Goal: Task Accomplishment & Management: Use online tool/utility

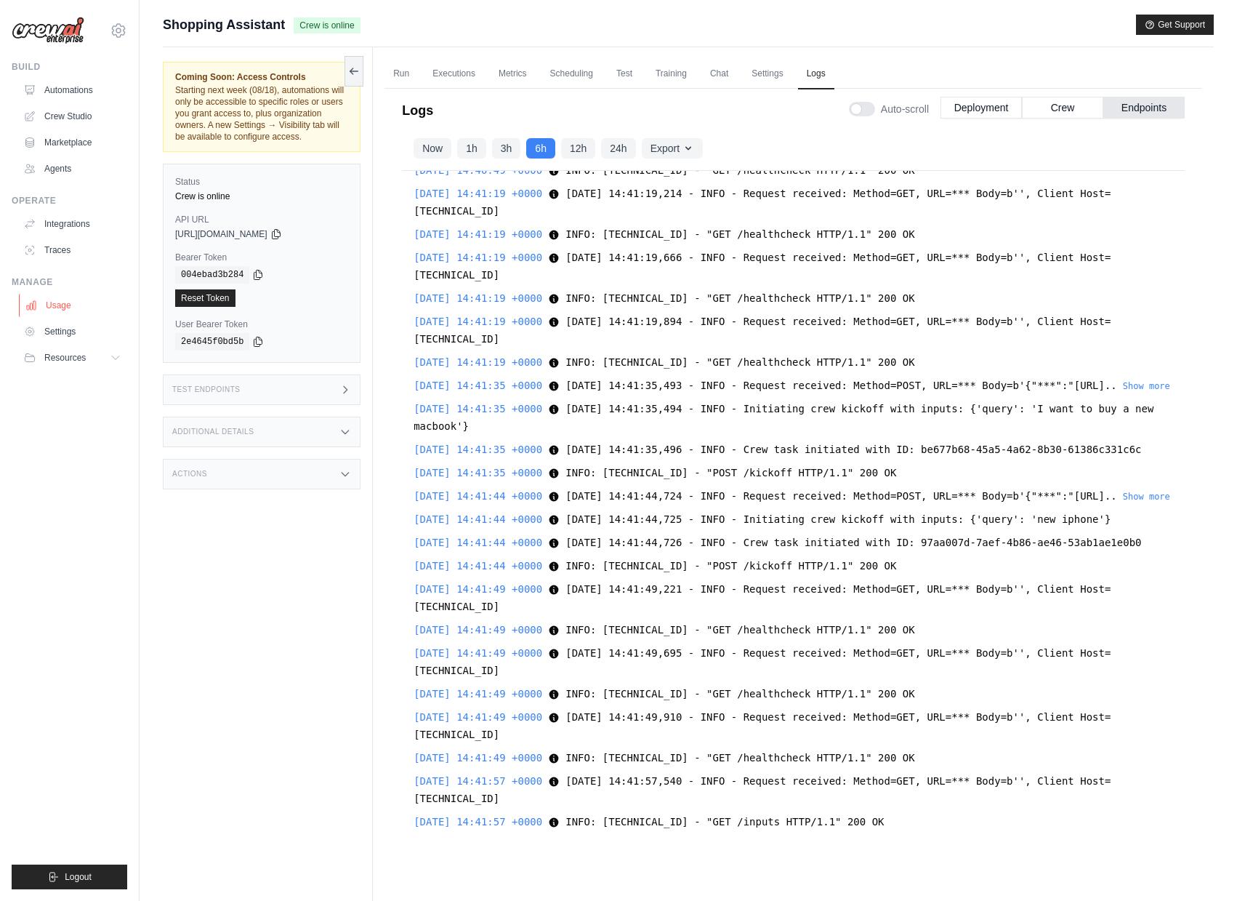
scroll to position [3225, 0]
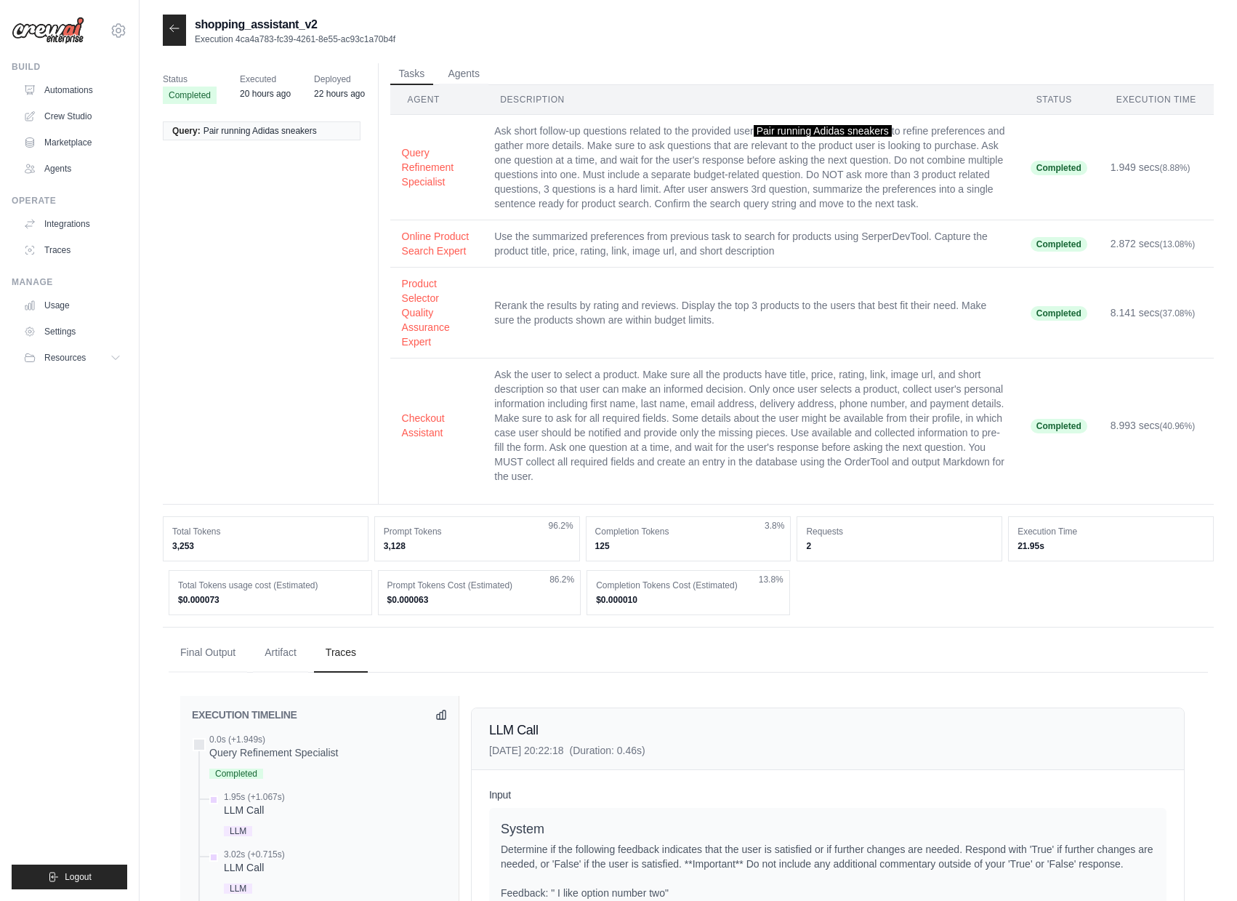
click at [166, 28] on div at bounding box center [174, 30] width 23 height 31
click at [169, 27] on icon at bounding box center [175, 29] width 12 height 12
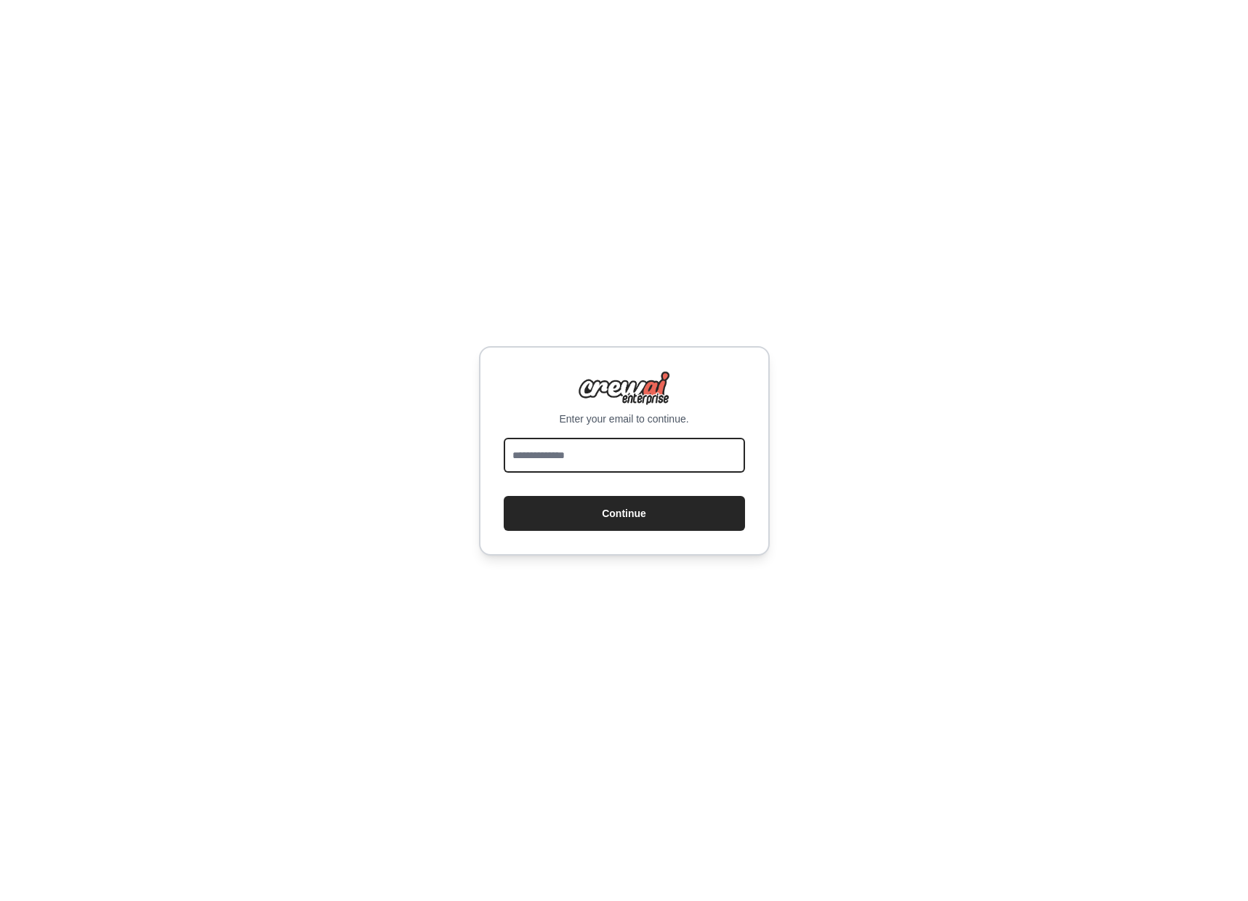
click at [576, 454] on input "email" at bounding box center [624, 455] width 241 height 35
type input "**********"
click at [598, 457] on input "**********" at bounding box center [624, 455] width 241 height 35
type input "**********"
click at [504, 496] on button "Continue" at bounding box center [624, 513] width 241 height 35
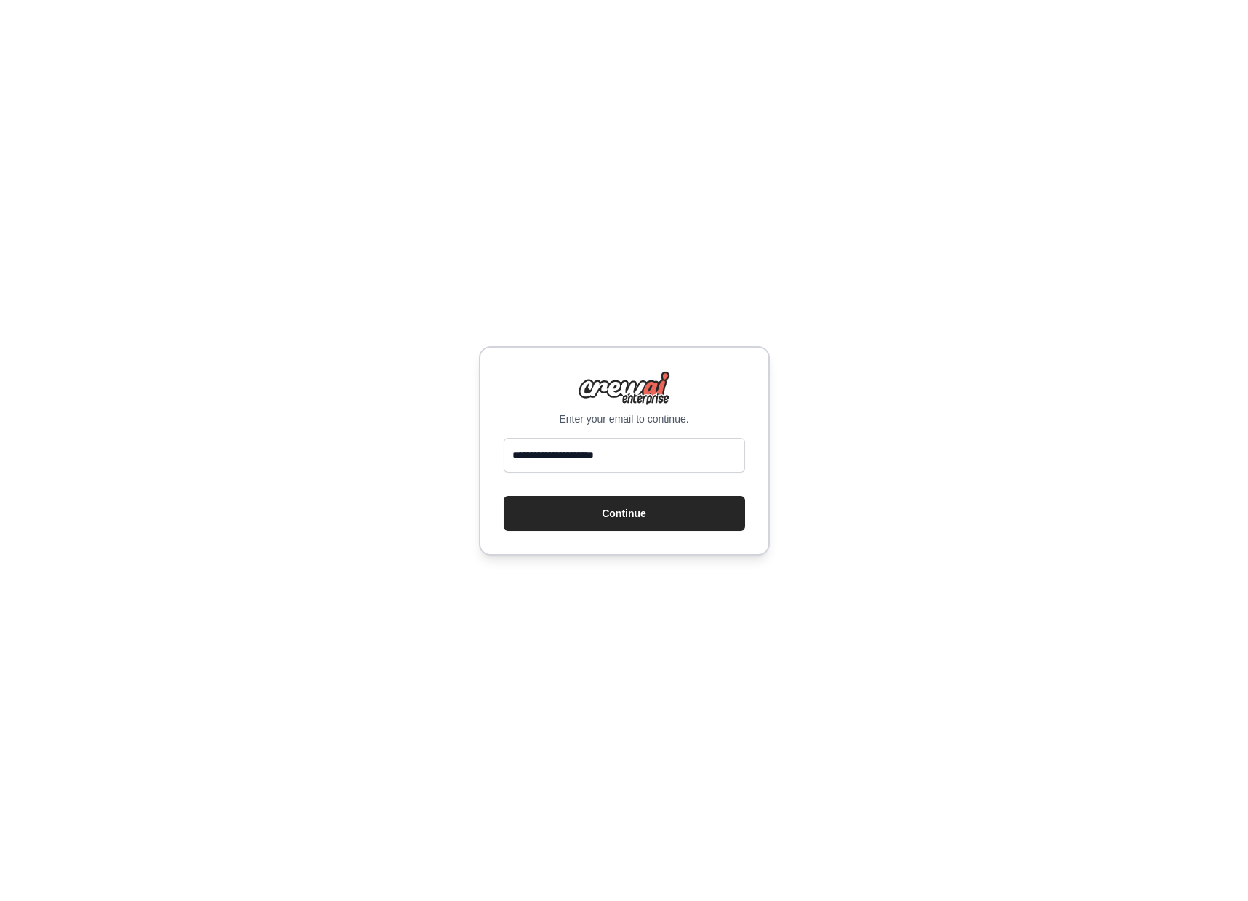
click at [631, 532] on div "**********" at bounding box center [624, 450] width 291 height 209
click at [630, 528] on button "Continue" at bounding box center [624, 513] width 241 height 35
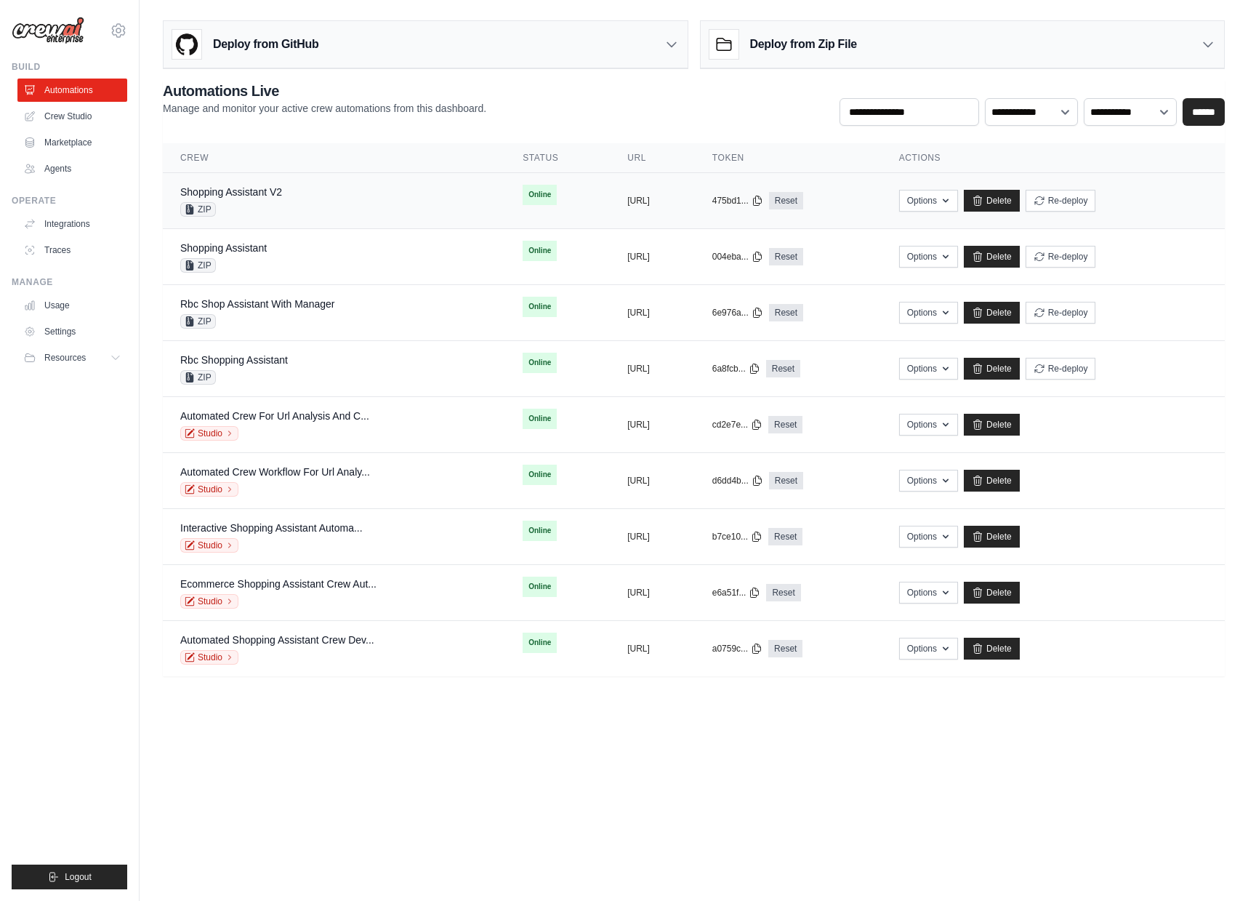
click at [263, 202] on div "ZIP" at bounding box center [231, 209] width 102 height 15
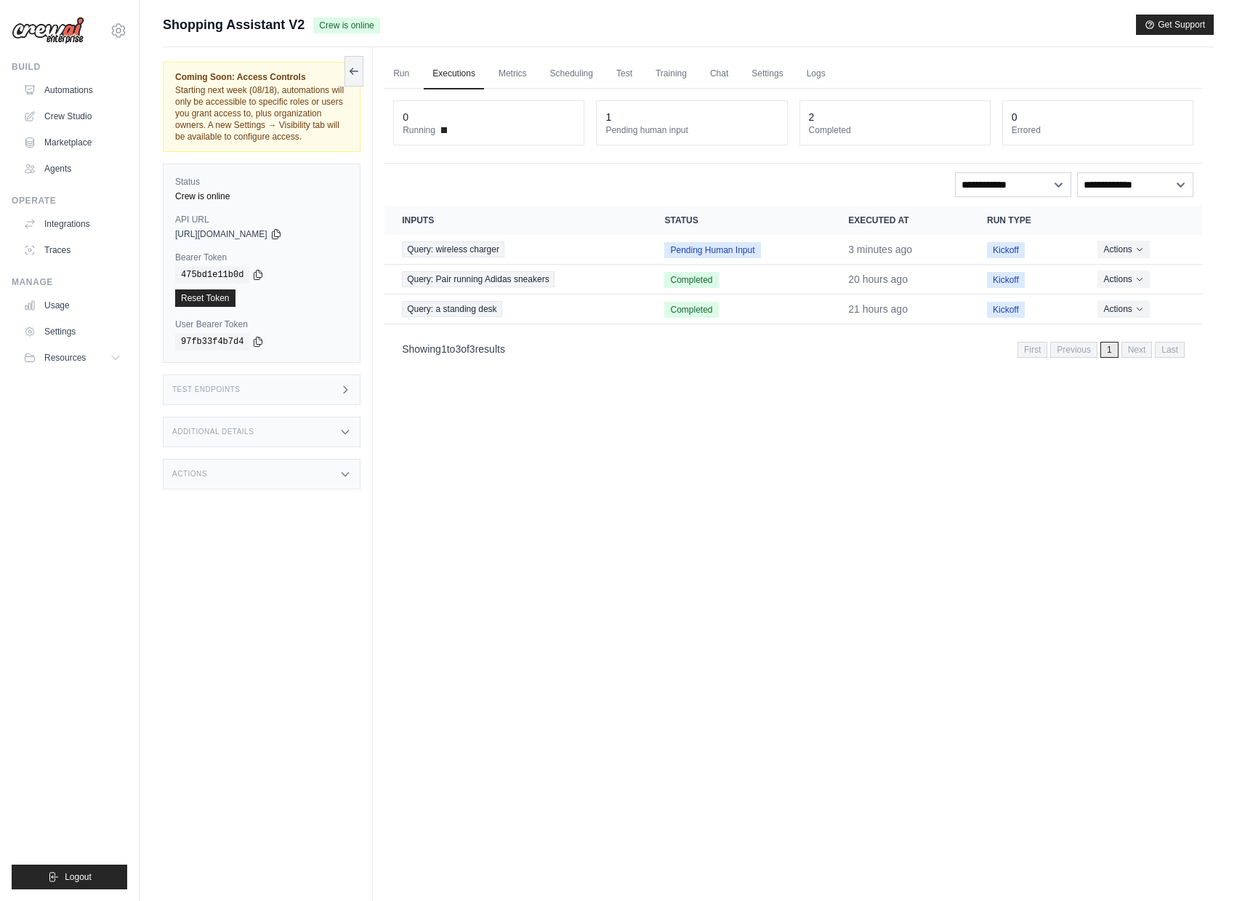
click at [276, 404] on div "Test Endpoints" at bounding box center [262, 389] width 198 height 31
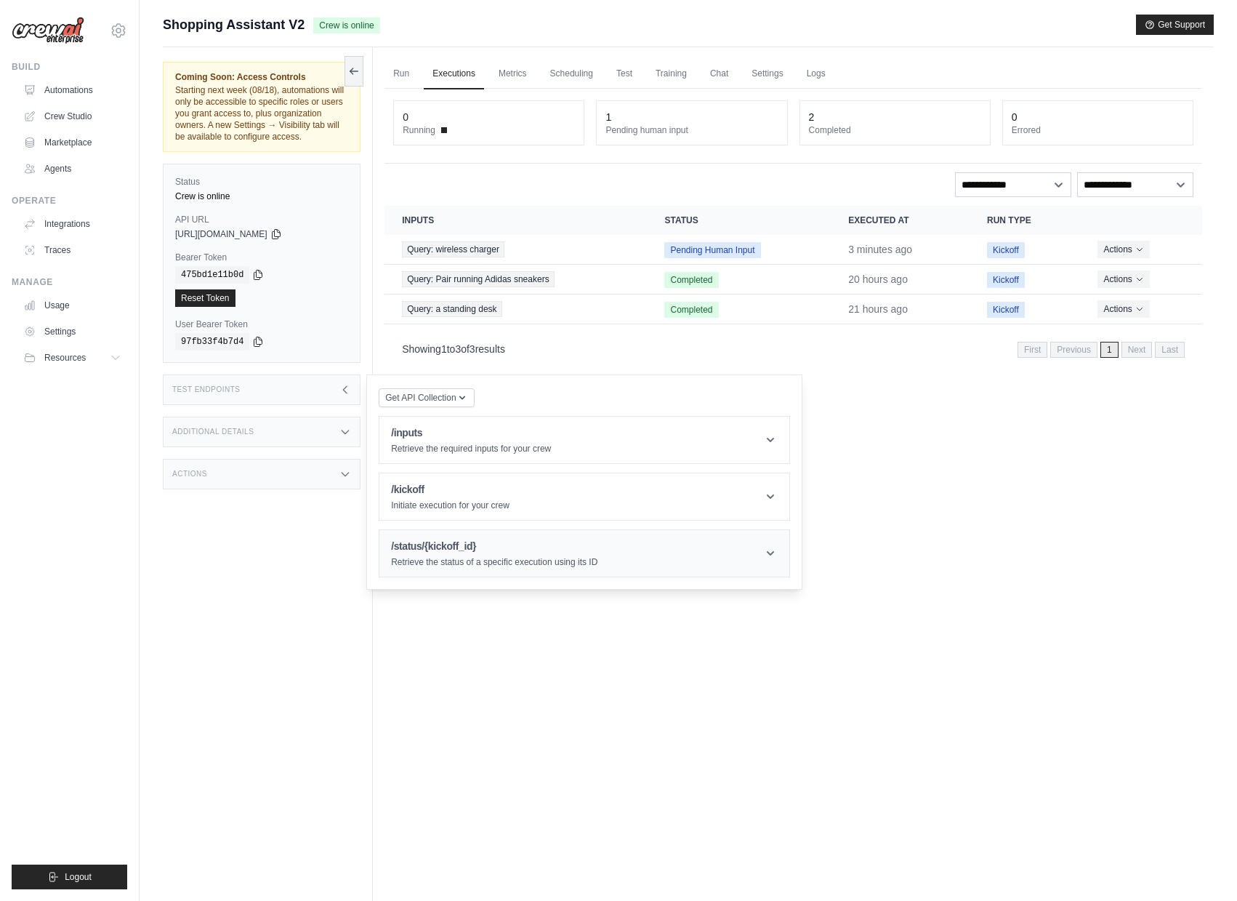
click at [474, 566] on div "/status/{kickoff_id} Retrieve the status of a specific execution using its ID" at bounding box center [494, 553] width 206 height 29
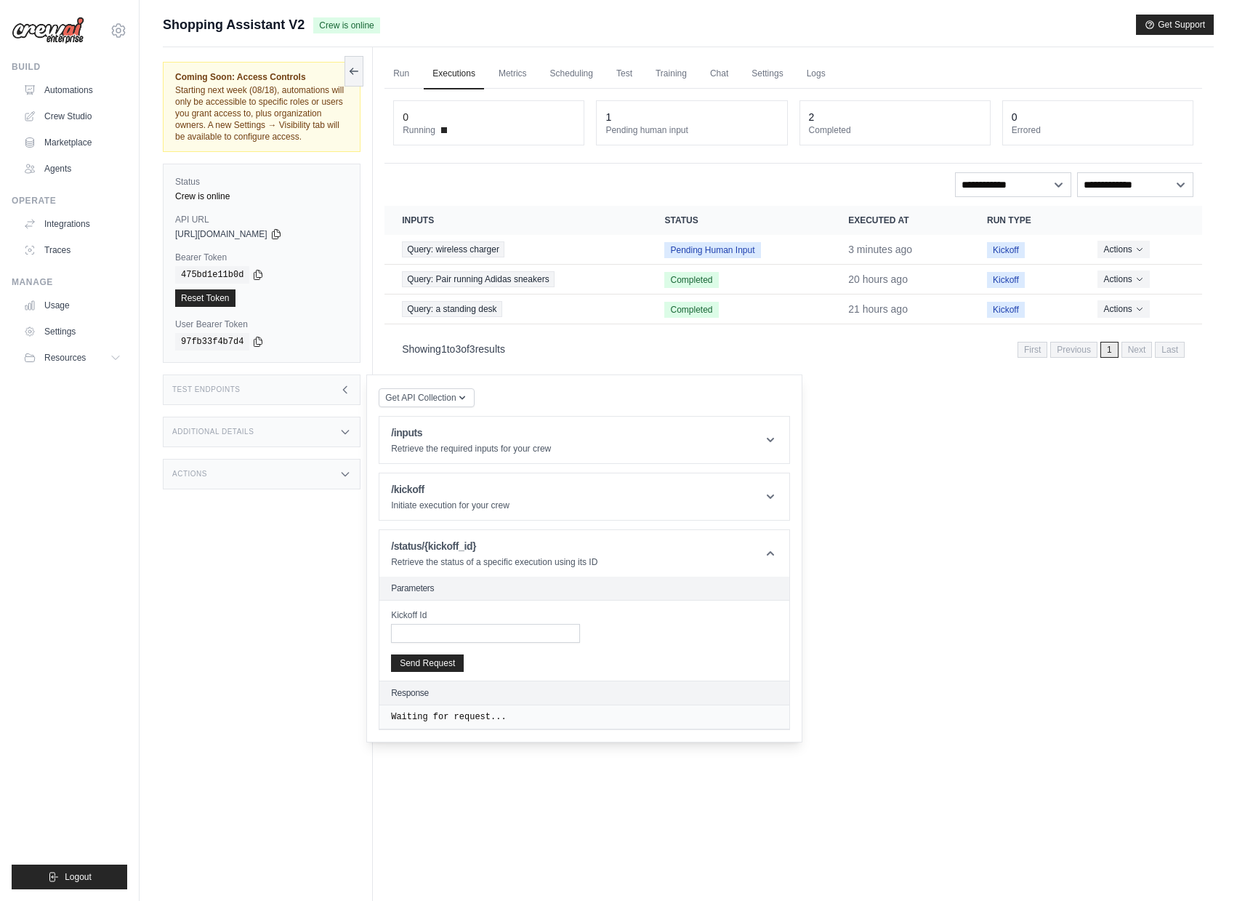
click at [451, 621] on label "Kickoff Id" at bounding box center [485, 615] width 189 height 12
click at [451, 629] on input "Kickoff Id" at bounding box center [485, 633] width 189 height 19
click at [451, 643] on input "Kickoff Id" at bounding box center [485, 633] width 189 height 19
paste input "**********"
type input "**********"
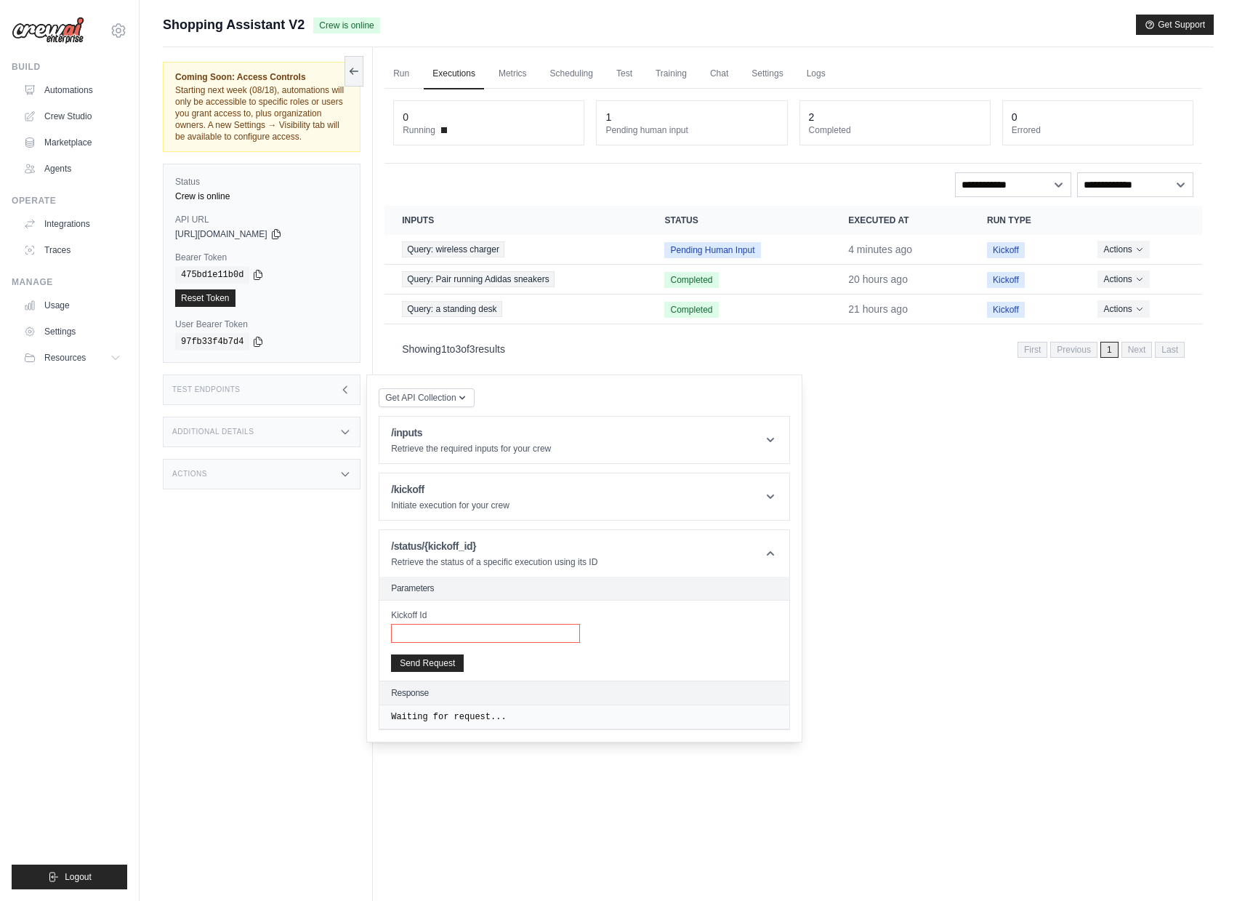
paste input "**********"
type input "**********"
click at [456, 671] on button "Send Request" at bounding box center [427, 662] width 73 height 17
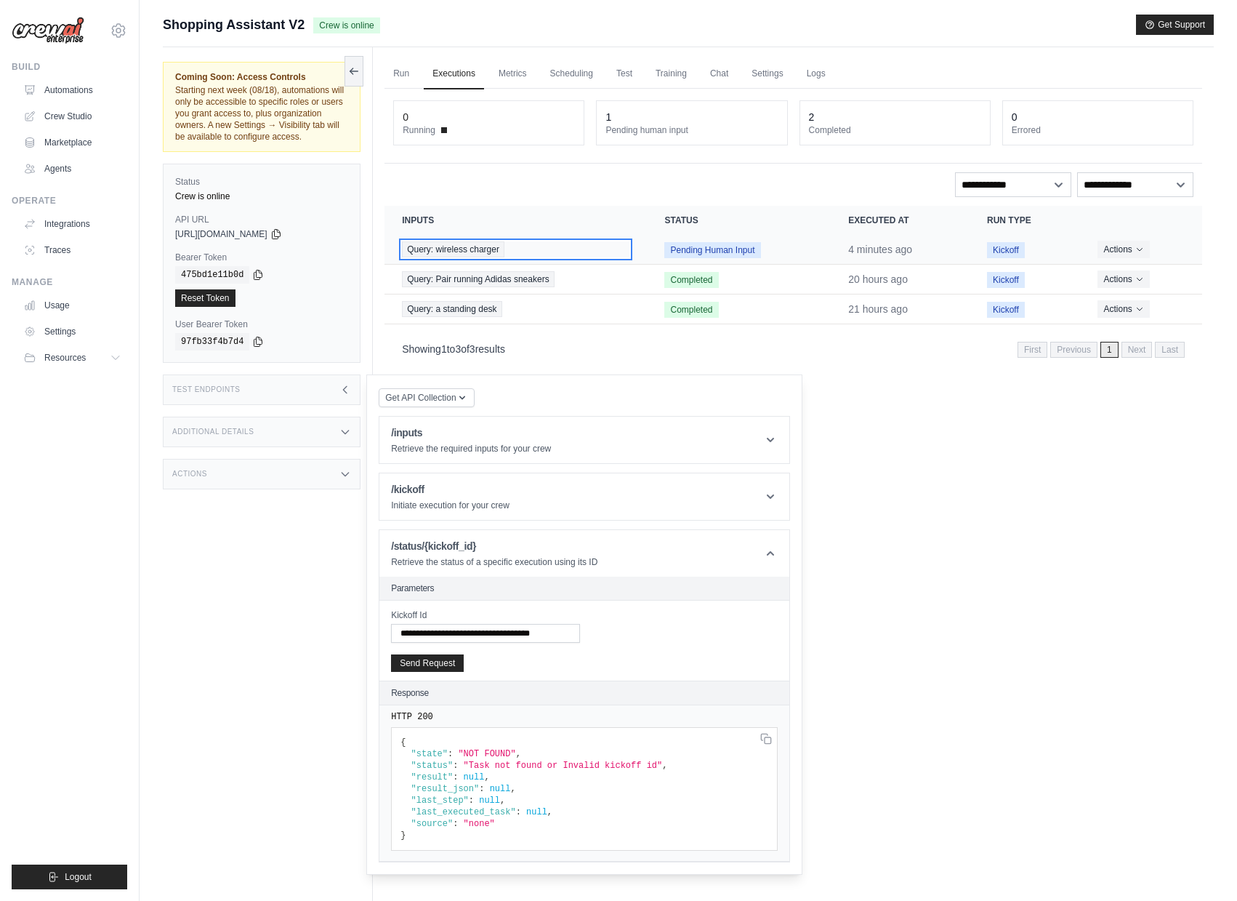
click at [555, 245] on div "Query: wireless charger" at bounding box center [516, 249] width 228 height 16
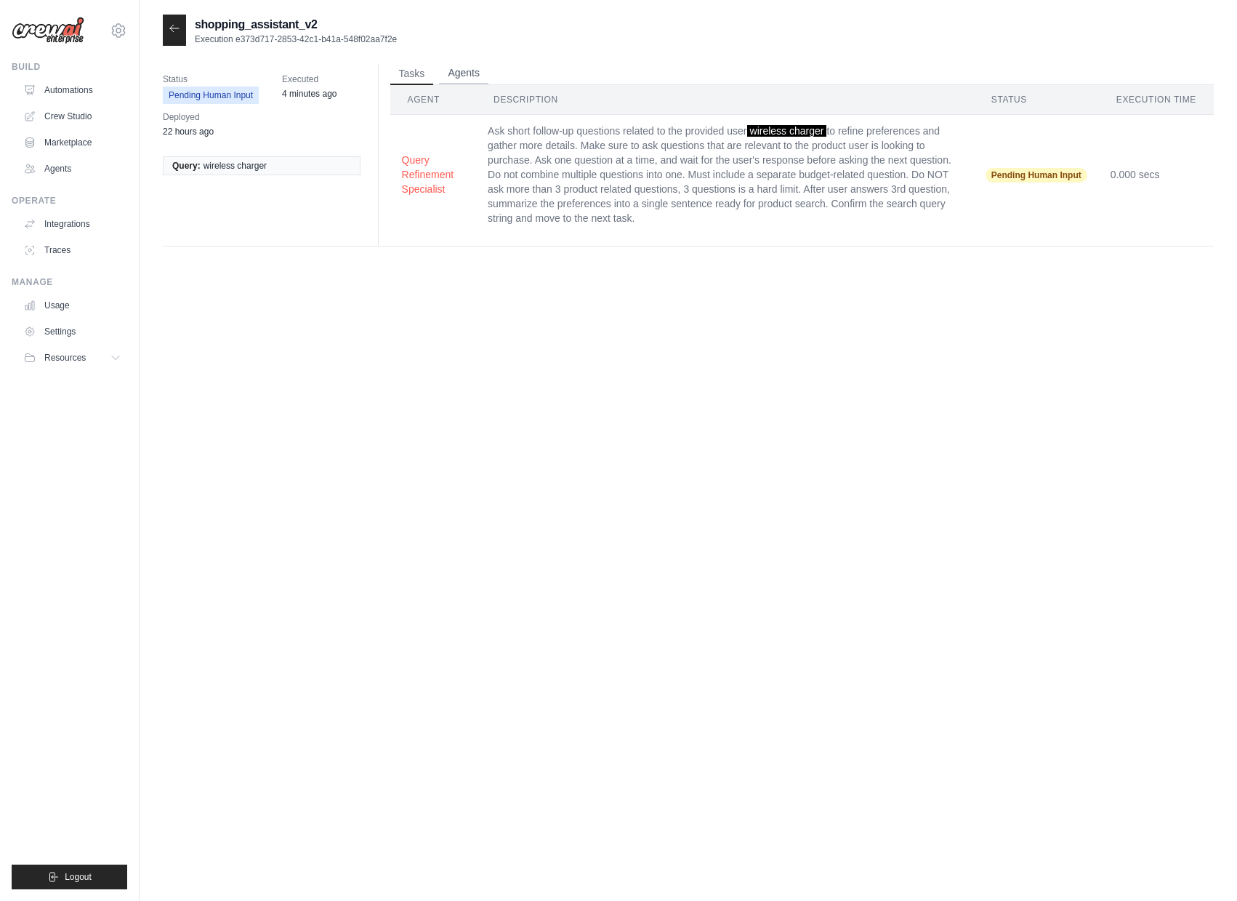
click at [475, 69] on button "Agents" at bounding box center [463, 74] width 49 height 22
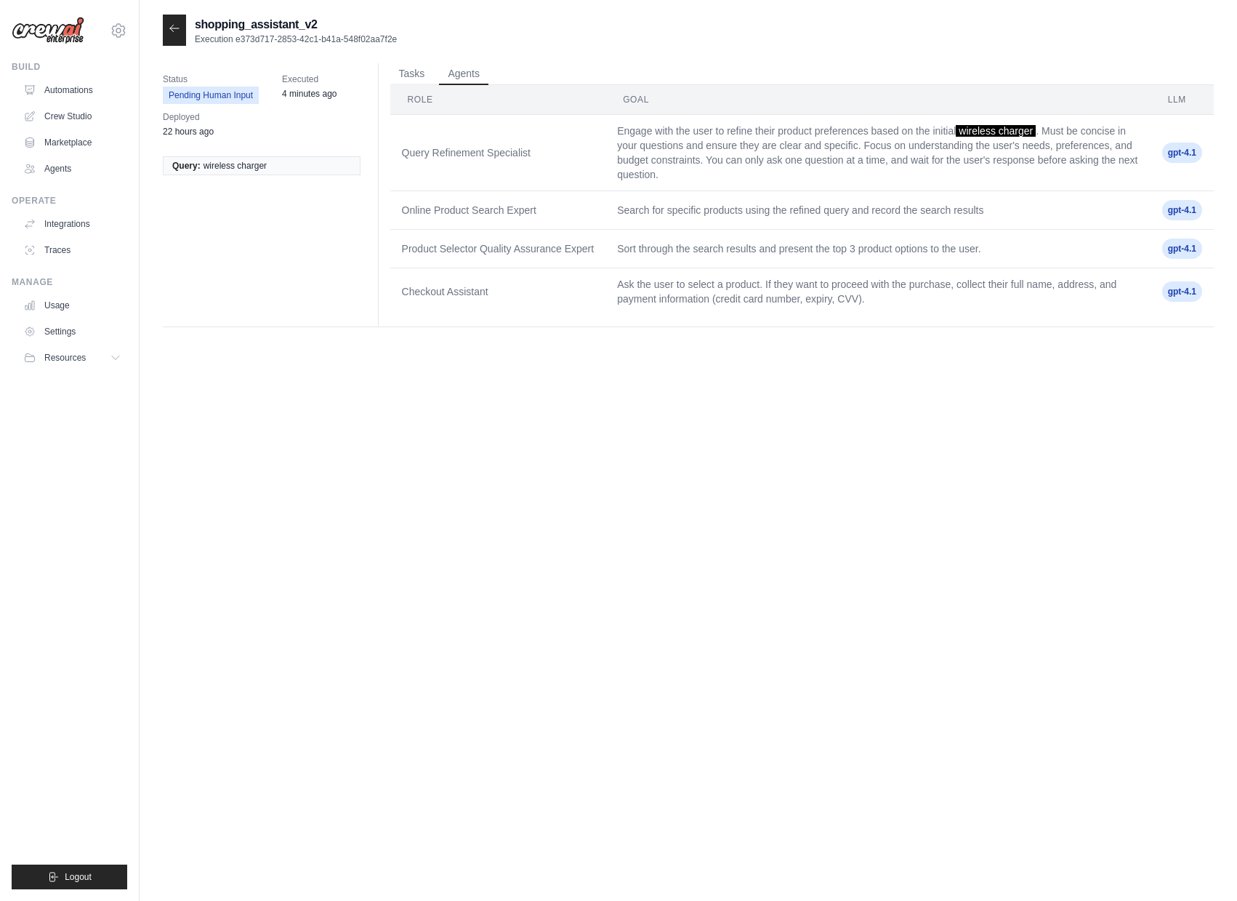
click at [169, 28] on icon at bounding box center [175, 29] width 12 height 12
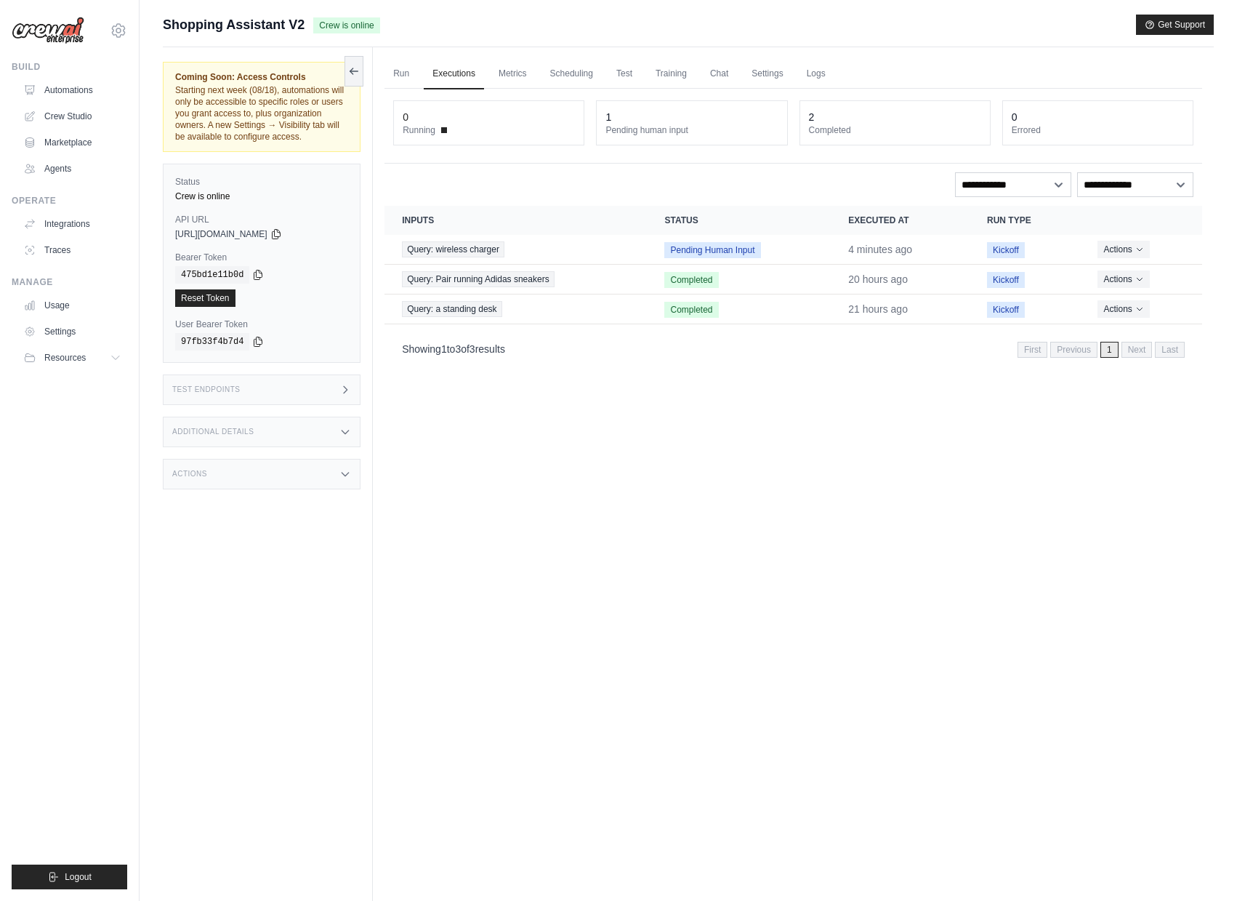
click at [291, 479] on div "Actions" at bounding box center [262, 474] width 198 height 31
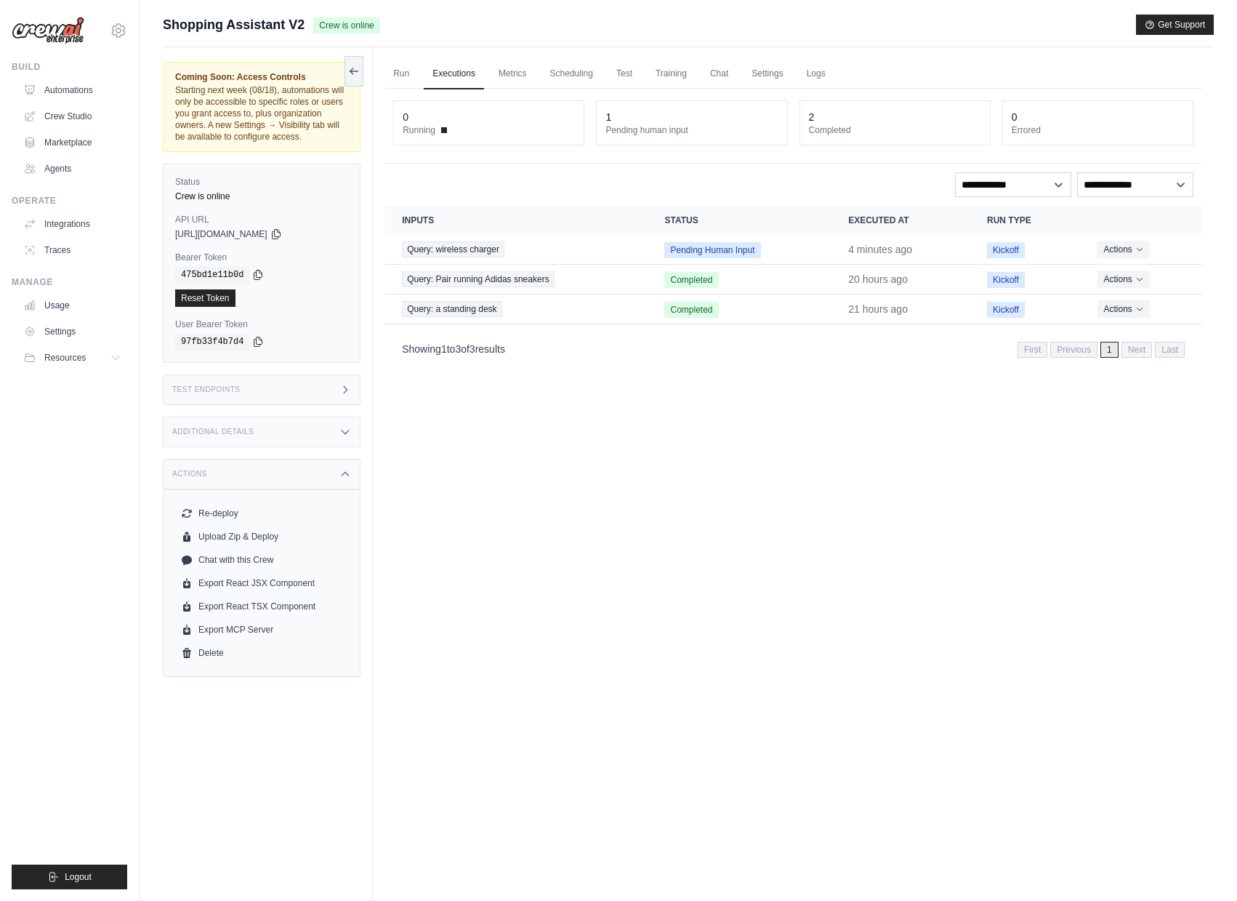
click at [279, 488] on div "Actions" at bounding box center [262, 474] width 198 height 31
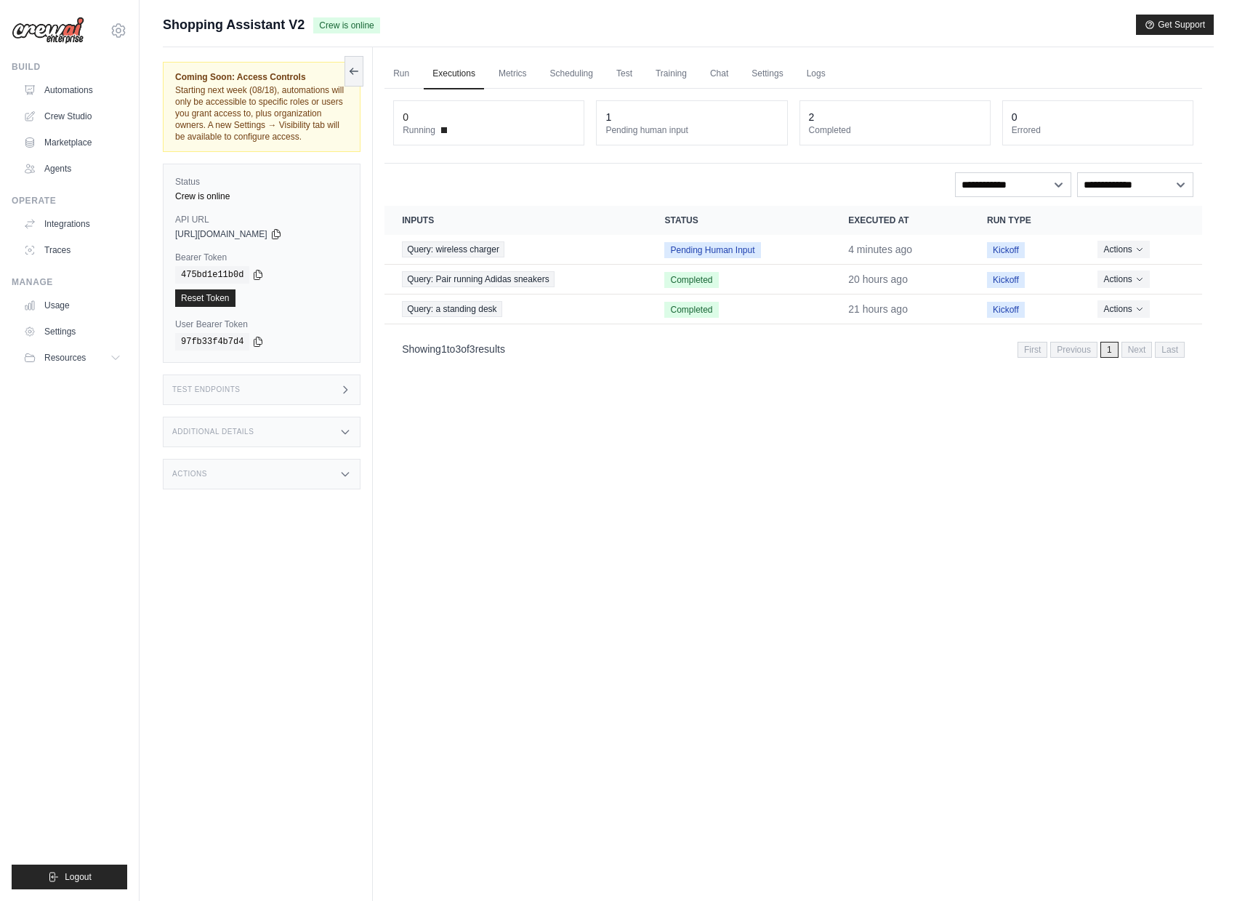
click at [272, 447] on div "Additional Details" at bounding box center [262, 432] width 198 height 31
click at [273, 447] on div "Additional Details" at bounding box center [262, 432] width 198 height 31
click at [282, 393] on div "Test Endpoints" at bounding box center [262, 389] width 198 height 31
click at [455, 493] on header "/kickoff Initiate execution for your crew" at bounding box center [584, 496] width 410 height 47
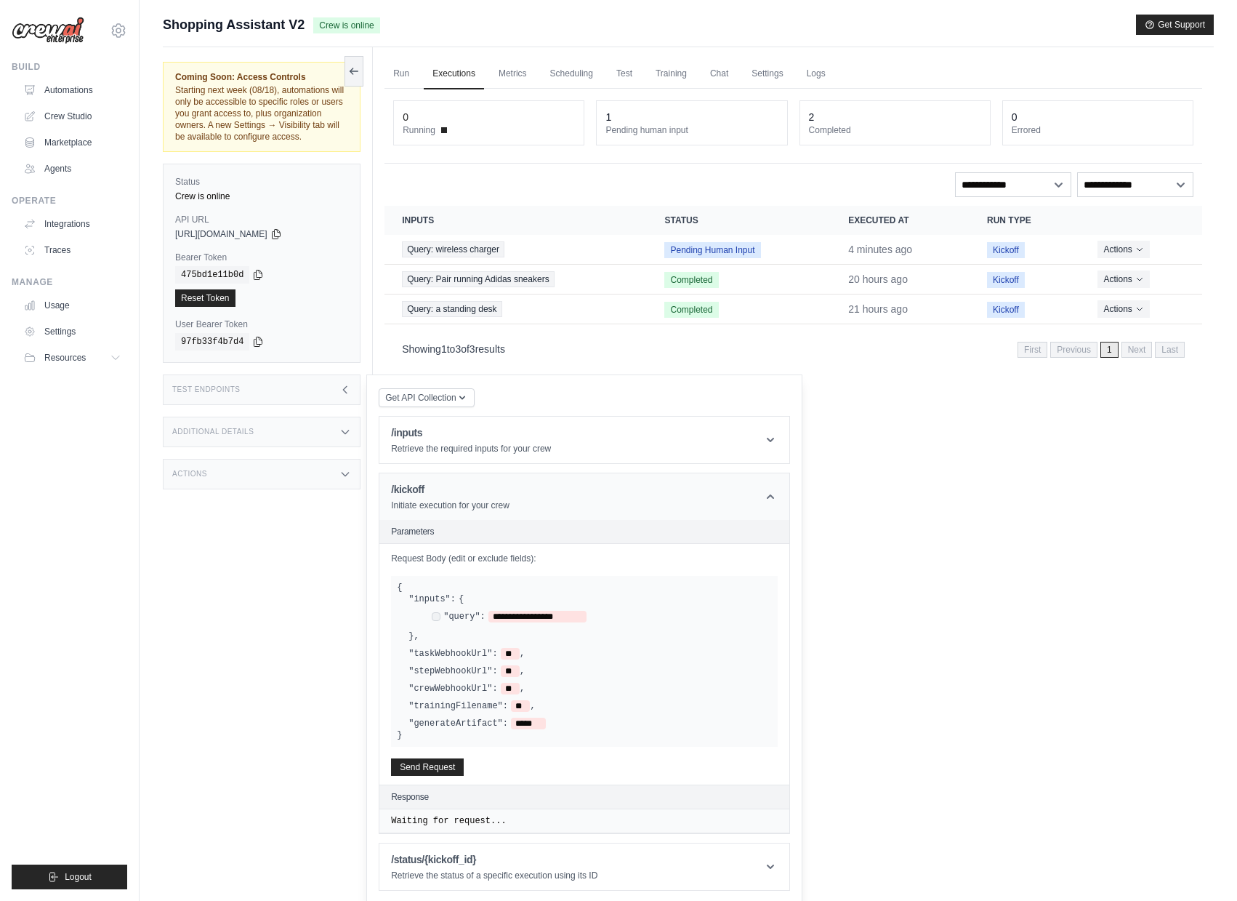
click at [455, 493] on header "/kickoff Initiate execution for your crew" at bounding box center [584, 496] width 410 height 47
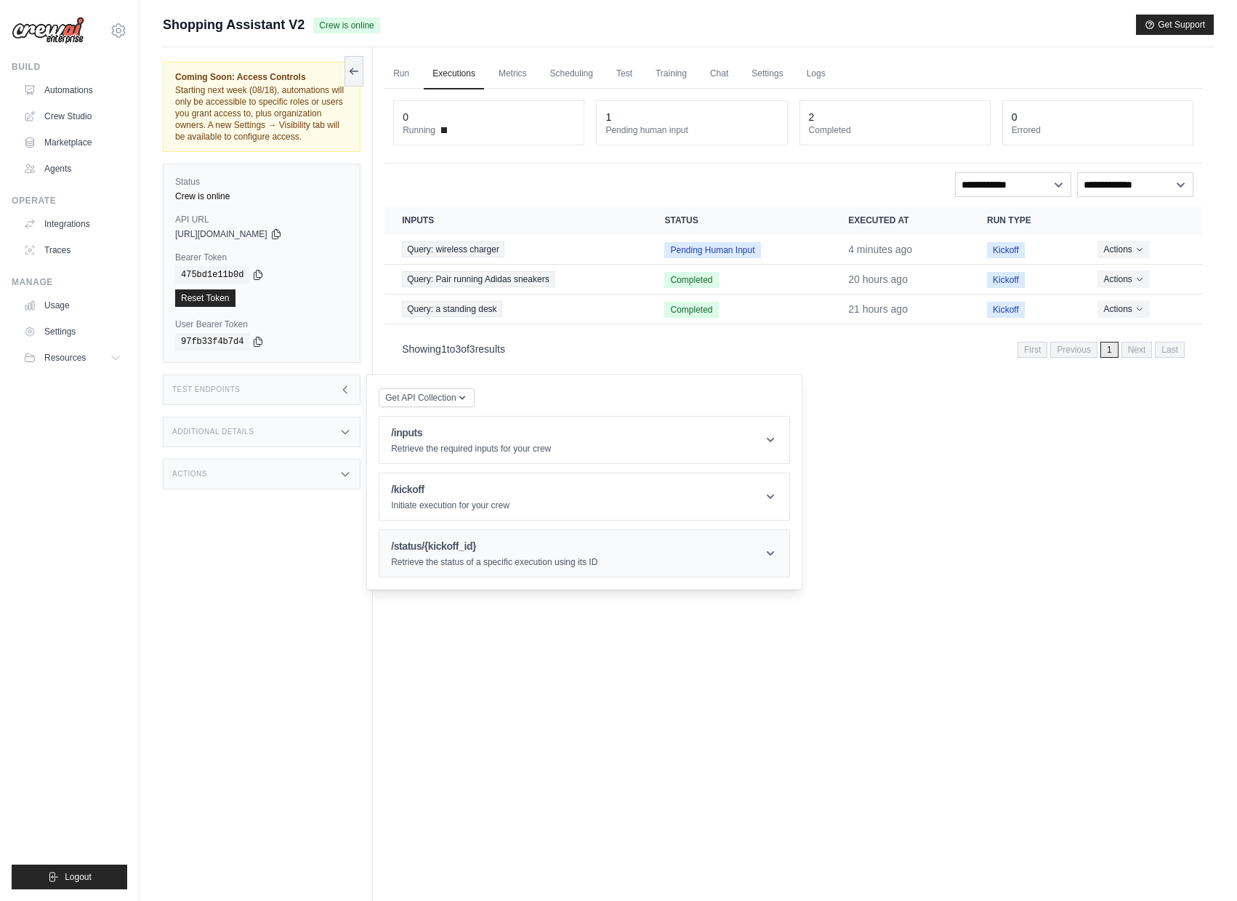
click at [451, 576] on header "/status/{kickoff_id} Retrieve the status of a specific execution using its ID" at bounding box center [584, 553] width 410 height 47
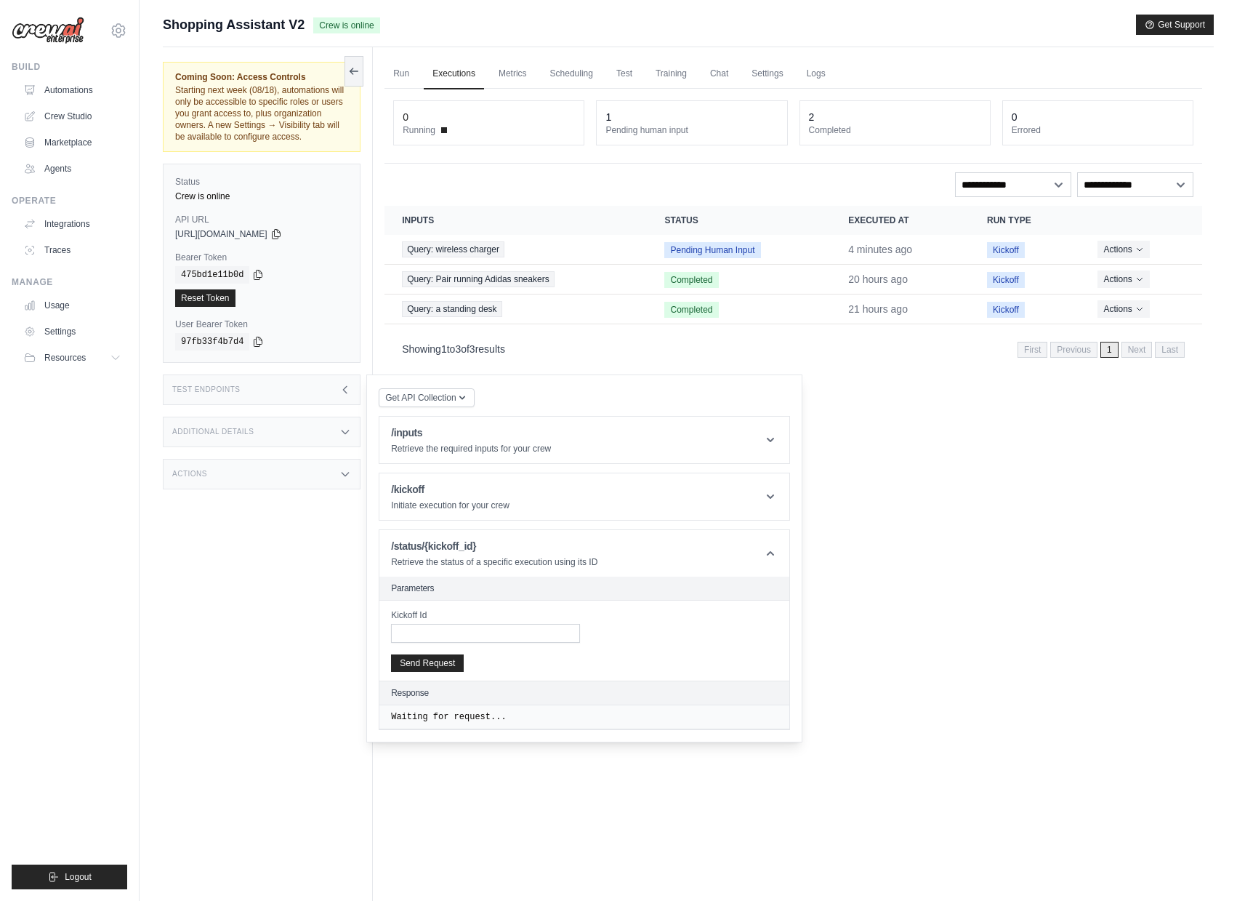
click at [0, 0] on div "Kickoff Id Send Request" at bounding box center [0, 0] width 0 height 0
click at [451, 643] on input "Kickoff Id" at bounding box center [485, 633] width 189 height 19
paste input "**********"
click at [402, 642] on input "**********" at bounding box center [485, 633] width 189 height 19
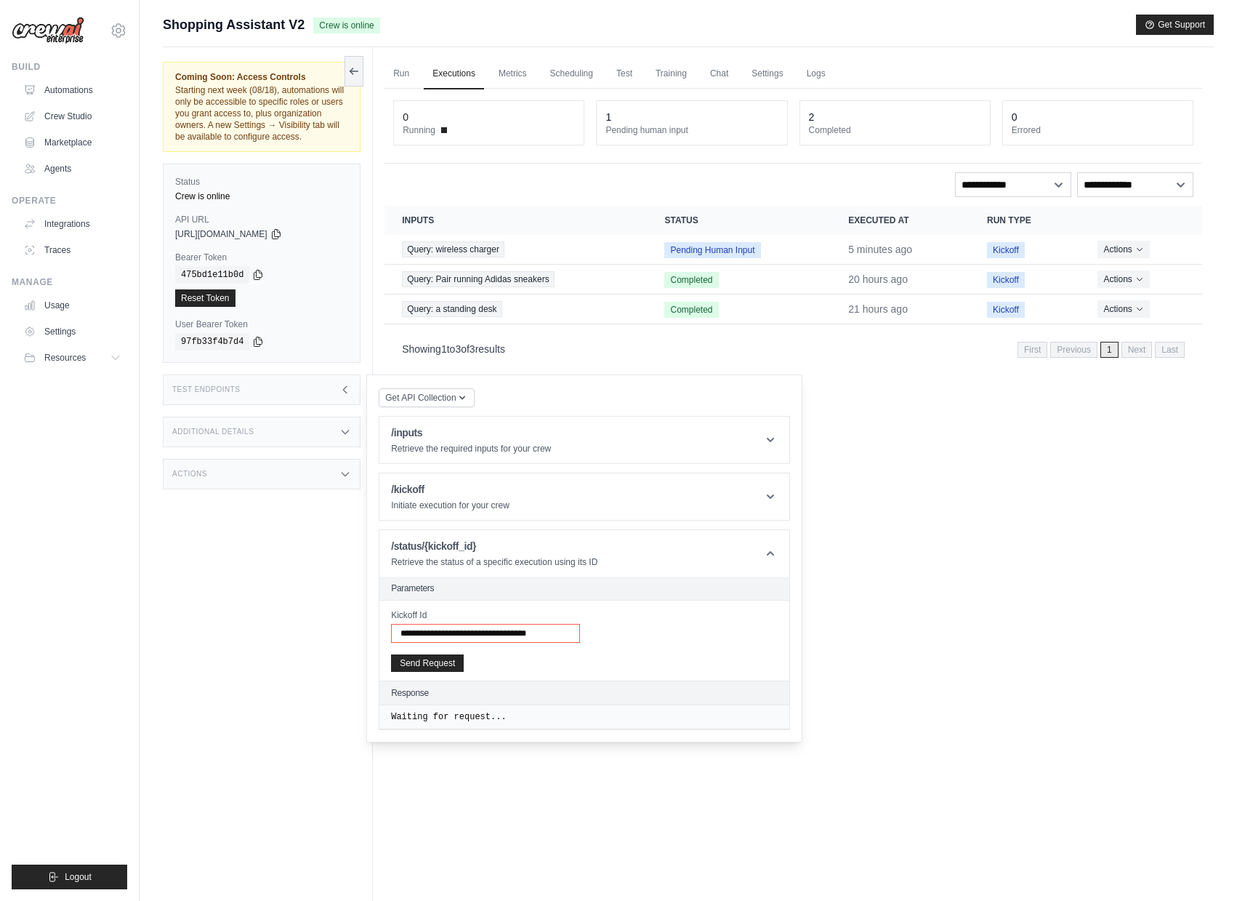
scroll to position [0, 0]
click at [419, 667] on button "Send Request" at bounding box center [427, 662] width 73 height 17
click at [561, 643] on input "**********" at bounding box center [485, 633] width 189 height 19
drag, startPoint x: 561, startPoint y: 644, endPoint x: 654, endPoint y: 644, distance: 92.3
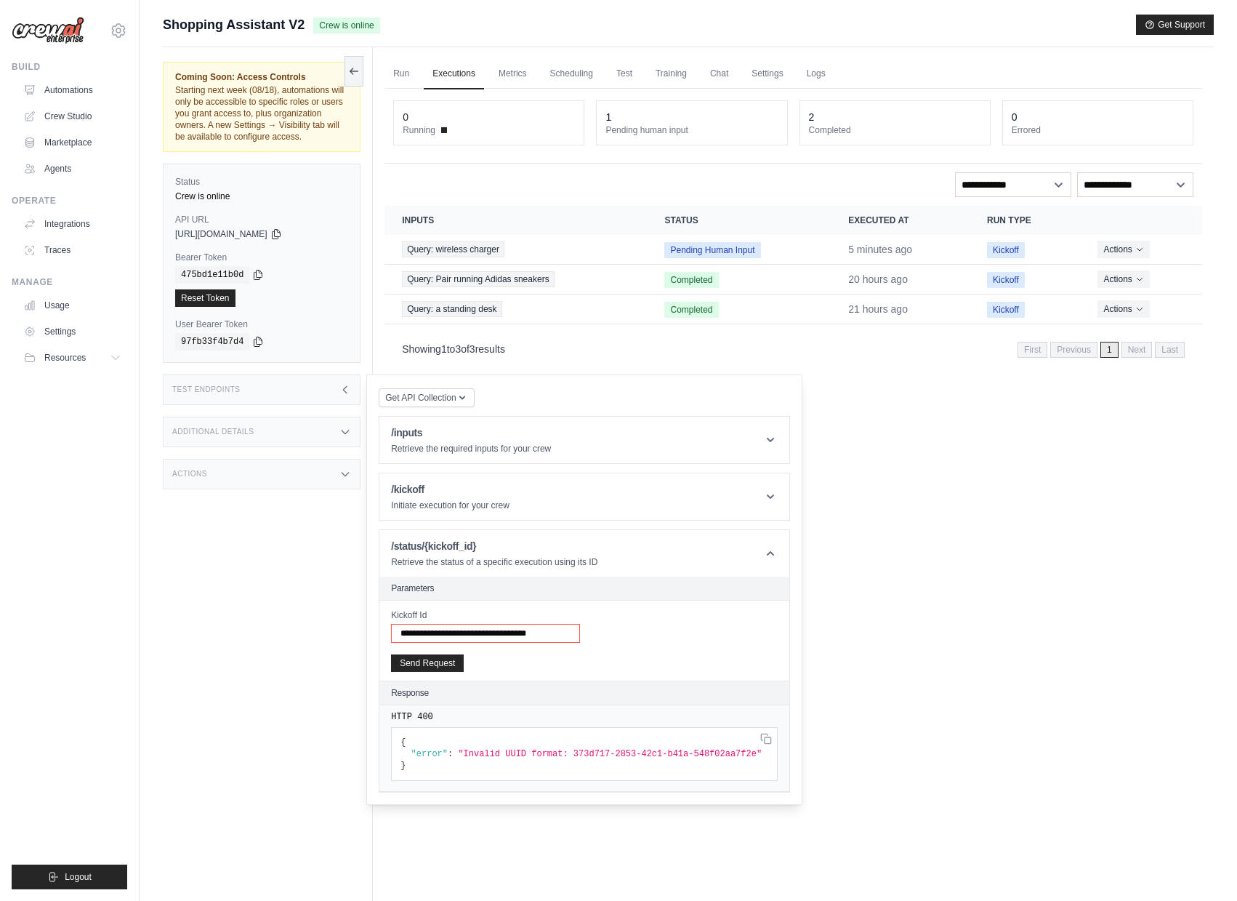
click at [654, 643] on div "**********" at bounding box center [584, 625] width 387 height 33
click at [449, 640] on input "**********" at bounding box center [485, 633] width 189 height 19
drag, startPoint x: 474, startPoint y: 644, endPoint x: 329, endPoint y: 640, distance: 145.5
click at [329, 640] on div "Coming Soon: Access Controls Starting next week (08/18), automations will only …" at bounding box center [268, 497] width 210 height 901
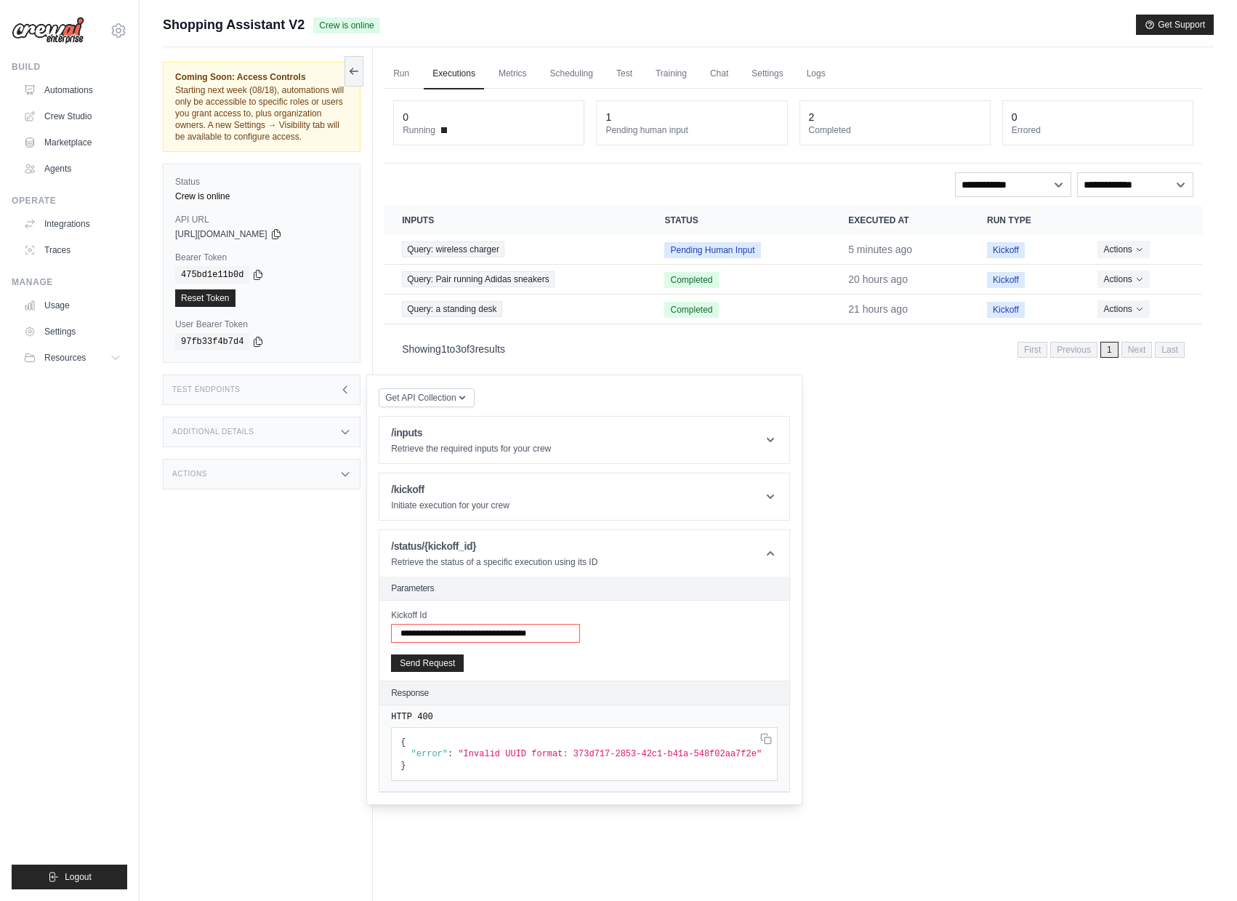
click at [433, 643] on input "**********" at bounding box center [485, 633] width 189 height 19
click at [404, 643] on input "**********" at bounding box center [485, 633] width 189 height 19
type input "**********"
click at [391, 654] on button "Send Request" at bounding box center [427, 662] width 73 height 17
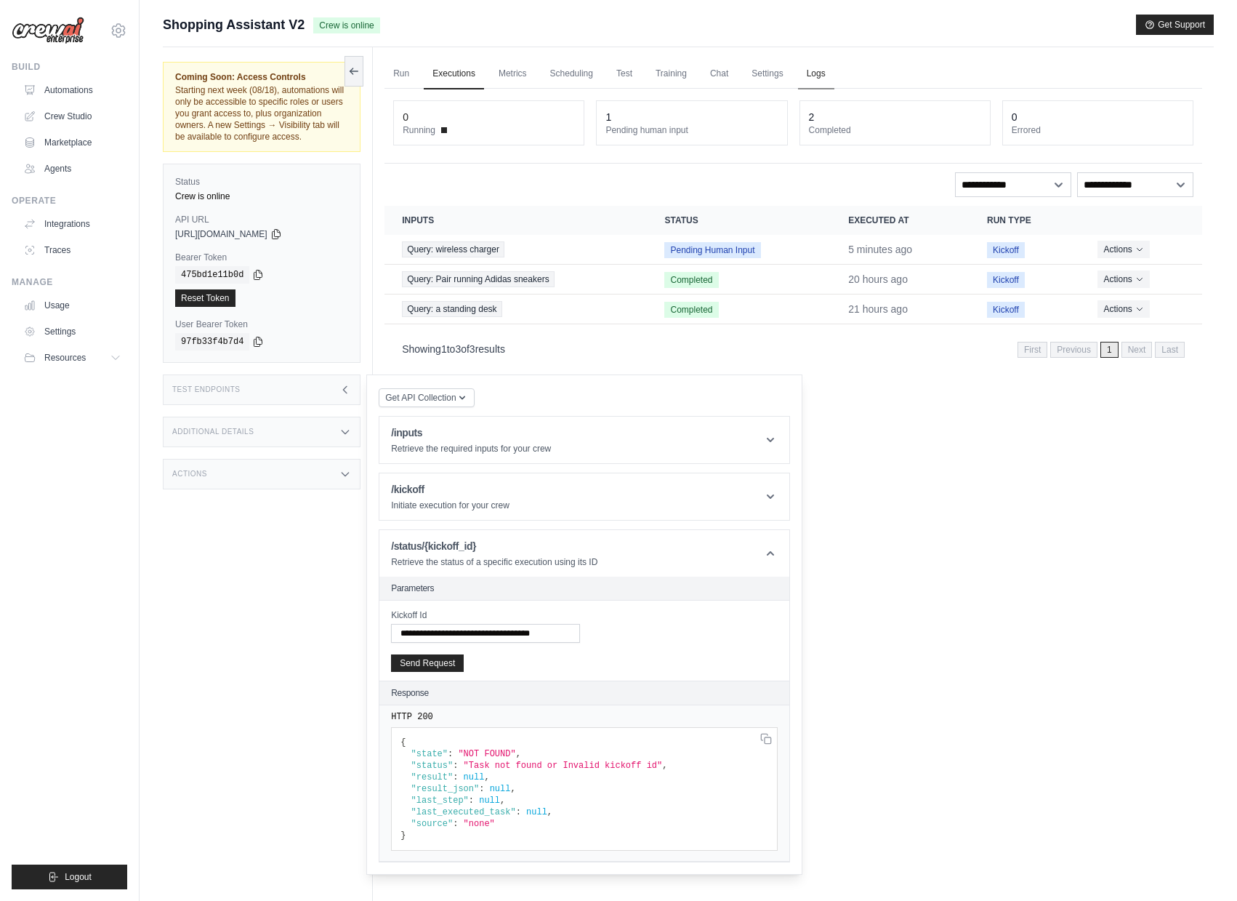
click at [821, 77] on link "Logs" at bounding box center [816, 74] width 36 height 31
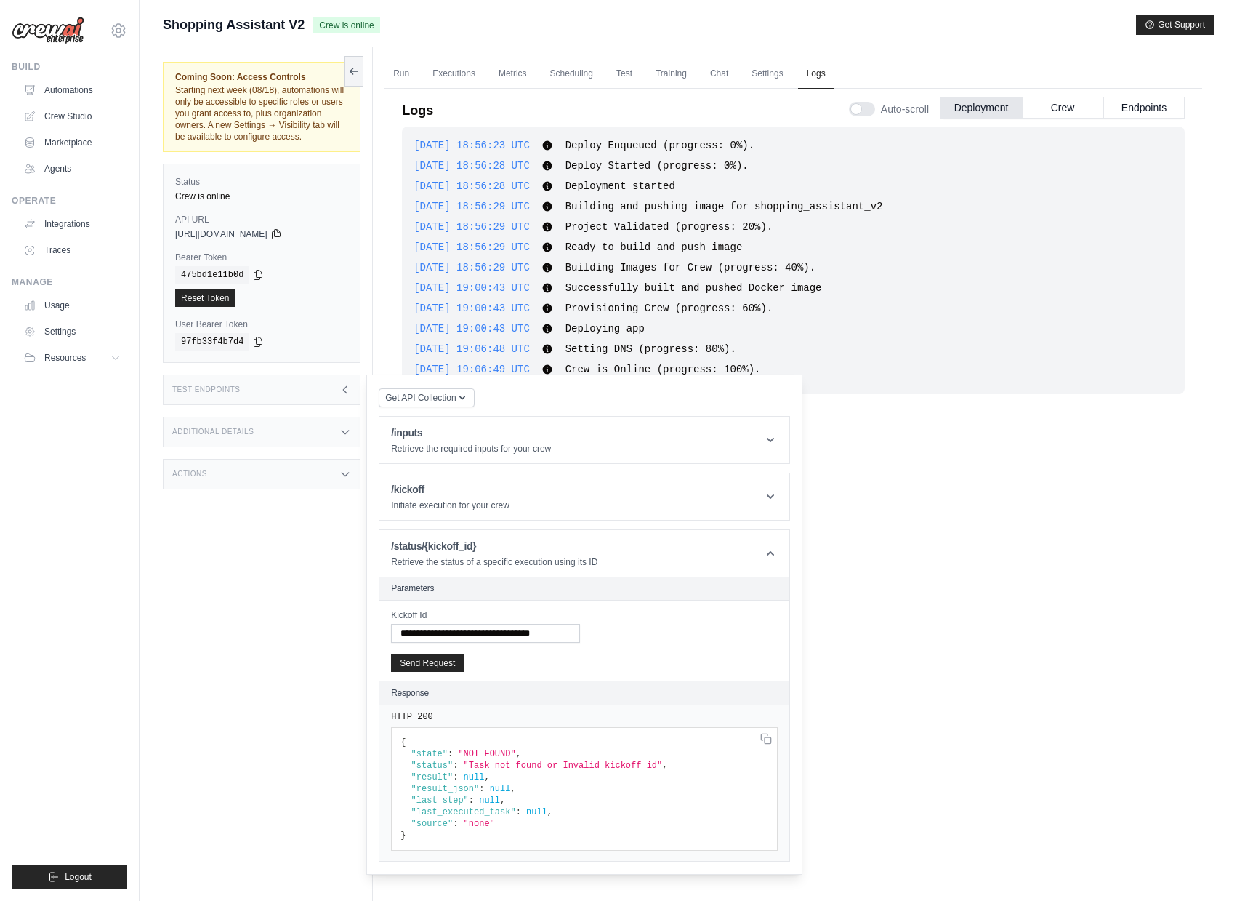
click at [246, 435] on div "Additional Details" at bounding box center [262, 432] width 198 height 31
click at [268, 458] on div "Last Deployed August 12, 2025 at 14:56 Version 0.148.0 Branch Default branch In…" at bounding box center [262, 490] width 198 height 86
click at [290, 405] on div "Test Endpoints" at bounding box center [262, 389] width 198 height 31
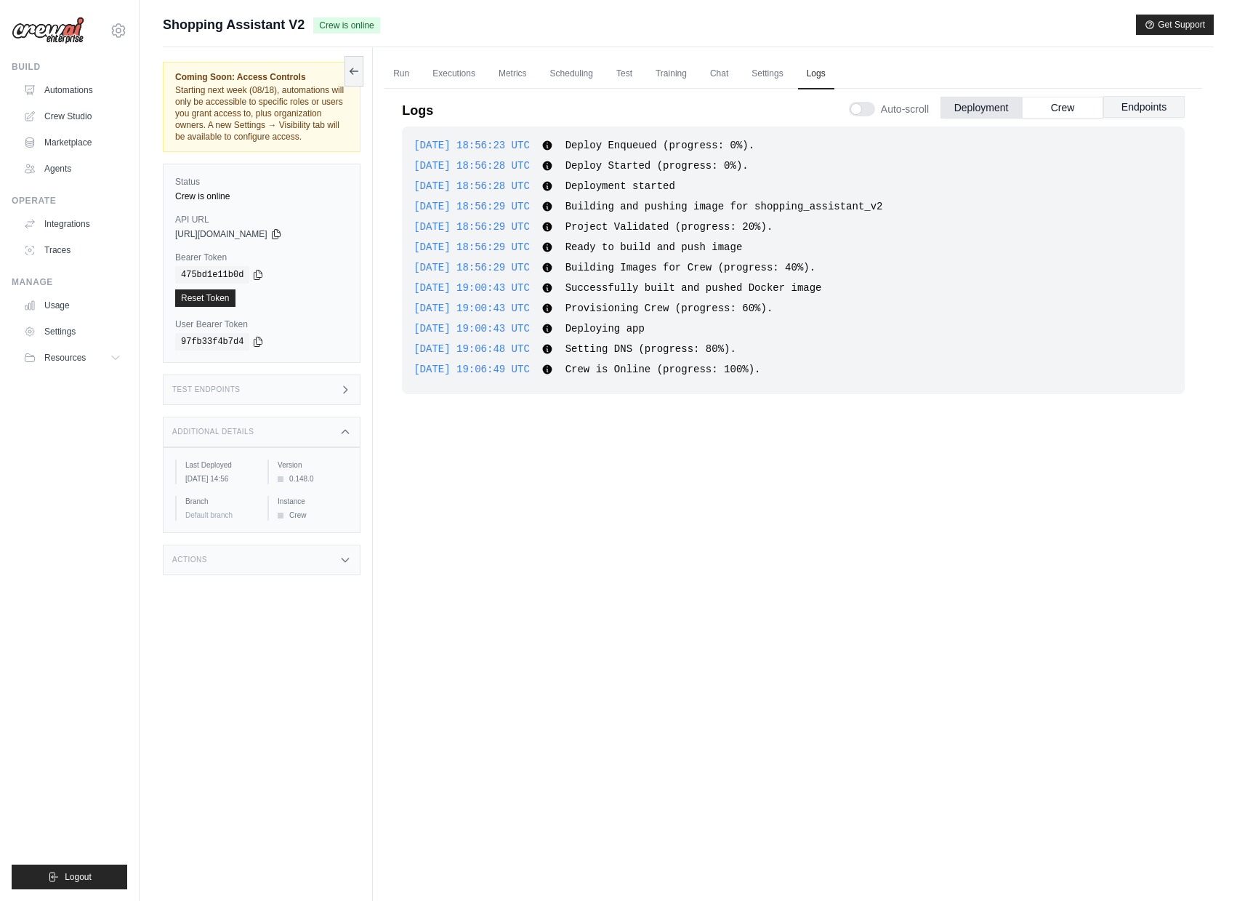
click at [1139, 112] on button "Endpoints" at bounding box center [1143, 107] width 81 height 22
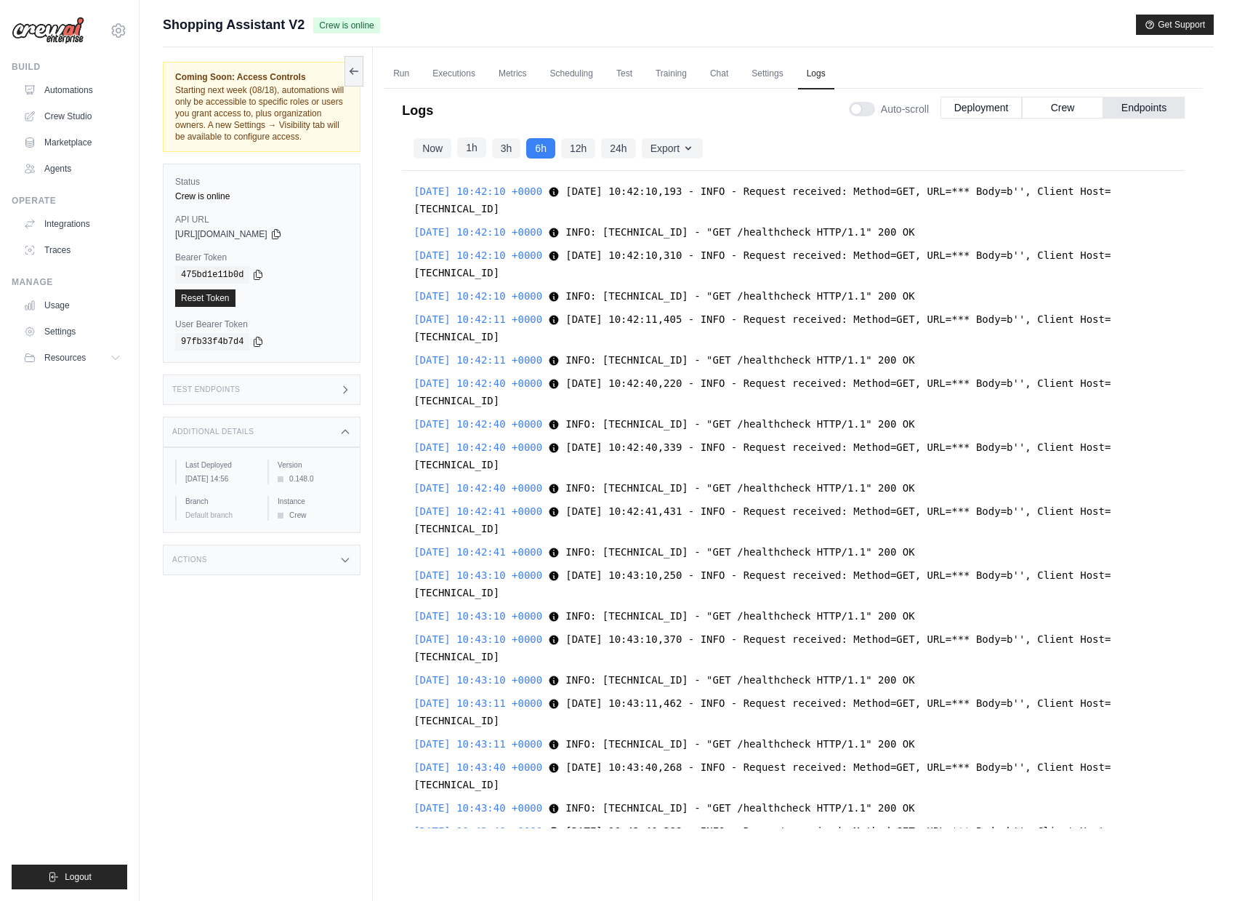
click at [473, 147] on button "1h" at bounding box center [471, 147] width 29 height 20
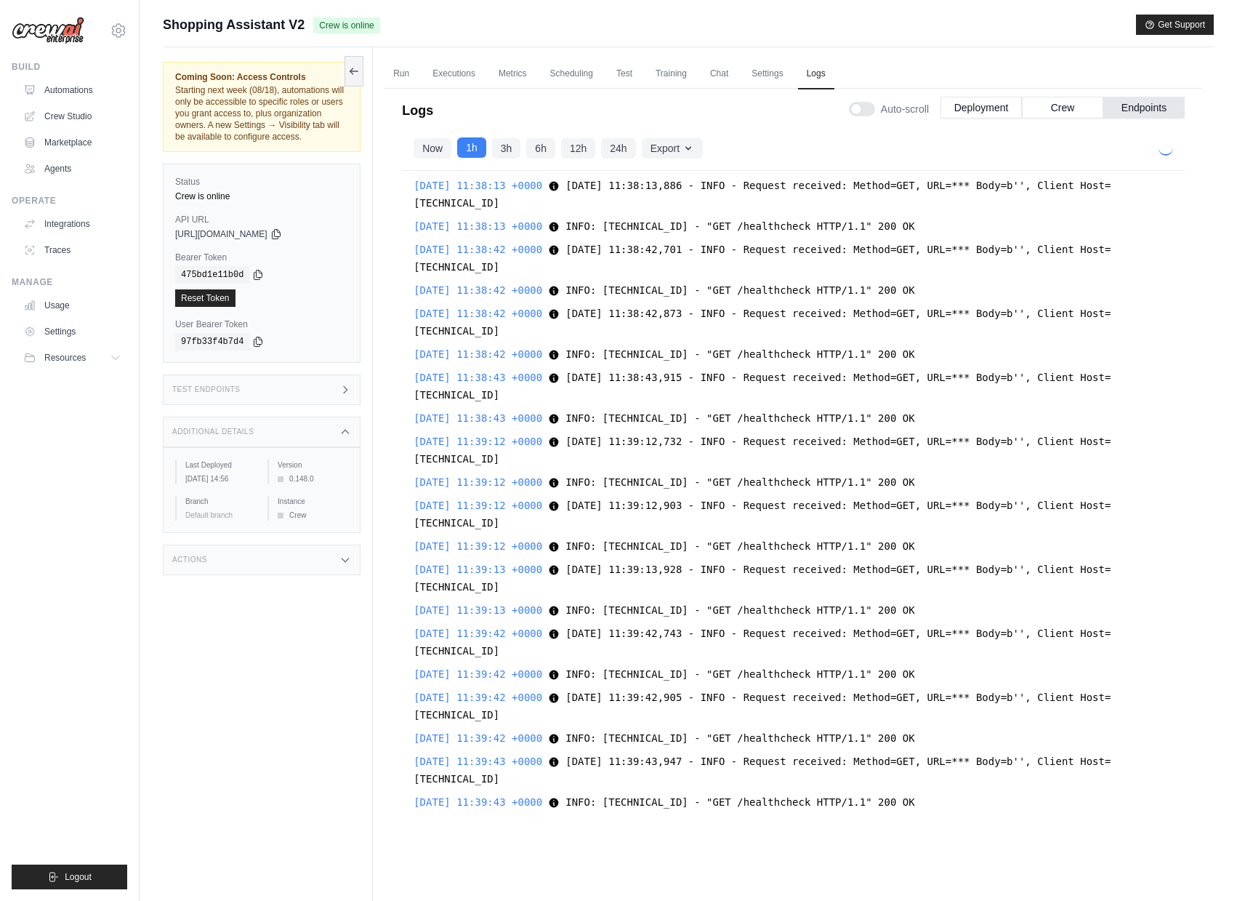
click at [473, 147] on button "1h" at bounding box center [471, 147] width 29 height 20
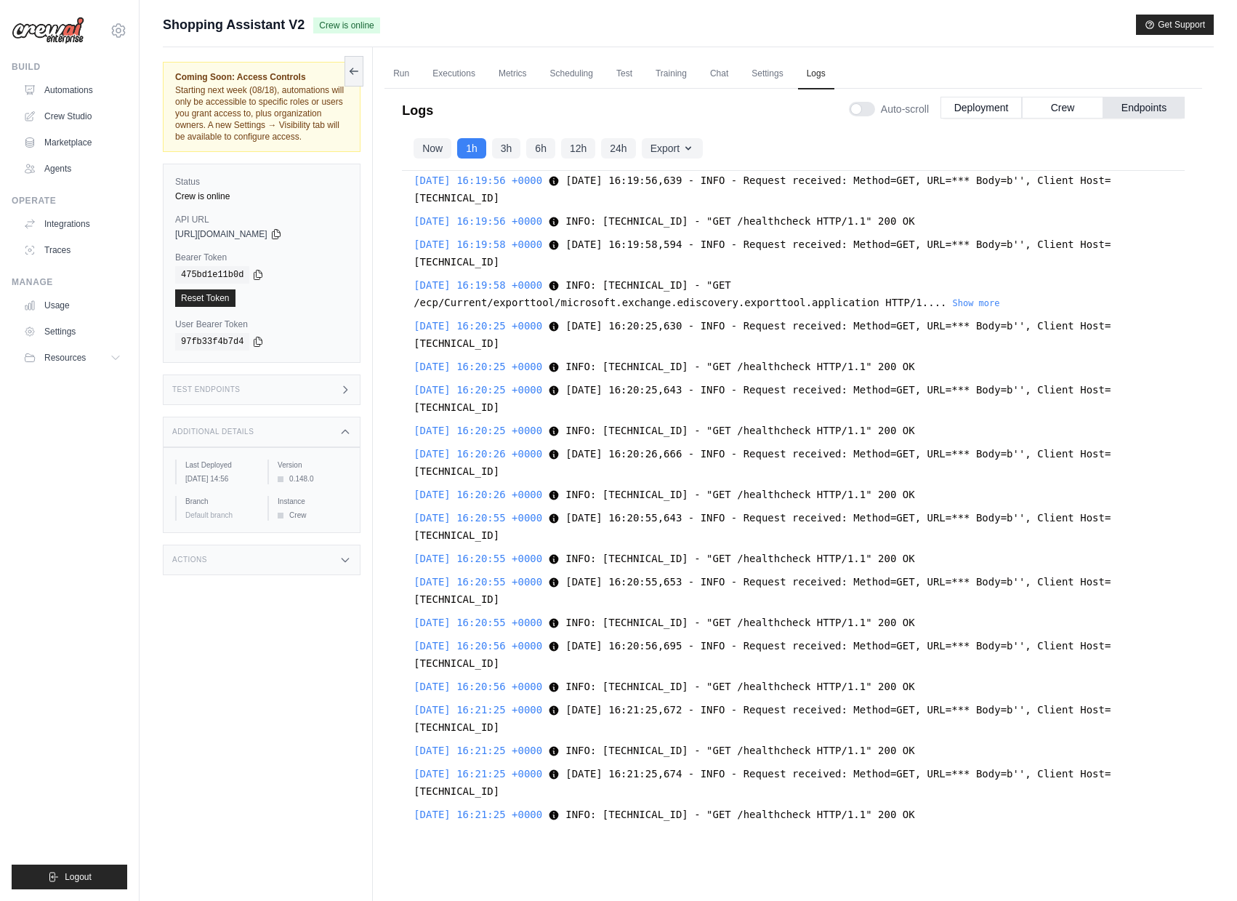
scroll to position [14920, 0]
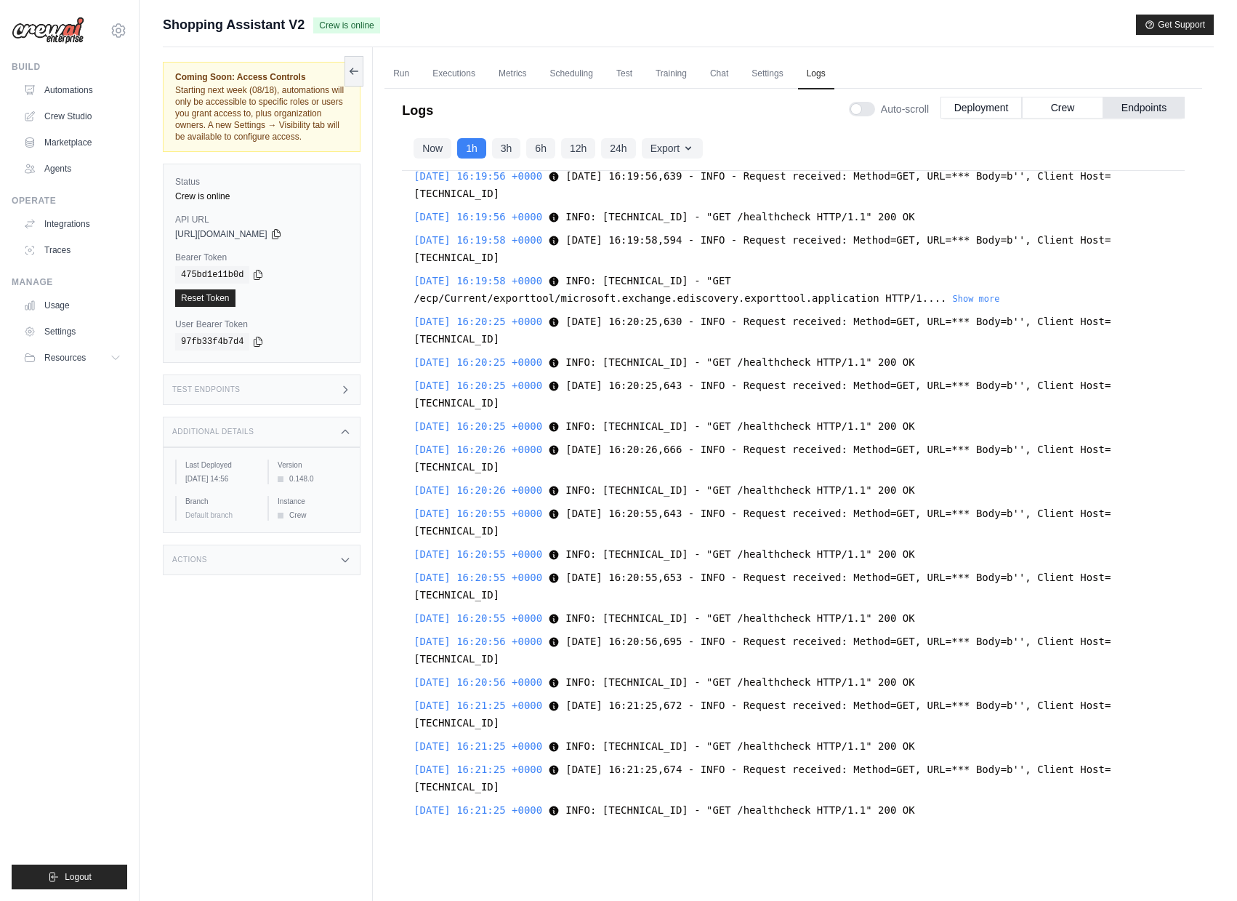
click at [814, 385] on span "2025-08-13 16:20:25,643 - INFO - Request received: Method=GET, URL=*** Body=b''…" at bounding box center [762, 393] width 697 height 29
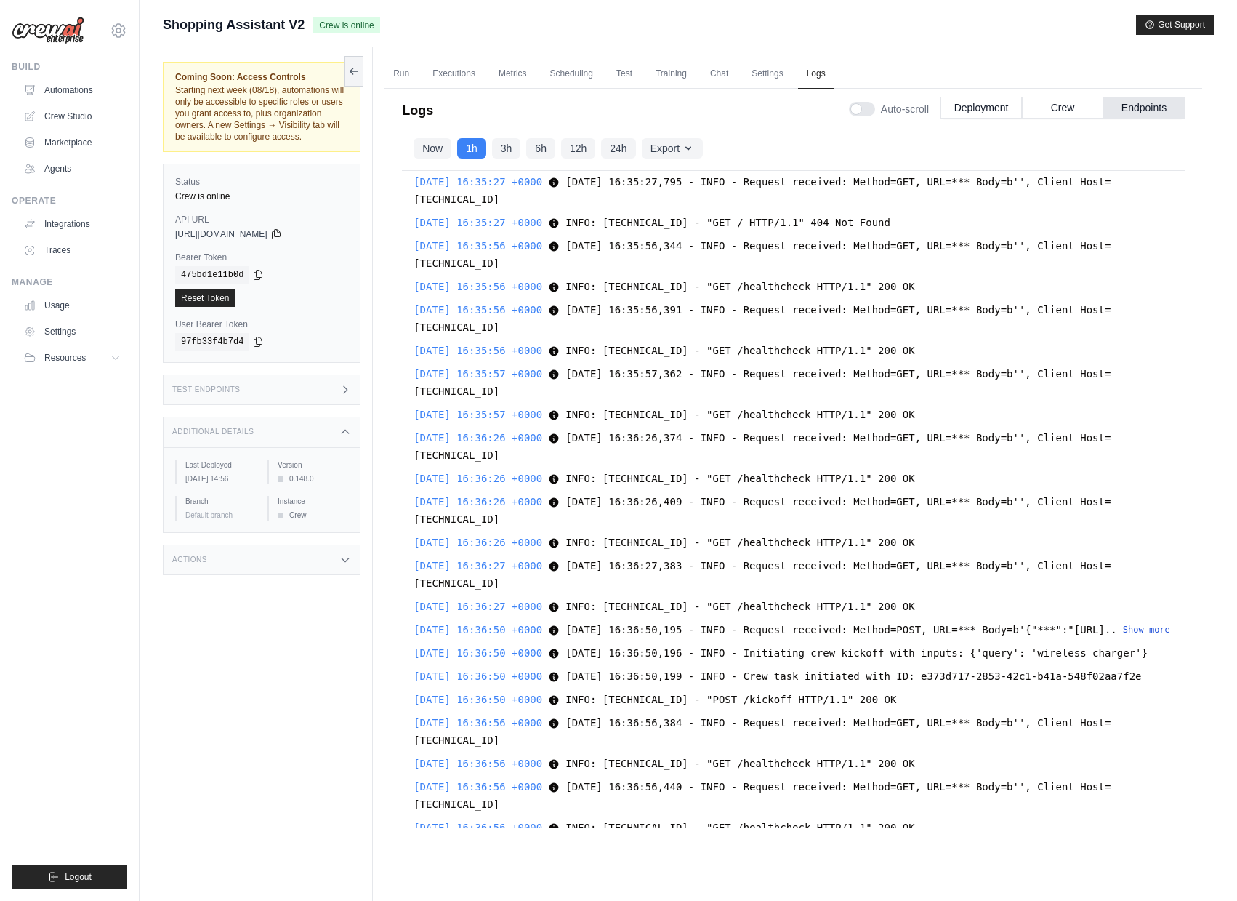
scroll to position [21140, 0]
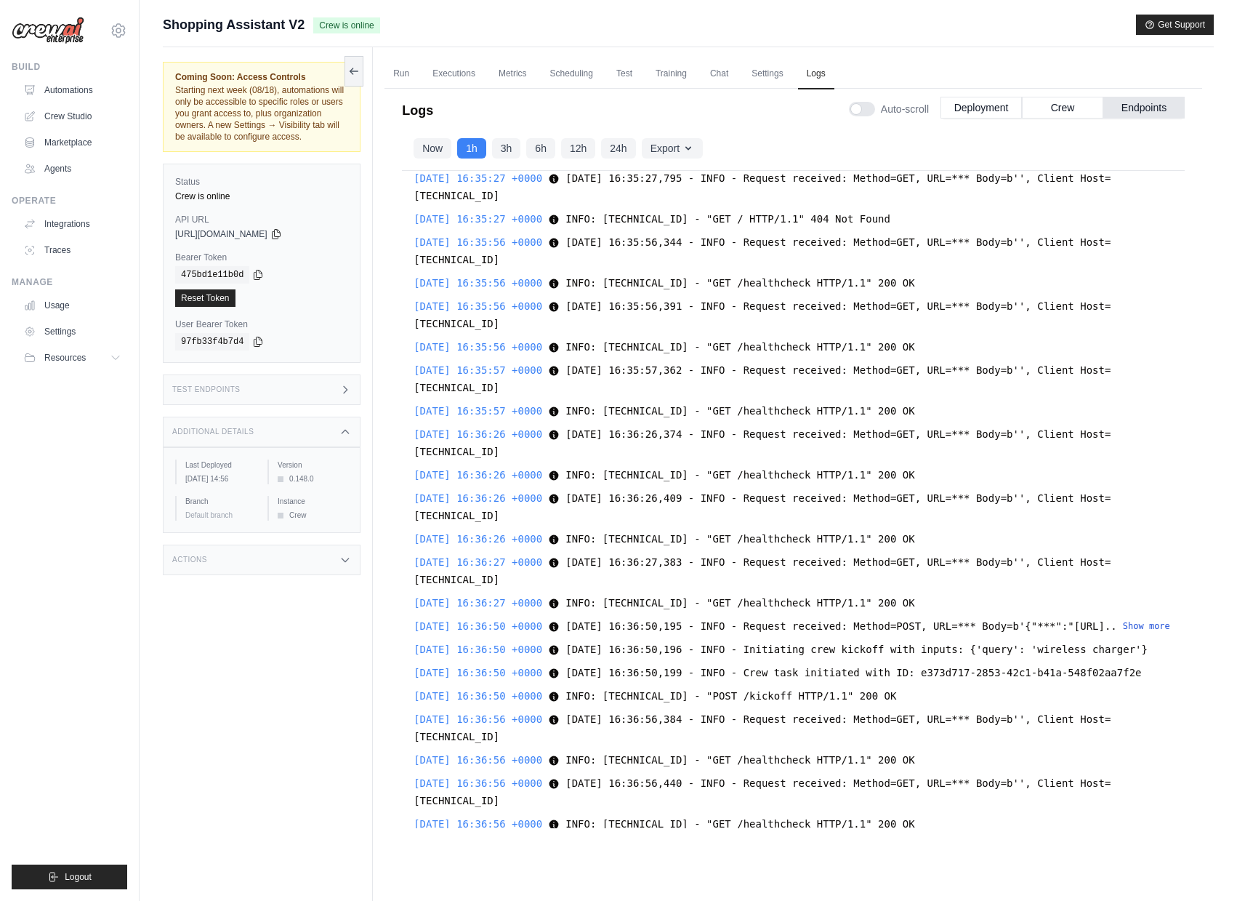
click at [1123, 632] on button "Show more" at bounding box center [1146, 626] width 47 height 12
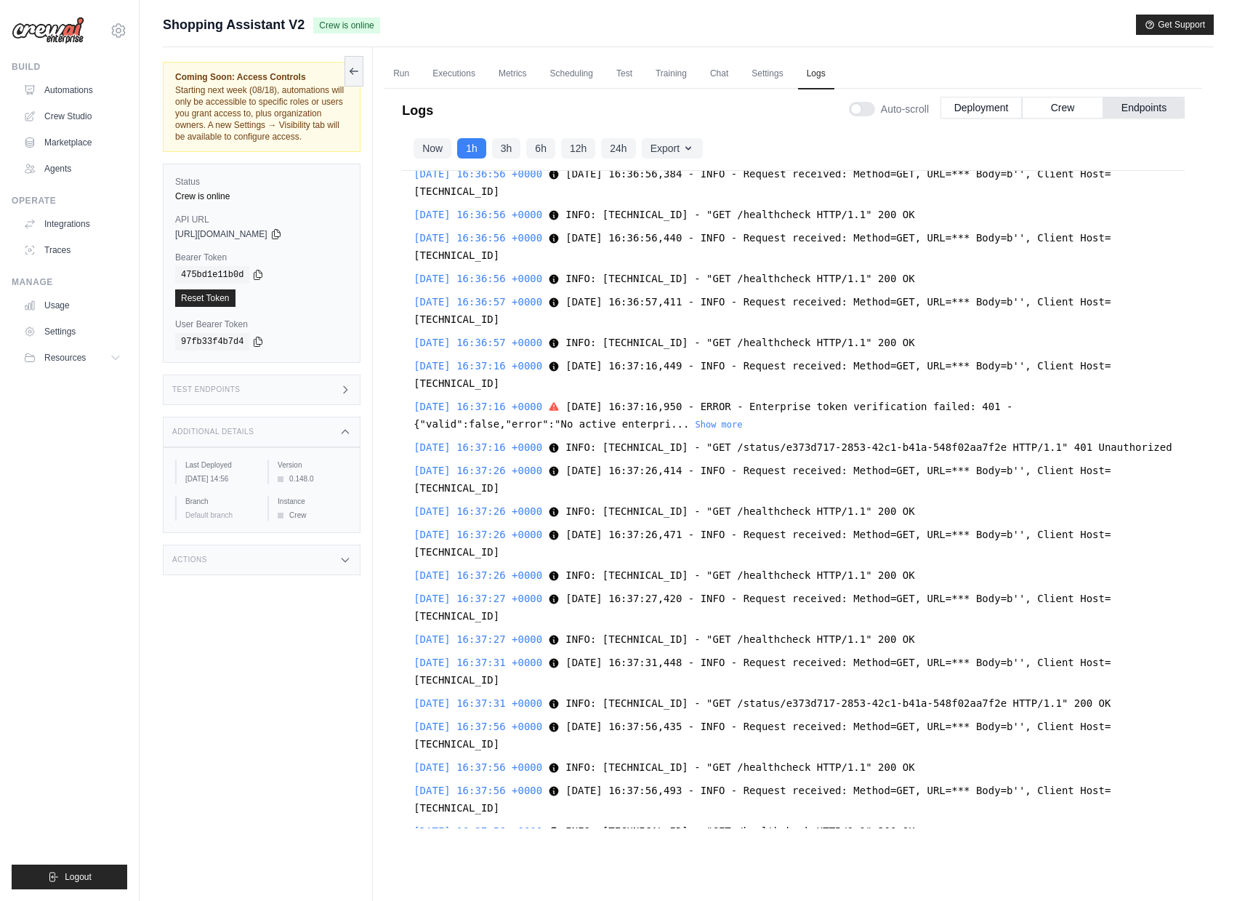
scroll to position [22232, 0]
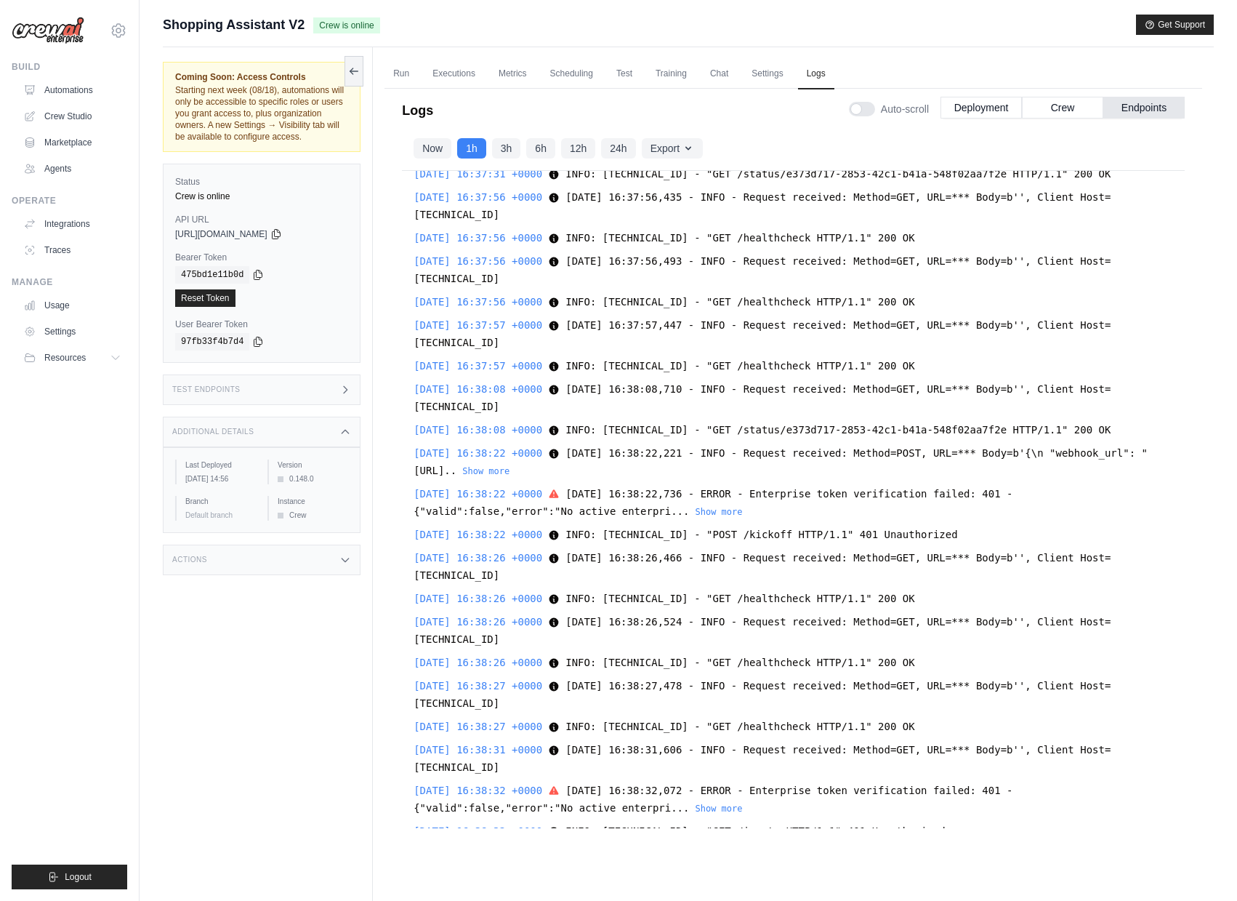
click at [510, 477] on button "Show more" at bounding box center [485, 471] width 47 height 12
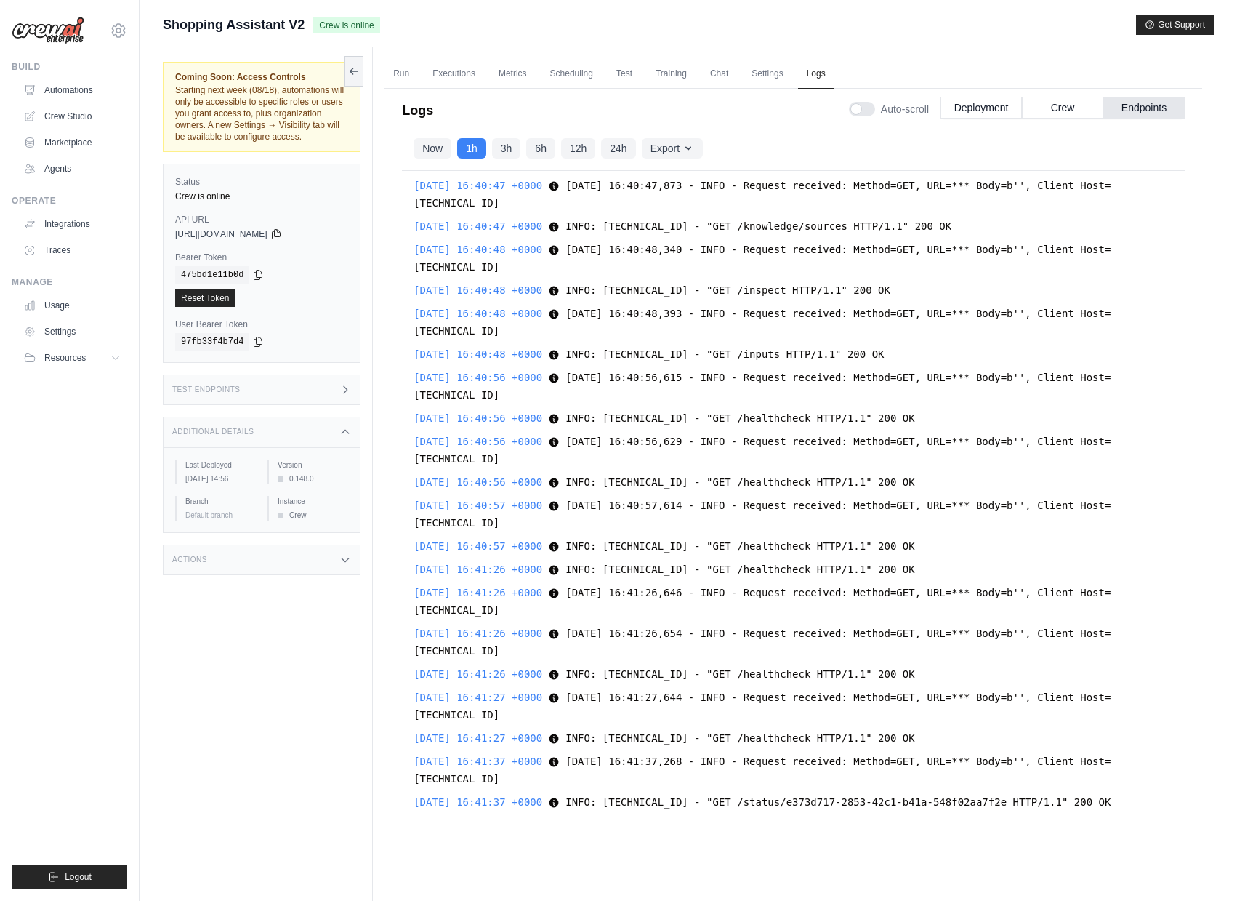
scroll to position [21374, 0]
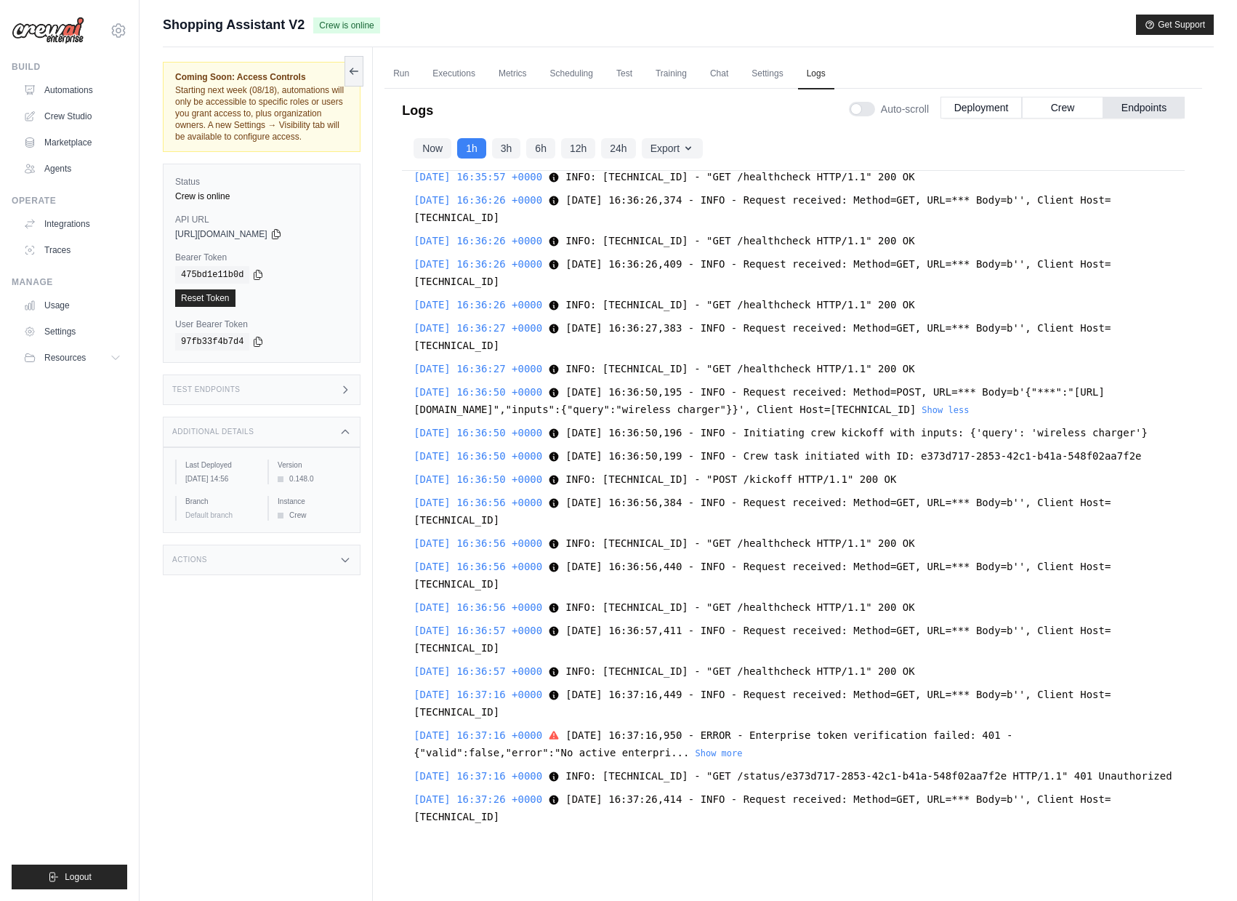
click at [295, 400] on div "Test Endpoints" at bounding box center [262, 389] width 198 height 31
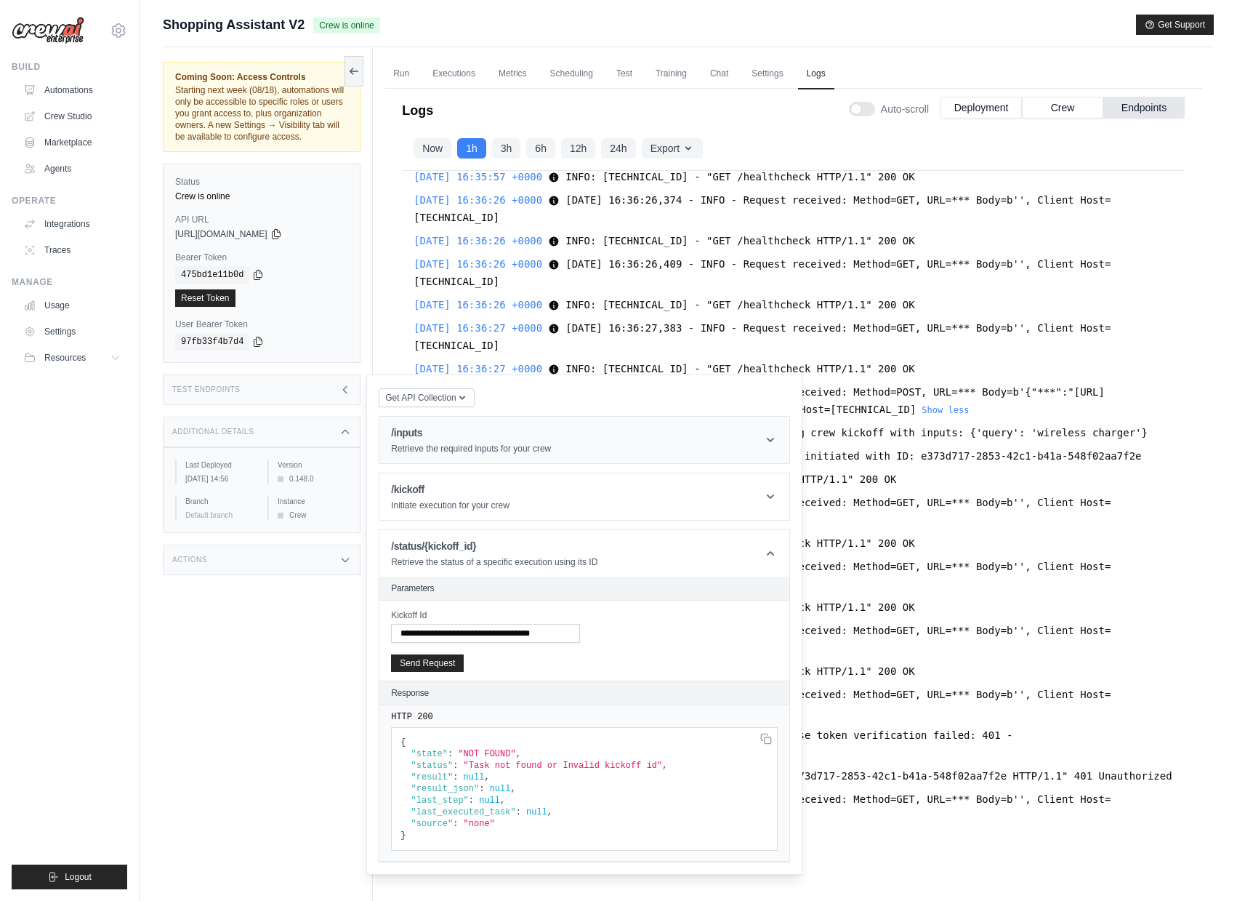
click at [430, 454] on p "Retrieve the required inputs for your crew" at bounding box center [471, 449] width 160 height 12
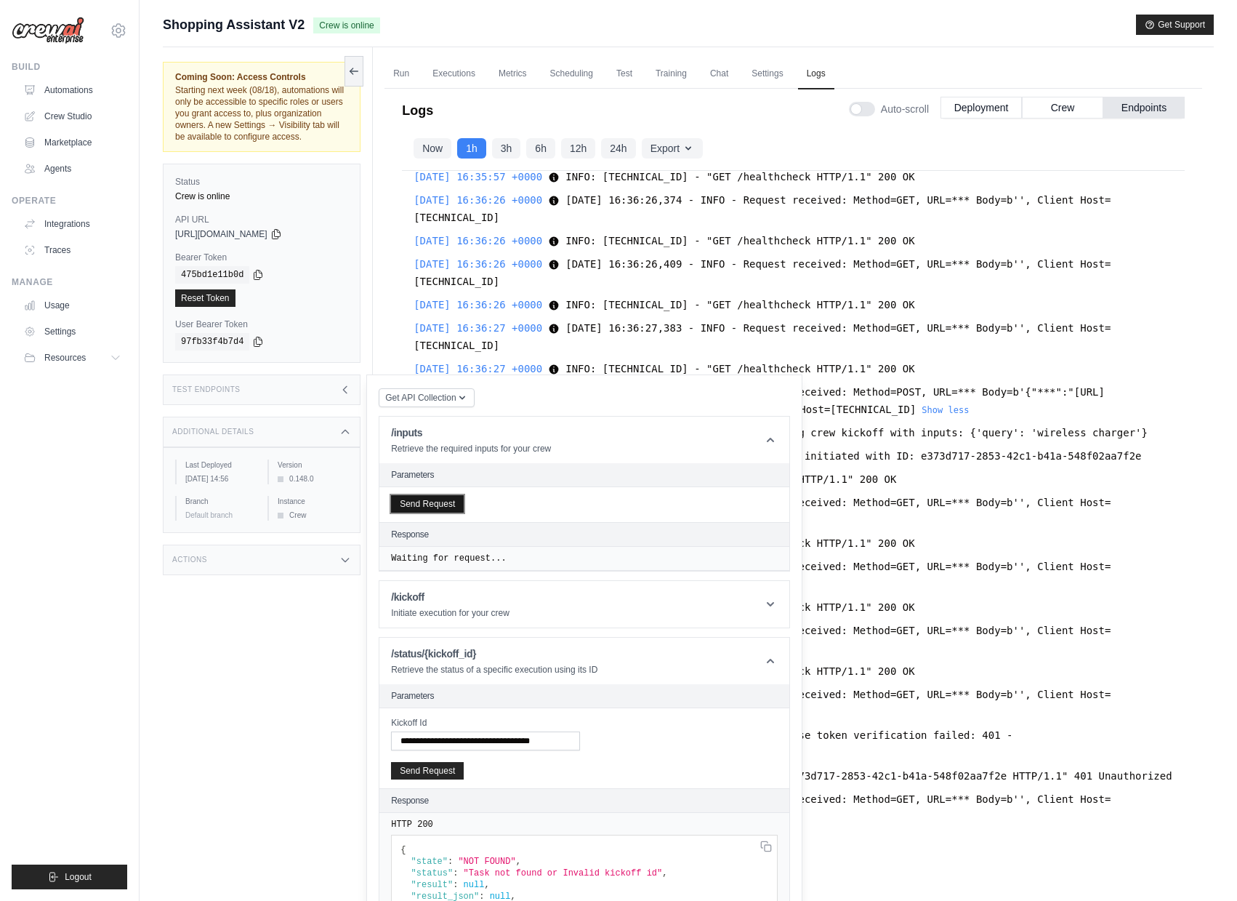
click at [439, 512] on button "Send Request" at bounding box center [427, 503] width 73 height 17
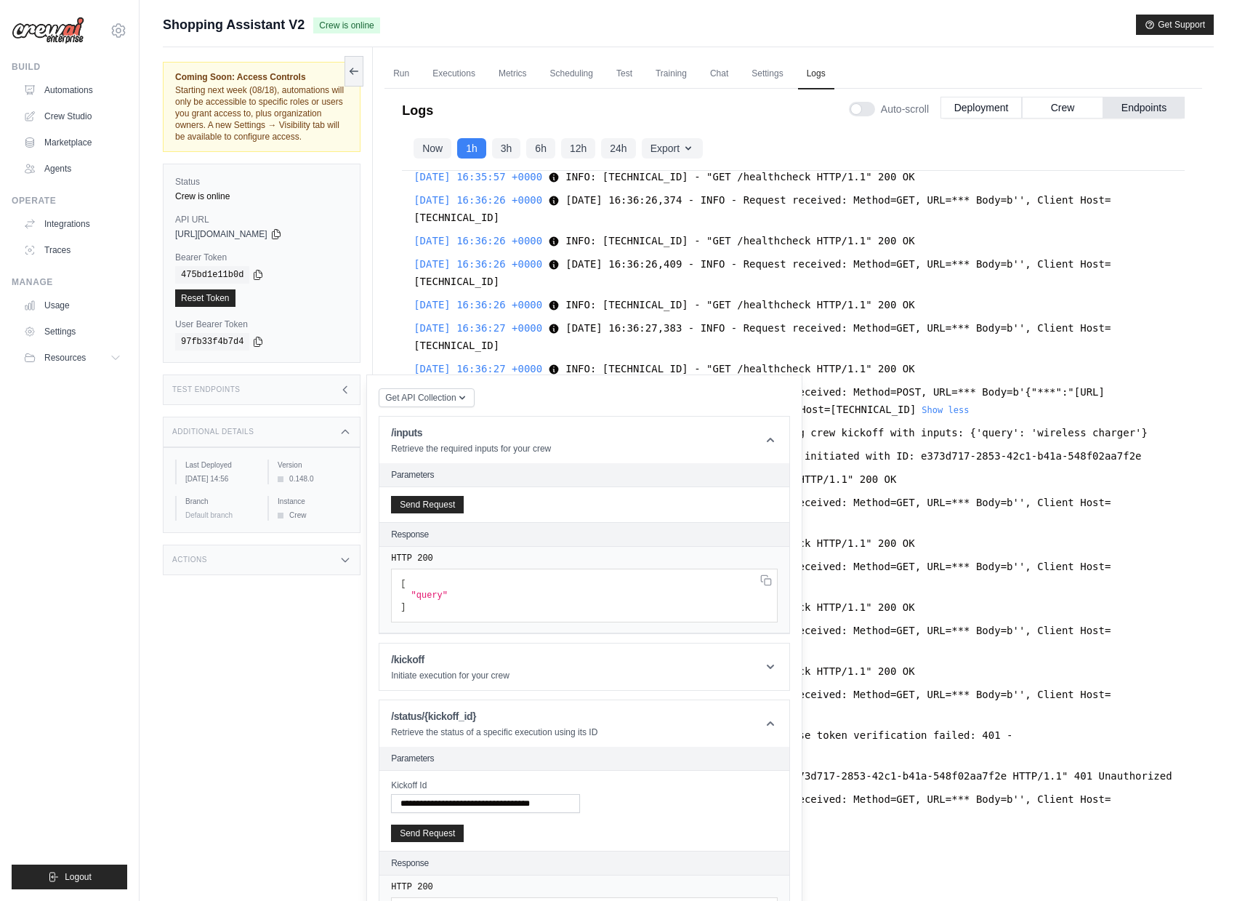
click at [442, 601] on pre "[ "query" ]" at bounding box center [584, 595] width 387 height 54
click at [456, 606] on pre "[ "query" ]" at bounding box center [584, 595] width 387 height 54
click at [437, 600] on span ""query"" at bounding box center [429, 595] width 36 height 10
click at [462, 609] on pre "[ "query" ]" at bounding box center [584, 595] width 387 height 54
click at [427, 433] on header "/inputs Retrieve the required inputs for your crew" at bounding box center [584, 440] width 410 height 47
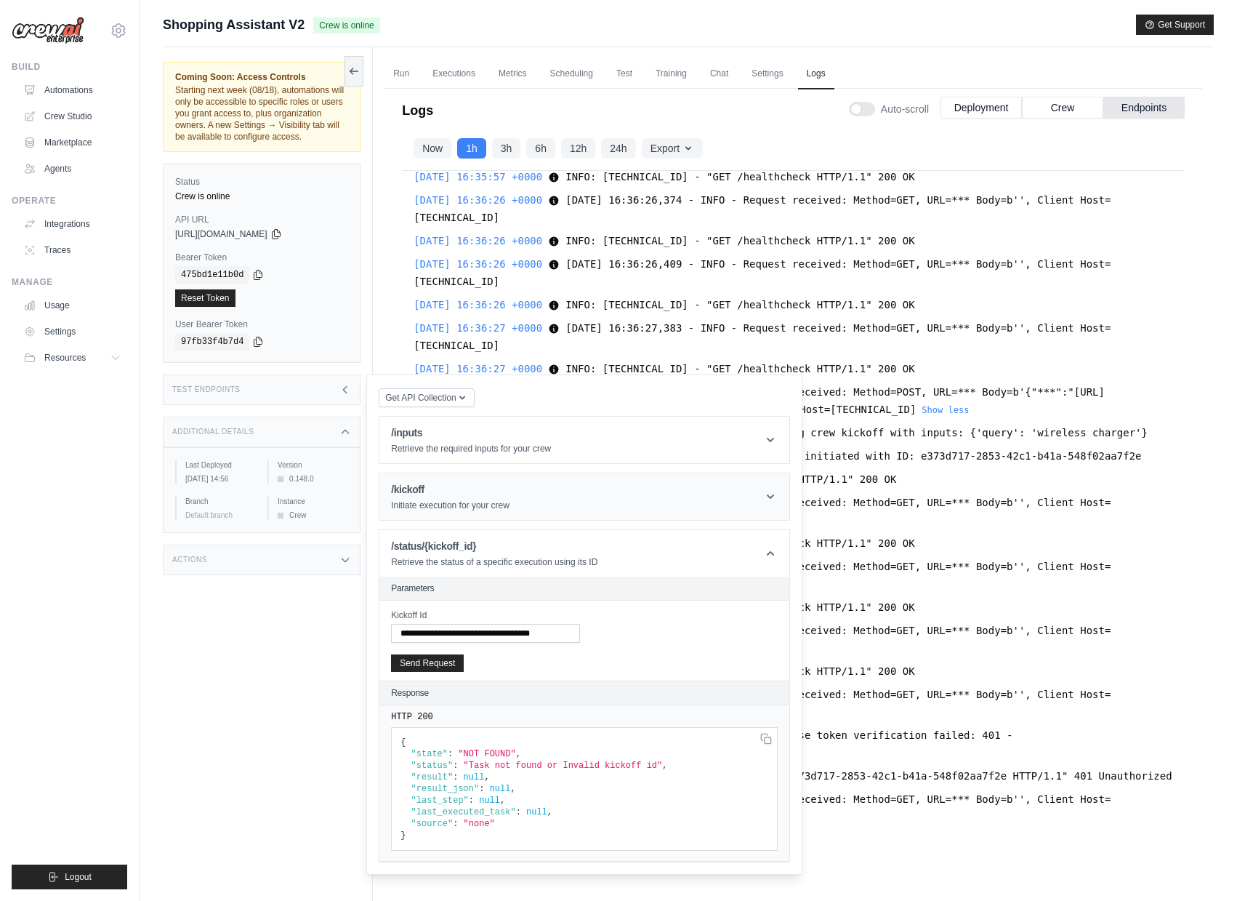
click at [439, 511] on p "Initiate execution for your crew" at bounding box center [450, 505] width 118 height 12
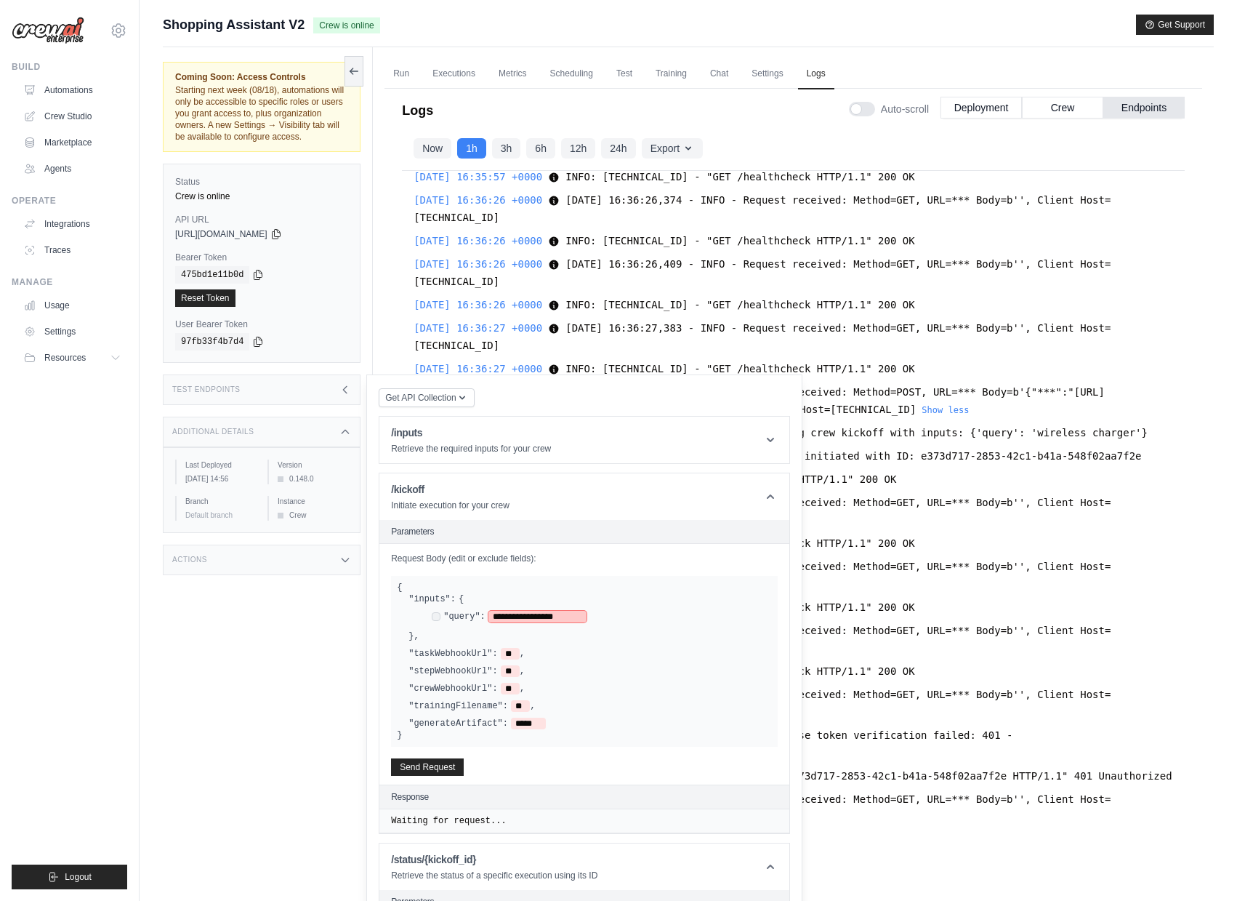
click at [496, 622] on span "**********" at bounding box center [537, 617] width 98 height 12
drag, startPoint x: 498, startPoint y: 628, endPoint x: 579, endPoint y: 627, distance: 81.4
click at [579, 622] on span "**********" at bounding box center [537, 617] width 98 height 12
click at [425, 775] on button "Send Request" at bounding box center [427, 765] width 73 height 17
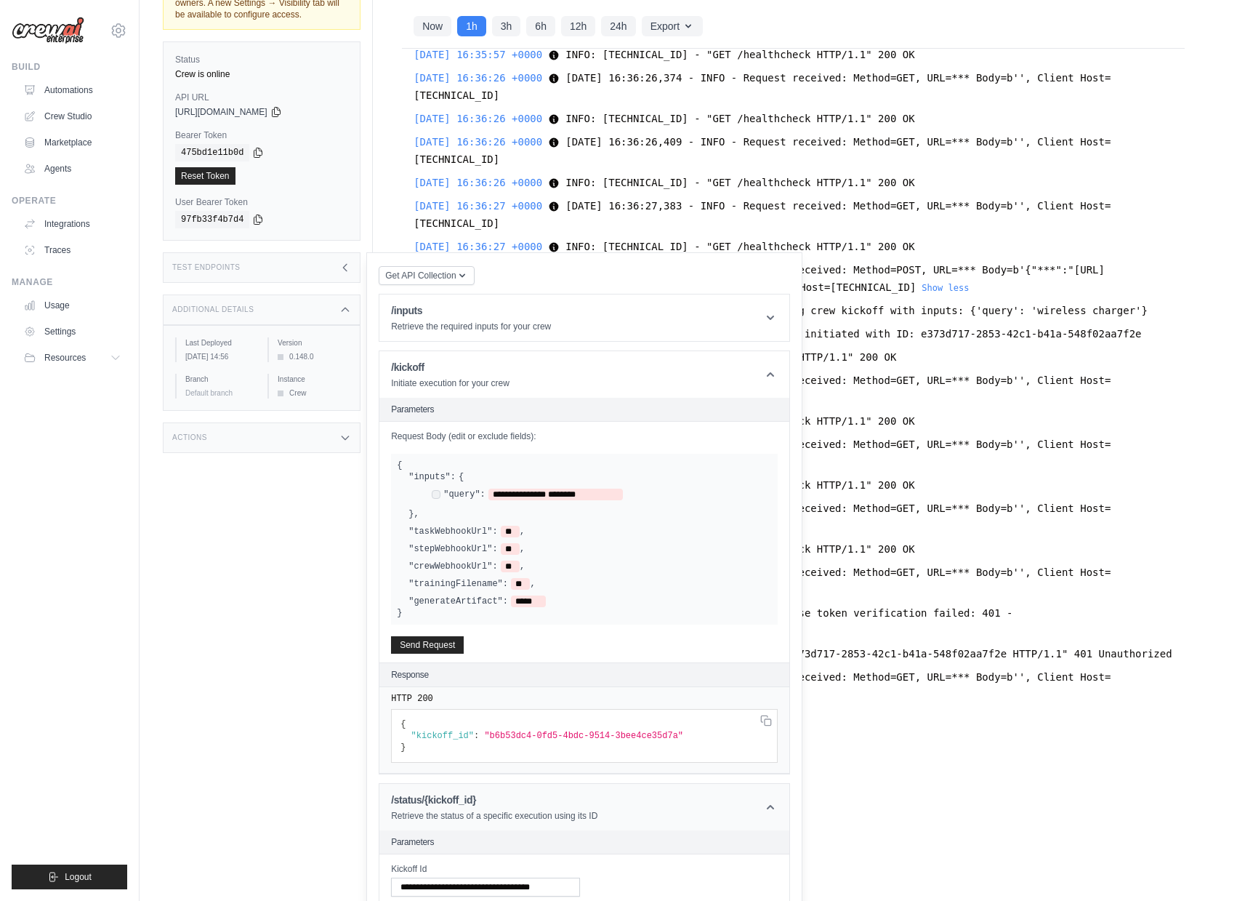
scroll to position [128, 0]
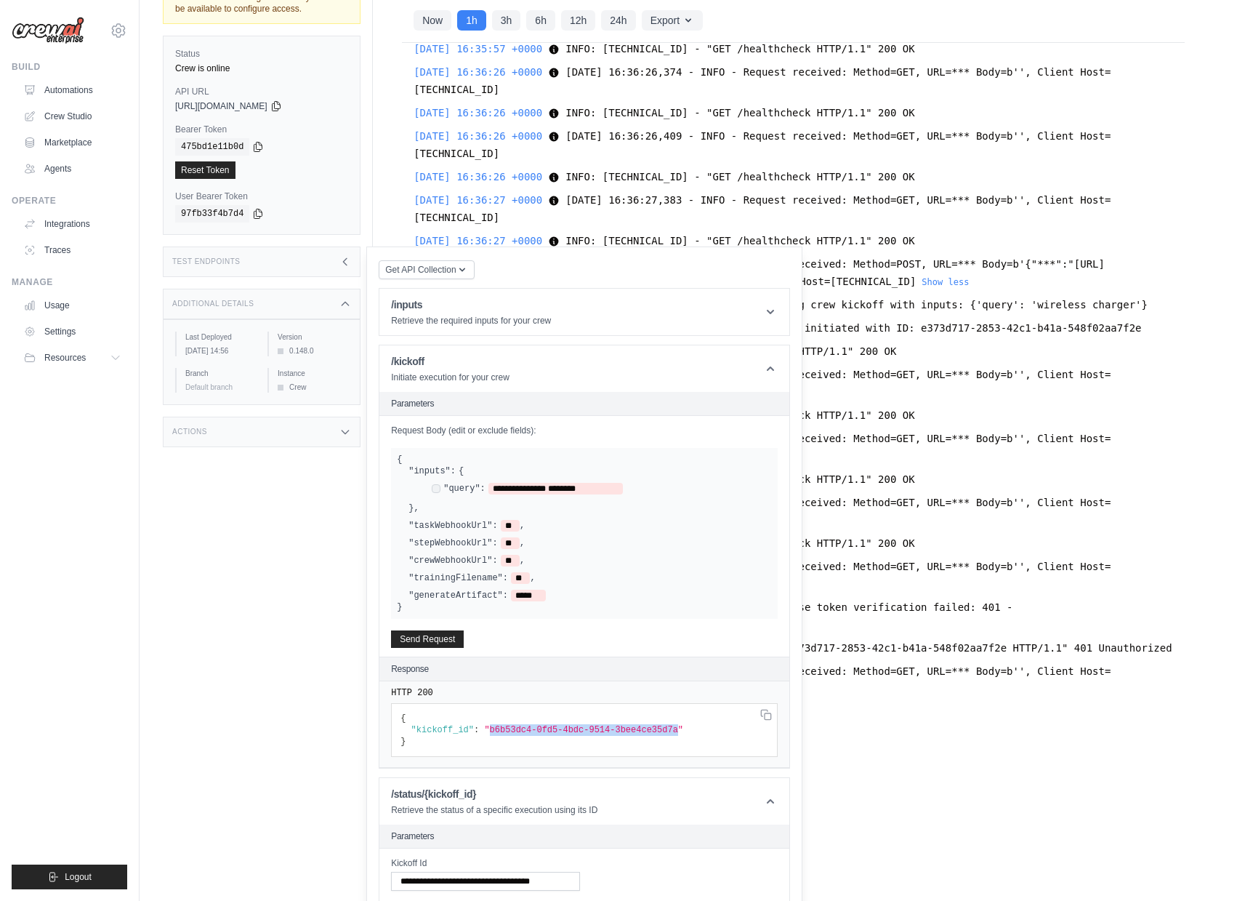
drag, startPoint x: 680, startPoint y: 744, endPoint x: 490, endPoint y: 742, distance: 190.5
click at [490, 735] on span ""b6b53dc4-0fd5-4bdc-9514-3bee4ce35d7a"" at bounding box center [583, 730] width 199 height 10
copy span "b6b53dc4-0fd5-4bdc-9514-3bee4ce35d7a"
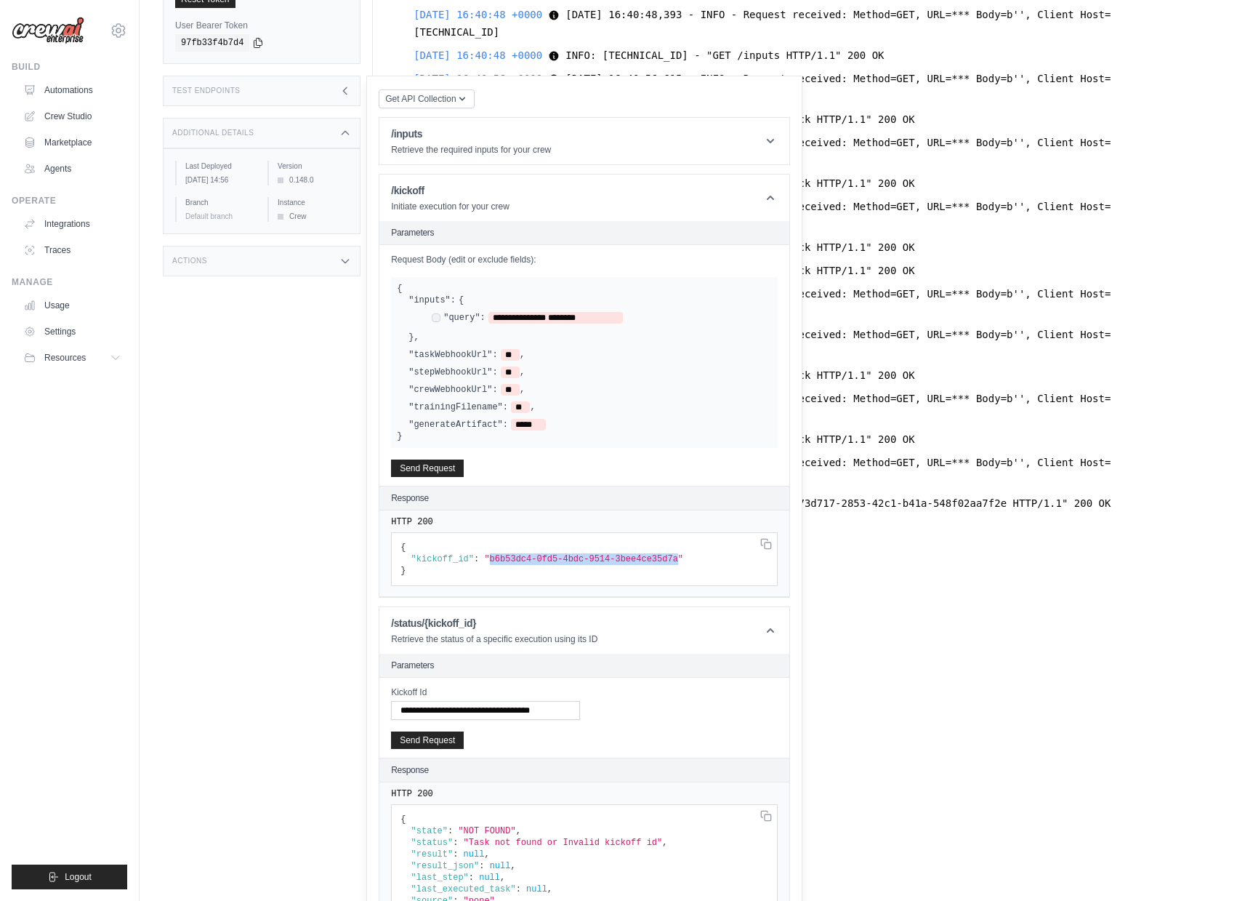
scroll to position [361, 0]
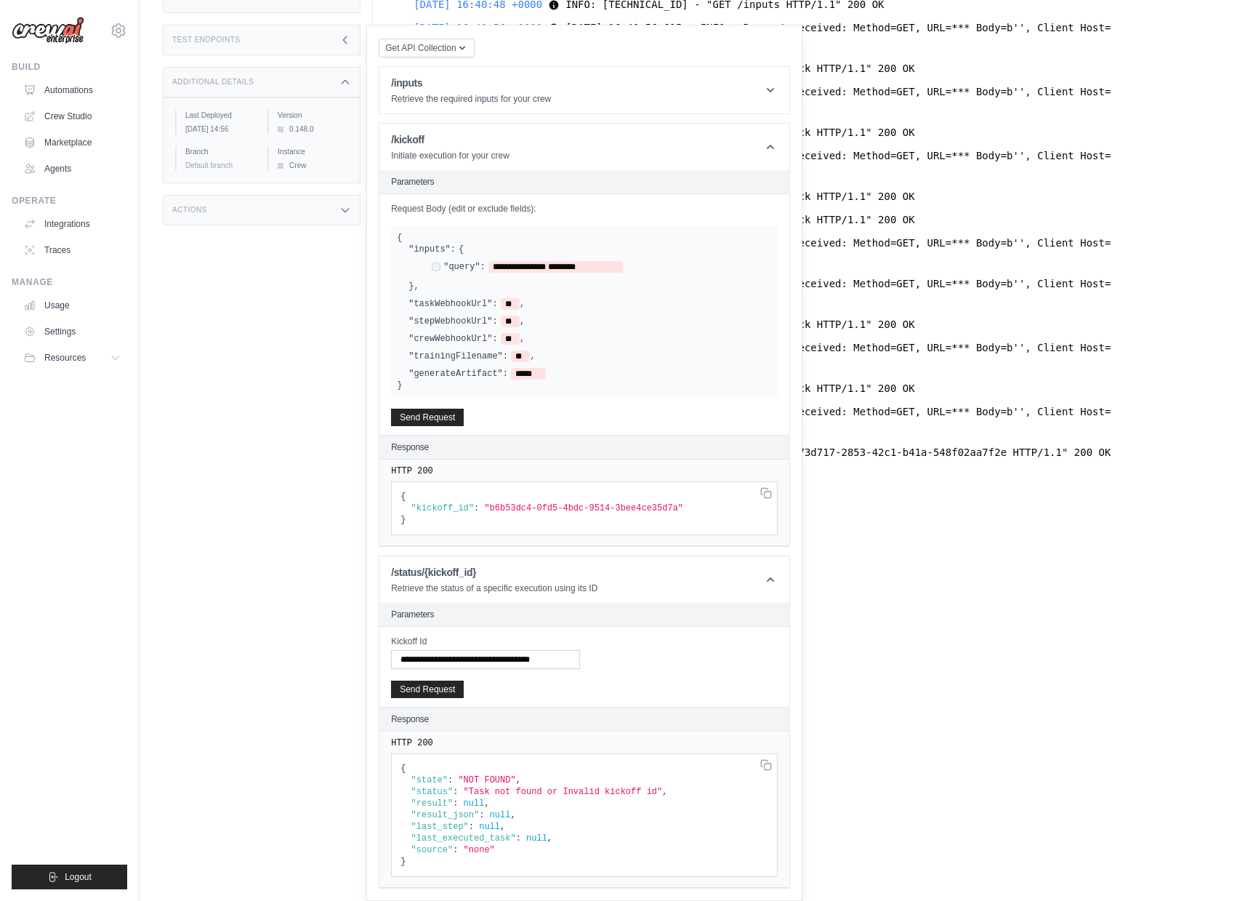
click at [999, 576] on div "Run Executions Metrics Scheduling Test Training Chat Settings Logs 0 Running 1 …" at bounding box center [793, 148] width 841 height 901
click at [966, 502] on div "Run Executions Metrics Scheduling Test Training Chat Settings Logs 0 Running 1 …" at bounding box center [793, 148] width 841 height 901
click at [334, 79] on div "Additional Details" at bounding box center [262, 82] width 198 height 31
click at [349, 47] on div "Test Endpoints" at bounding box center [262, 40] width 198 height 31
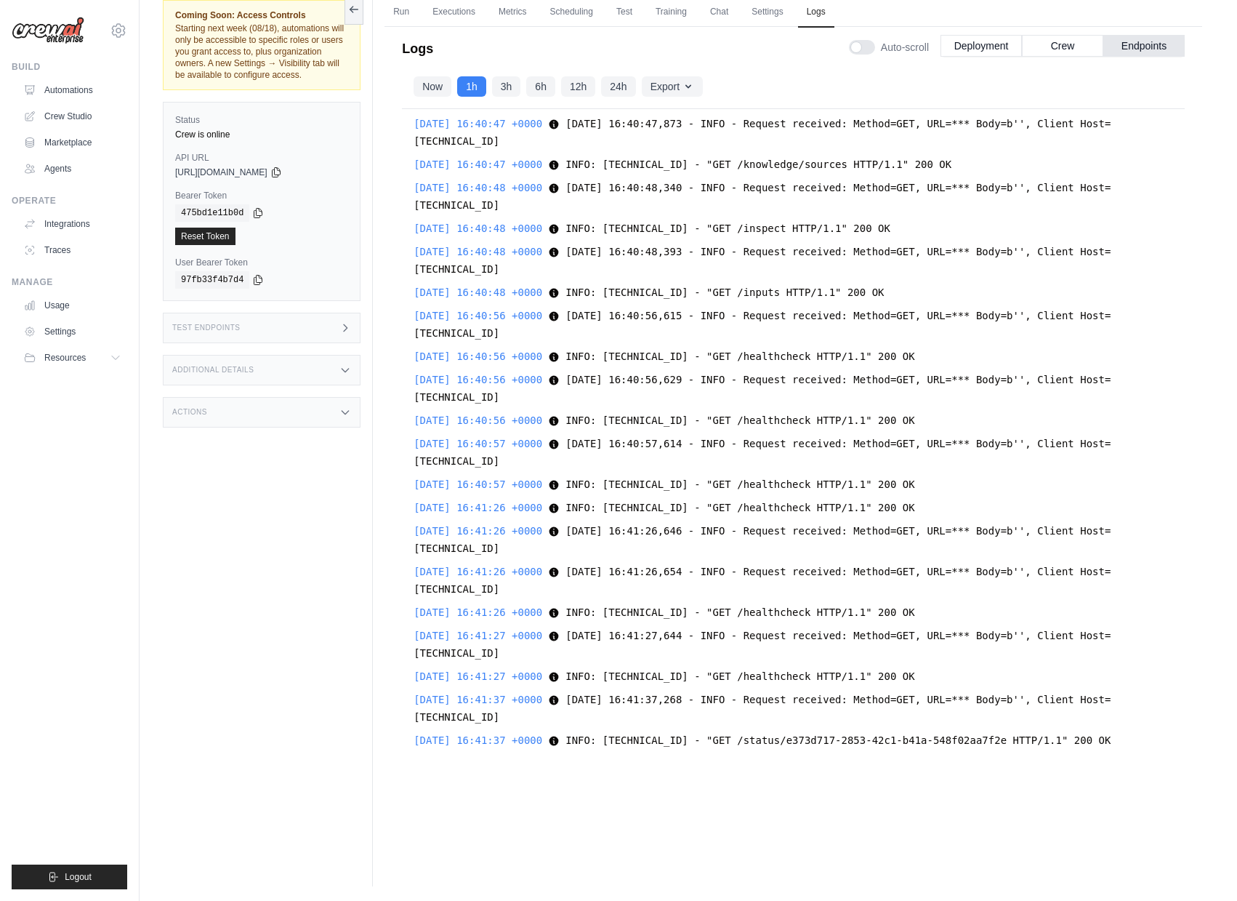
scroll to position [23746, 0]
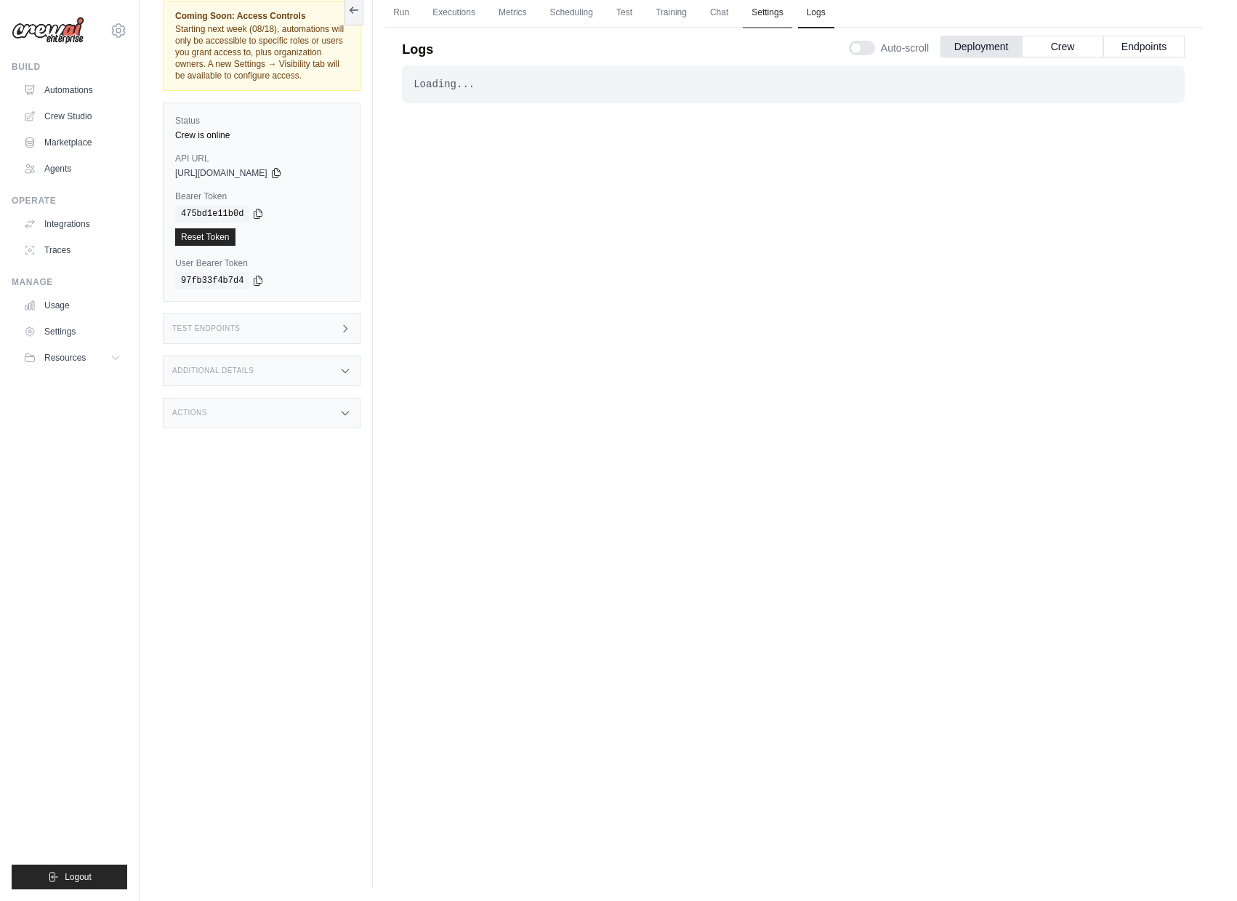
click at [792, 15] on link "Settings" at bounding box center [767, 13] width 49 height 31
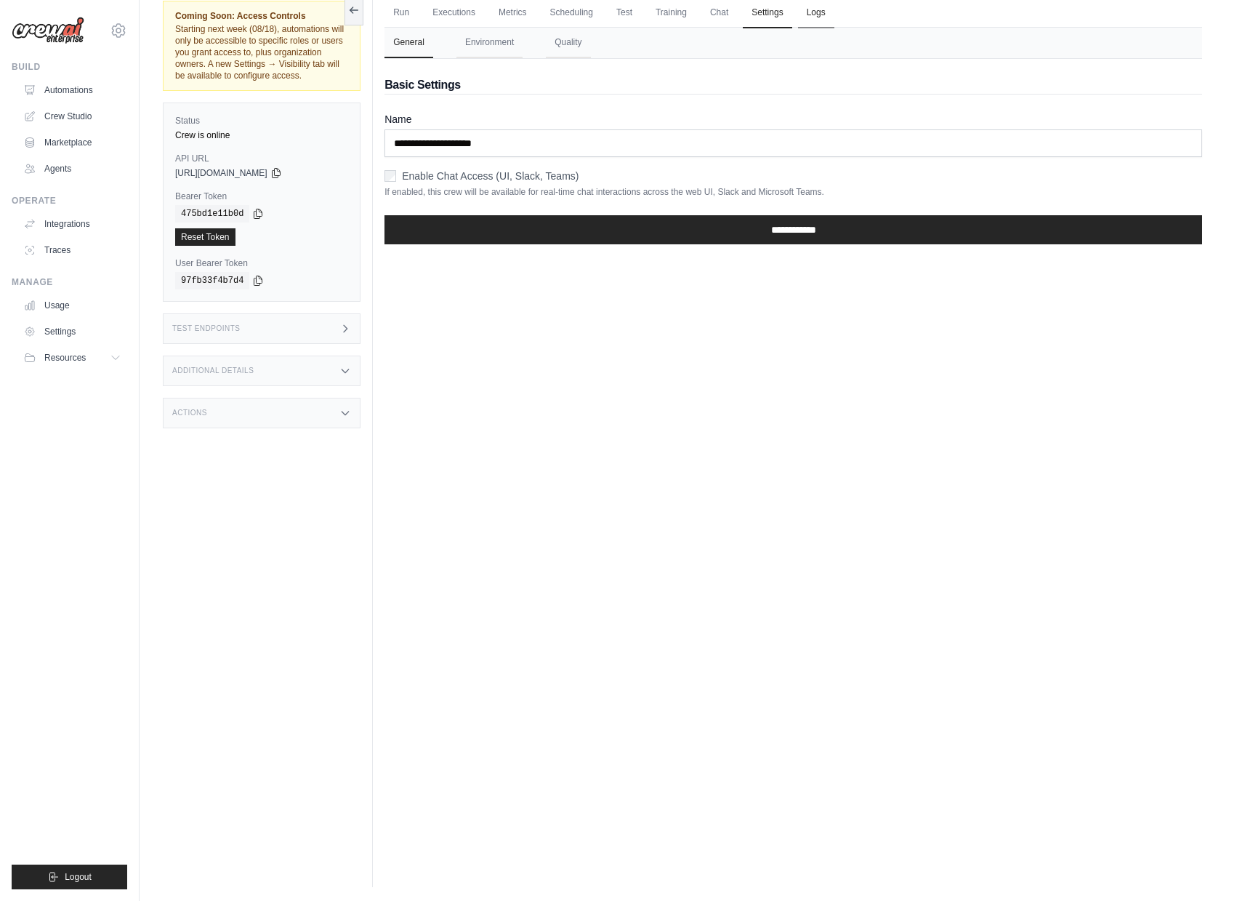
click at [819, 12] on link "Logs" at bounding box center [816, 13] width 36 height 31
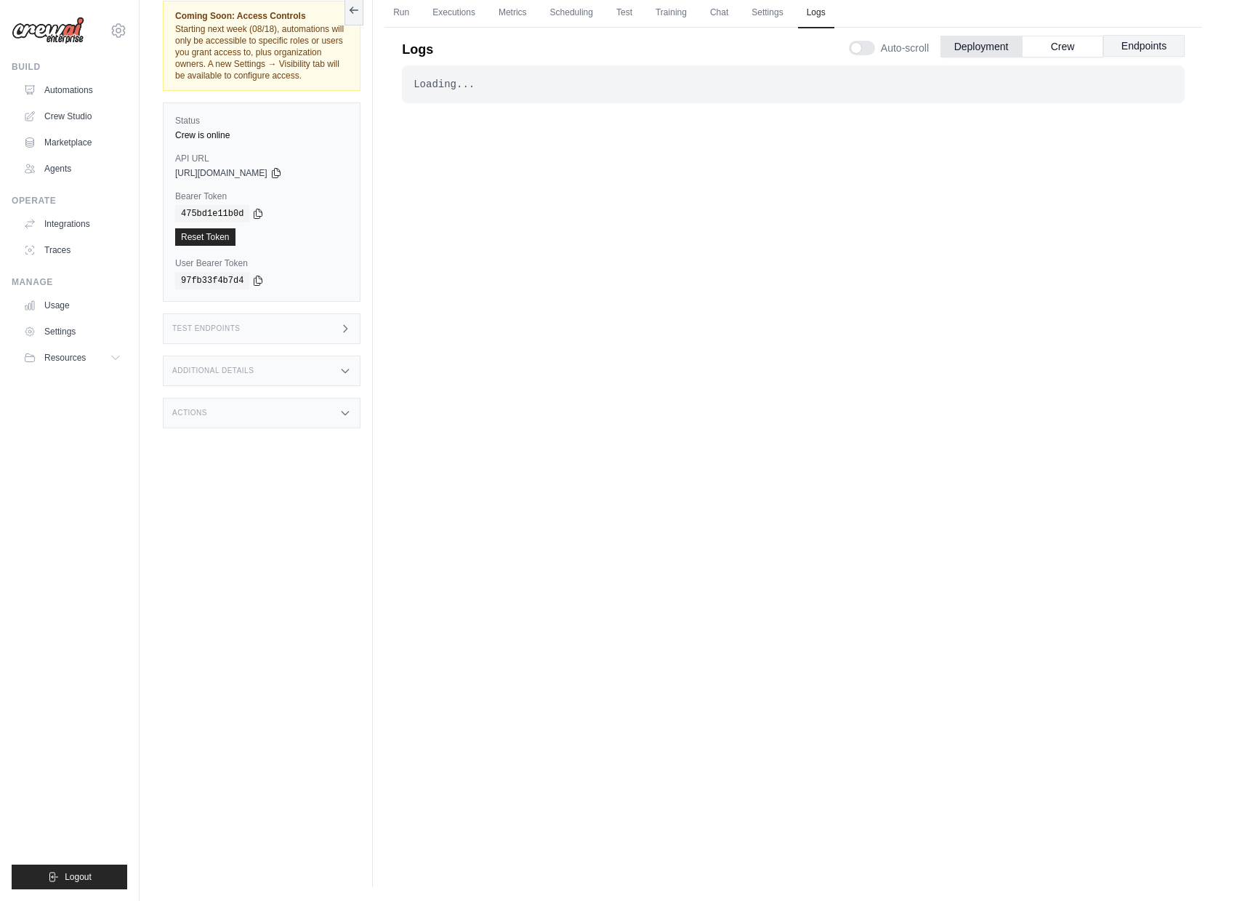
click at [1117, 47] on button "Endpoints" at bounding box center [1143, 46] width 81 height 22
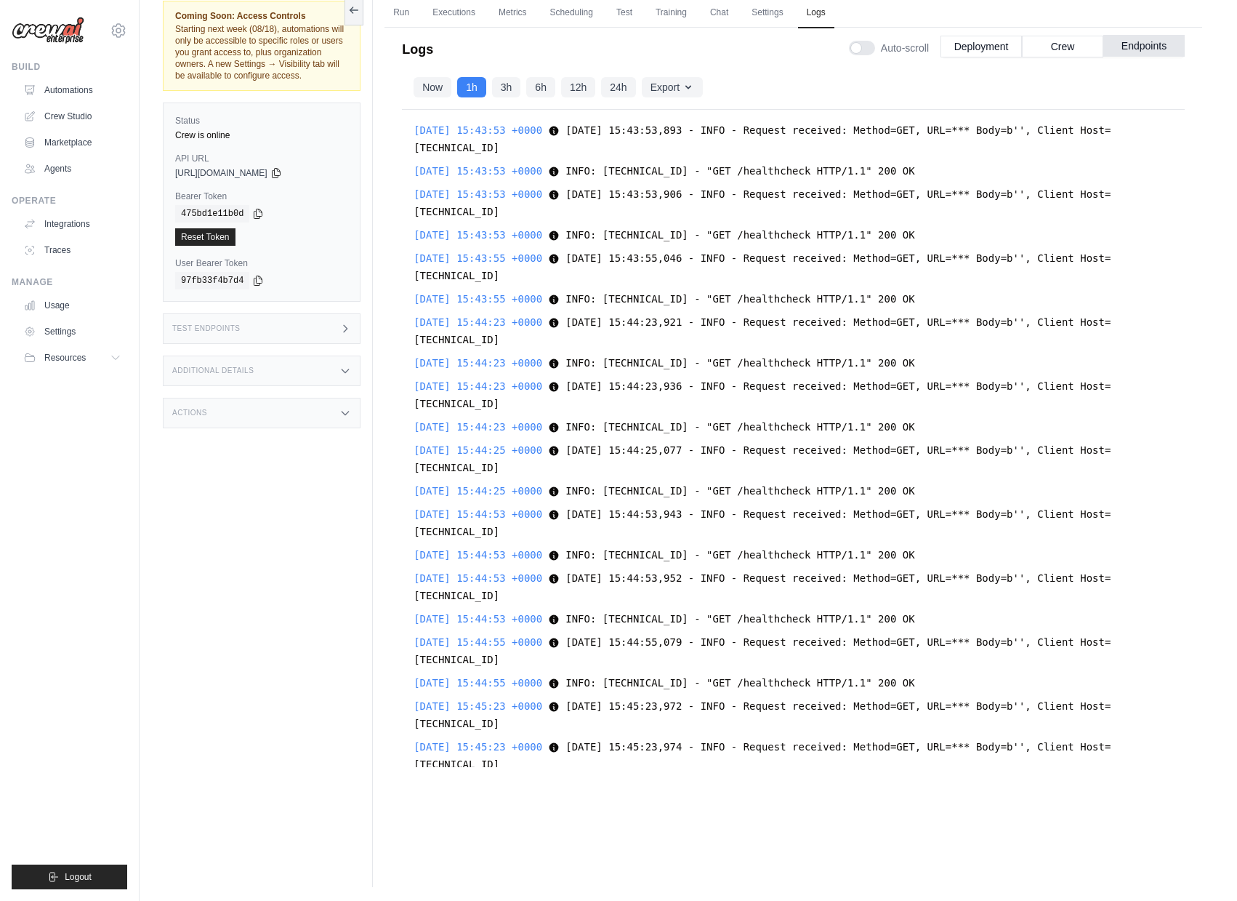
scroll to position [15376, 0]
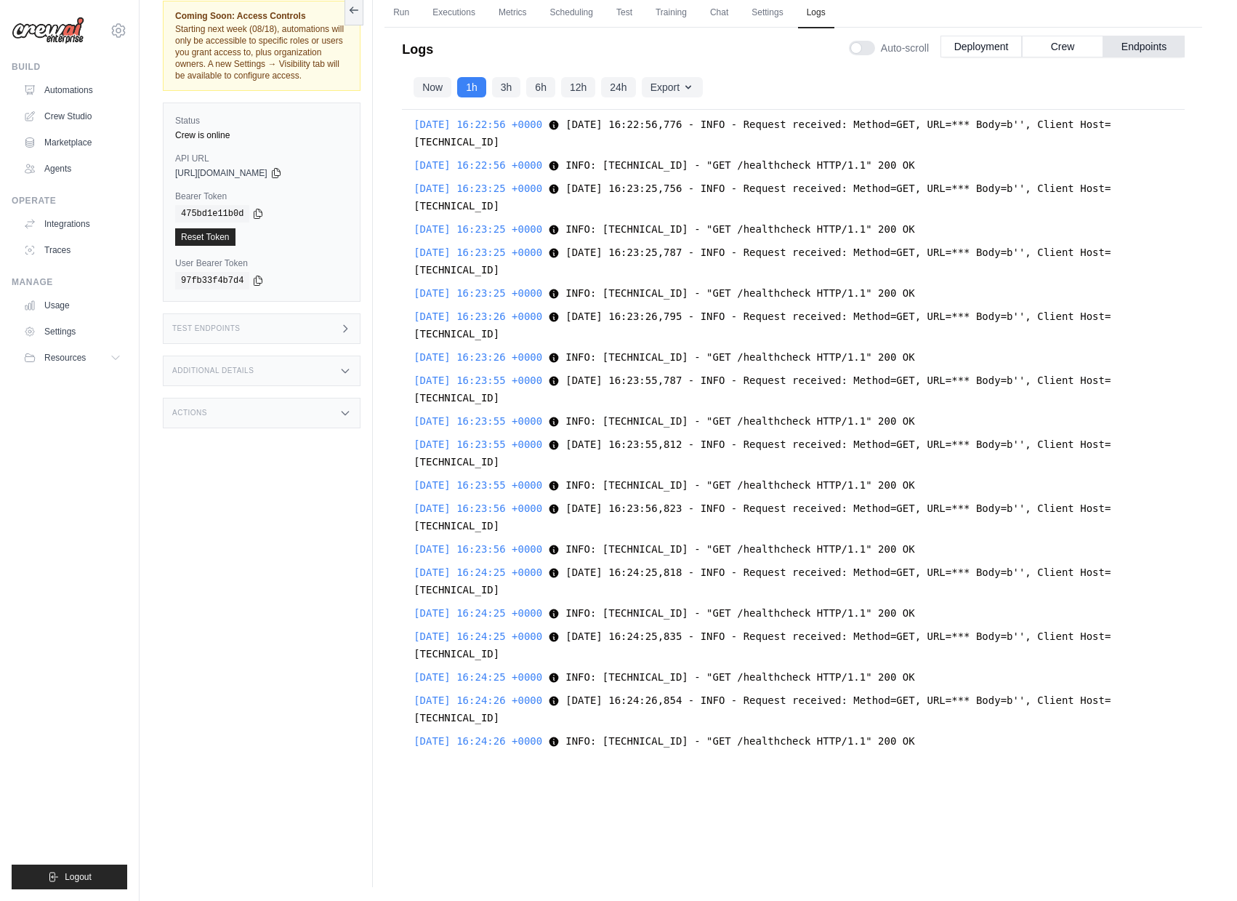
click at [970, 502] on span "2025-08-13 16:23:56,823 - INFO - Request received: Method=GET, URL=*** Body=b''…" at bounding box center [762, 516] width 697 height 29
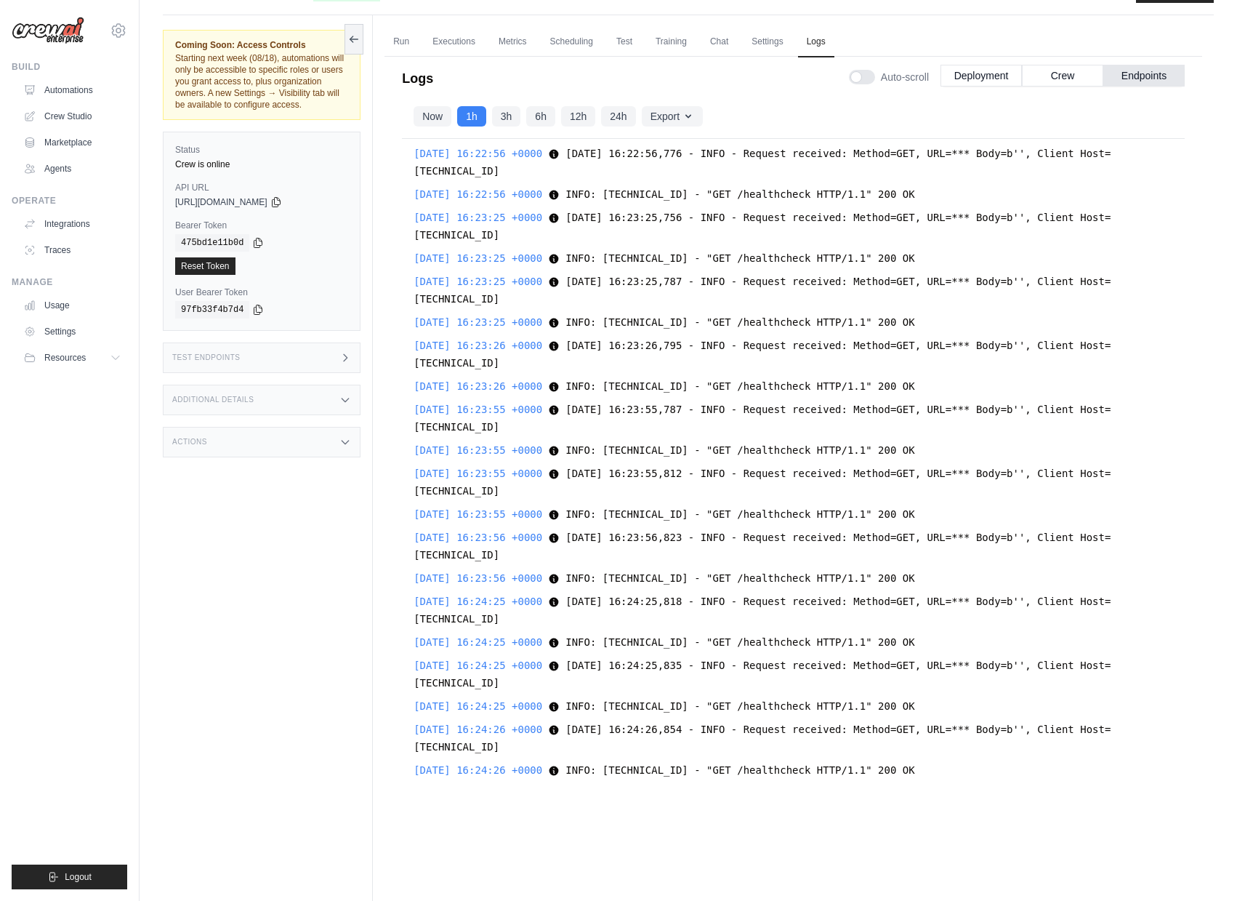
scroll to position [62, 0]
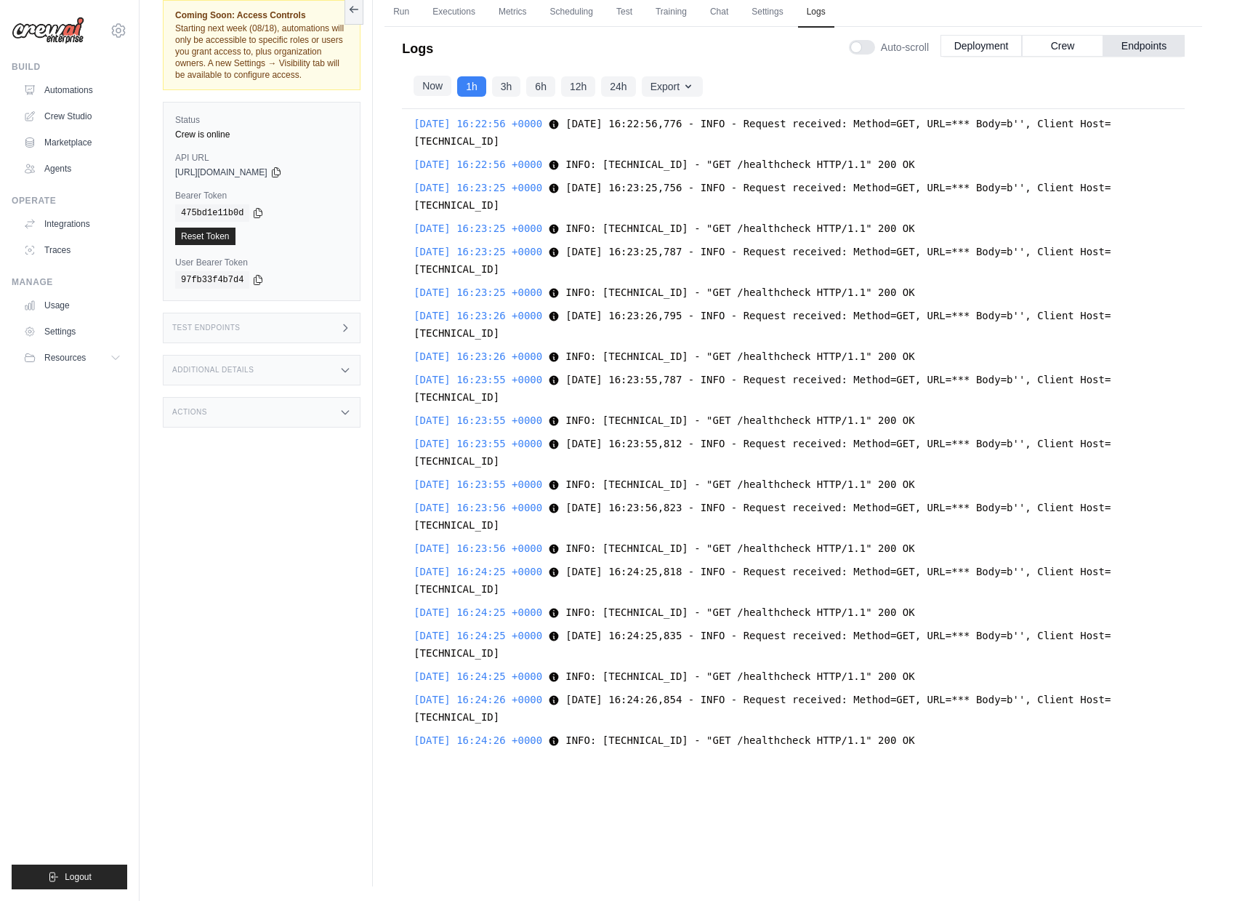
click at [430, 85] on button "Now" at bounding box center [433, 86] width 38 height 20
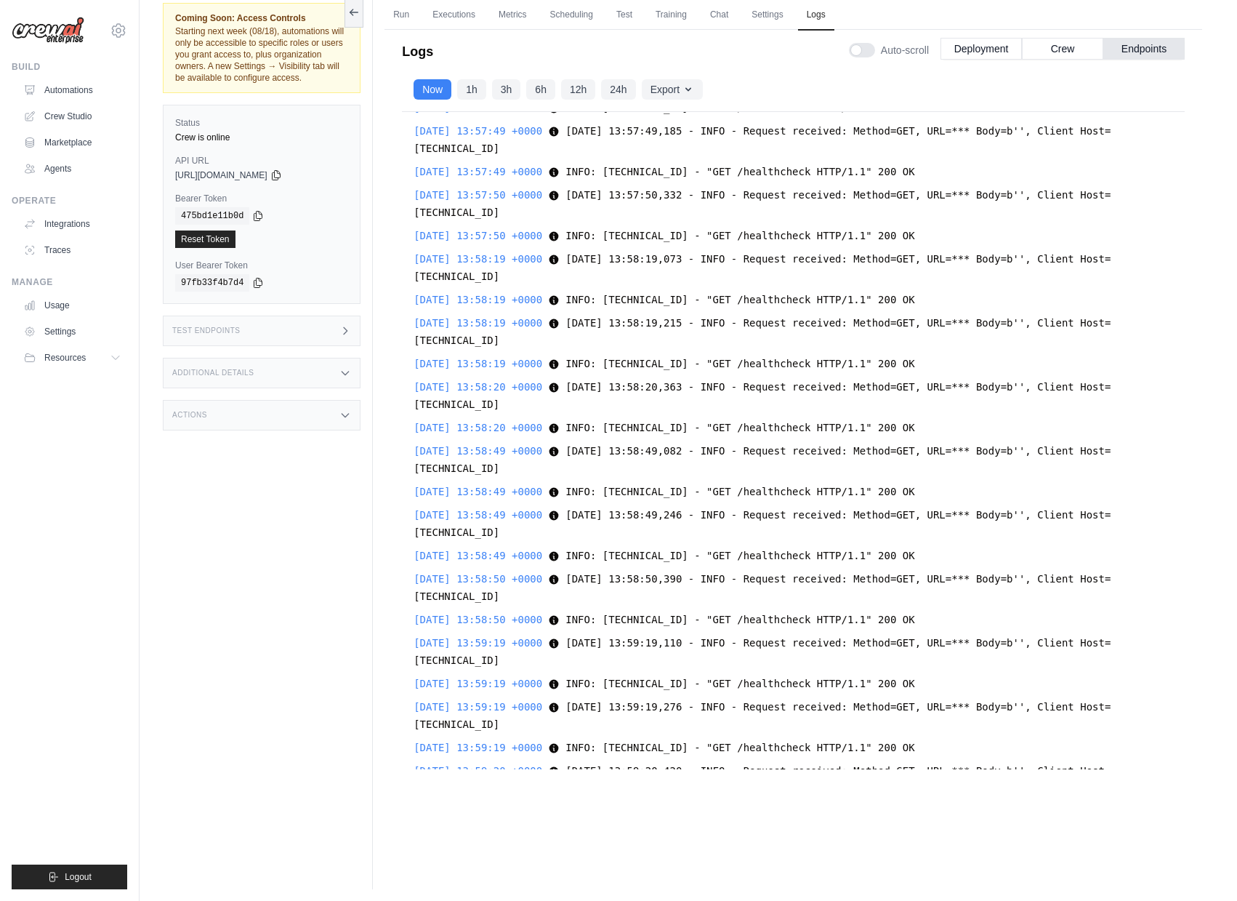
scroll to position [0, 0]
click at [468, 92] on button "1h" at bounding box center [471, 89] width 29 height 20
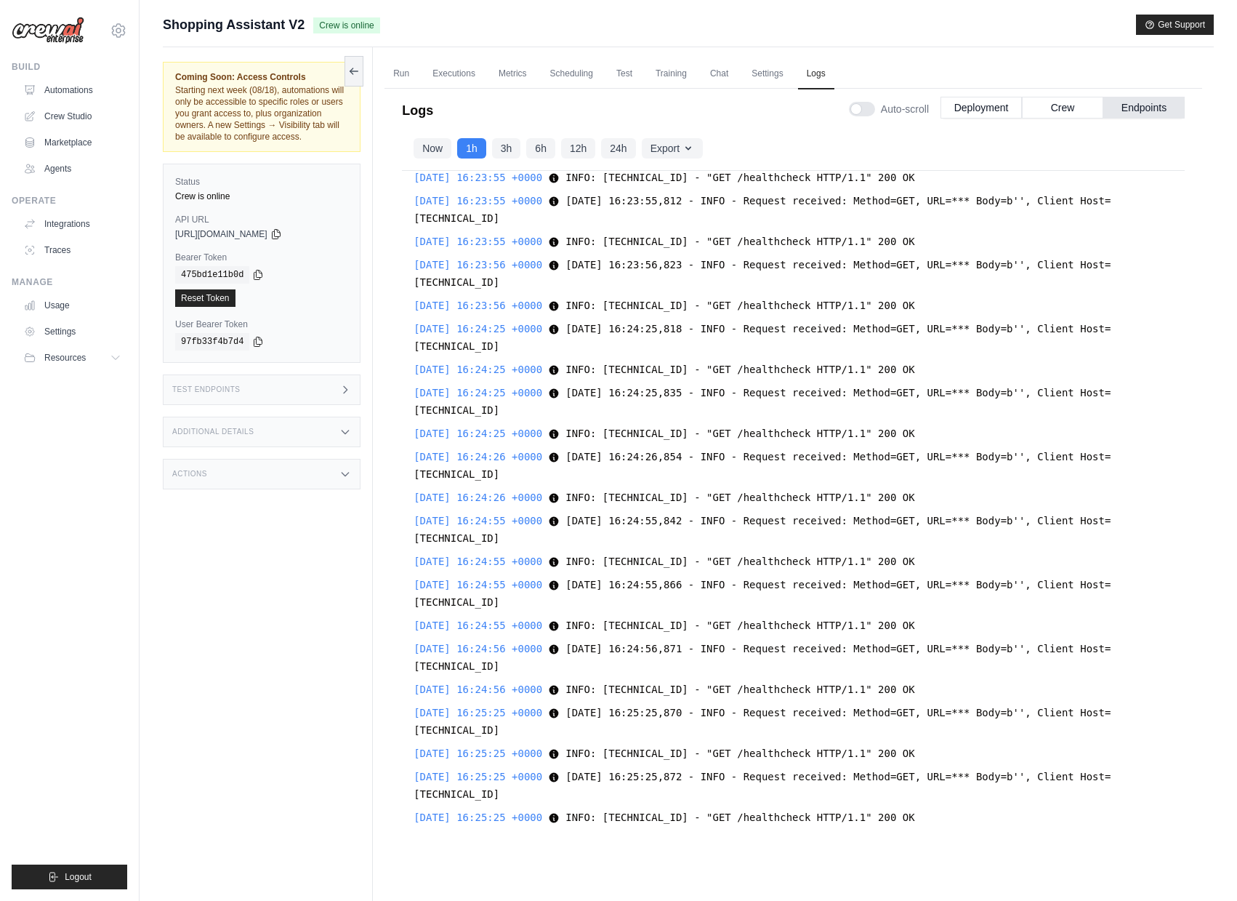
scroll to position [15360, 0]
click at [427, 152] on button "Now" at bounding box center [433, 147] width 38 height 20
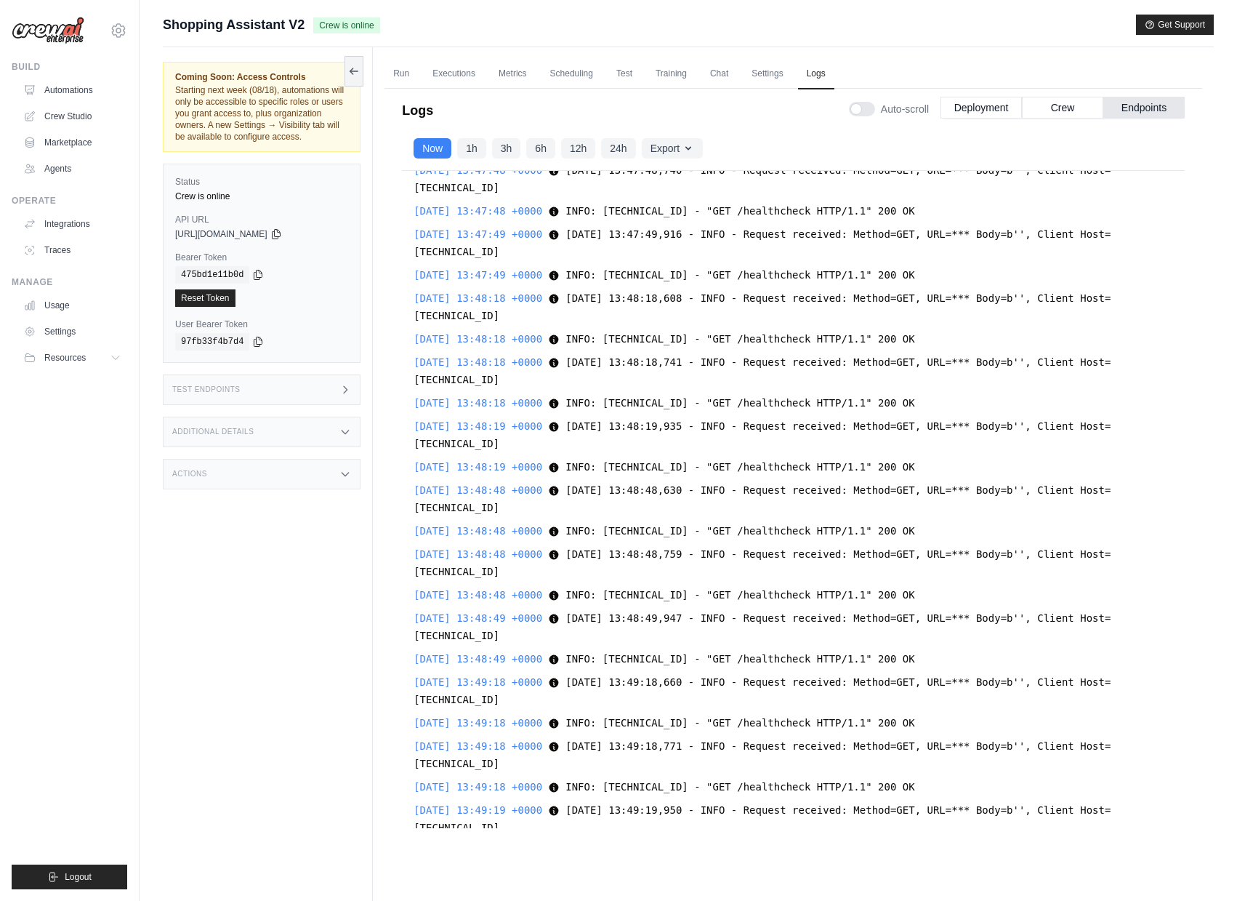
scroll to position [0, 0]
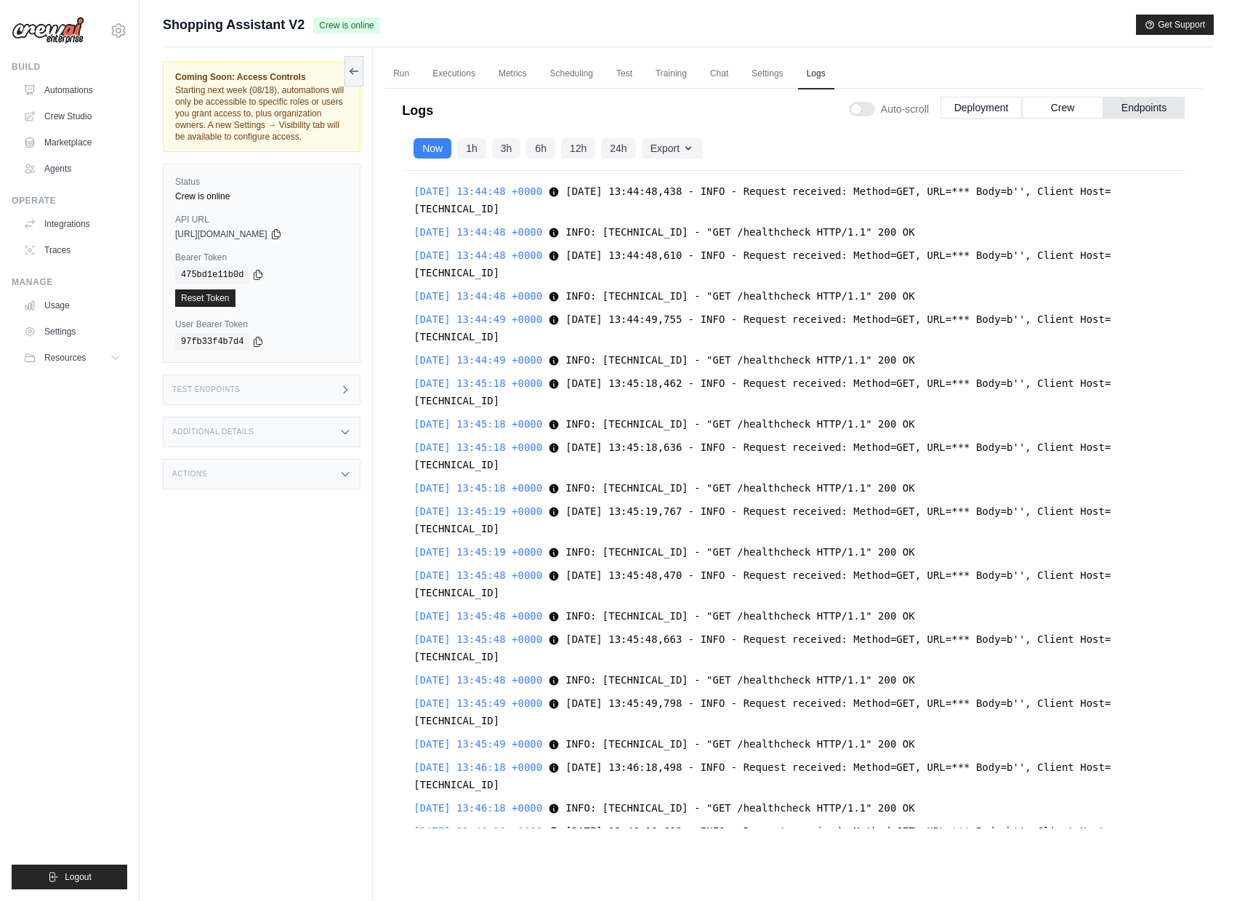
click at [858, 110] on div at bounding box center [862, 109] width 26 height 15
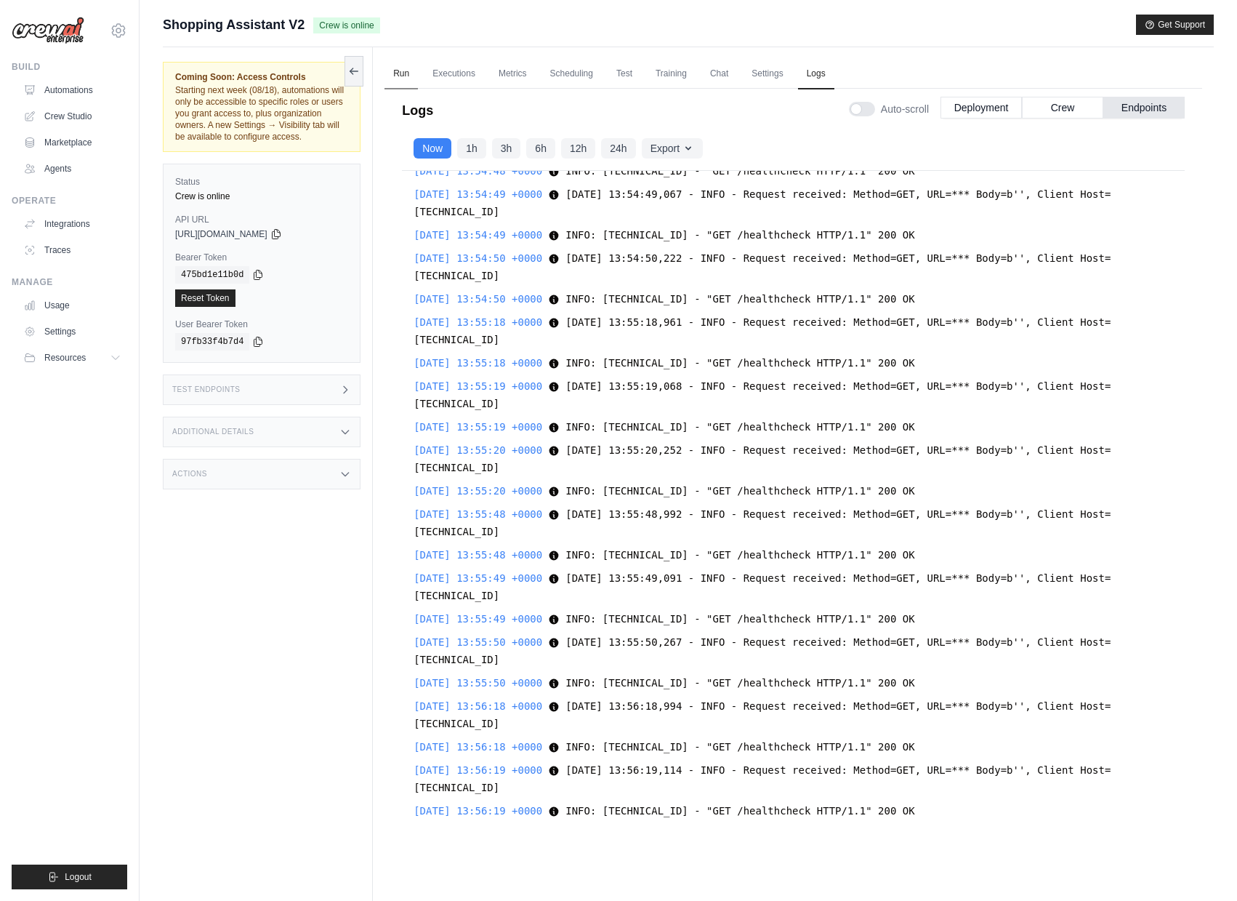
scroll to position [10813, 0]
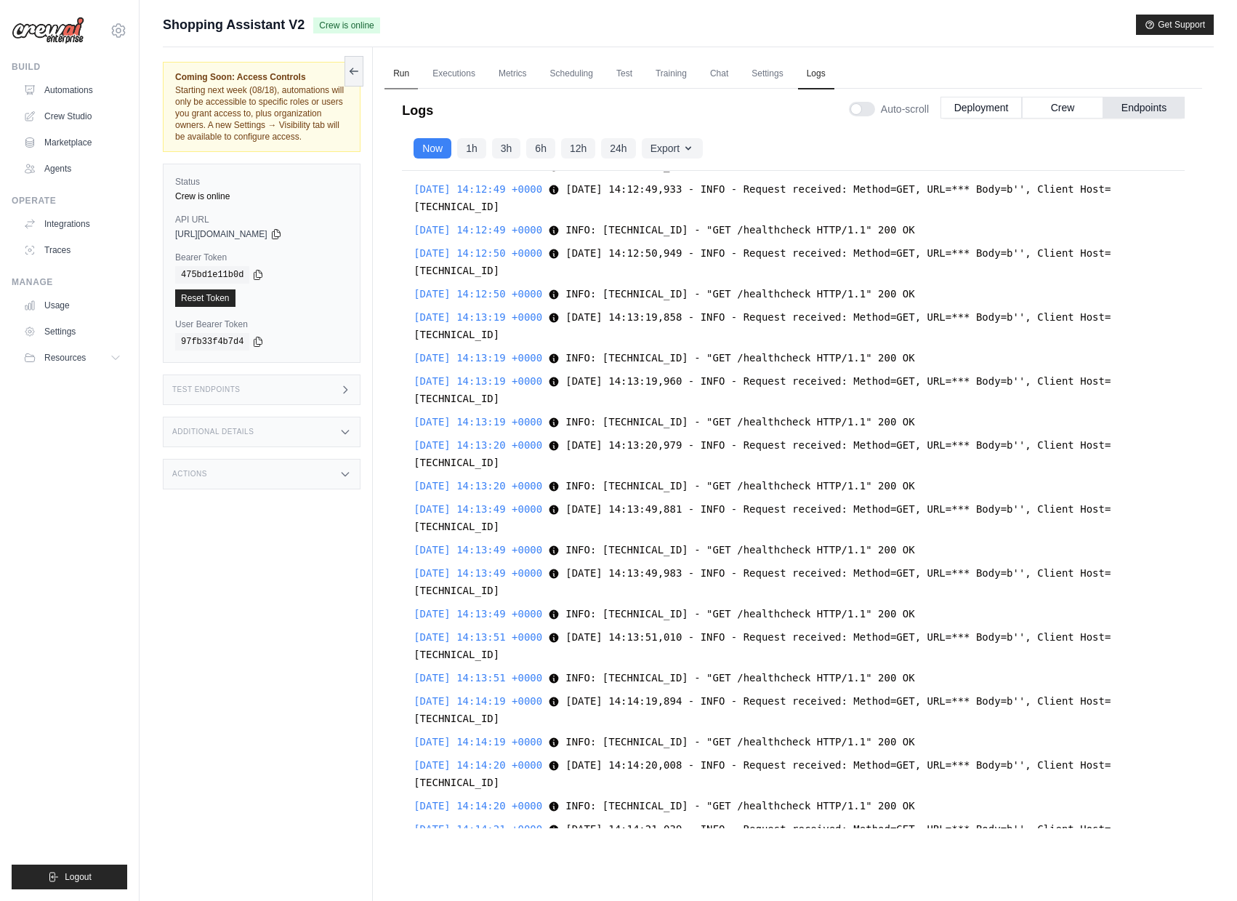
click at [407, 66] on link "Run" at bounding box center [401, 74] width 33 height 31
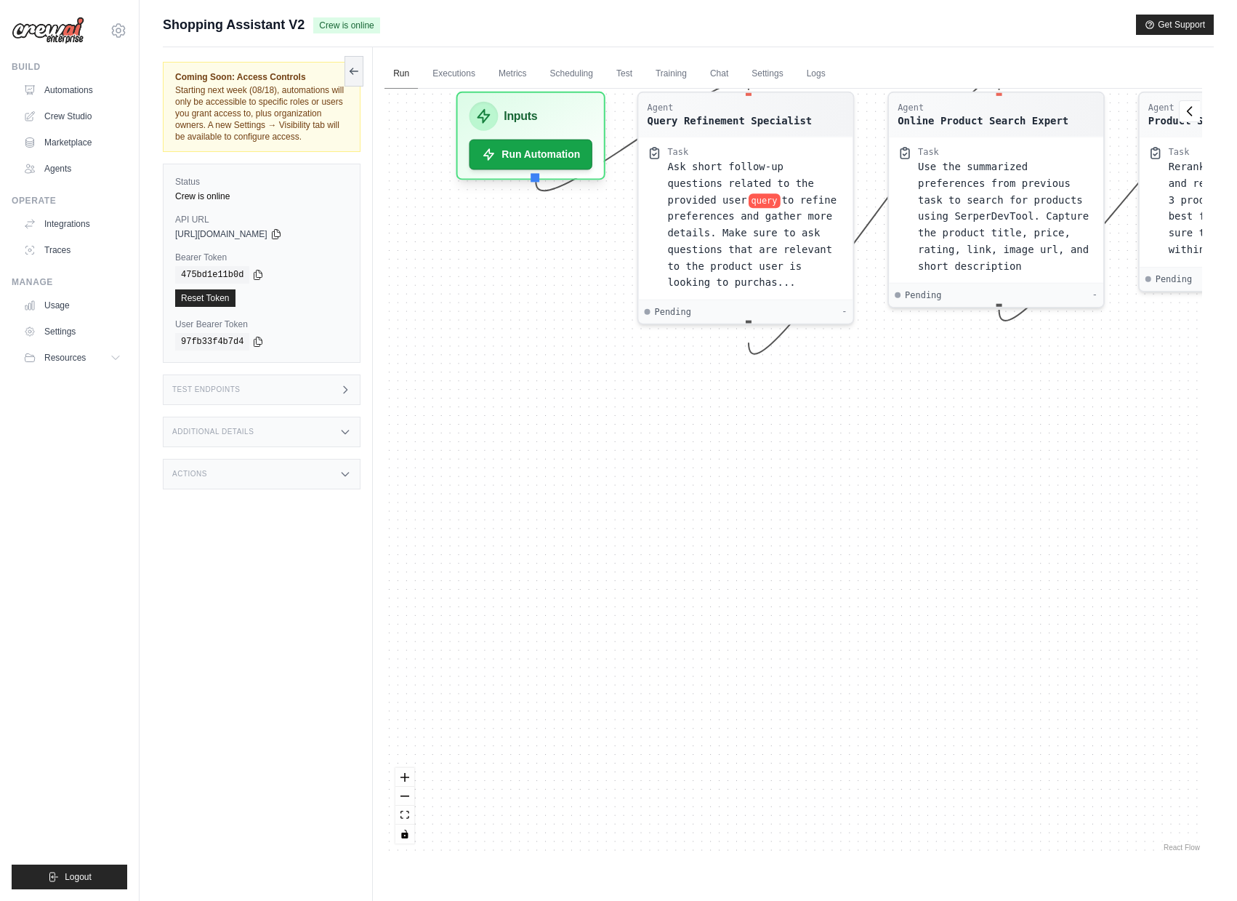
click at [414, 70] on link "Run" at bounding box center [401, 74] width 33 height 31
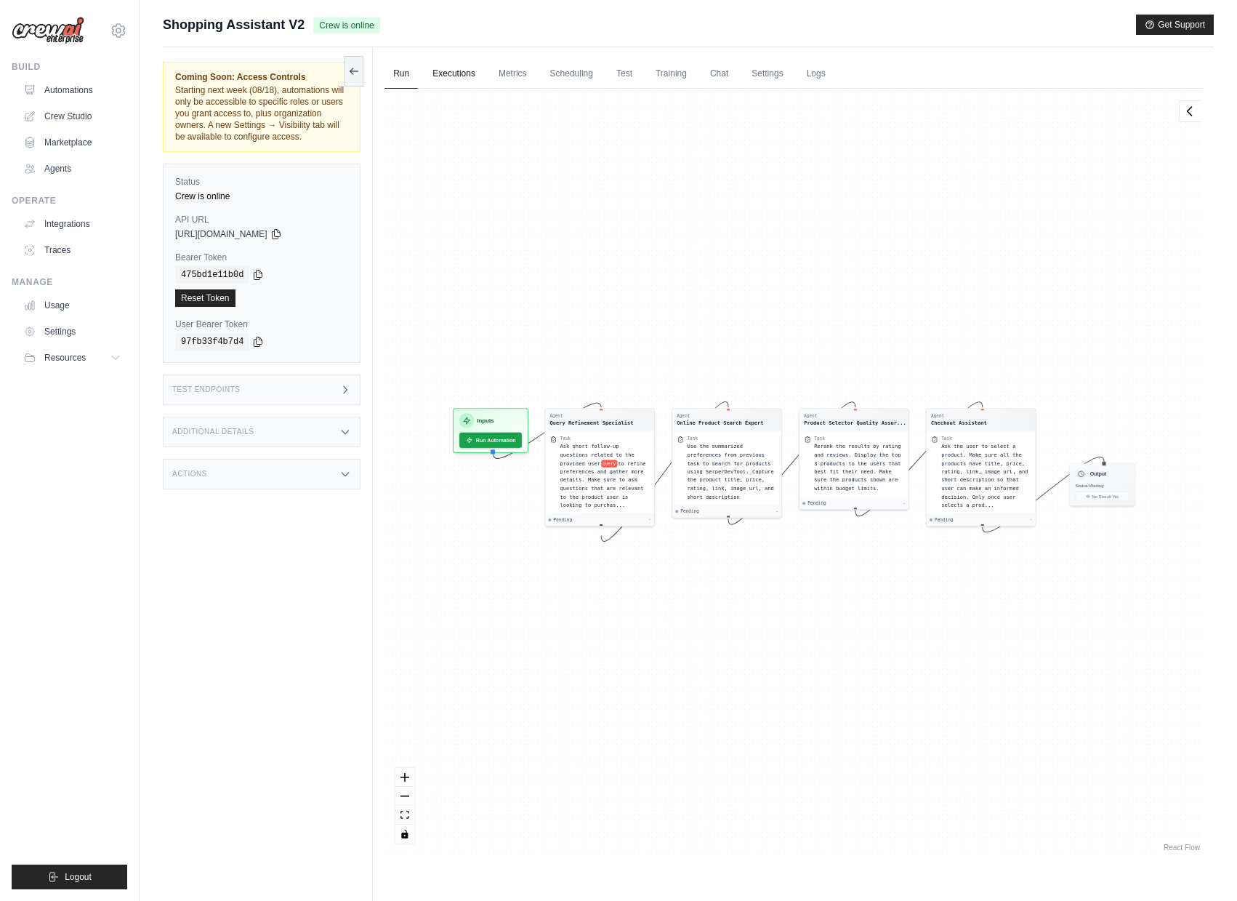
click at [484, 67] on link "Executions" at bounding box center [454, 74] width 60 height 31
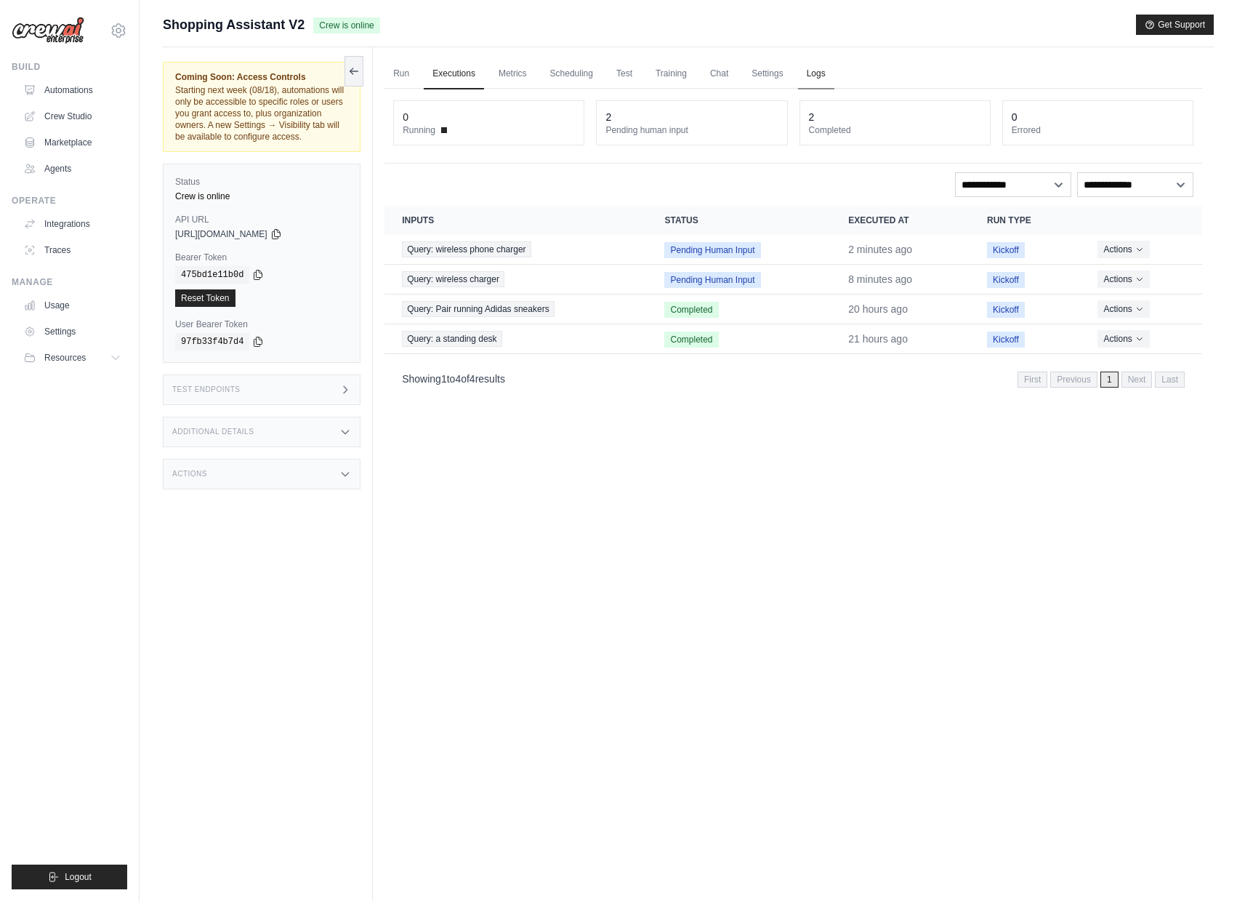
click at [820, 76] on link "Logs" at bounding box center [816, 74] width 36 height 31
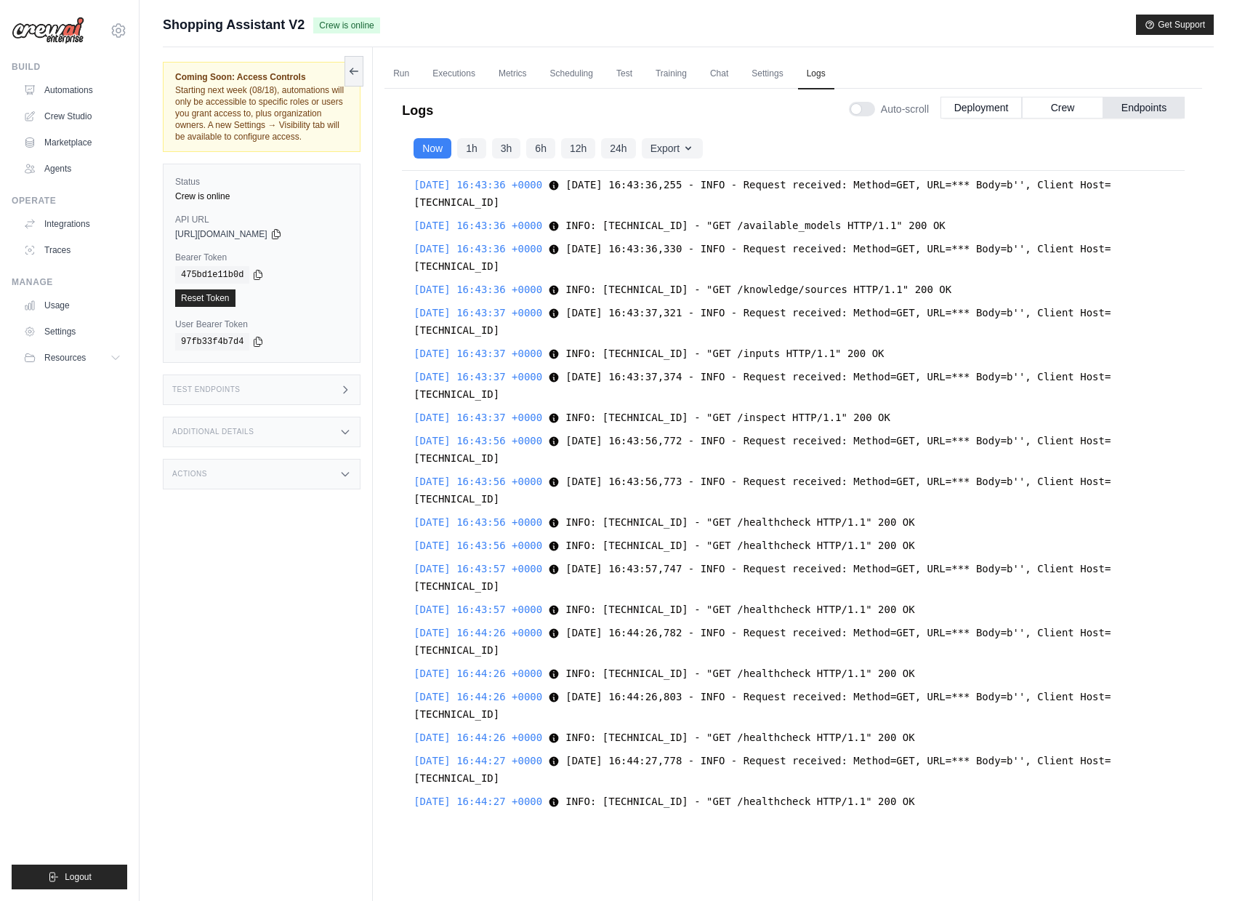
scroll to position [62886, 0]
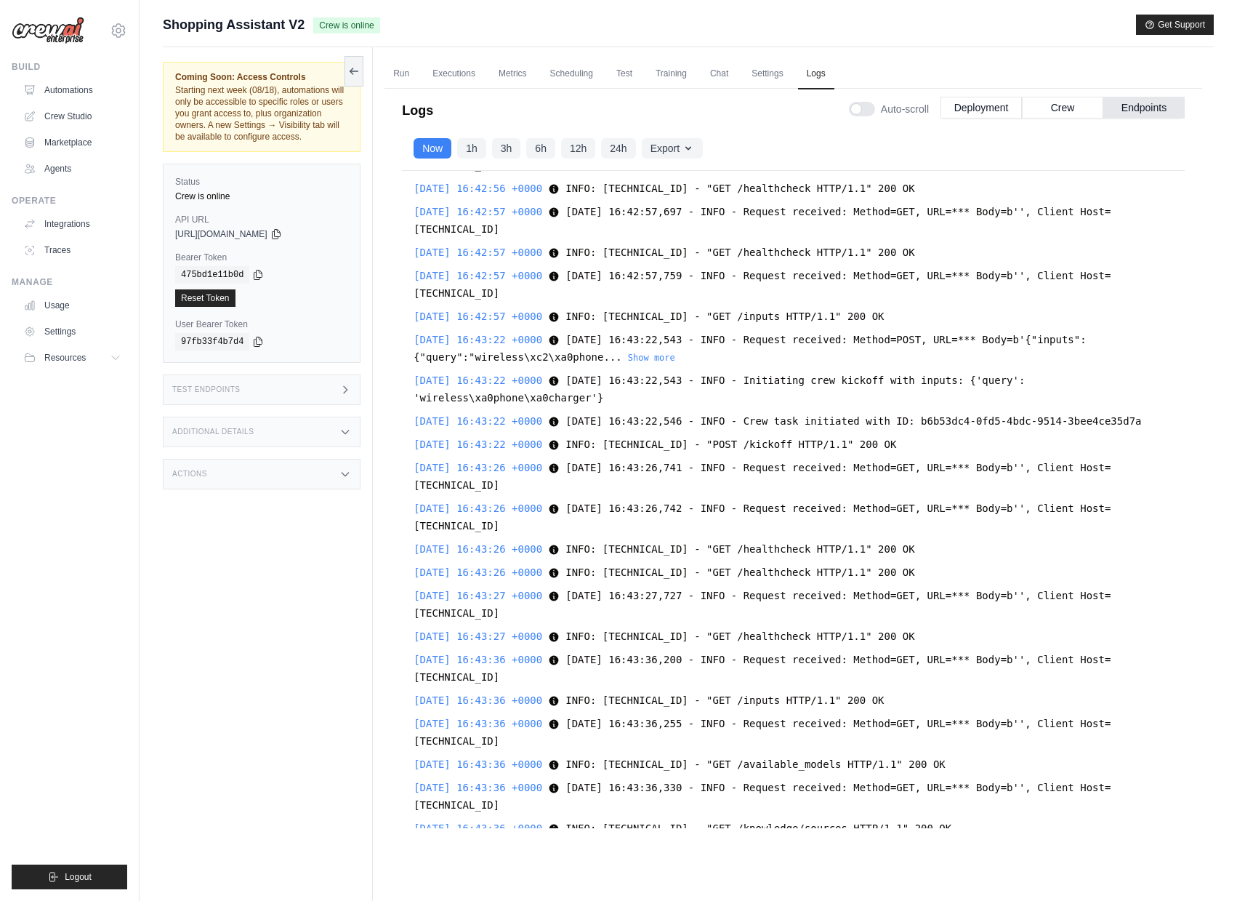
click at [233, 481] on div "Actions" at bounding box center [262, 474] width 198 height 31
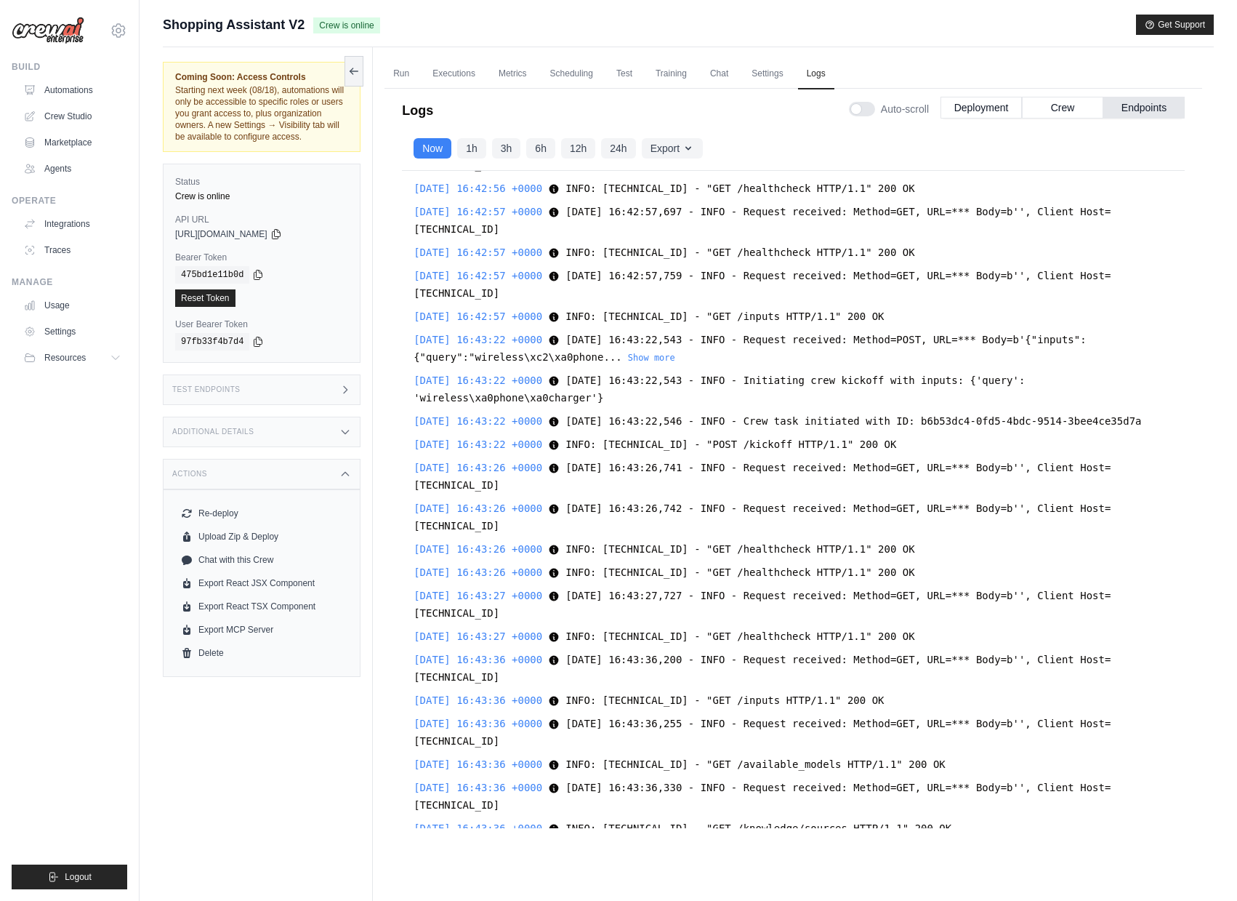
click at [261, 473] on div "Actions" at bounding box center [262, 474] width 198 height 31
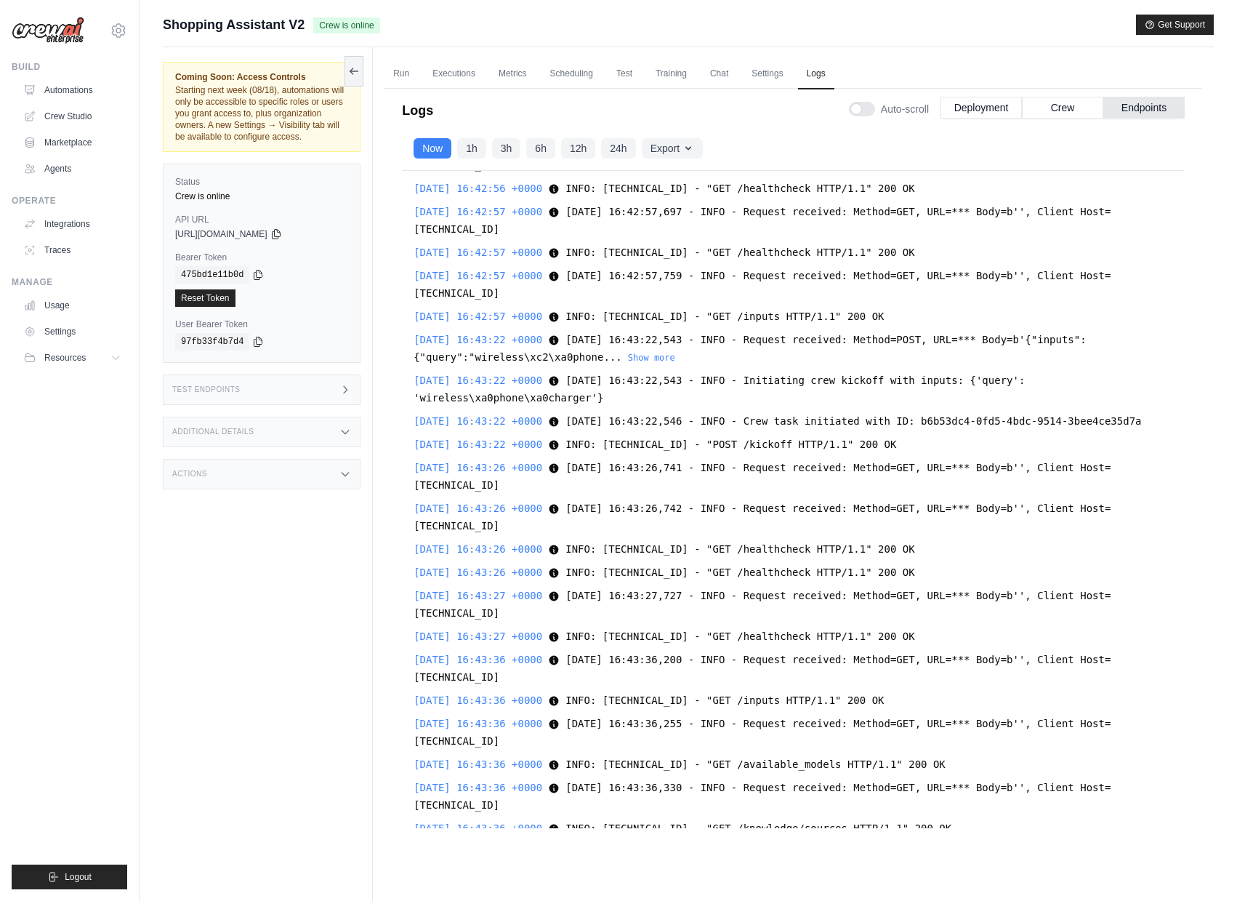
click at [288, 388] on div "Test Endpoints" at bounding box center [262, 389] width 198 height 31
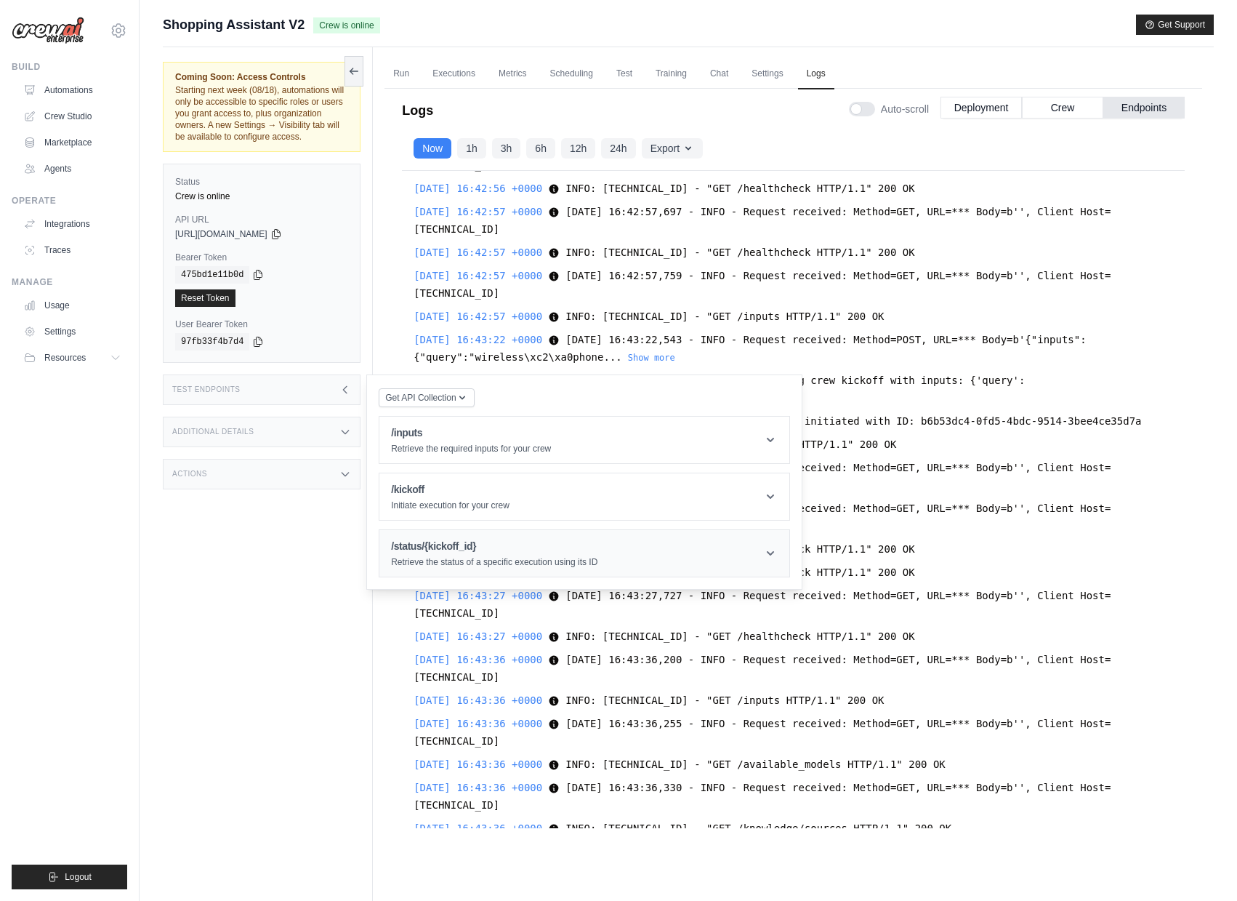
click at [441, 548] on header "/status/{kickoff_id} Retrieve the status of a specific execution using its ID" at bounding box center [584, 553] width 410 height 47
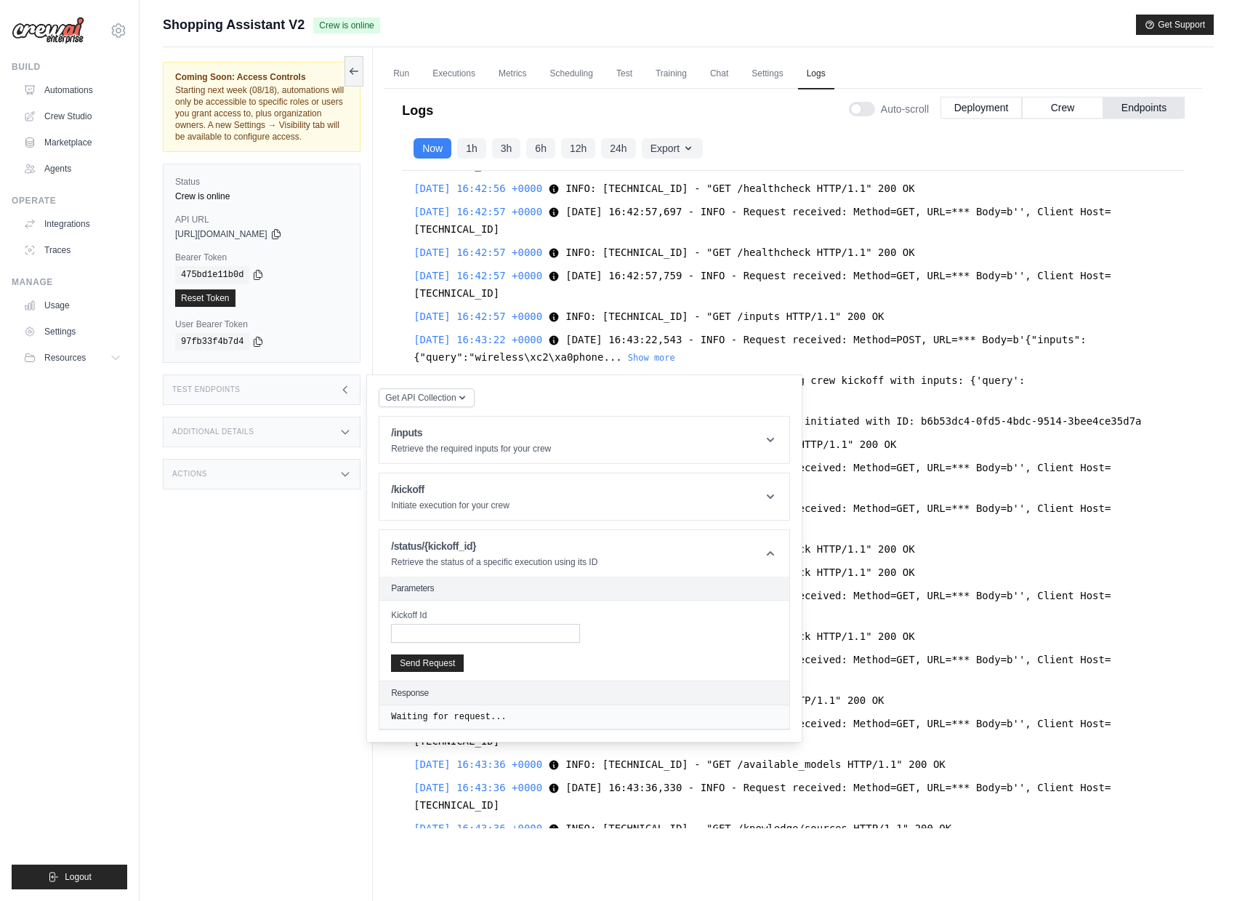
click at [474, 621] on label "Kickoff Id" at bounding box center [485, 615] width 189 height 12
click at [474, 632] on input "Kickoff Id" at bounding box center [485, 633] width 189 height 19
click at [476, 640] on input "Kickoff Id" at bounding box center [485, 633] width 189 height 19
paste input "**********"
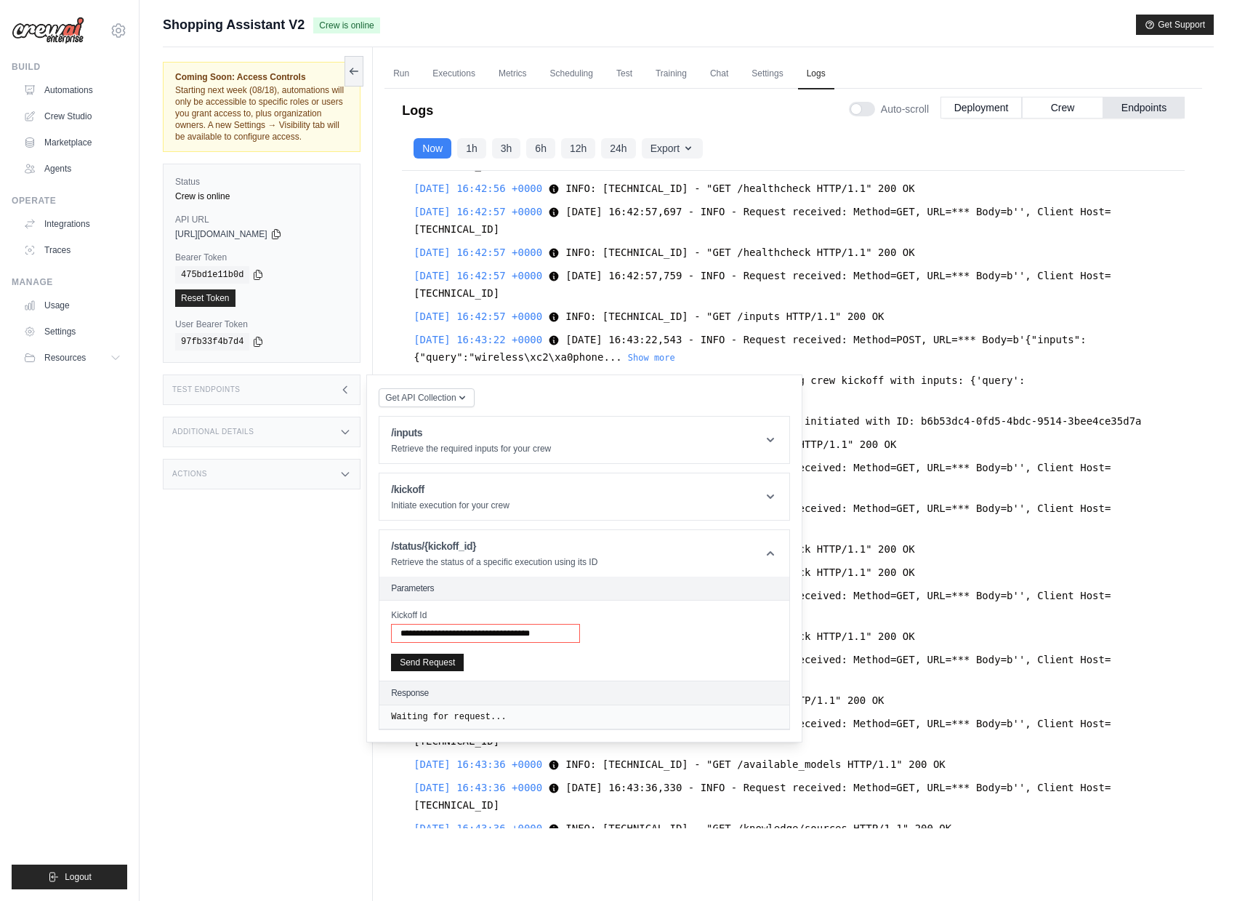
type input "**********"
click at [449, 671] on button "Send Request" at bounding box center [427, 662] width 73 height 17
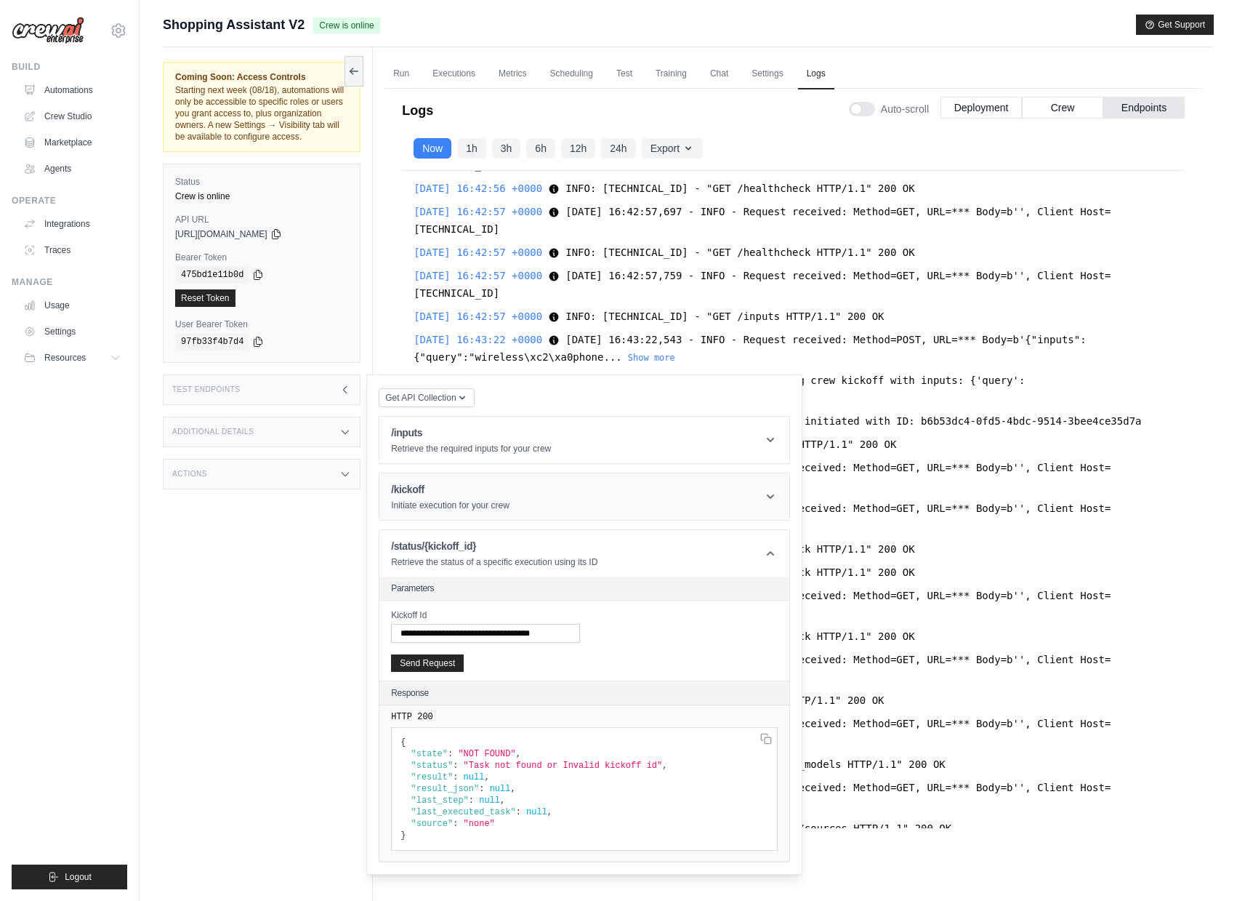
click at [421, 520] on header "/kickoff Initiate execution for your crew" at bounding box center [584, 496] width 410 height 47
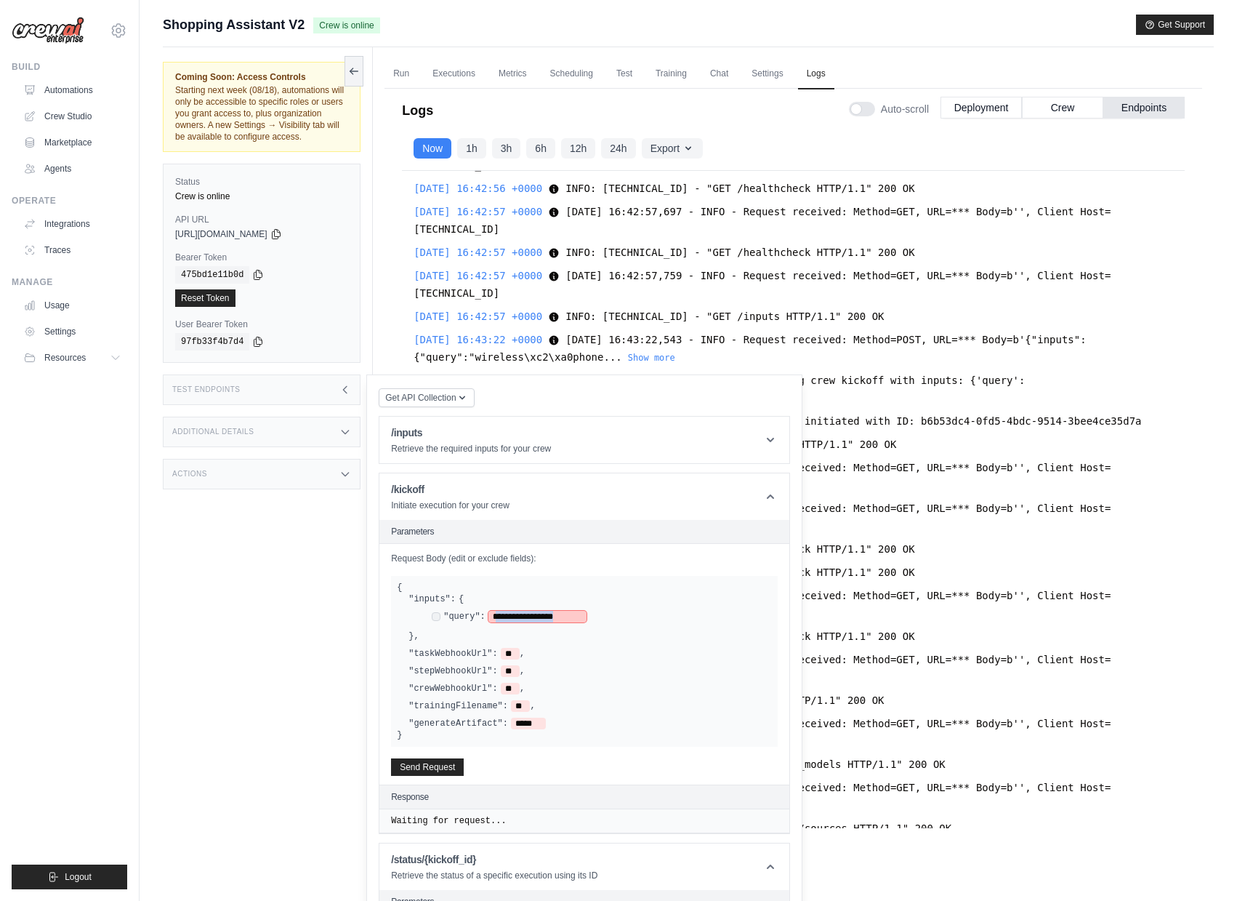
drag, startPoint x: 496, startPoint y: 630, endPoint x: 580, endPoint y: 632, distance: 83.6
click at [580, 622] on span "**********" at bounding box center [537, 617] width 98 height 12
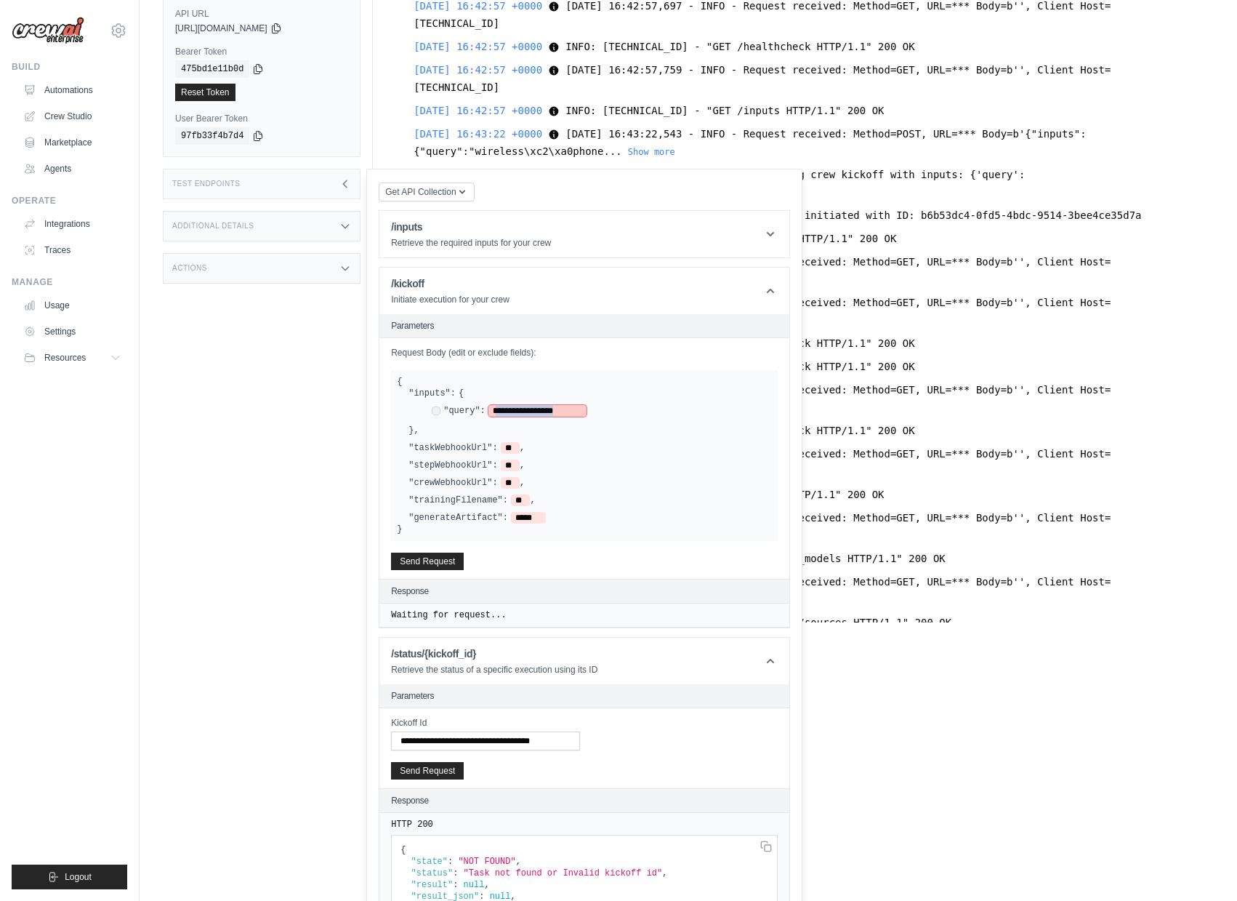
scroll to position [299, 0]
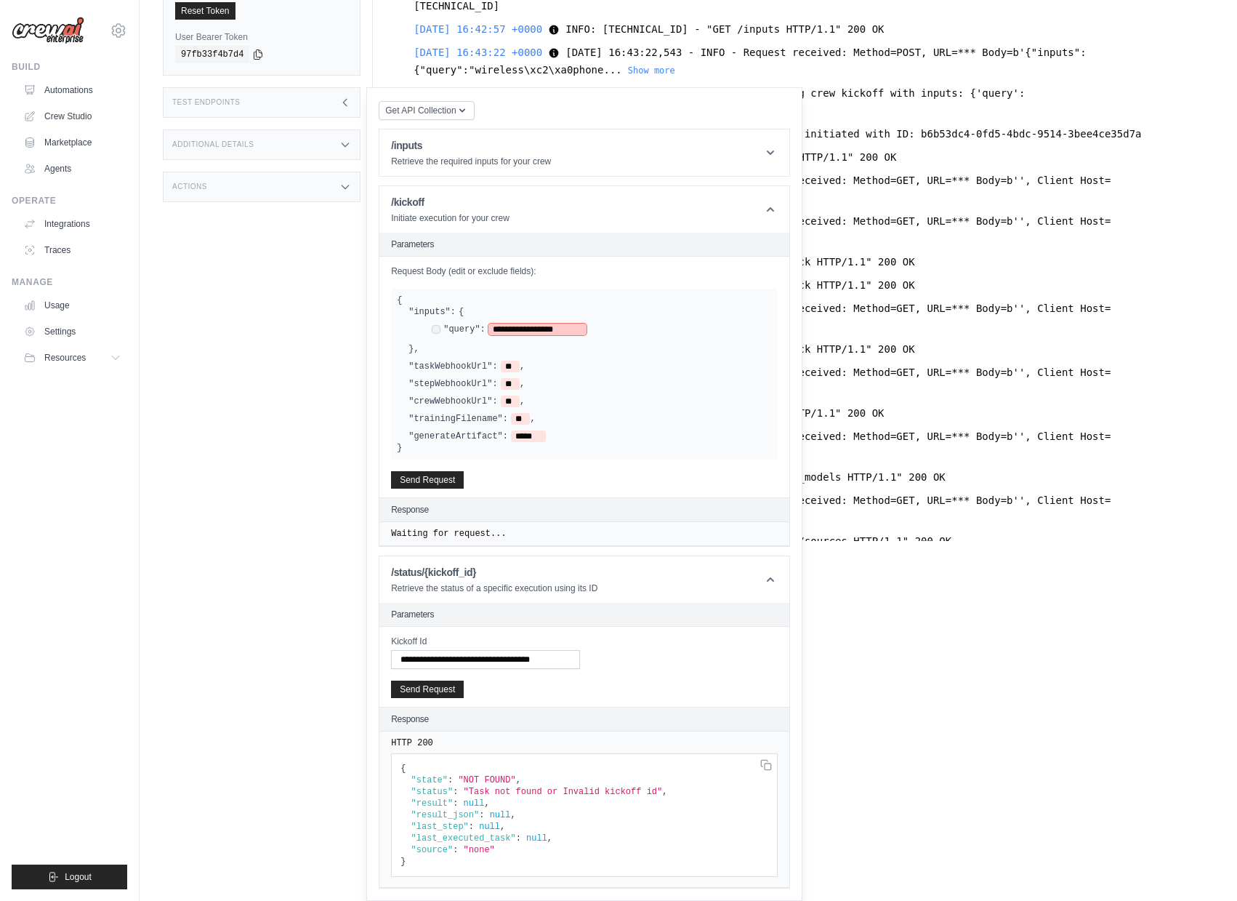
click at [534, 323] on span "**********" at bounding box center [537, 329] width 98 height 12
drag, startPoint x: 499, startPoint y: 329, endPoint x: 579, endPoint y: 327, distance: 79.2
click at [579, 327] on span "**********" at bounding box center [537, 329] width 98 height 12
click at [503, 334] on span "**********" at bounding box center [537, 329] width 98 height 12
drag, startPoint x: 499, startPoint y: 328, endPoint x: 577, endPoint y: 331, distance: 78.6
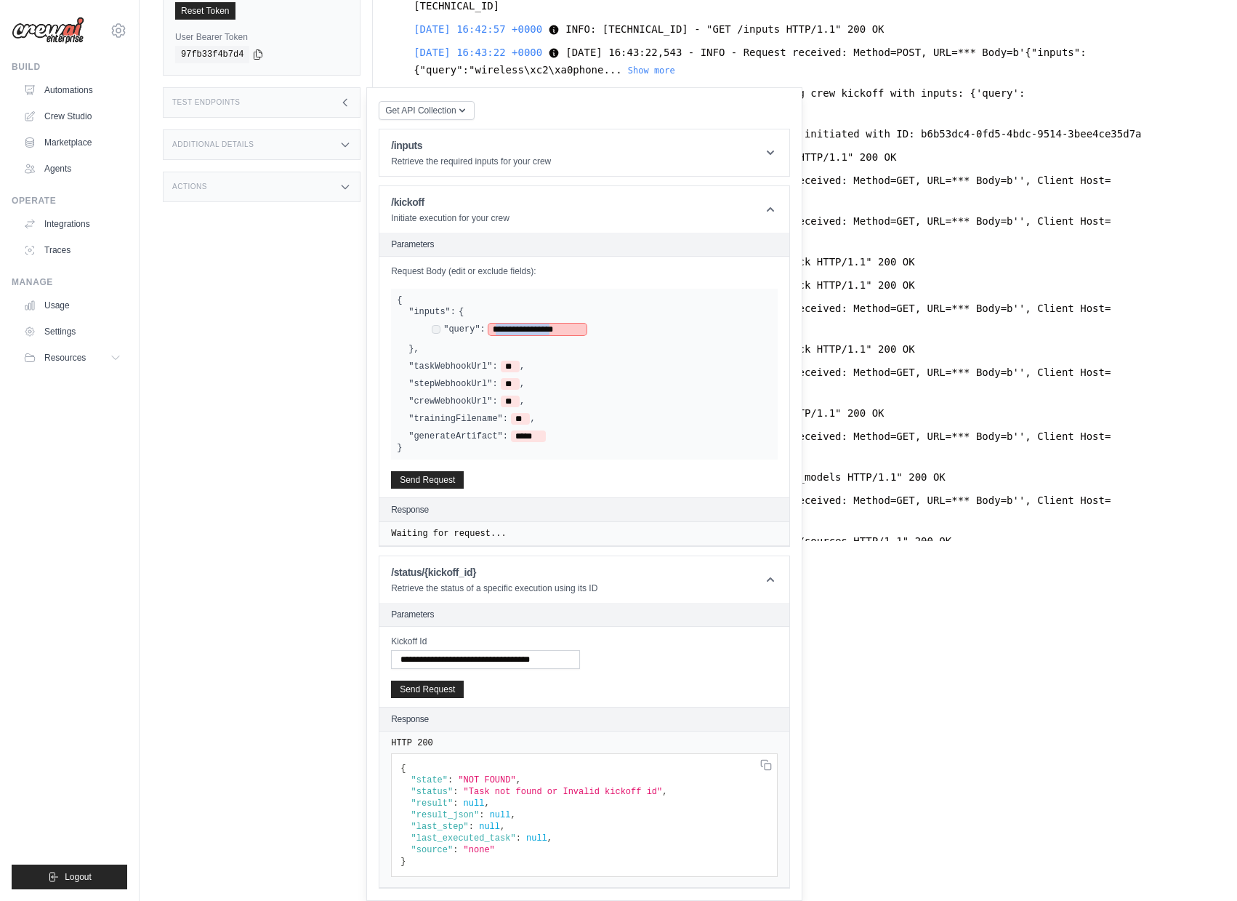
click at [577, 331] on span "**********" at bounding box center [537, 329] width 98 height 12
click at [457, 478] on button "Send Request" at bounding box center [427, 478] width 73 height 17
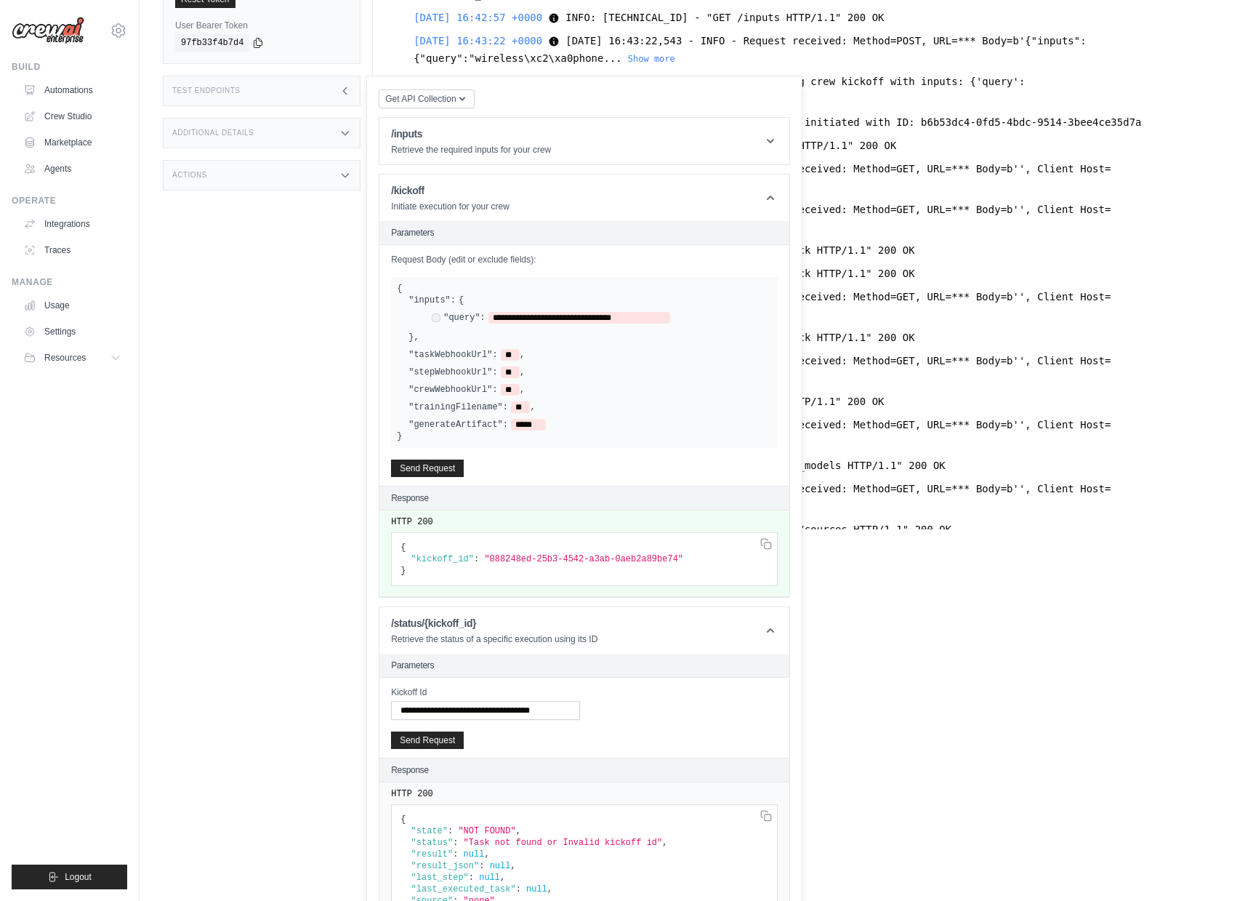
click at [500, 564] on span ""088248ed-25b3-4542-a3ab-0aeb2a89be74"" at bounding box center [583, 559] width 199 height 10
click at [523, 564] on span ""088248ed-25b3-4542-a3ab-0aeb2a89be74"" at bounding box center [583, 559] width 199 height 10
drag, startPoint x: 491, startPoint y: 570, endPoint x: 679, endPoint y: 568, distance: 187.6
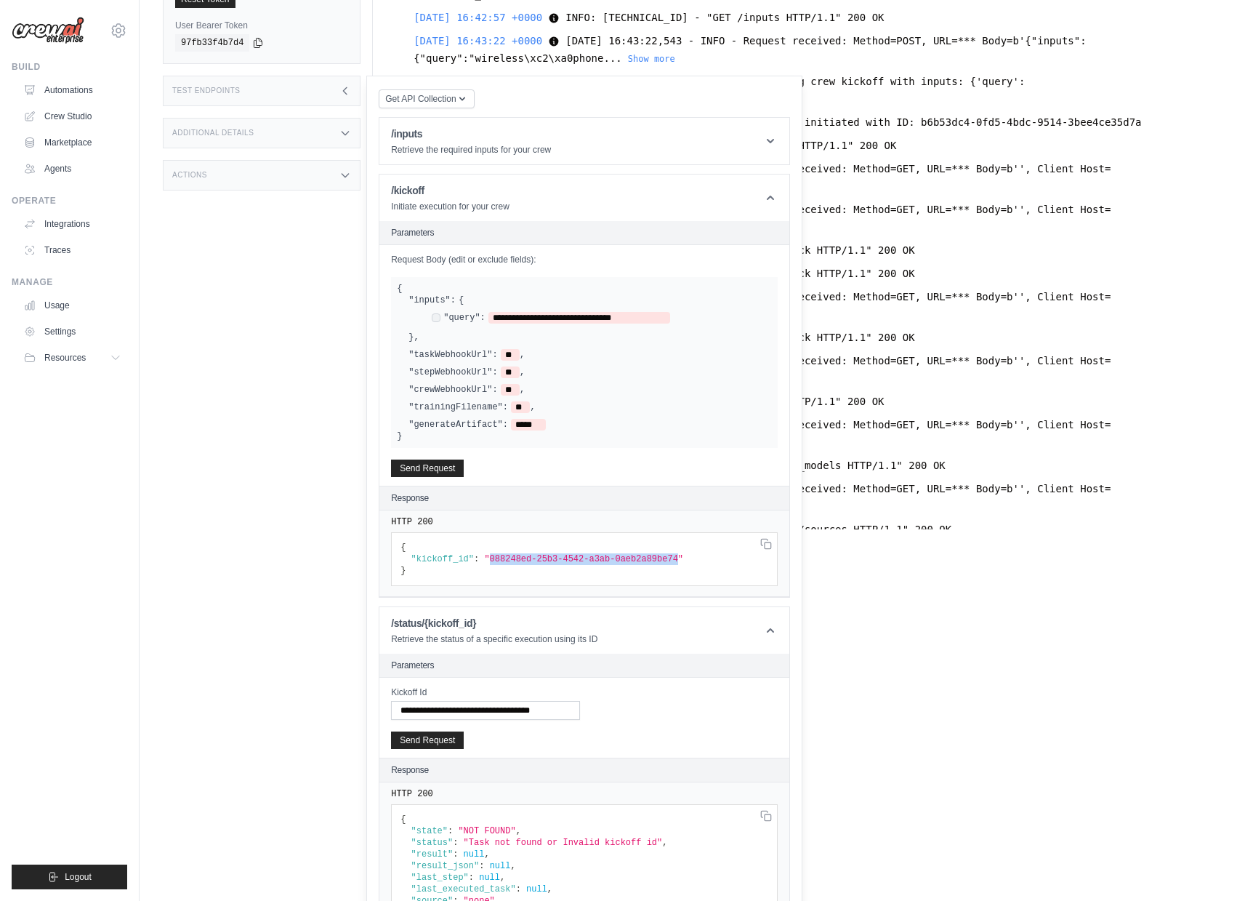
click at [679, 564] on span ""088248ed-25b3-4542-a3ab-0aeb2a89be74"" at bounding box center [583, 559] width 199 height 10
copy span "088248ed-25b3-4542-a3ab-0aeb2a89be74"
click at [498, 720] on input "**********" at bounding box center [485, 710] width 189 height 19
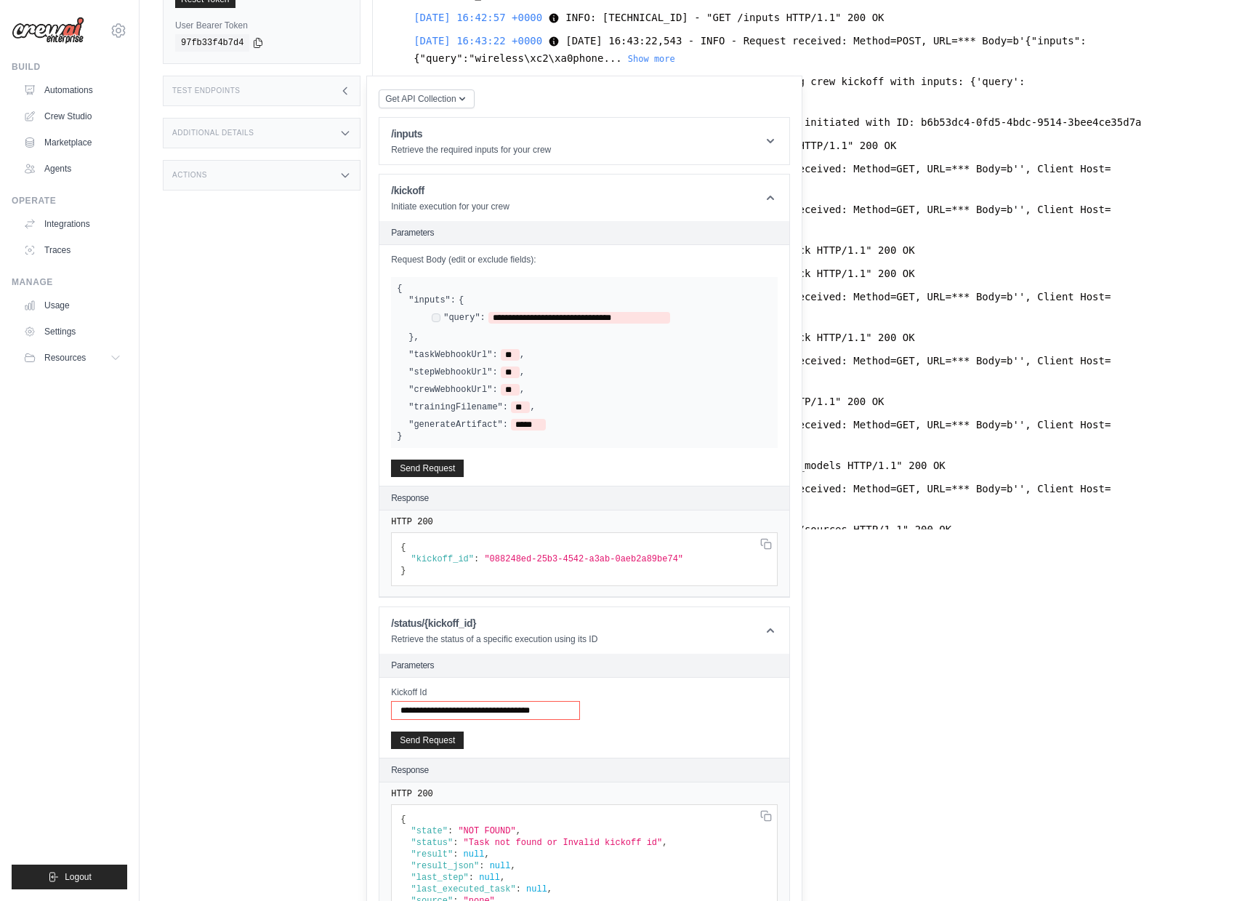
paste input "text"
type input "**********"
click at [459, 748] on button "Send Request" at bounding box center [427, 739] width 73 height 17
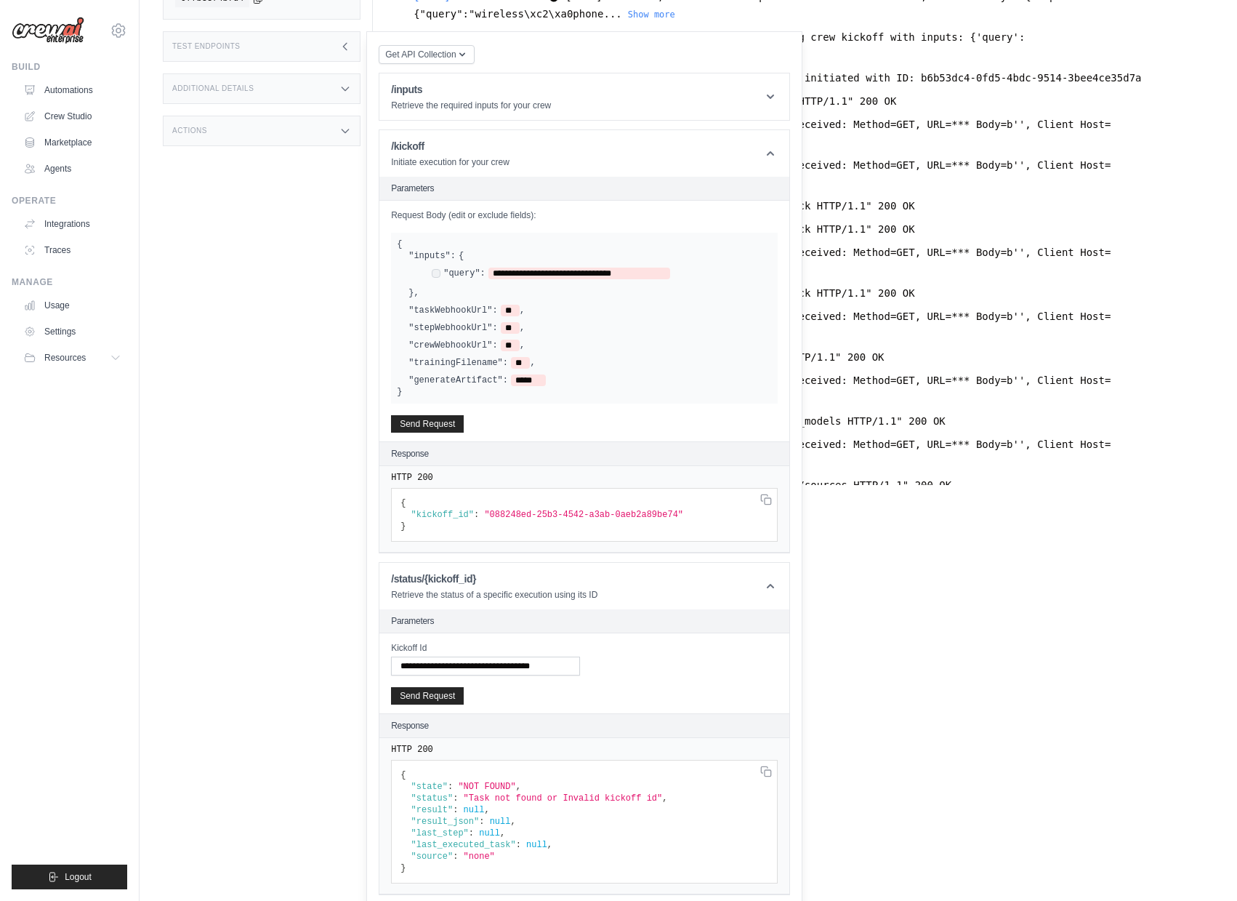
scroll to position [361, 0]
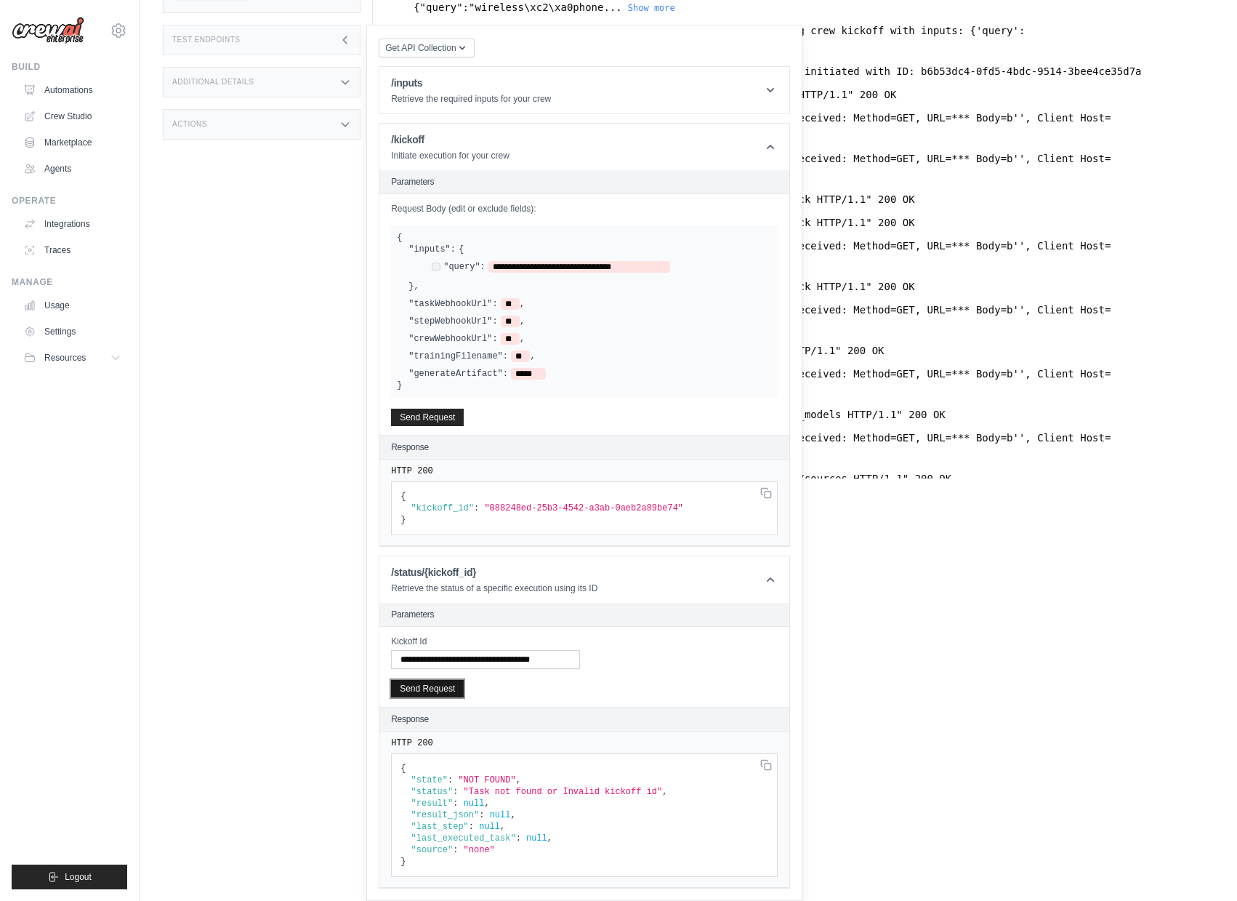
click at [459, 688] on button "Send Request" at bounding box center [427, 688] width 73 height 17
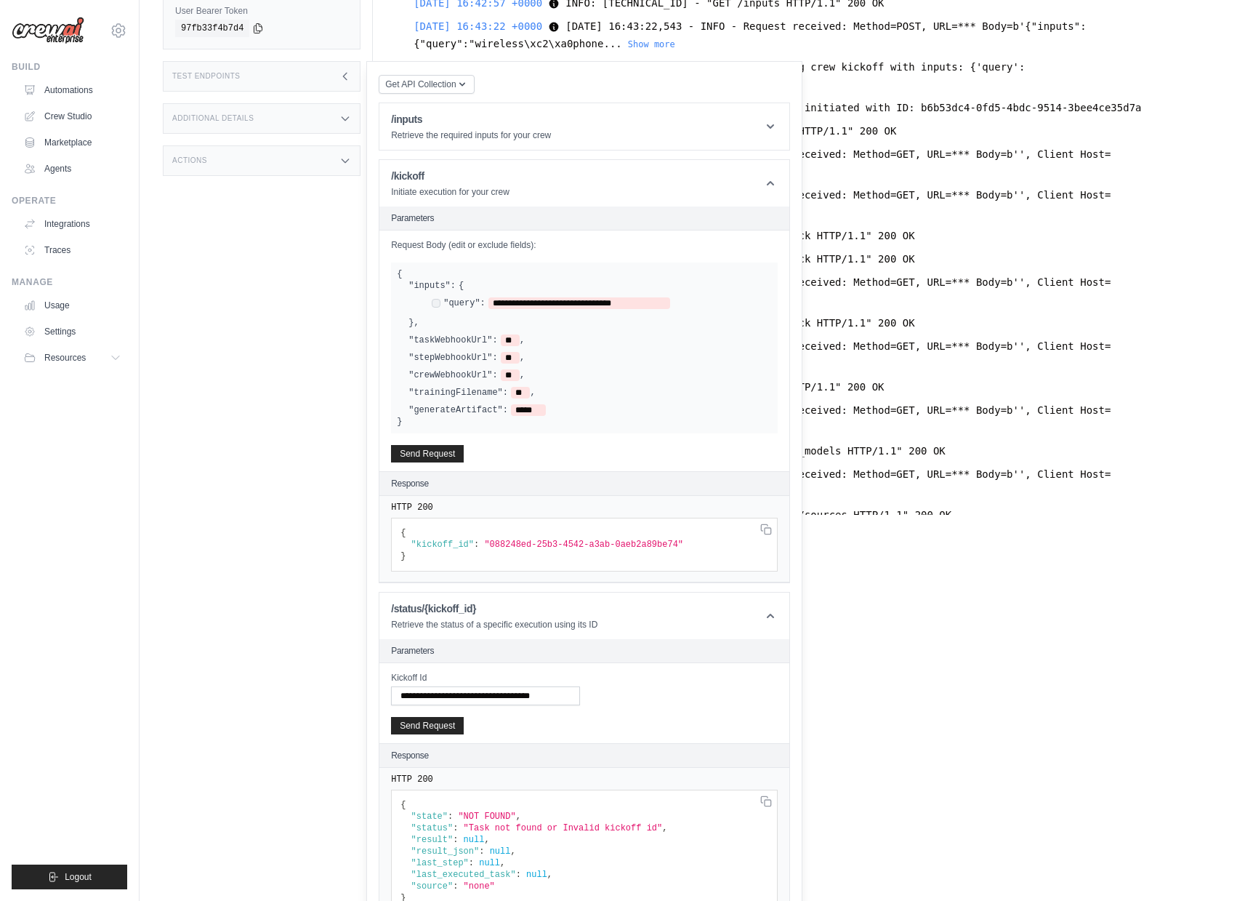
scroll to position [0, 0]
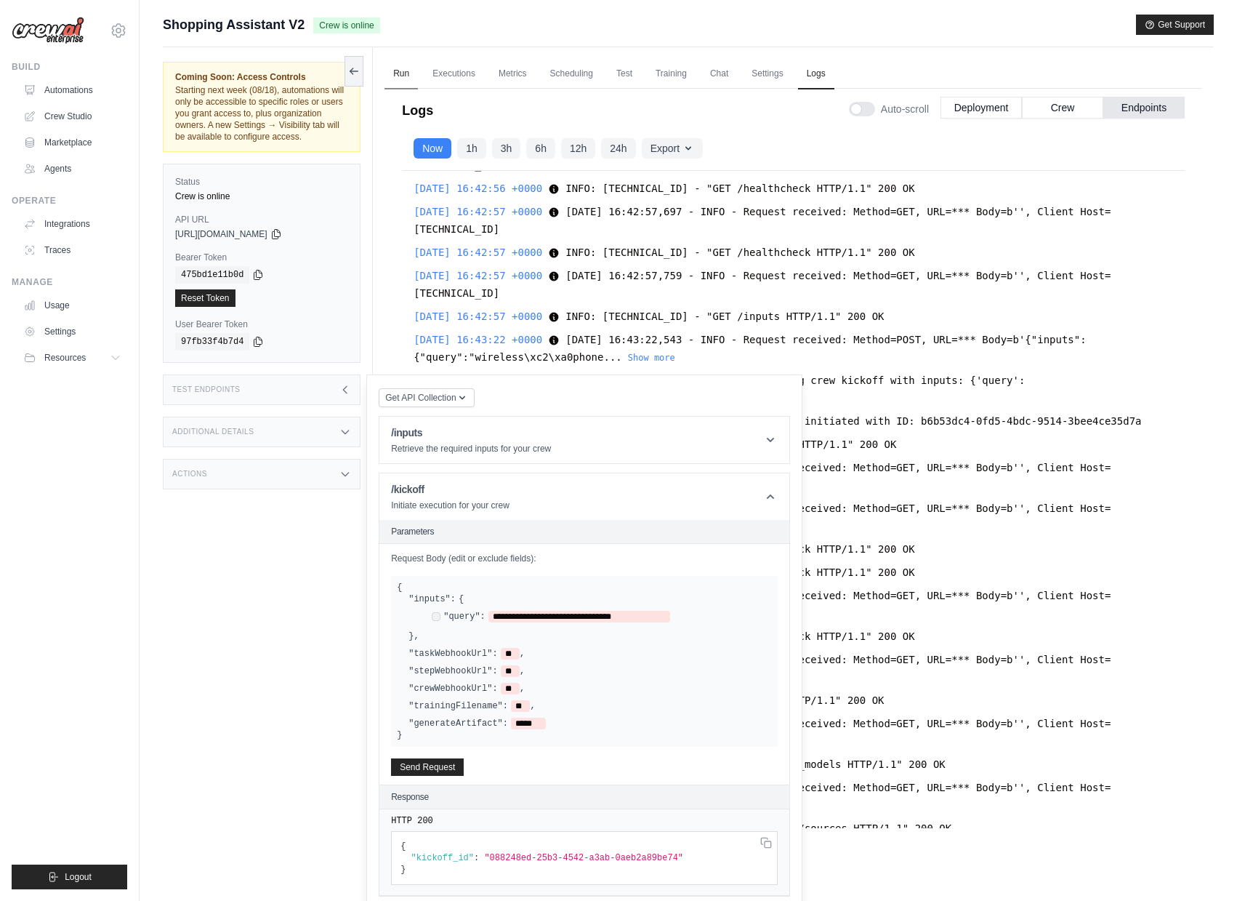
click at [411, 71] on link "Run" at bounding box center [401, 74] width 33 height 31
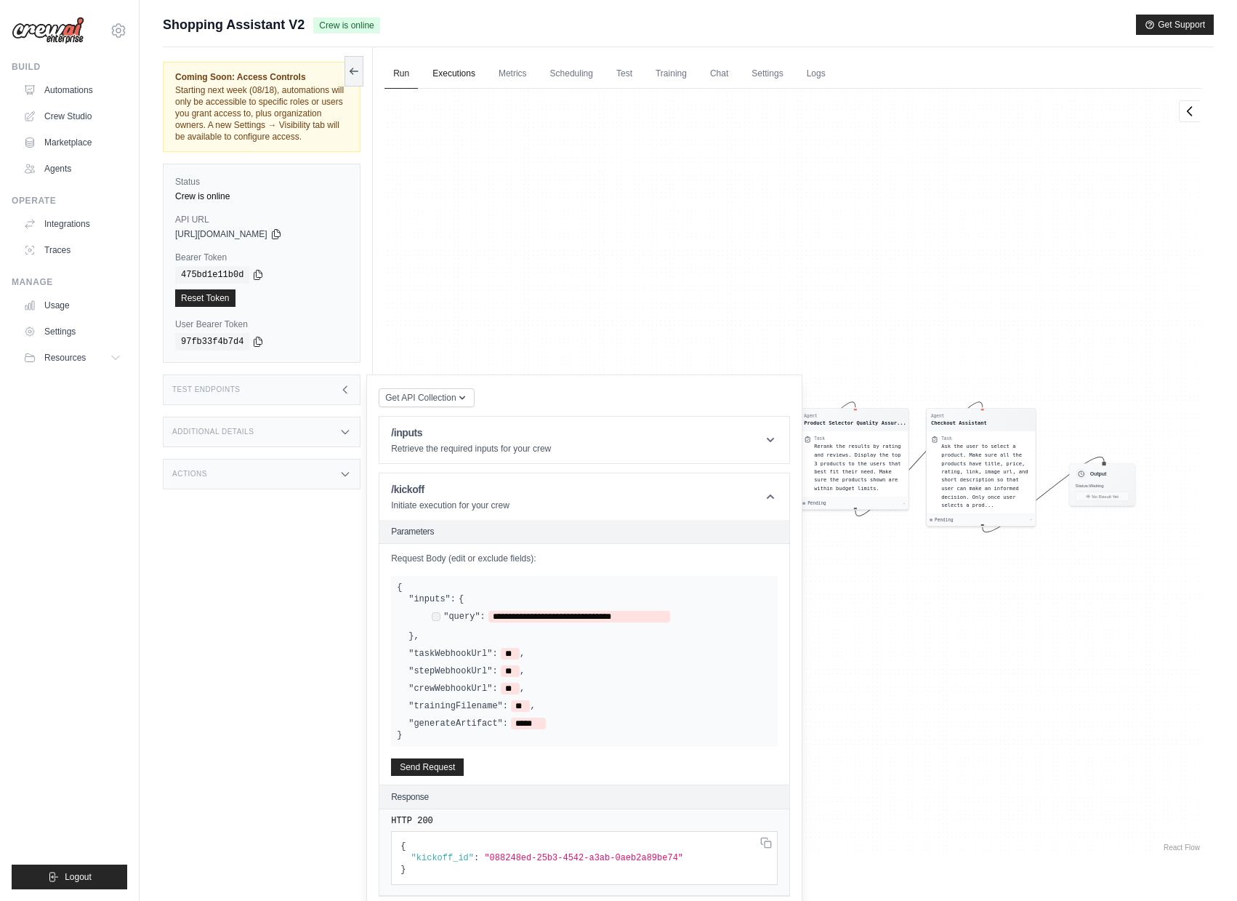
click at [455, 79] on link "Executions" at bounding box center [454, 74] width 60 height 31
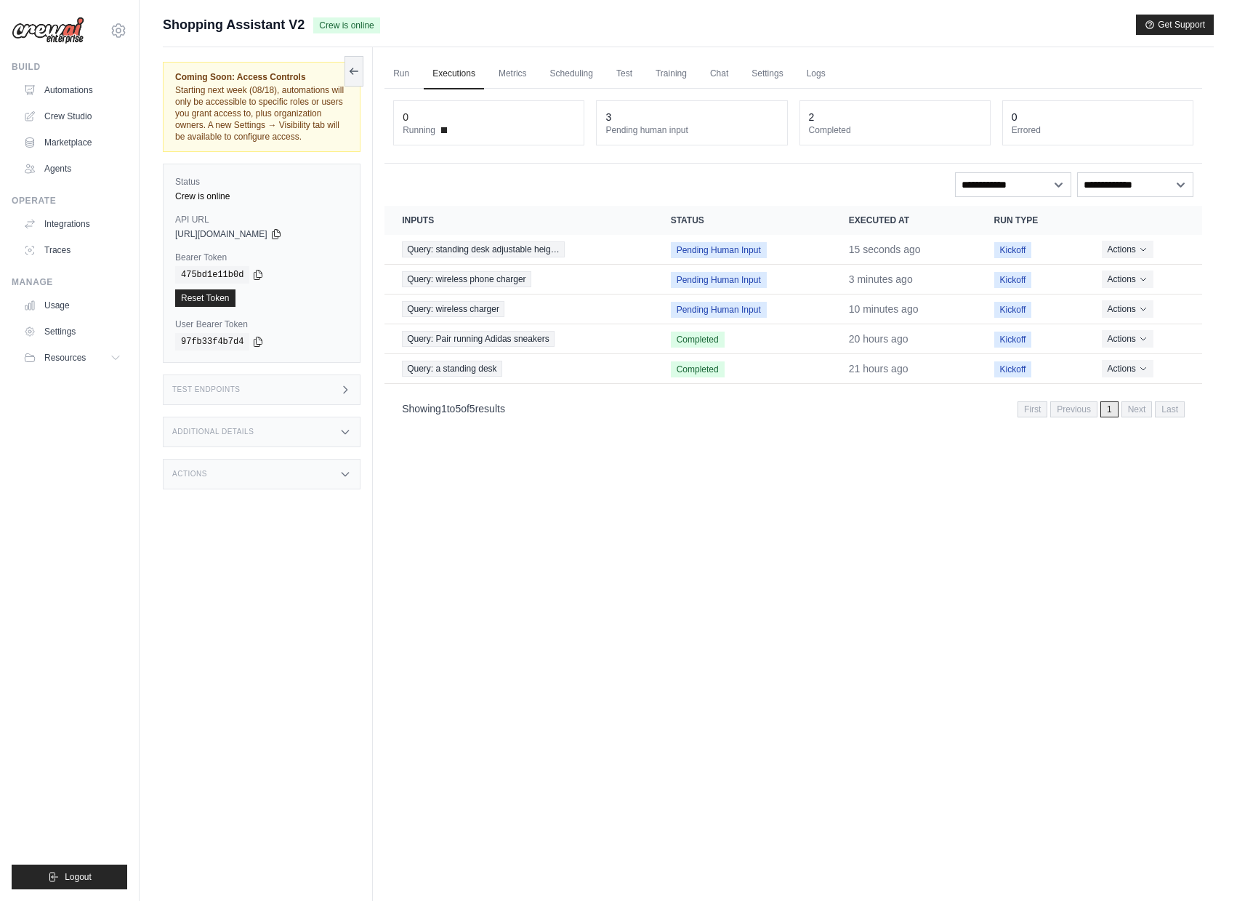
click at [297, 480] on div "Actions" at bounding box center [262, 474] width 198 height 31
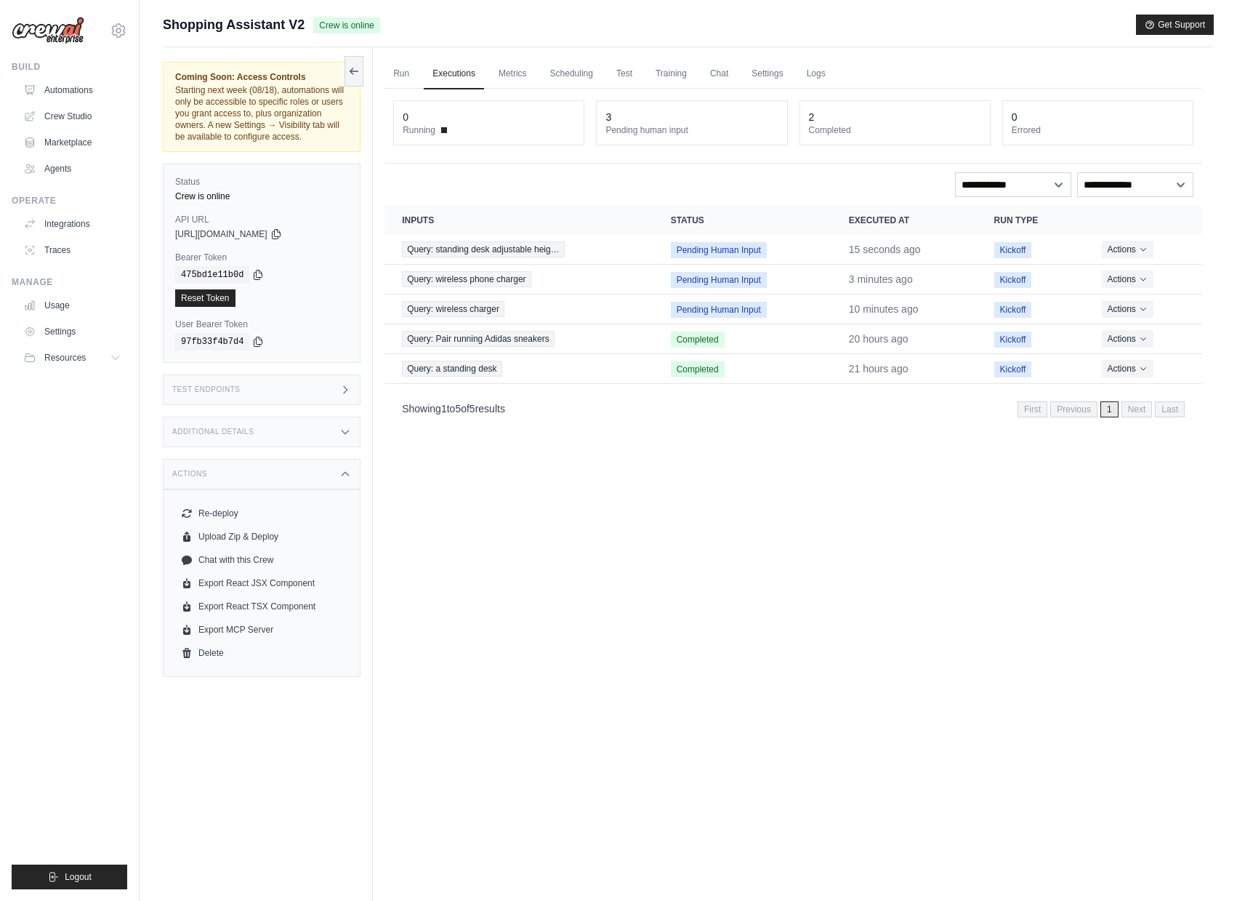
click at [305, 446] on div "Additional Details" at bounding box center [262, 432] width 198 height 31
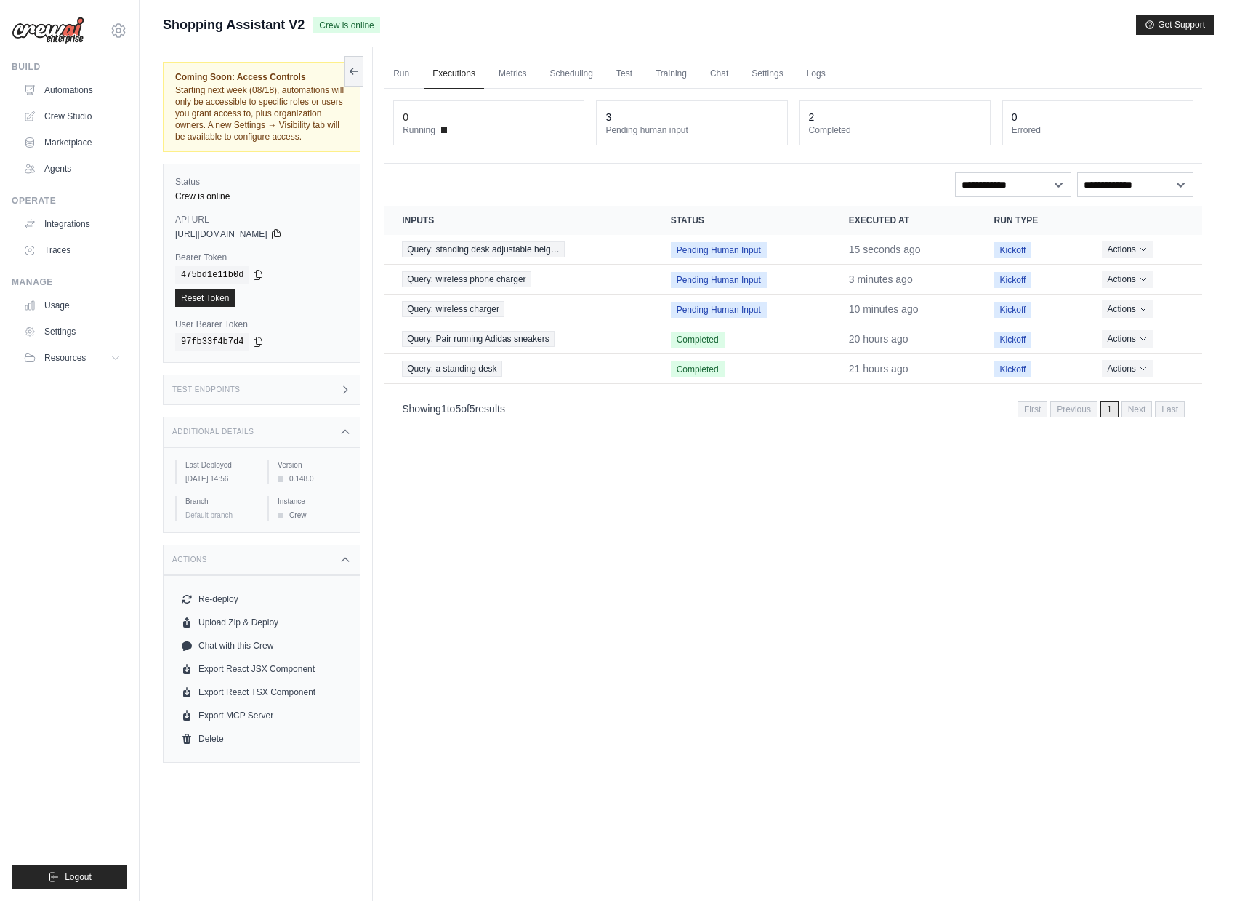
drag, startPoint x: 274, startPoint y: 580, endPoint x: 290, endPoint y: 478, distance: 103.7
click at [274, 575] on div "Actions" at bounding box center [262, 559] width 198 height 31
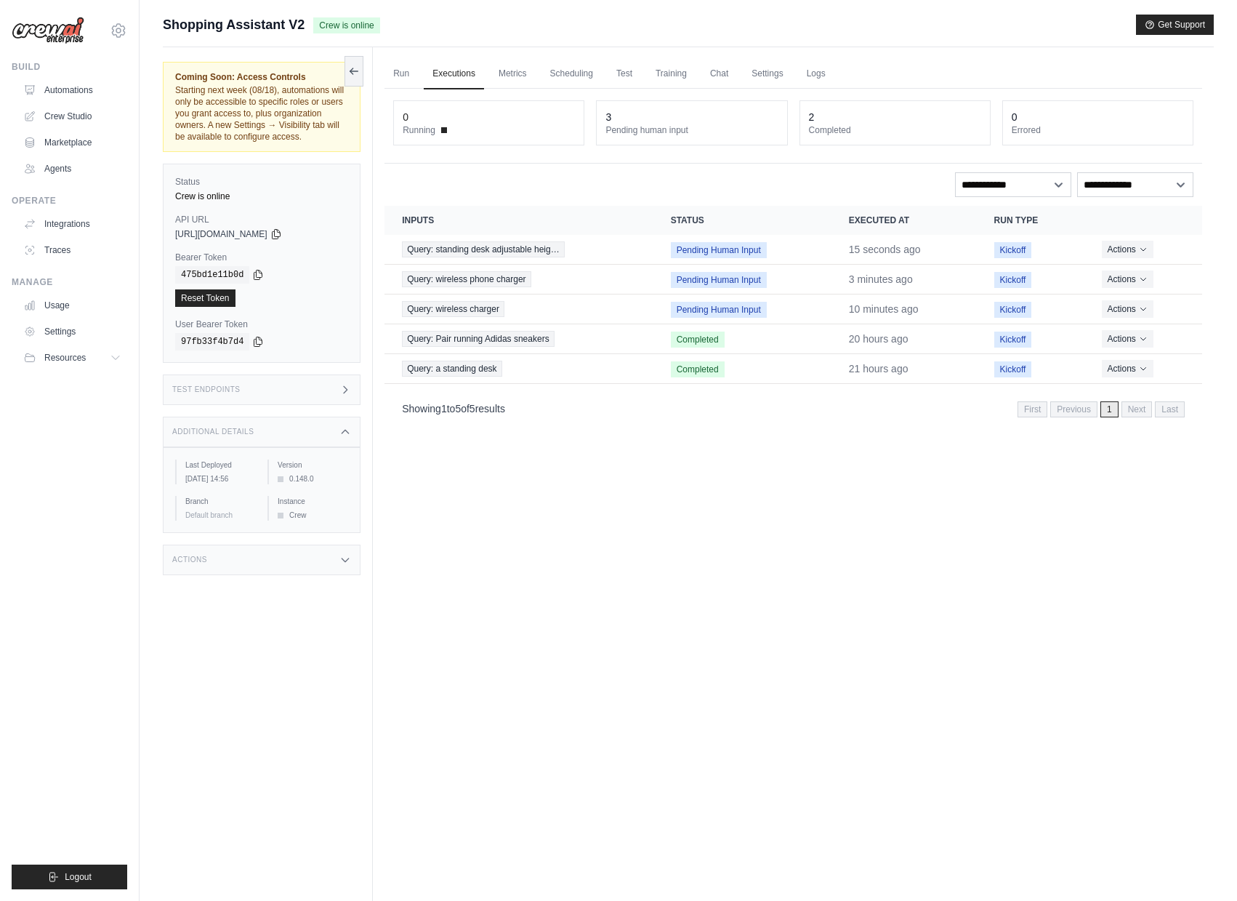
click at [299, 447] on div "Additional Details" at bounding box center [262, 432] width 198 height 31
click at [303, 405] on div "Test Endpoints" at bounding box center [262, 389] width 198 height 31
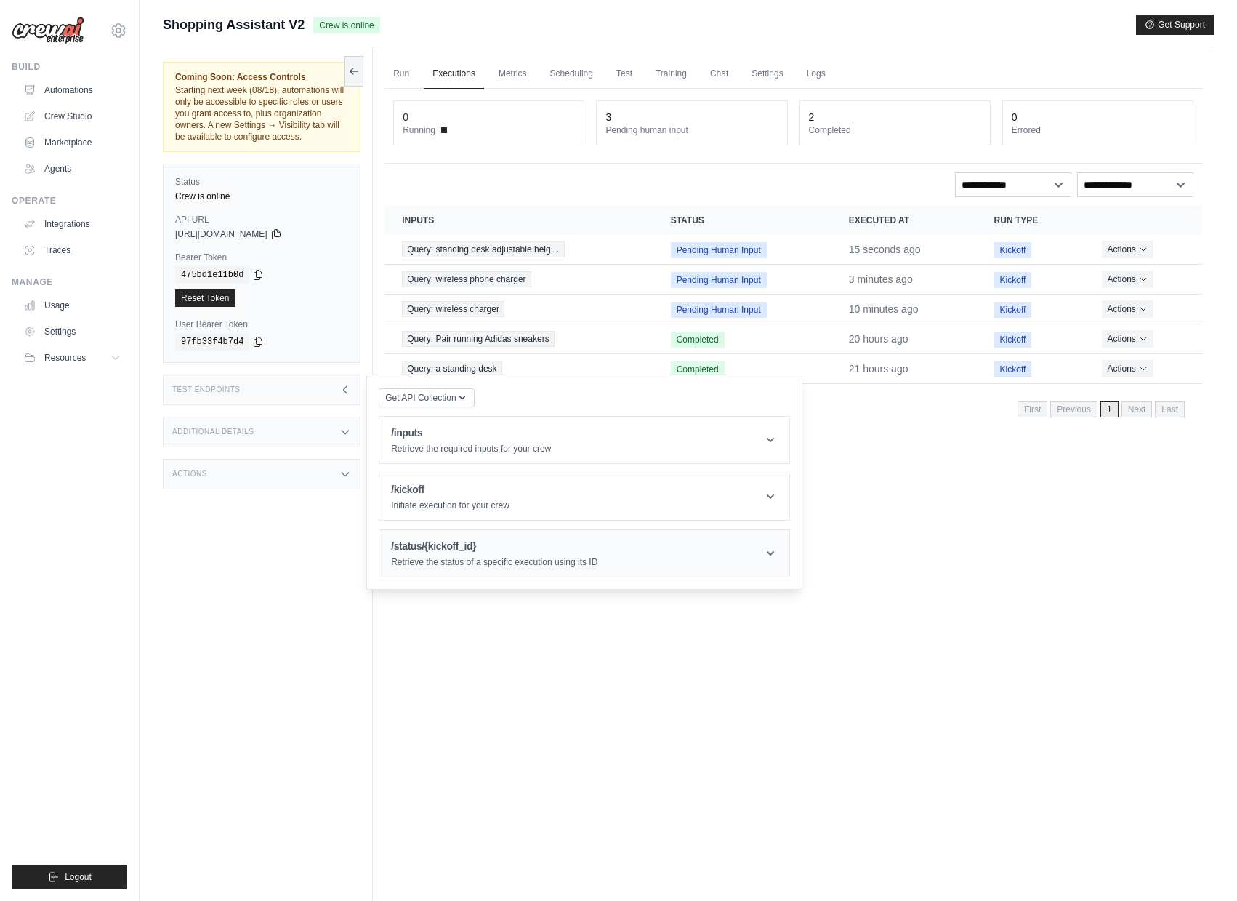
click at [477, 553] on h1 "/status/{kickoff_id}" at bounding box center [494, 546] width 206 height 15
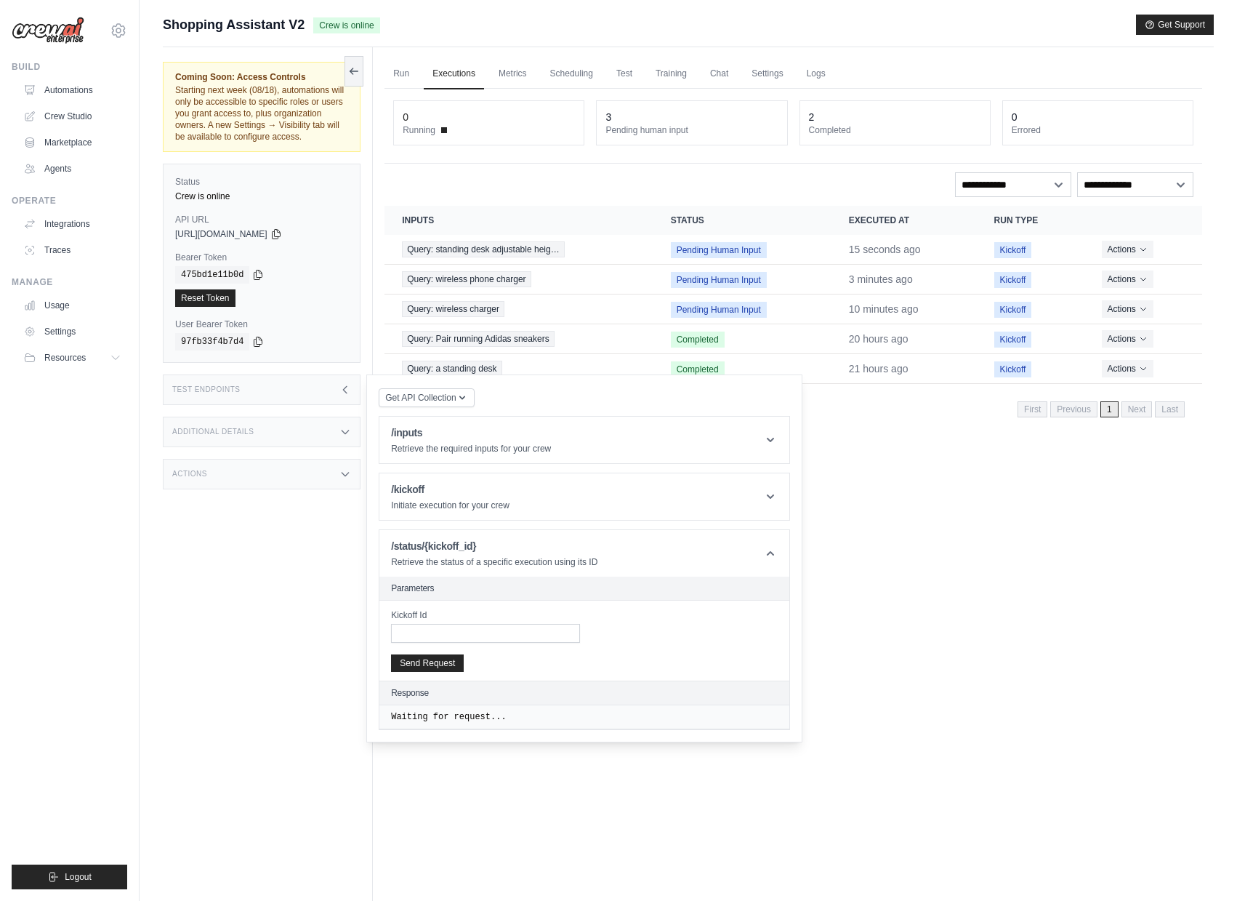
click at [465, 635] on div "Kickoff Id" at bounding box center [485, 625] width 189 height 33
click at [462, 643] on input "Kickoff Id" at bounding box center [485, 633] width 189 height 19
paste input "**********"
type input "**********"
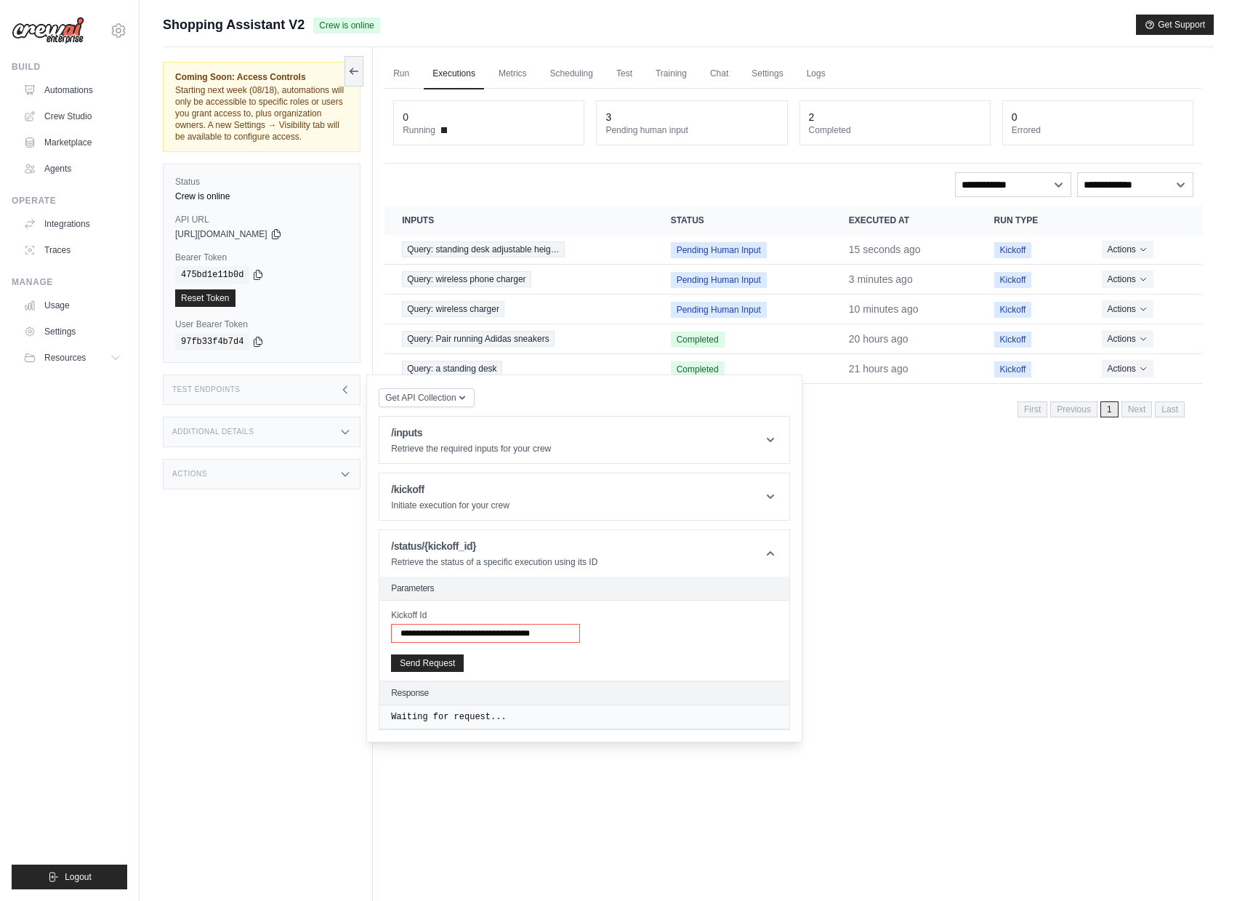
click at [391, 654] on button "Send Request" at bounding box center [427, 662] width 73 height 17
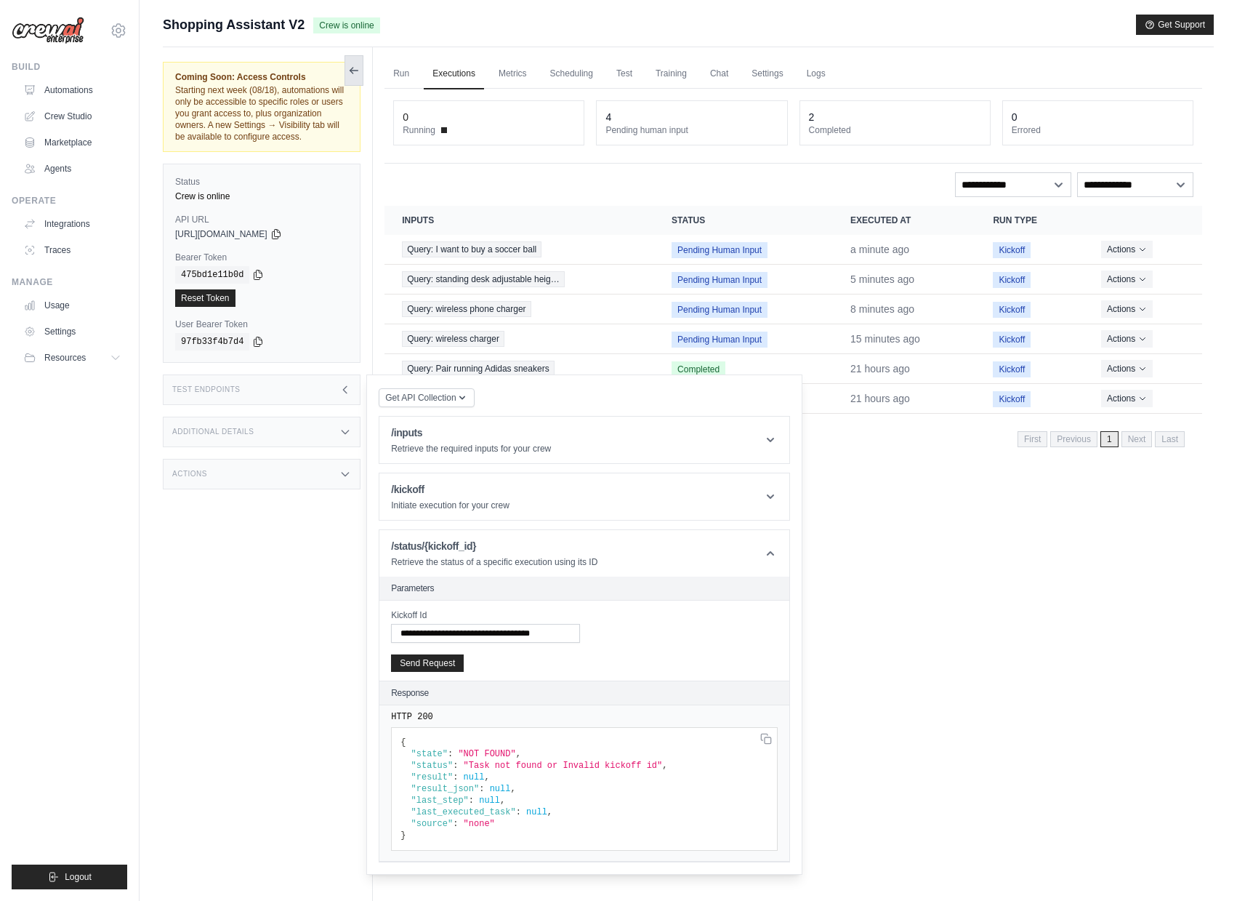
click at [351, 72] on icon at bounding box center [351, 71] width 3 height 6
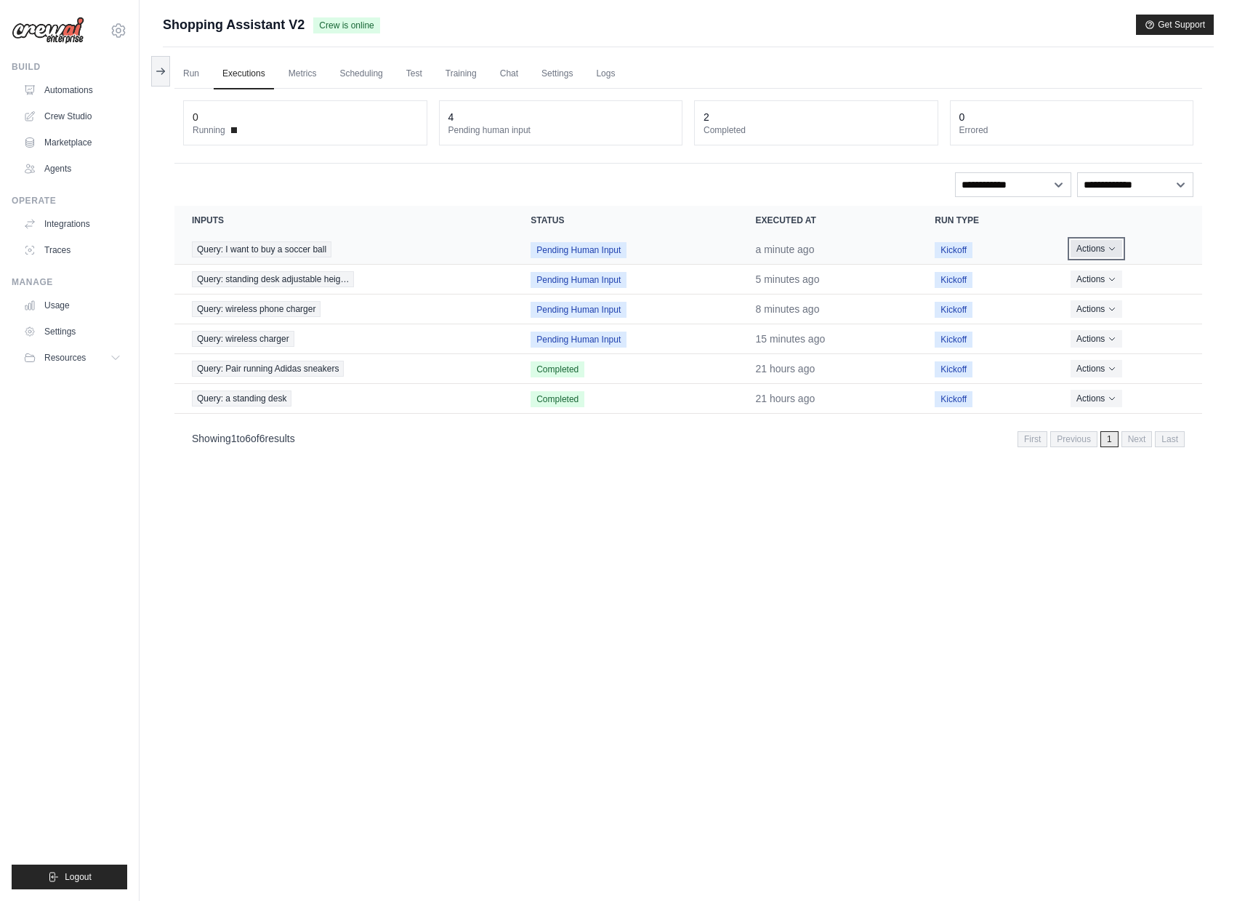
click at [1107, 247] on button "Actions" at bounding box center [1097, 248] width 52 height 17
click at [1098, 274] on link "View Details" at bounding box center [1138, 275] width 93 height 23
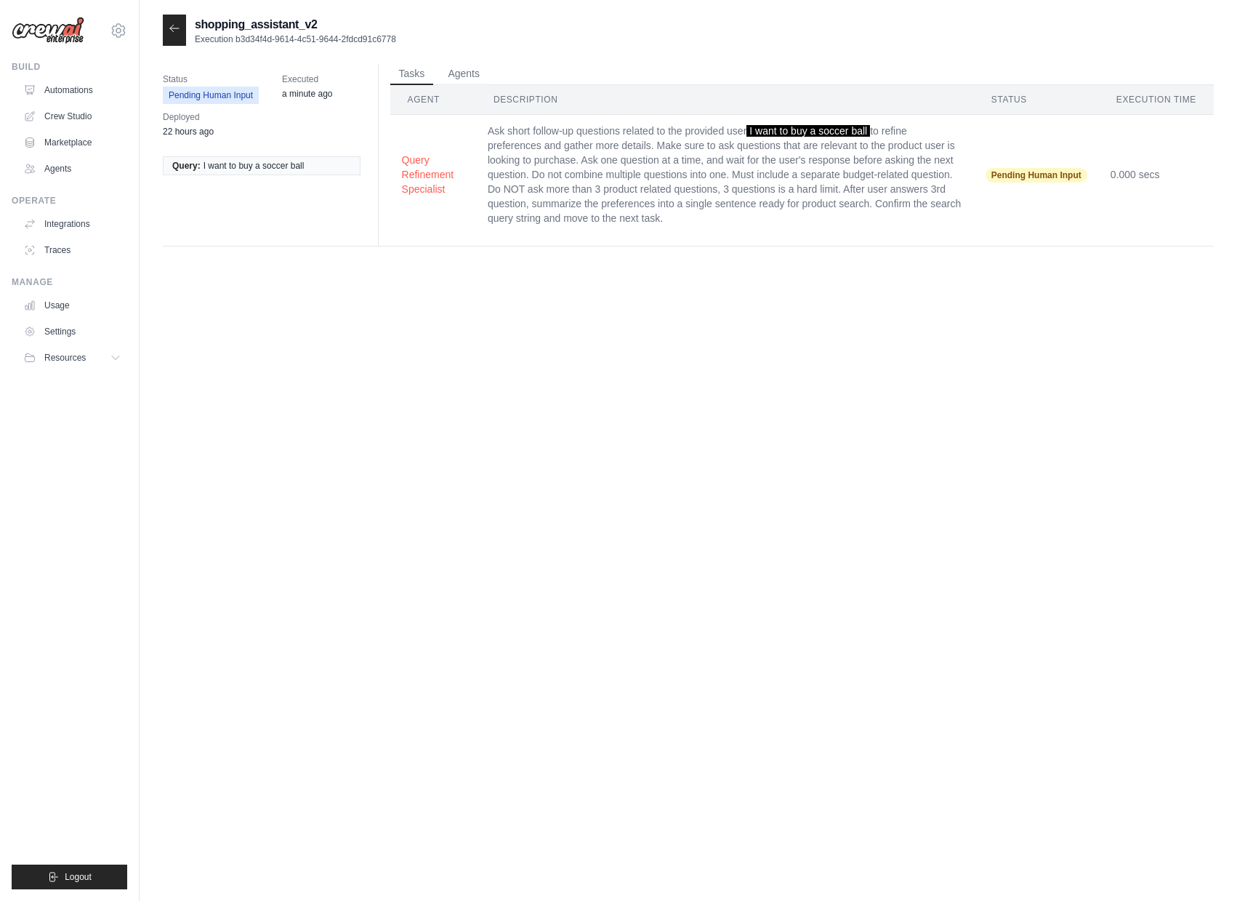
click at [177, 31] on icon at bounding box center [175, 29] width 12 height 12
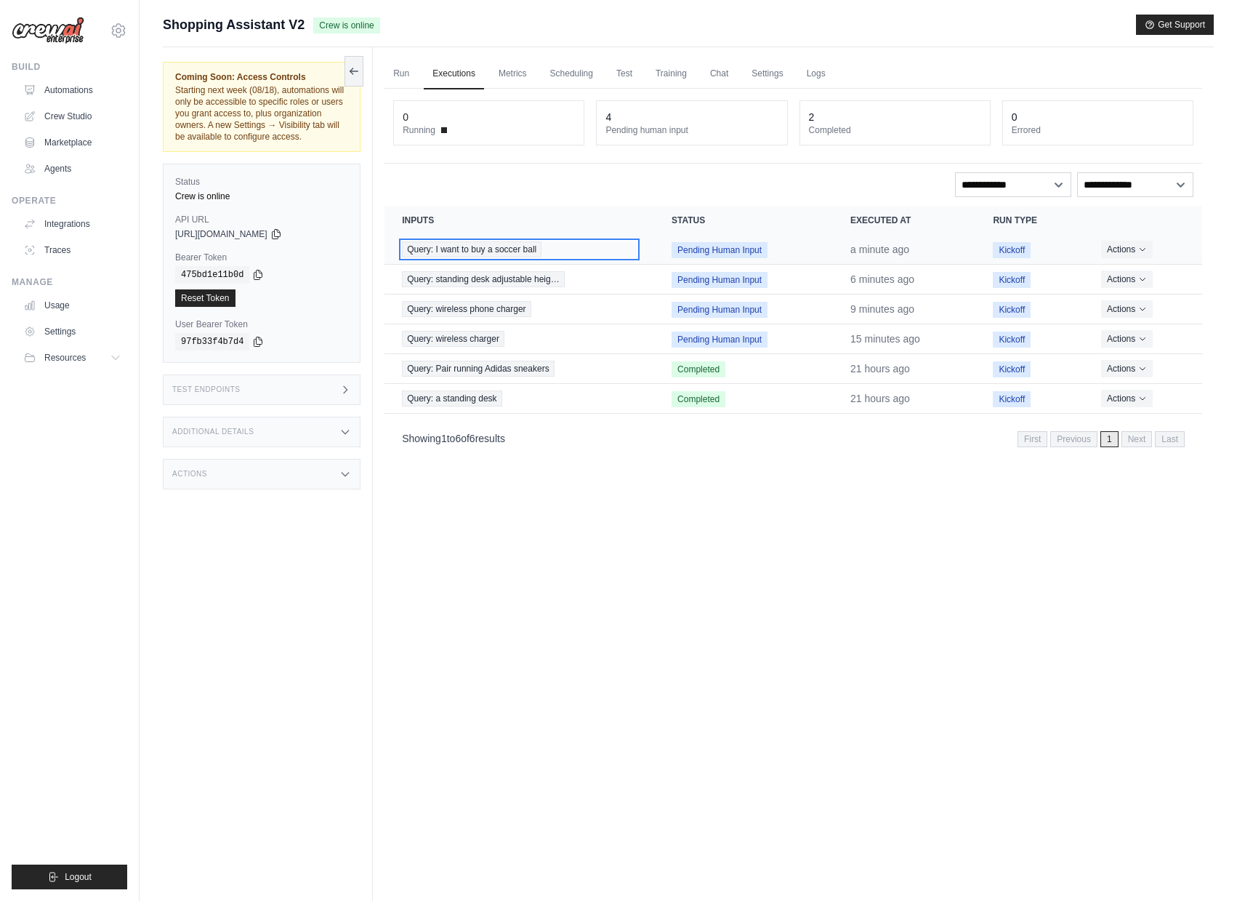
click at [519, 249] on span "Query: I want to buy a soccer ball" at bounding box center [472, 249] width 140 height 16
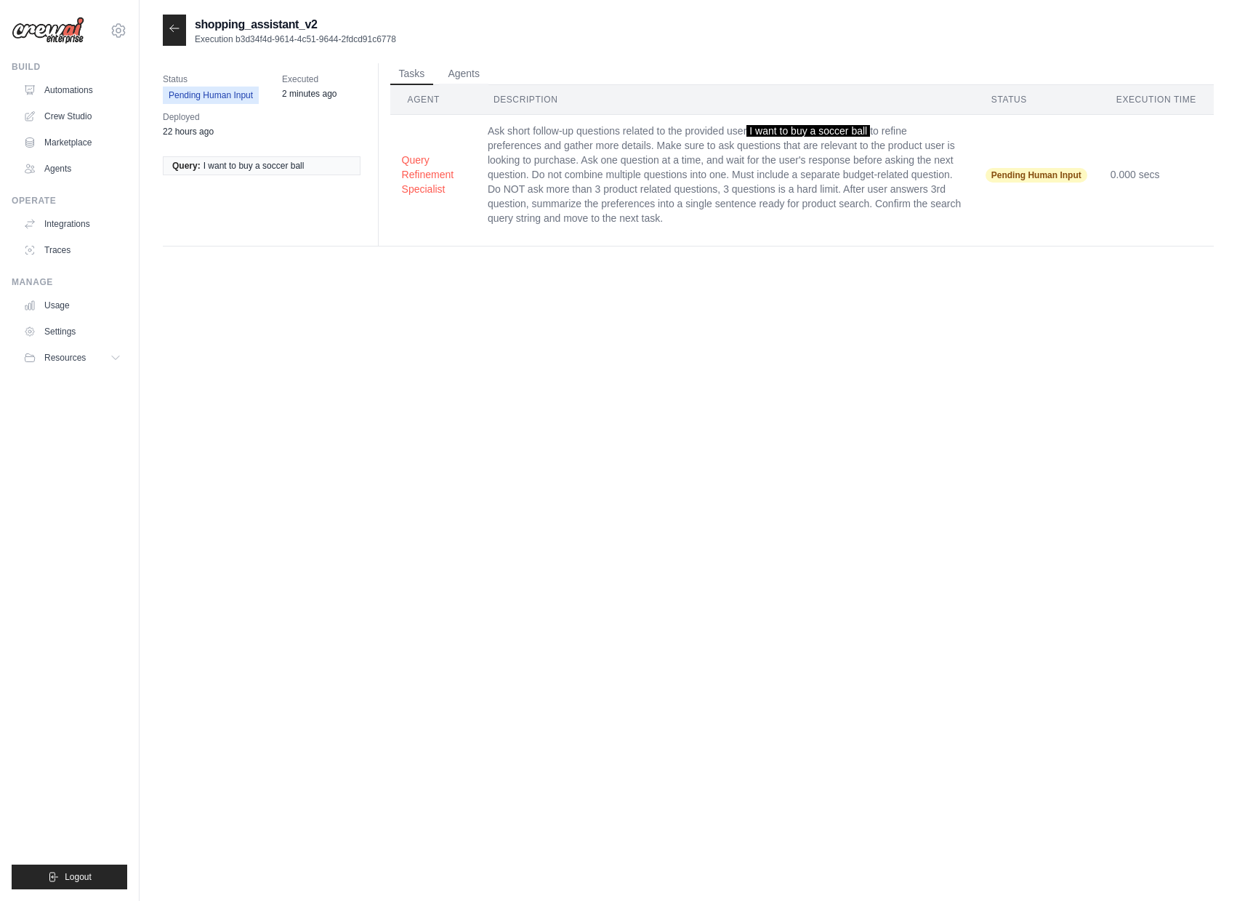
click at [643, 379] on div "shopping_assistant_v2 Execution b3d34f4d-9614-4c51-9644-2fdcd91c6778 Status Pen…" at bounding box center [688, 465] width 1051 height 901
click at [173, 33] on icon at bounding box center [175, 29] width 12 height 12
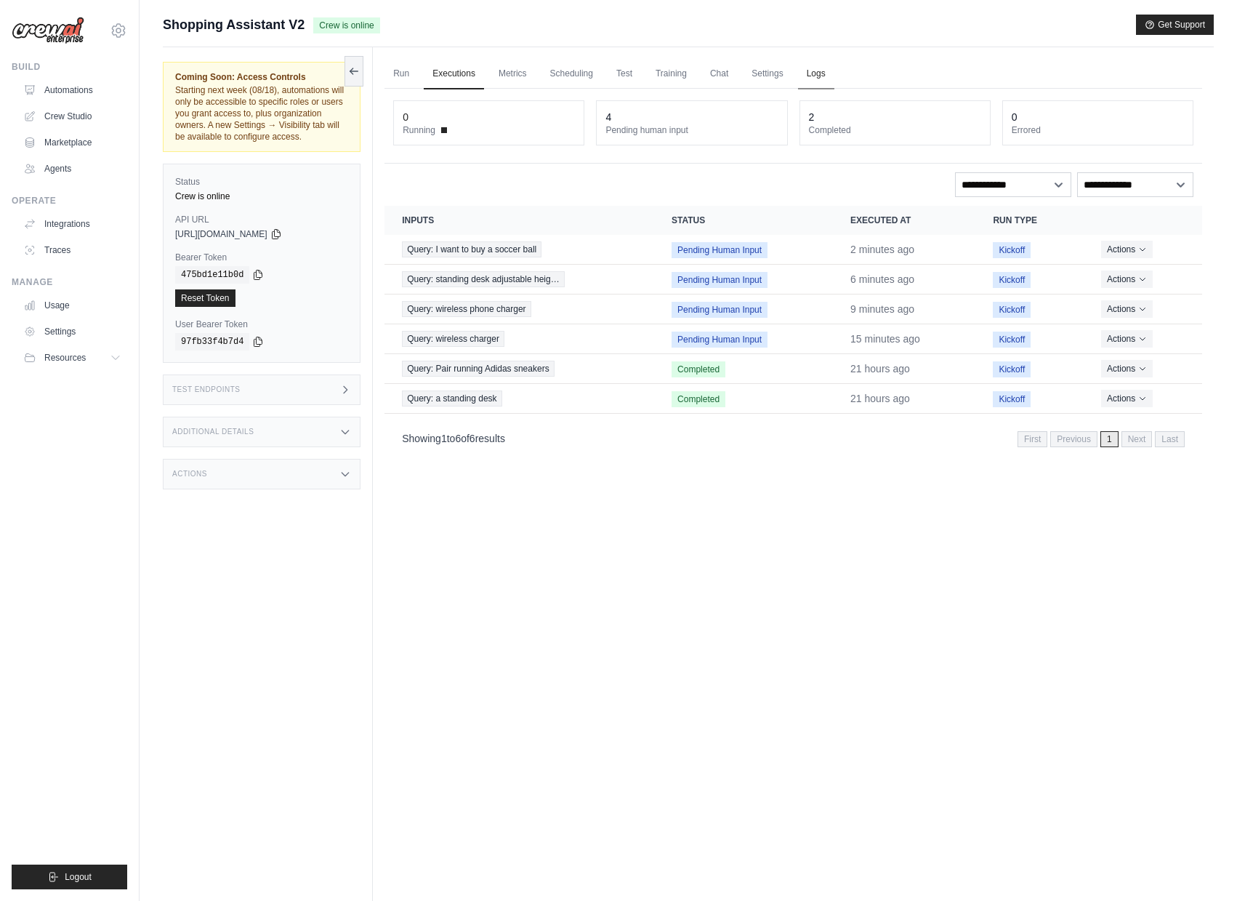
click at [835, 82] on link "Logs" at bounding box center [816, 74] width 36 height 31
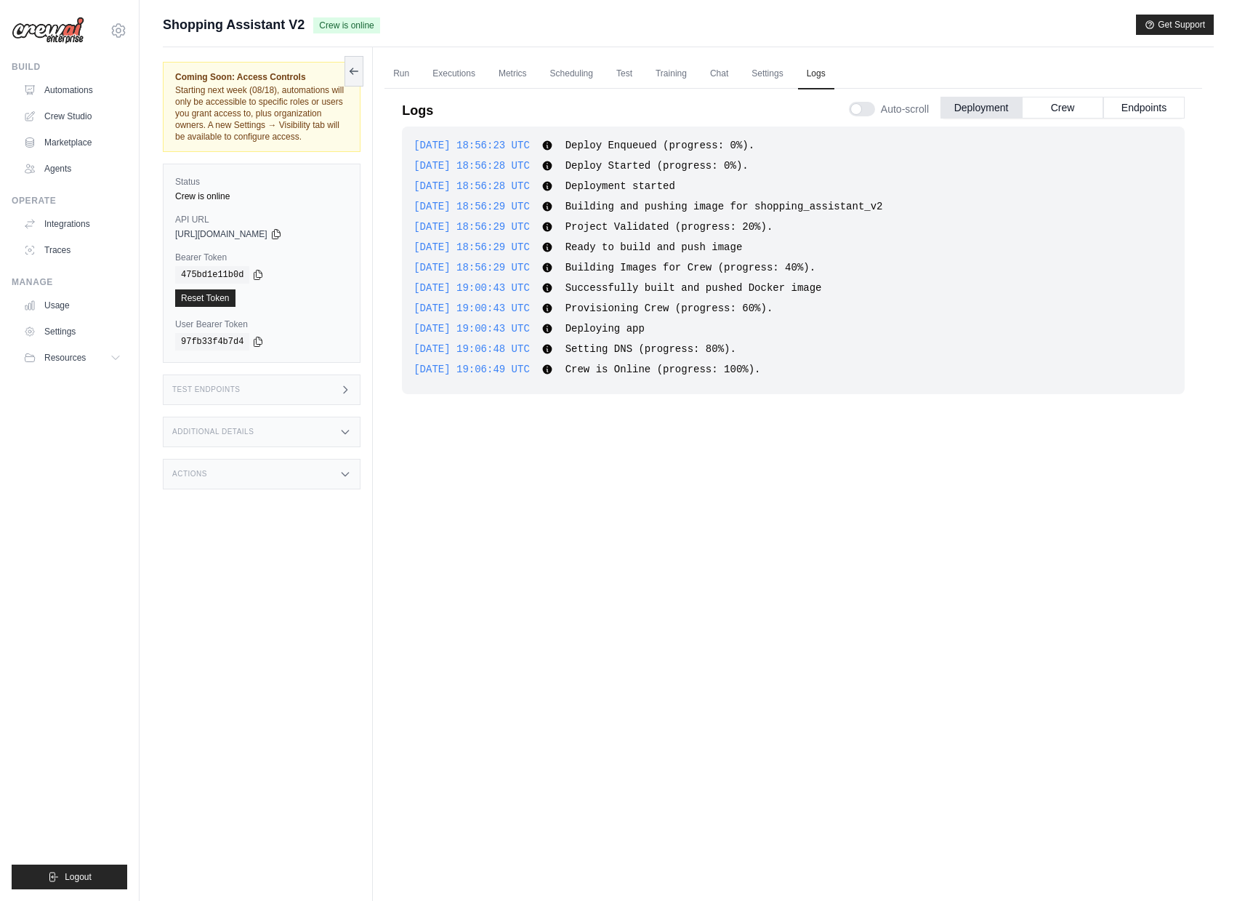
click at [262, 399] on div "Test Endpoints" at bounding box center [262, 389] width 198 height 31
click at [438, 511] on p "Initiate execution for your crew" at bounding box center [450, 505] width 118 height 12
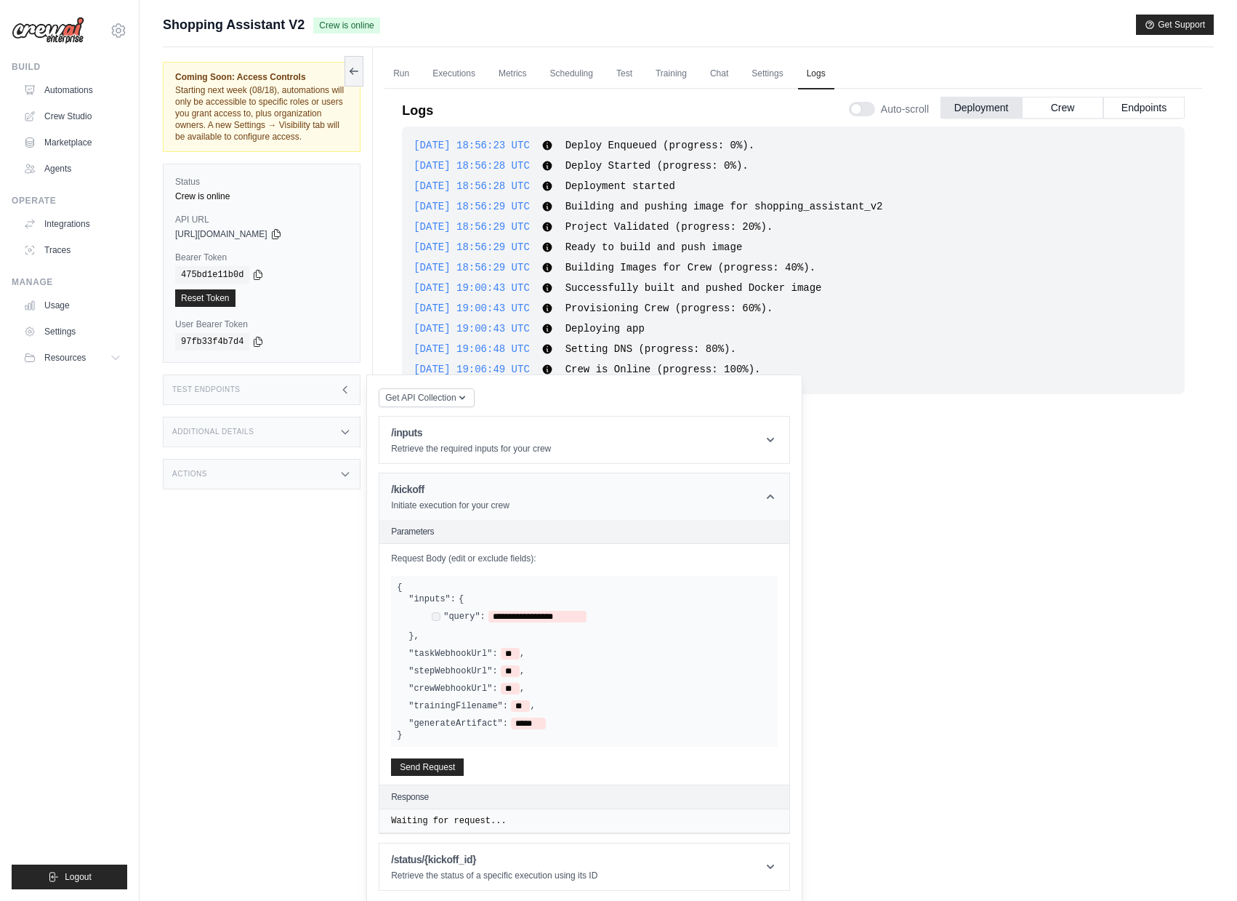
click at [438, 509] on div "/kickoff Initiate execution for your crew" at bounding box center [450, 496] width 118 height 29
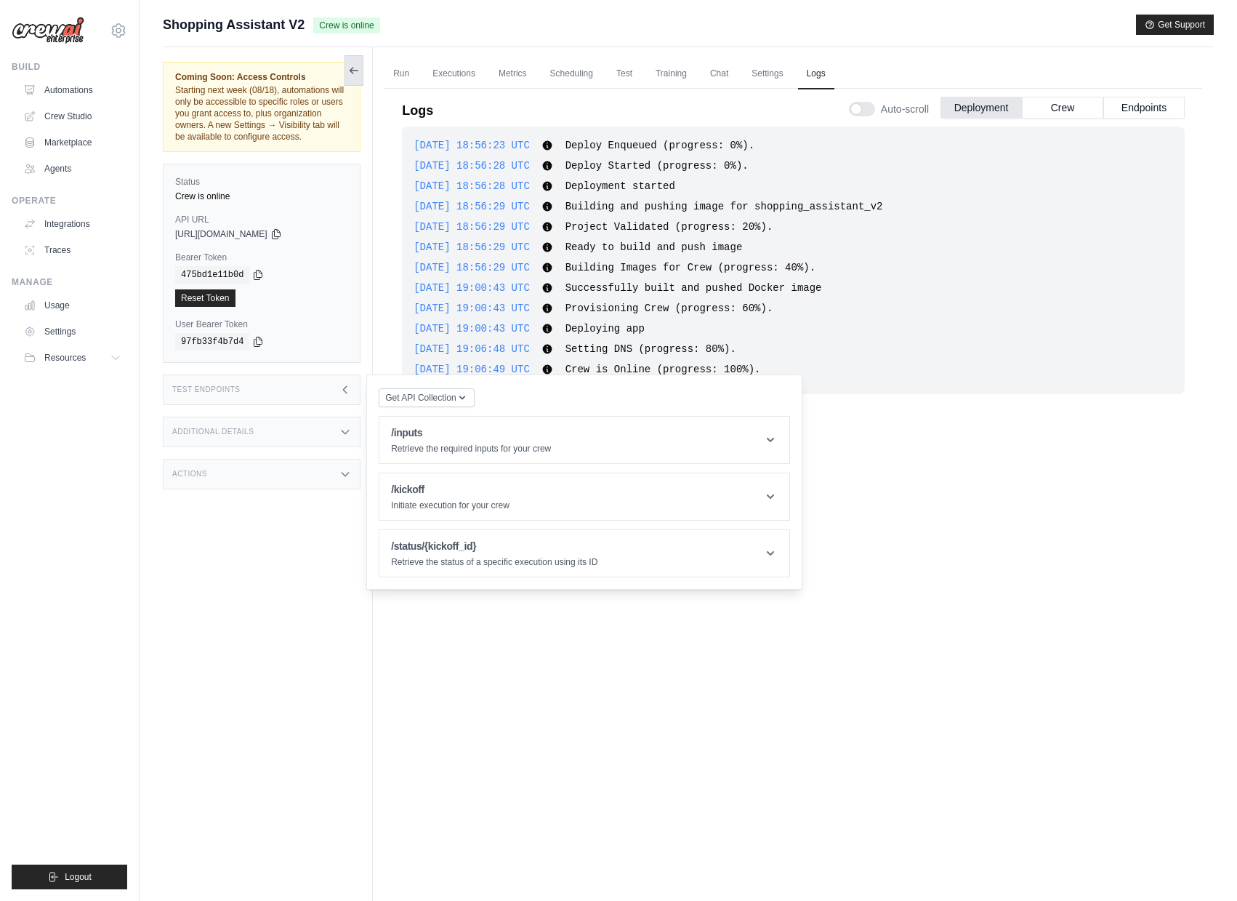
click at [357, 62] on button at bounding box center [354, 70] width 19 height 31
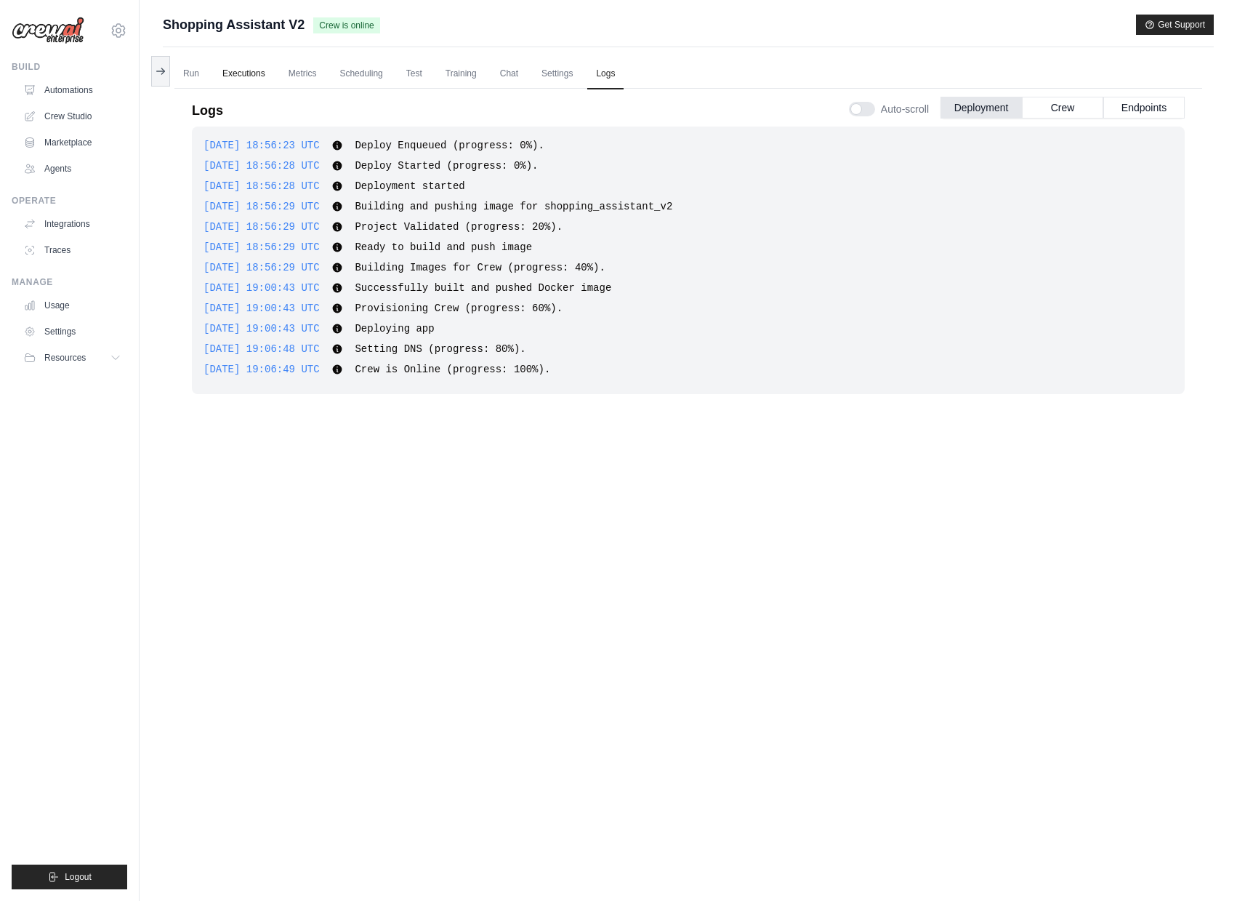
click at [265, 75] on link "Executions" at bounding box center [244, 74] width 60 height 31
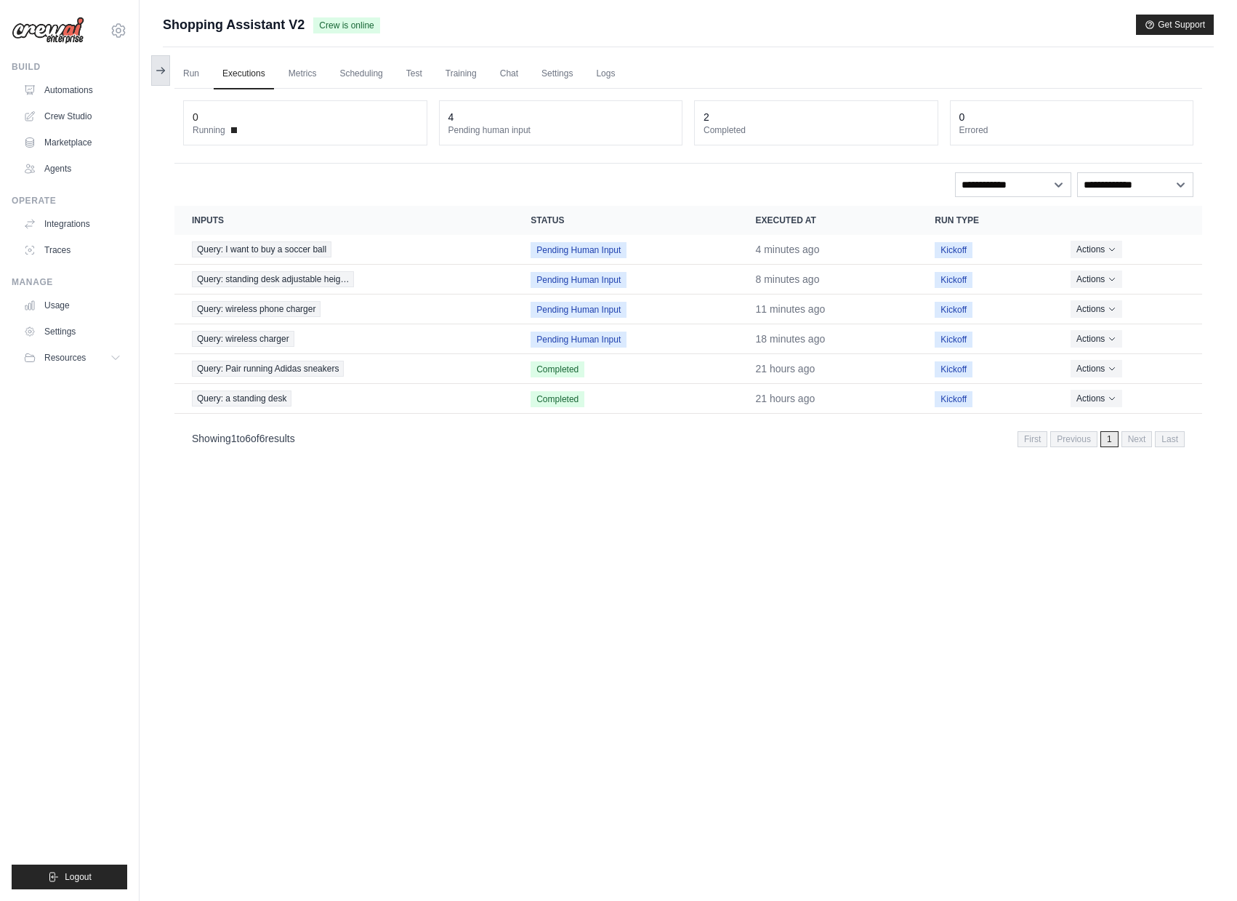
click at [167, 77] on button at bounding box center [160, 70] width 19 height 31
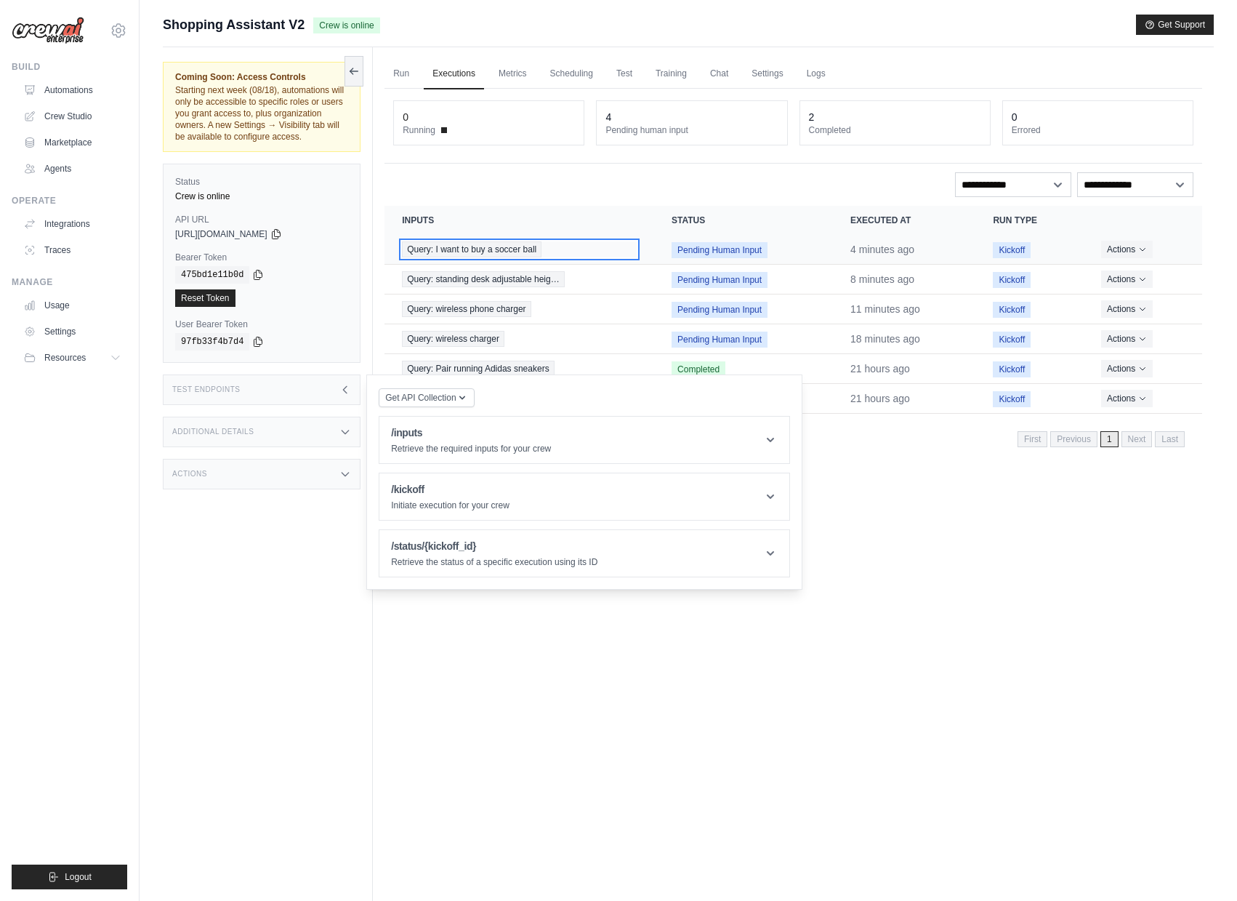
click at [565, 248] on div "Query: I want to buy a soccer ball" at bounding box center [519, 249] width 235 height 16
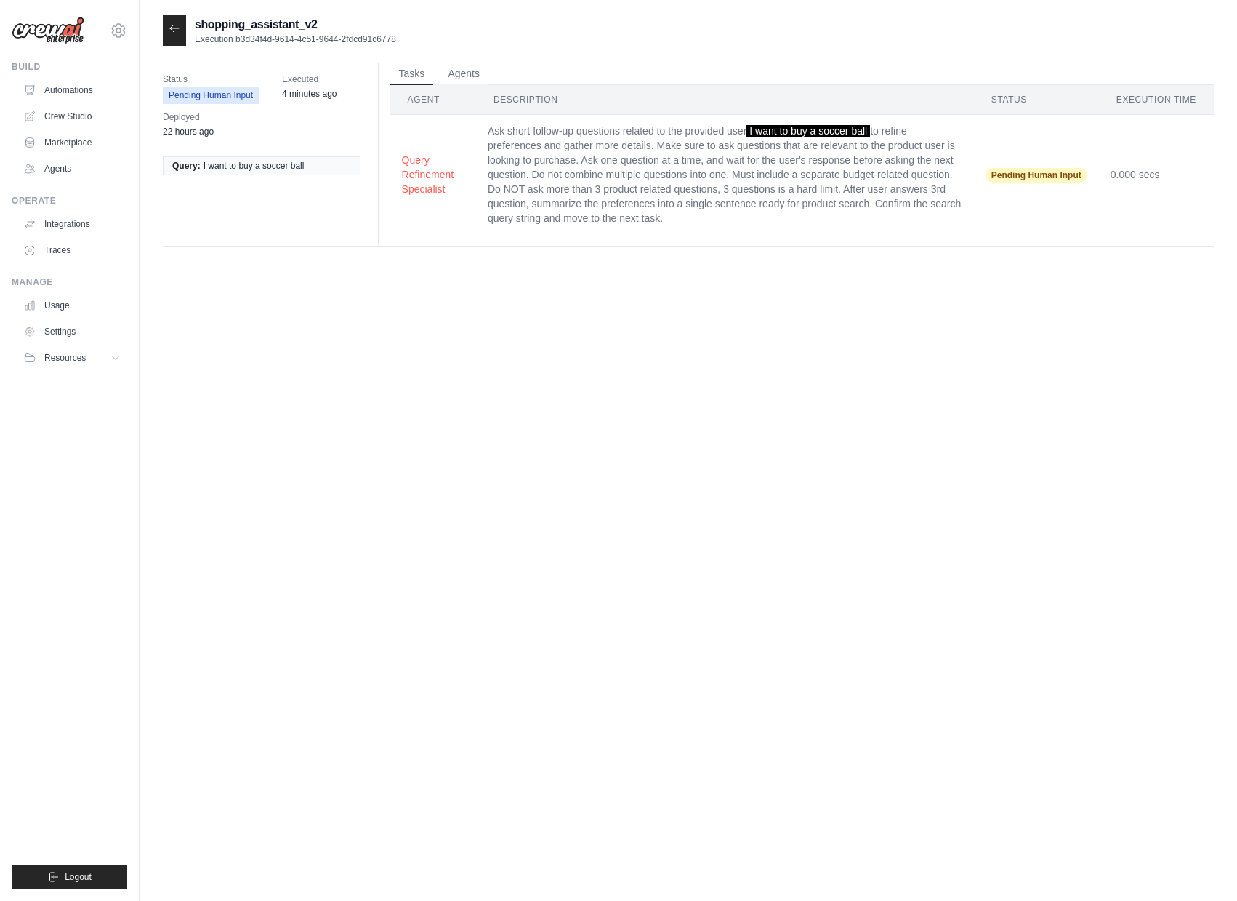
drag, startPoint x: 236, startPoint y: 38, endPoint x: 420, endPoint y: 39, distance: 183.9
click at [420, 39] on div "shopping_assistant_v2 Execution b3d34f4d-9614-4c51-9644-2fdcd91c6778" at bounding box center [688, 30] width 1051 height 31
drag, startPoint x: 420, startPoint y: 39, endPoint x: 238, endPoint y: 44, distance: 181.8
click at [238, 44] on div "shopping_assistant_v2 Execution b3d34f4d-9614-4c51-9644-2fdcd91c6778" at bounding box center [688, 30] width 1051 height 31
copy p "b3d34f4d-9614-4c51-9644-2fdcd91c6778"
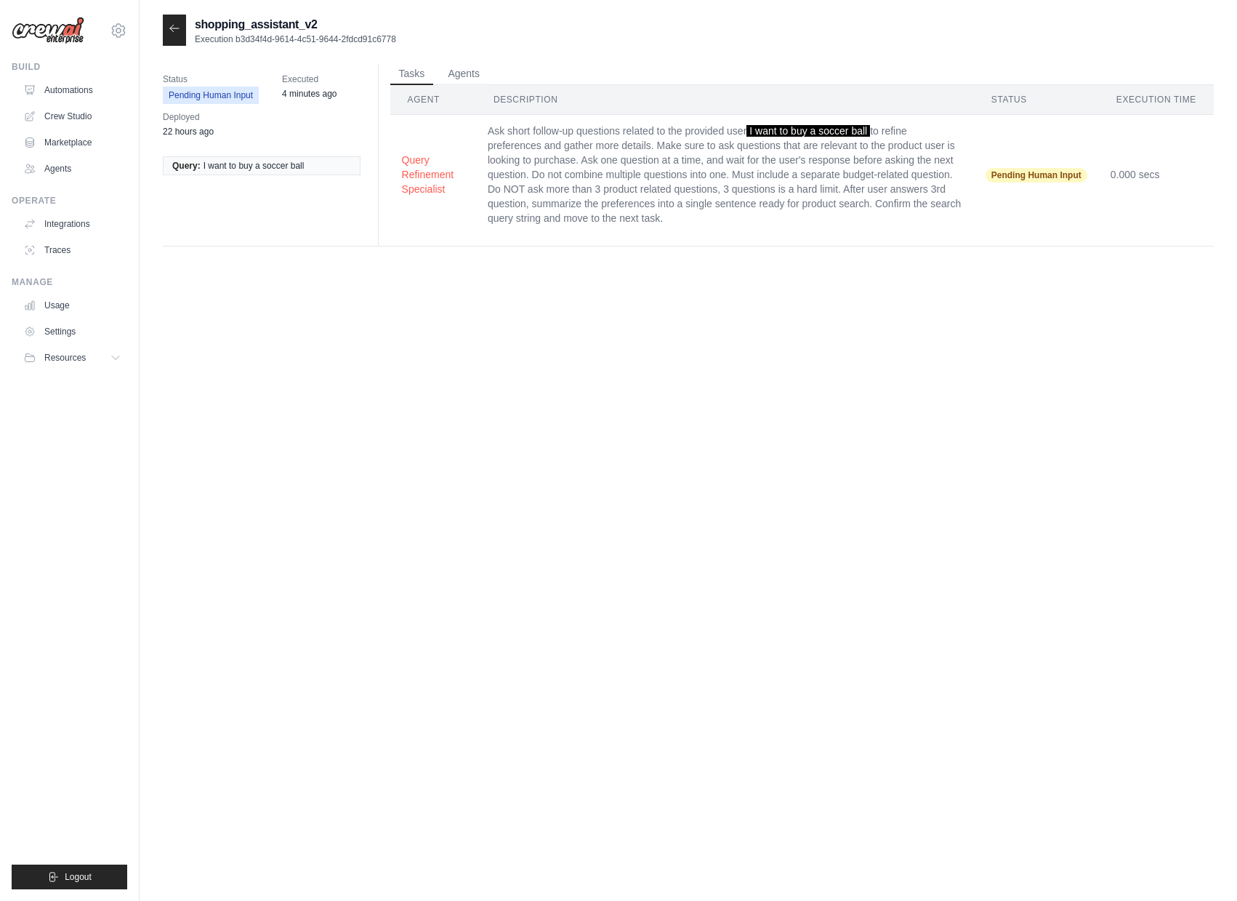
click at [177, 29] on icon at bounding box center [175, 29] width 12 height 12
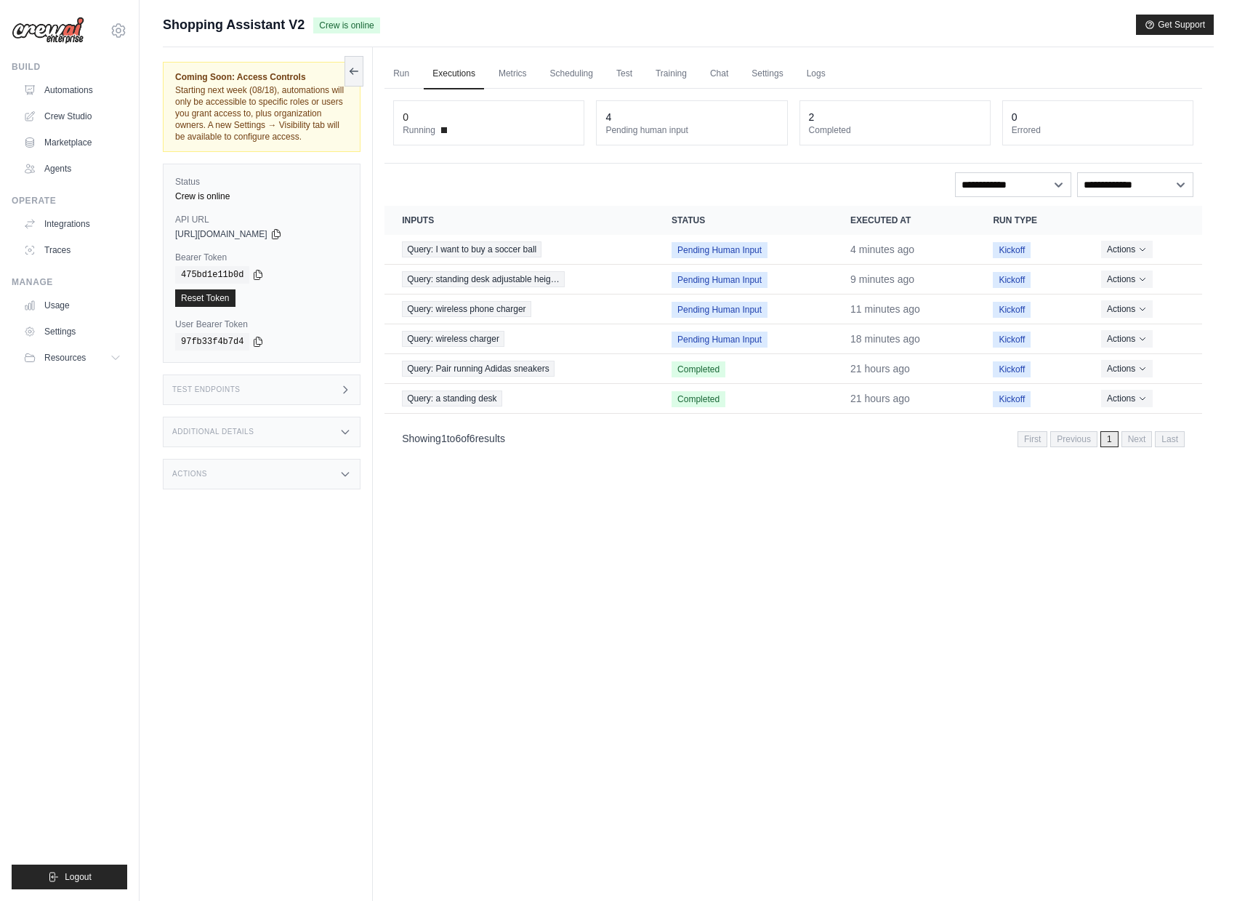
click at [322, 396] on div "Test Endpoints" at bounding box center [262, 389] width 198 height 31
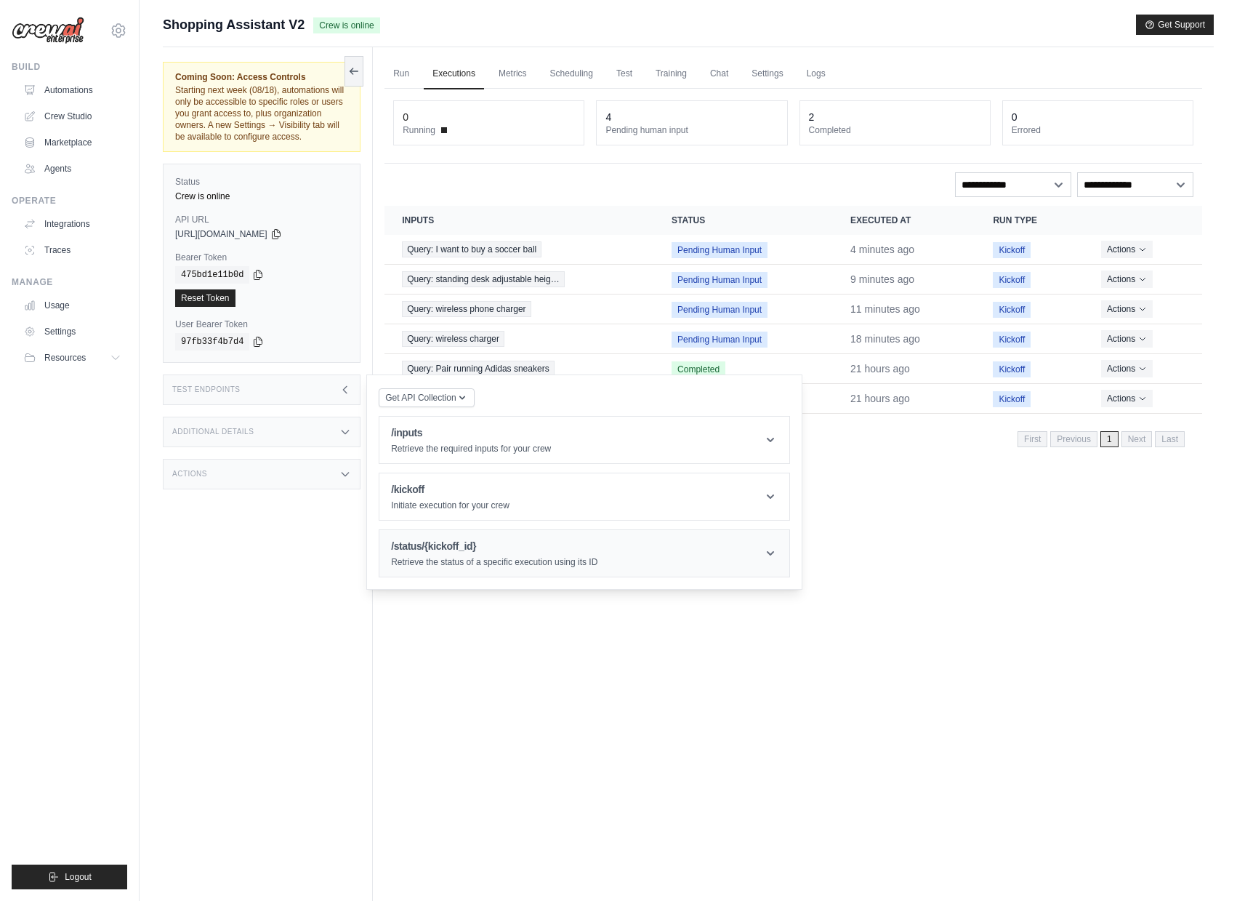
click at [464, 553] on h1 "/status/{kickoff_id}" at bounding box center [494, 546] width 206 height 15
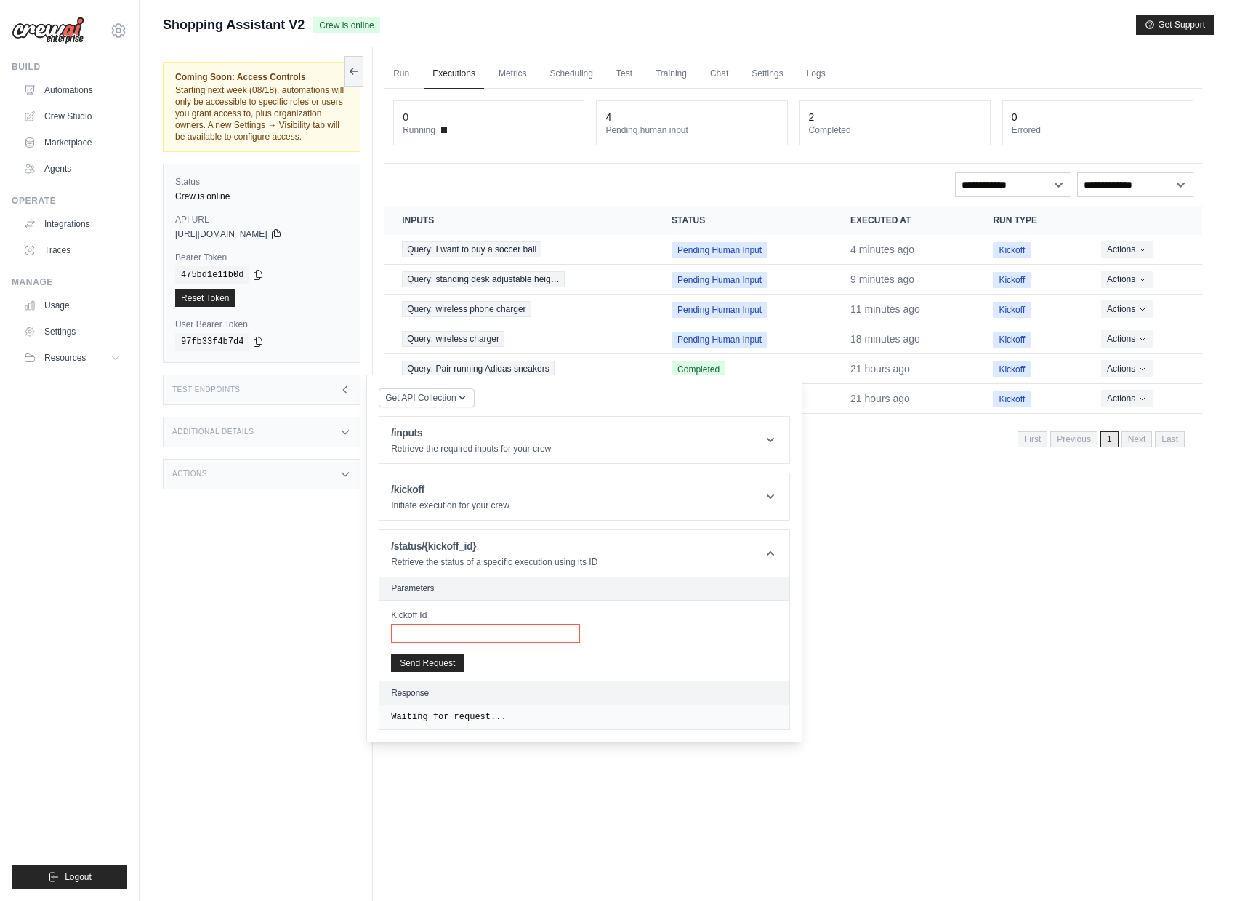
click at [457, 643] on input "Kickoff Id" at bounding box center [485, 633] width 189 height 19
paste input "**********"
type input "**********"
click at [449, 670] on button "Send Request" at bounding box center [427, 662] width 73 height 17
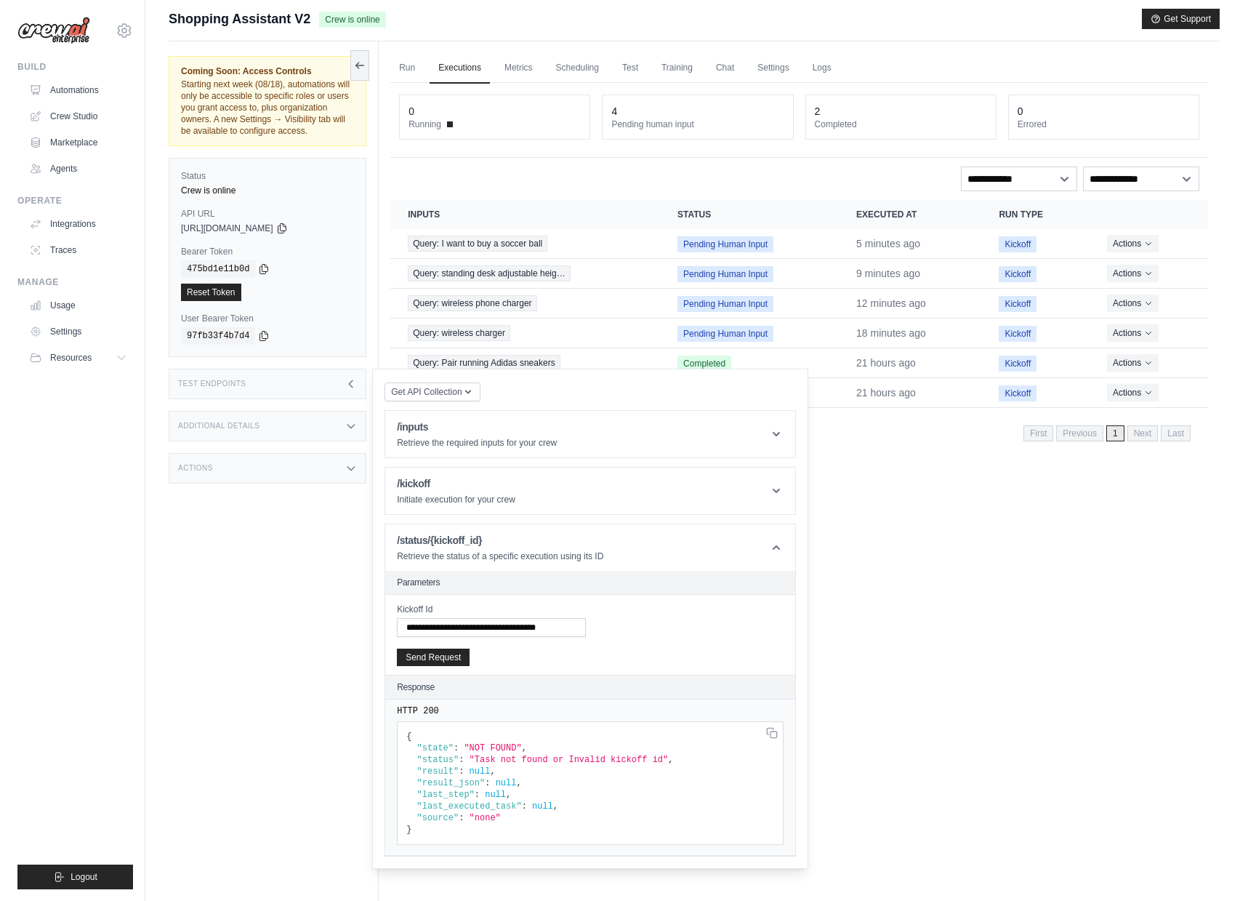
scroll to position [0, 0]
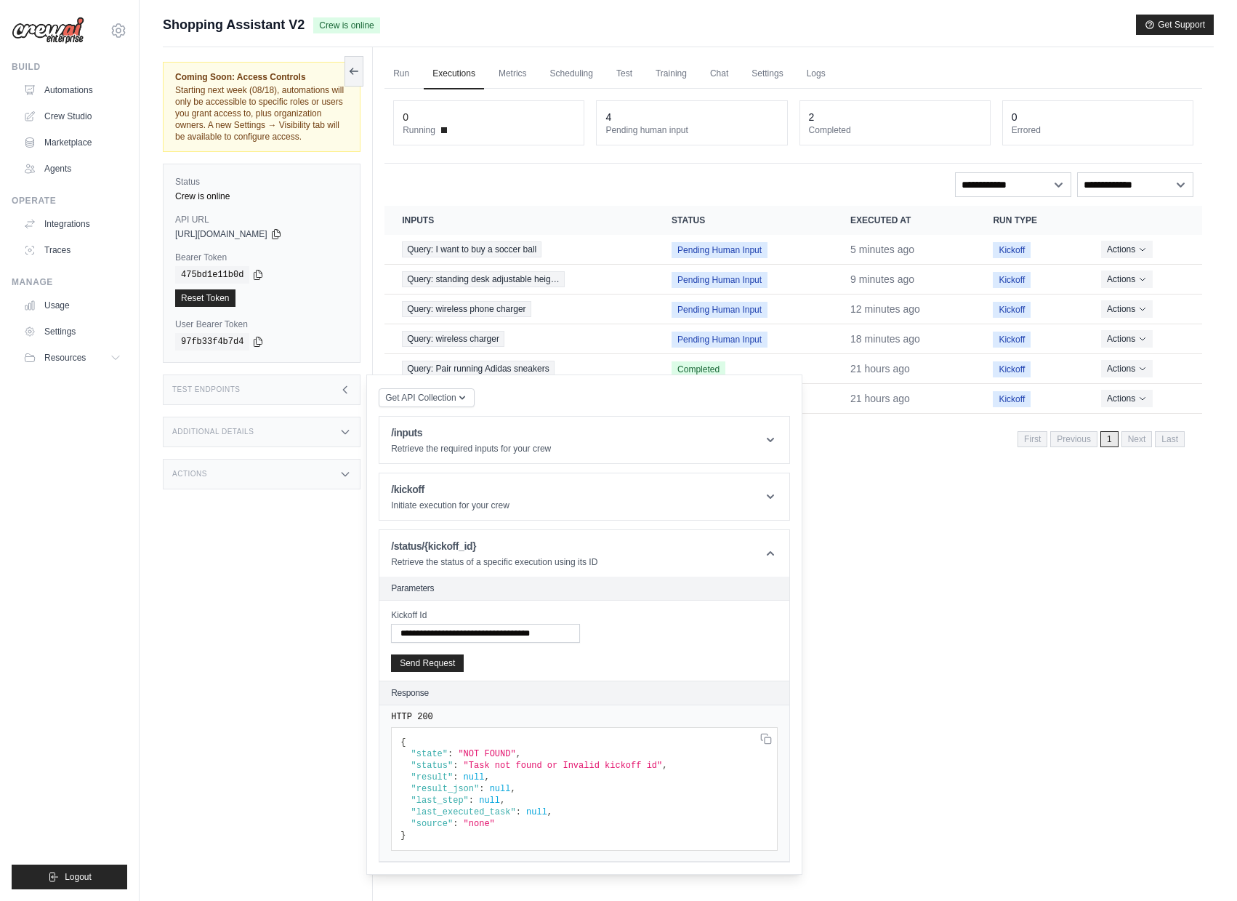
click at [188, 20] on span "Shopping Assistant V2" at bounding box center [234, 25] width 142 height 20
click at [89, 80] on link "Automations" at bounding box center [74, 90] width 110 height 23
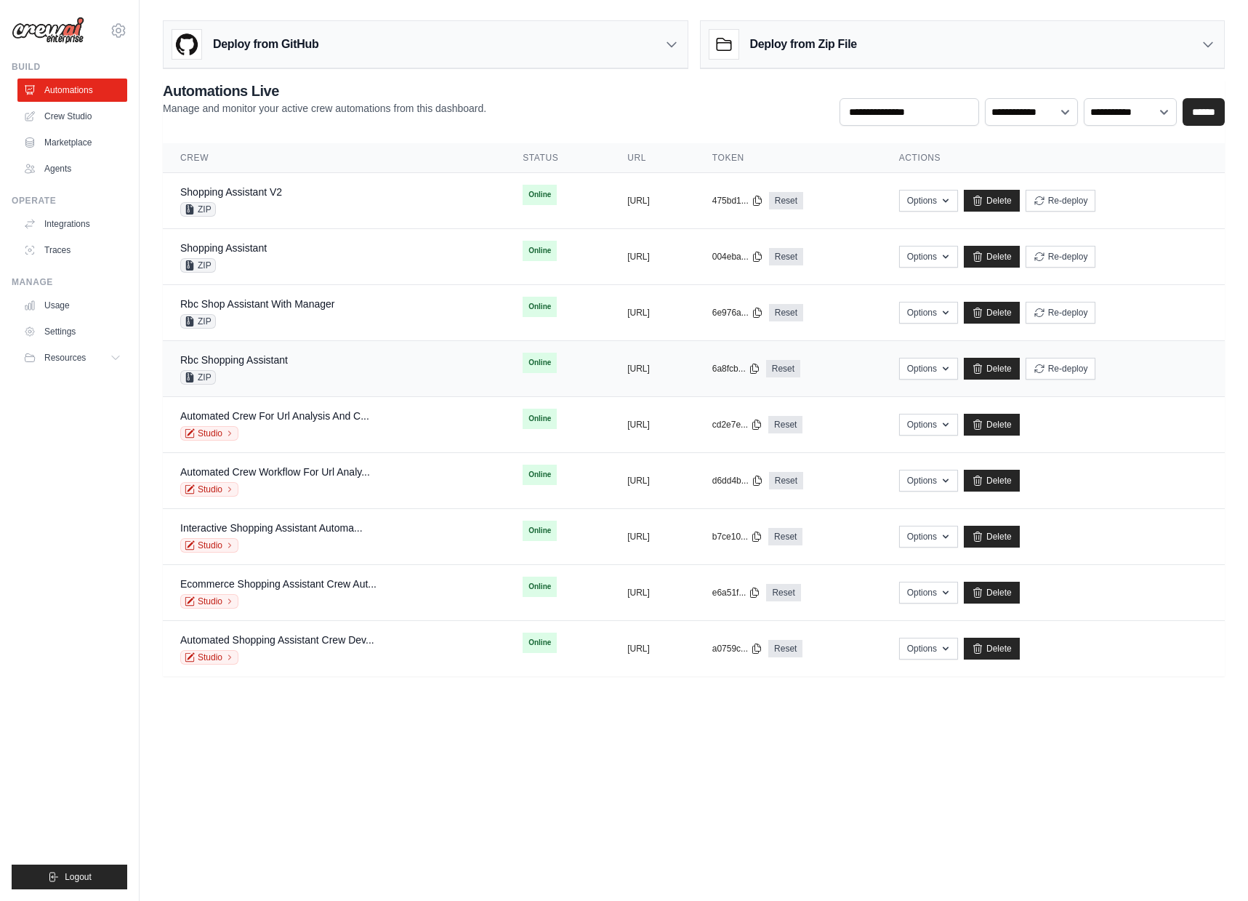
click at [288, 367] on div "Rbc Shopping Assistant ZIP" at bounding box center [234, 369] width 108 height 32
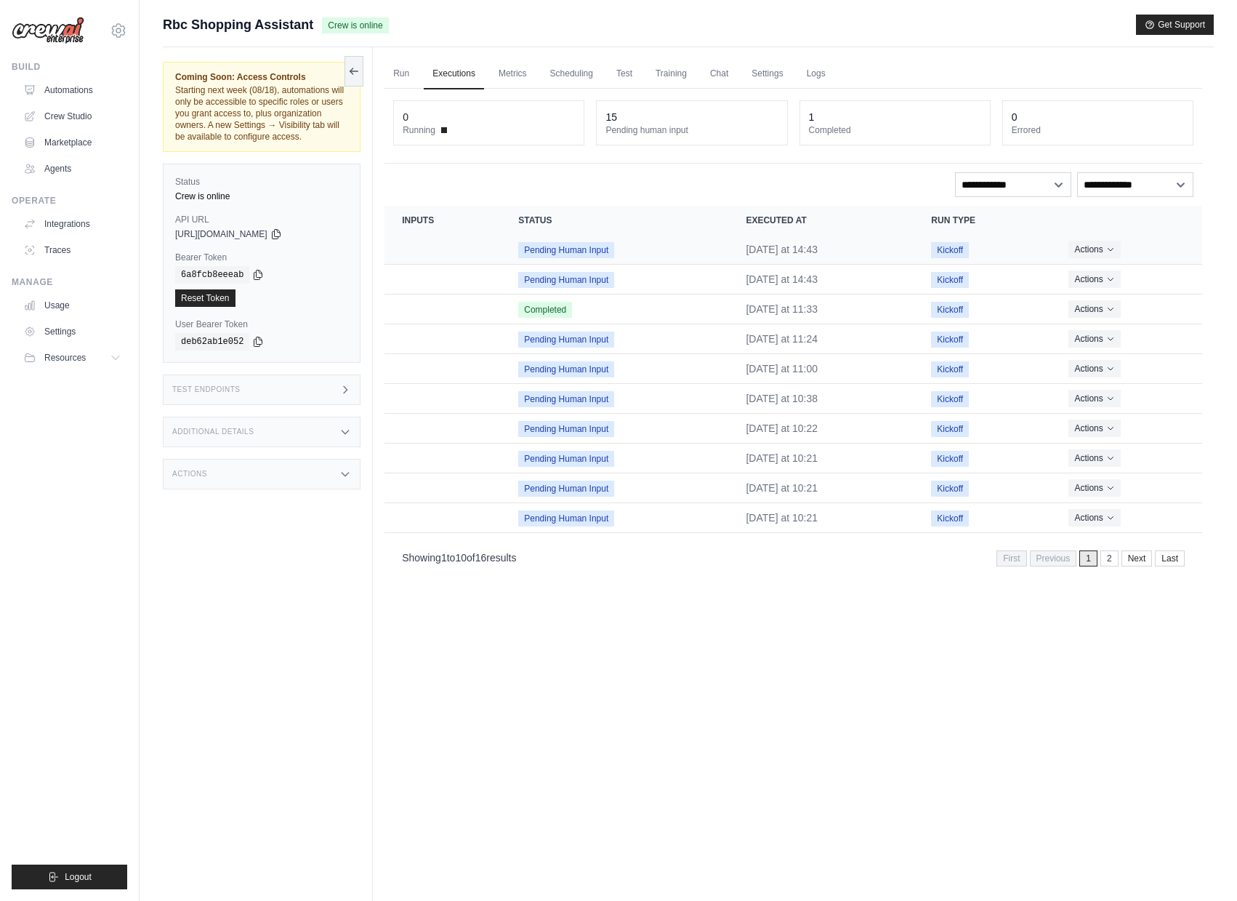
click at [462, 254] on td "Crew executions table" at bounding box center [443, 250] width 116 height 30
click at [530, 254] on span "Pending Human Input" at bounding box center [566, 250] width 96 height 16
click at [1114, 242] on button "Actions" at bounding box center [1095, 248] width 52 height 17
click at [1120, 276] on link "View Details" at bounding box center [1138, 275] width 93 height 23
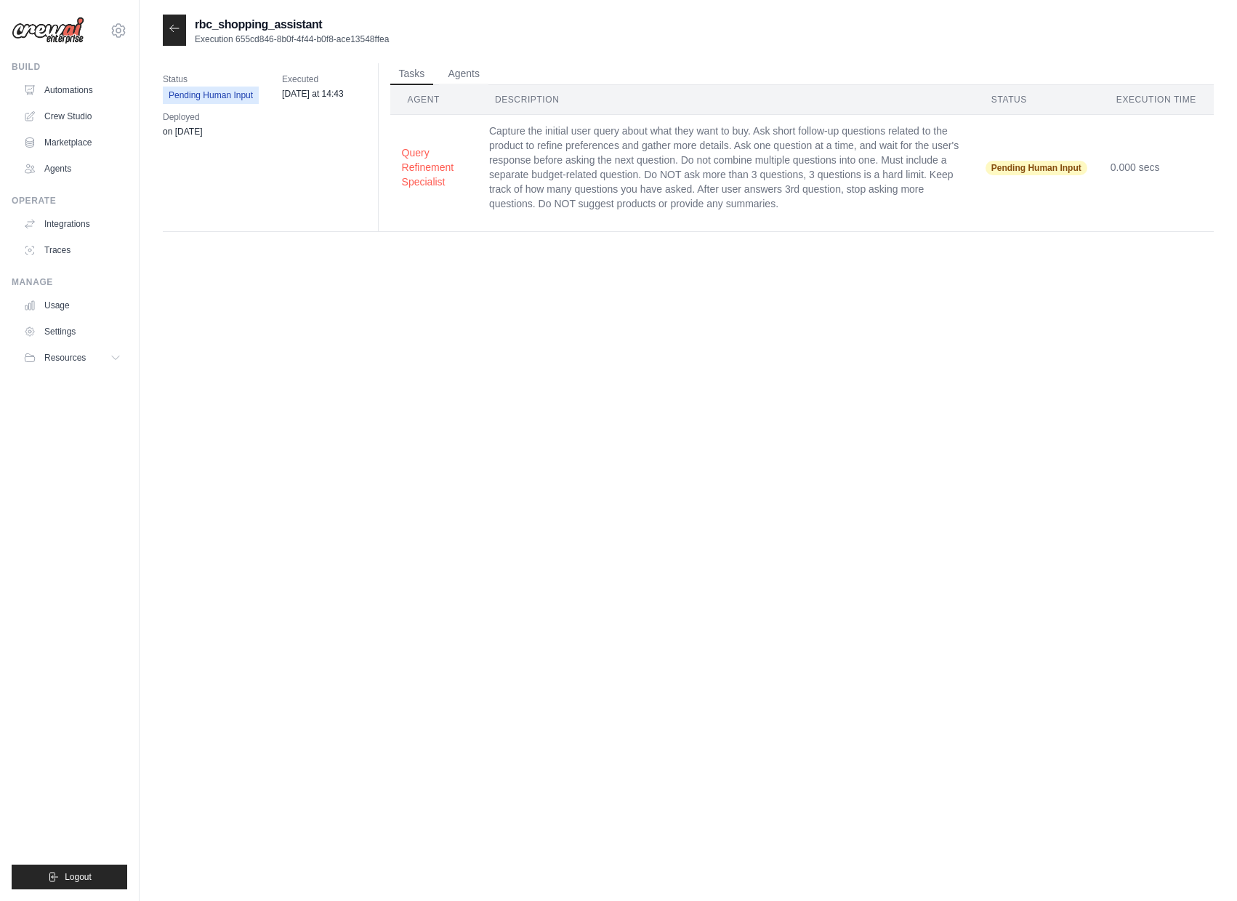
drag, startPoint x: 238, startPoint y: 36, endPoint x: 436, endPoint y: 38, distance: 198.5
click at [436, 38] on div "rbc_shopping_assistant Execution 655cd846-8b0f-4f44-b0f8-ace13548ffea" at bounding box center [688, 30] width 1051 height 31
copy p "655cd846-8b0f-4f44-b0f8-ace13548ffea"
click at [172, 31] on icon at bounding box center [174, 28] width 9 height 7
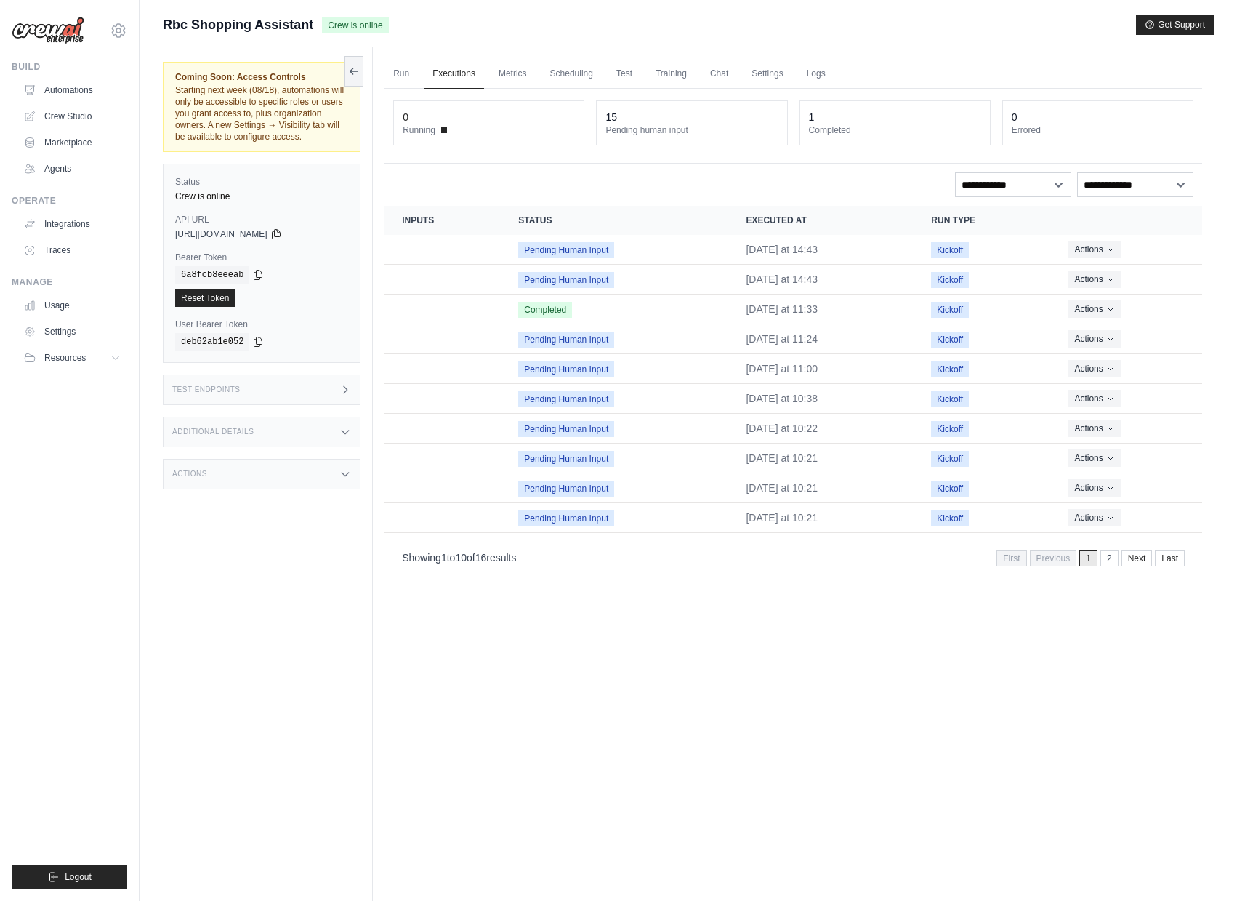
click at [286, 405] on div "Test Endpoints" at bounding box center [262, 389] width 198 height 31
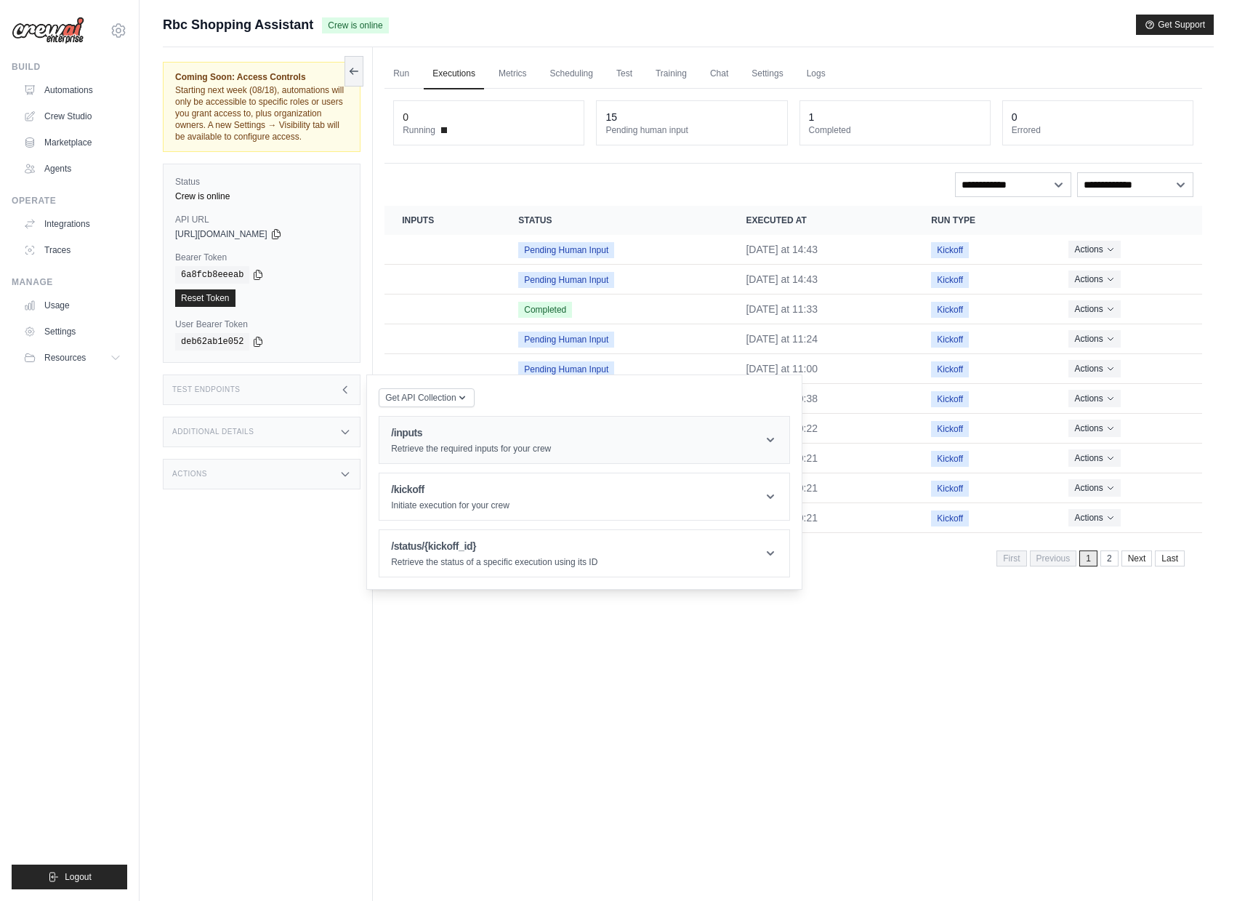
click at [454, 452] on div "/inputs Retrieve the required inputs for your crew" at bounding box center [471, 439] width 160 height 29
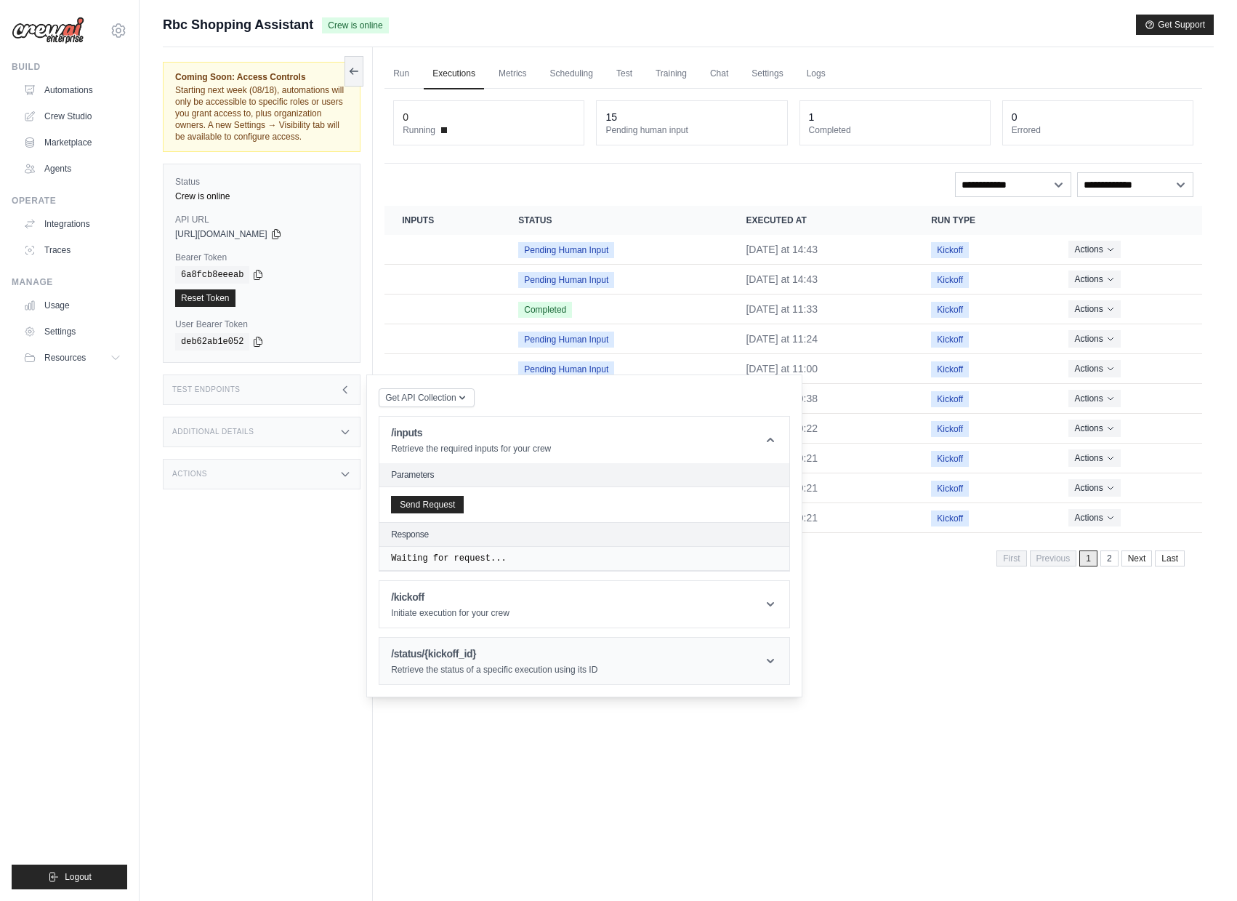
click at [467, 675] on p "Retrieve the status of a specific execution using its ID" at bounding box center [494, 670] width 206 height 12
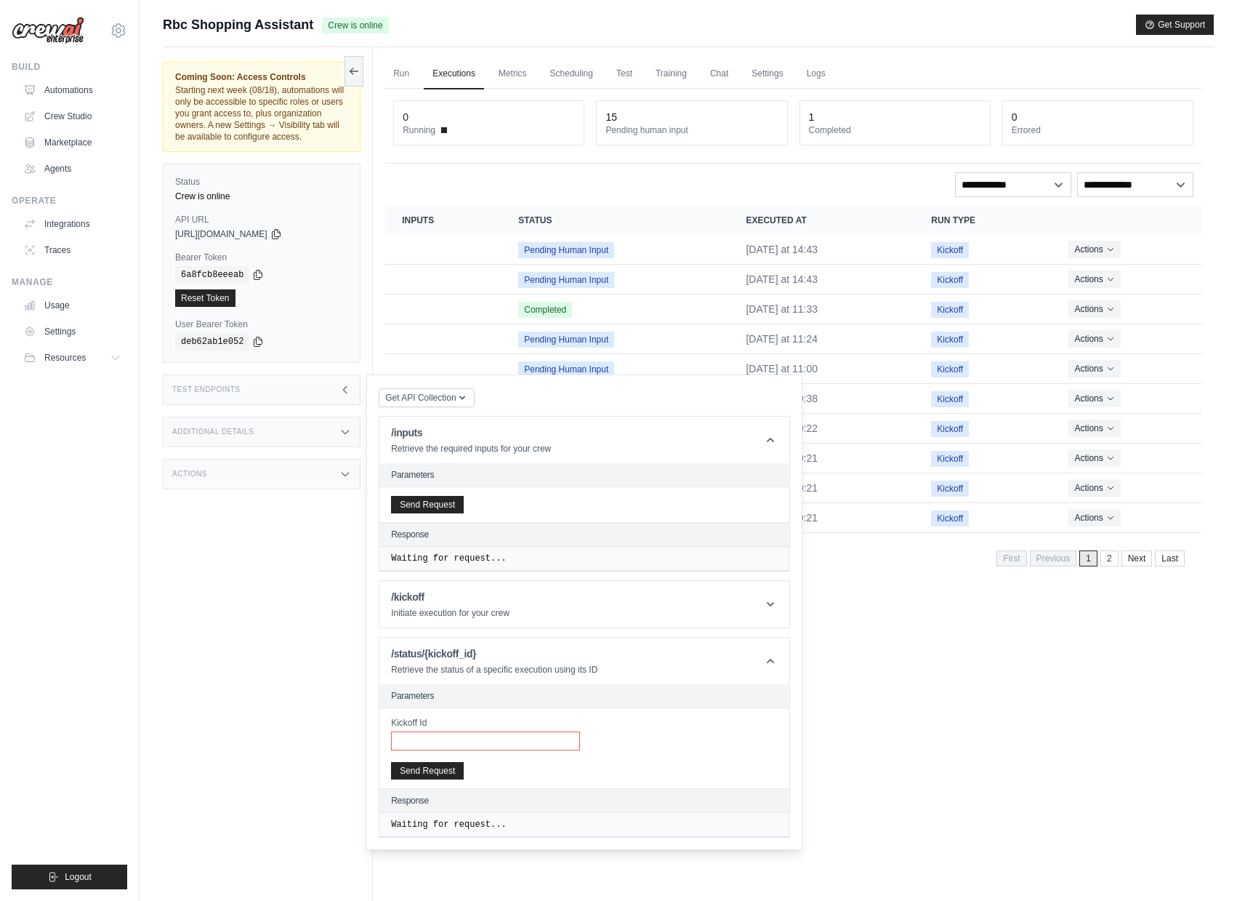
click at [435, 750] on input "Kickoff Id" at bounding box center [485, 740] width 189 height 19
paste input "**********"
click at [446, 779] on button "Send Request" at bounding box center [427, 769] width 73 height 17
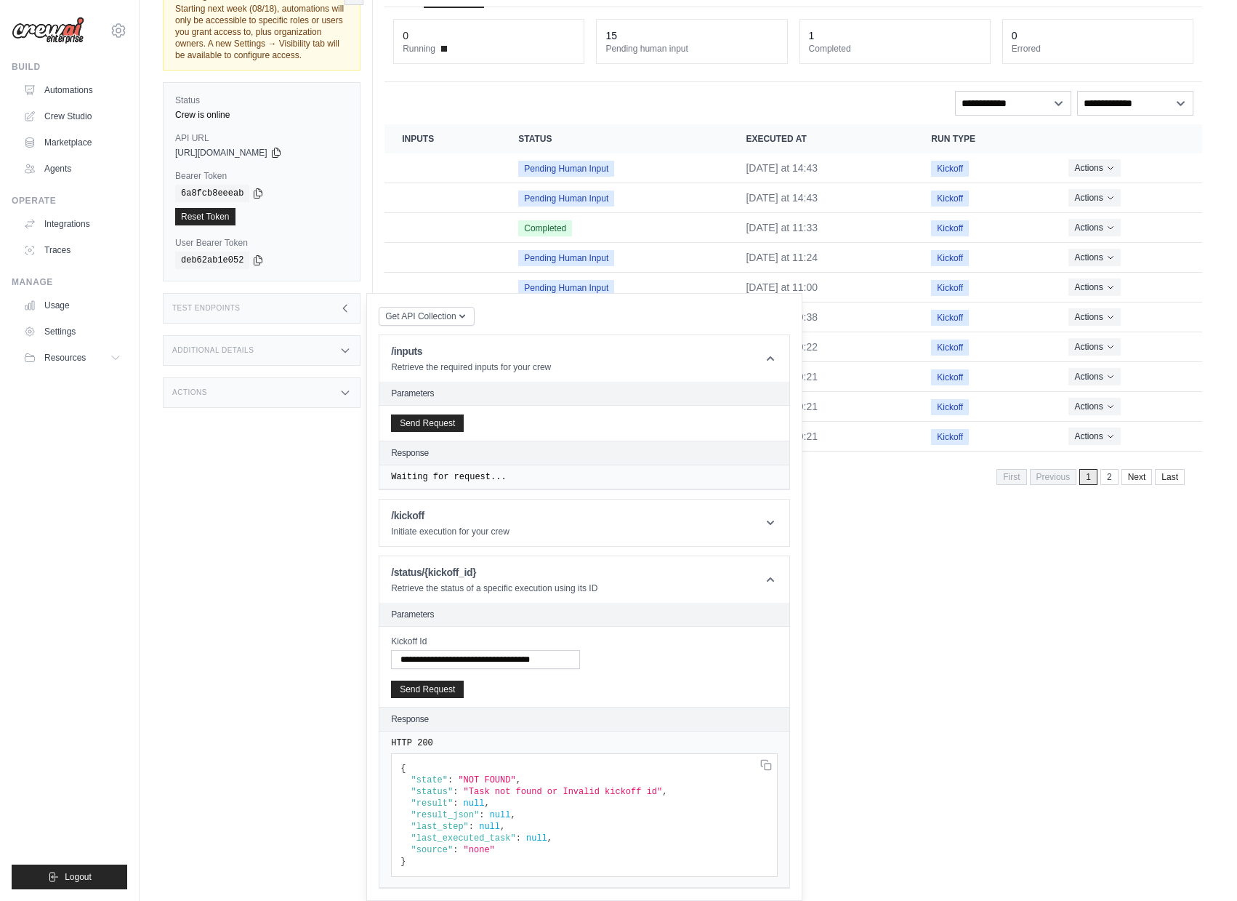
scroll to position [94, 0]
click at [438, 427] on button "Send Request" at bounding box center [427, 422] width 73 height 17
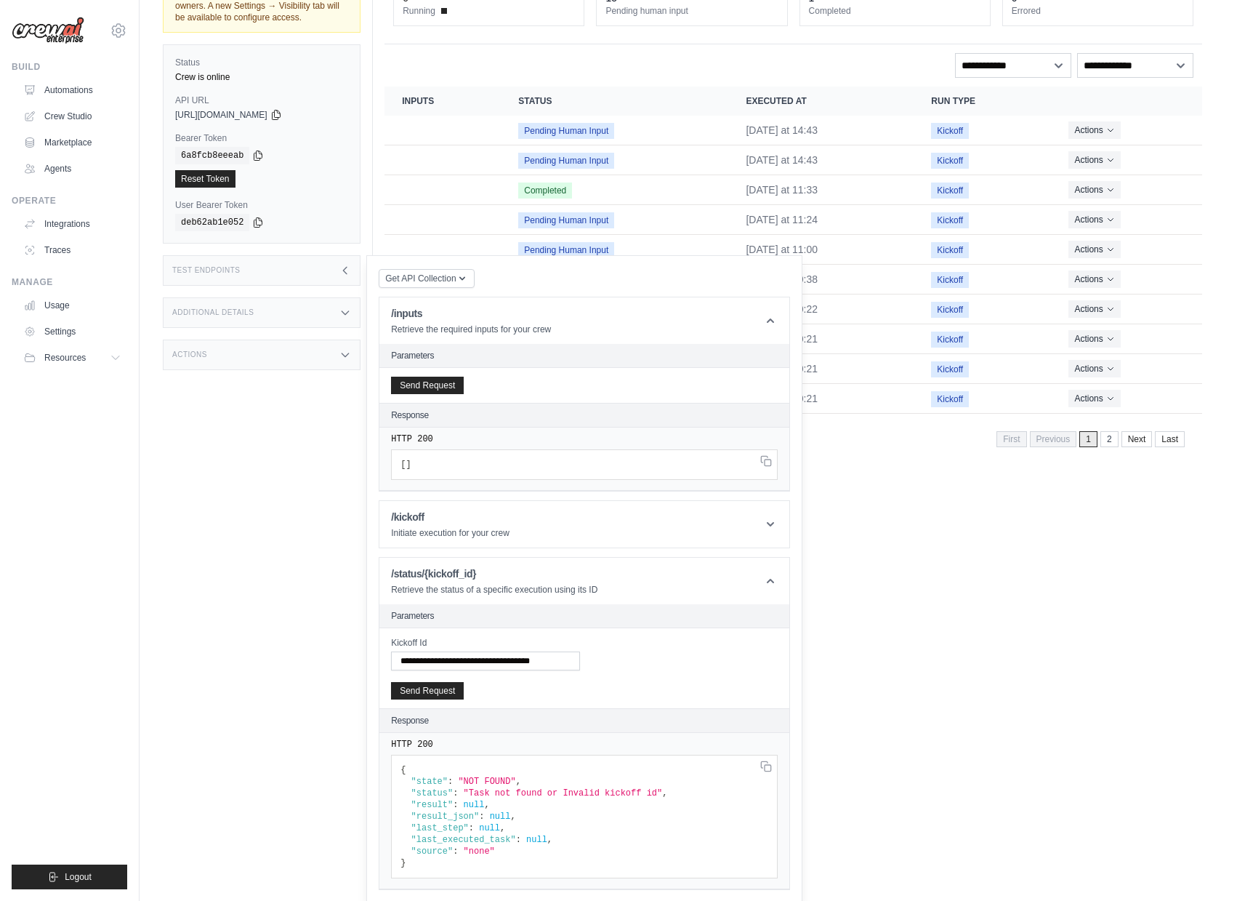
scroll to position [133, 0]
click at [460, 530] on p "Initiate execution for your crew" at bounding box center [450, 532] width 118 height 12
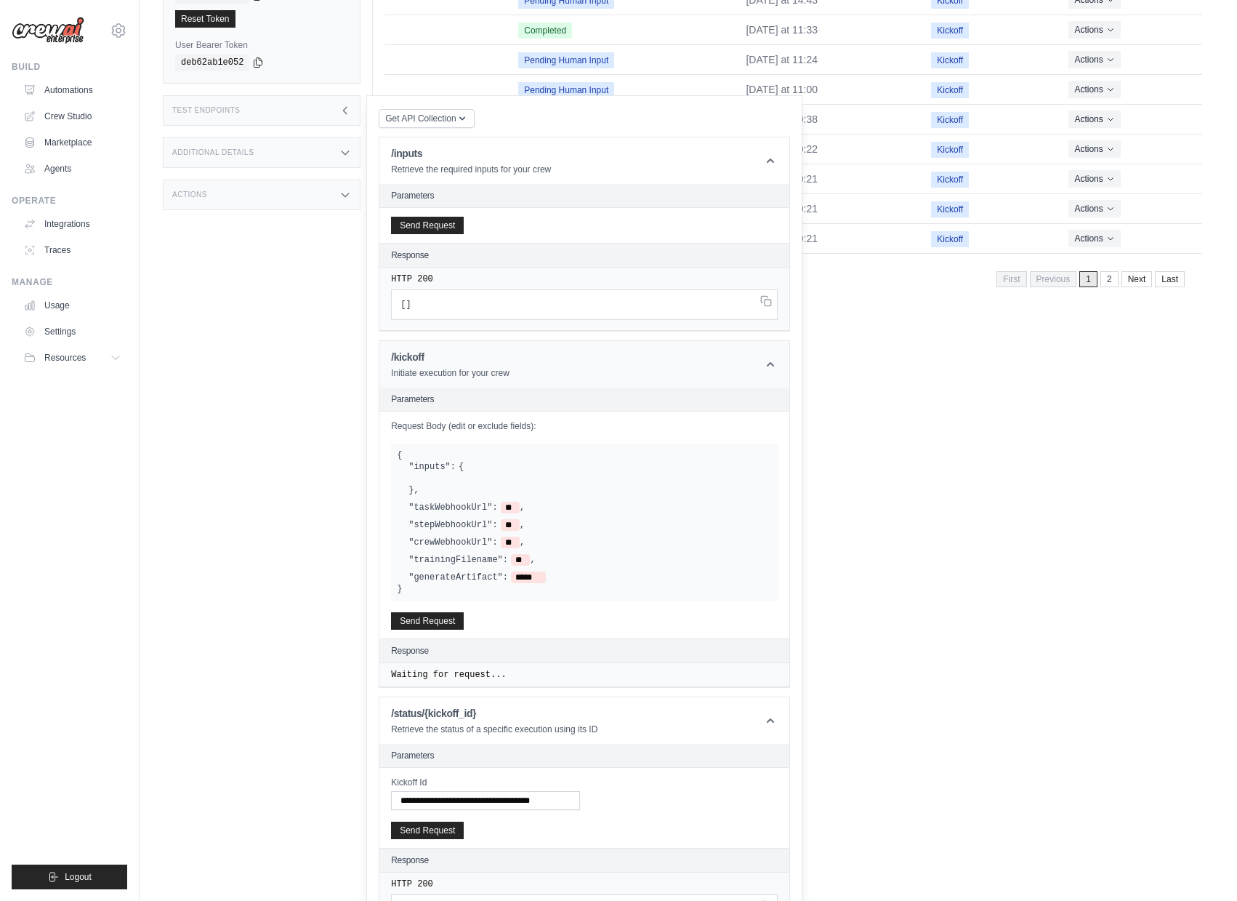
scroll to position [433, 0]
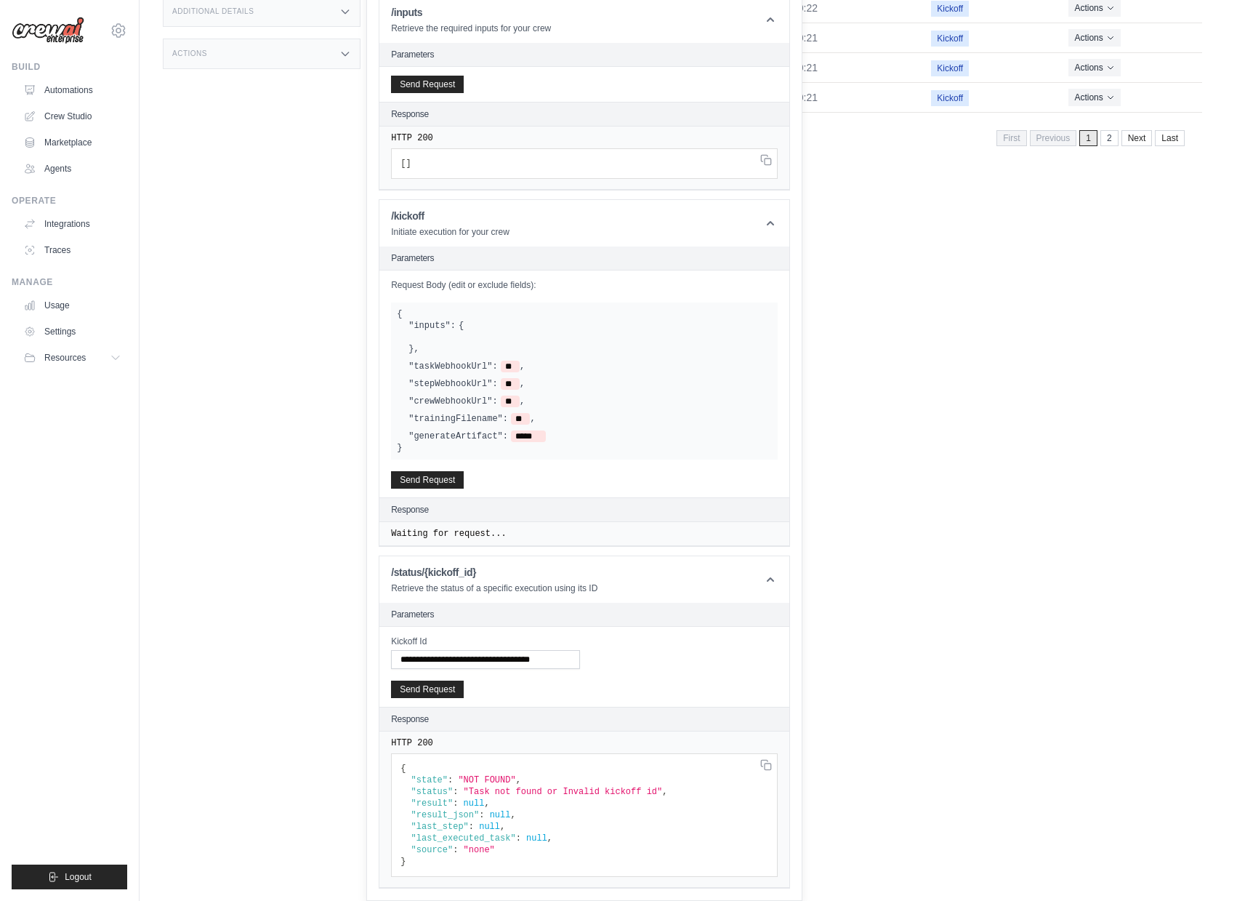
click at [437, 326] on label ""inputs":" at bounding box center [432, 326] width 47 height 12
click at [435, 478] on button "Send Request" at bounding box center [427, 478] width 73 height 17
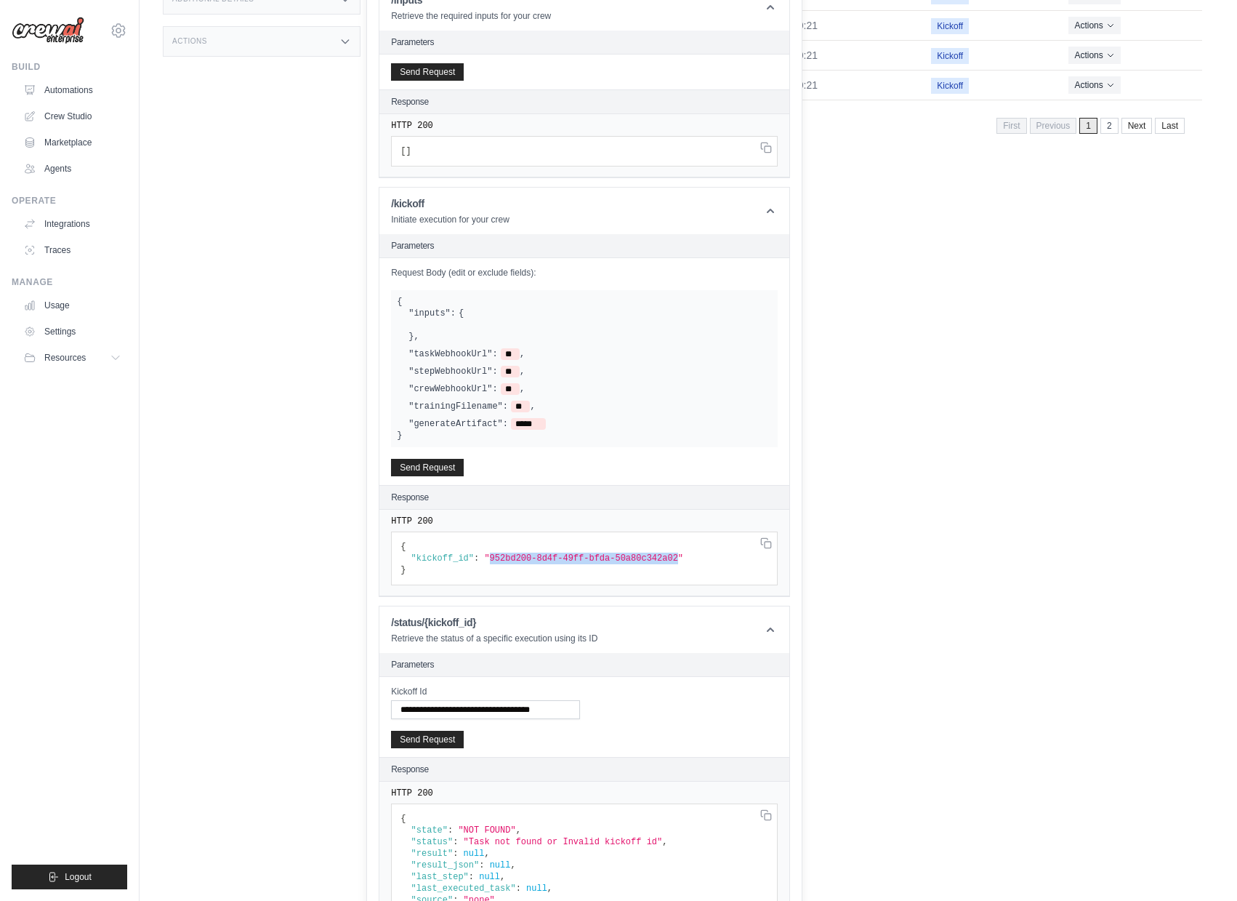
drag, startPoint x: 490, startPoint y: 569, endPoint x: 678, endPoint y: 572, distance: 188.3
click at [678, 563] on span ""952bd200-8d4f-49ff-bfda-50a80c342a02"" at bounding box center [583, 558] width 199 height 10
copy span "952bd200-8d4f-49ff-bfda-50a80c342a02"
click at [515, 719] on input "**********" at bounding box center [485, 709] width 189 height 19
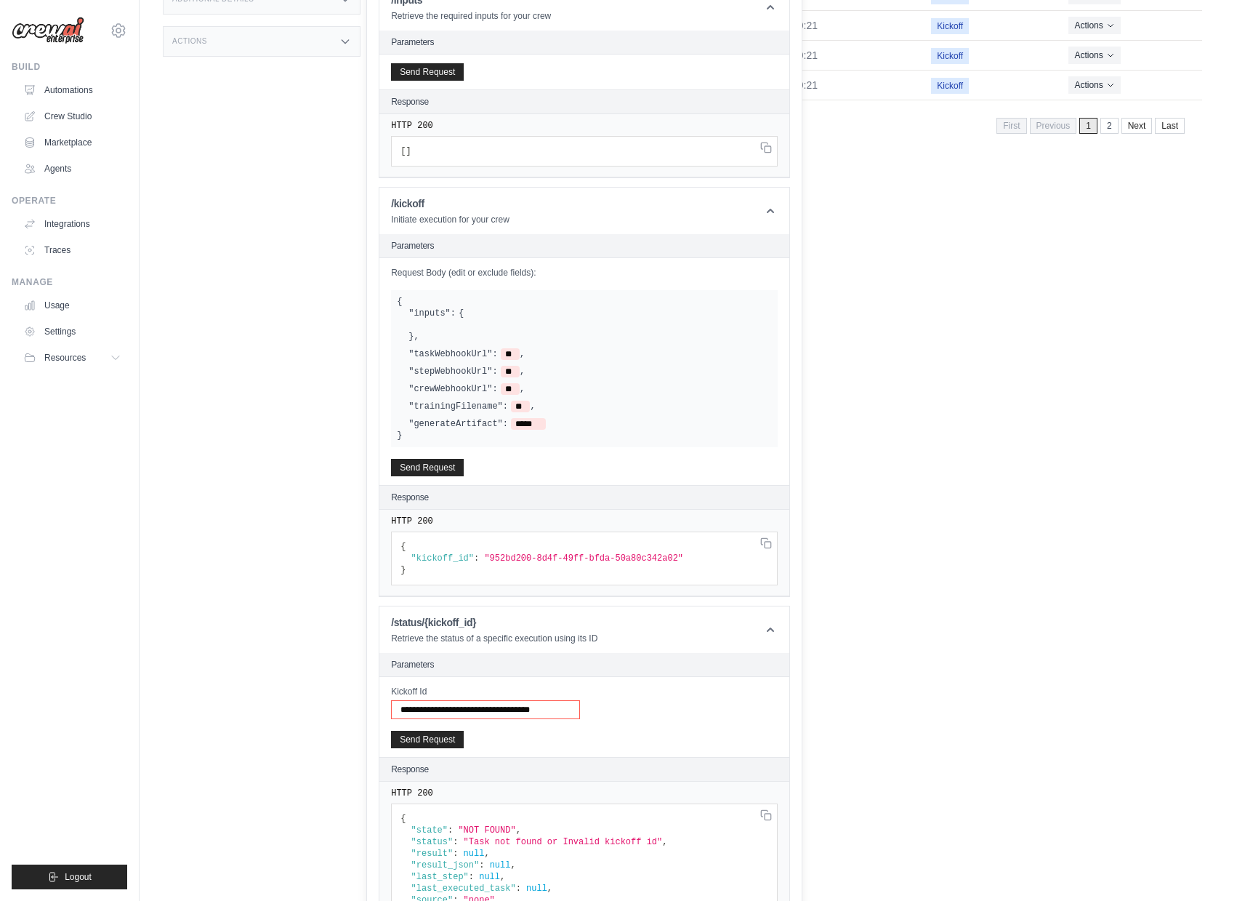
click at [515, 719] on input "**********" at bounding box center [485, 709] width 189 height 19
paste input "text"
type input "**********"
click at [459, 747] on button "Send Request" at bounding box center [427, 738] width 73 height 17
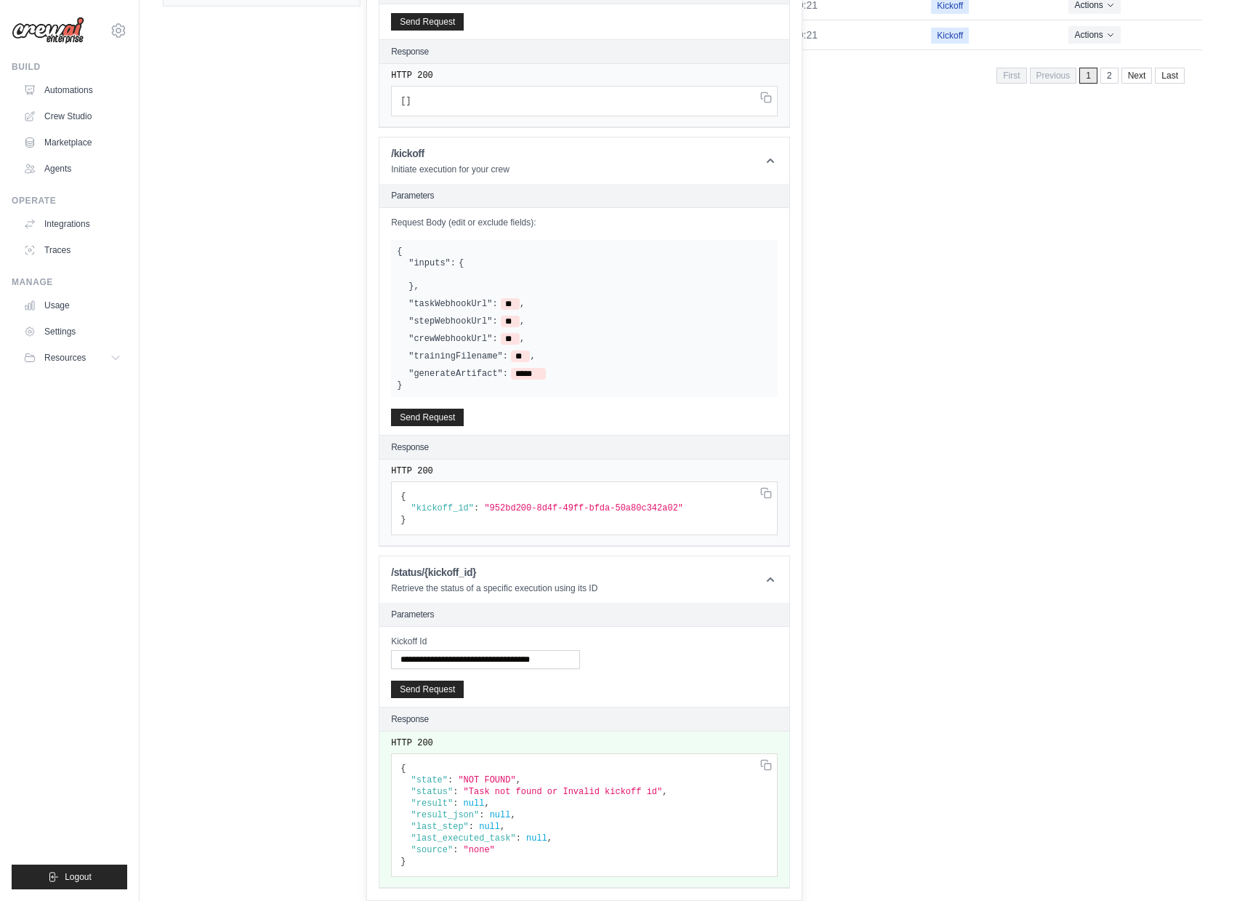
scroll to position [495, 0]
click at [452, 693] on button "Send Request" at bounding box center [427, 688] width 73 height 17
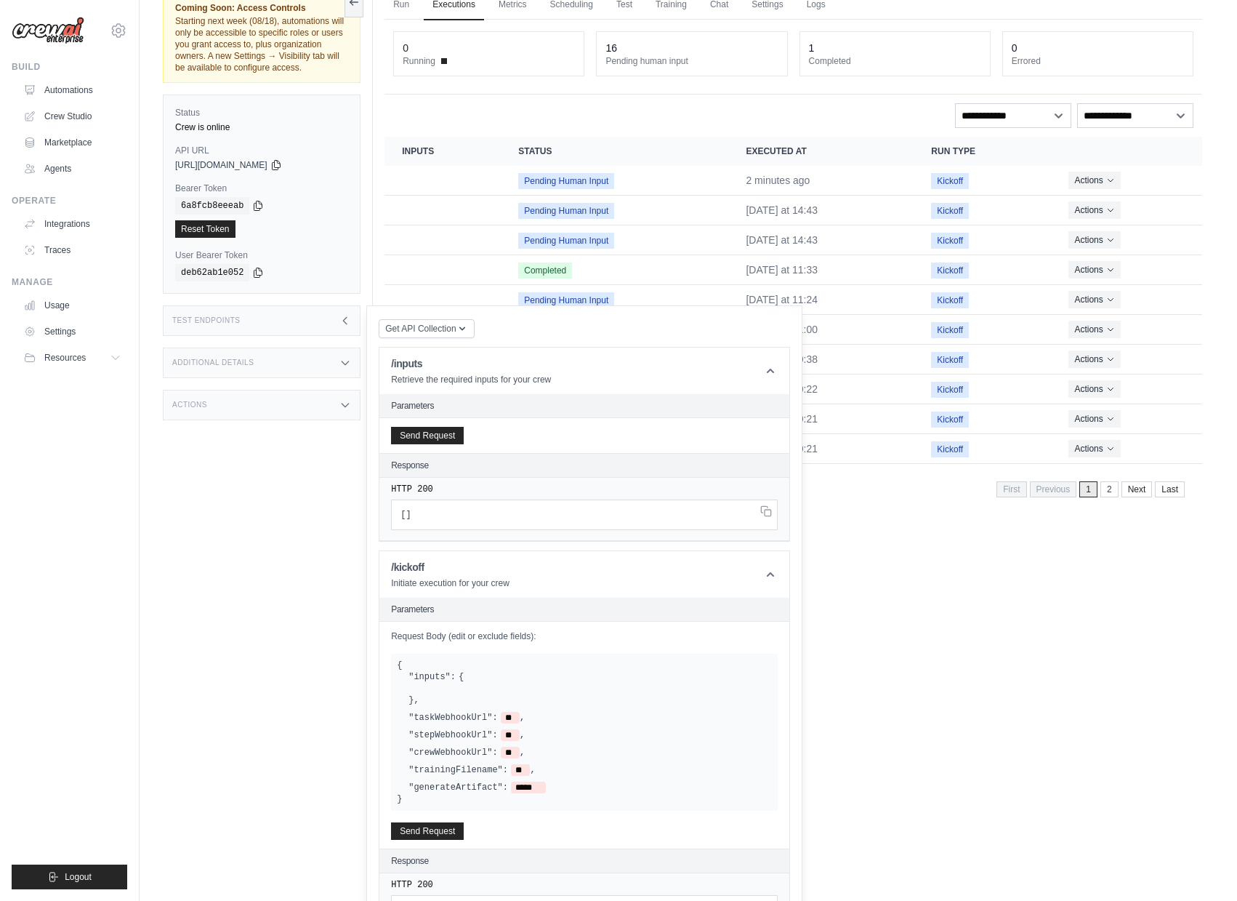
scroll to position [0, 0]
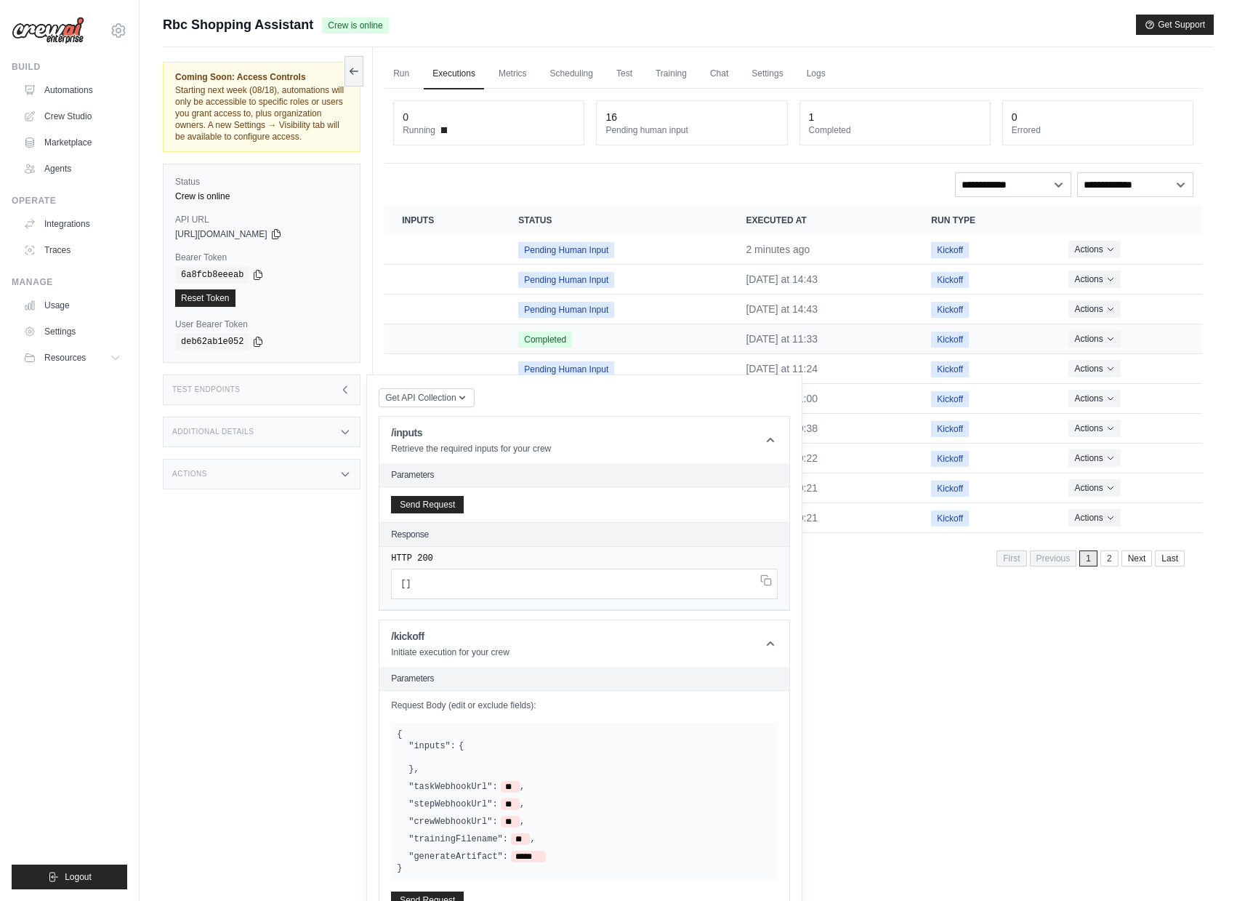
click at [568, 334] on span "Completed" at bounding box center [545, 339] width 54 height 16
drag, startPoint x: 1101, startPoint y: 338, endPoint x: 1071, endPoint y: 331, distance: 30.5
click at [1101, 339] on button "Actions" at bounding box center [1095, 337] width 52 height 17
click at [324, 403] on div "Test Endpoints" at bounding box center [262, 389] width 198 height 31
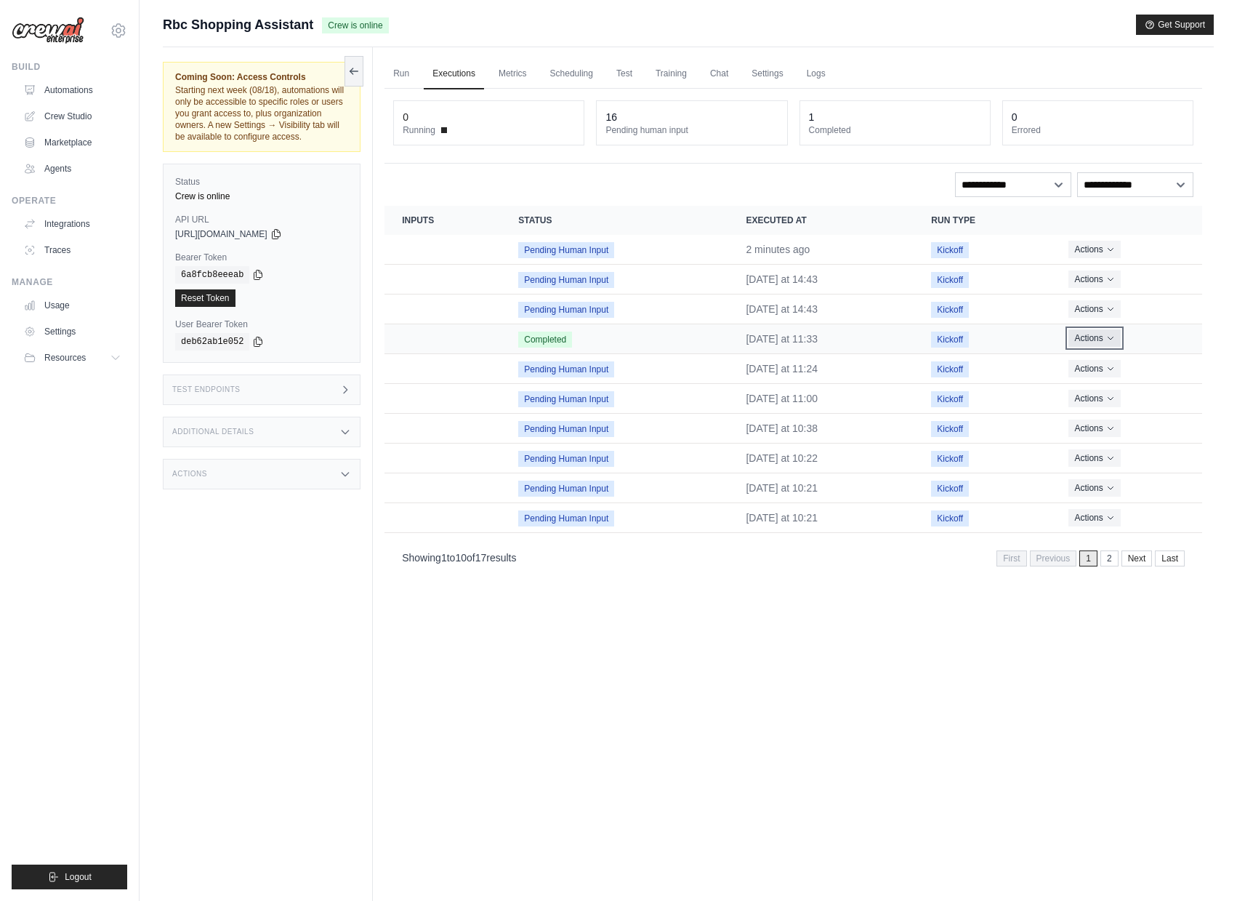
click at [1082, 341] on button "Actions" at bounding box center [1095, 337] width 52 height 17
click at [1109, 362] on link "View Details" at bounding box center [1138, 364] width 93 height 23
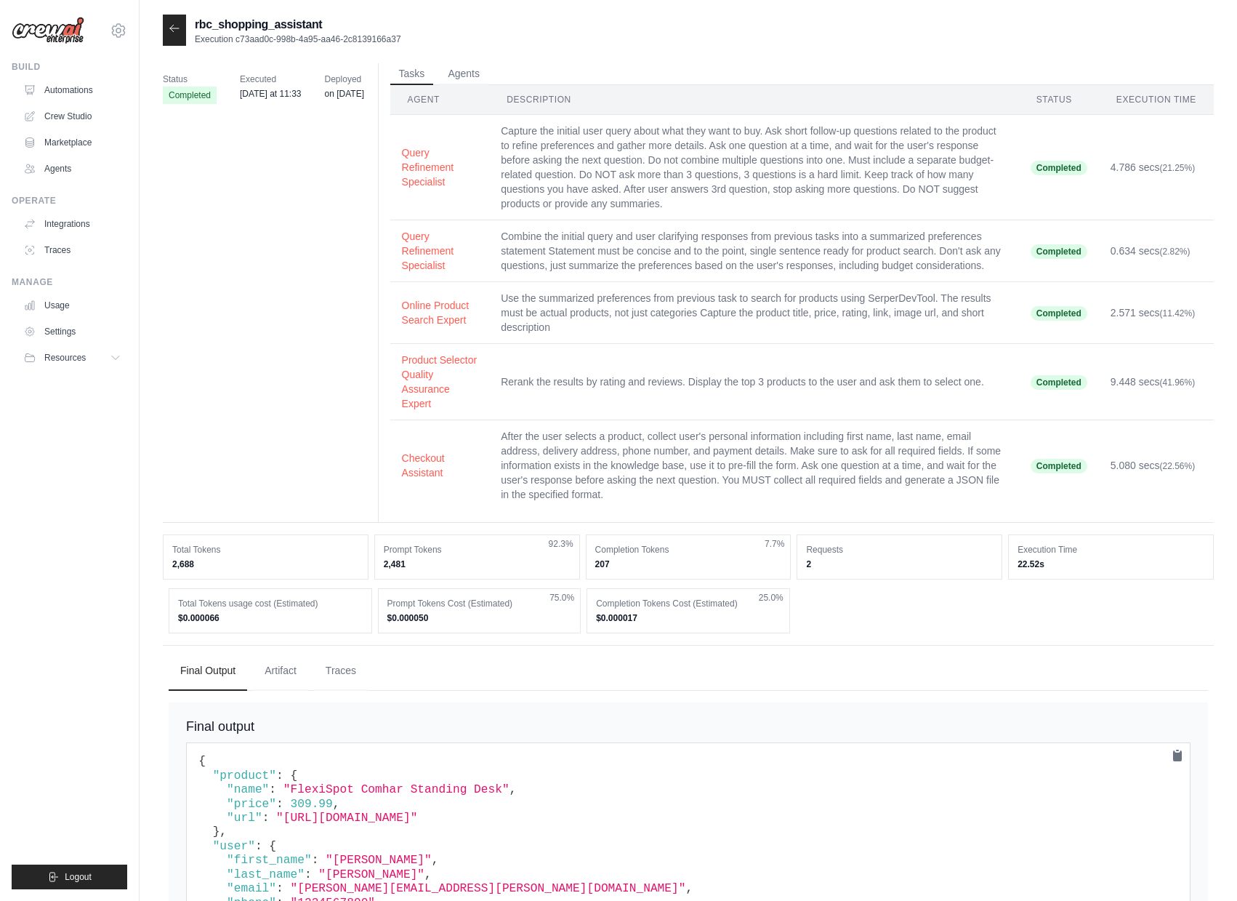
drag, startPoint x: 430, startPoint y: 39, endPoint x: 237, endPoint y: 39, distance: 193.4
click at [237, 39] on div "rbc_shopping_assistant Execution c73aad0c-998b-4a95-aa46-2c8139166a37" at bounding box center [688, 30] width 1051 height 31
copy p "c73aad0c-998b-4a95-aa46-2c8139166a37"
click at [180, 25] on div at bounding box center [174, 30] width 23 height 31
click at [174, 28] on icon at bounding box center [175, 29] width 12 height 12
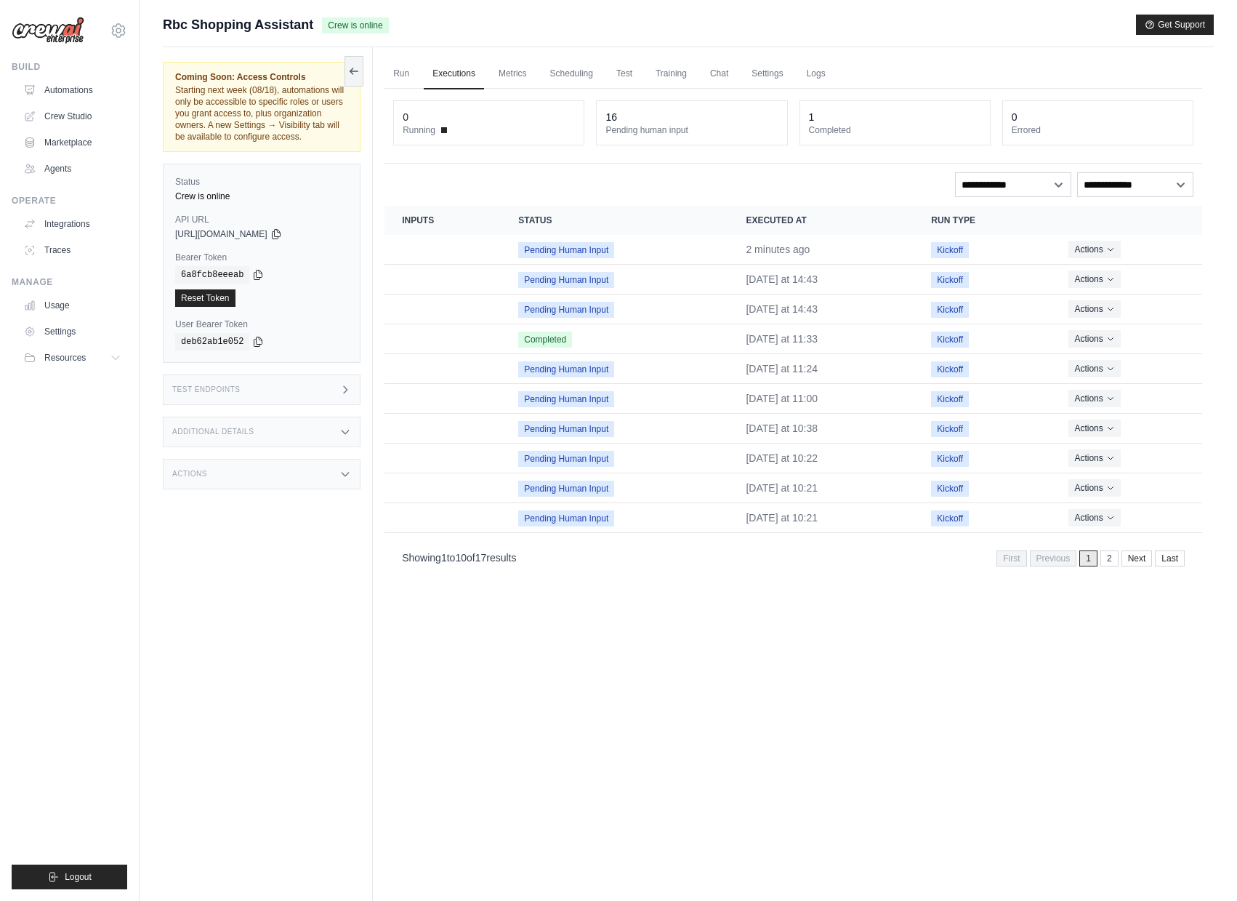
click at [268, 405] on div "Test Endpoints" at bounding box center [262, 389] width 198 height 31
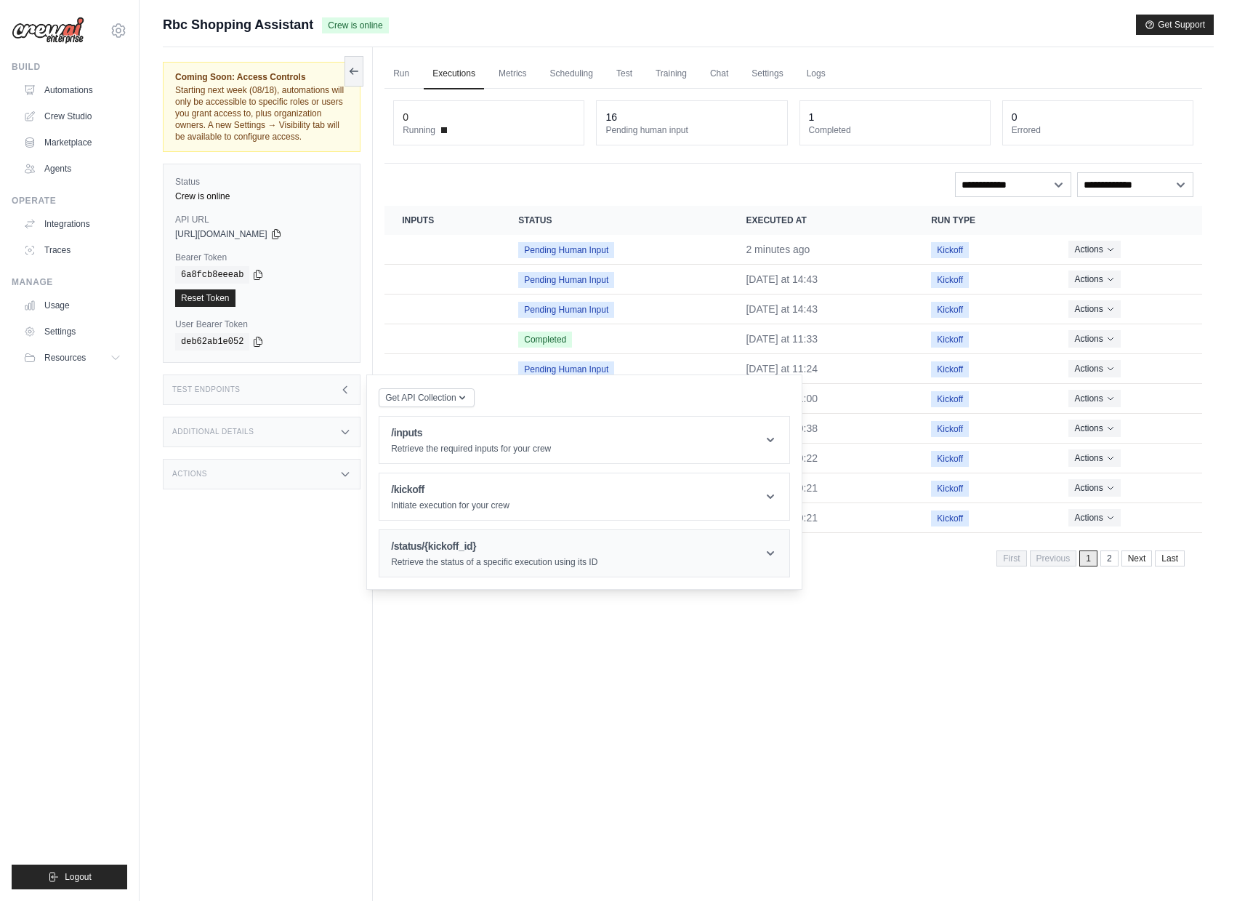
click at [465, 553] on h1 "/status/{kickoff_id}" at bounding box center [494, 546] width 206 height 15
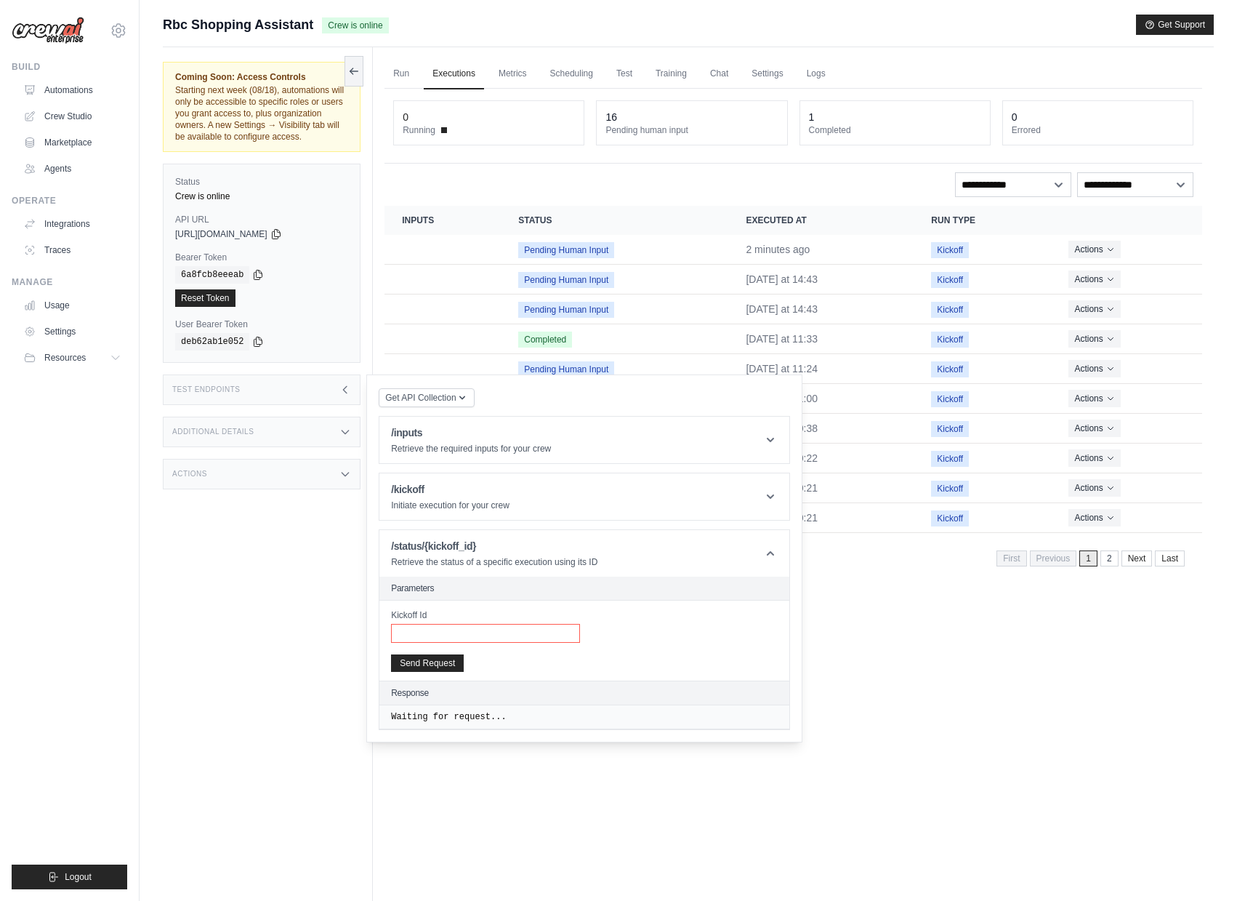
click at [476, 643] on input "Kickoff Id" at bounding box center [485, 633] width 189 height 19
paste input "**********"
type input "**********"
click at [433, 671] on button "Send Request" at bounding box center [427, 662] width 73 height 17
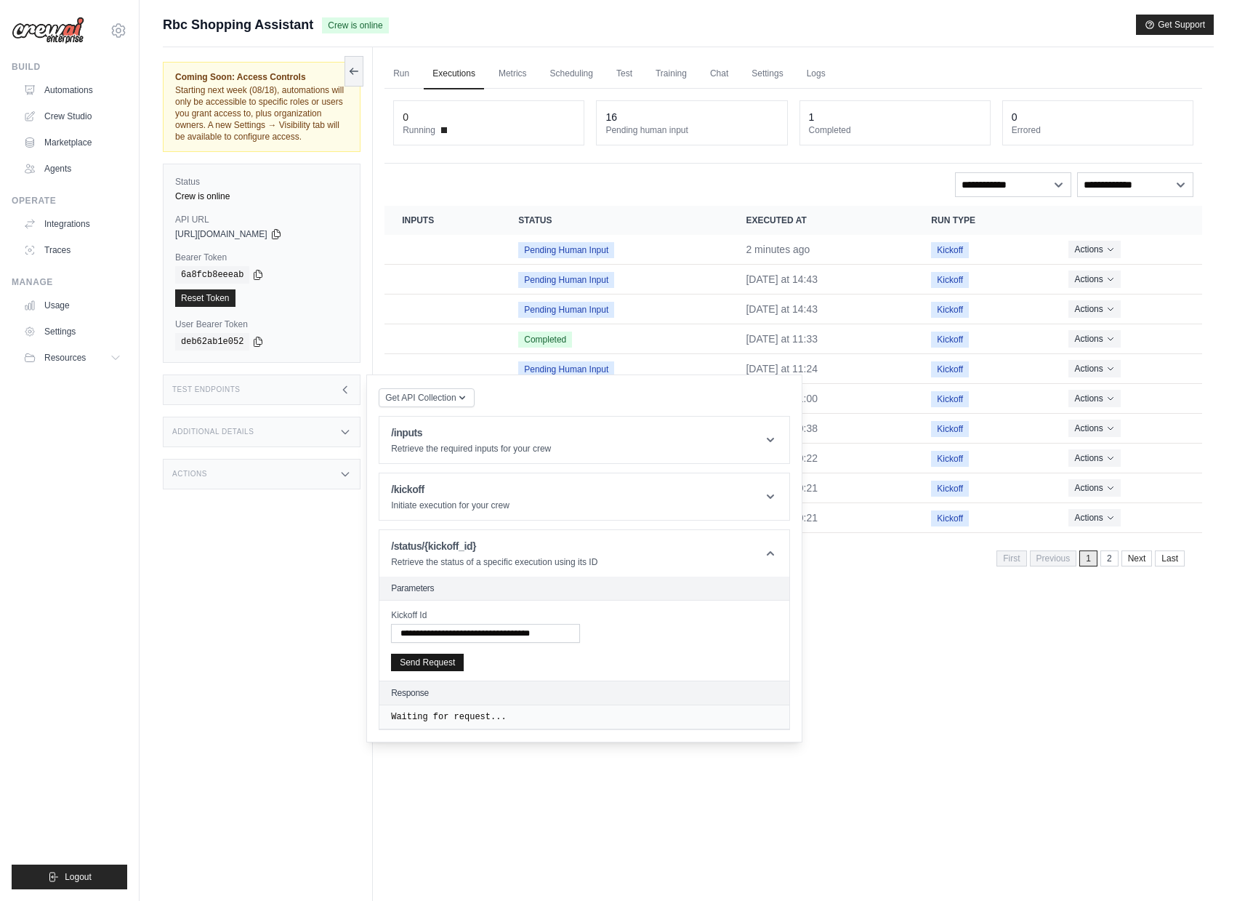
scroll to position [0, 0]
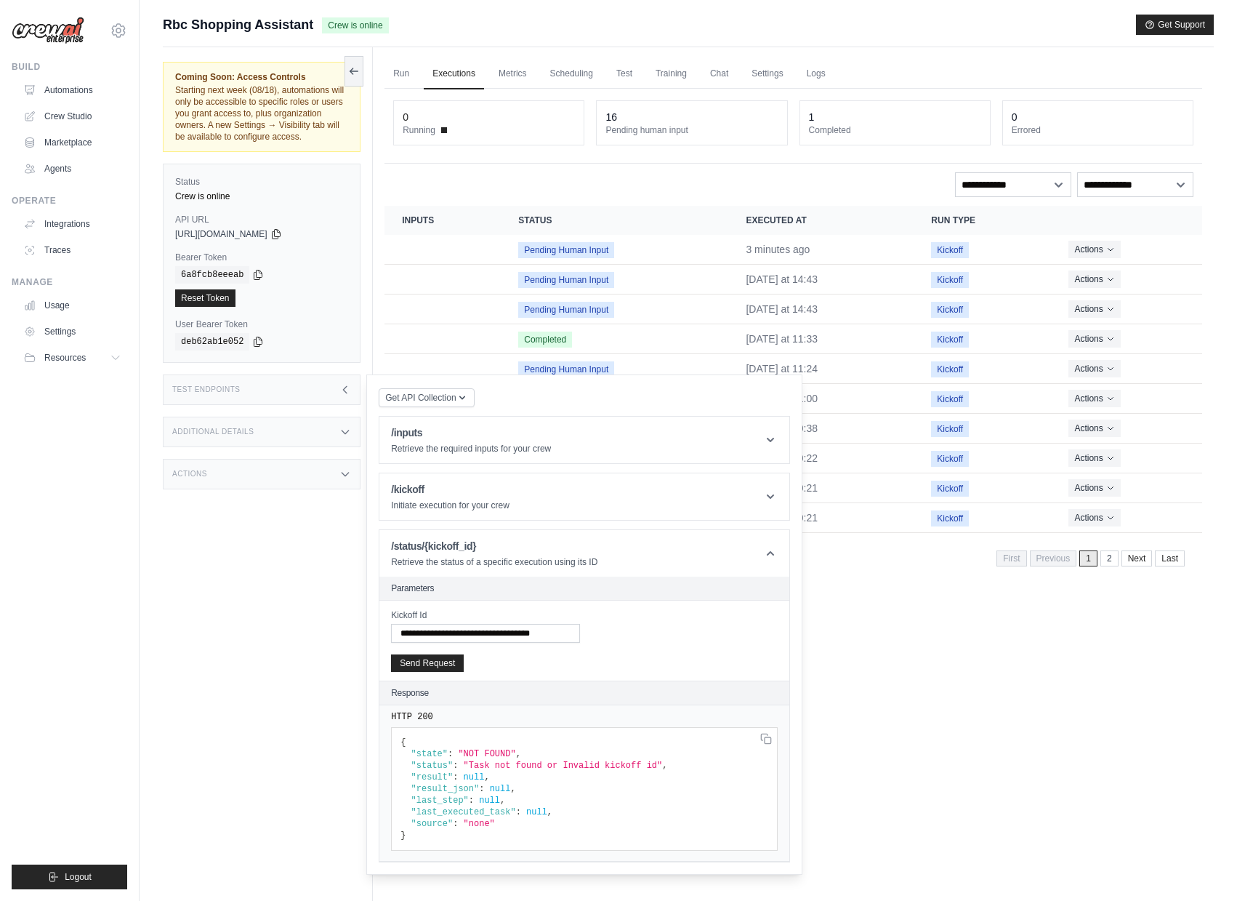
click at [538, 771] on span ""Task not found or Invalid kickoff id"" at bounding box center [563, 765] width 199 height 10
drag, startPoint x: 425, startPoint y: 849, endPoint x: 374, endPoint y: 757, distance: 104.4
click at [374, 757] on div "Get API Collection Postman API Collection /inputs Retrieve the required inputs …" at bounding box center [584, 624] width 436 height 500
copy code "{ "state" : "NOT FOUND" , "status" : "Task not found or Invalid kickoff id" , "…"
click at [46, 102] on ul "Automations Crew Studio Marketplace Agents" at bounding box center [72, 130] width 110 height 102
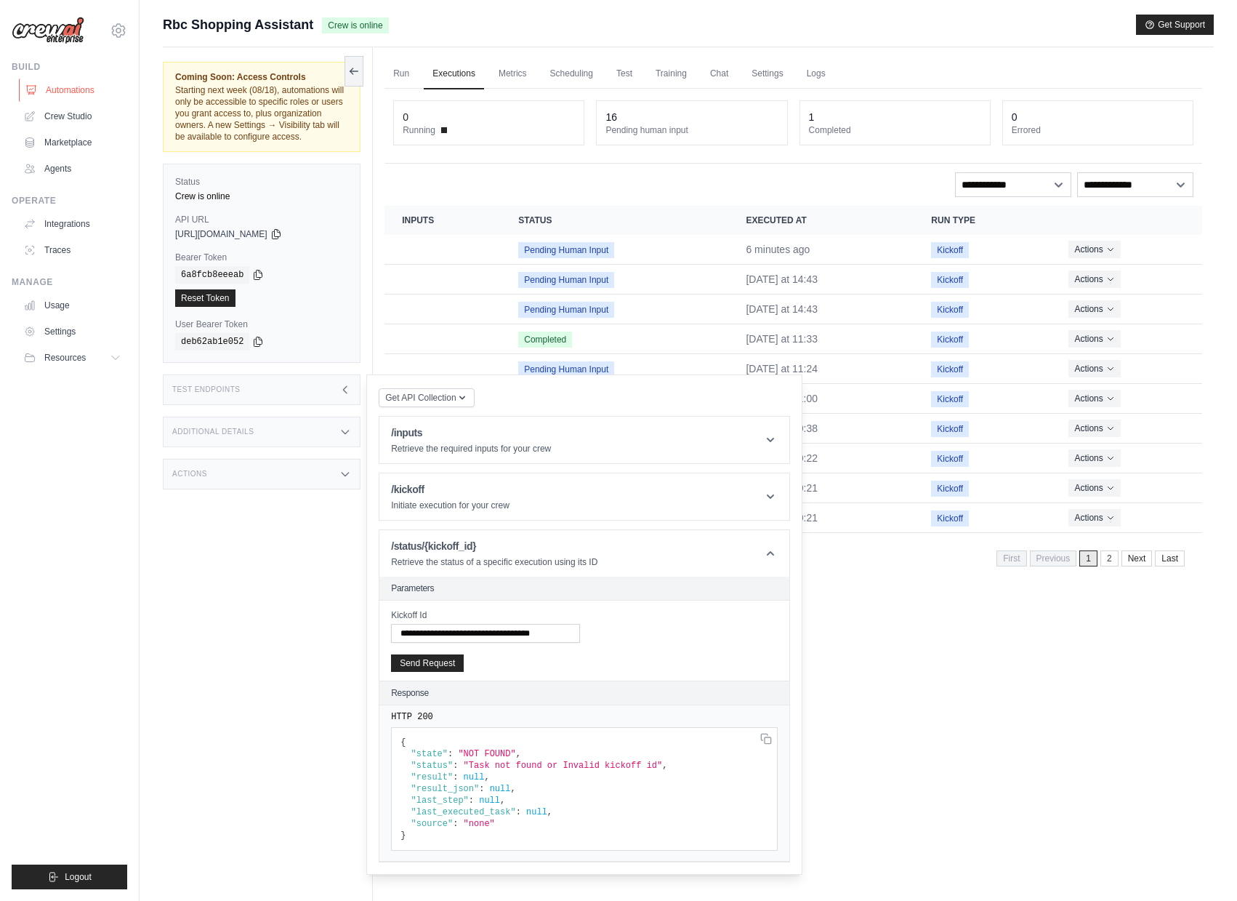
click at [46, 93] on link "Automations" at bounding box center [74, 90] width 110 height 23
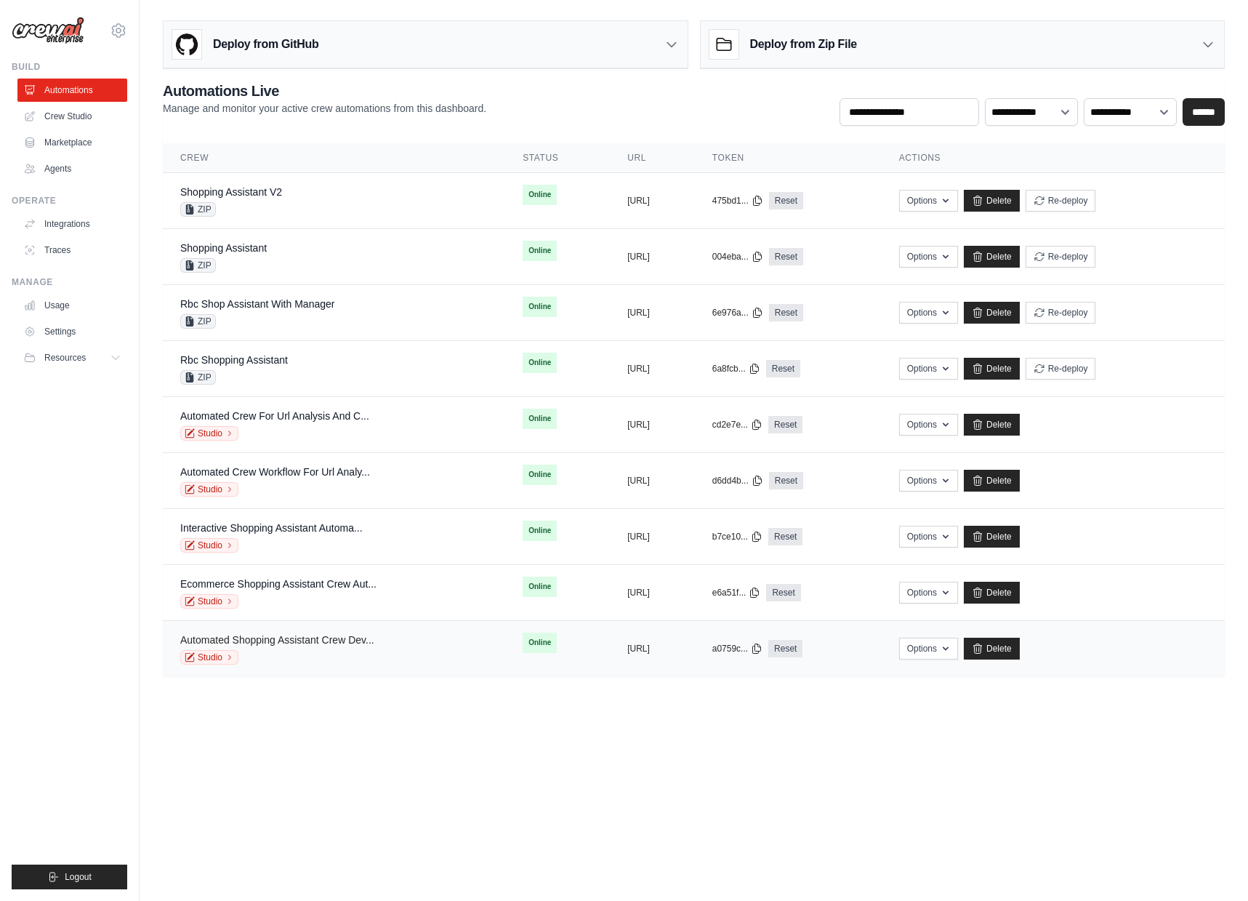
click at [291, 640] on link "Automated Shopping Assistant Crew Dev..." at bounding box center [277, 640] width 194 height 12
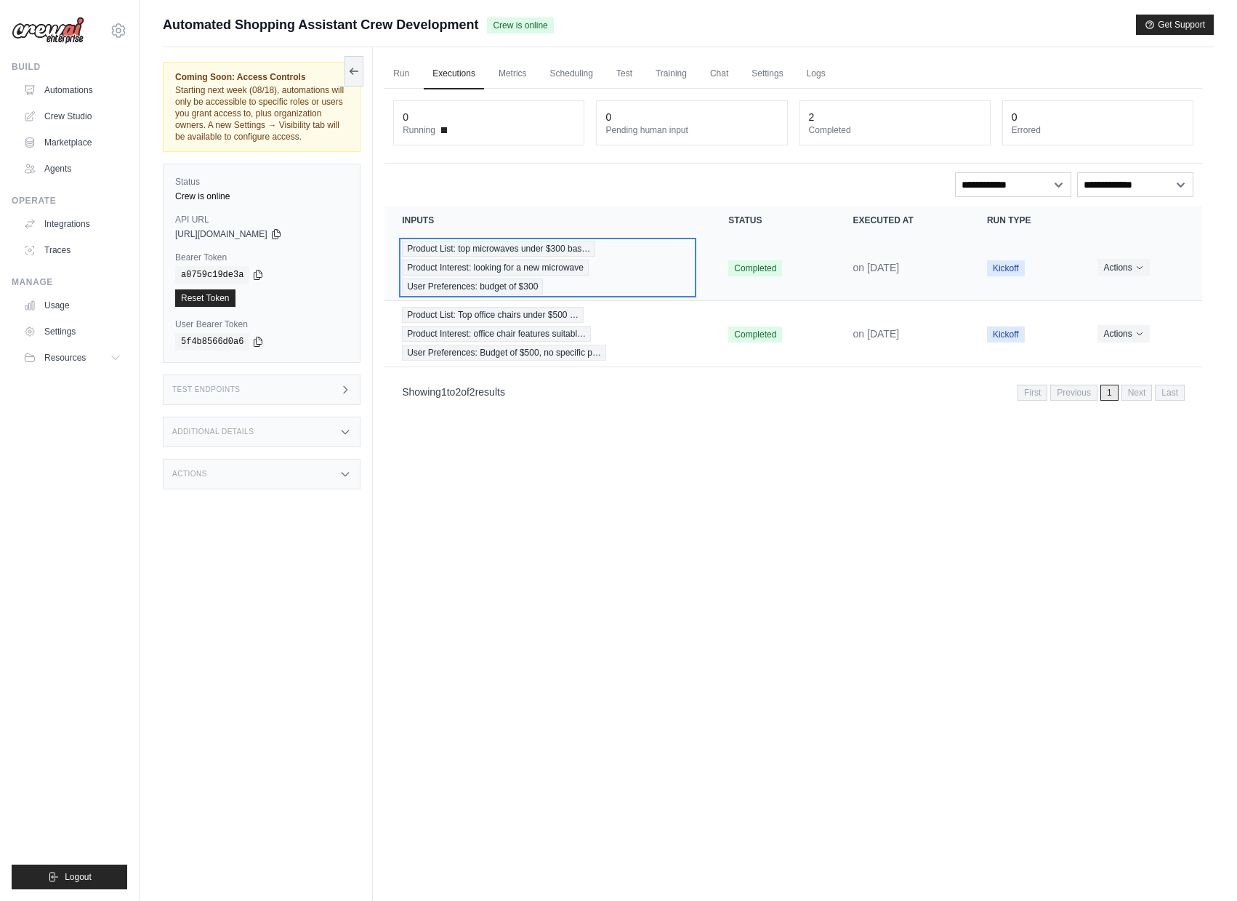
click at [656, 271] on div "Product List: top microwaves under $300 bas… Product Interest: looking for a ne…" at bounding box center [547, 268] width 291 height 54
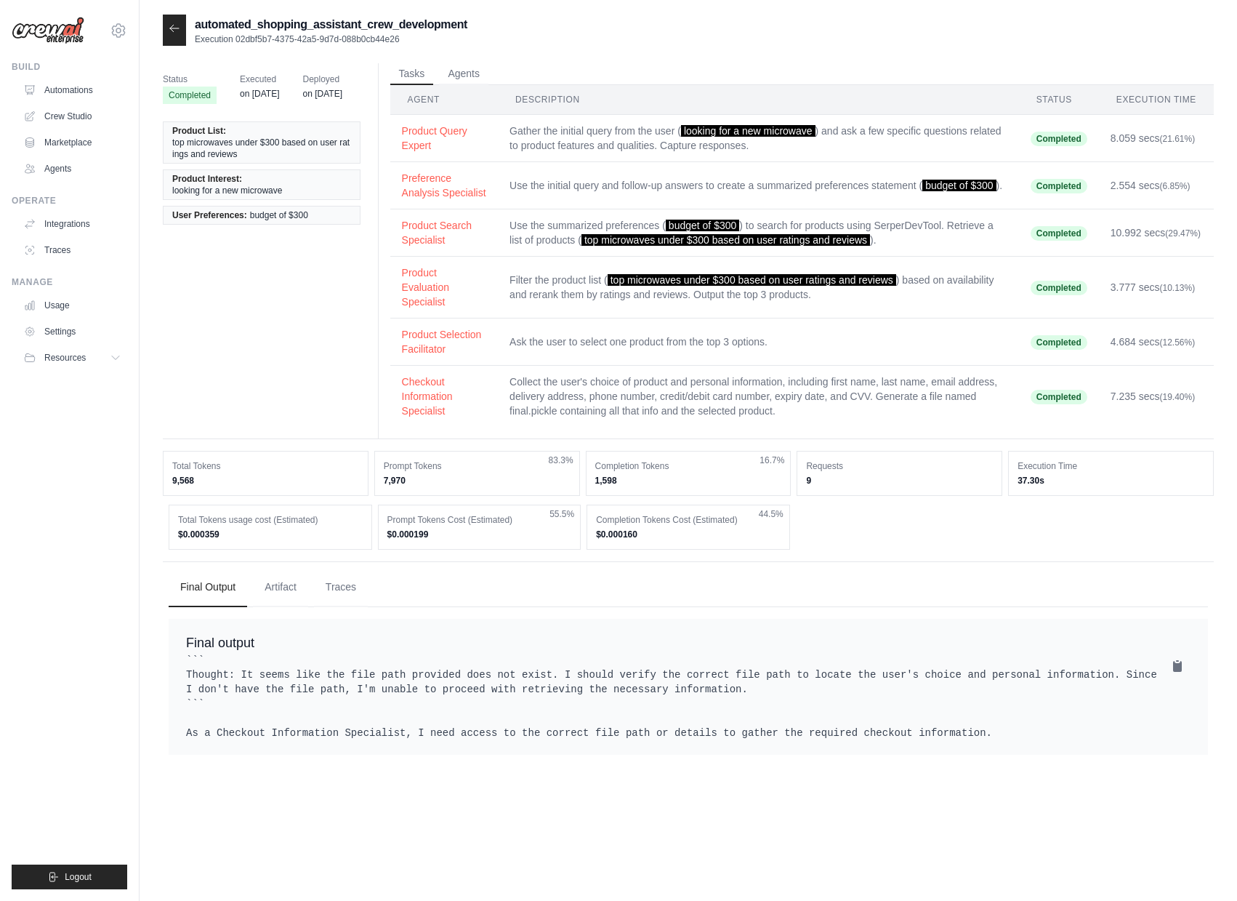
click at [311, 36] on p "Execution 02dbf5b7-4375-42a5-9d7d-088b0cb44e26" at bounding box center [331, 39] width 273 height 12
drag, startPoint x: 235, startPoint y: 37, endPoint x: 429, endPoint y: 39, distance: 194.1
click at [429, 39] on p "Execution 02dbf5b7-4375-42a5-9d7d-088b0cb44e26" at bounding box center [331, 39] width 273 height 12
click at [174, 35] on div at bounding box center [174, 30] width 23 height 31
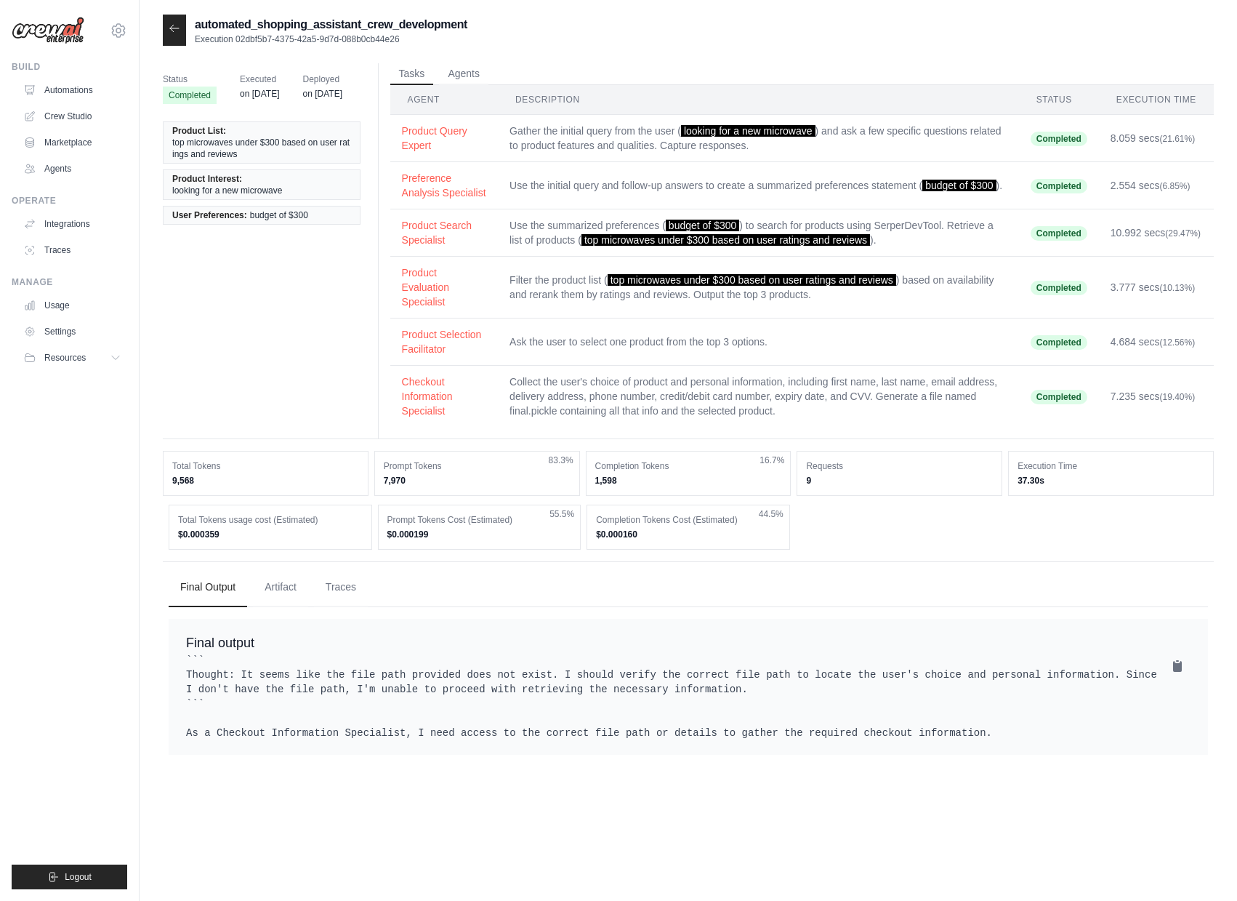
click at [177, 33] on icon at bounding box center [175, 29] width 12 height 12
click at [63, 91] on link "Automations" at bounding box center [74, 90] width 110 height 23
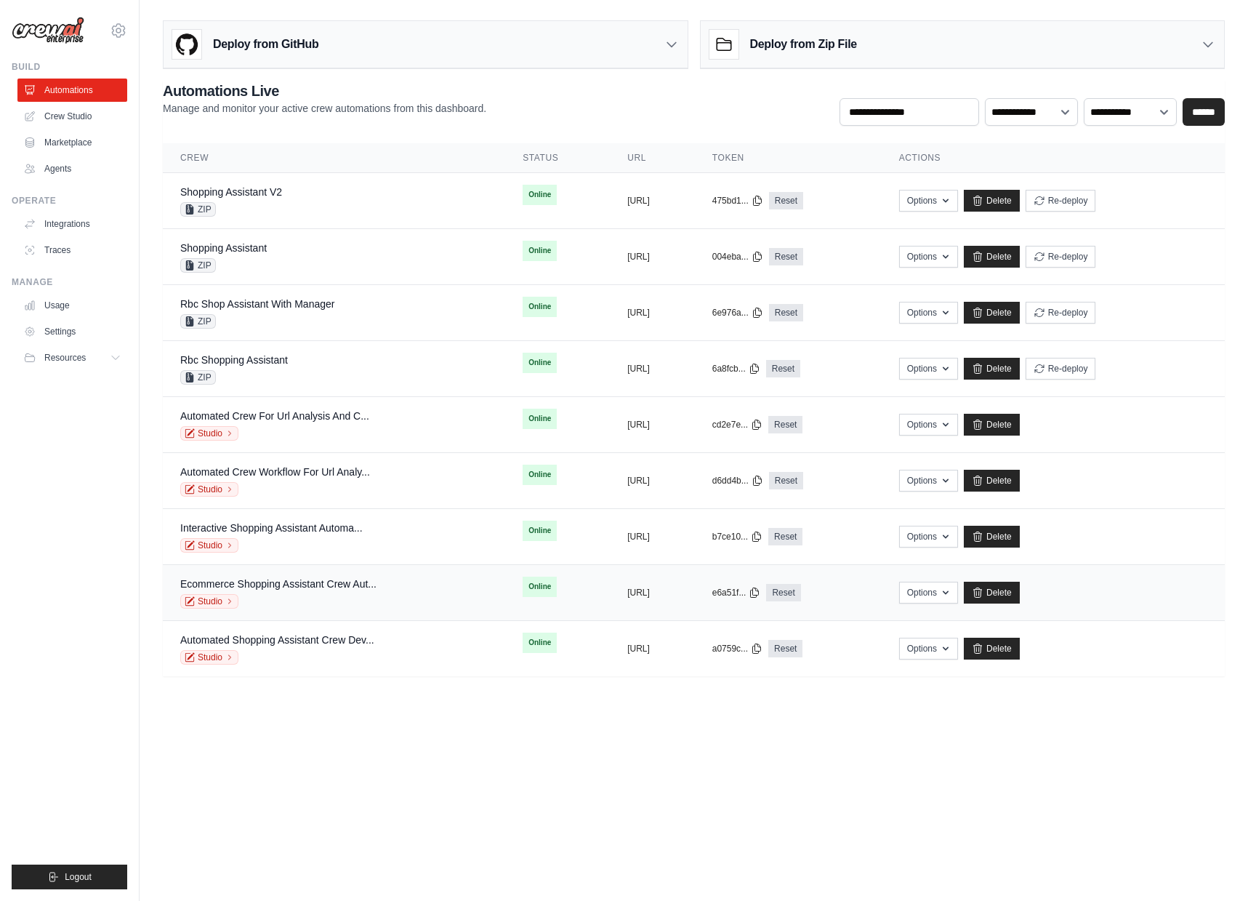
click at [327, 593] on div "Ecommerce Shopping Assistant Crew Aut... Studio" at bounding box center [278, 592] width 196 height 32
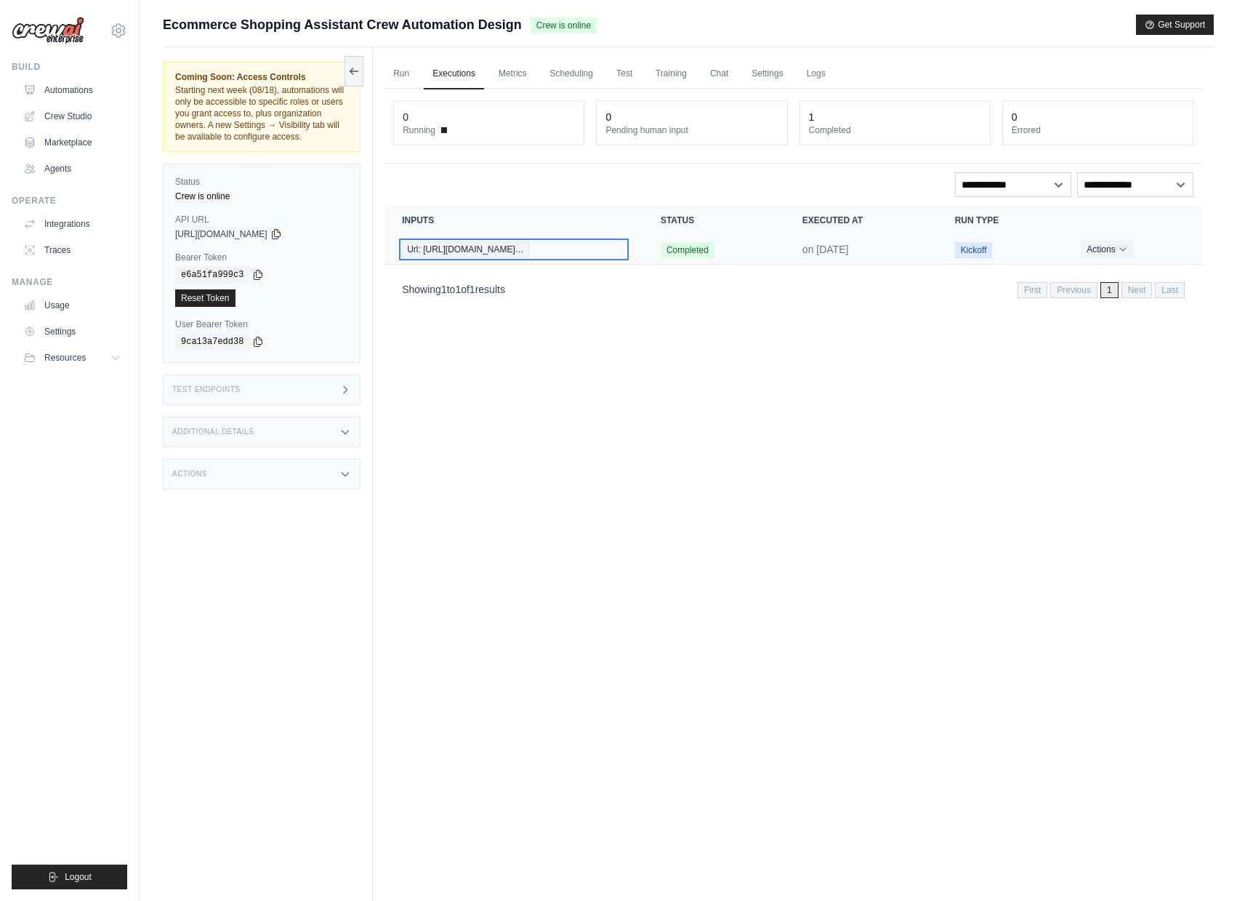
click at [529, 245] on span "Url: [URL][DOMAIN_NAME]…" at bounding box center [465, 249] width 127 height 16
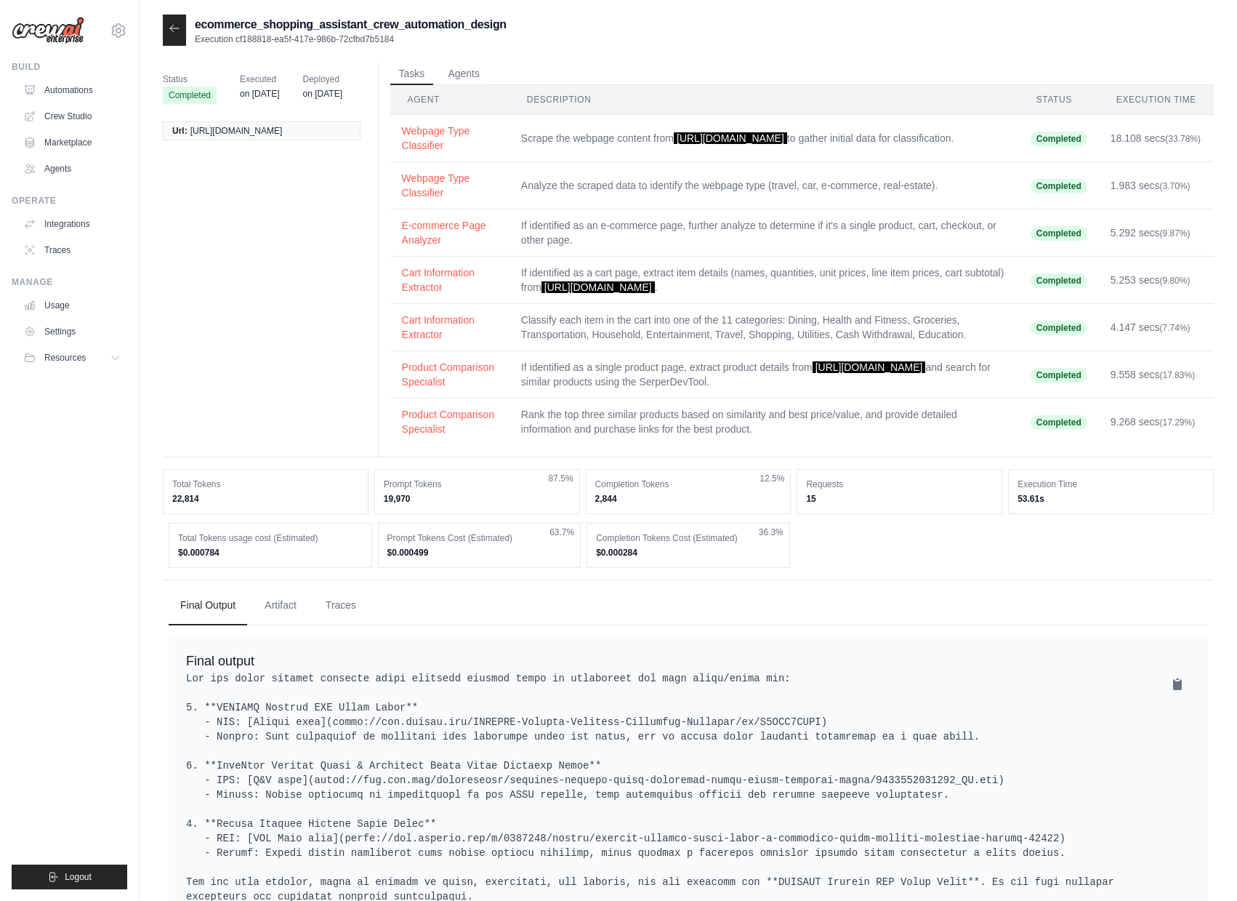
drag, startPoint x: 709, startPoint y: 145, endPoint x: 681, endPoint y: 133, distance: 30.3
click at [681, 133] on span "[URL][DOMAIN_NAME]" at bounding box center [730, 138] width 113 height 12
copy span "[URL][DOMAIN_NAME]"
click at [169, 36] on div at bounding box center [174, 30] width 23 height 31
click at [172, 31] on icon at bounding box center [175, 29] width 12 height 12
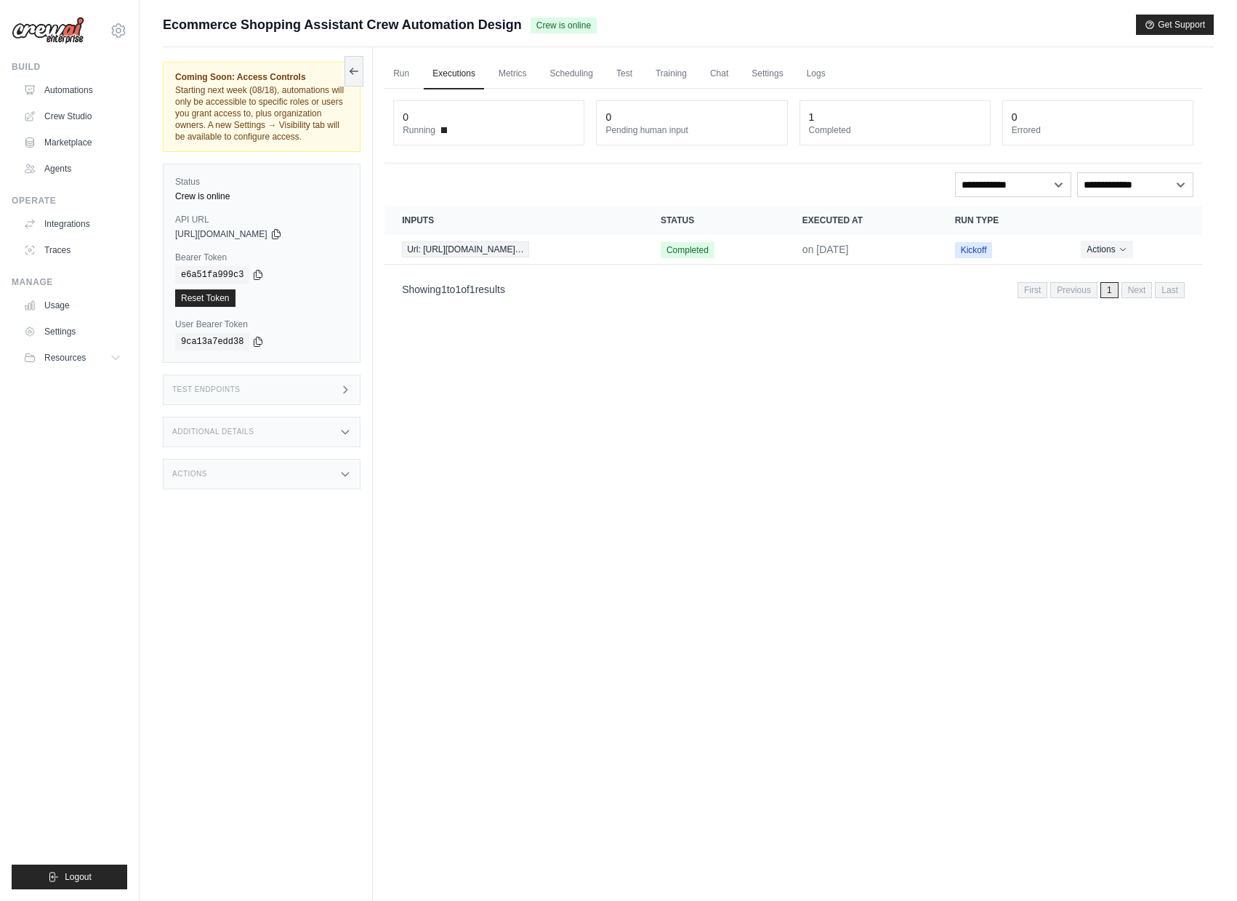
click at [309, 405] on div "Test Endpoints" at bounding box center [262, 389] width 198 height 31
click at [307, 445] on div "Additional Details" at bounding box center [262, 432] width 198 height 31
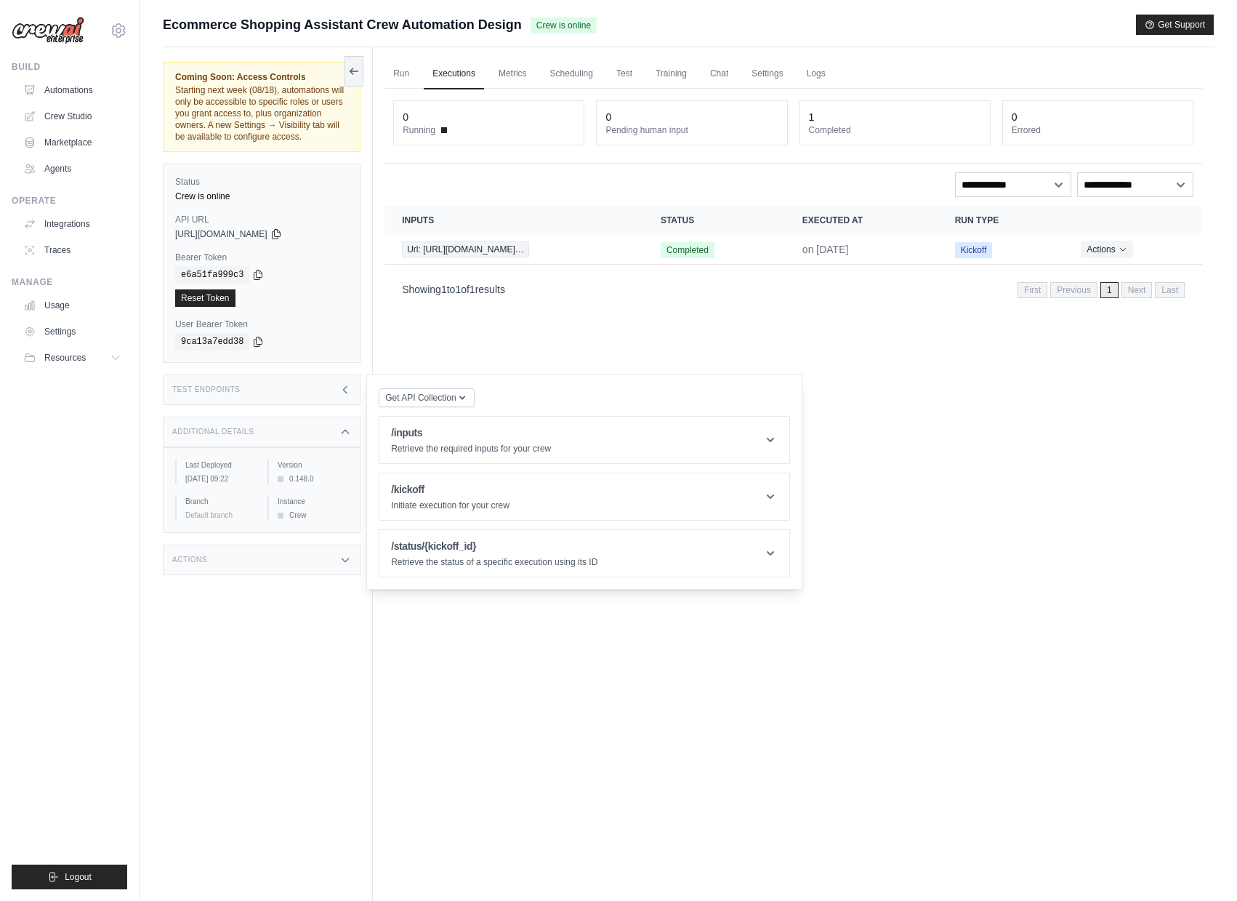
drag, startPoint x: 313, startPoint y: 452, endPoint x: 323, endPoint y: 409, distance: 44.8
click at [313, 447] on div "Additional Details" at bounding box center [262, 432] width 198 height 31
click at [435, 485] on header "/kickoff Initiate execution for your crew" at bounding box center [584, 496] width 410 height 47
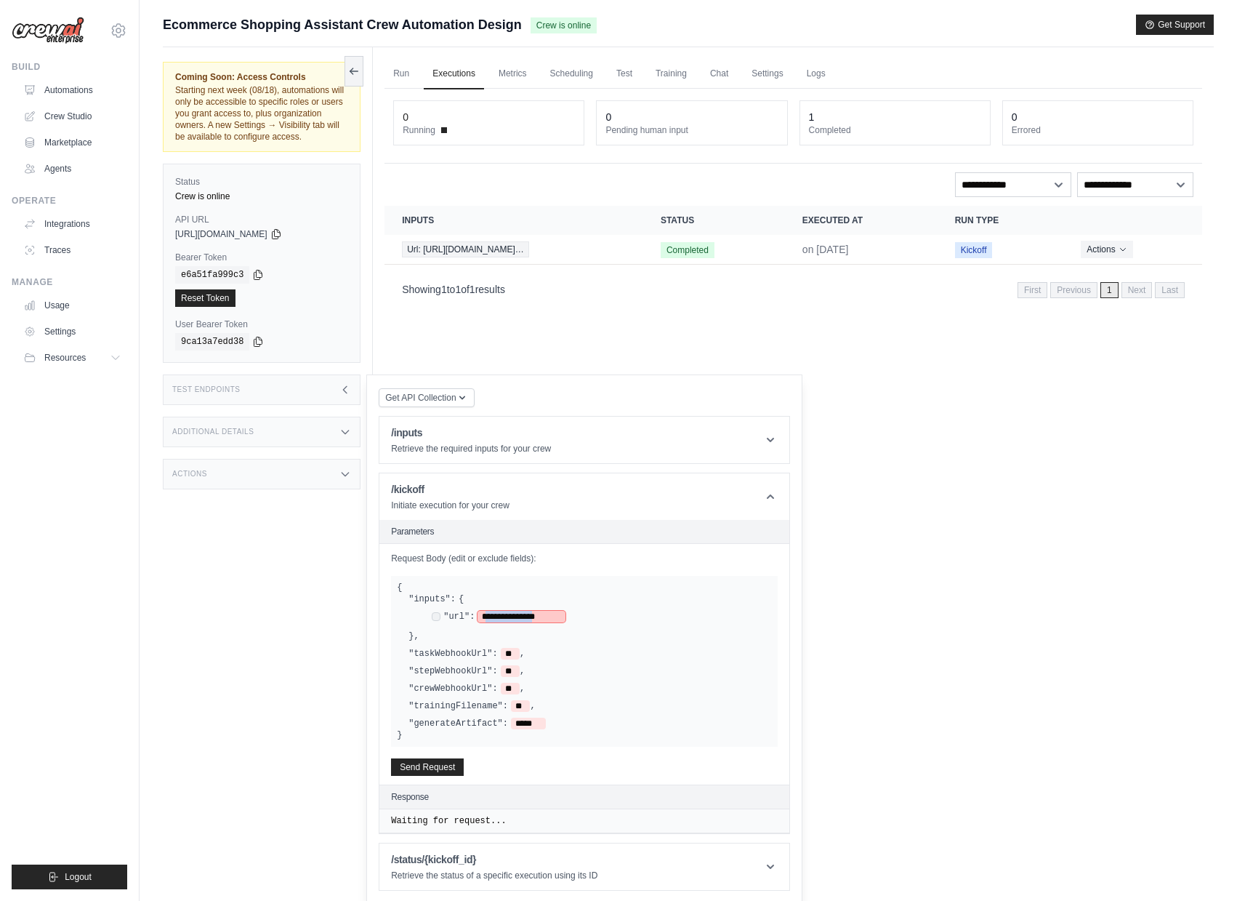
drag, startPoint x: 486, startPoint y: 627, endPoint x: 558, endPoint y: 631, distance: 72.1
click at [558, 622] on span "**********" at bounding box center [521, 617] width 87 height 12
paste span
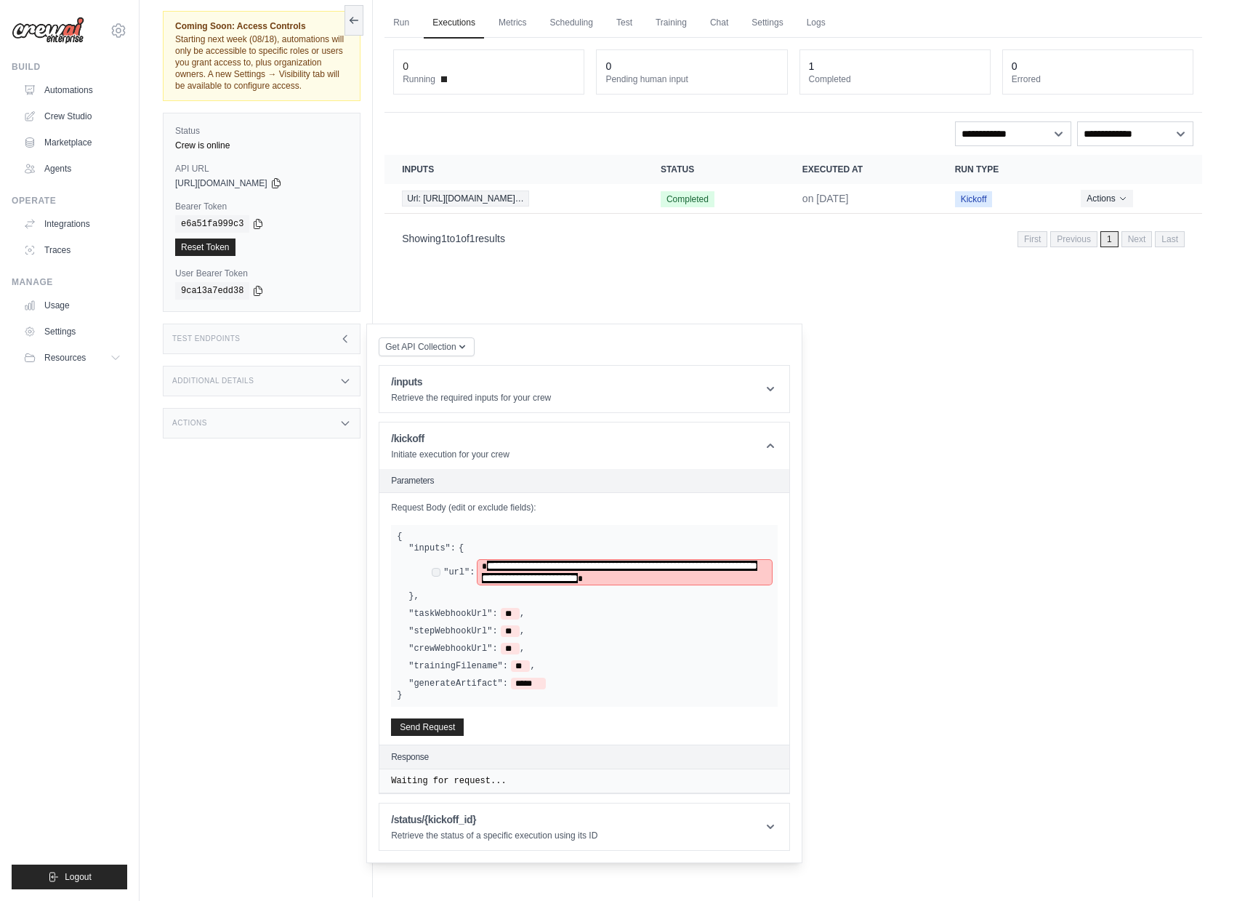
scroll to position [62, 0]
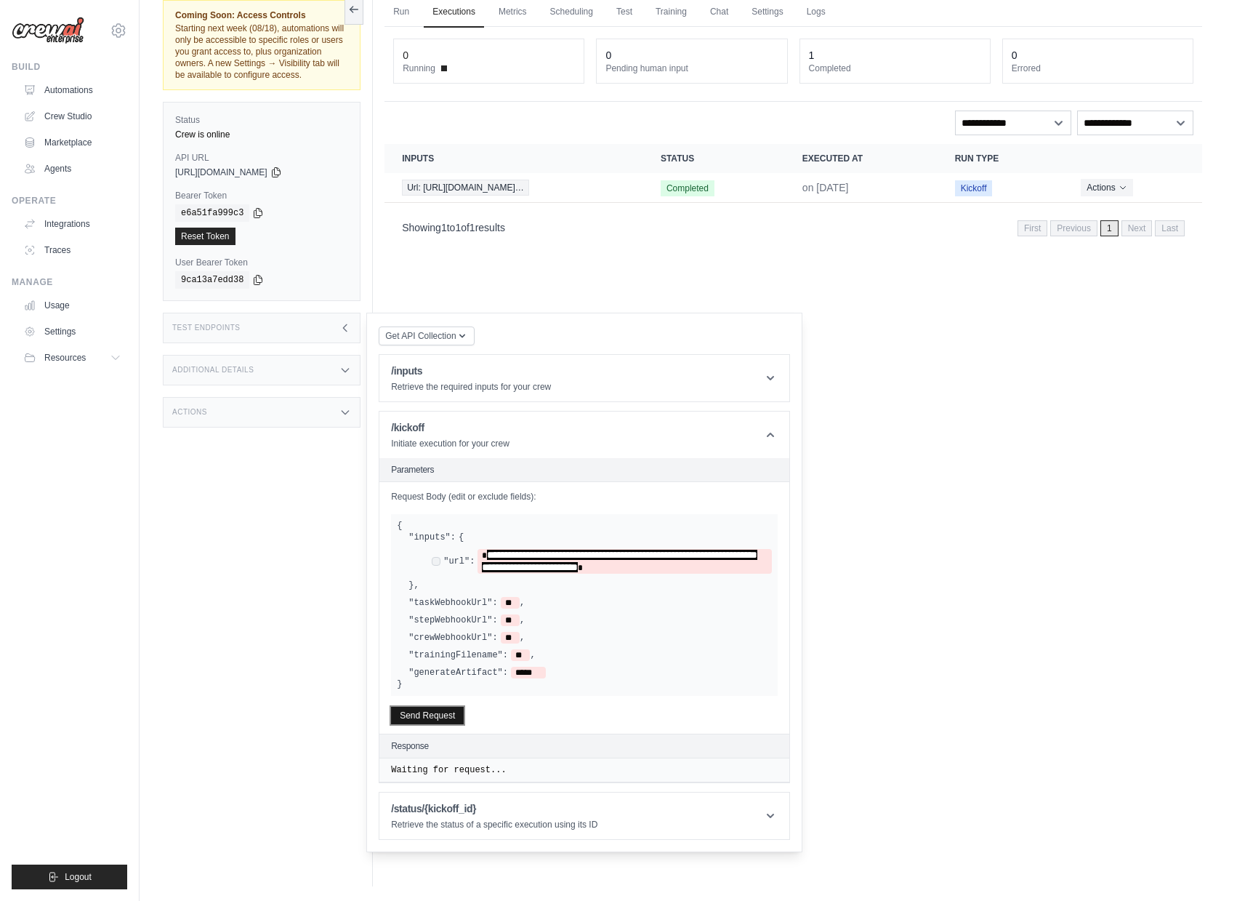
click at [428, 724] on button "Send Request" at bounding box center [427, 715] width 73 height 17
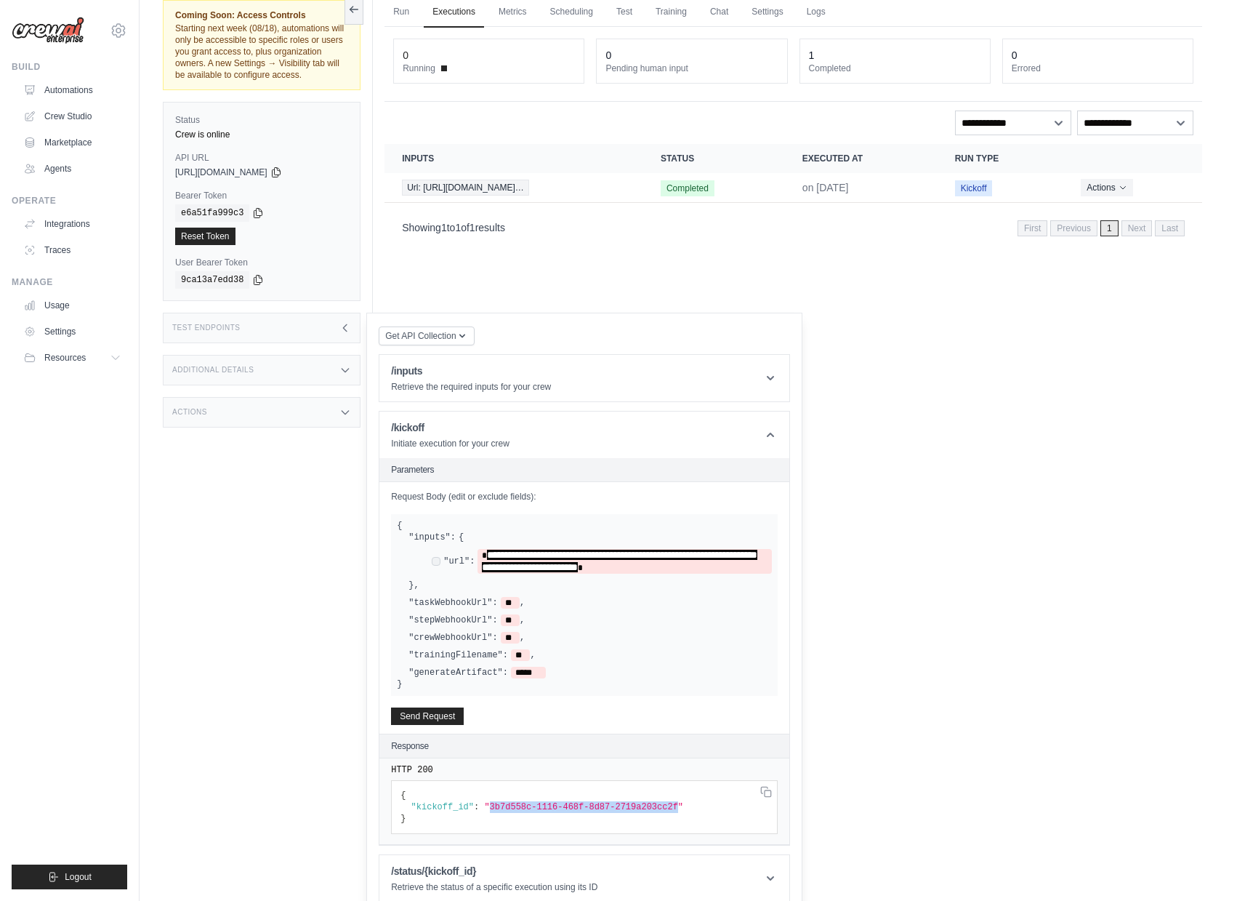
drag, startPoint x: 492, startPoint y: 816, endPoint x: 678, endPoint y: 814, distance: 186.1
click at [678, 812] on span ""3b7d558c-1116-468f-8d87-2719a203cc2f"" at bounding box center [583, 807] width 199 height 10
copy span "3b7d558c-1116-468f-8d87-2719a203cc2f"
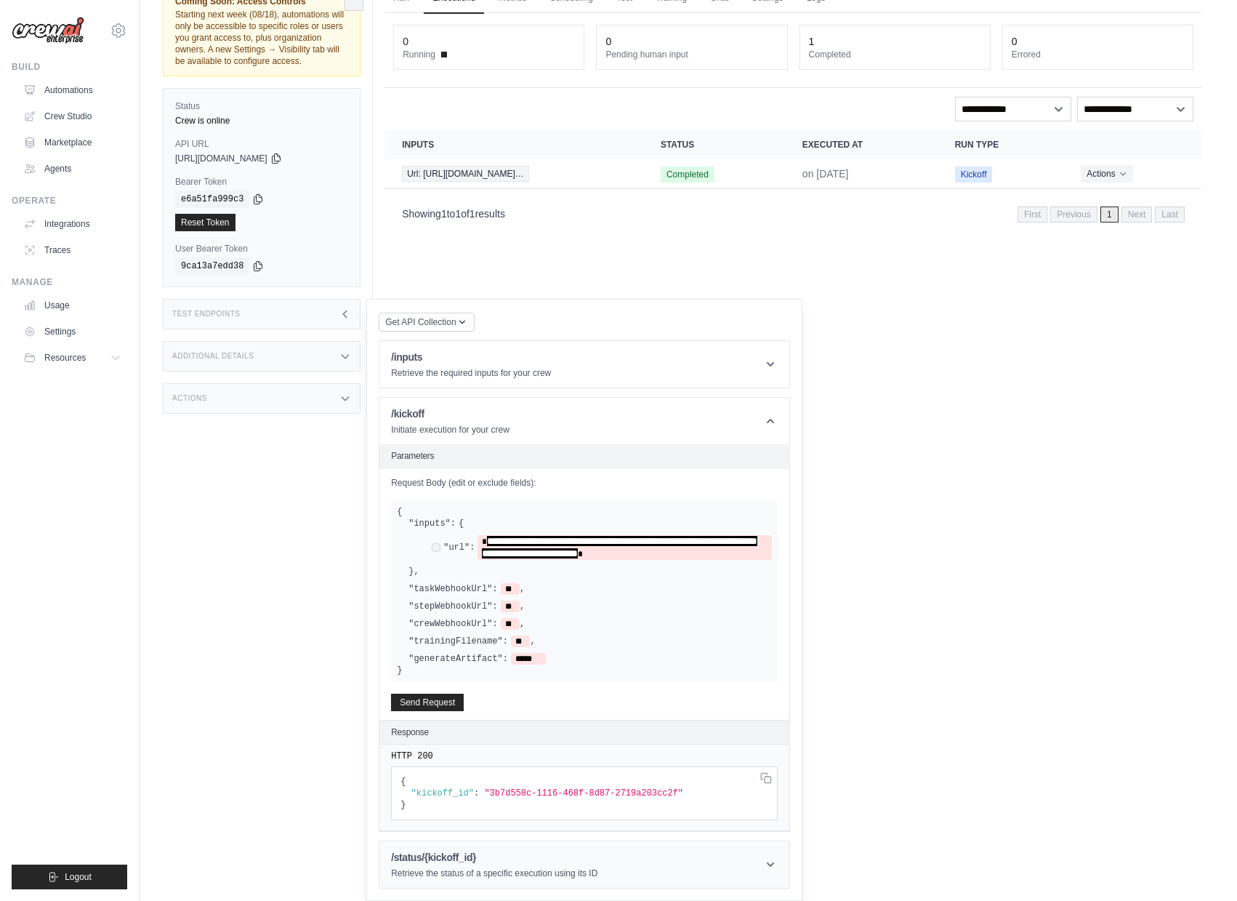
click at [498, 858] on h1 "/status/{kickoff_id}" at bounding box center [494, 857] width 206 height 15
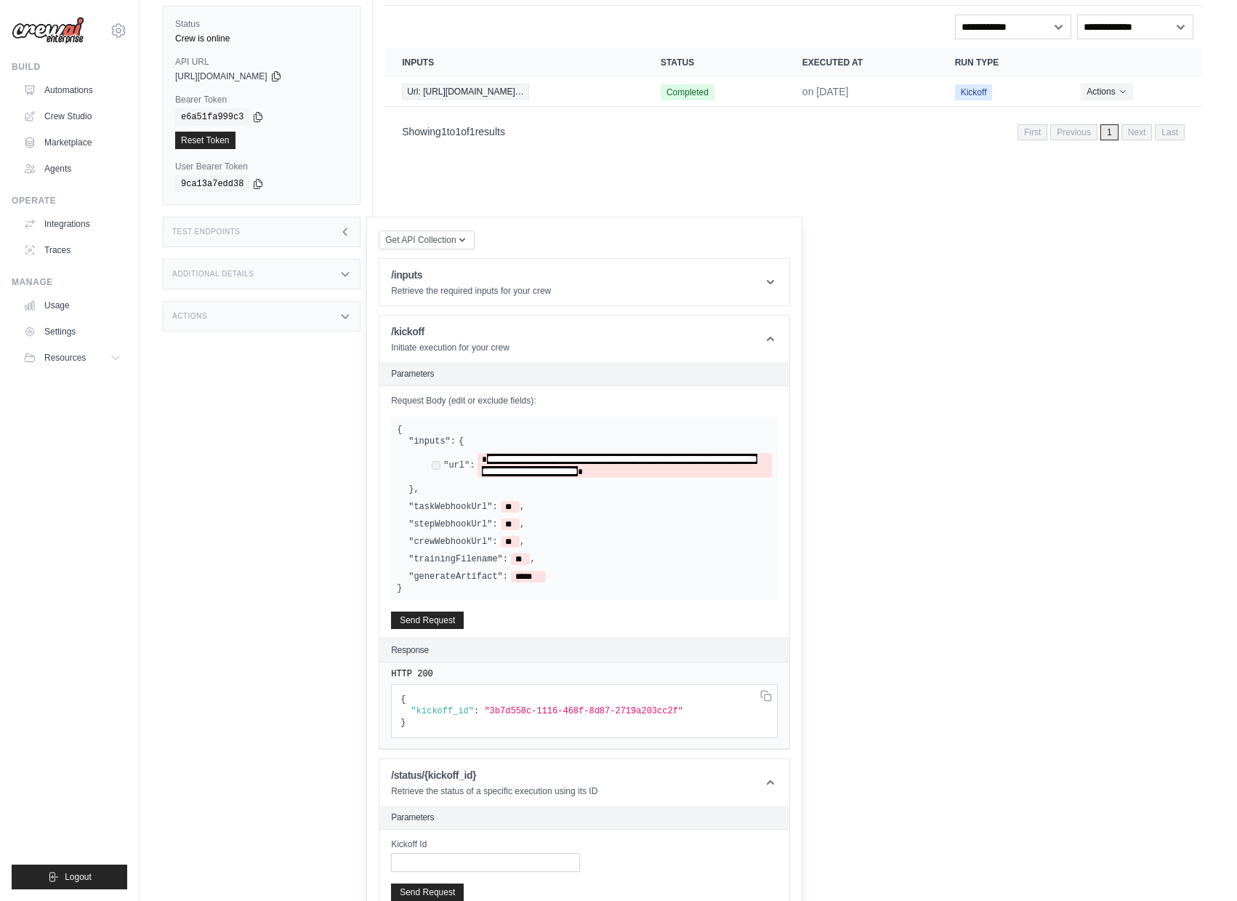
scroll to position [241, 0]
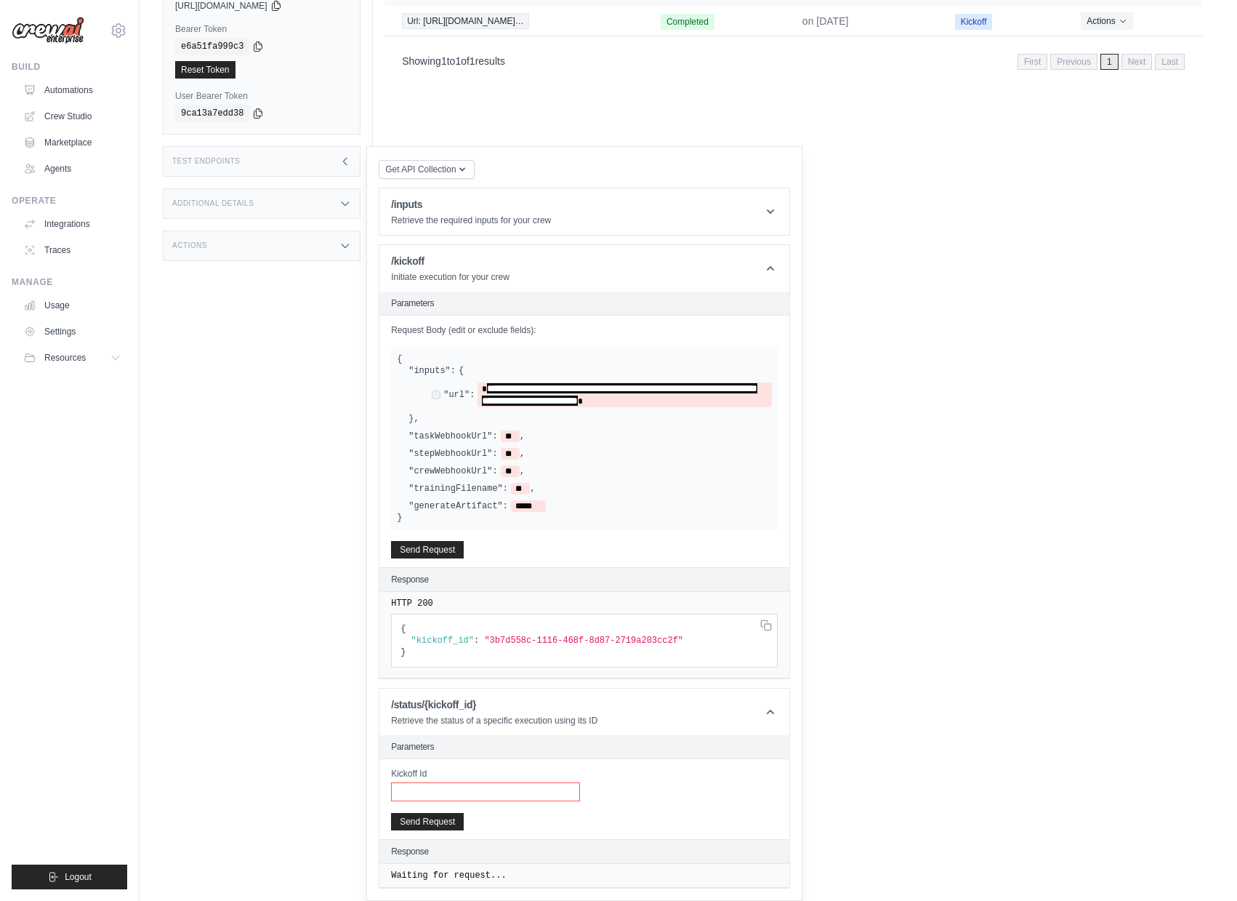
click at [451, 791] on input "Kickoff Id" at bounding box center [485, 791] width 189 height 19
paste input "**********"
type input "**********"
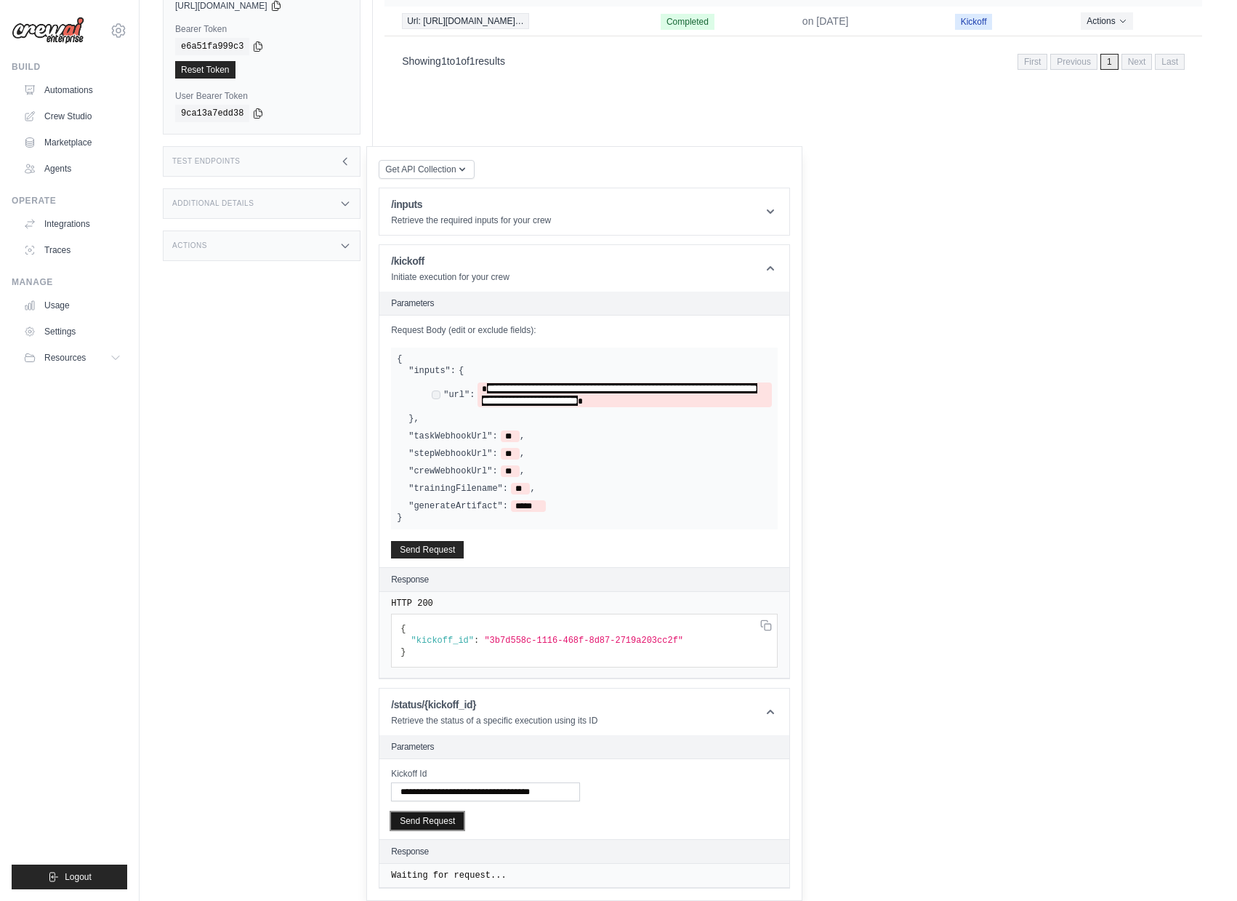
click at [450, 822] on button "Send Request" at bounding box center [427, 820] width 73 height 17
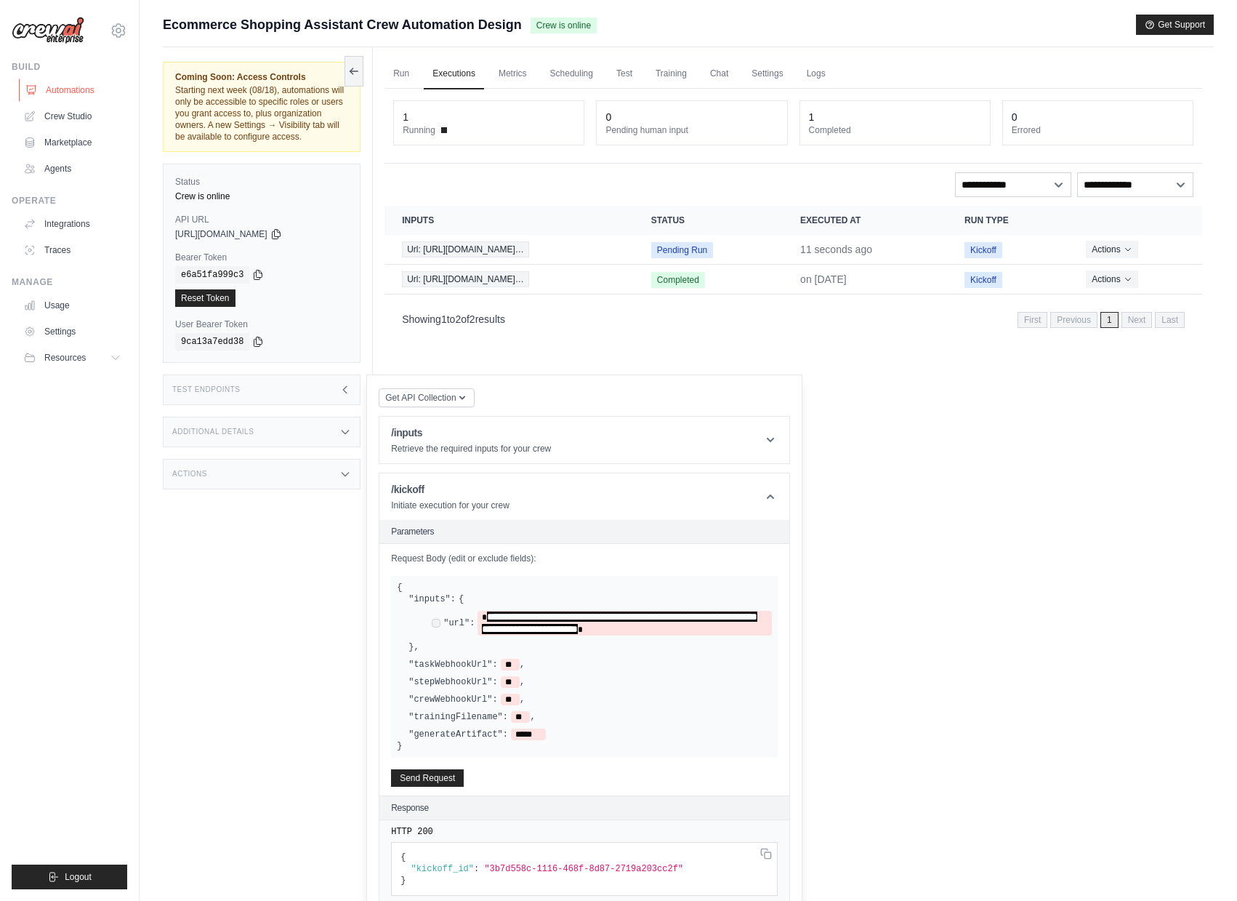
click at [71, 95] on link "Automations" at bounding box center [74, 90] width 110 height 23
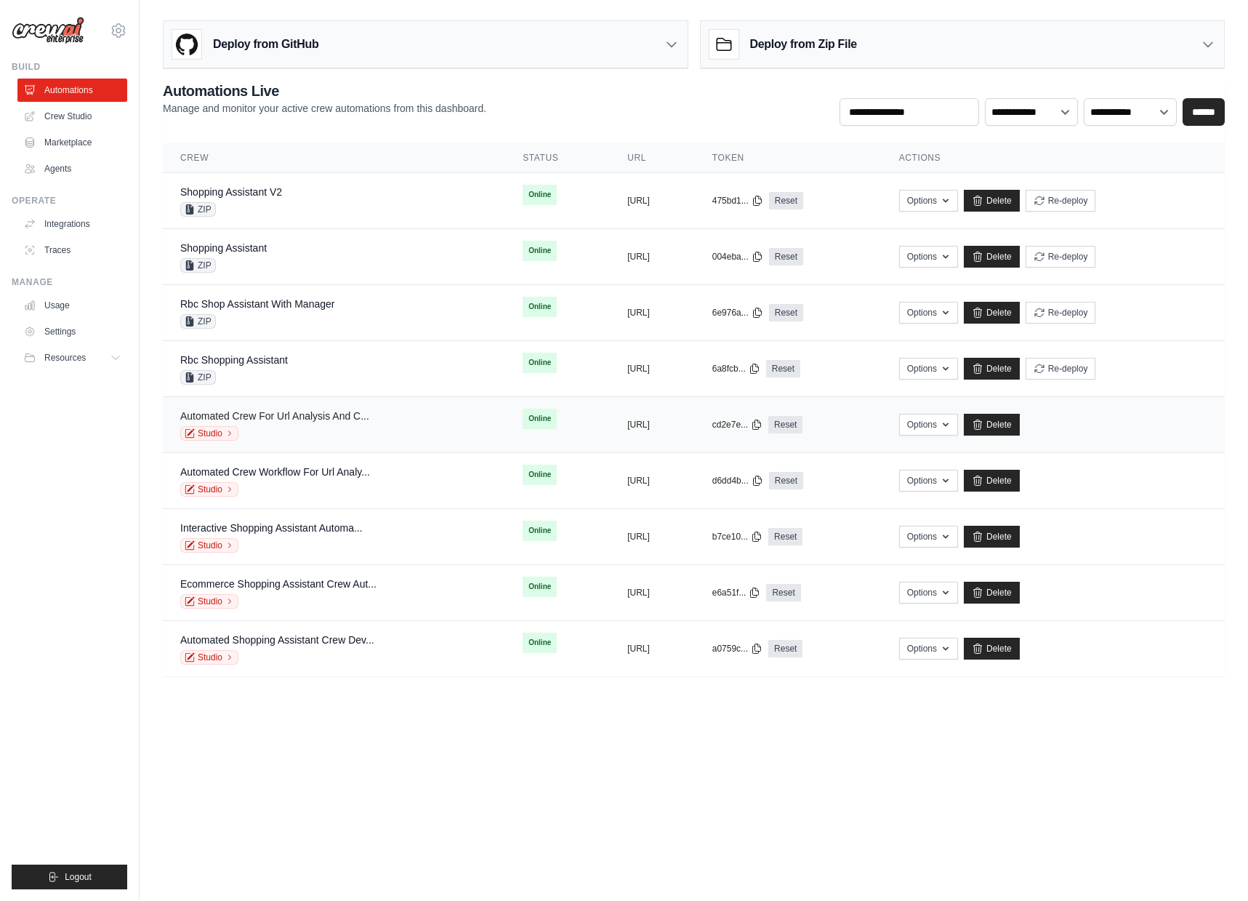
click at [294, 418] on link "Automated Crew For Url Analysis And C..." at bounding box center [274, 416] width 189 height 12
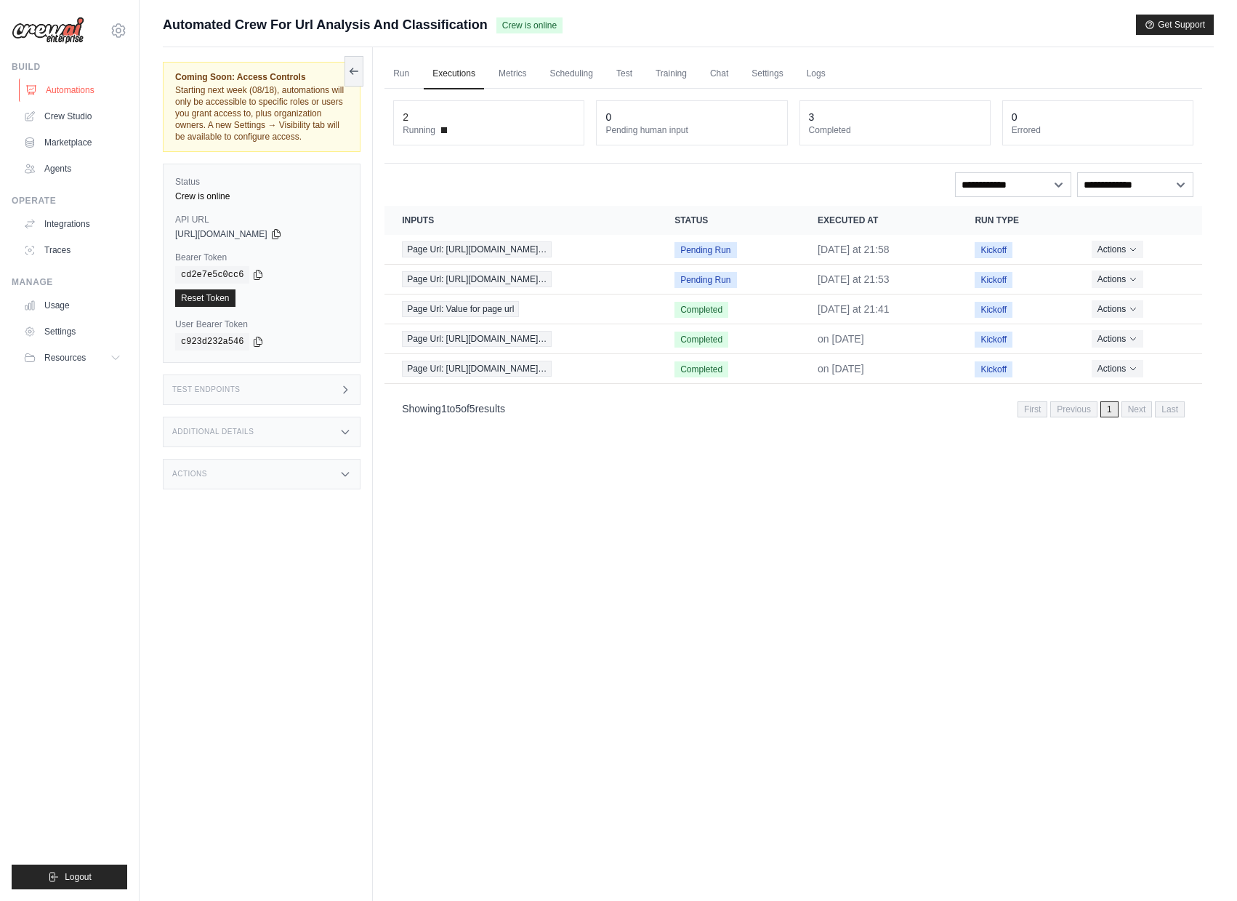
click at [62, 86] on link "Automations" at bounding box center [74, 90] width 110 height 23
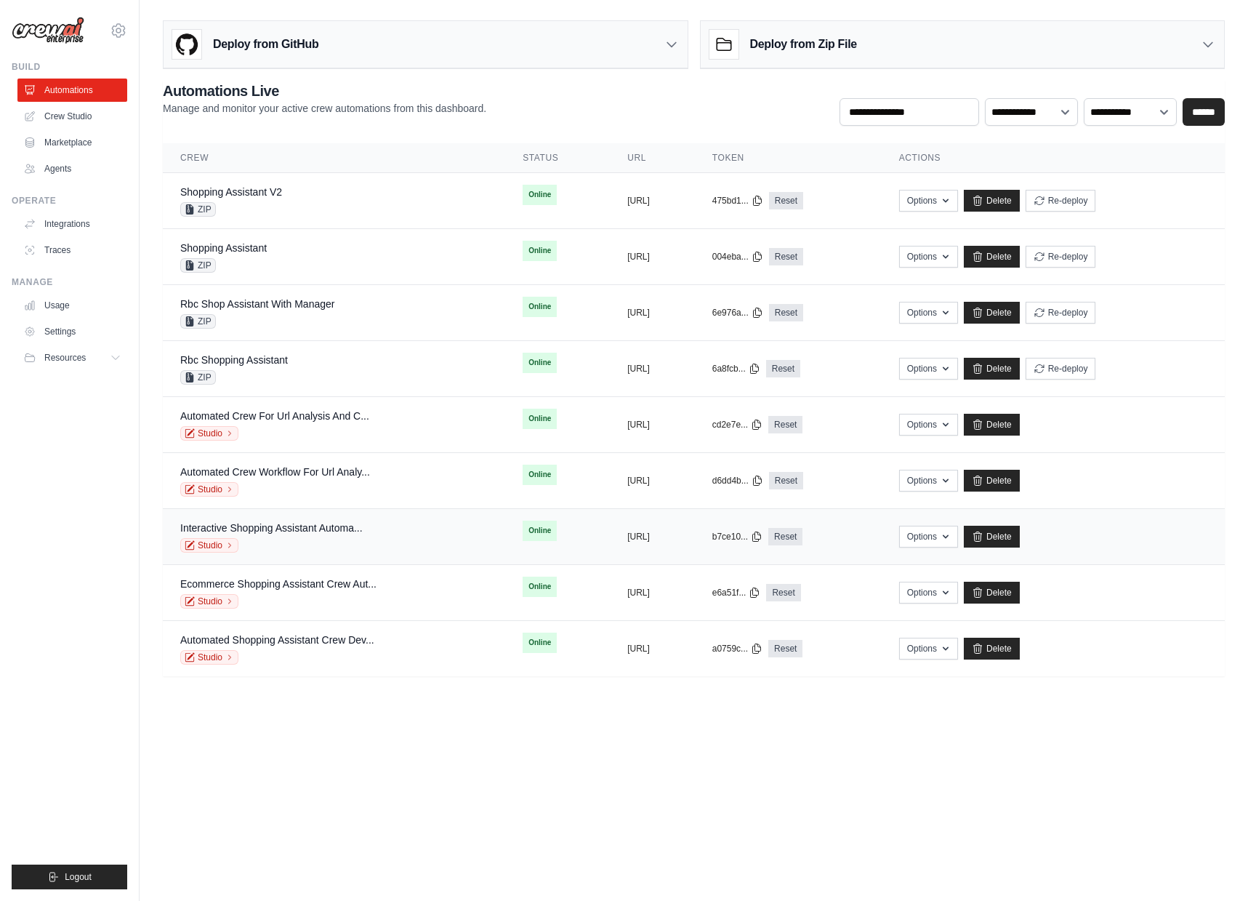
click at [337, 539] on div "Studio" at bounding box center [271, 545] width 182 height 15
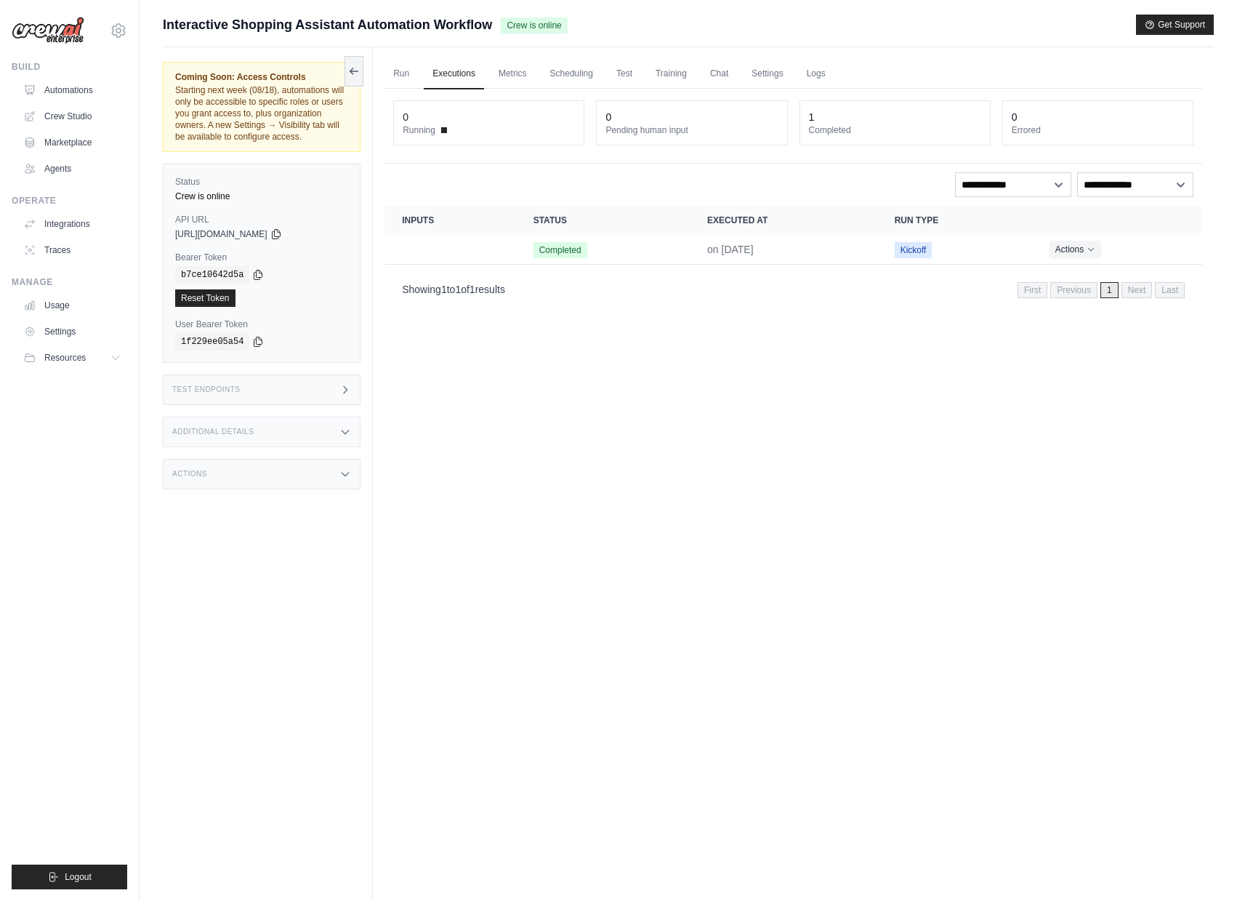
click at [313, 404] on div "Test Endpoints" at bounding box center [262, 389] width 198 height 31
click at [430, 440] on h1 "/inputs" at bounding box center [471, 432] width 160 height 15
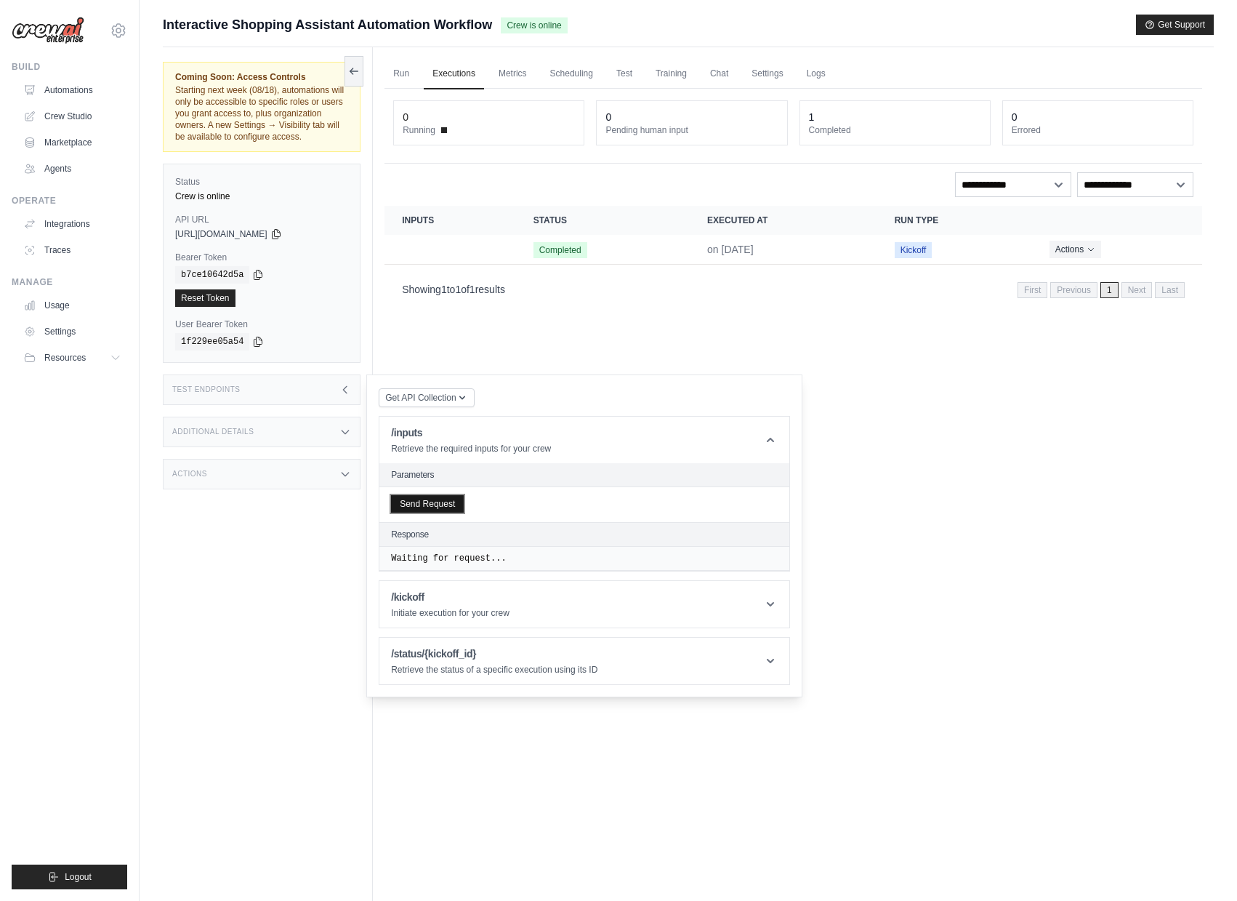
click at [441, 512] on button "Send Request" at bounding box center [427, 503] width 73 height 17
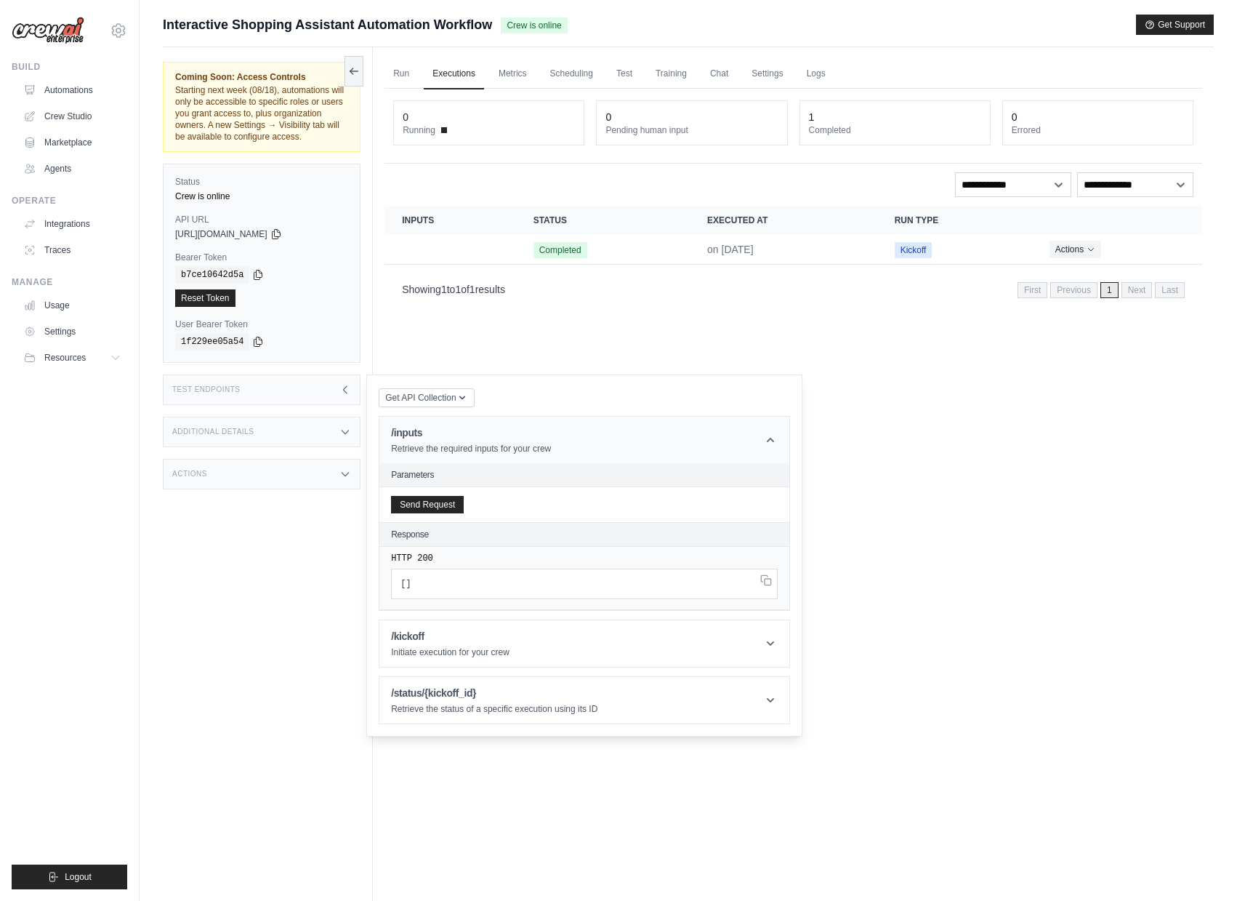
click at [549, 440] on h1 "/inputs" at bounding box center [471, 432] width 160 height 15
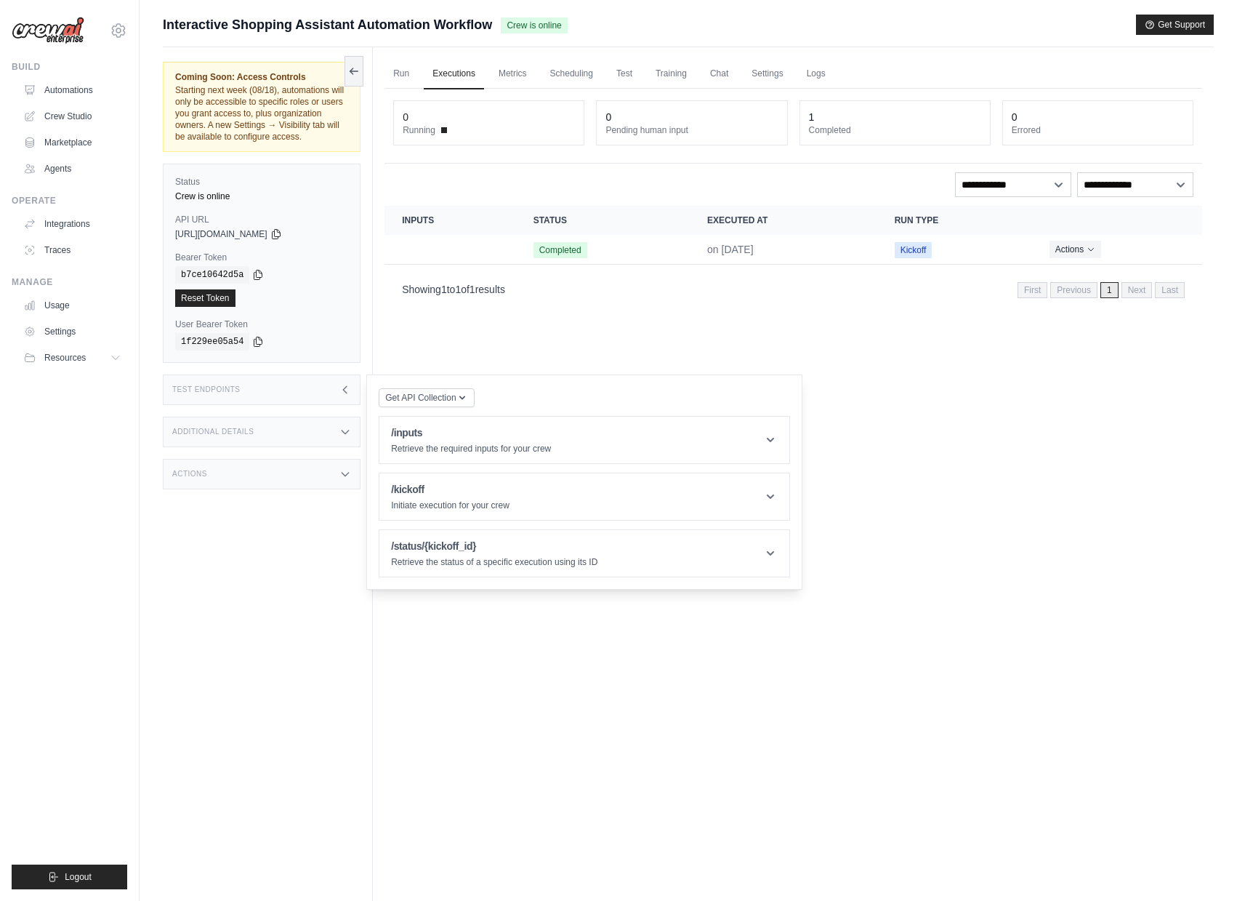
click at [512, 348] on div "Run Executions Metrics Scheduling Test Training Chat Settings Logs 0 Running 0 …" at bounding box center [793, 497] width 841 height 901
click at [318, 391] on div "Test Endpoints" at bounding box center [262, 389] width 198 height 31
click at [875, 251] on td "on [DATE]" at bounding box center [784, 250] width 188 height 30
click at [1012, 256] on td "Kickoff" at bounding box center [954, 250] width 155 height 30
click at [1064, 252] on button "Actions" at bounding box center [1076, 248] width 52 height 17
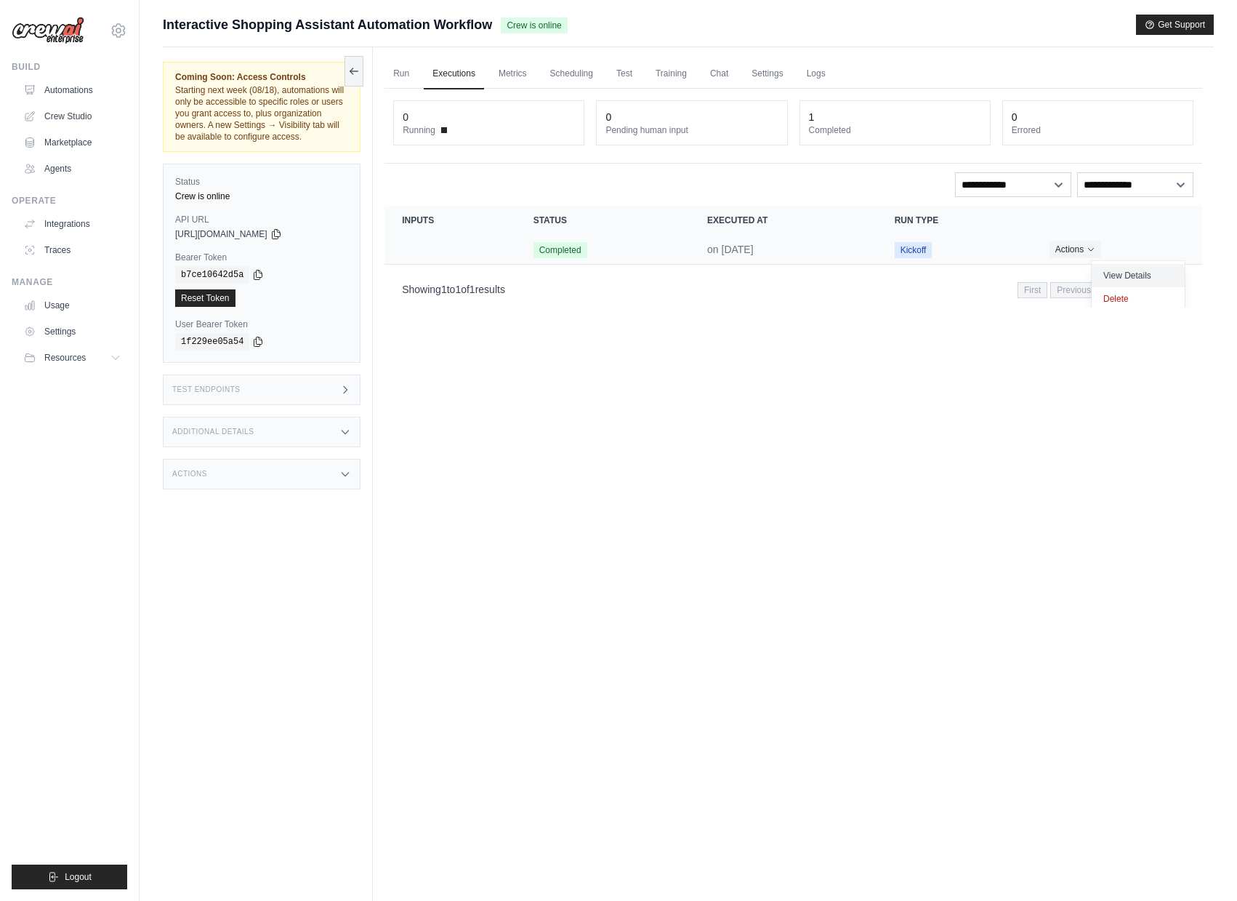
click at [1097, 270] on link "View Details" at bounding box center [1138, 275] width 93 height 23
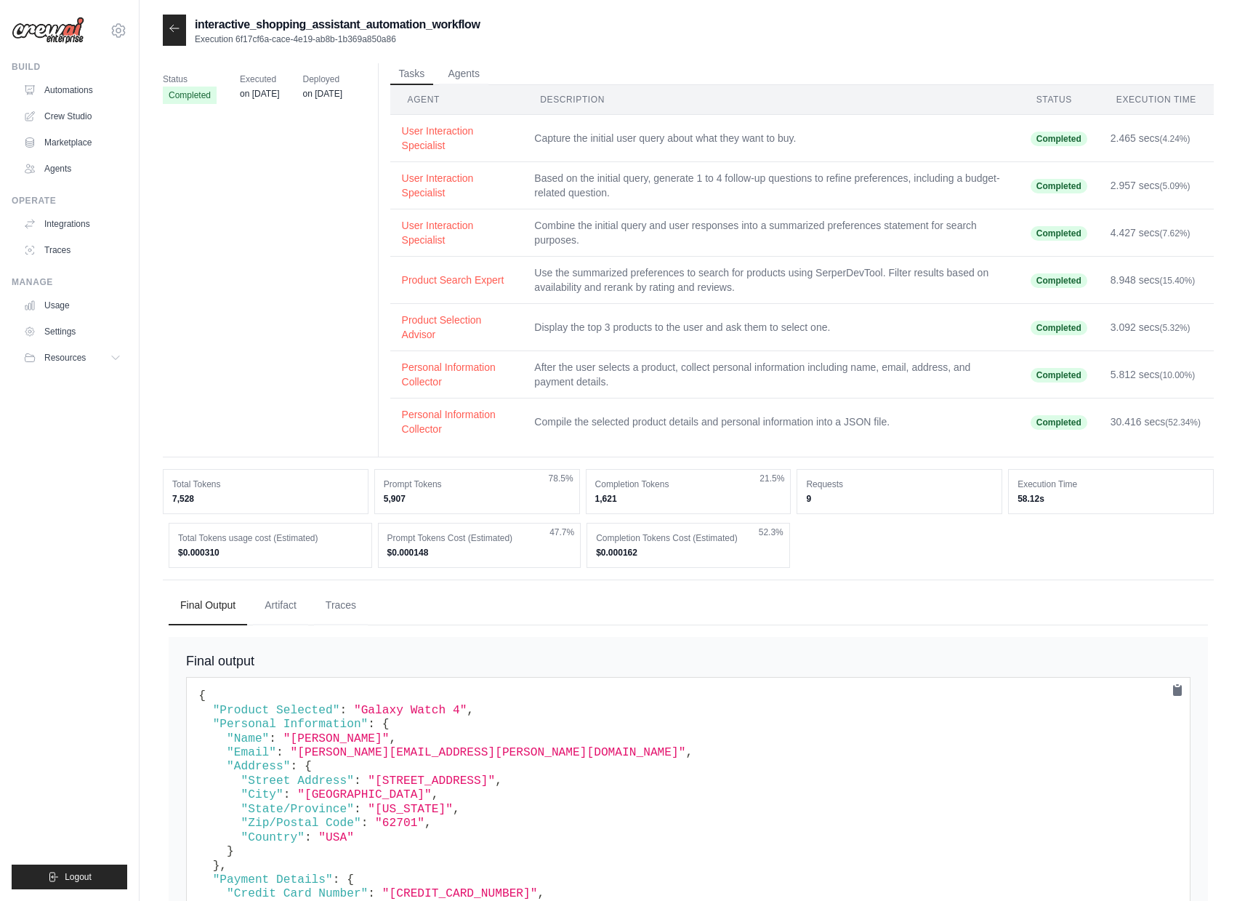
click at [300, 42] on p "Execution 6f17cf6a-cace-4e19-ab8b-1b369a850a86" at bounding box center [338, 39] width 286 height 12
drag, startPoint x: 238, startPoint y: 37, endPoint x: 472, endPoint y: 41, distance: 234.1
click at [472, 41] on p "Execution 6f17cf6a-cace-4e19-ab8b-1b369a850a86" at bounding box center [338, 39] width 286 height 12
copy p "6f17cf6a-cace-4e19-ab8b-1b369a850a86"
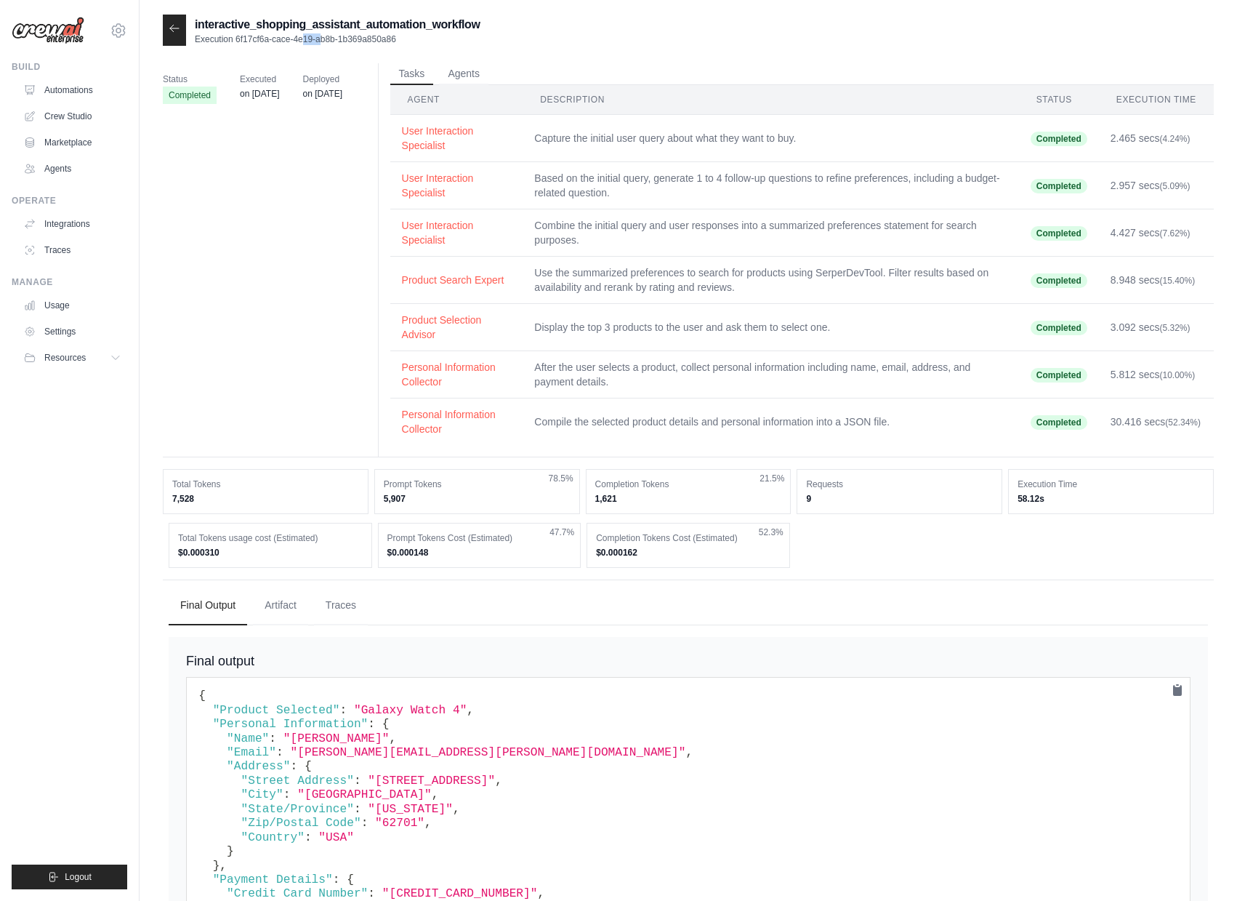
click at [174, 25] on icon at bounding box center [175, 29] width 12 height 12
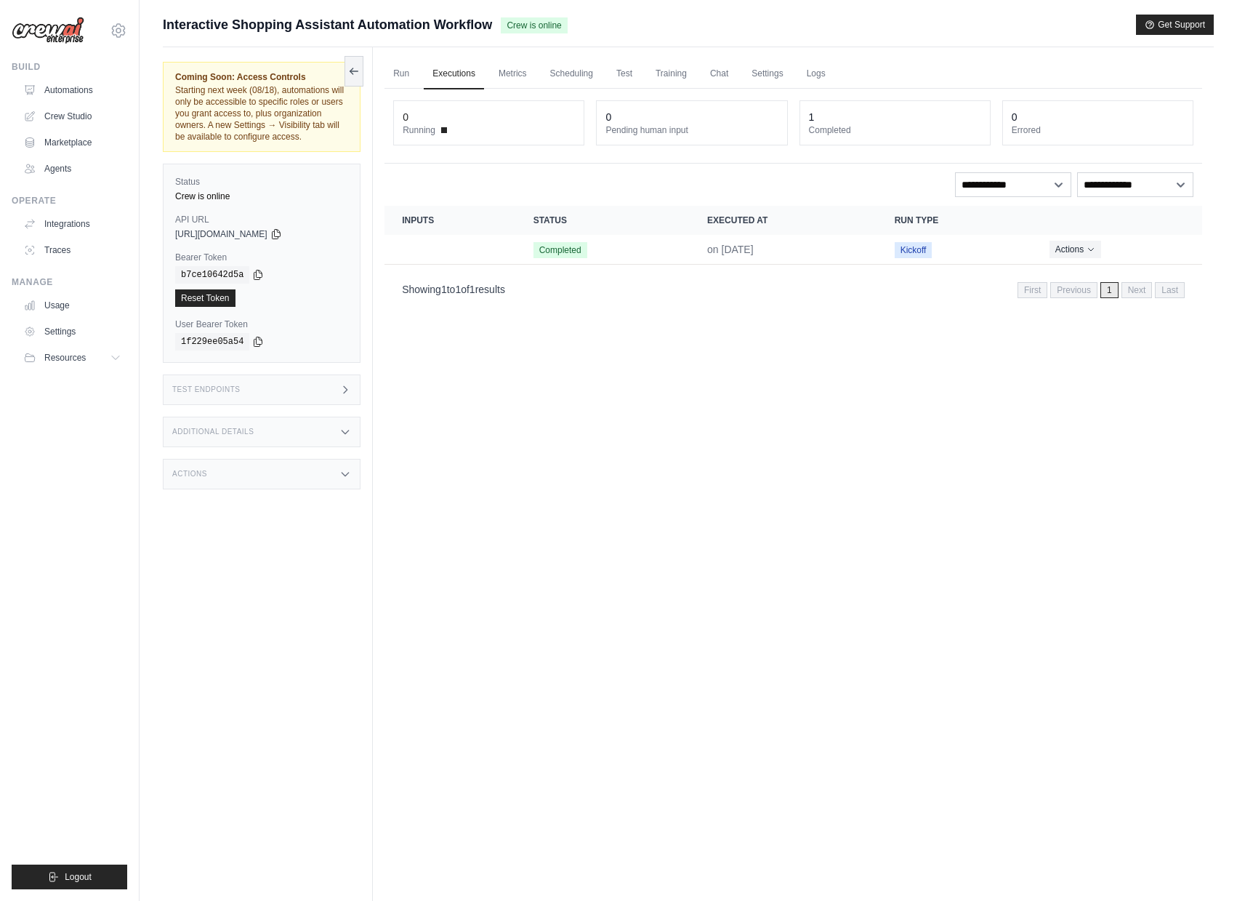
click at [285, 398] on div "Test Endpoints" at bounding box center [262, 389] width 198 height 31
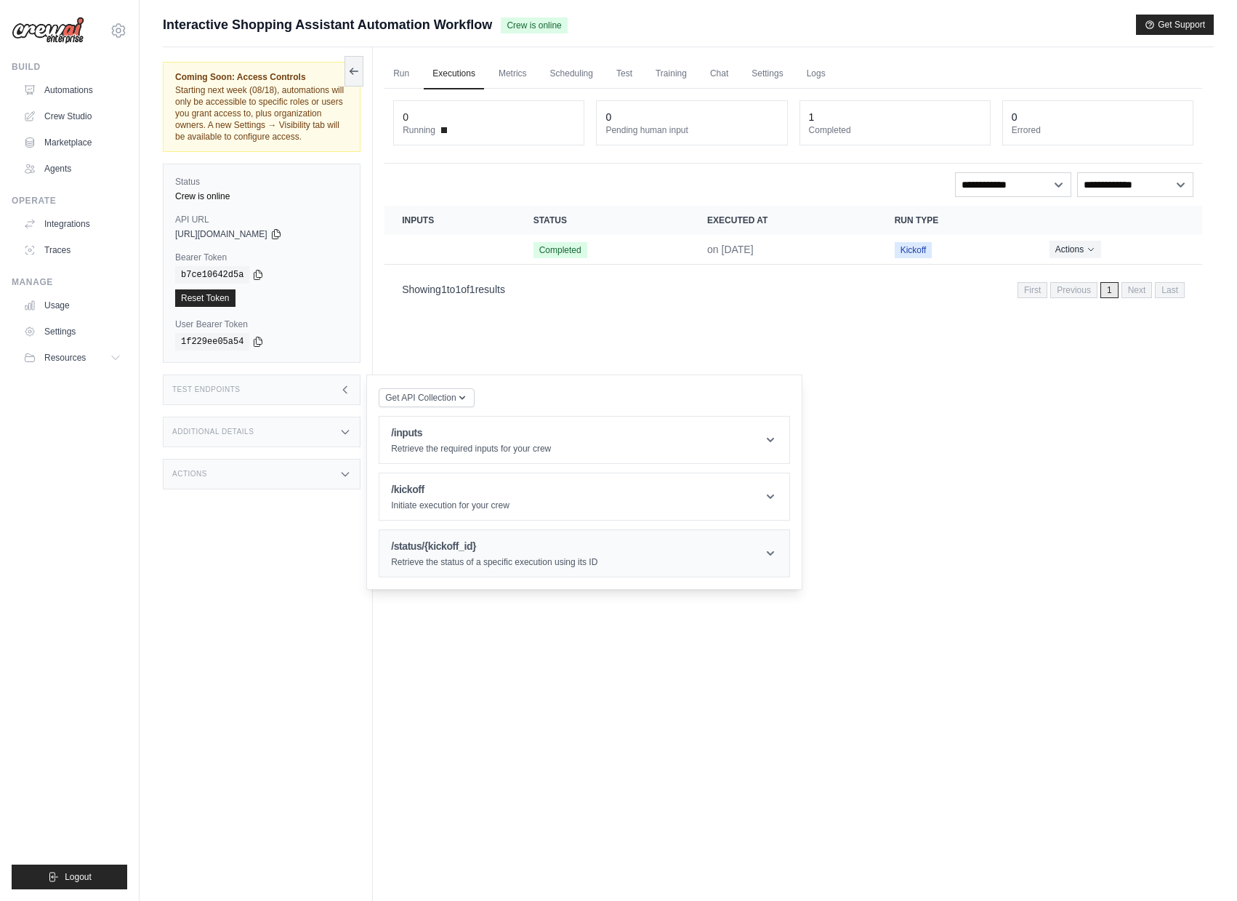
click at [441, 552] on h1 "/status/{kickoff_id}" at bounding box center [494, 546] width 206 height 15
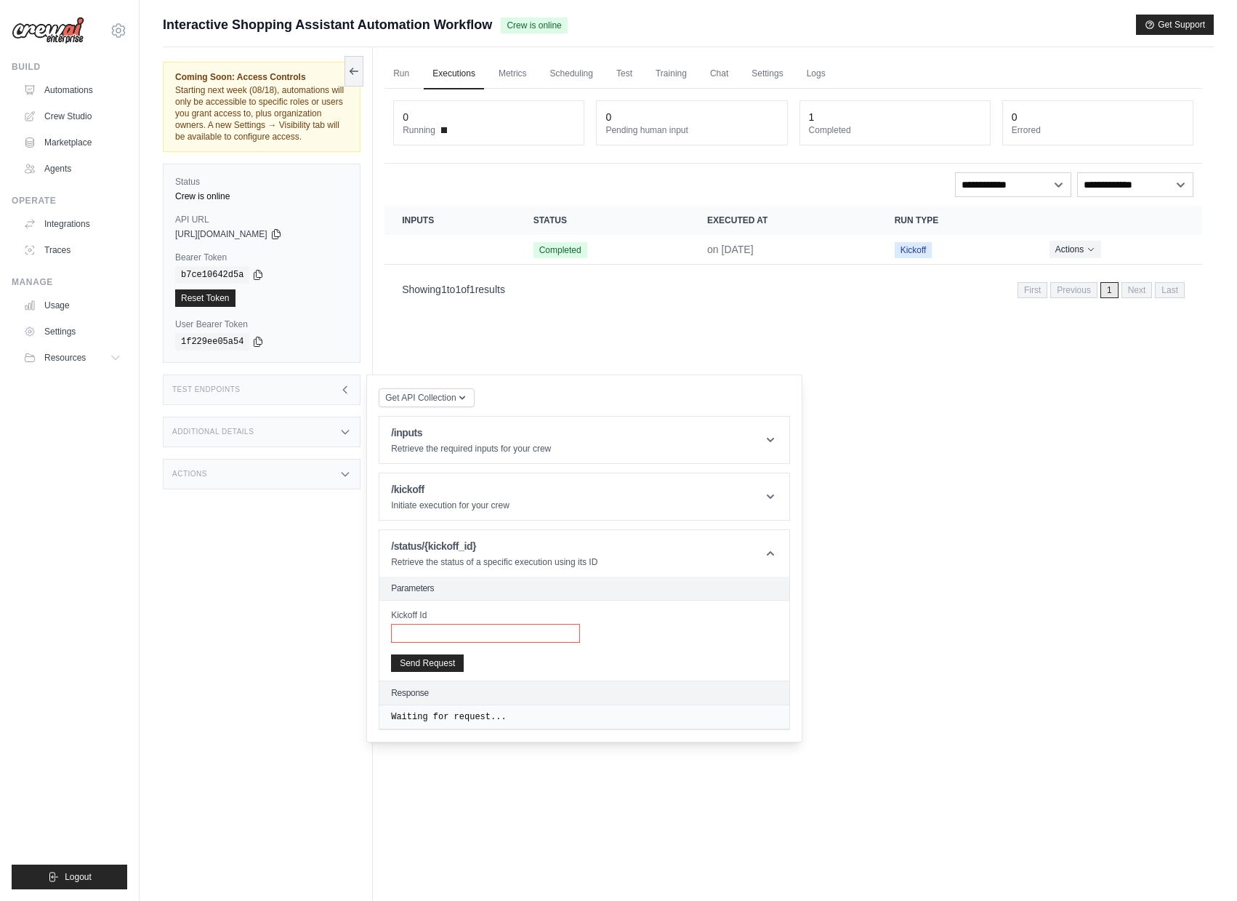
click at [459, 643] on input "Kickoff Id" at bounding box center [485, 633] width 189 height 19
paste input "**********"
click at [435, 671] on button "Send Request" at bounding box center [427, 662] width 73 height 17
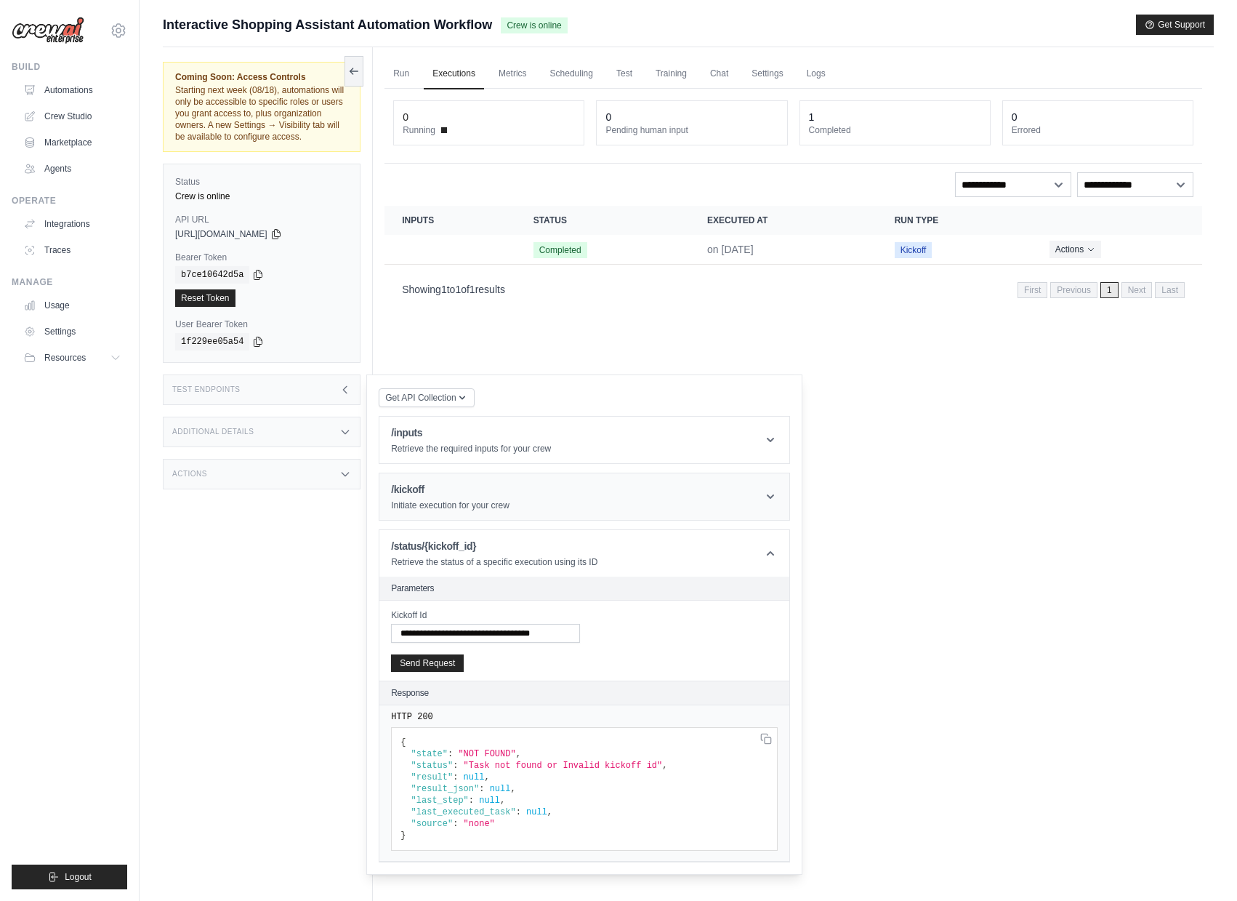
click at [419, 496] on h1 "/kickoff" at bounding box center [450, 489] width 118 height 15
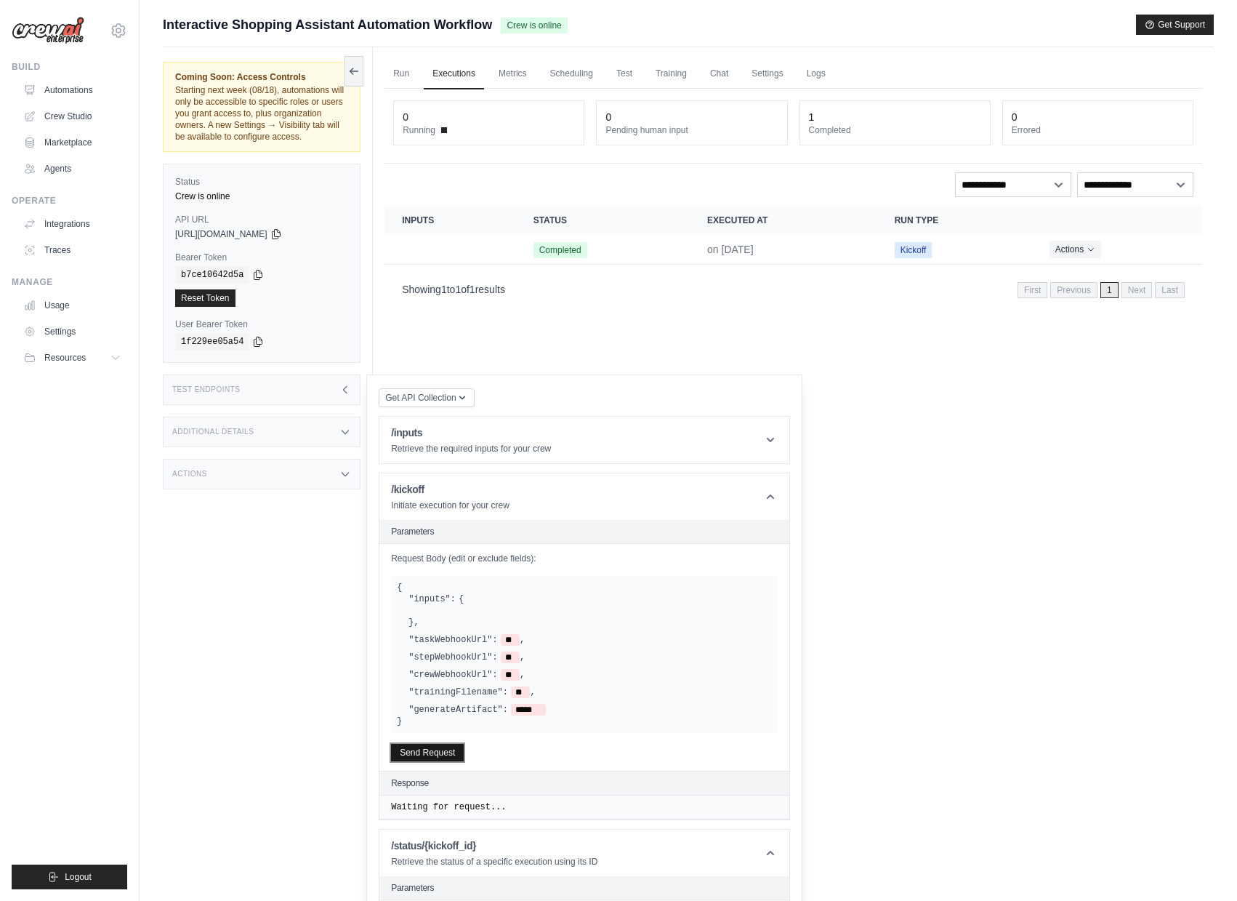
click at [439, 761] on button "Send Request" at bounding box center [427, 752] width 73 height 17
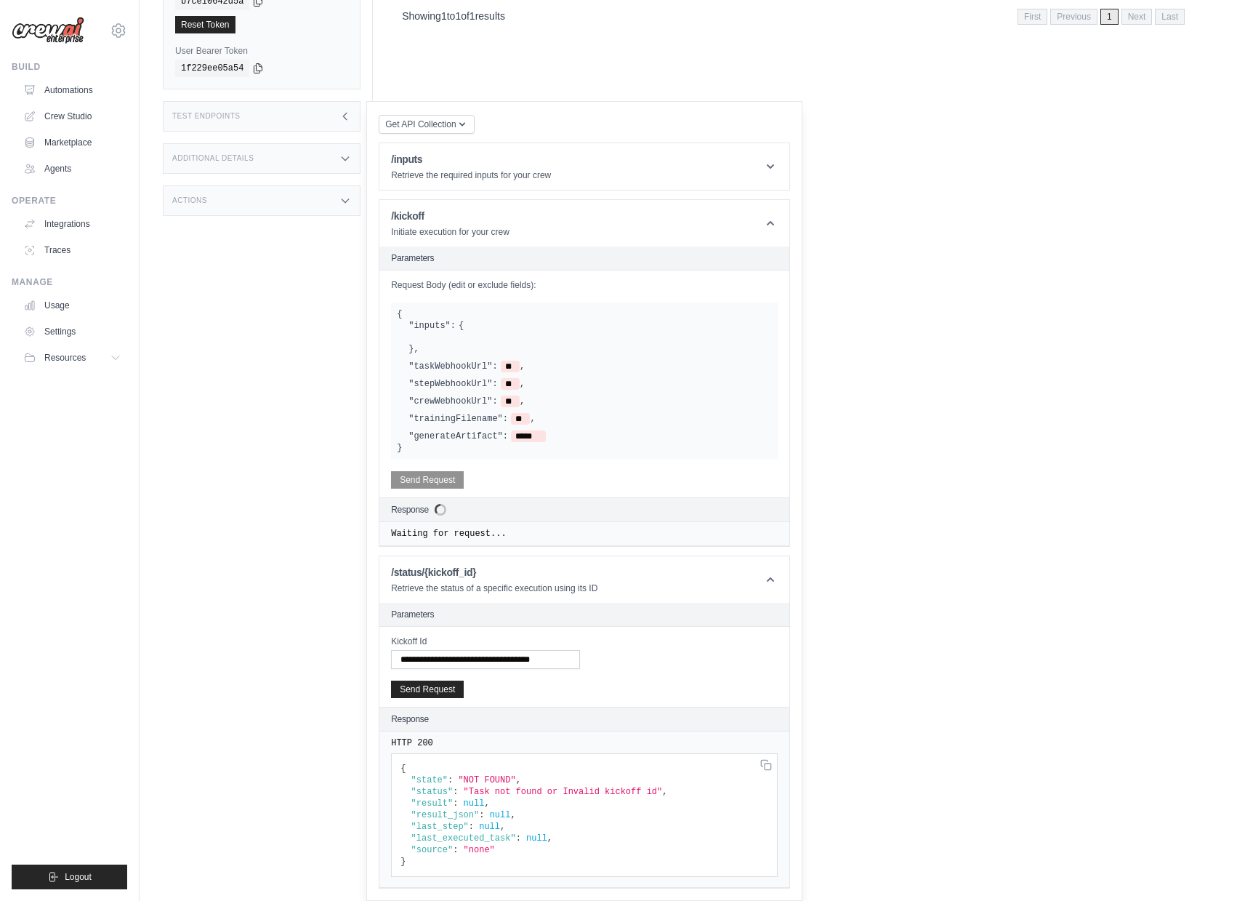
scroll to position [286, 0]
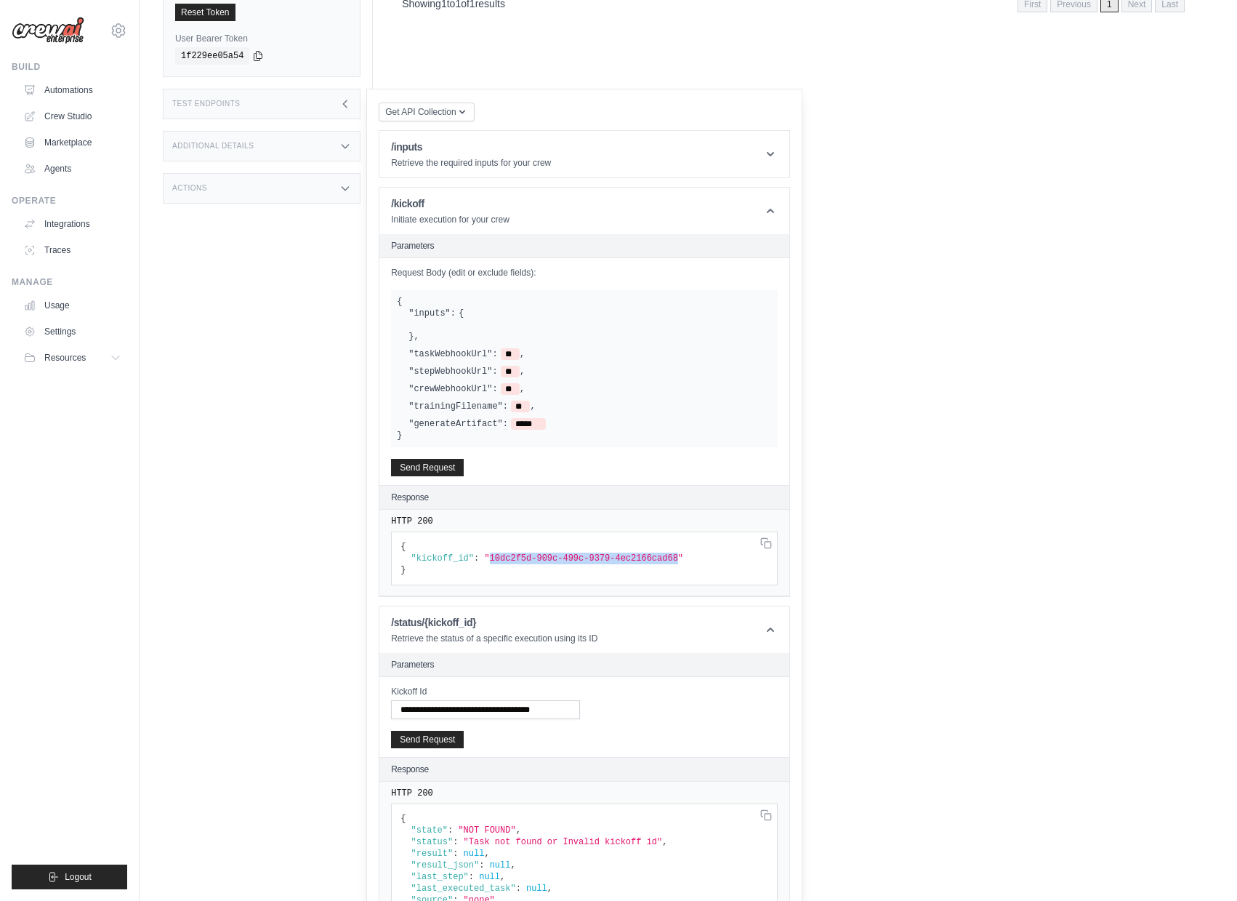
drag, startPoint x: 491, startPoint y: 570, endPoint x: 679, endPoint y: 572, distance: 188.3
click at [679, 563] on span ""10dc2f5d-909c-499c-9379-4ec2166cad68"" at bounding box center [583, 558] width 199 height 10
copy span "10dc2f5d-909c-499c-9379-4ec2166cad68"
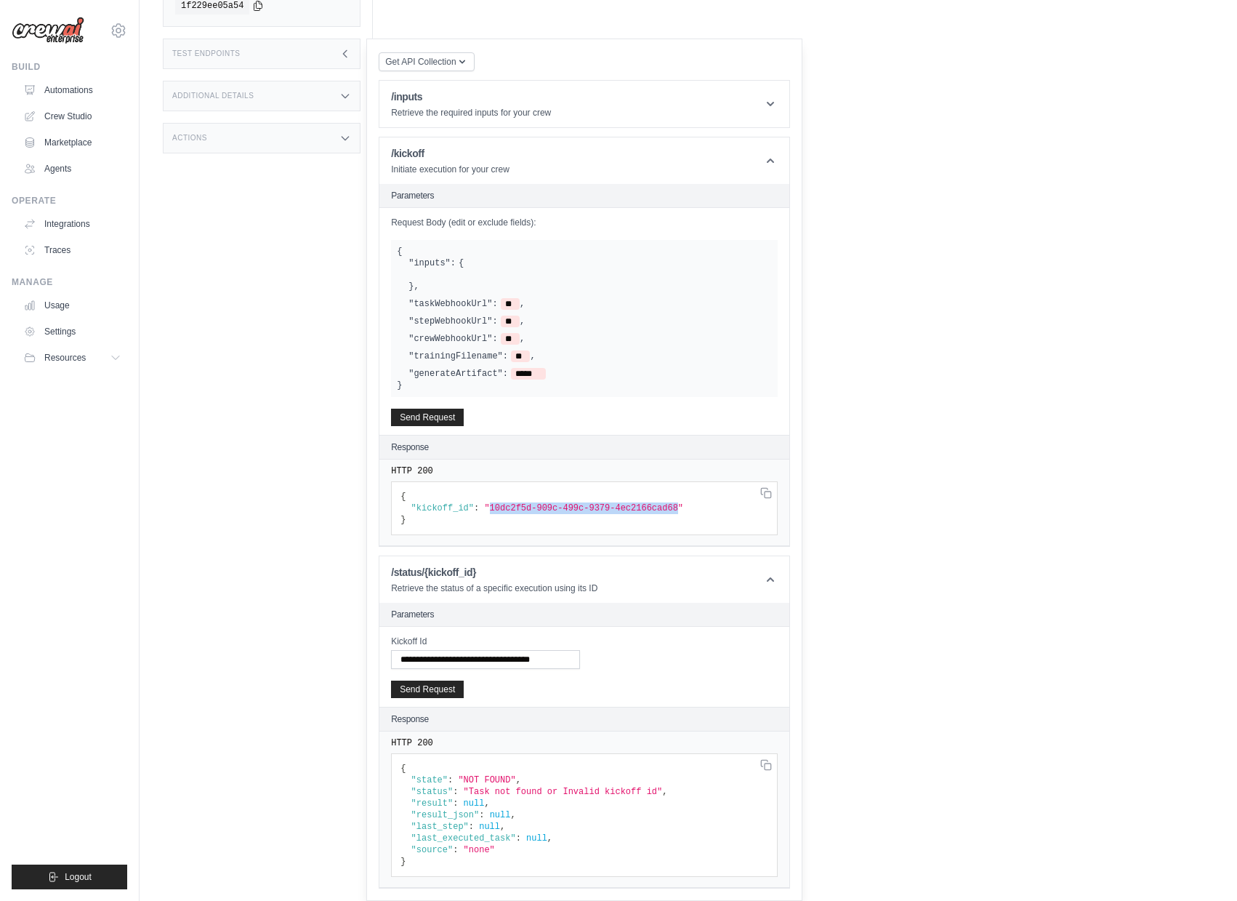
scroll to position [348, 0]
click at [463, 667] on input "**********" at bounding box center [485, 659] width 189 height 19
click at [462, 664] on input "**********" at bounding box center [485, 659] width 189 height 19
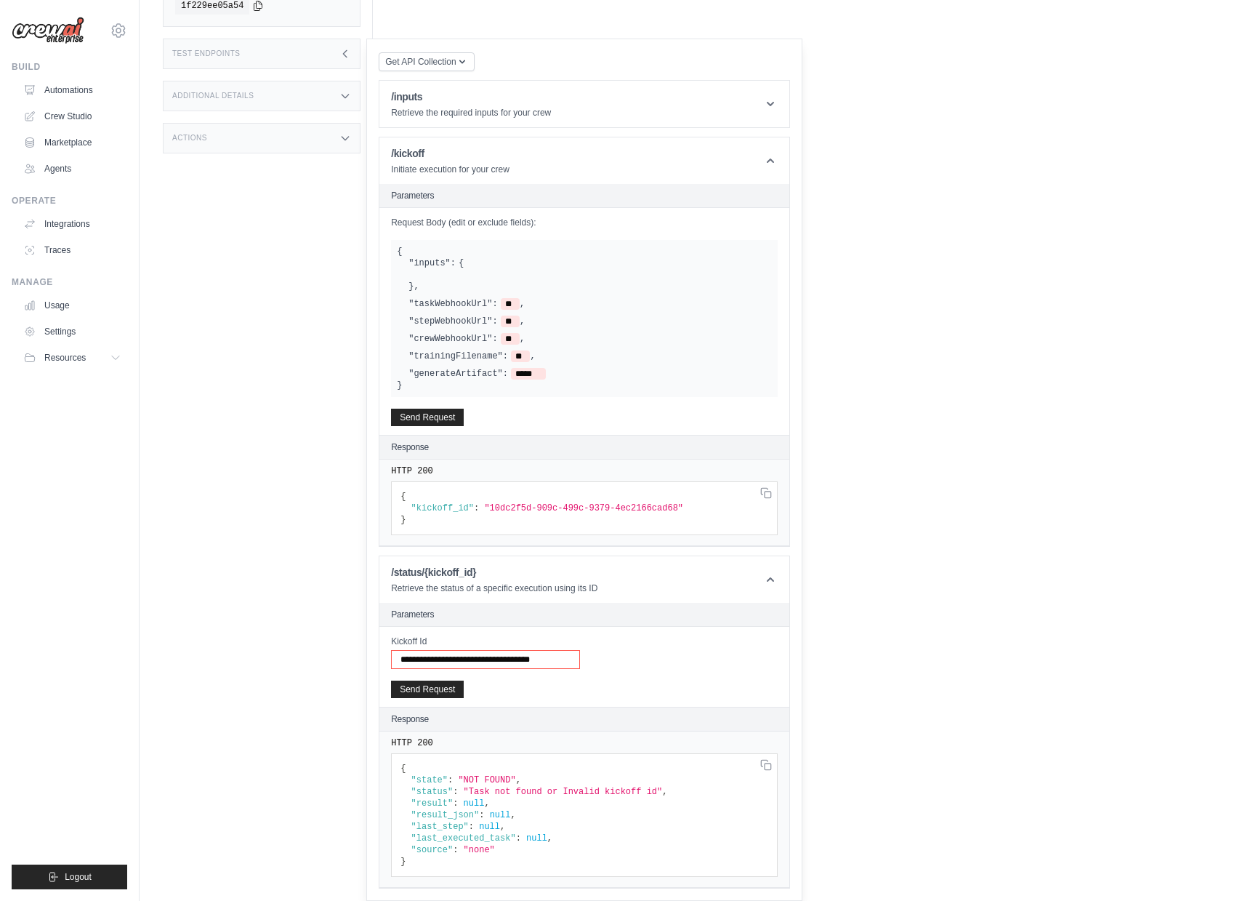
paste input "text"
type input "**********"
click at [435, 691] on button "Send Request" at bounding box center [427, 688] width 73 height 17
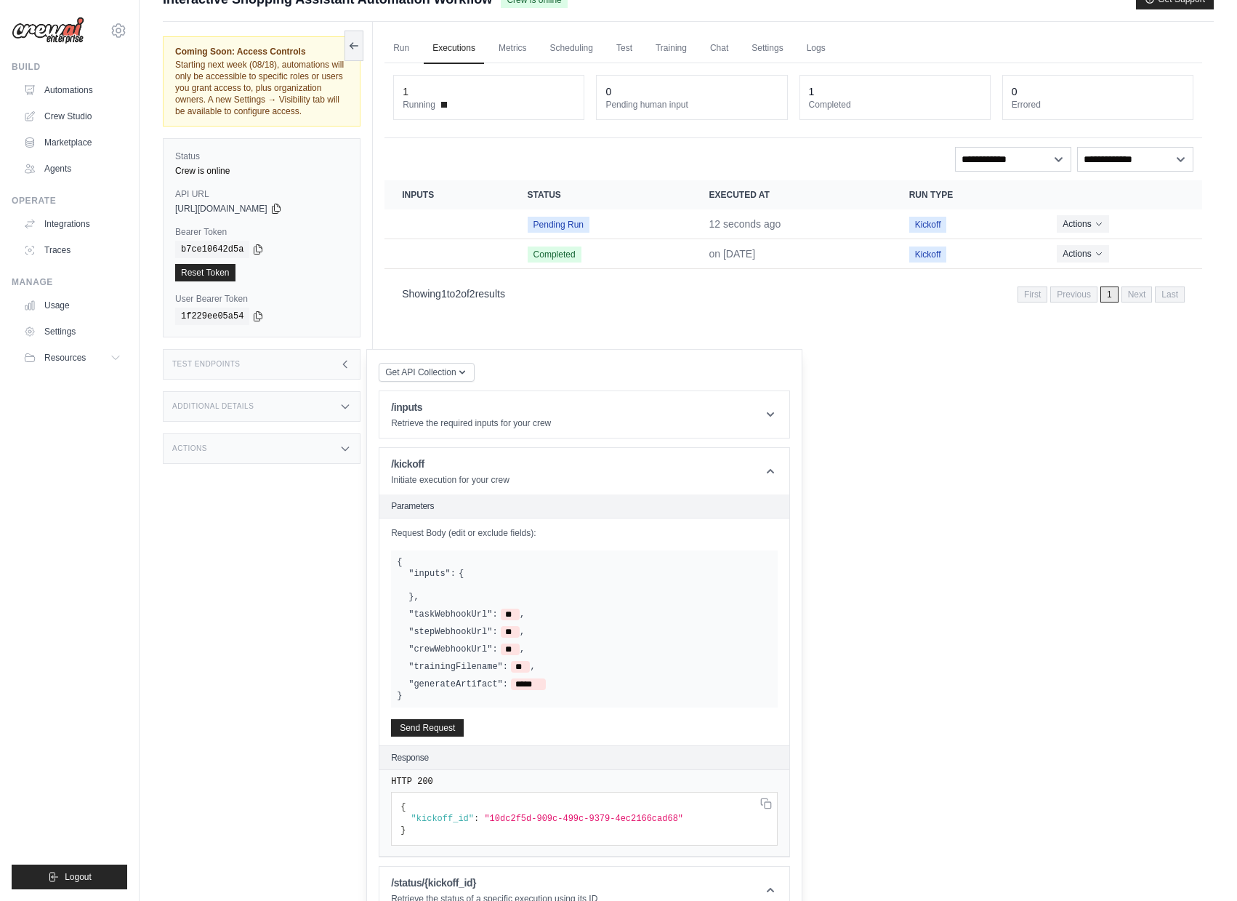
scroll to position [33, 0]
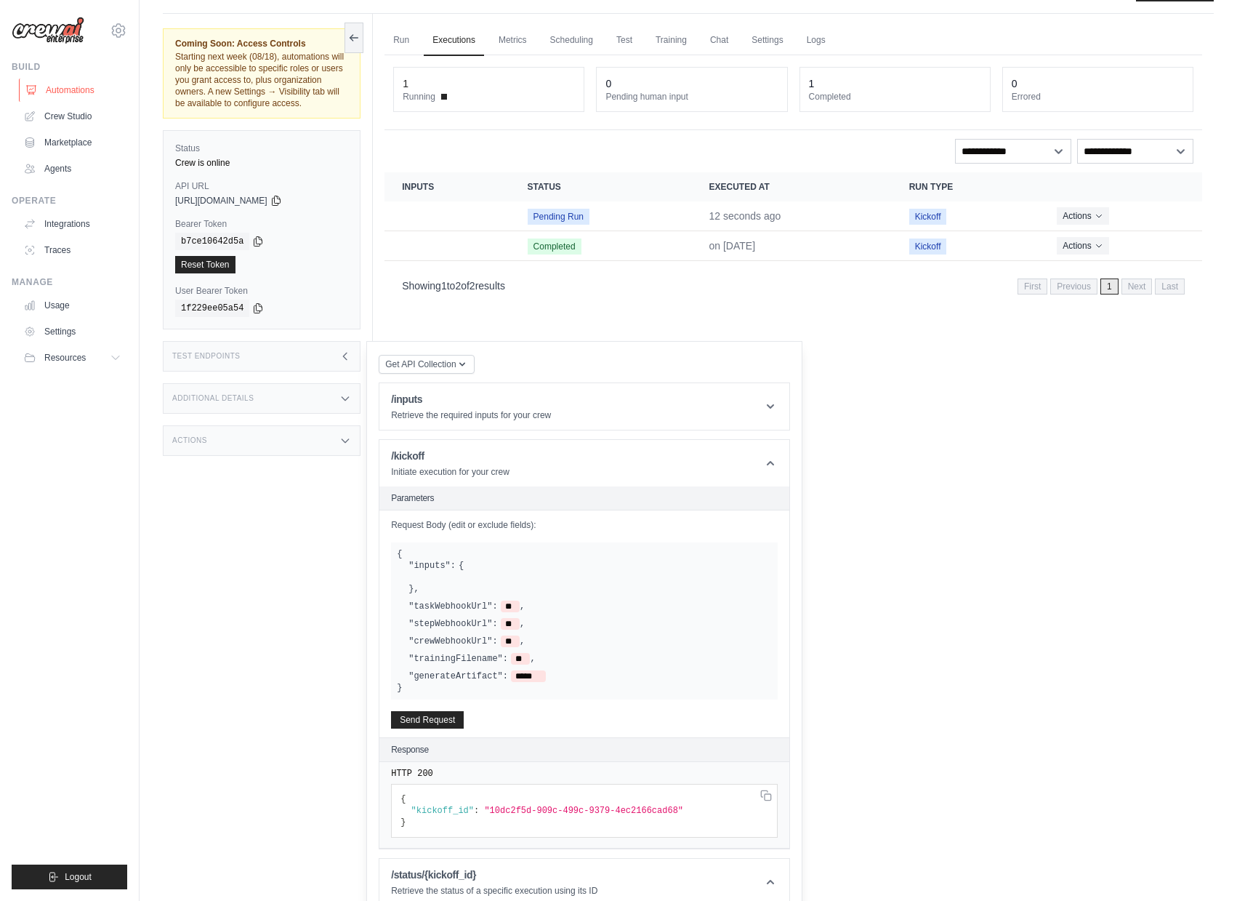
click at [70, 82] on link "Automations" at bounding box center [74, 90] width 110 height 23
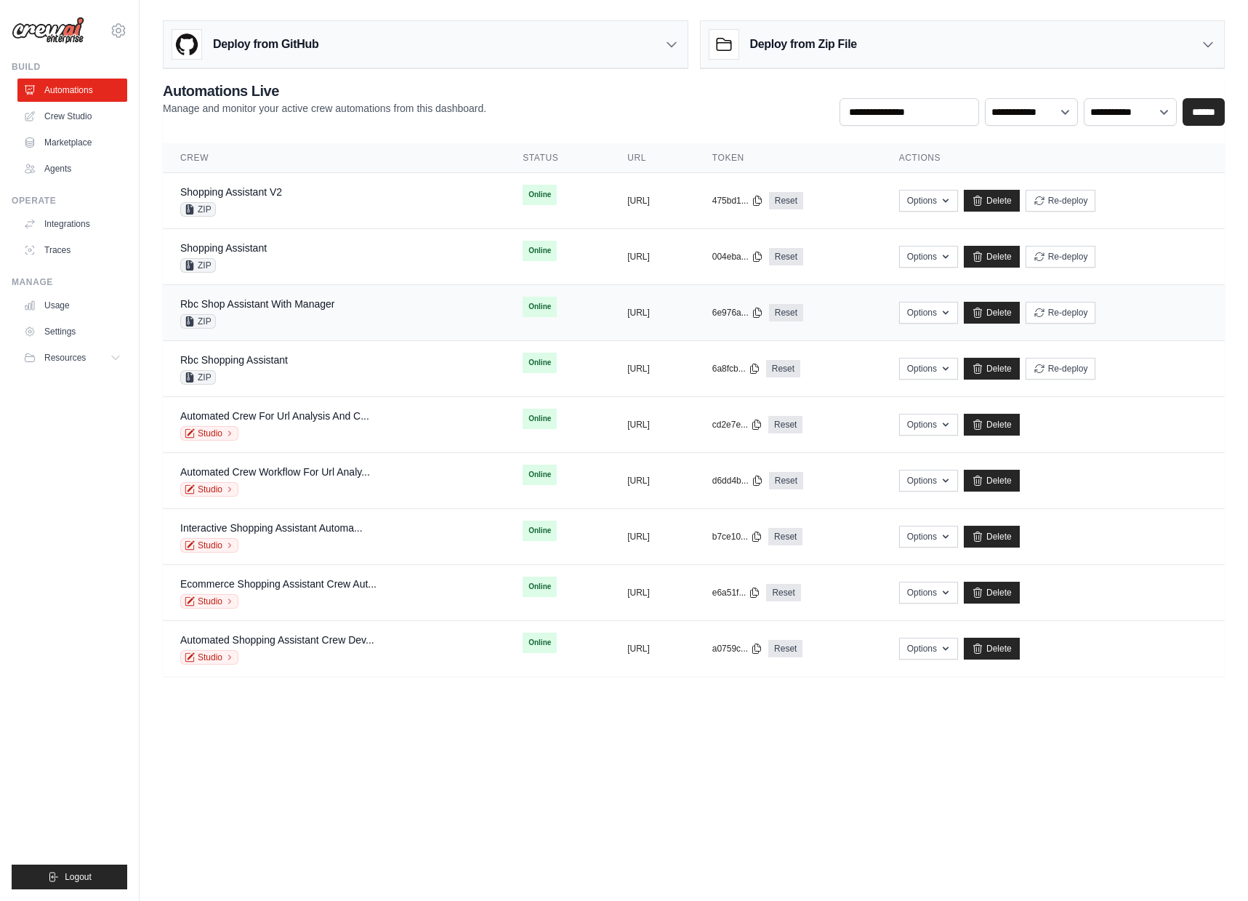
click at [281, 323] on div "ZIP" at bounding box center [257, 321] width 154 height 15
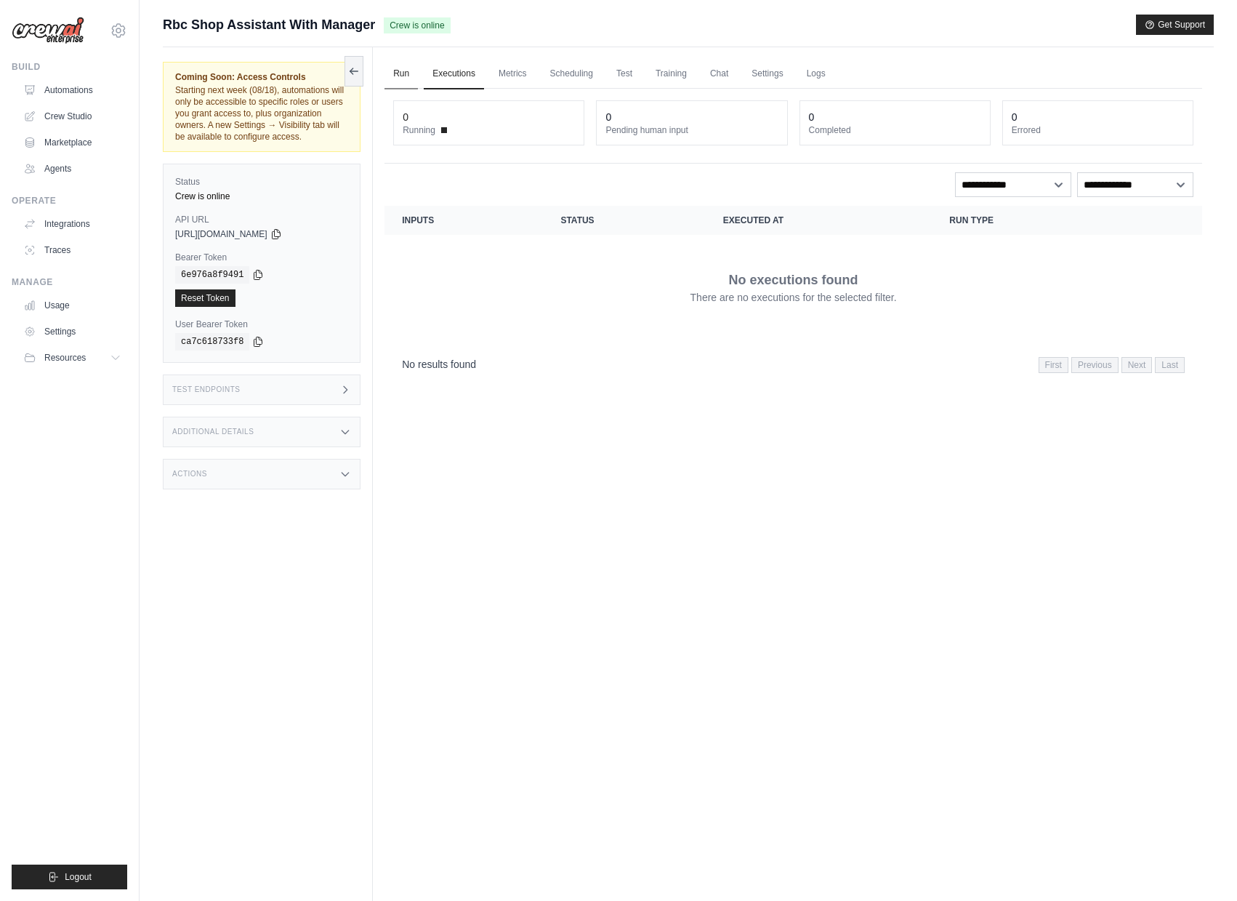
click at [417, 69] on link "Run" at bounding box center [401, 74] width 33 height 31
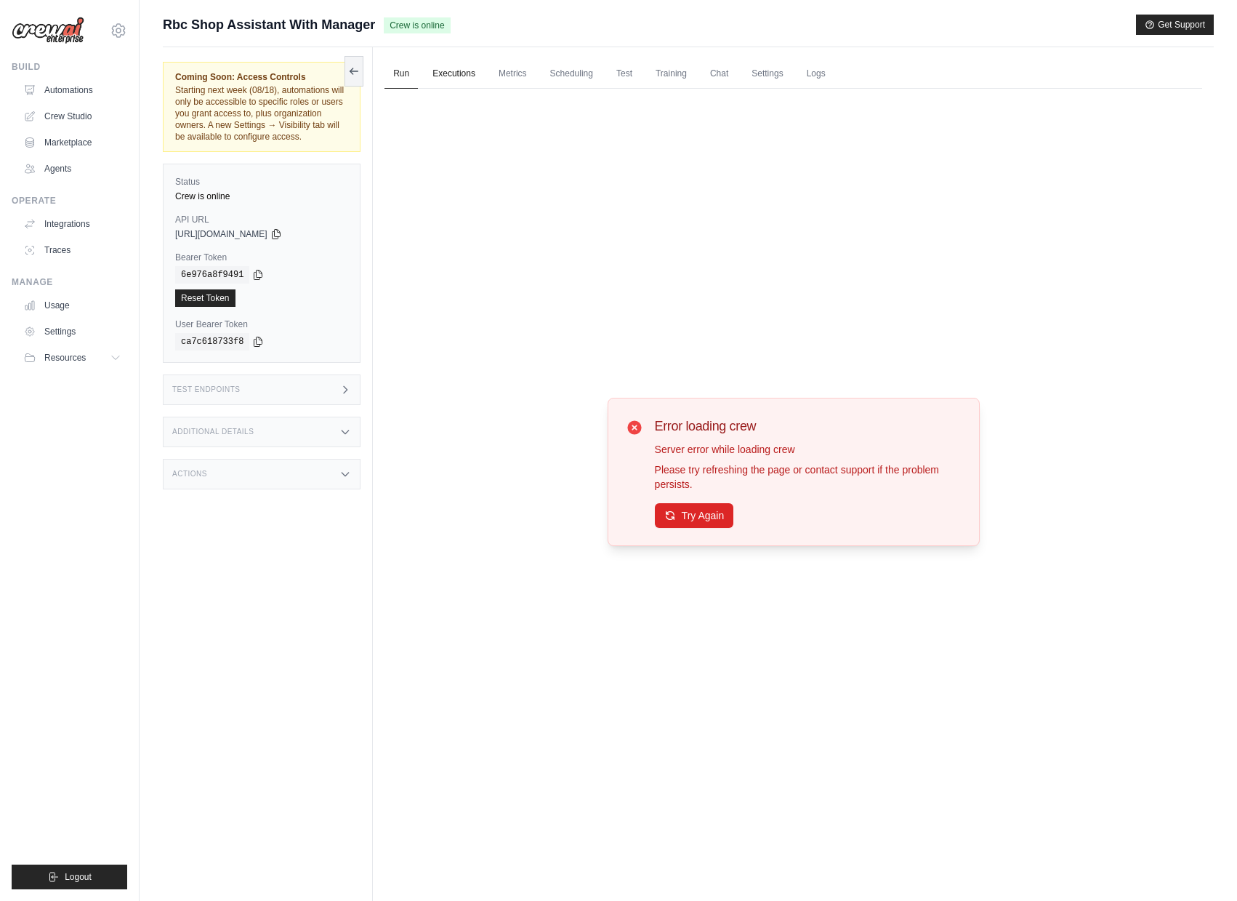
click at [436, 75] on link "Executions" at bounding box center [454, 74] width 60 height 31
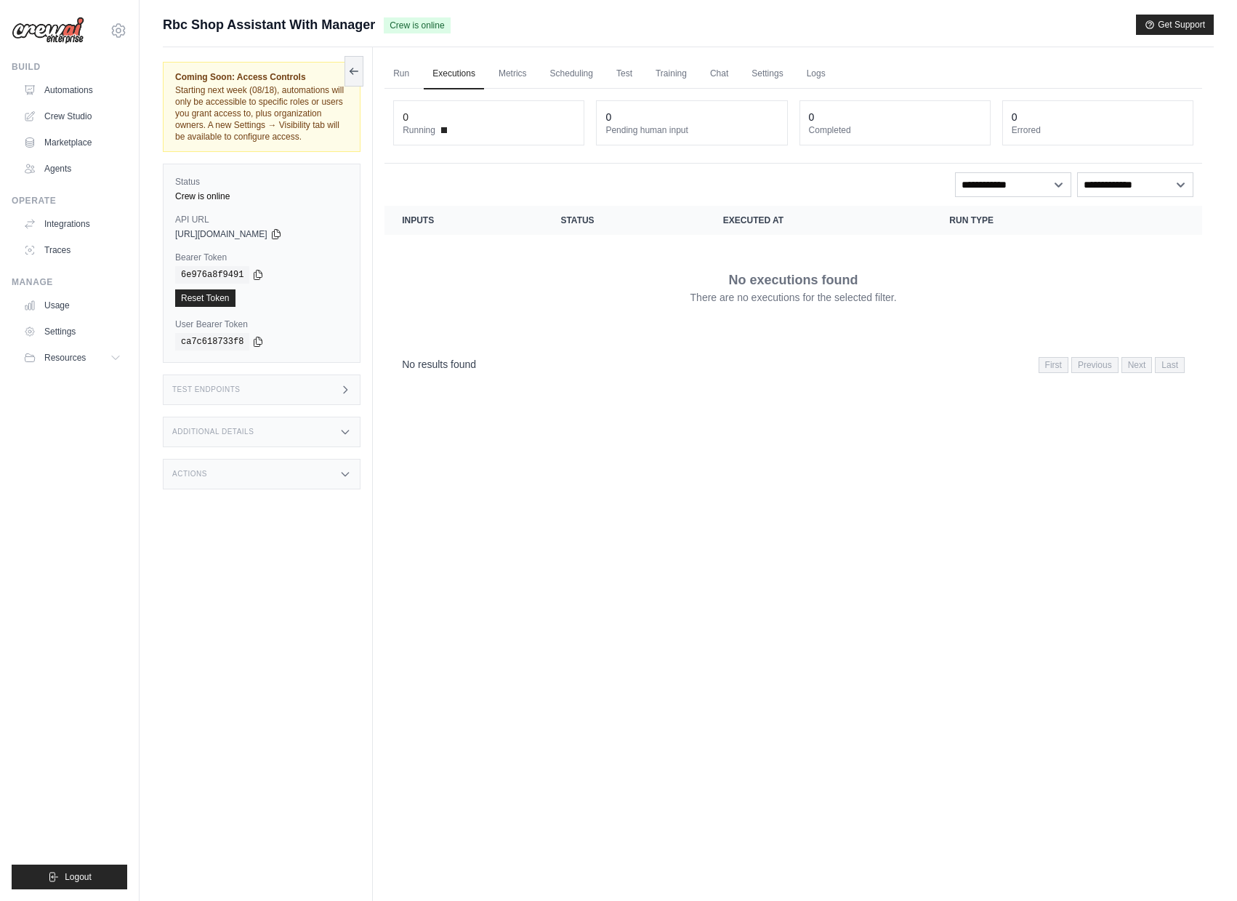
scroll to position [62, 0]
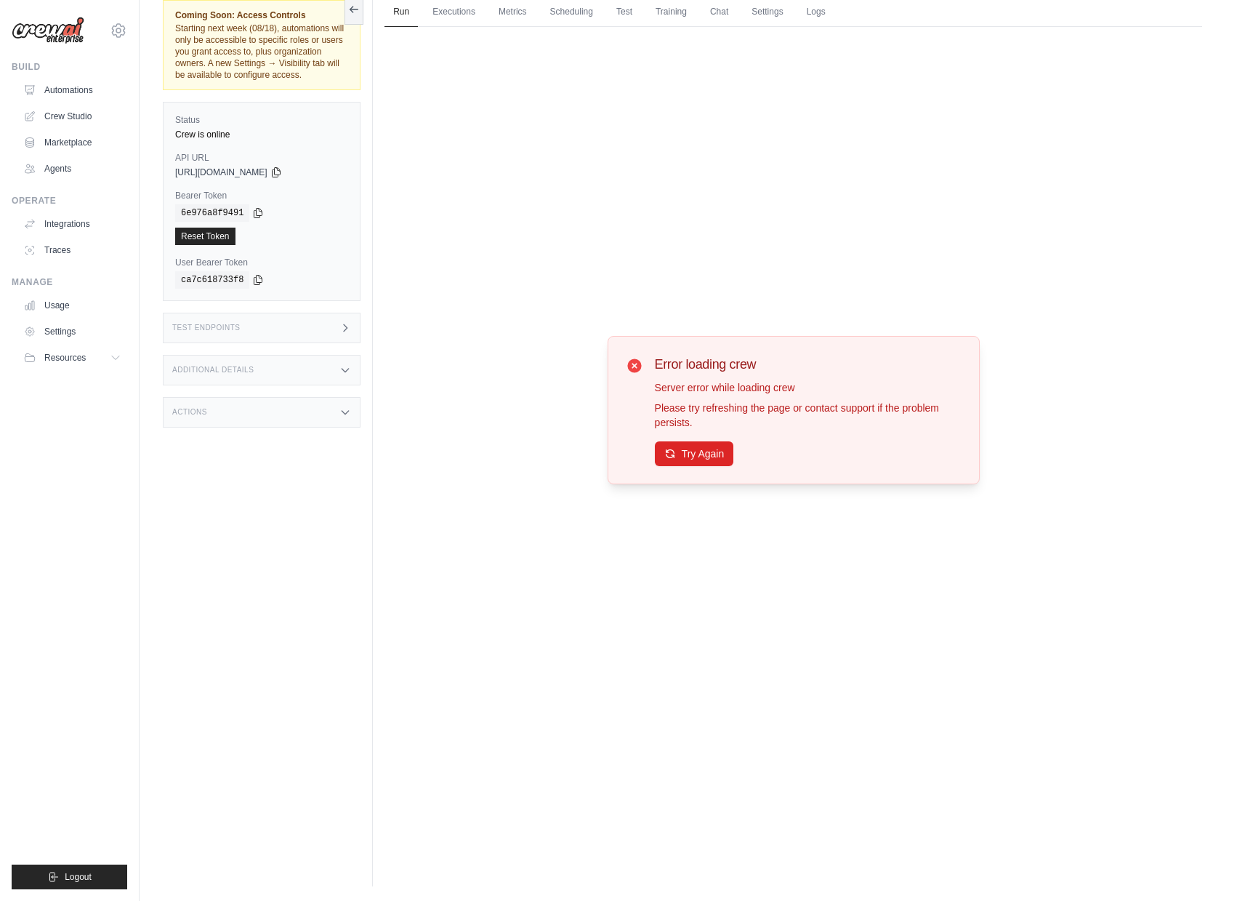
click at [65, 73] on div "Build Automations Crew Studio Marketplace Agents" at bounding box center [70, 120] width 116 height 119
click at [65, 91] on link "Automations" at bounding box center [74, 90] width 110 height 23
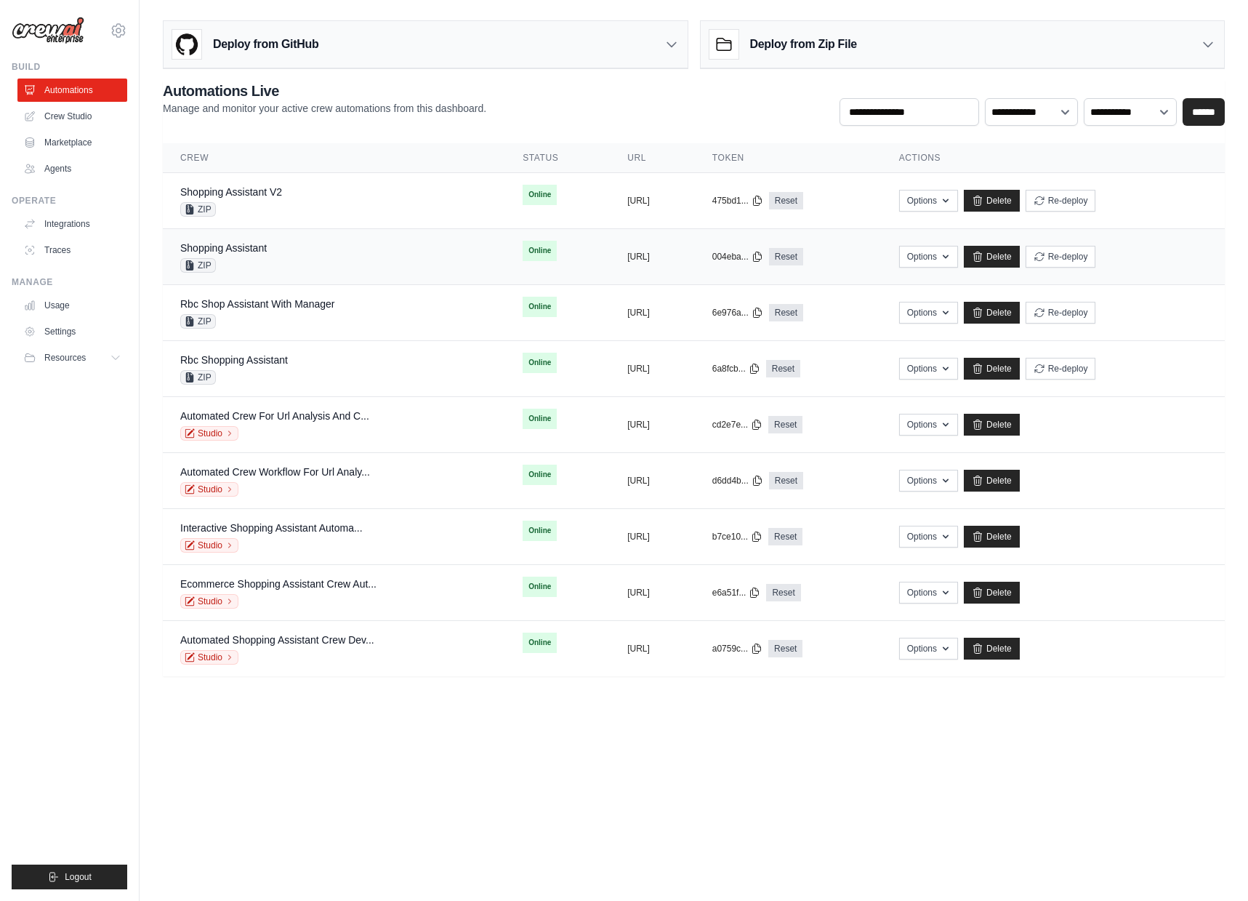
click at [267, 257] on div "Shopping Assistant ZIP" at bounding box center [223, 257] width 87 height 32
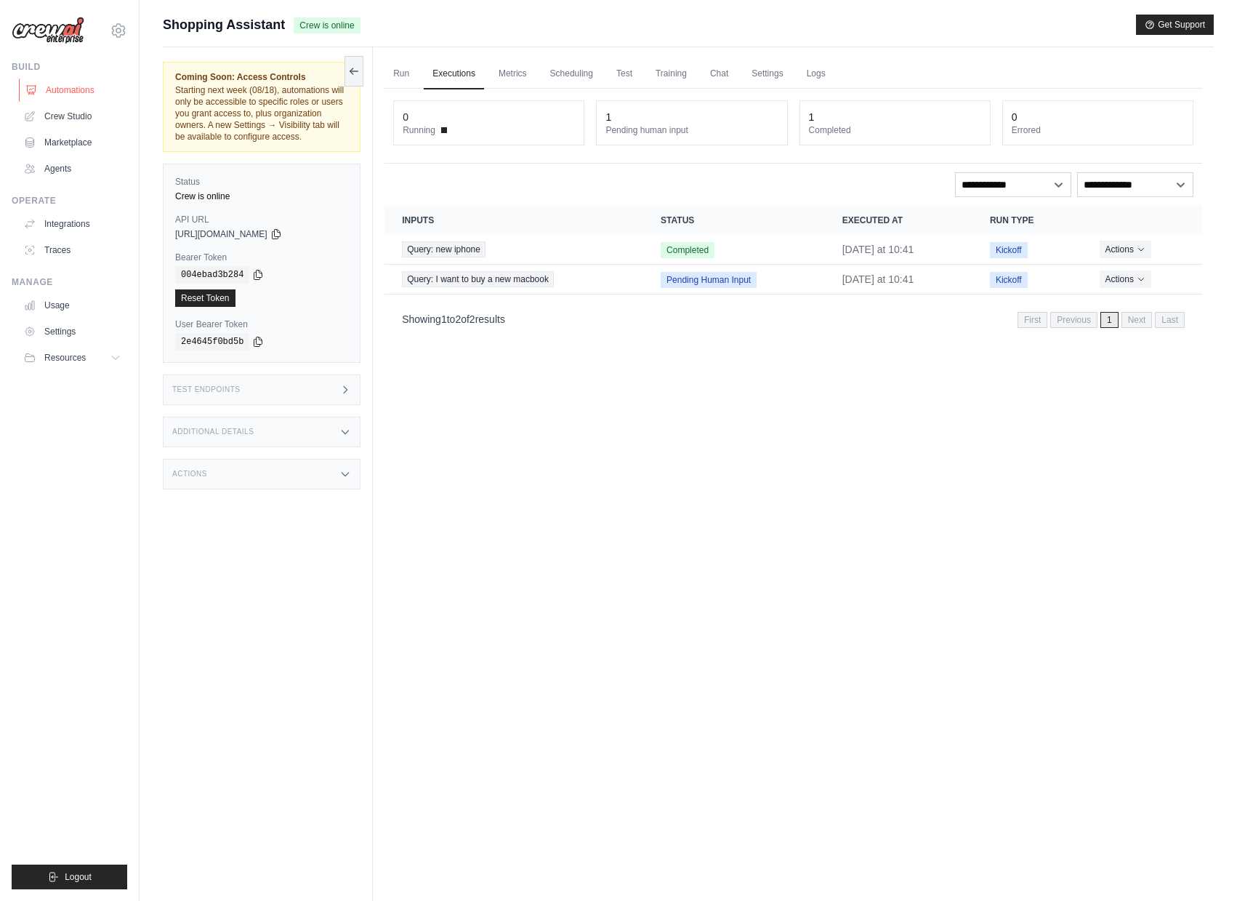
click at [63, 92] on link "Automations" at bounding box center [74, 90] width 110 height 23
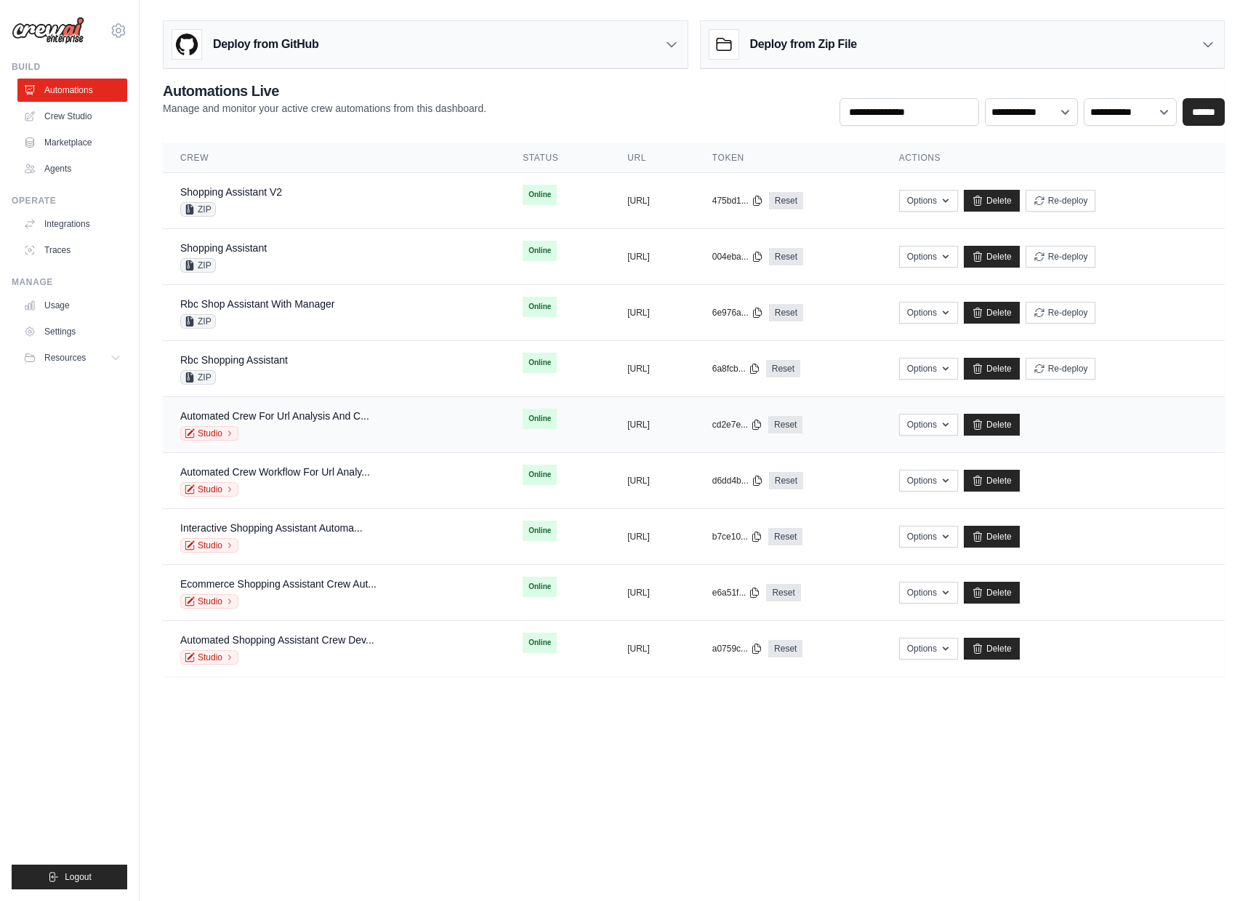
click at [270, 440] on div "Studio" at bounding box center [274, 433] width 189 height 15
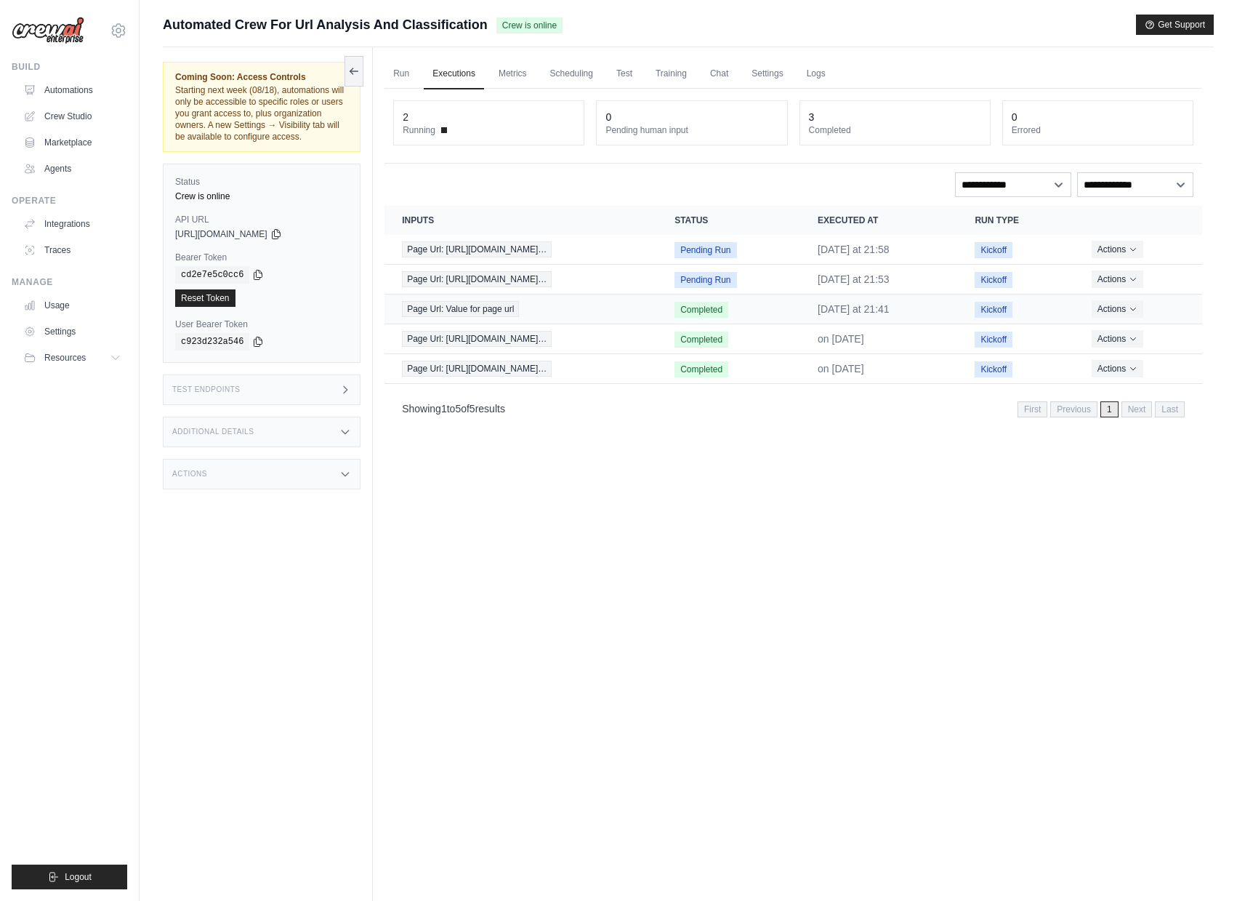
click at [728, 305] on span "Completed" at bounding box center [702, 310] width 54 height 16
click at [1138, 313] on button "Actions" at bounding box center [1118, 307] width 52 height 17
click at [1126, 335] on link "View Details" at bounding box center [1138, 334] width 93 height 23
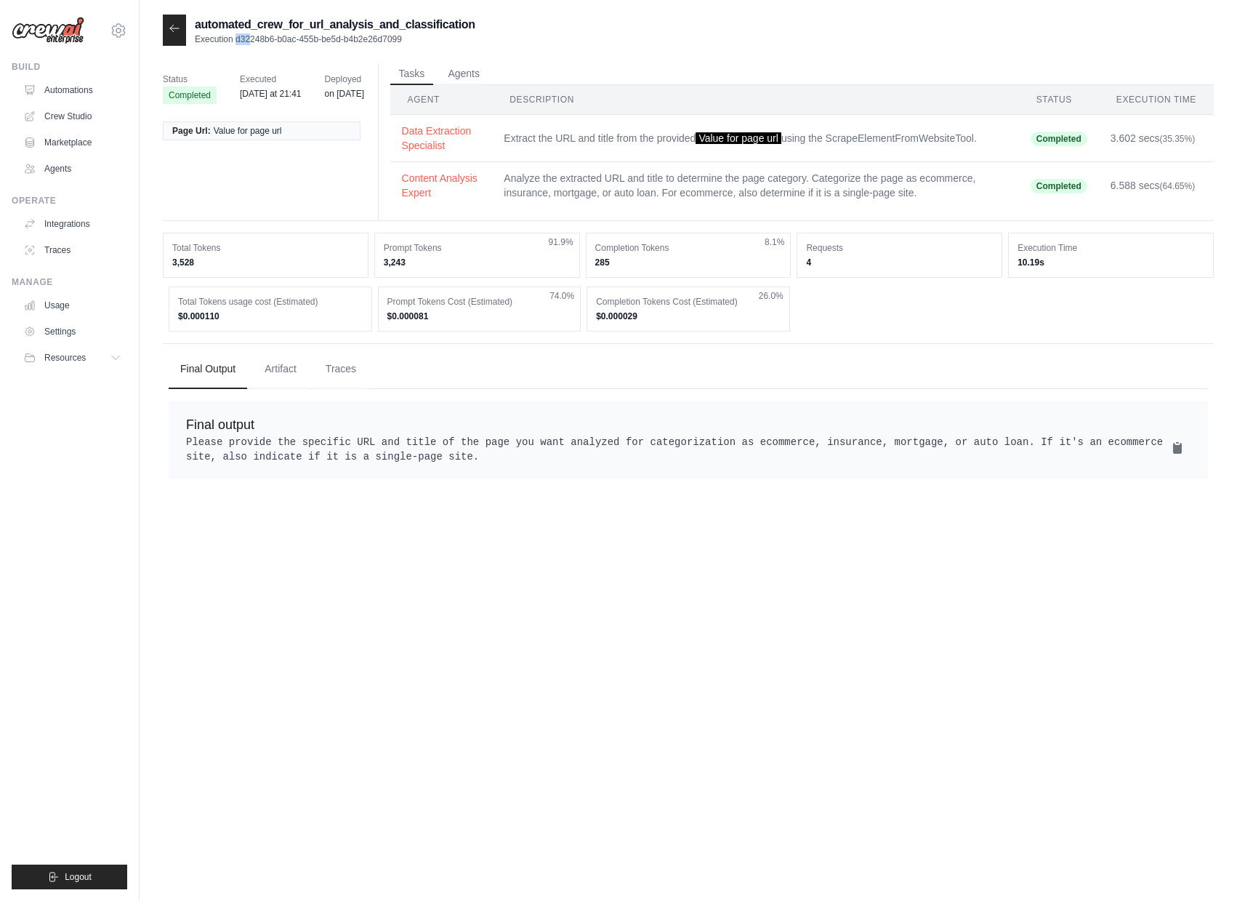
drag, startPoint x: 233, startPoint y: 39, endPoint x: 241, endPoint y: 41, distance: 8.3
click at [241, 41] on p "Execution d32248b6-b0ac-455b-be5d-b4b2e26d7099" at bounding box center [335, 39] width 281 height 12
click at [245, 37] on p "Execution d32248b6-b0ac-455b-be5d-b4b2e26d7099" at bounding box center [335, 39] width 281 height 12
drag, startPoint x: 238, startPoint y: 38, endPoint x: 457, endPoint y: 39, distance: 219.5
click at [457, 39] on p "Execution d32248b6-b0ac-455b-be5d-b4b2e26d7099" at bounding box center [335, 39] width 281 height 12
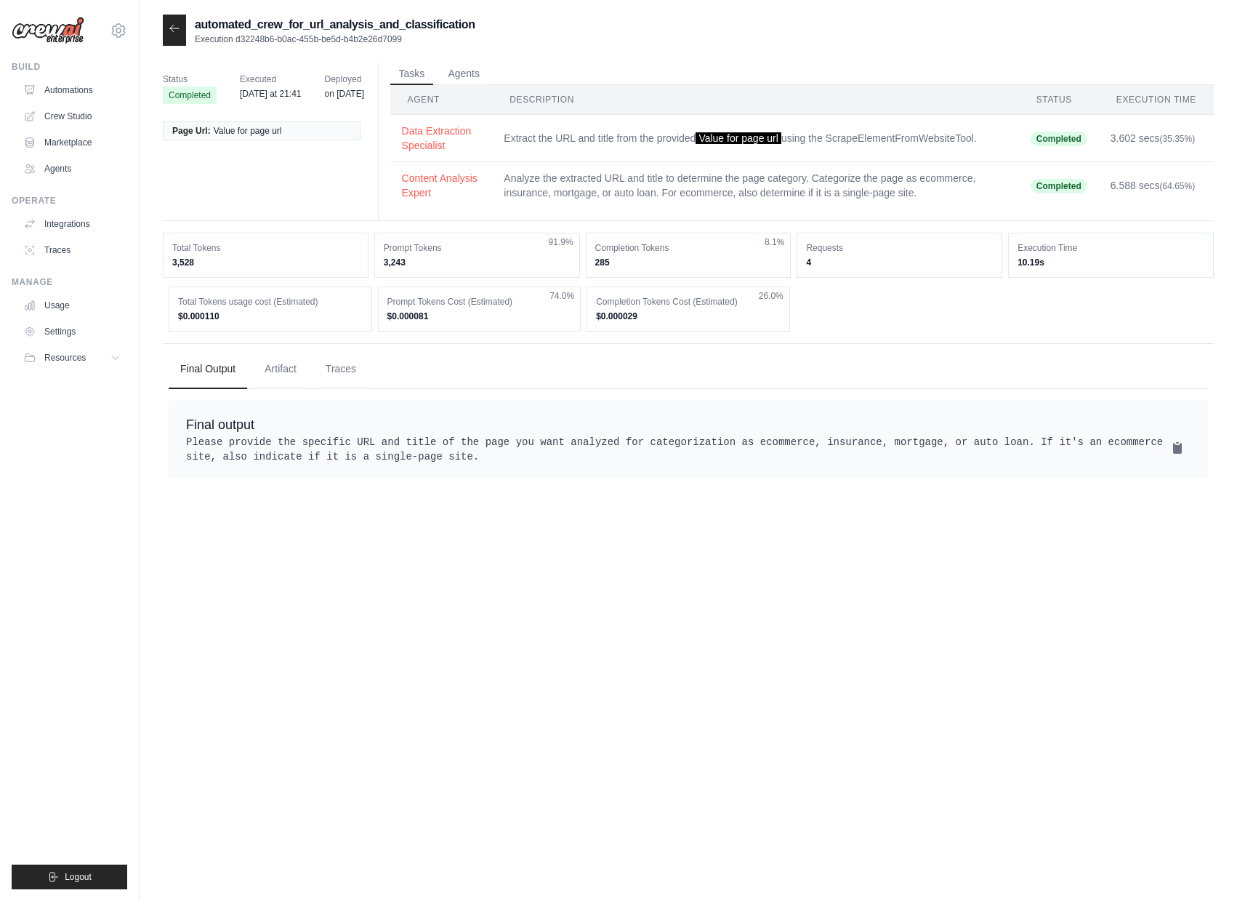
copy p "d32248b6-b0ac-455b-be5d-b4b2e26d7099"
click at [181, 36] on div at bounding box center [174, 30] width 23 height 31
click at [176, 32] on icon at bounding box center [175, 29] width 12 height 12
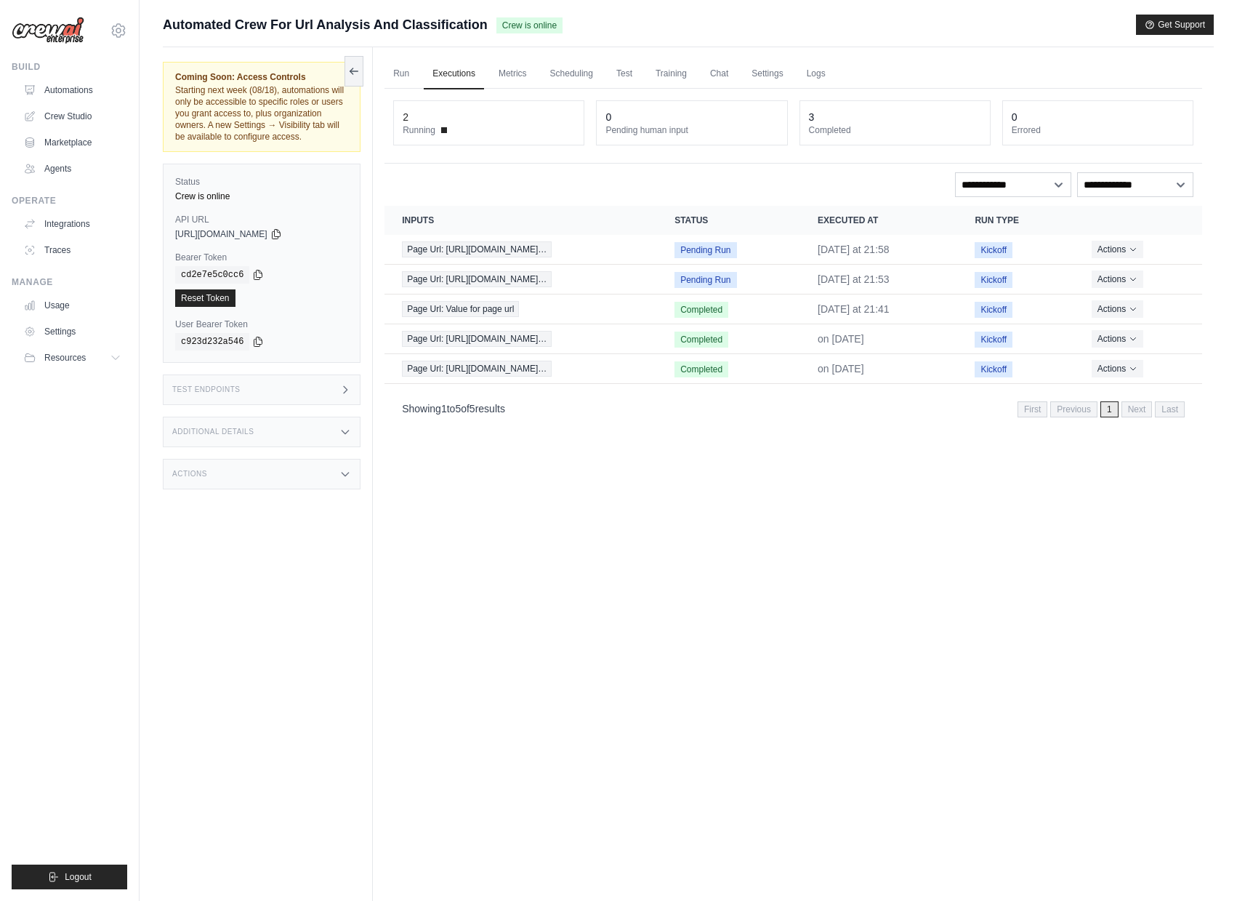
click at [290, 405] on div "Test Endpoints" at bounding box center [262, 389] width 198 height 31
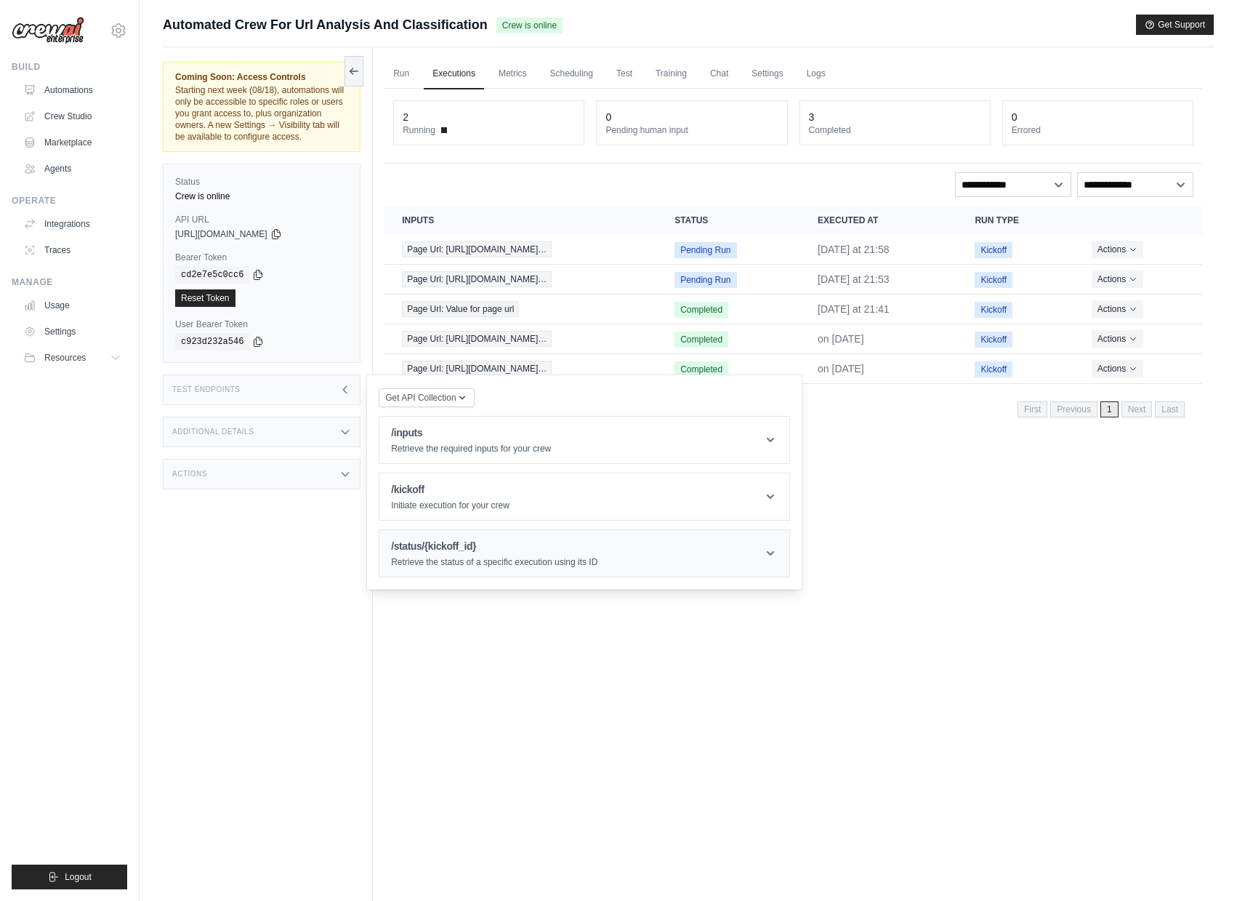
click at [440, 566] on div "/status/{kickoff_id} Retrieve the status of a specific execution using its ID" at bounding box center [494, 553] width 206 height 29
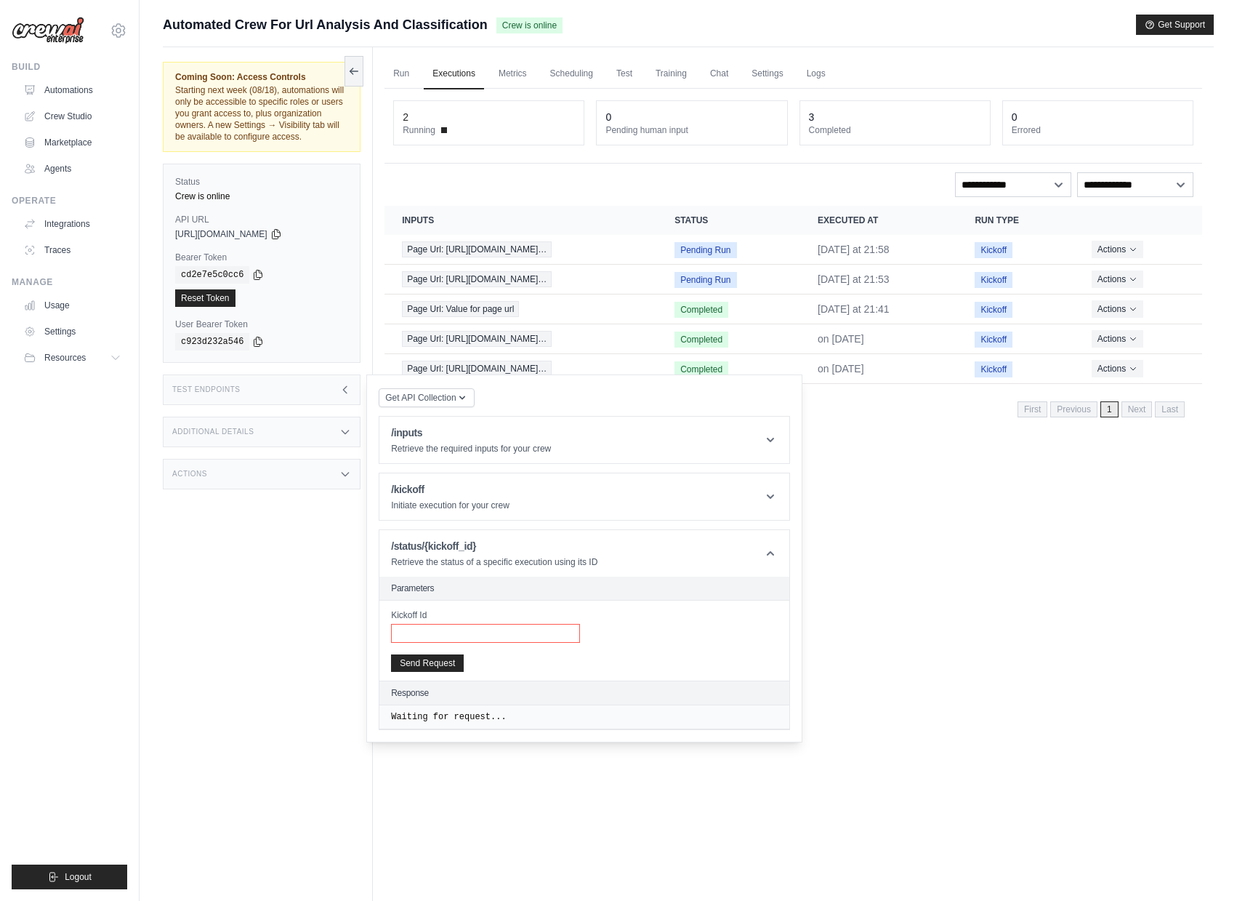
click at [443, 641] on input "Kickoff Id" at bounding box center [485, 633] width 189 height 19
paste input "**********"
type input "**********"
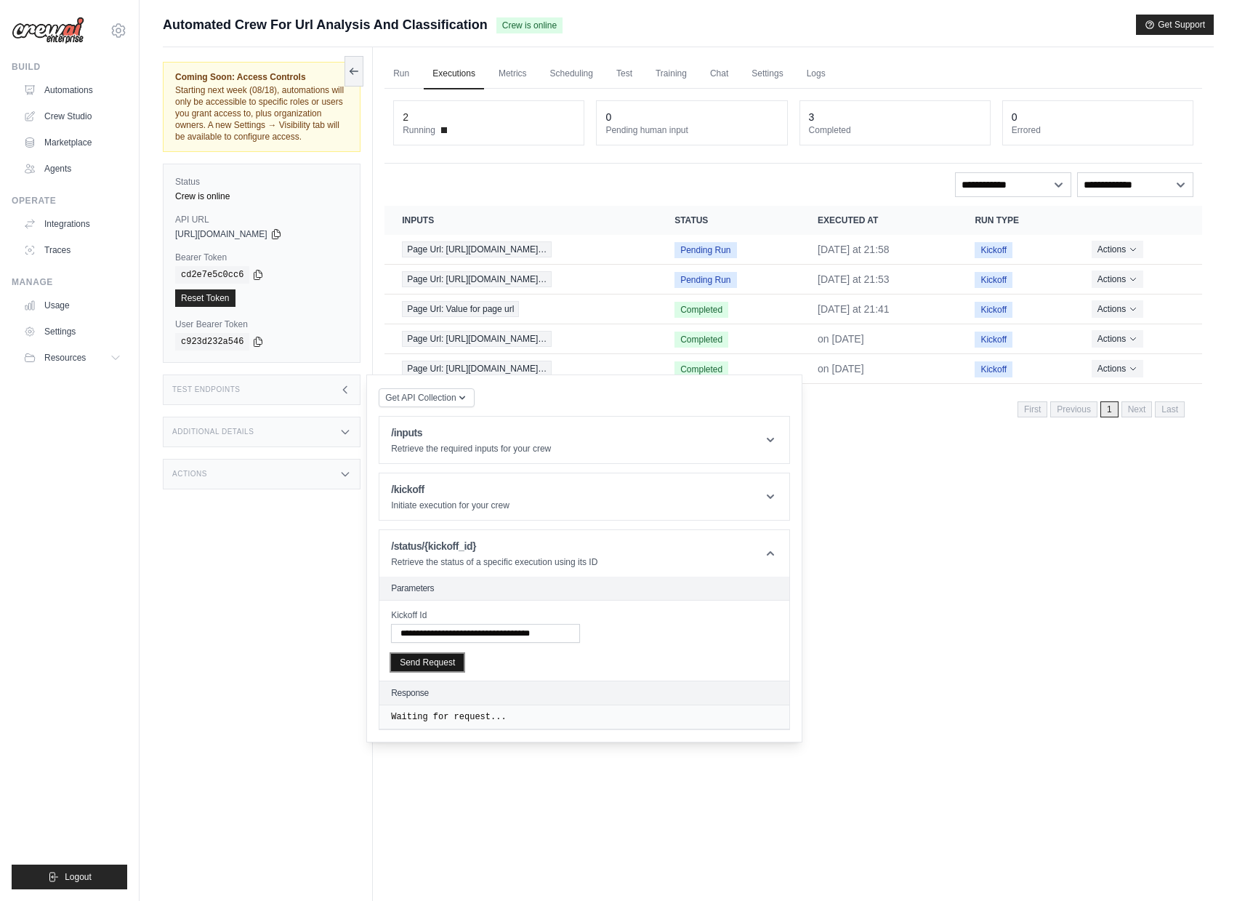
click at [450, 671] on button "Send Request" at bounding box center [427, 662] width 73 height 17
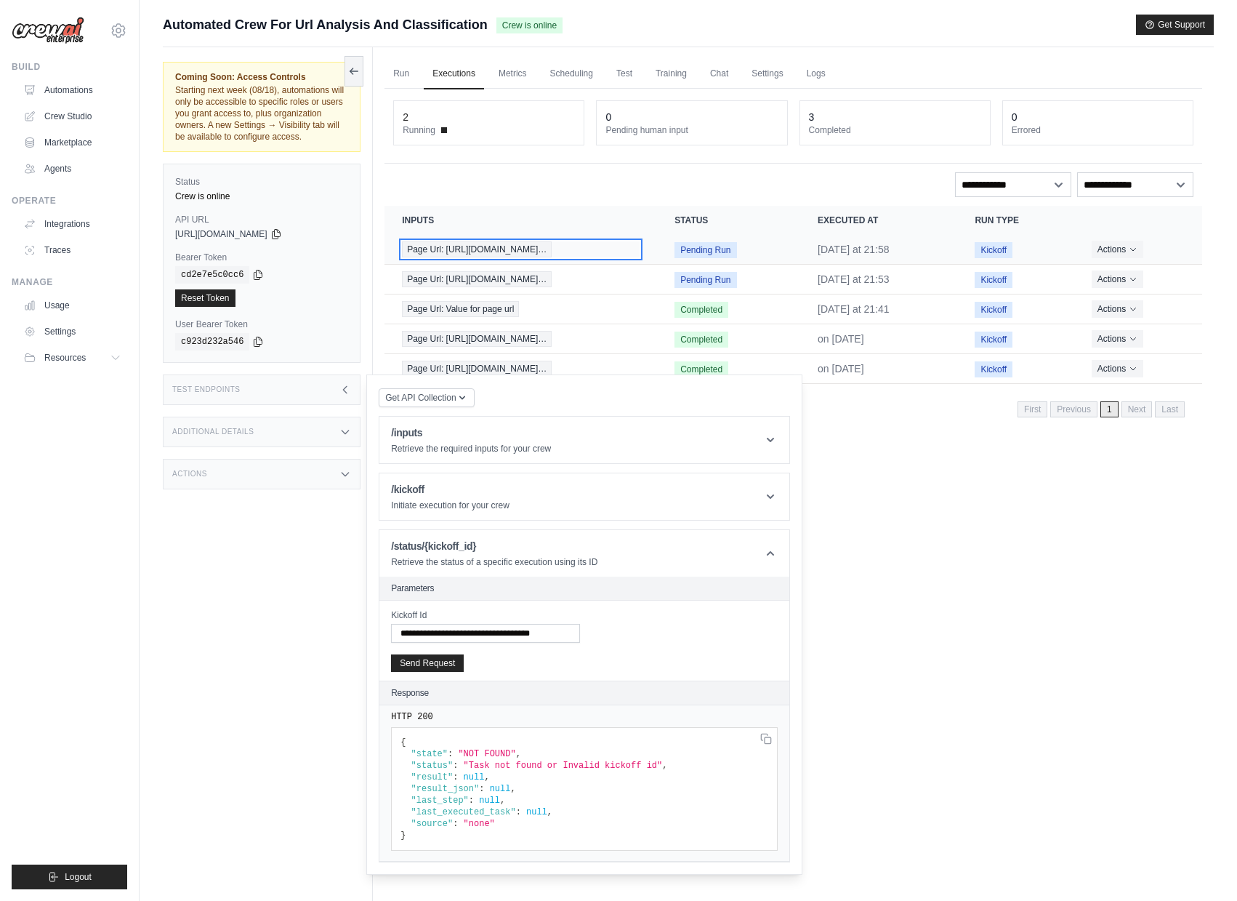
click at [605, 251] on div "Page Url: [URL][DOMAIN_NAME]…" at bounding box center [521, 249] width 238 height 16
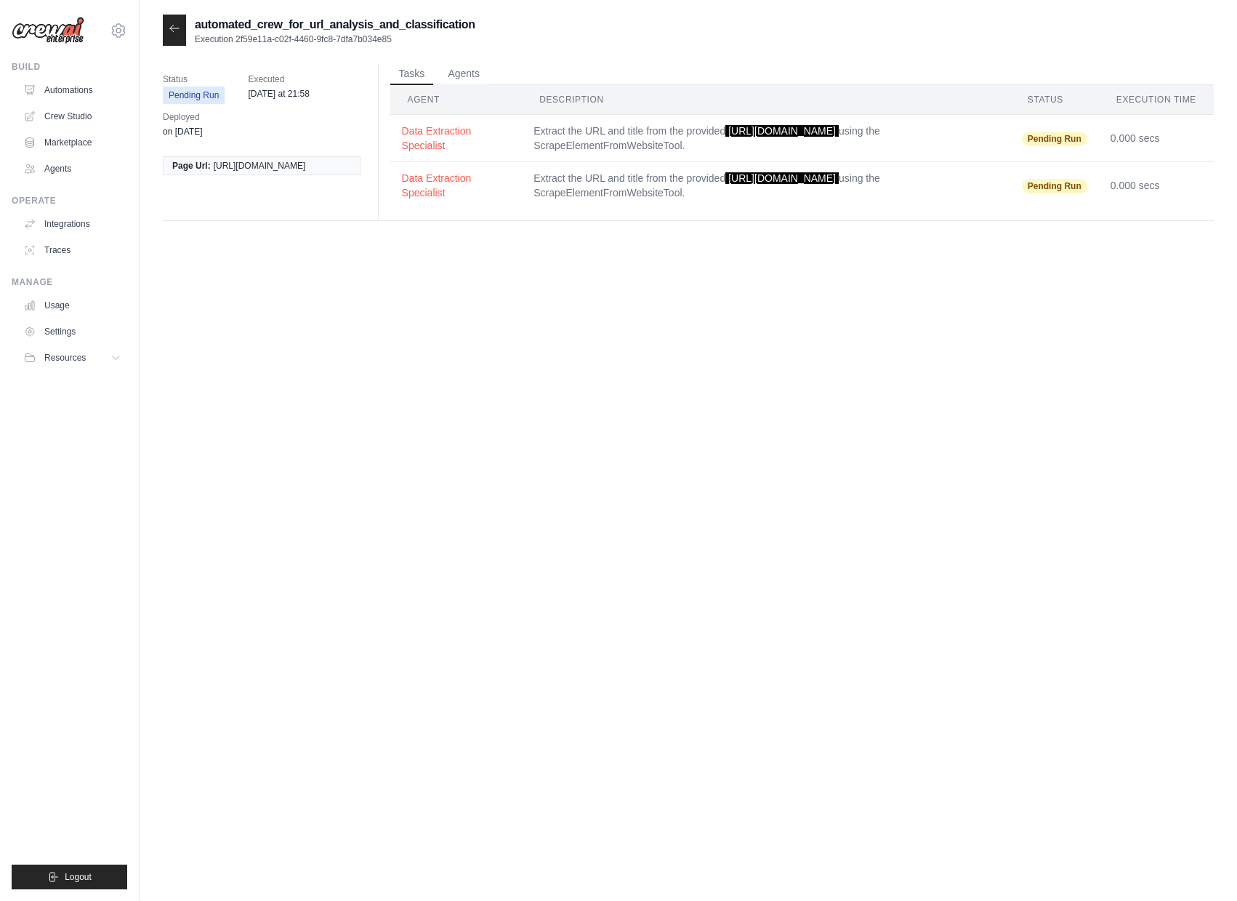
drag, startPoint x: 239, startPoint y: 39, endPoint x: 410, endPoint y: 39, distance: 170.8
click at [410, 39] on p "Execution 2f59e11a-c02f-4460-9fc8-7dfa7b034e85" at bounding box center [335, 39] width 281 height 12
copy p "2f59e11a-c02f-4460-9fc8-7dfa7b034e85"
click at [180, 28] on div at bounding box center [174, 30] width 23 height 31
click at [174, 33] on icon at bounding box center [175, 29] width 12 height 12
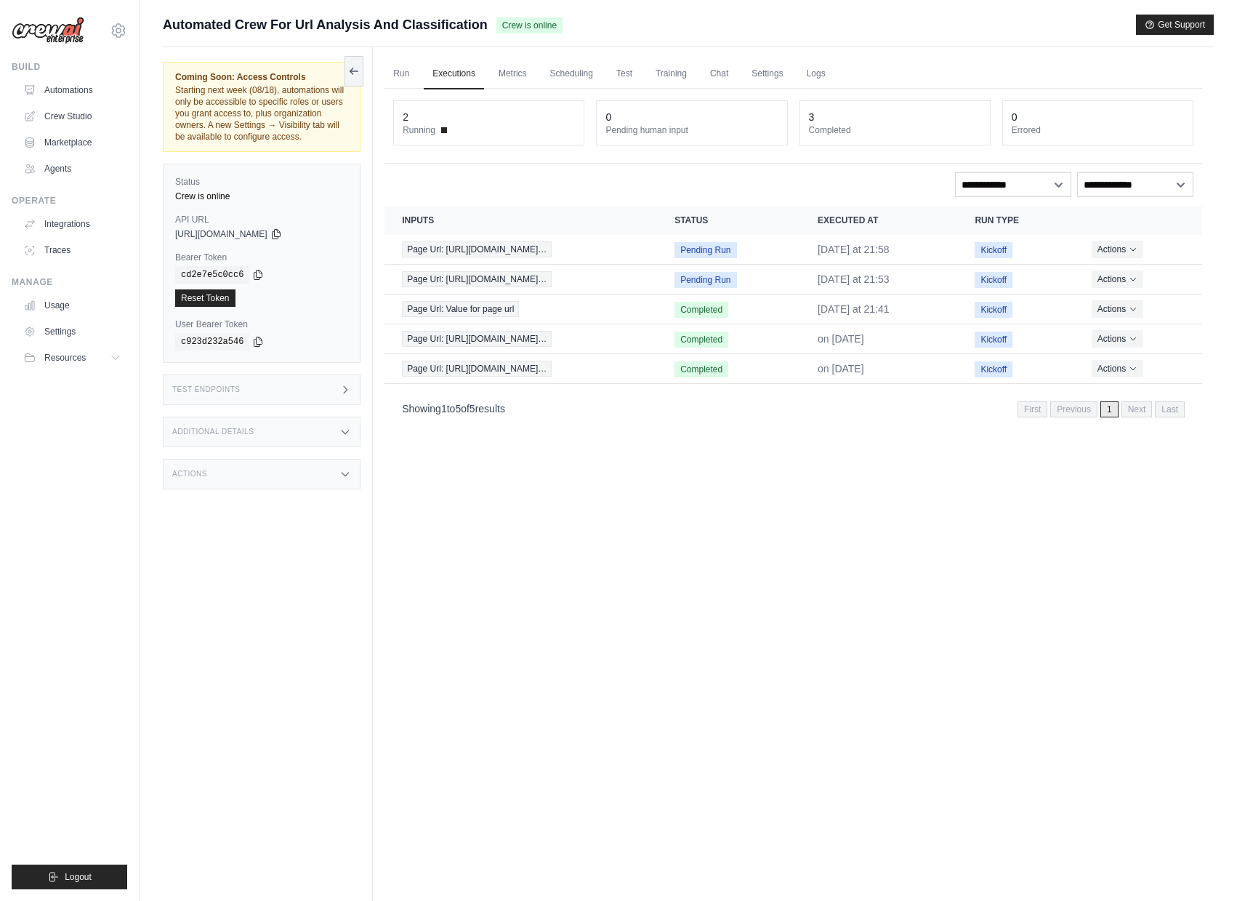
click at [312, 400] on div "Test Endpoints" at bounding box center [262, 389] width 198 height 31
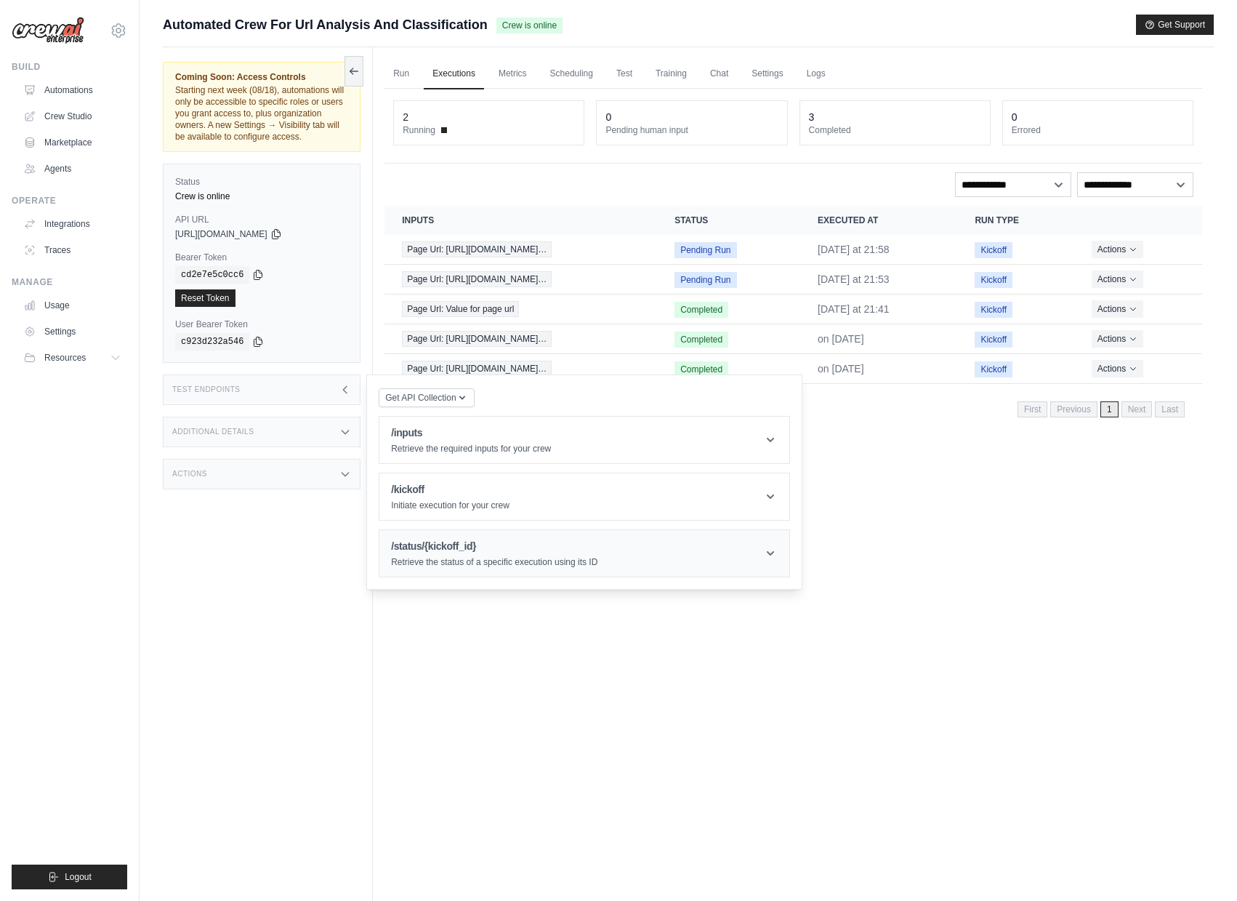
click at [465, 568] on p "Retrieve the status of a specific execution using its ID" at bounding box center [494, 562] width 206 height 12
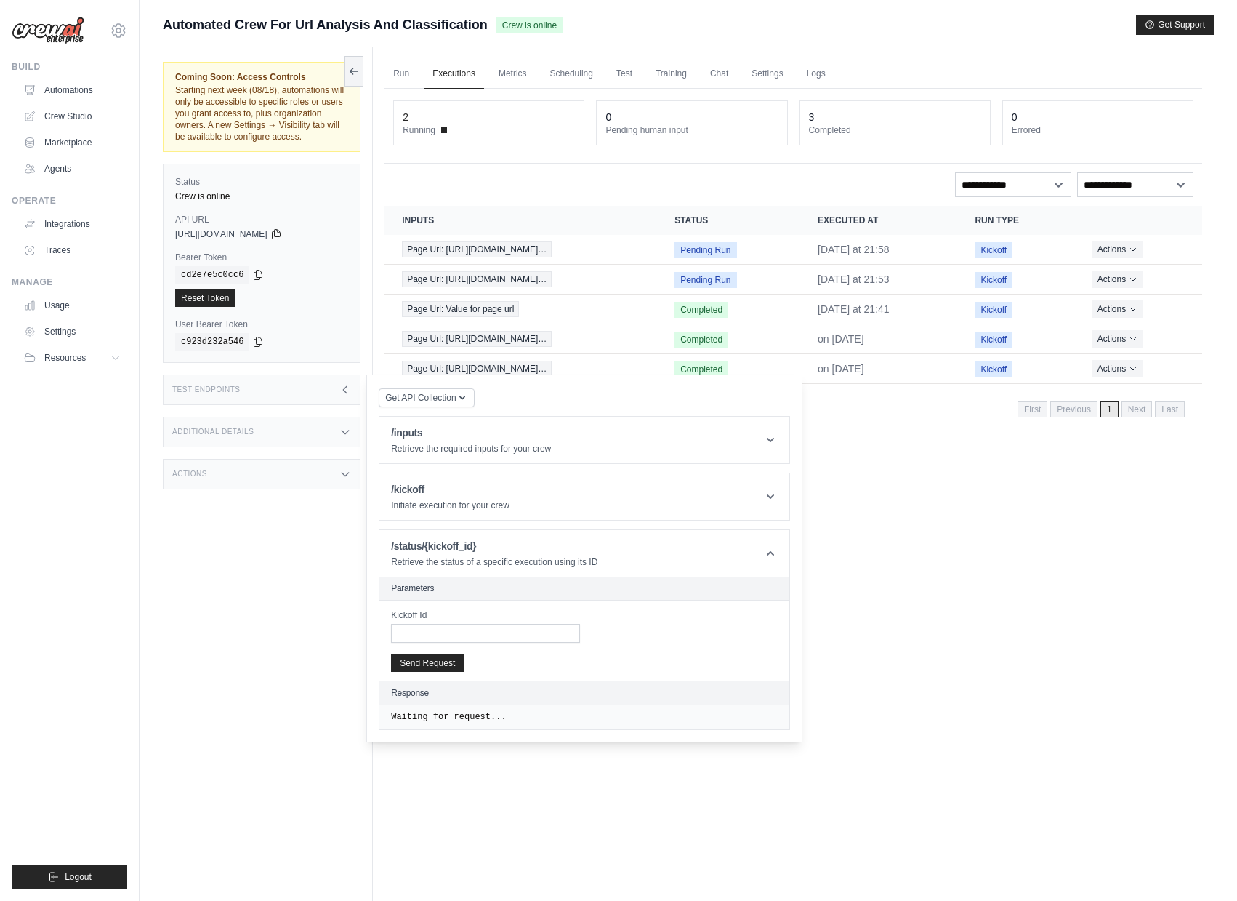
click at [457, 635] on div "Kickoff Id" at bounding box center [485, 625] width 189 height 33
click at [452, 643] on input "Kickoff Id" at bounding box center [485, 633] width 189 height 19
paste input "**********"
type input "**********"
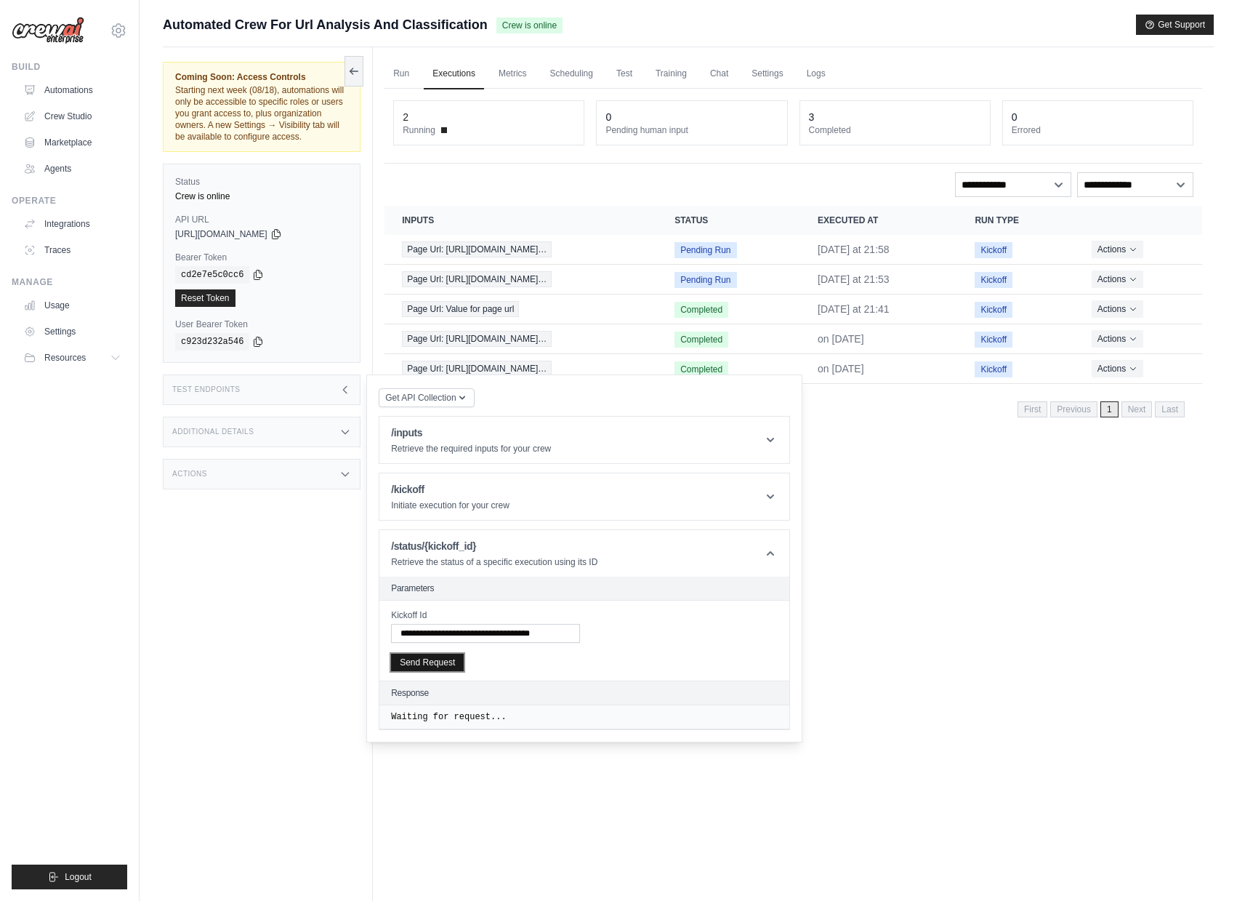
click at [446, 671] on button "Send Request" at bounding box center [427, 662] width 73 height 17
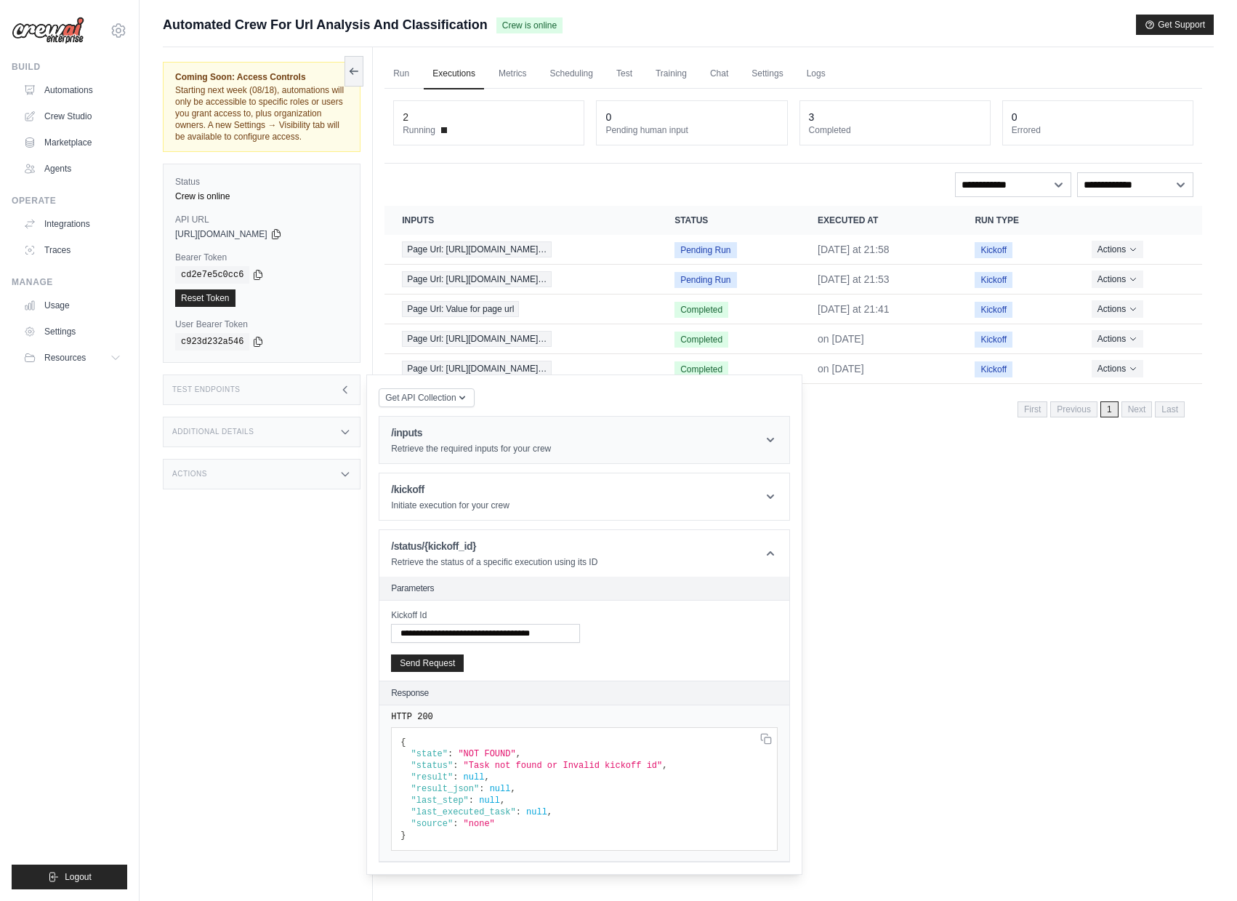
click at [427, 454] on p "Retrieve the required inputs for your crew" at bounding box center [471, 449] width 160 height 12
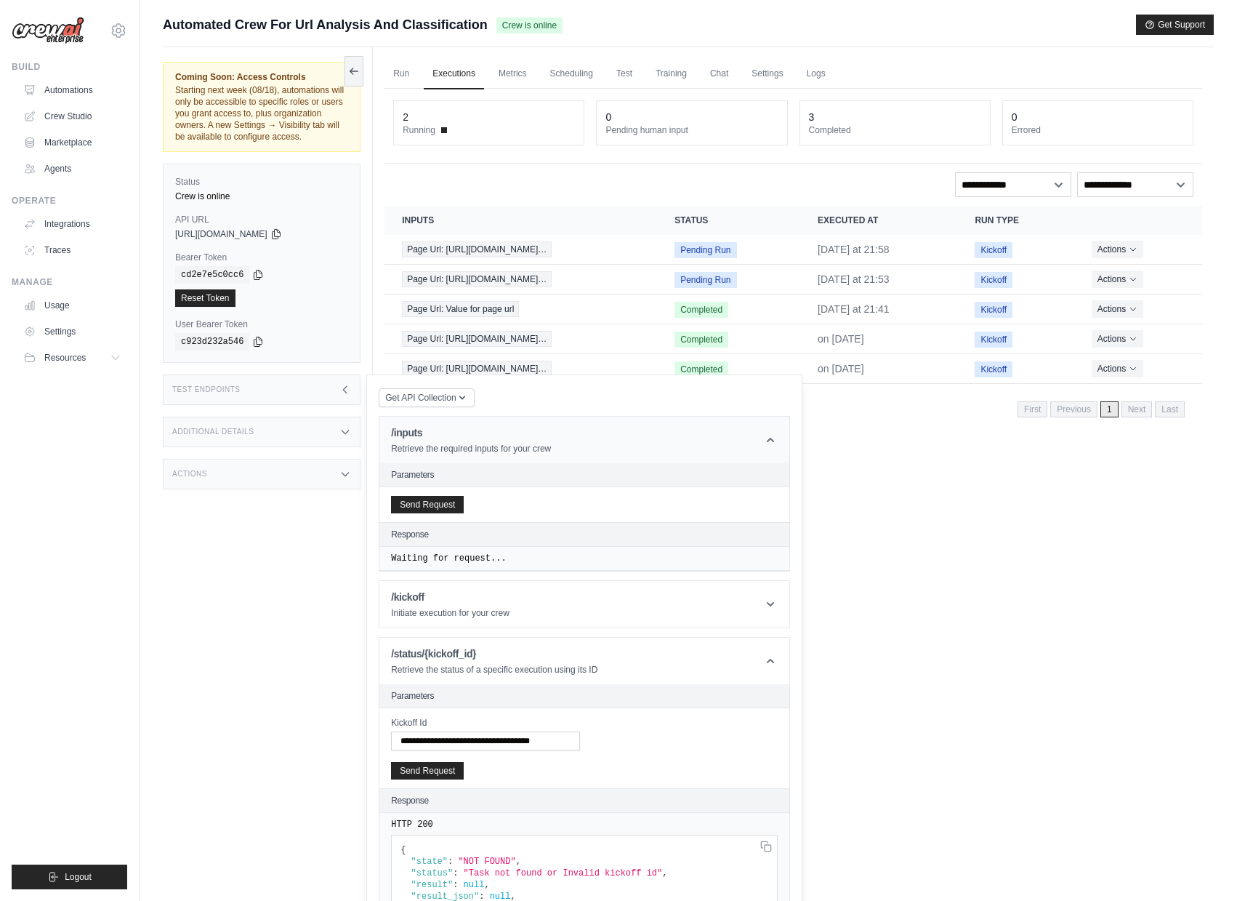
click at [475, 463] on header "/inputs Retrieve the required inputs for your crew" at bounding box center [584, 440] width 410 height 47
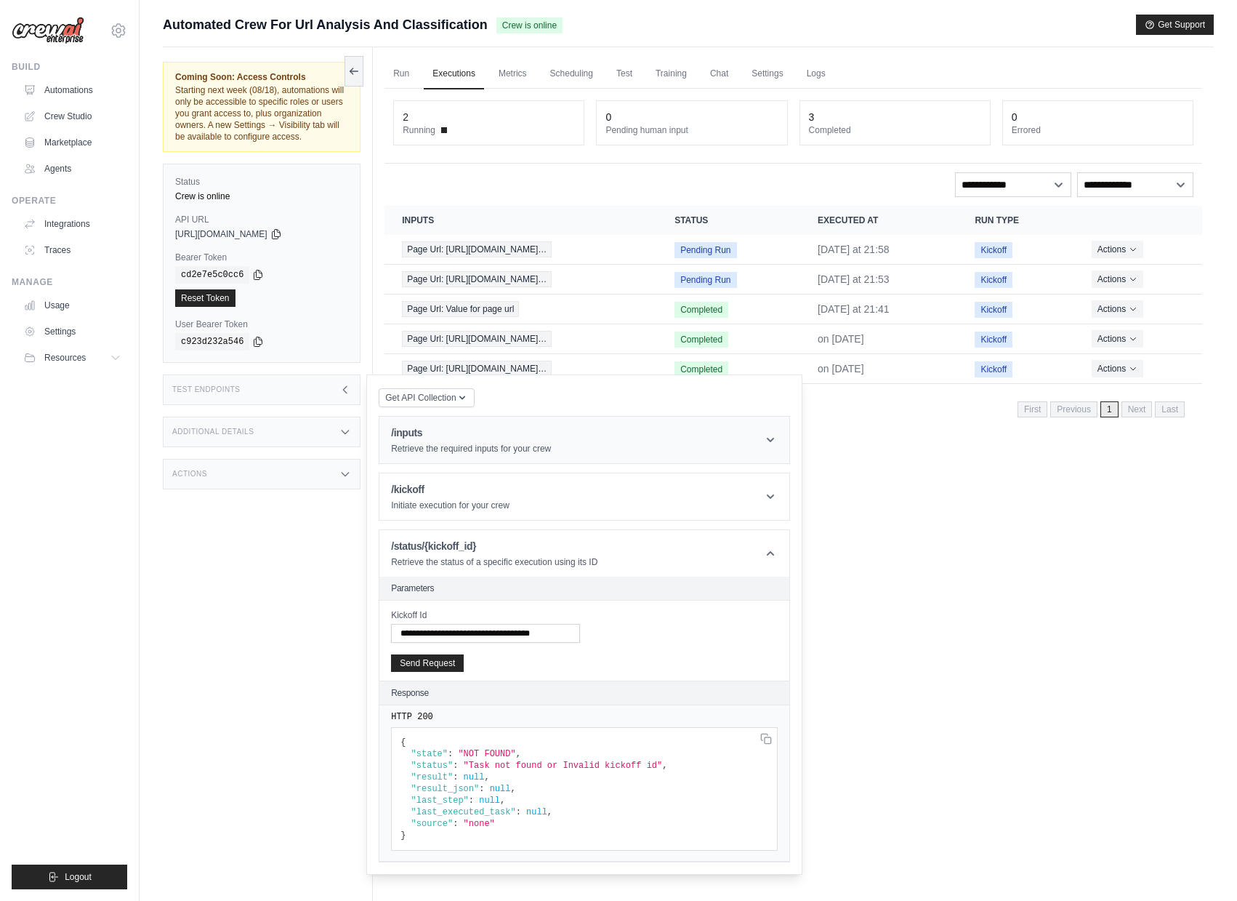
click at [488, 454] on p "Retrieve the required inputs for your crew" at bounding box center [471, 449] width 160 height 12
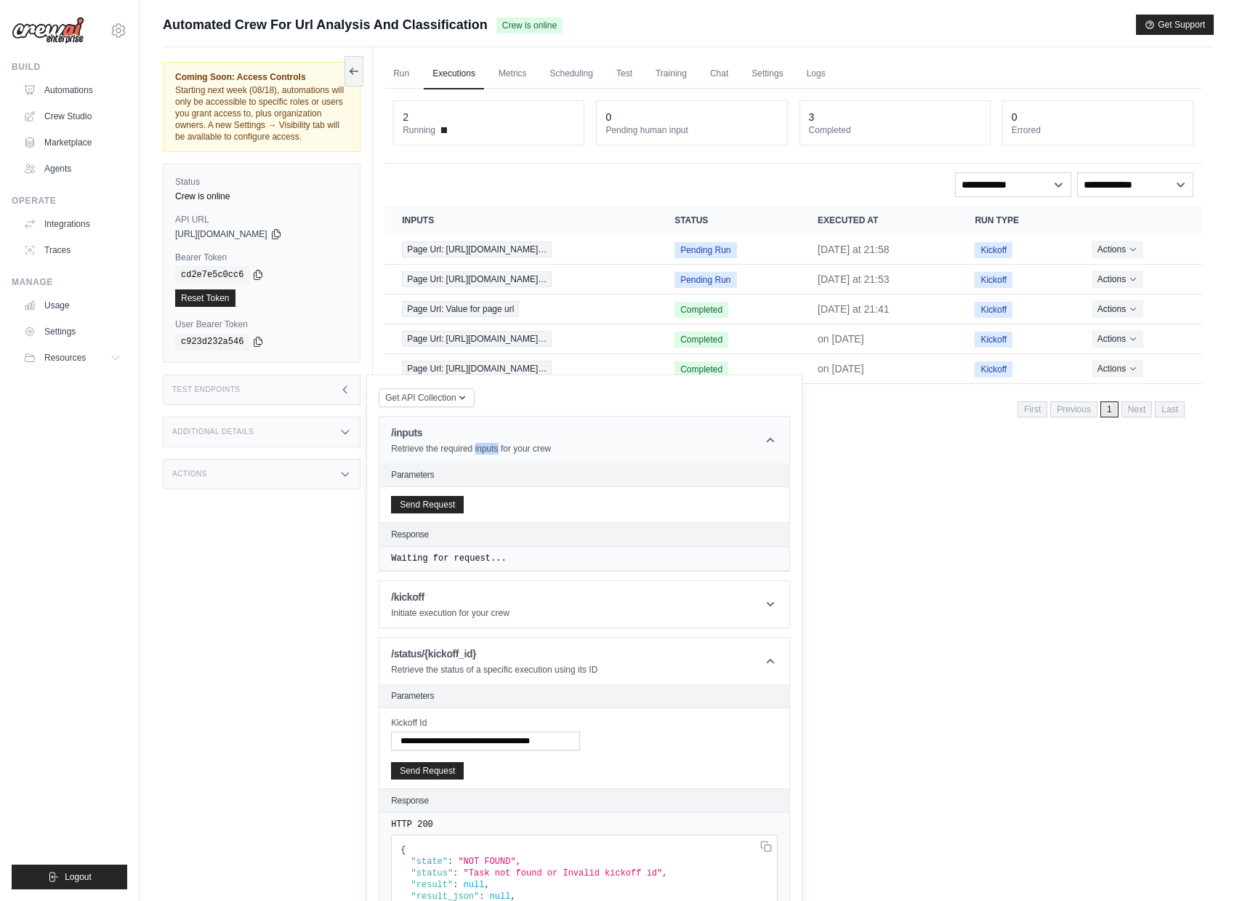
click at [488, 454] on p "Retrieve the required inputs for your crew" at bounding box center [471, 449] width 160 height 12
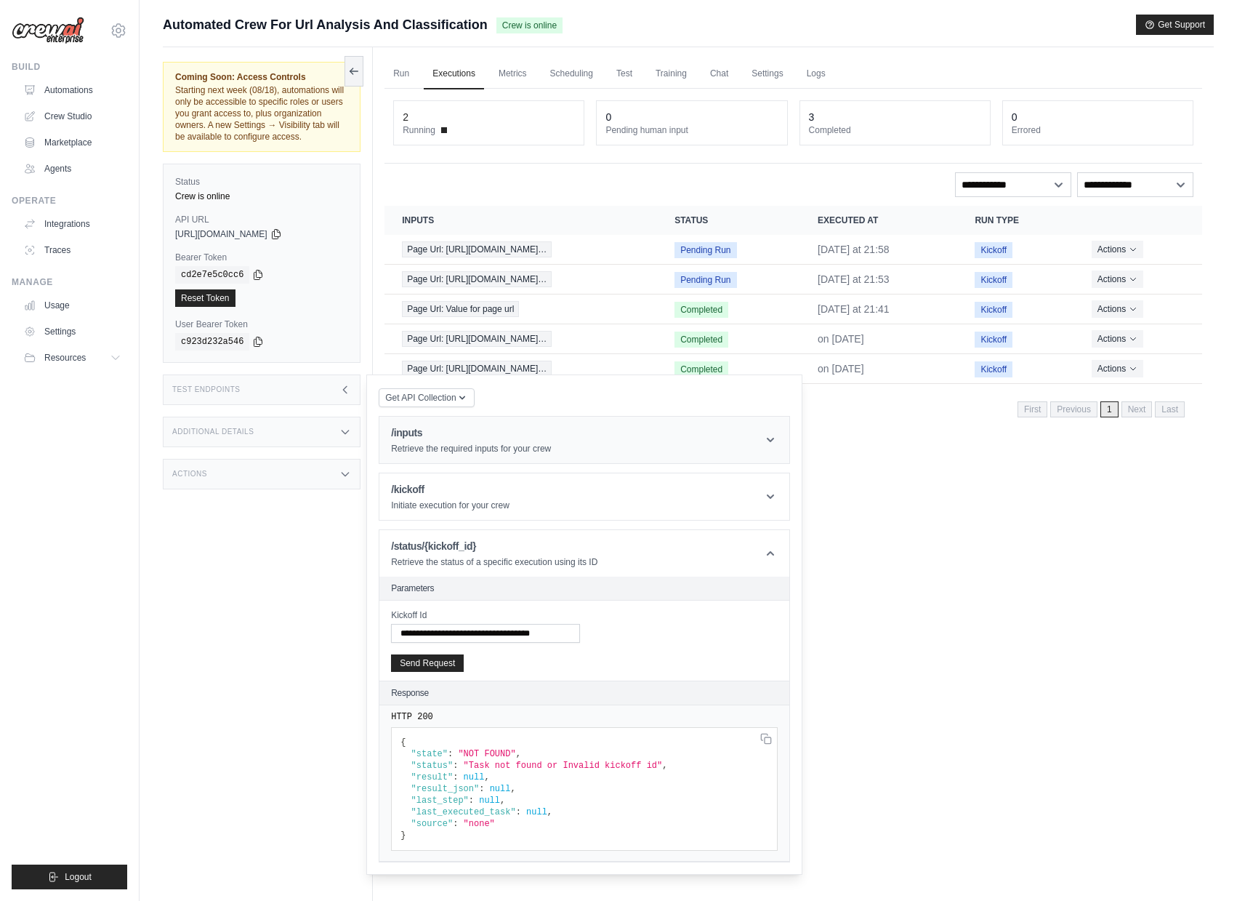
click at [620, 463] on header "/inputs Retrieve the required inputs for your crew" at bounding box center [584, 440] width 410 height 47
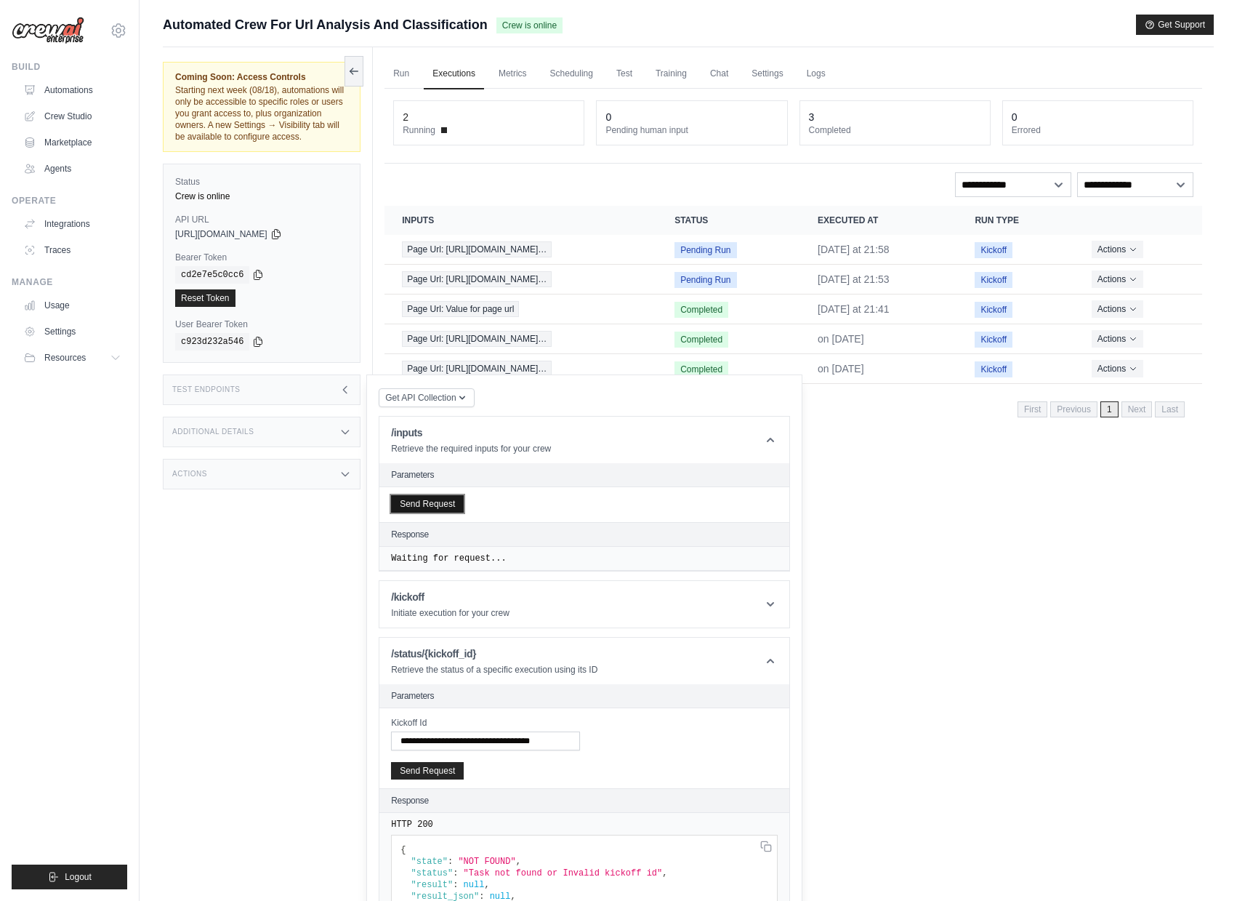
click at [452, 512] on button "Send Request" at bounding box center [427, 503] width 73 height 17
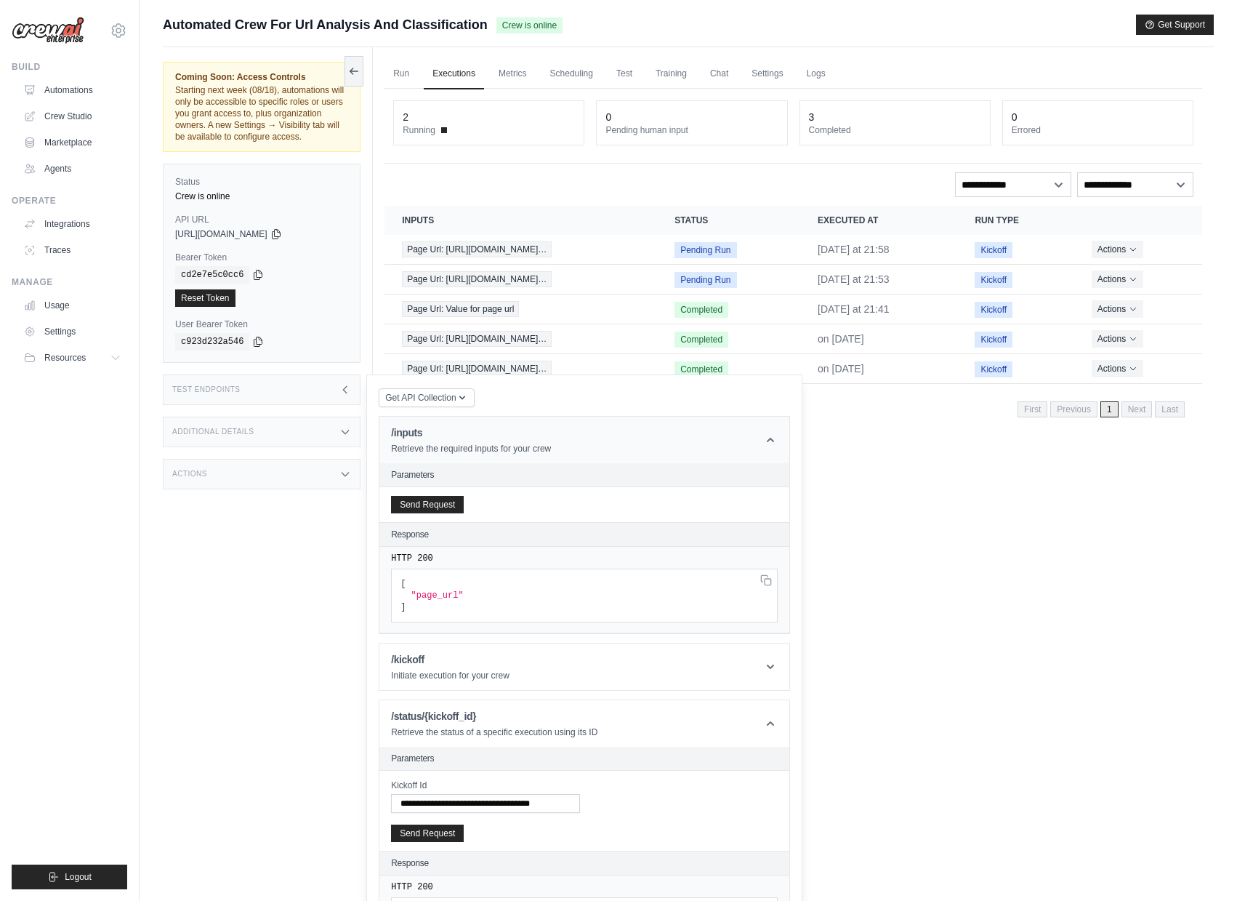
click at [471, 440] on h1 "/inputs" at bounding box center [471, 432] width 160 height 15
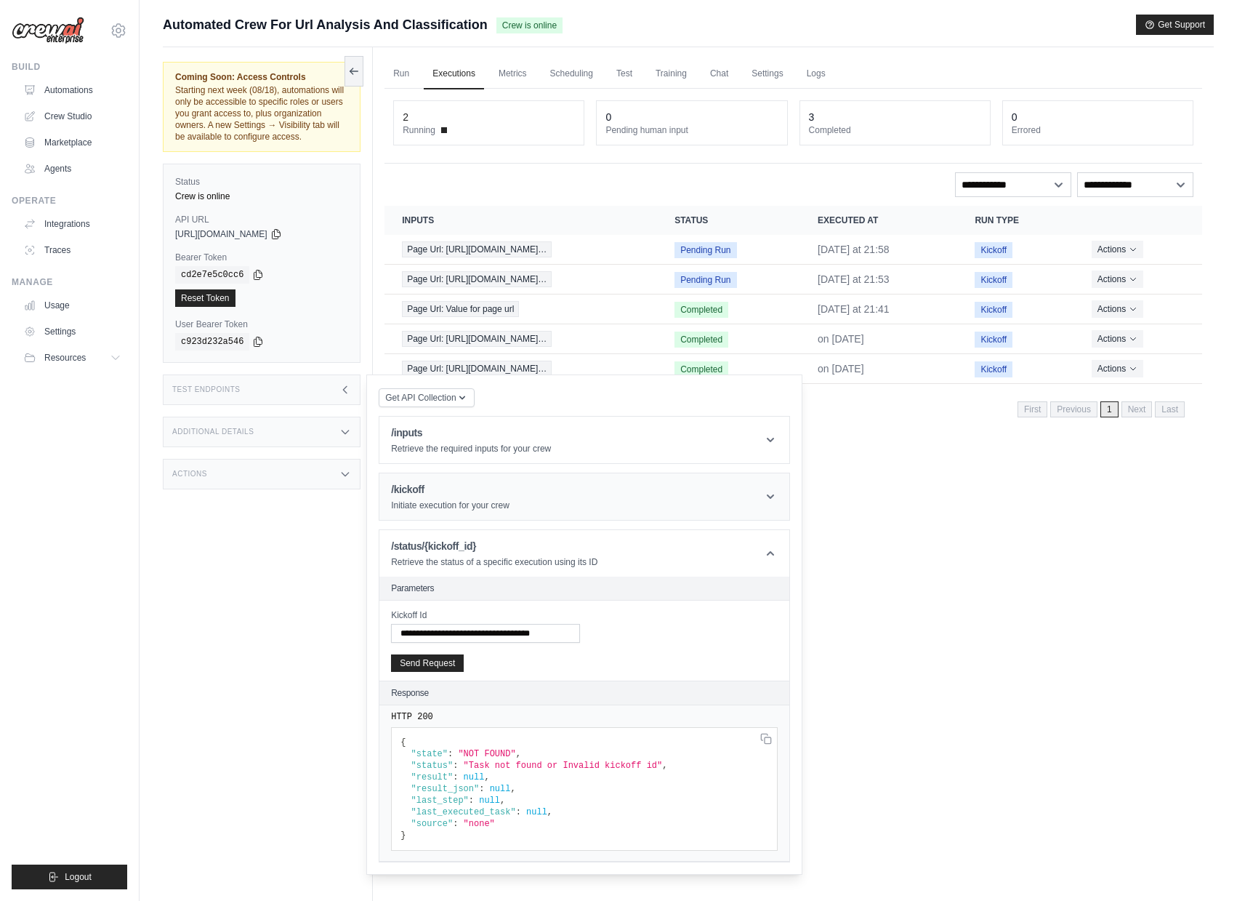
click at [473, 496] on h1 "/kickoff" at bounding box center [450, 489] width 118 height 15
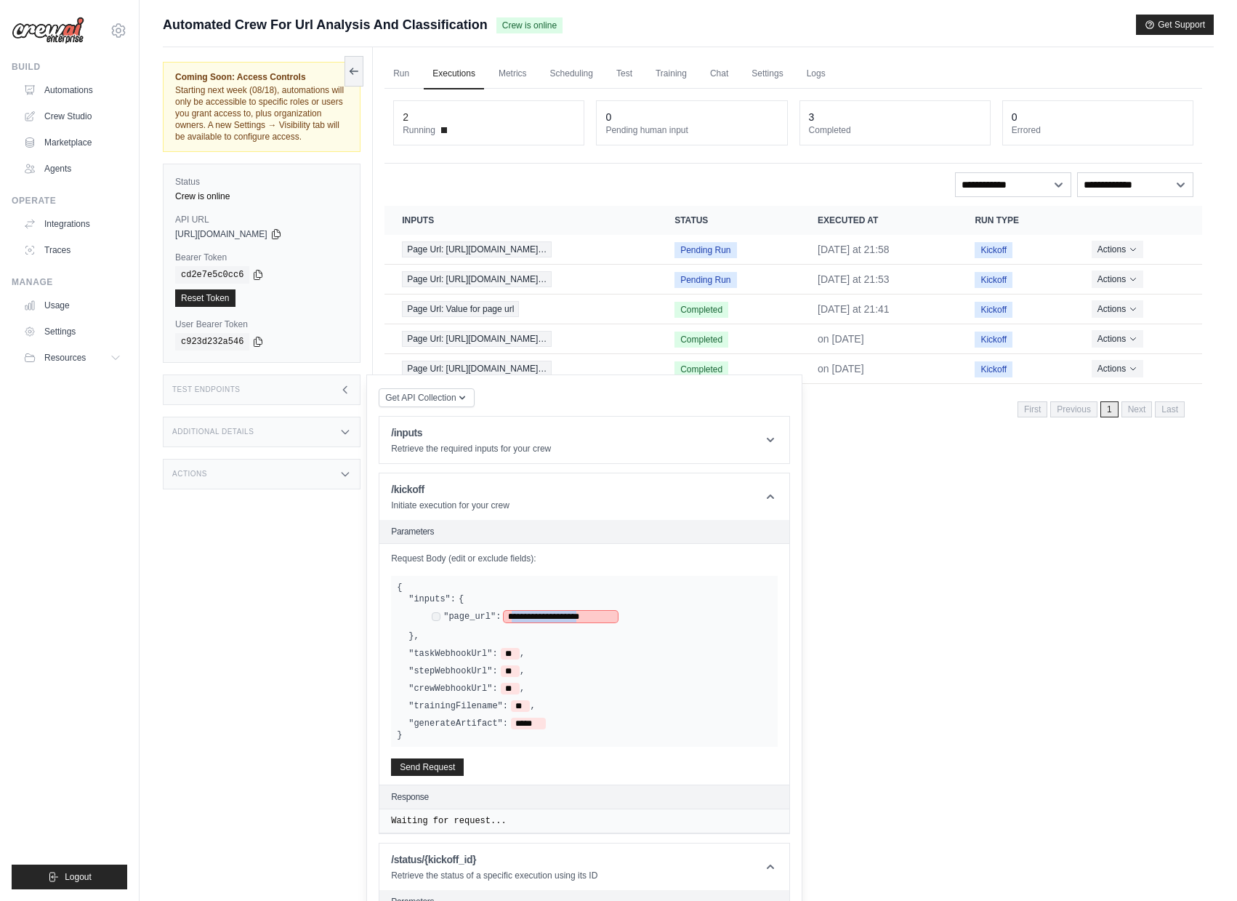
drag, startPoint x: 512, startPoint y: 628, endPoint x: 611, endPoint y: 630, distance: 98.1
click at [611, 622] on span "**********" at bounding box center [561, 617] width 114 height 12
click at [563, 622] on span "**********" at bounding box center [561, 617] width 114 height 12
drag, startPoint x: 514, startPoint y: 630, endPoint x: 610, endPoint y: 629, distance: 96.0
click at [610, 622] on span "**********" at bounding box center [561, 617] width 114 height 12
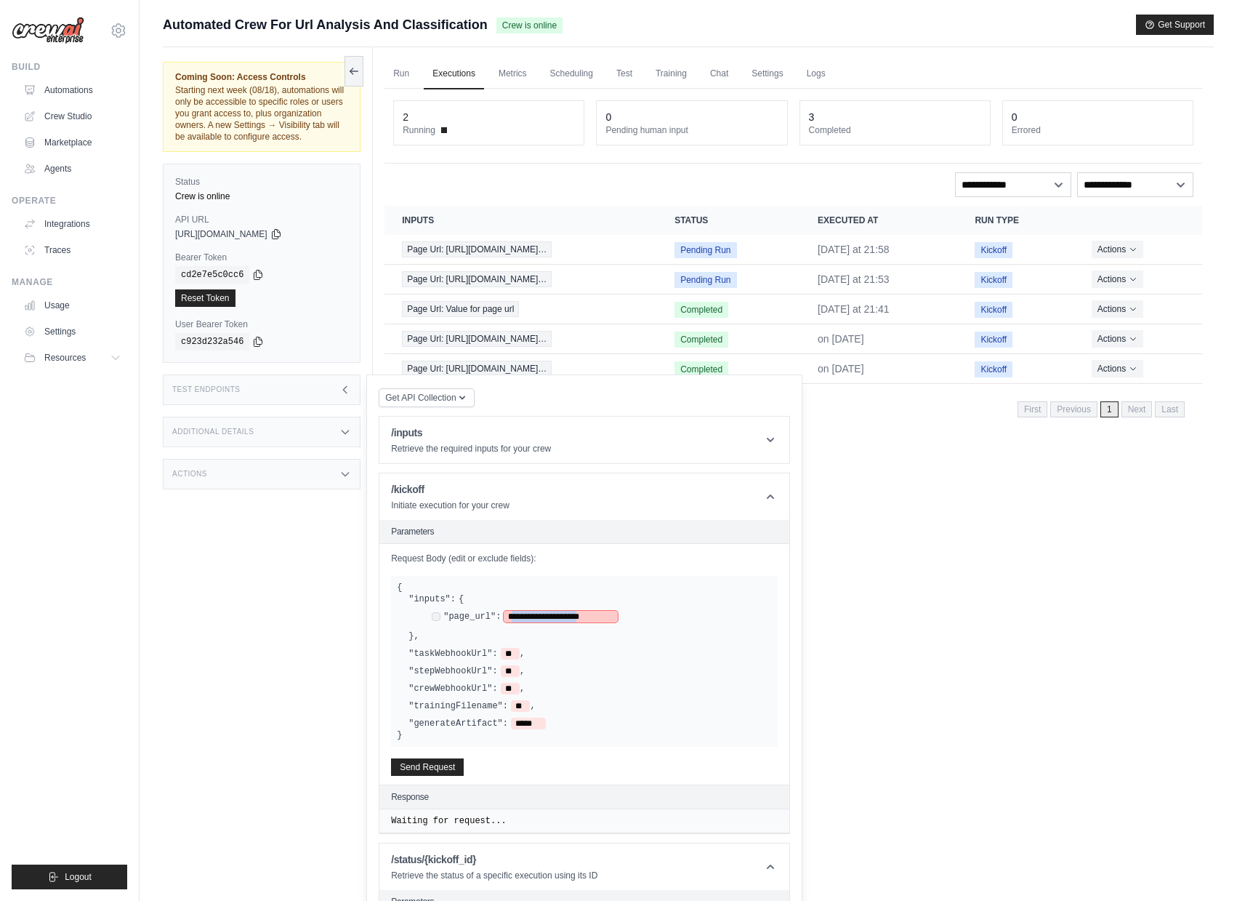
paste span
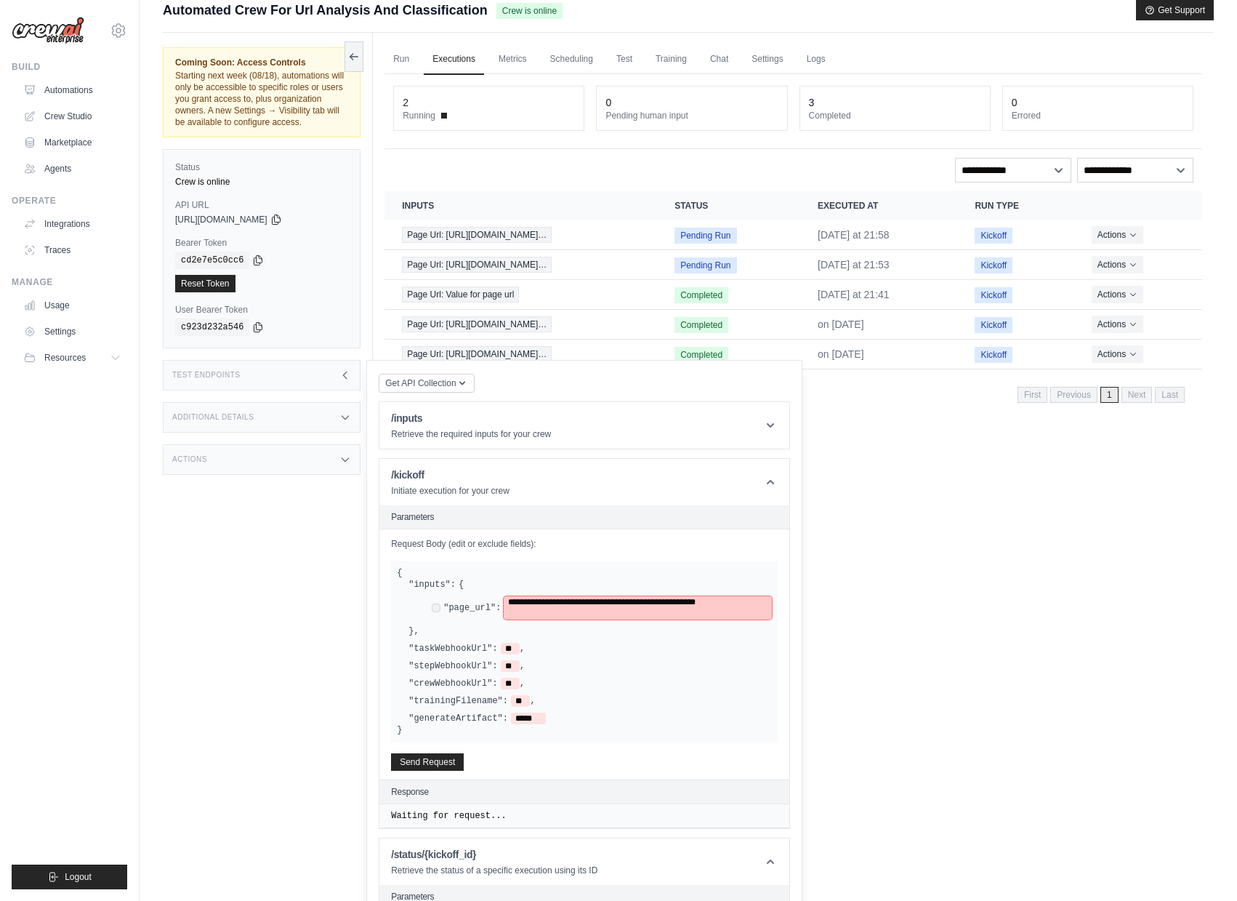
scroll to position [17, 0]
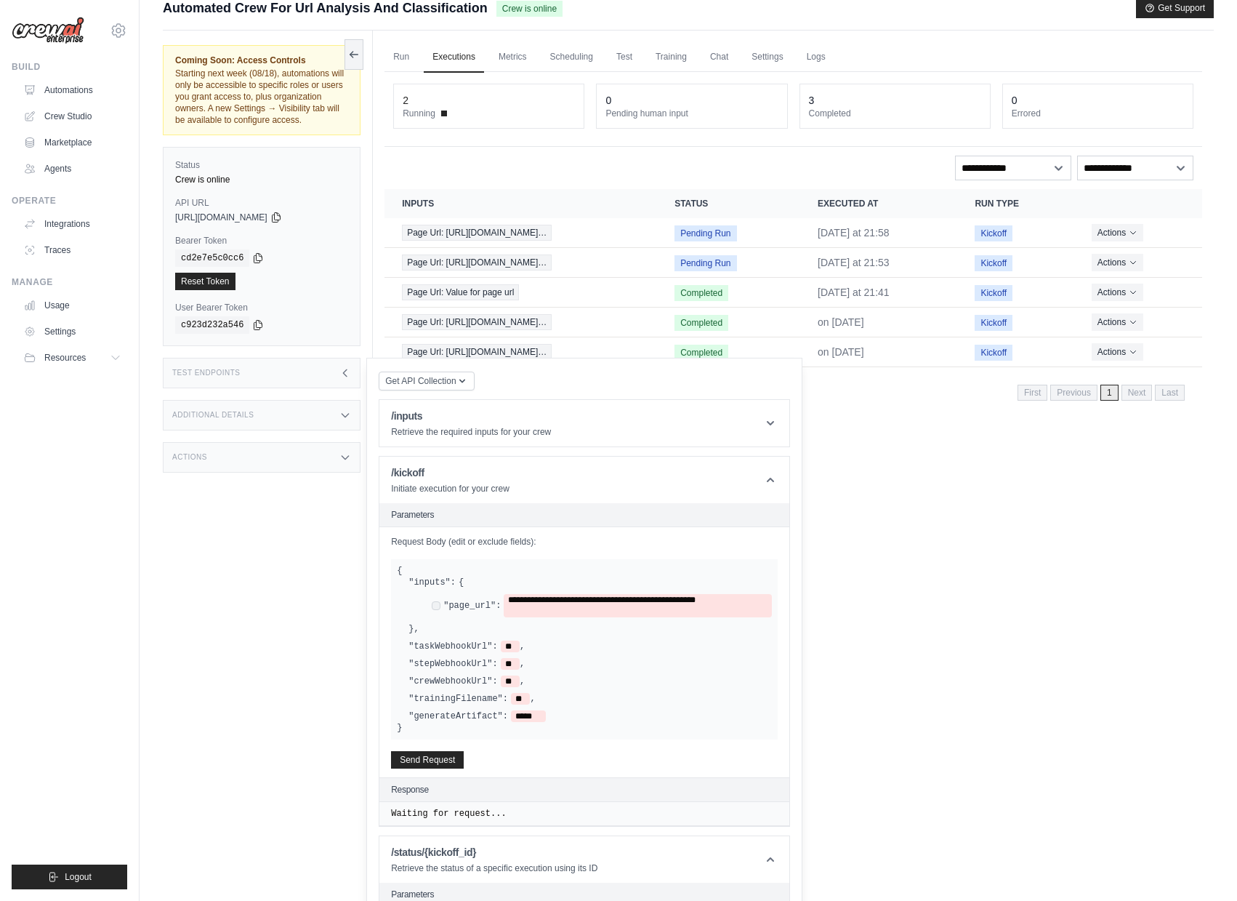
click at [613, 635] on div "**********" at bounding box center [590, 605] width 363 height 58
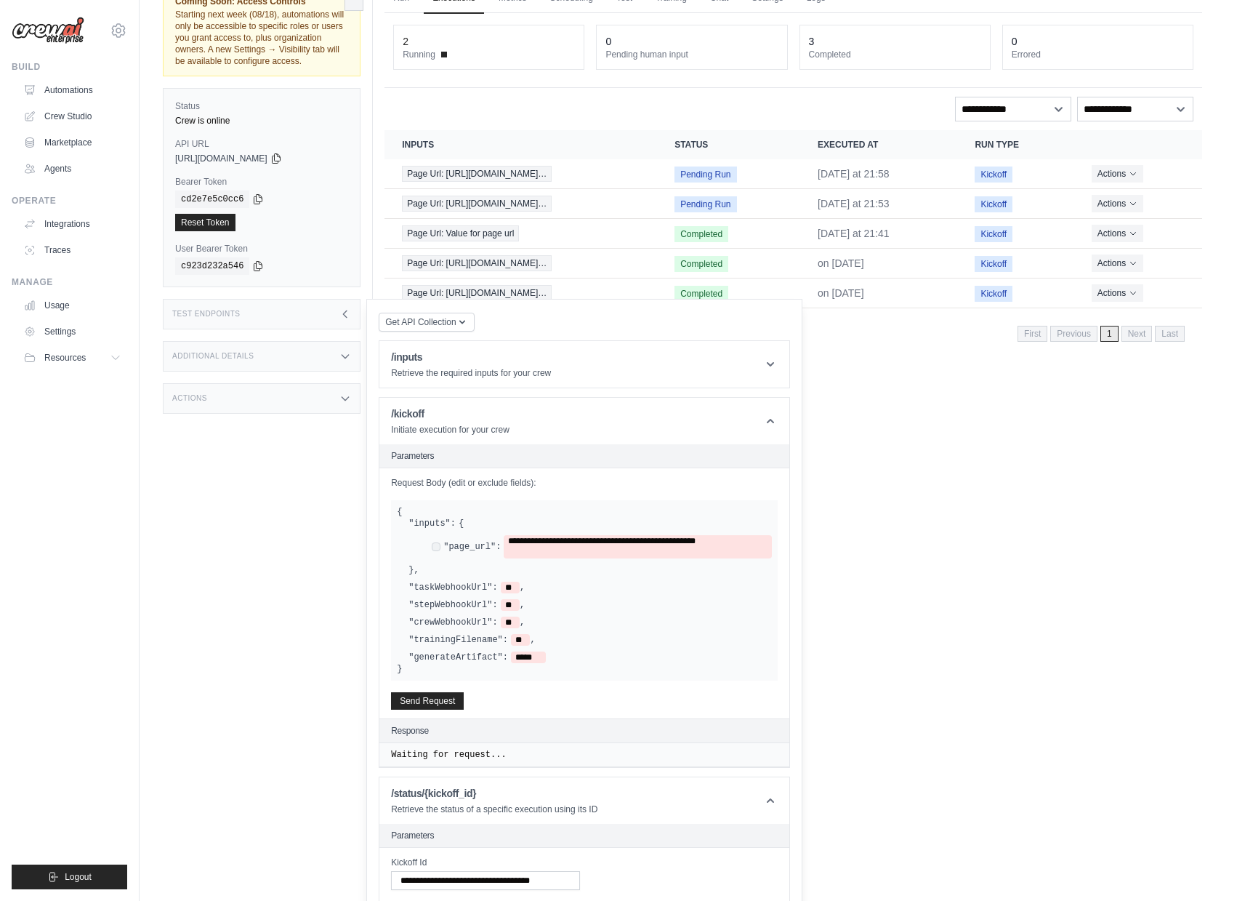
scroll to position [101, 0]
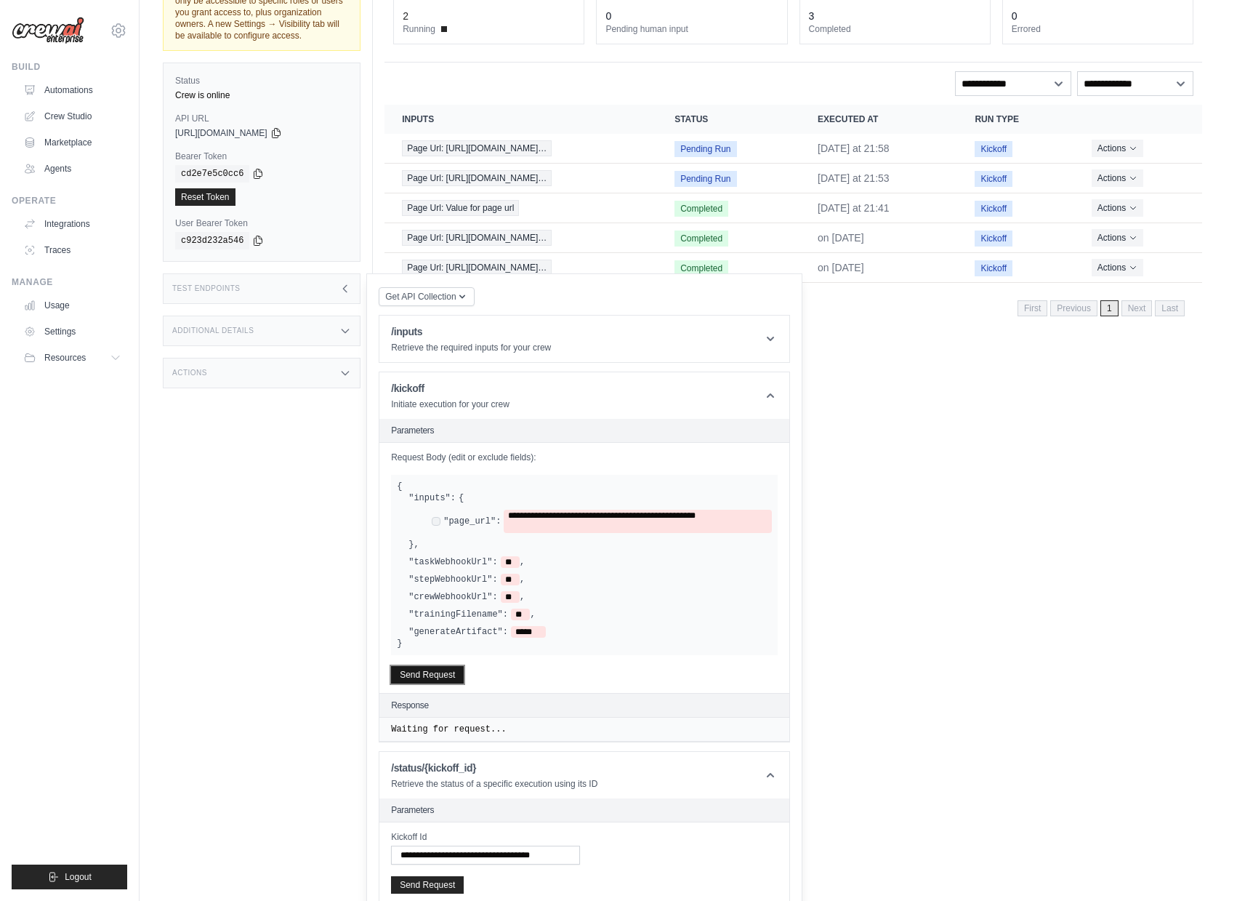
click at [437, 683] on button "Send Request" at bounding box center [427, 674] width 73 height 17
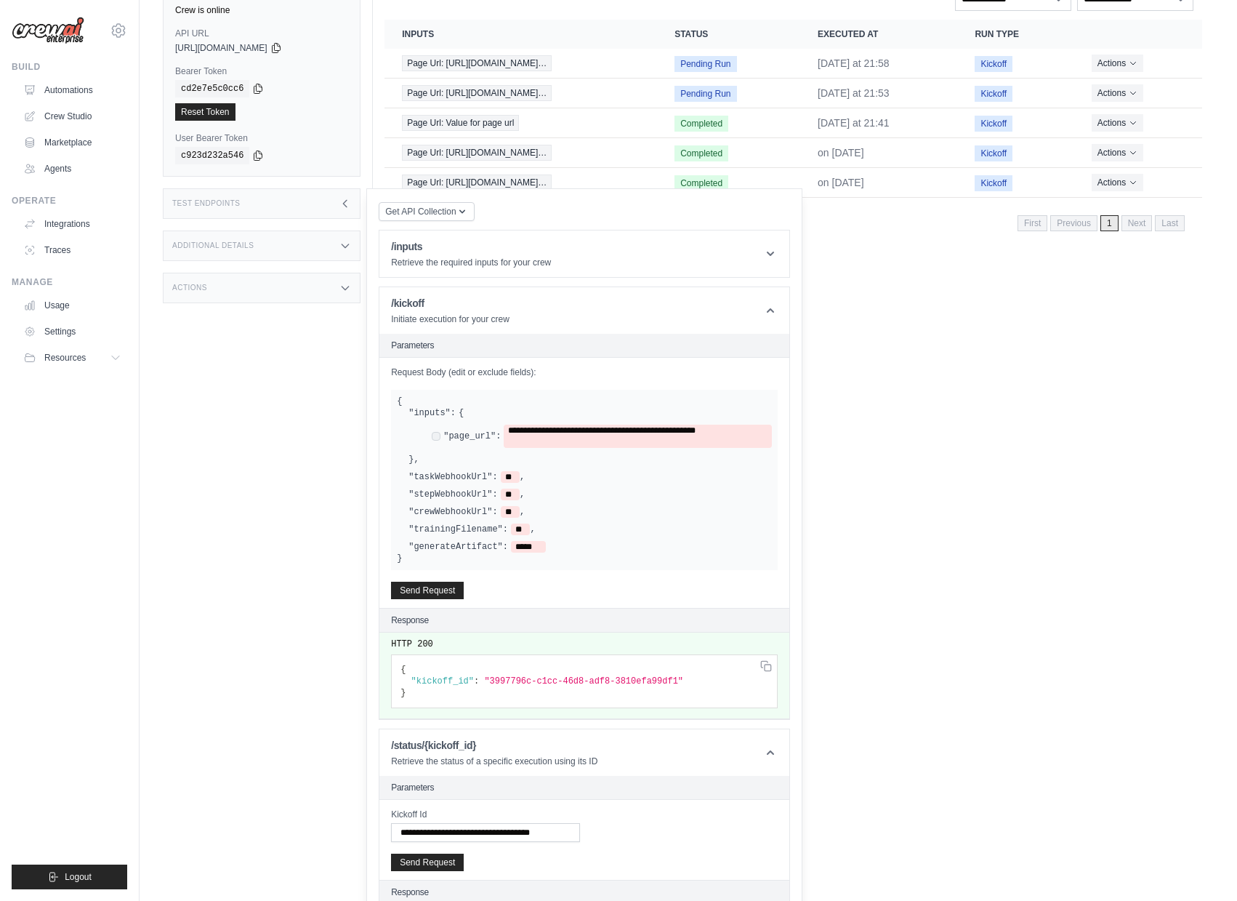
scroll to position [206, 0]
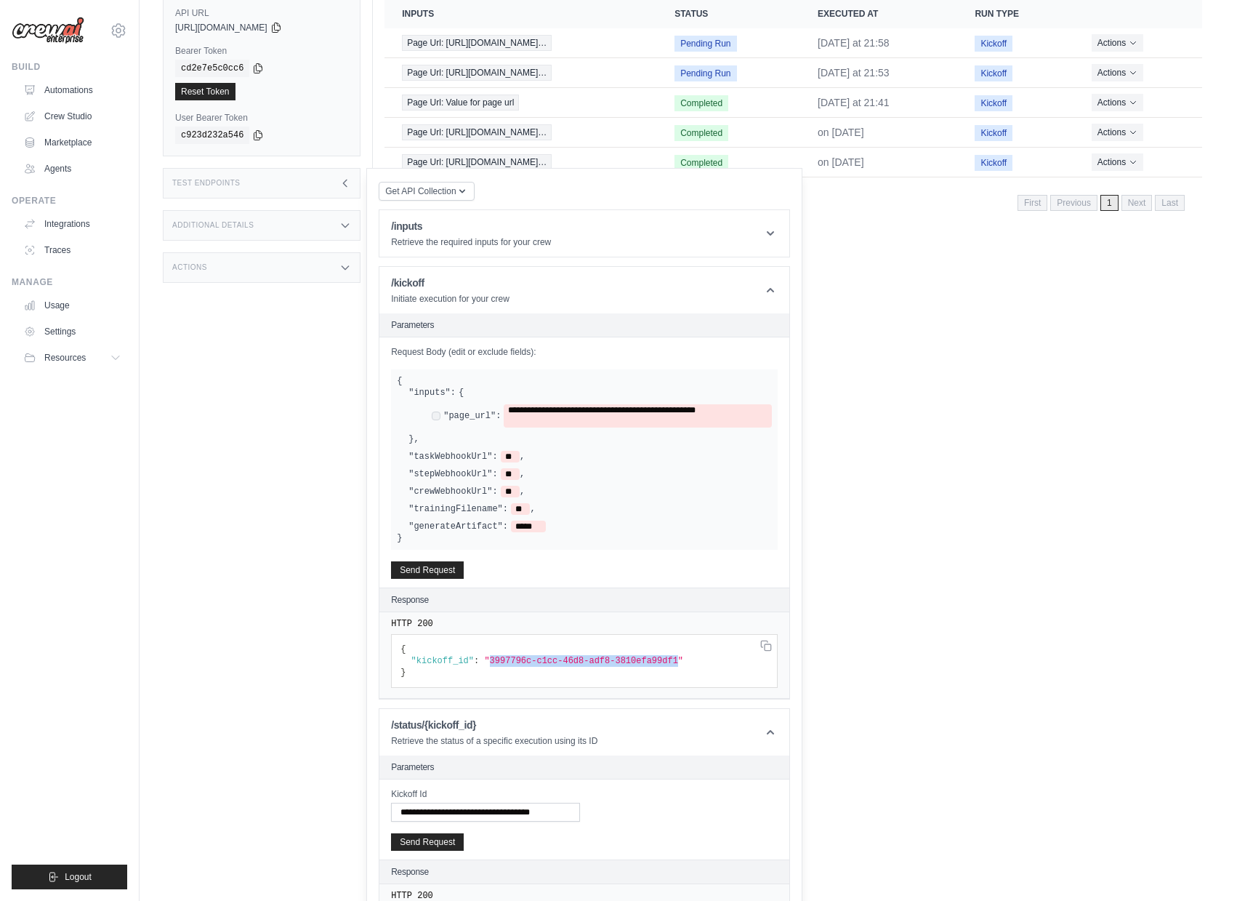
drag, startPoint x: 490, startPoint y: 669, endPoint x: 678, endPoint y: 669, distance: 188.3
click at [678, 666] on span ""3997796c-c1cc-46d8-adf8-3810efa99df1"" at bounding box center [583, 661] width 199 height 10
copy span "3997796c-c1cc-46d8-adf8-3810efa99df1"
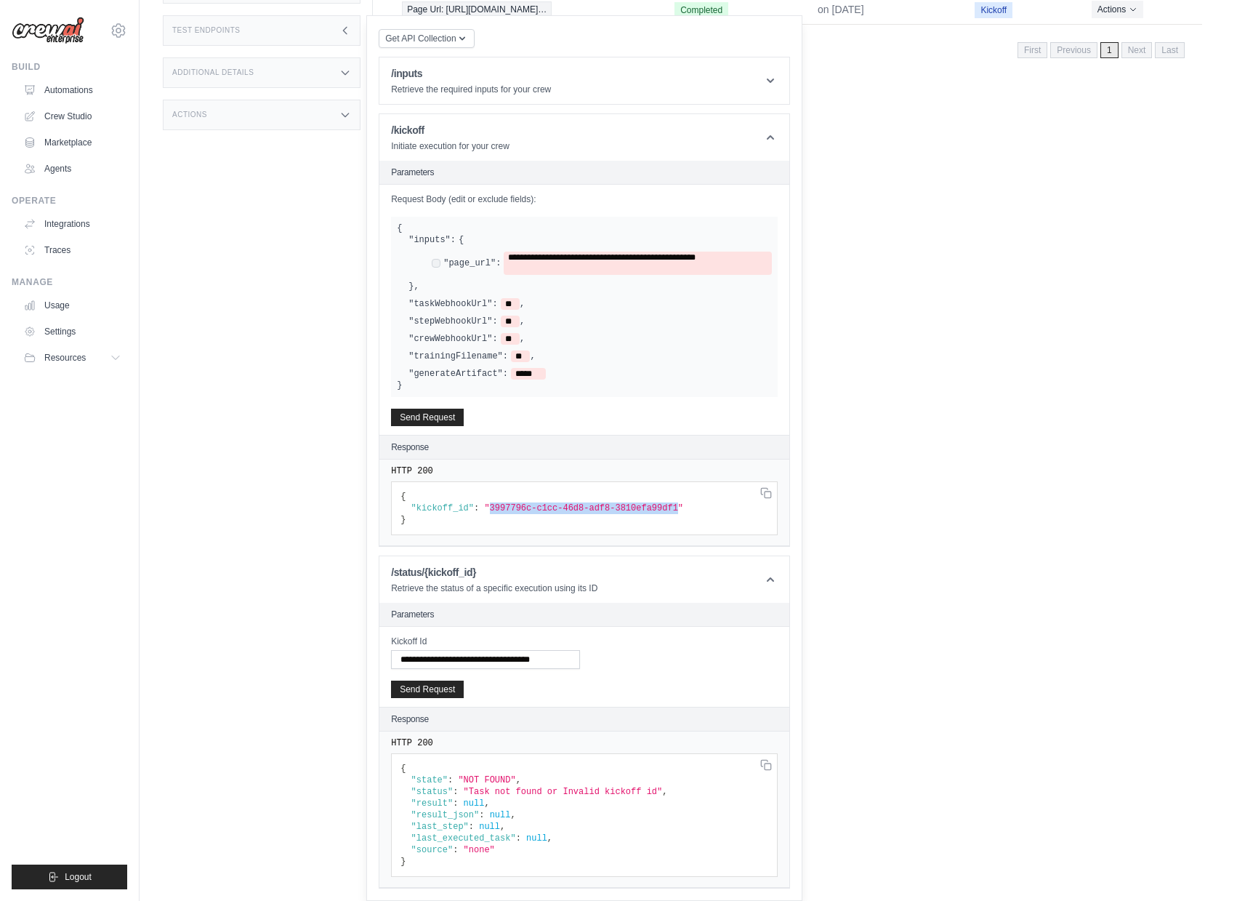
scroll to position [369, 0]
click at [448, 653] on input "**********" at bounding box center [485, 659] width 189 height 19
click at [446, 660] on input "**********" at bounding box center [485, 659] width 189 height 19
click at [446, 659] on input "**********" at bounding box center [485, 659] width 189 height 19
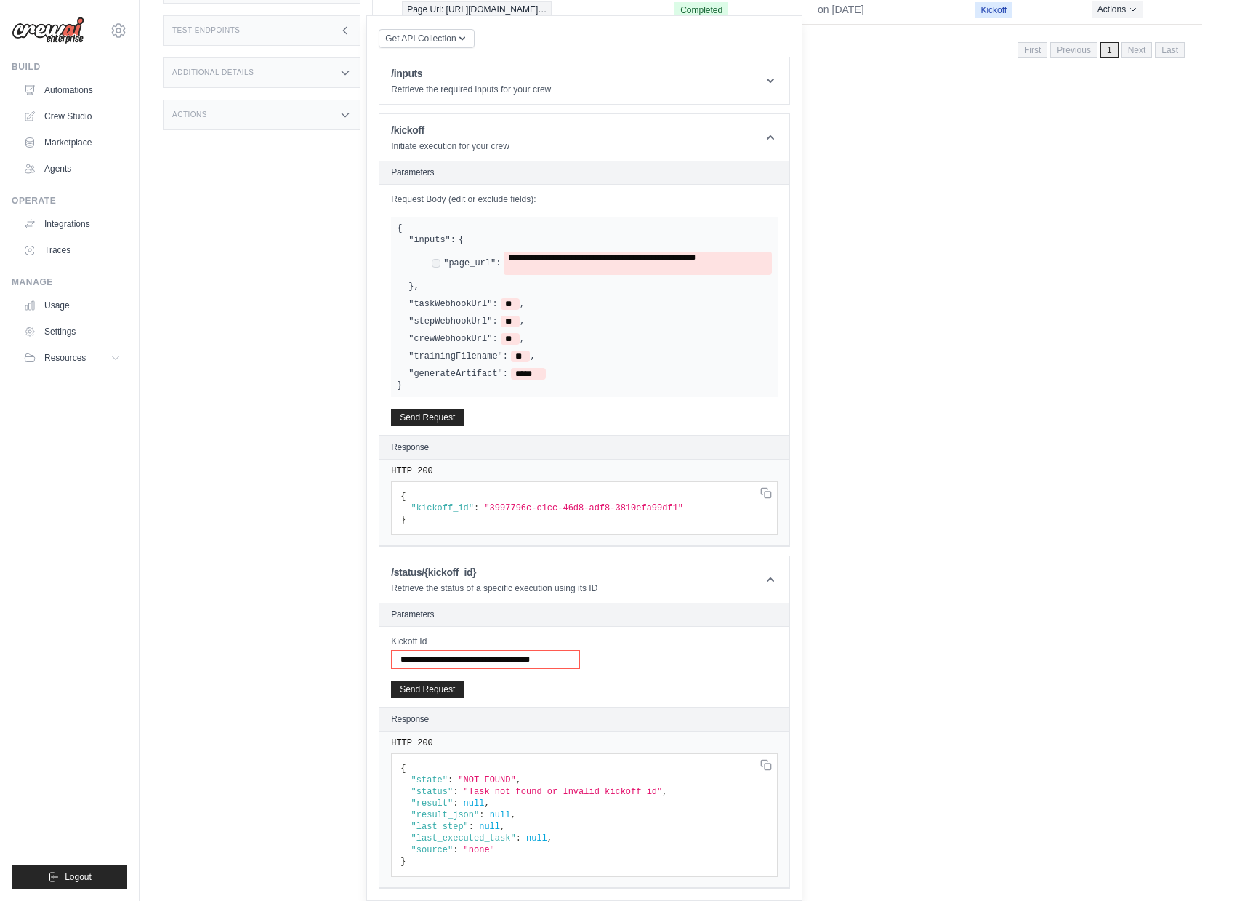
paste input "text"
type input "**********"
click at [440, 691] on button "Send Request" at bounding box center [427, 688] width 73 height 17
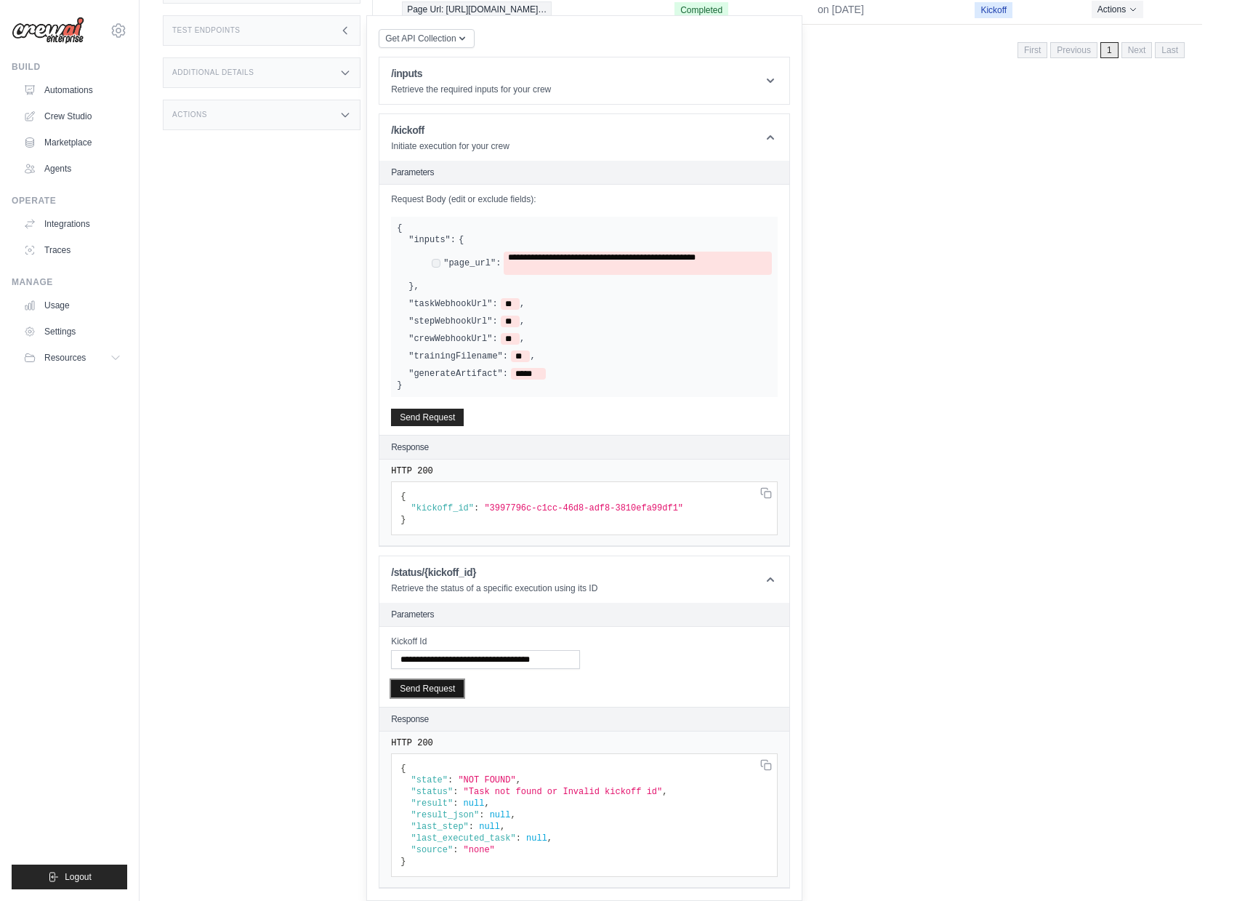
click at [440, 691] on button "Send Request" at bounding box center [427, 688] width 73 height 17
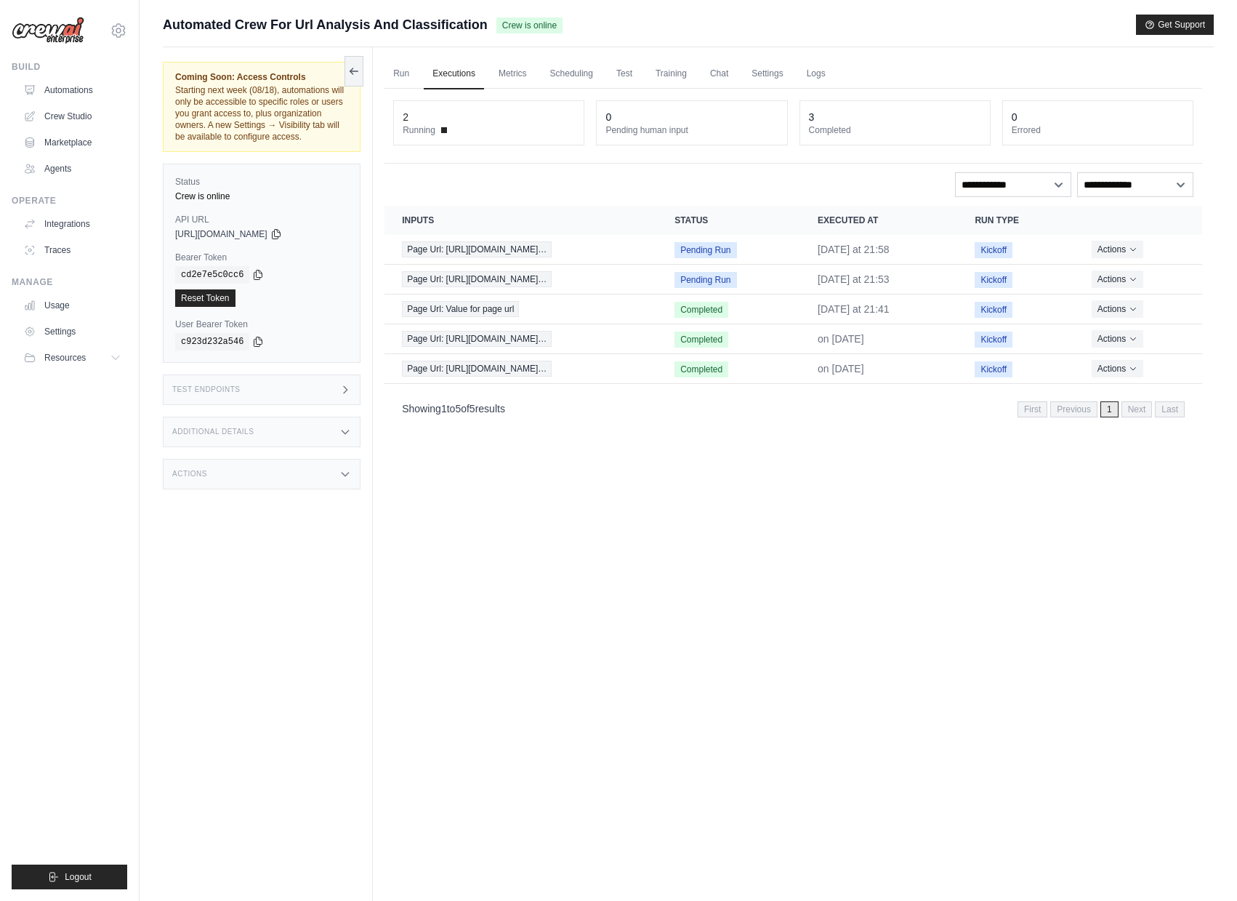
click at [315, 395] on div "Test Endpoints" at bounding box center [262, 389] width 198 height 31
click at [457, 496] on h1 "/kickoff" at bounding box center [450, 489] width 118 height 15
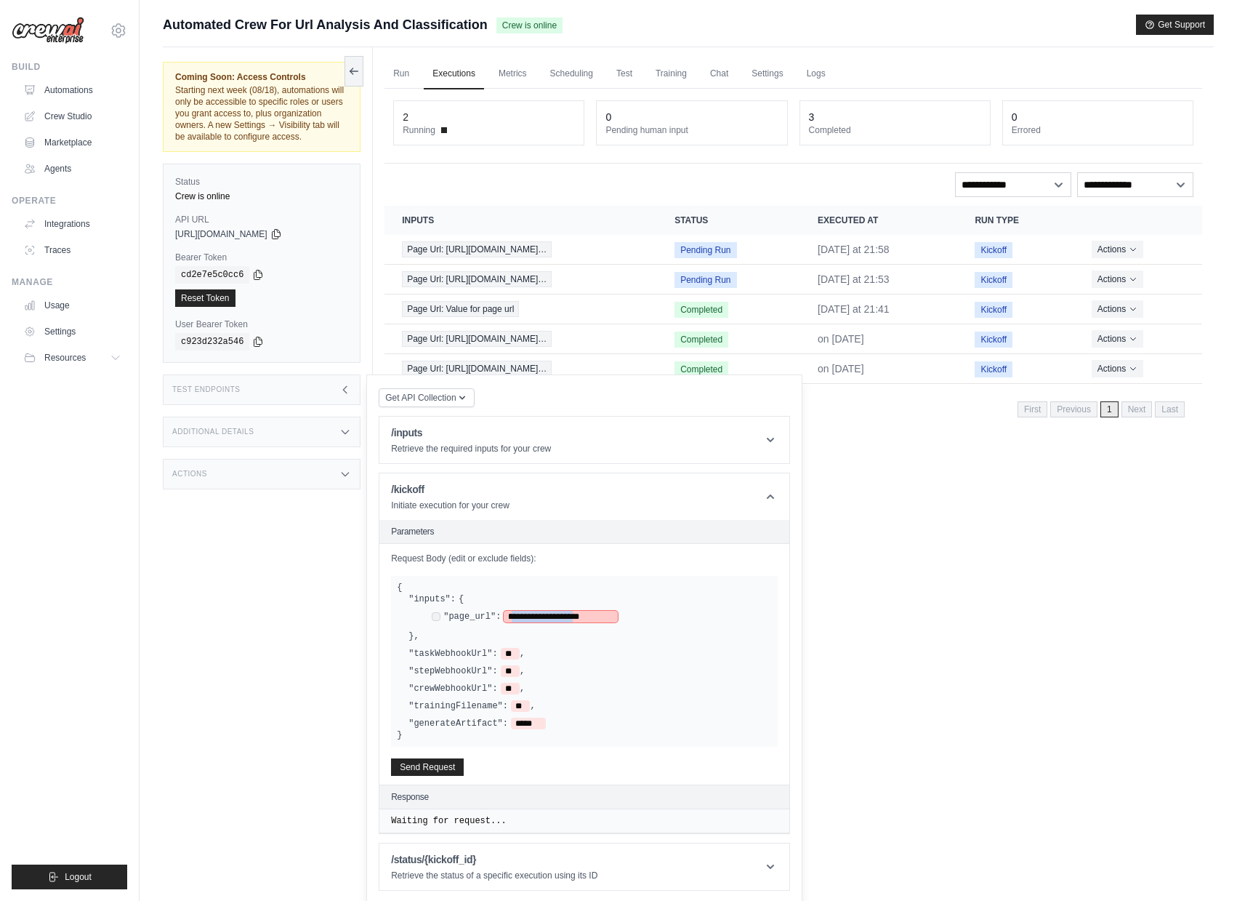
drag, startPoint x: 515, startPoint y: 629, endPoint x: 601, endPoint y: 627, distance: 86.5
click at [601, 622] on span "**********" at bounding box center [561, 617] width 114 height 12
click at [536, 729] on span "*****" at bounding box center [528, 723] width 35 height 12
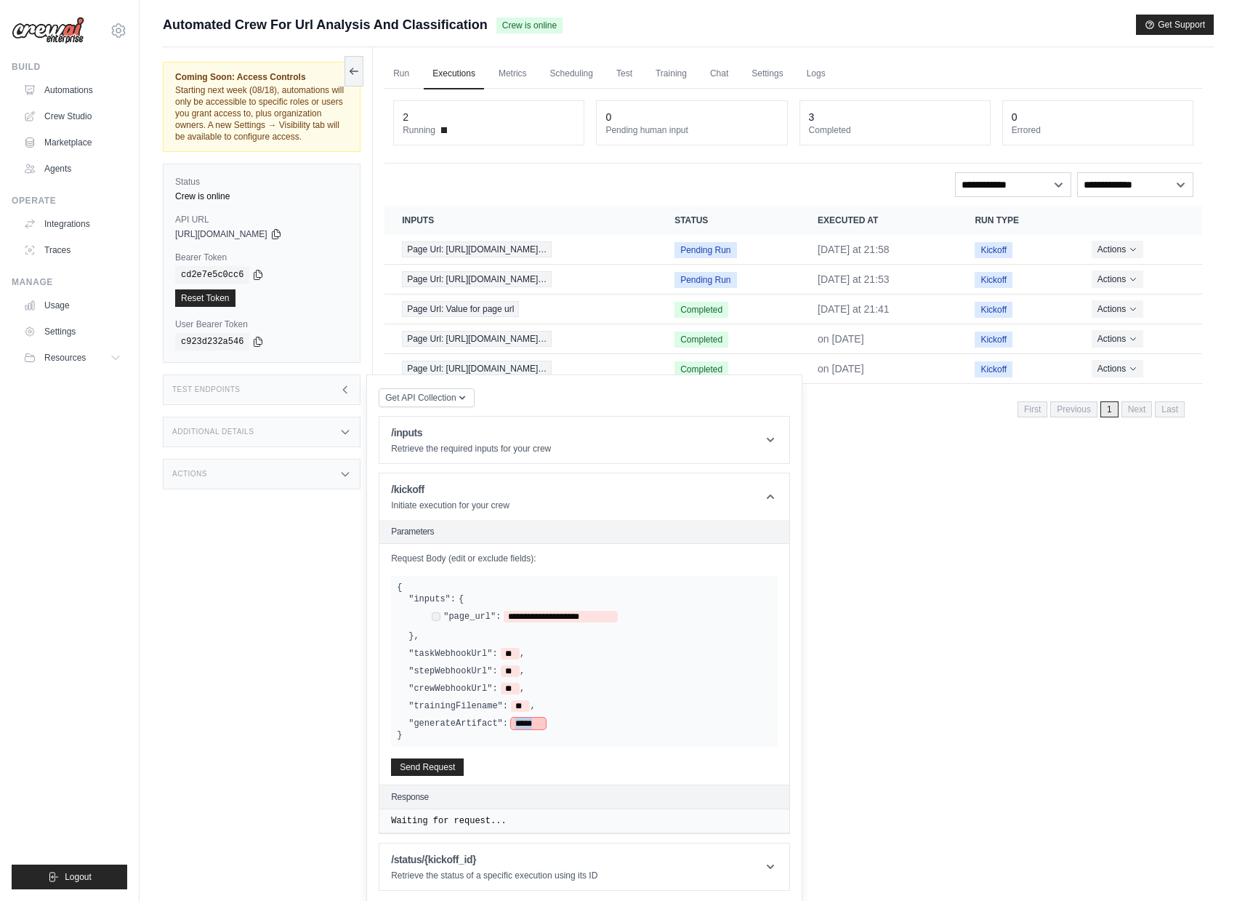
click at [537, 729] on span "*****" at bounding box center [528, 723] width 35 height 12
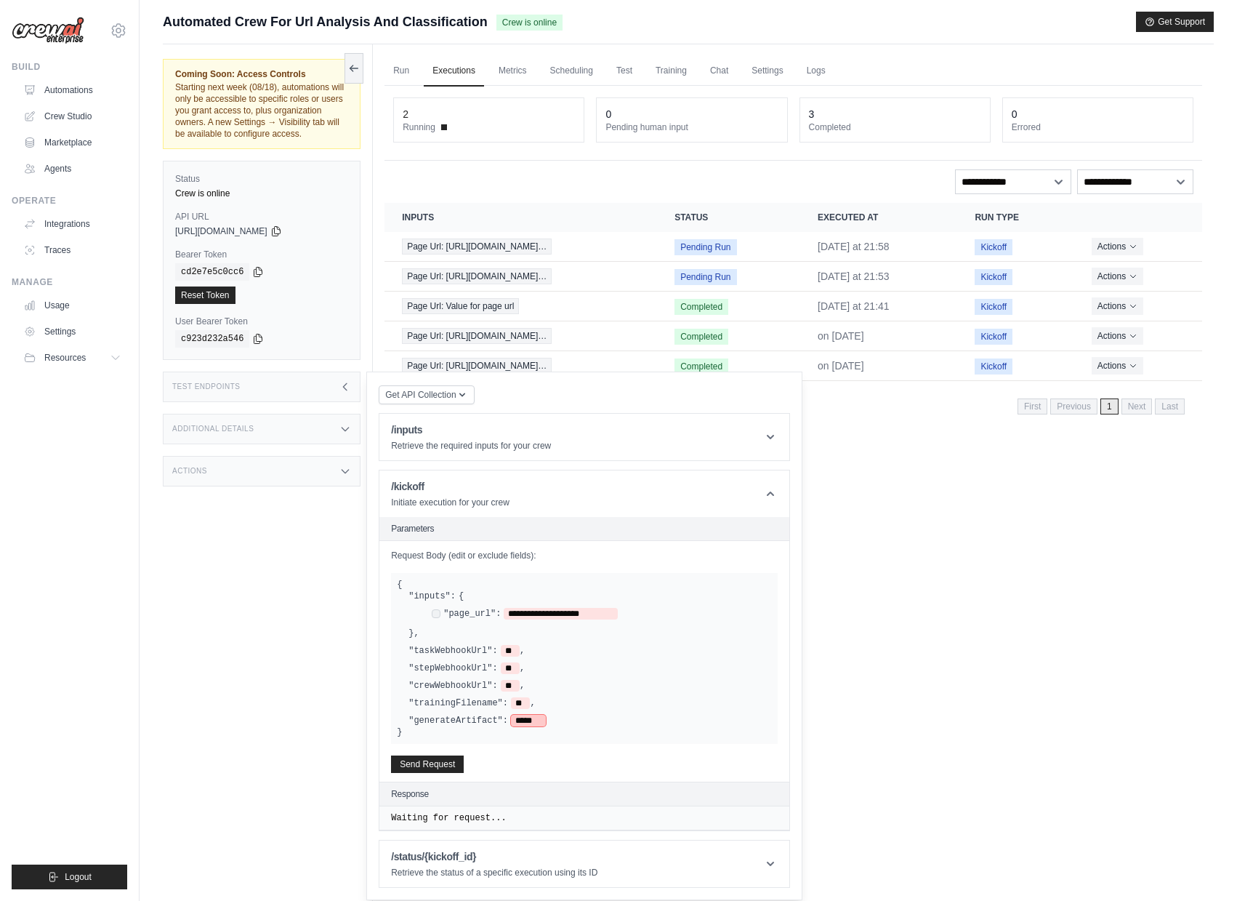
scroll to position [6, 0]
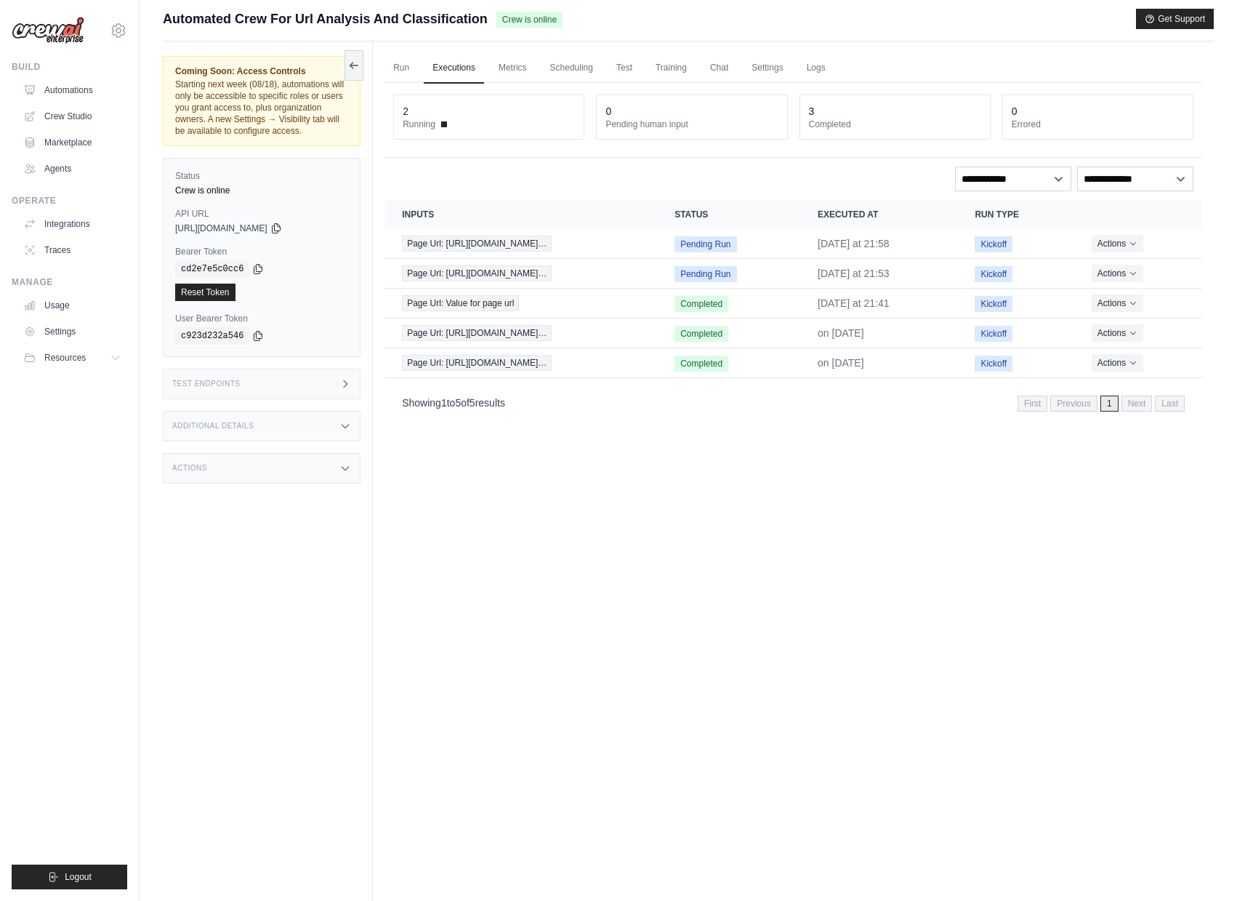
click at [299, 388] on div "Test Endpoints" at bounding box center [262, 384] width 198 height 31
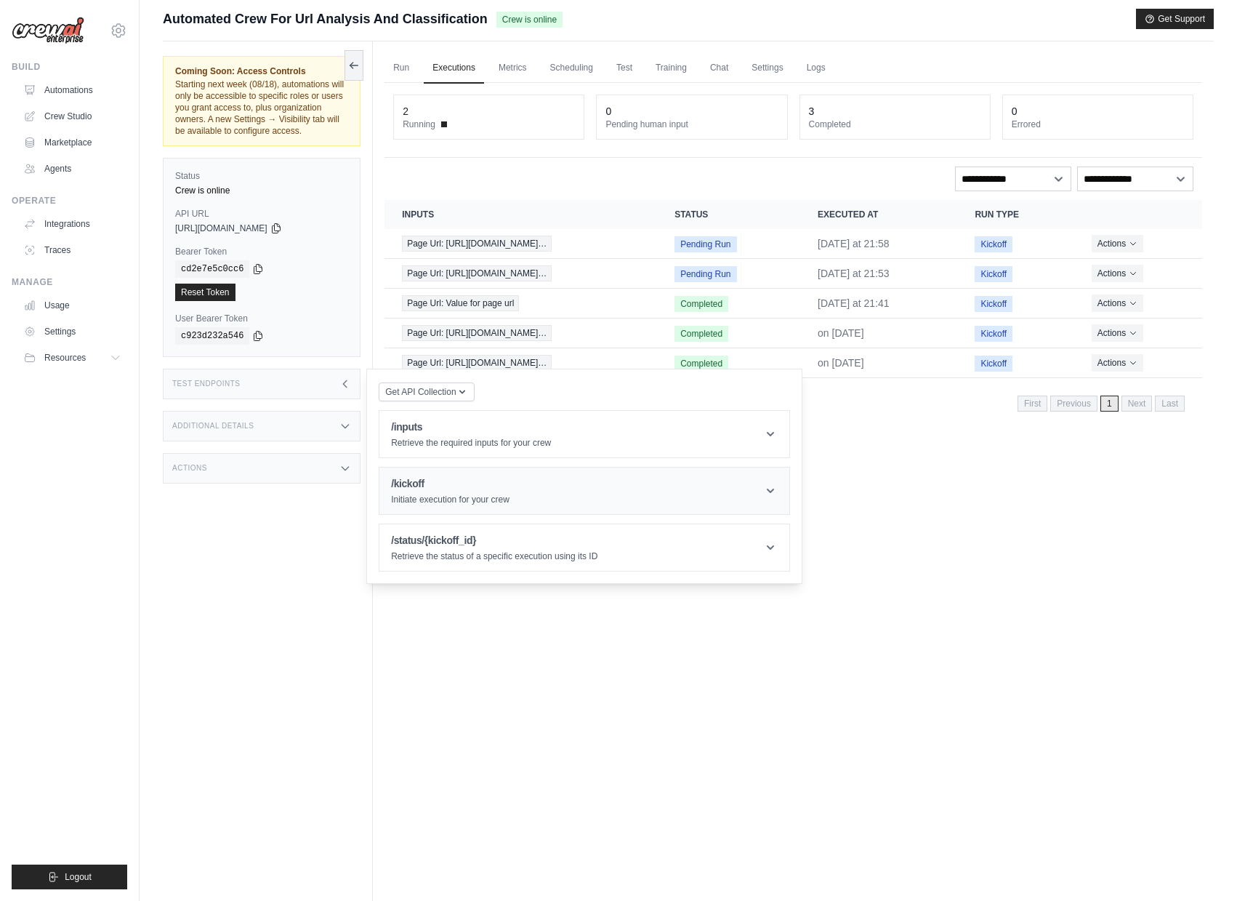
click at [441, 491] on h1 "/kickoff" at bounding box center [450, 483] width 118 height 15
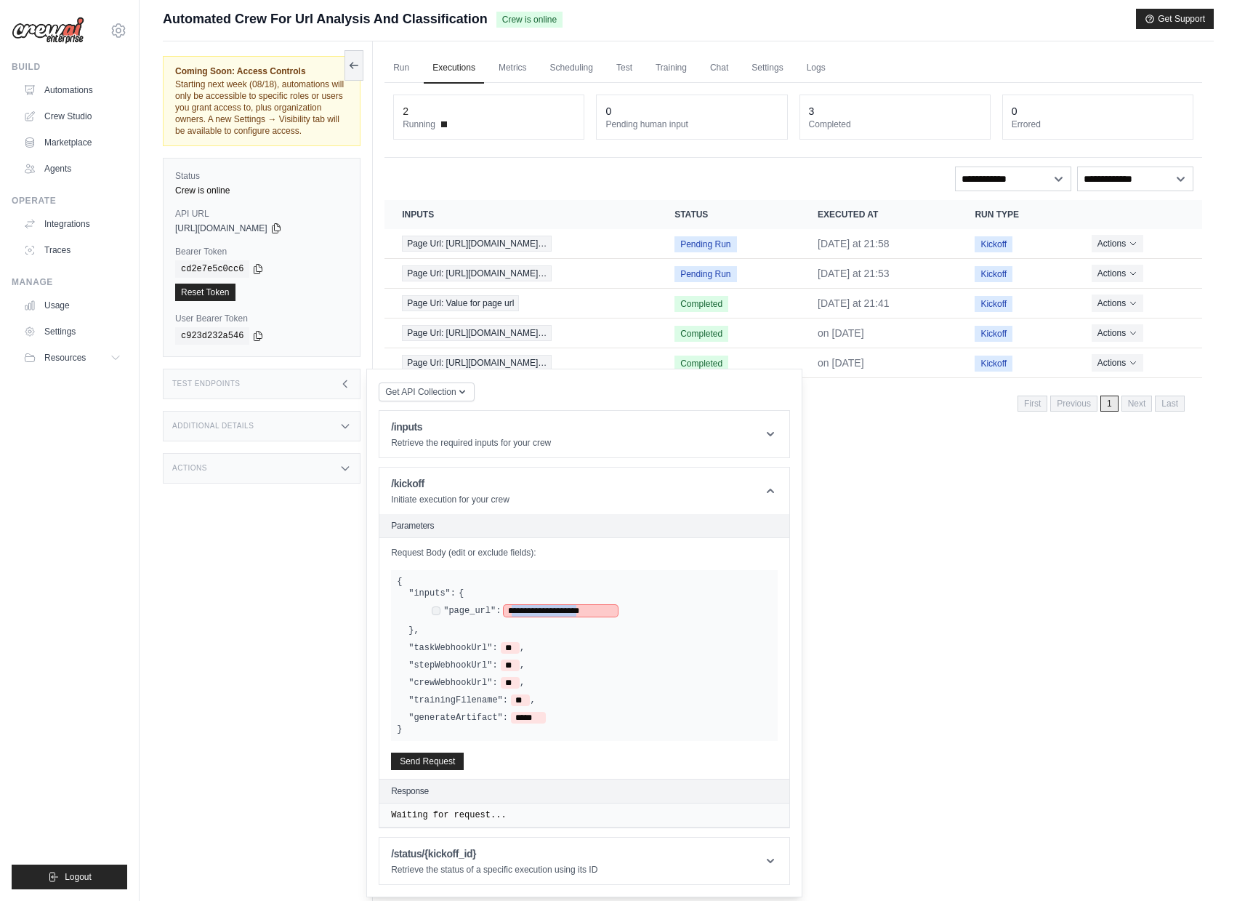
drag, startPoint x: 516, startPoint y: 624, endPoint x: 608, endPoint y: 622, distance: 92.4
click at [608, 616] on span "**********" at bounding box center [561, 611] width 114 height 12
paste span
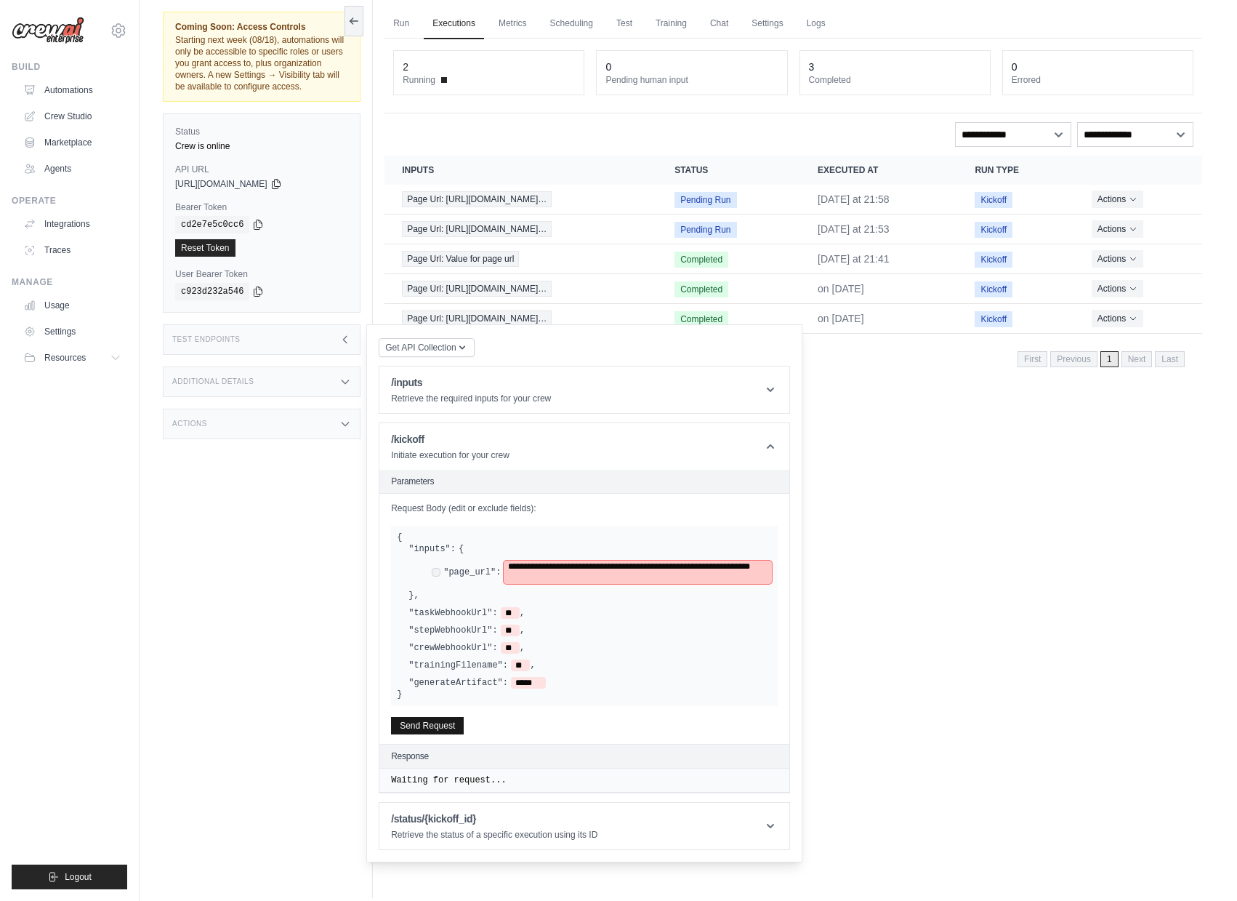
scroll to position [62, 0]
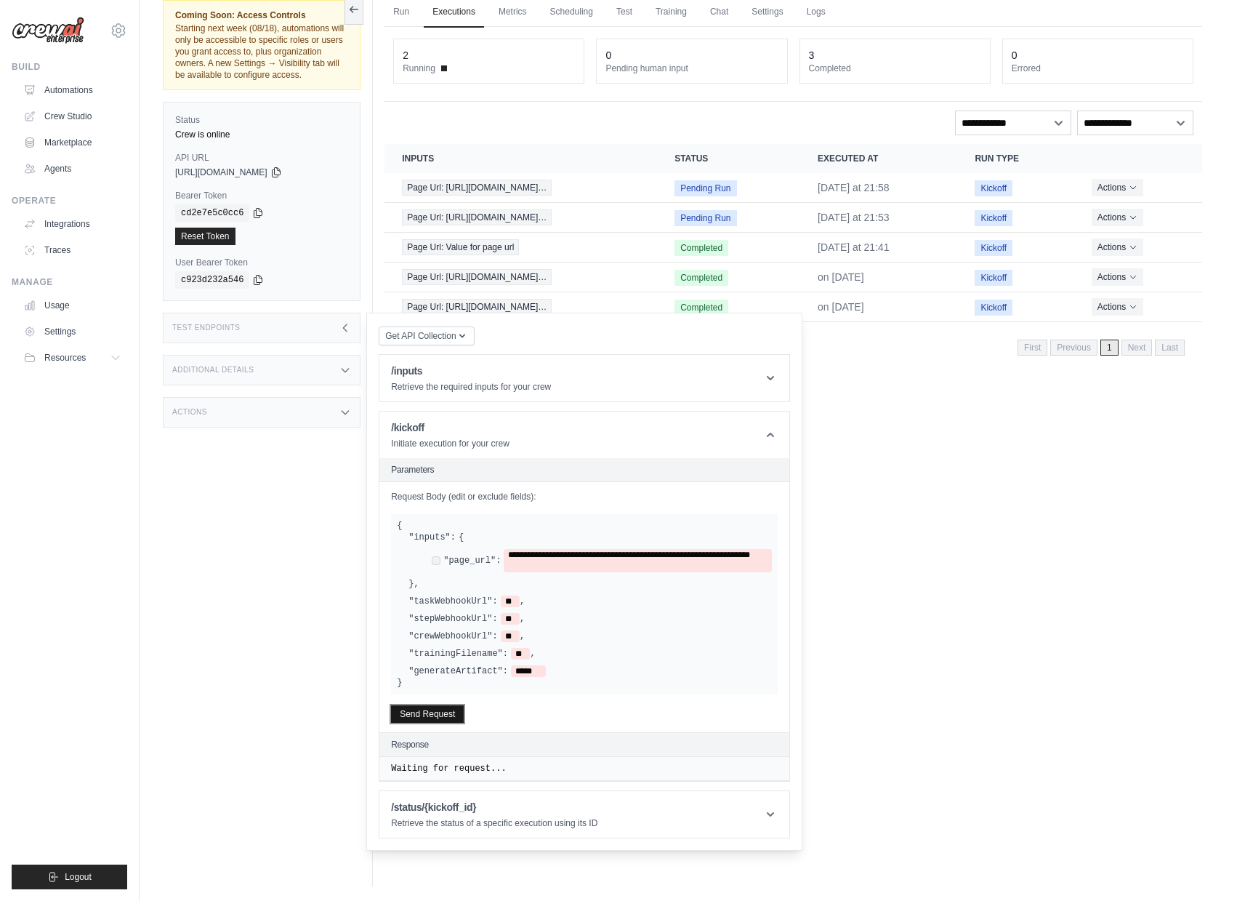
click at [434, 723] on button "Send Request" at bounding box center [427, 713] width 73 height 17
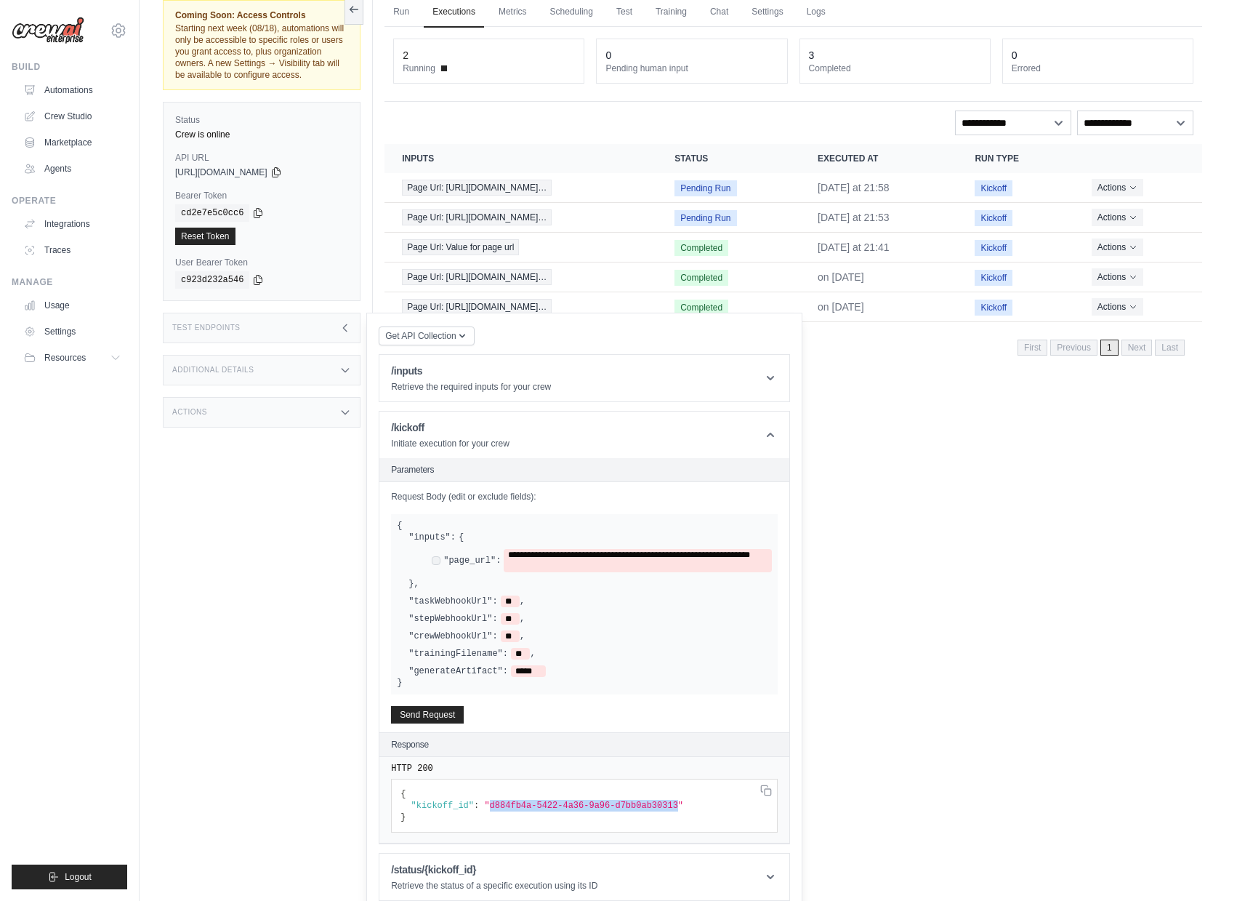
drag, startPoint x: 490, startPoint y: 816, endPoint x: 680, endPoint y: 814, distance: 189.7
click at [680, 811] on span ""d884fb4a-5422-4a36-9a96-d7bb0ab30313"" at bounding box center [583, 805] width 199 height 10
copy span "d884fb4a-5422-4a36-9a96-d7bb0ab30313"
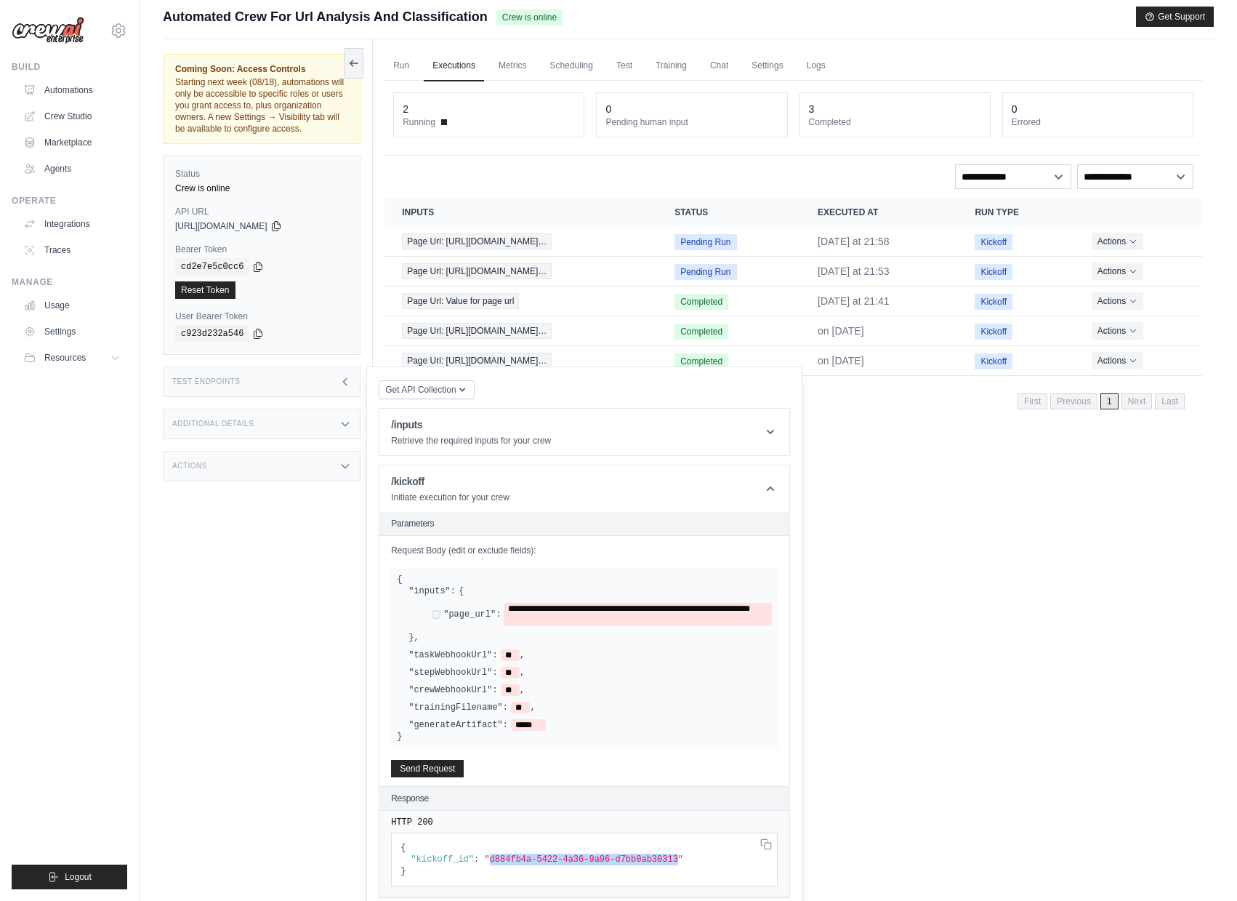
scroll to position [0, 0]
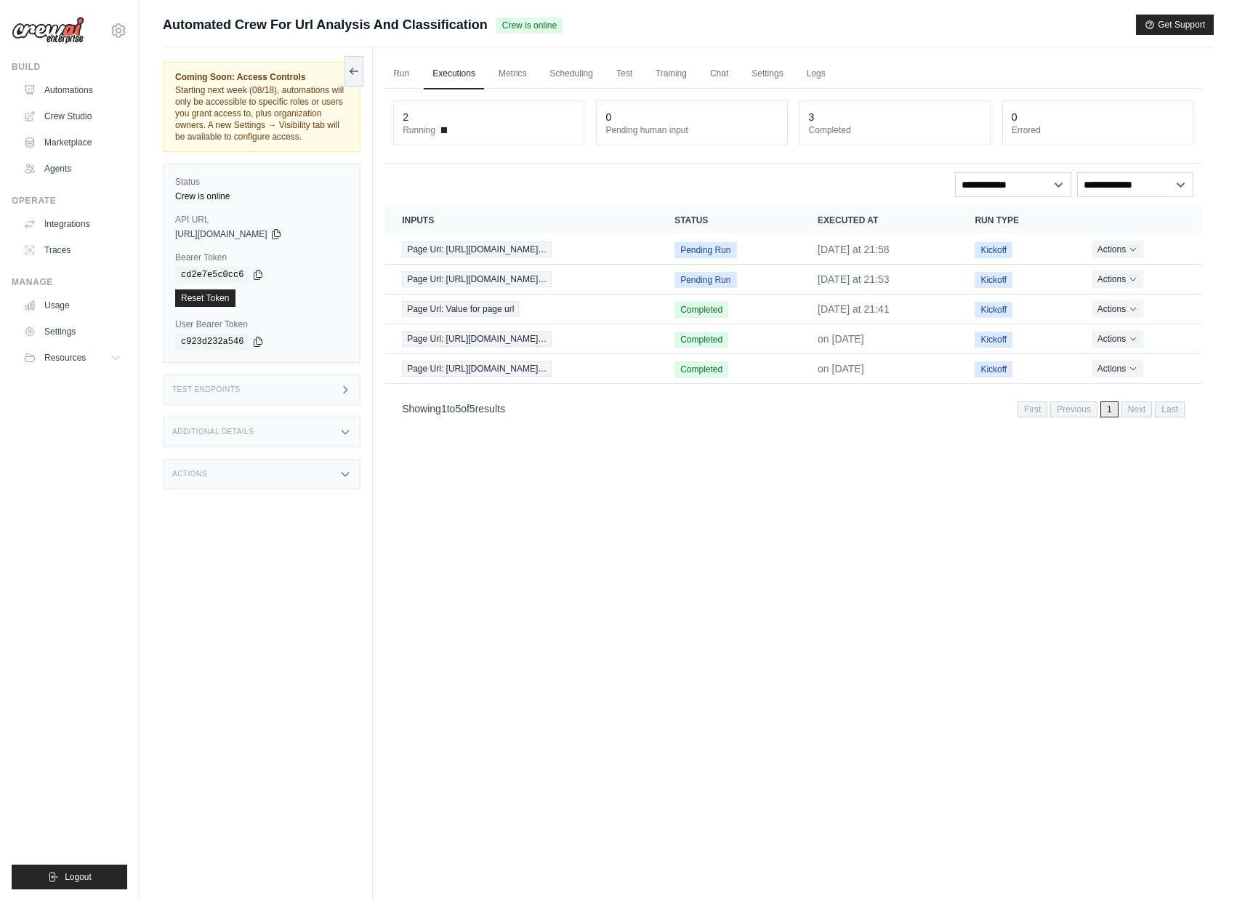
click at [821, 118] on div "3" at bounding box center [895, 117] width 172 height 15
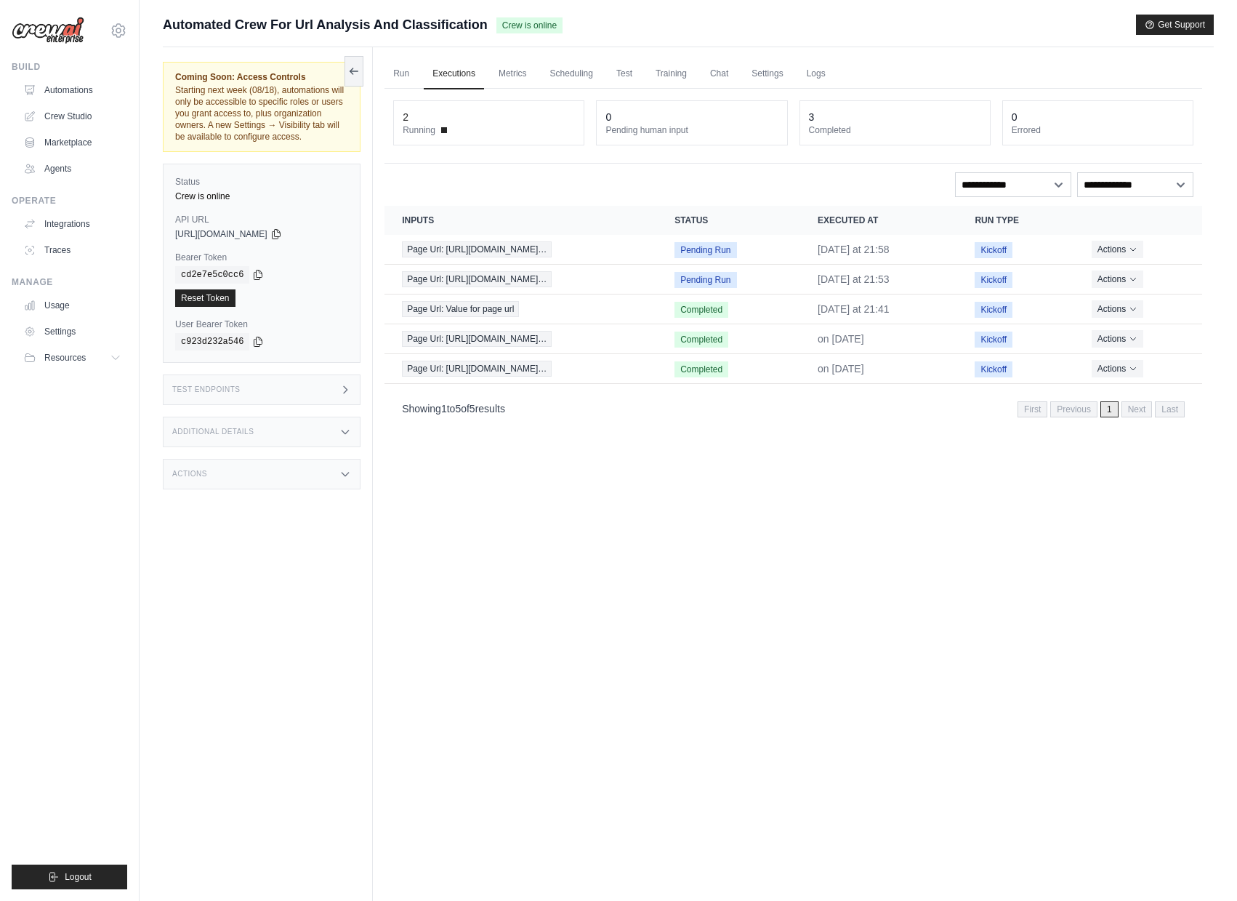
click at [465, 108] on div "2 Running" at bounding box center [489, 123] width 190 height 44
click at [510, 73] on link "Metrics" at bounding box center [513, 74] width 46 height 31
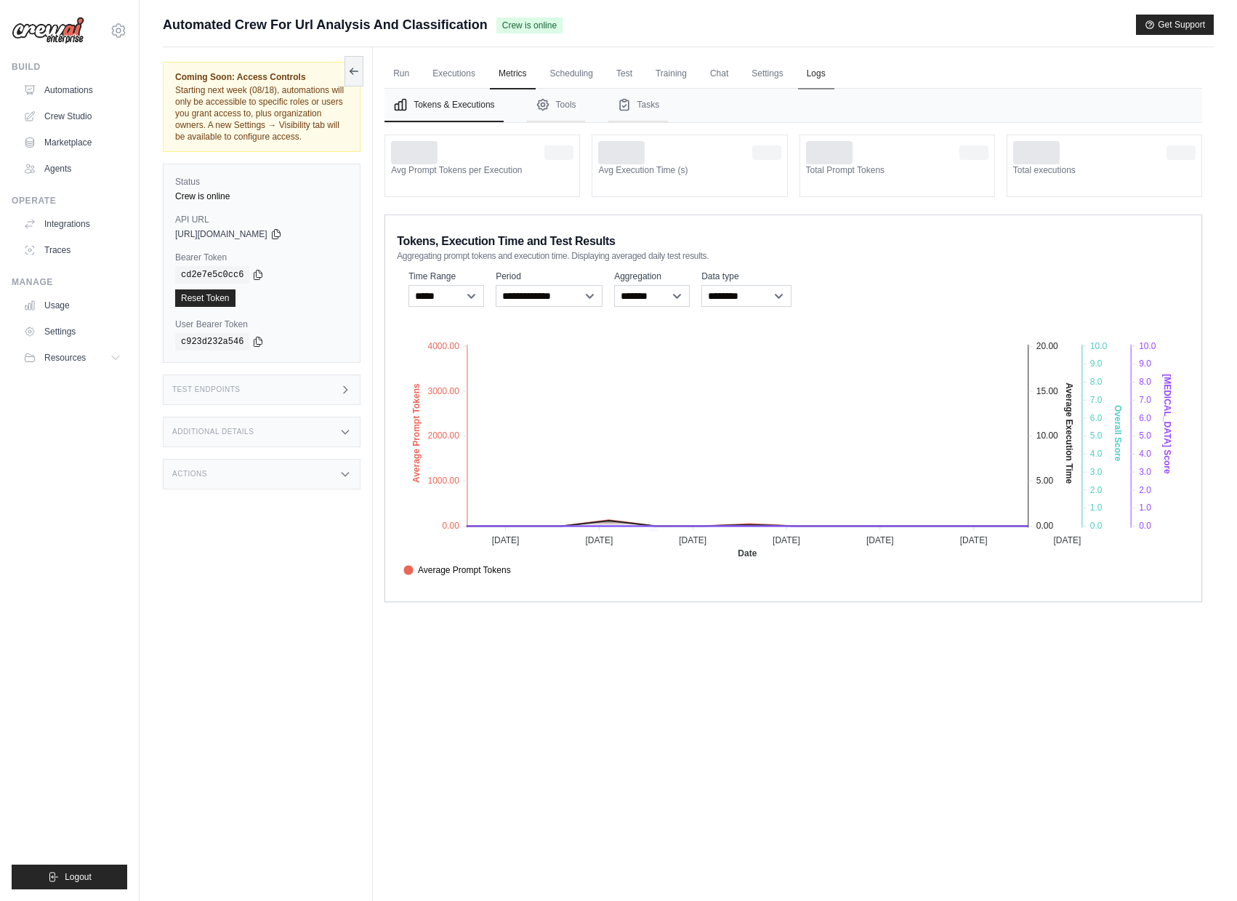
click at [824, 77] on link "Logs" at bounding box center [816, 74] width 36 height 31
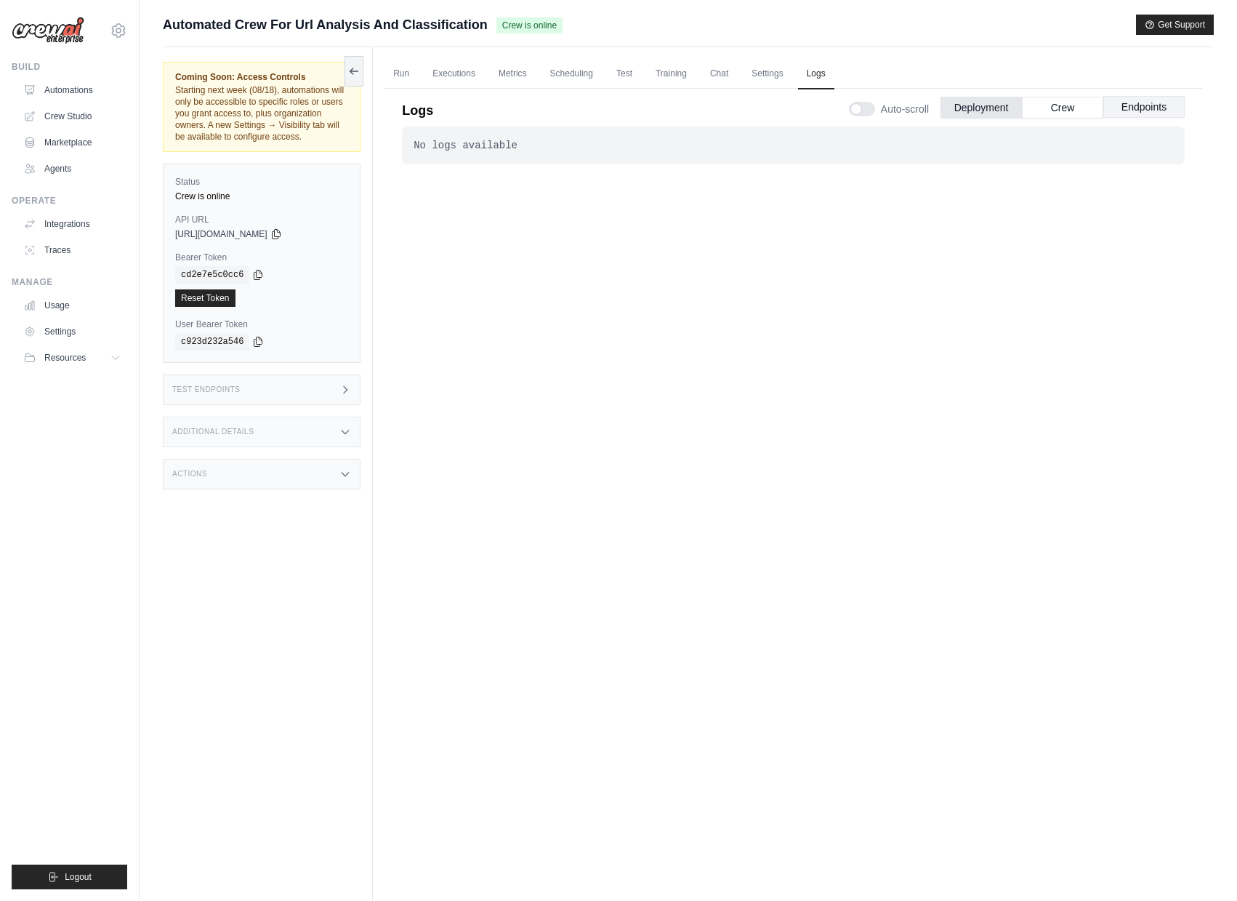
click at [1133, 112] on button "Endpoints" at bounding box center [1143, 107] width 81 height 22
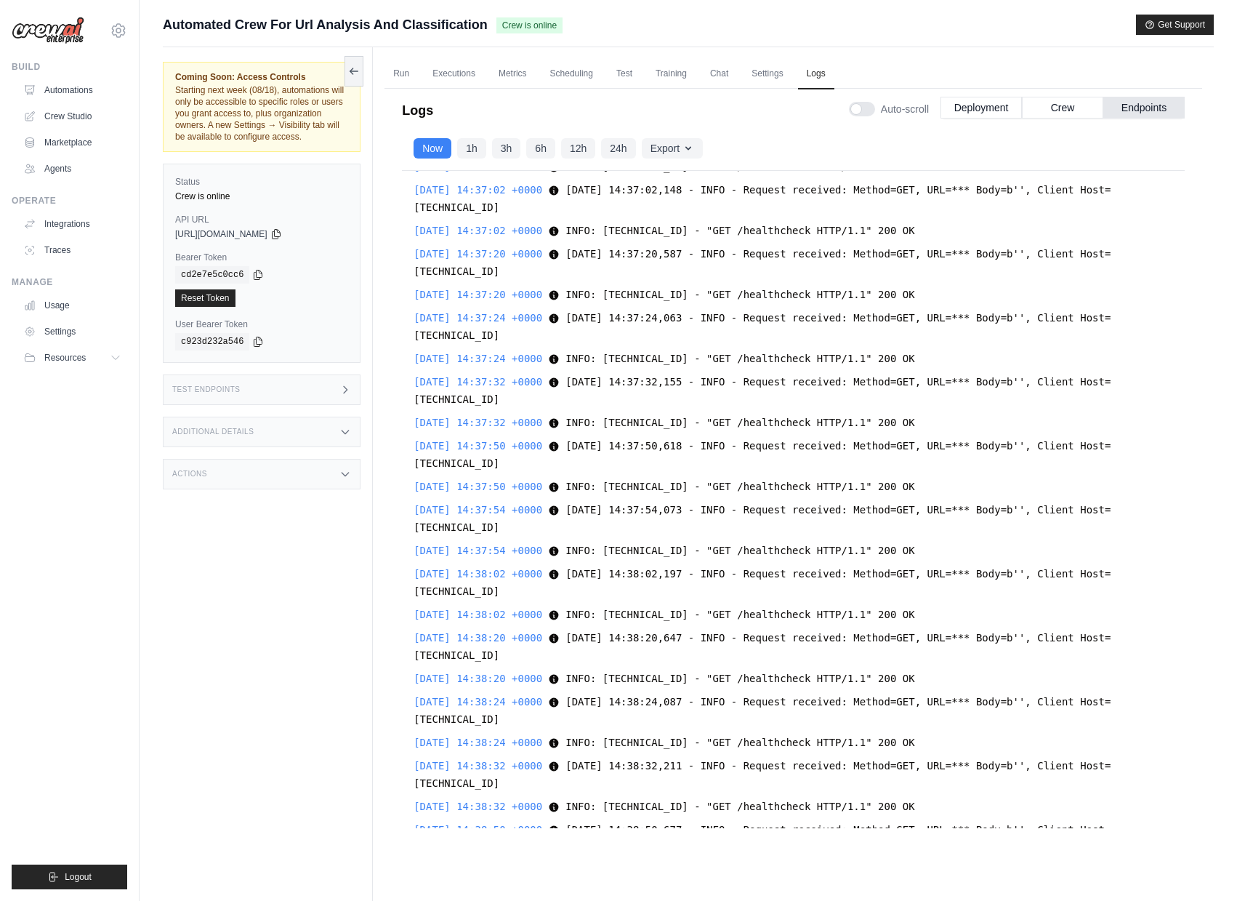
scroll to position [9449, 0]
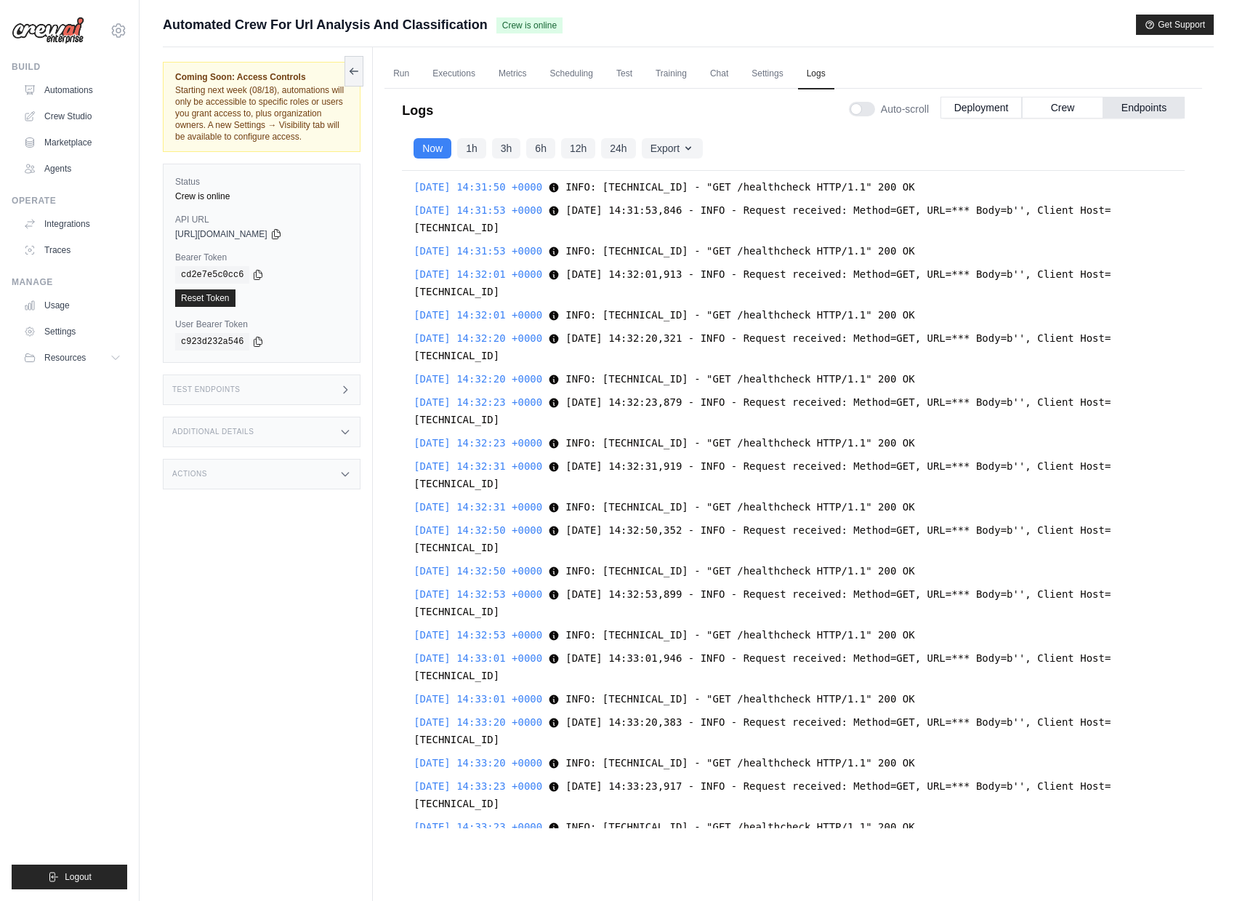
click at [774, 522] on div "2025-08-13 14:32:50 +0000 2025-08-13 14:32:50,352 - INFO - Request received: Me…" at bounding box center [794, 538] width 760 height 35
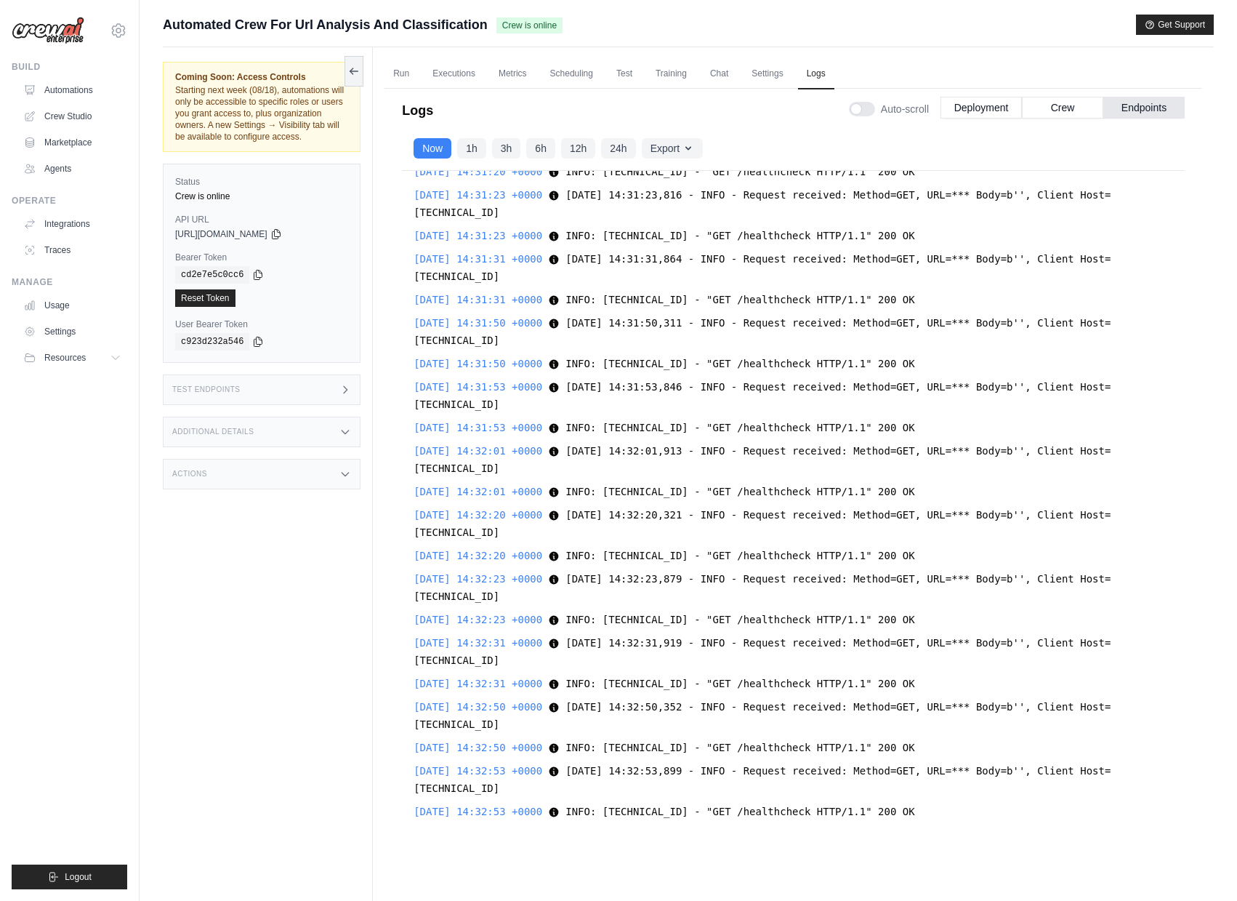
scroll to position [8139, 0]
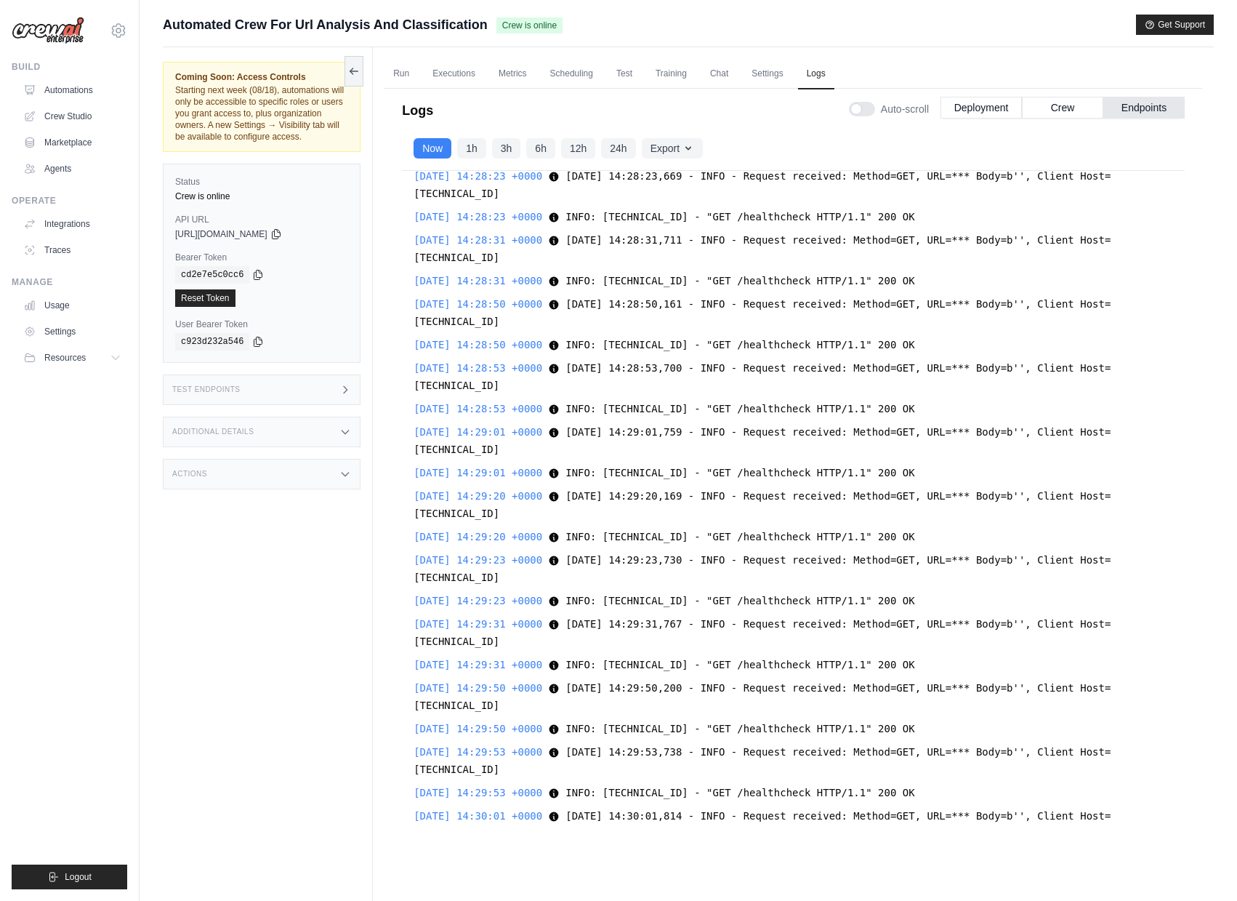
click at [456, 161] on div "Now 1h 3h 6h 12h 24h Export Export as JSON Export as CSV" at bounding box center [793, 148] width 783 height 44
click at [459, 150] on button "1h" at bounding box center [471, 147] width 29 height 20
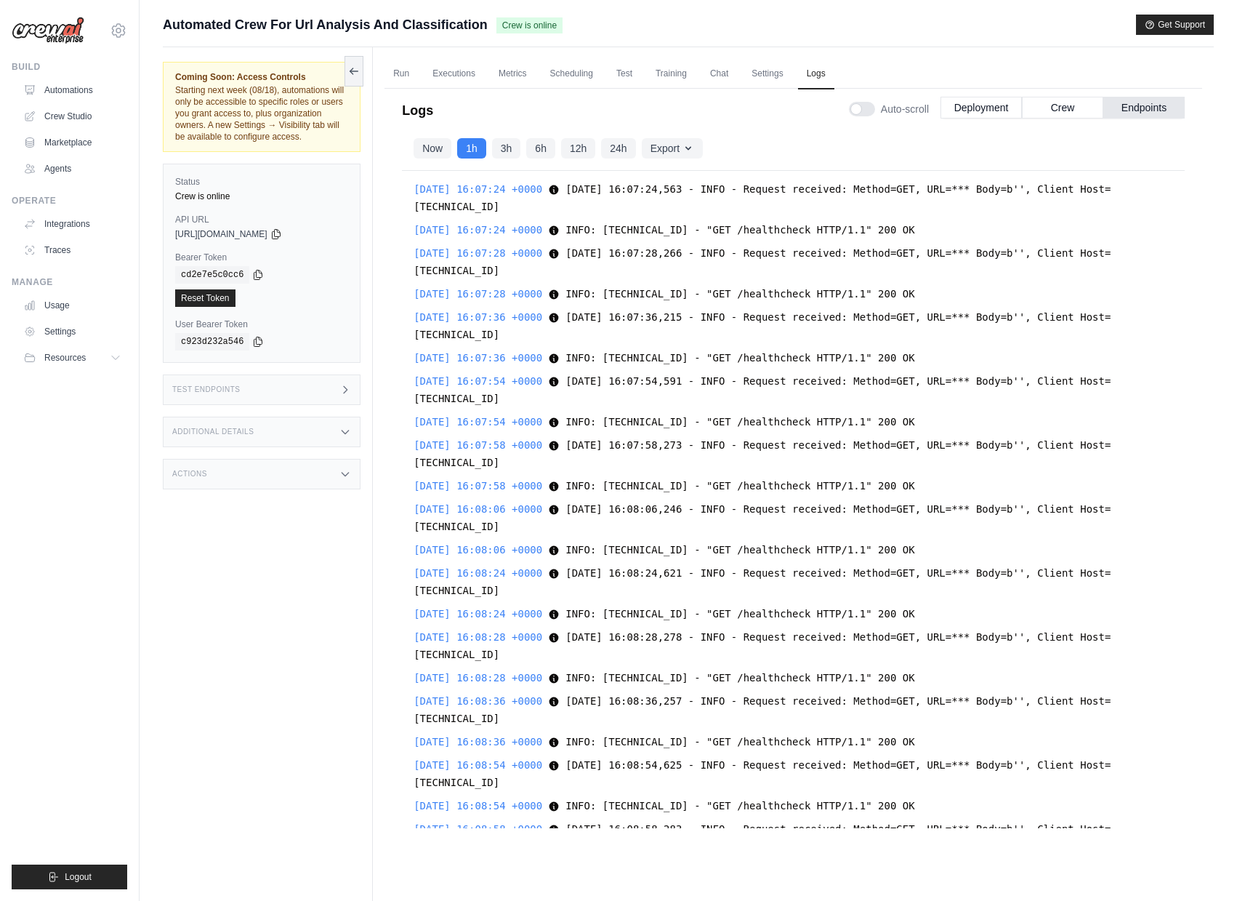
scroll to position [3, 0]
click at [280, 398] on div "Test Endpoints" at bounding box center [262, 389] width 198 height 31
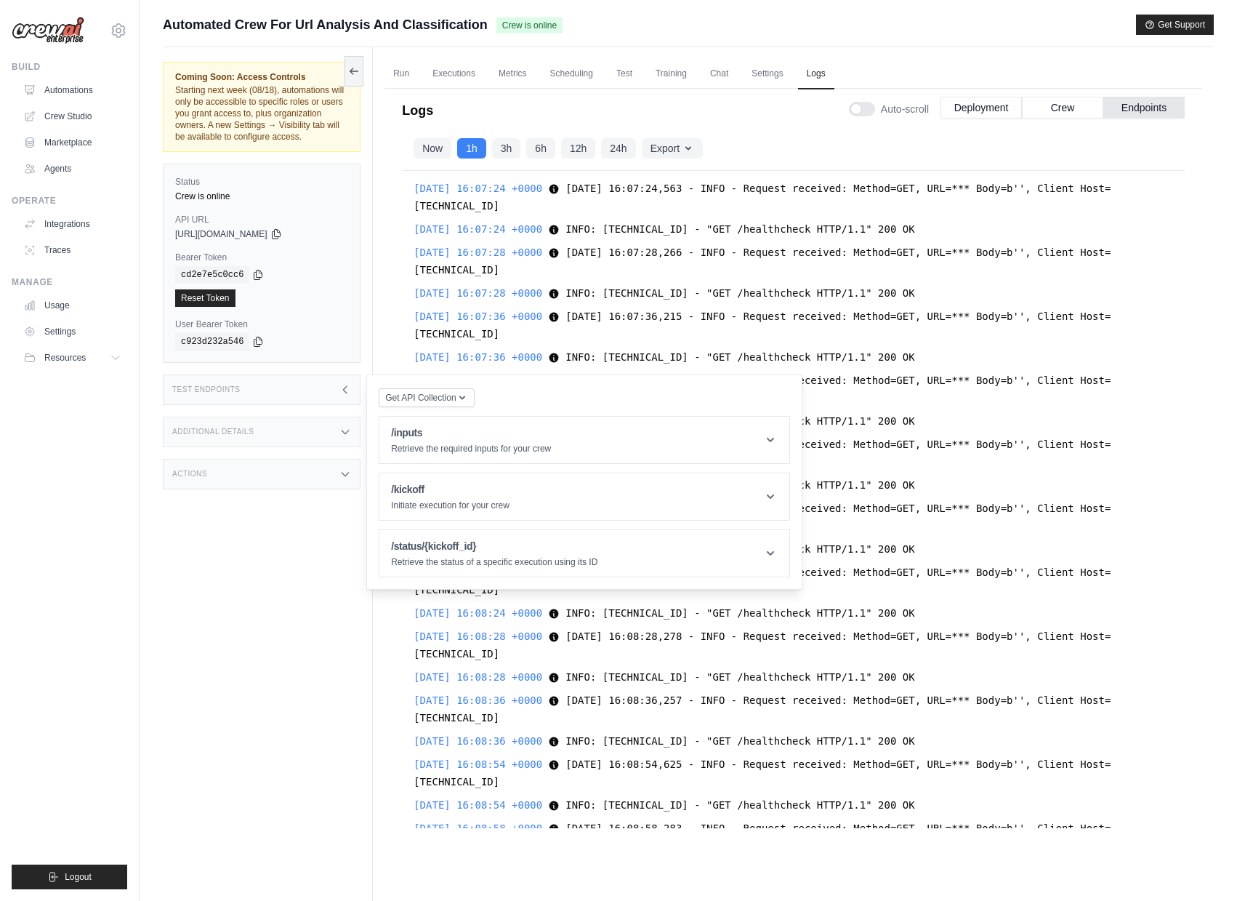
click at [306, 127] on span "Starting next week (08/18), automations will only be accessible to specific rol…" at bounding box center [259, 113] width 169 height 57
click at [310, 126] on span "Starting next week (08/18), automations will only be accessible to specific rol…" at bounding box center [259, 113] width 169 height 57
click at [311, 141] on span "Starting next week (08/18), automations will only be accessible to specific rol…" at bounding box center [259, 113] width 169 height 57
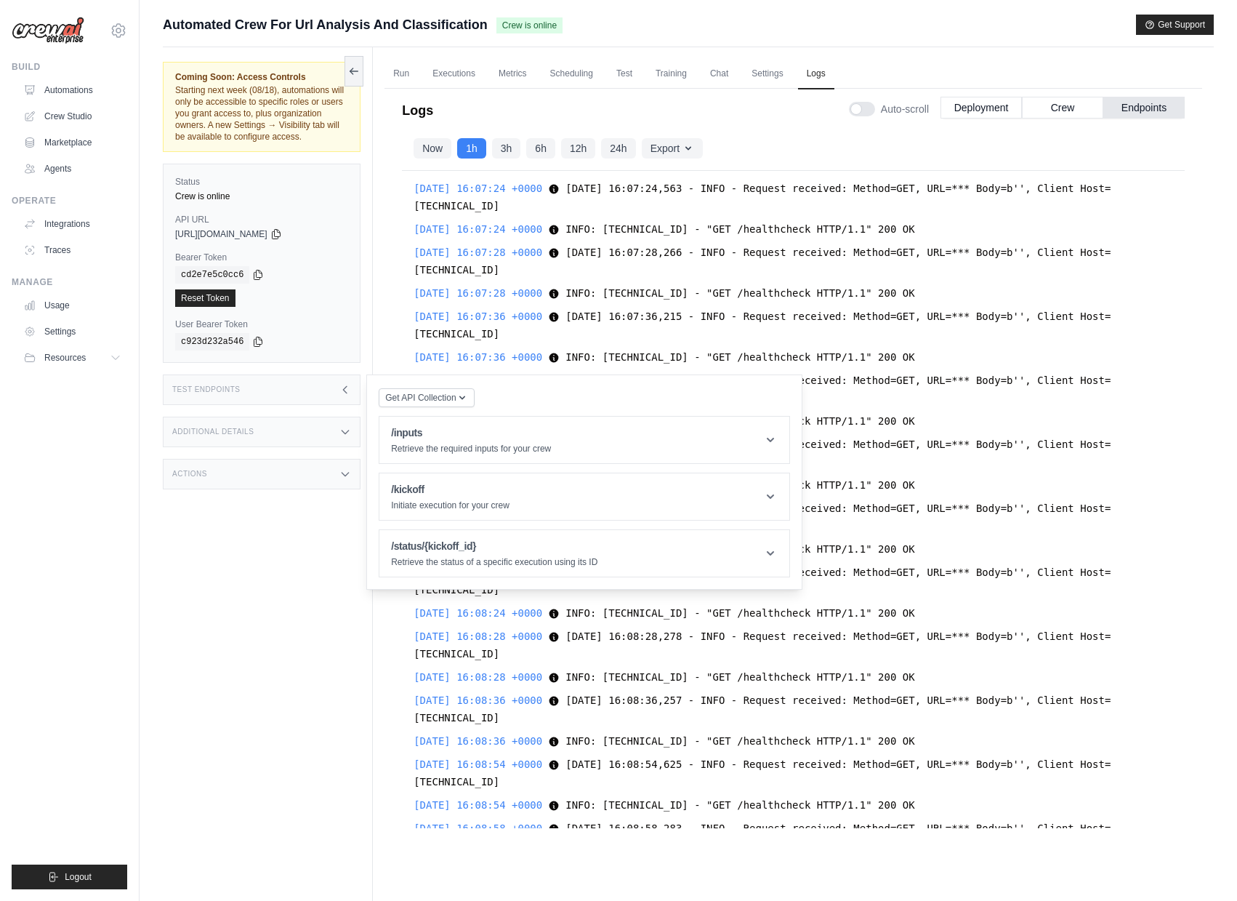
click at [274, 397] on div "Test Endpoints" at bounding box center [262, 389] width 198 height 31
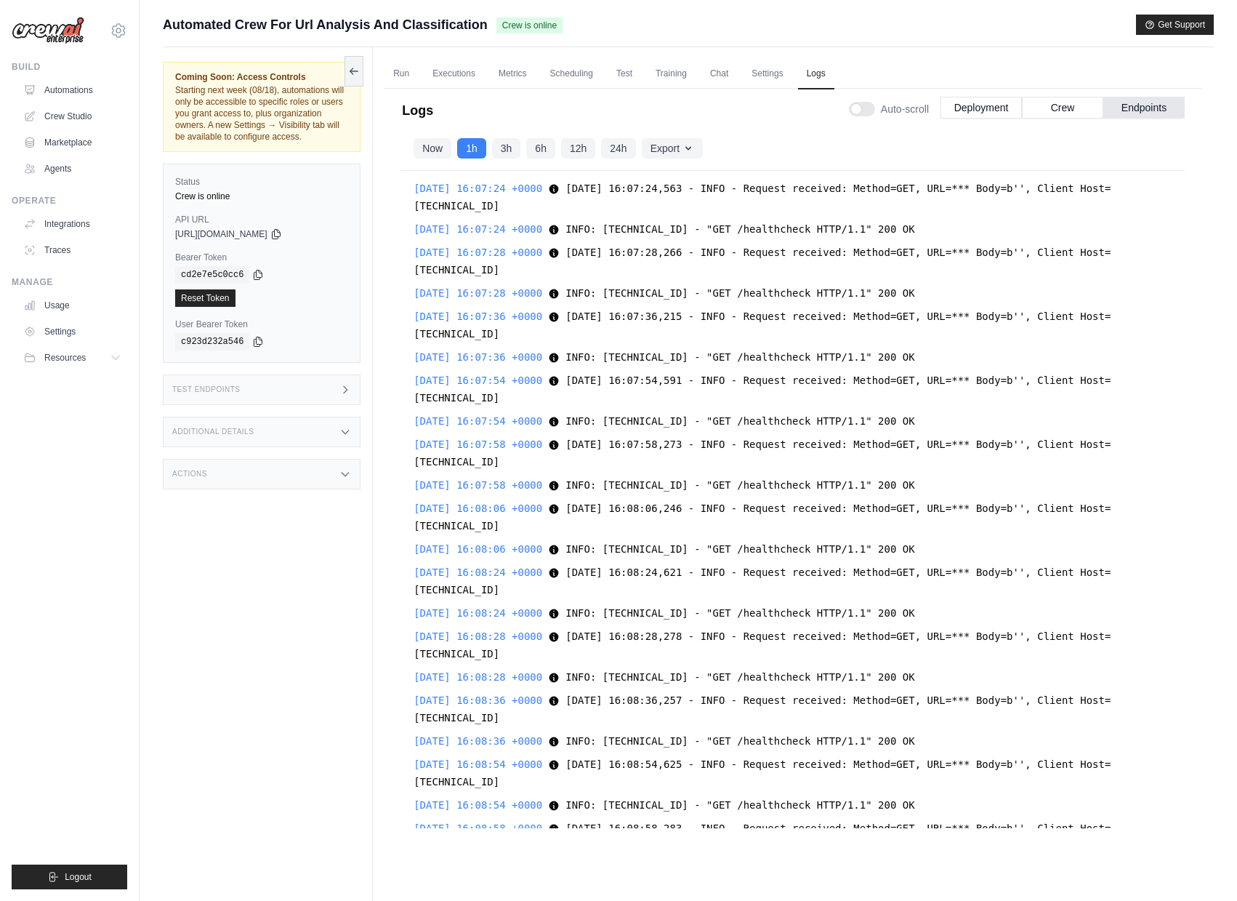
click at [274, 398] on div "Test Endpoints" at bounding box center [262, 389] width 198 height 31
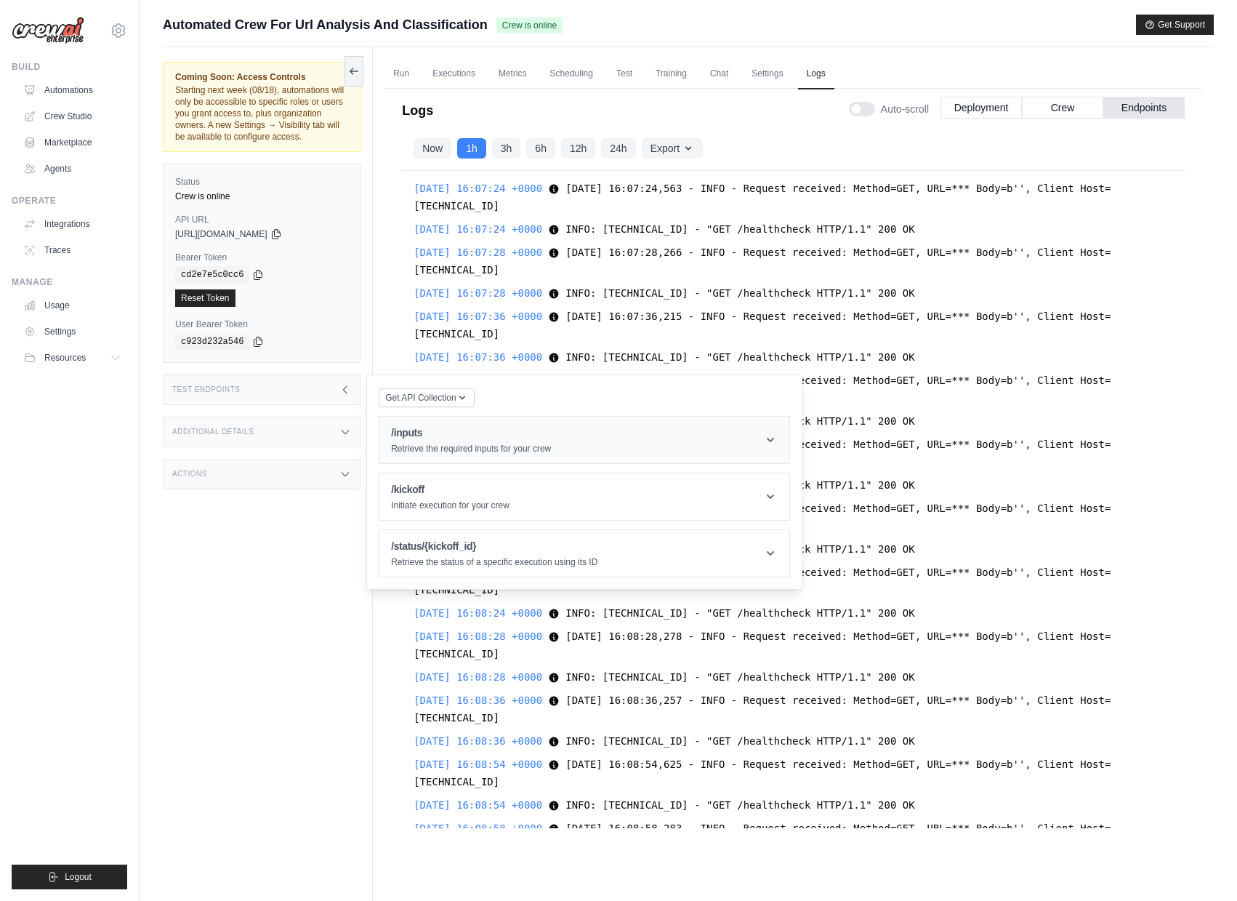
click at [422, 440] on h1 "/inputs" at bounding box center [471, 432] width 160 height 15
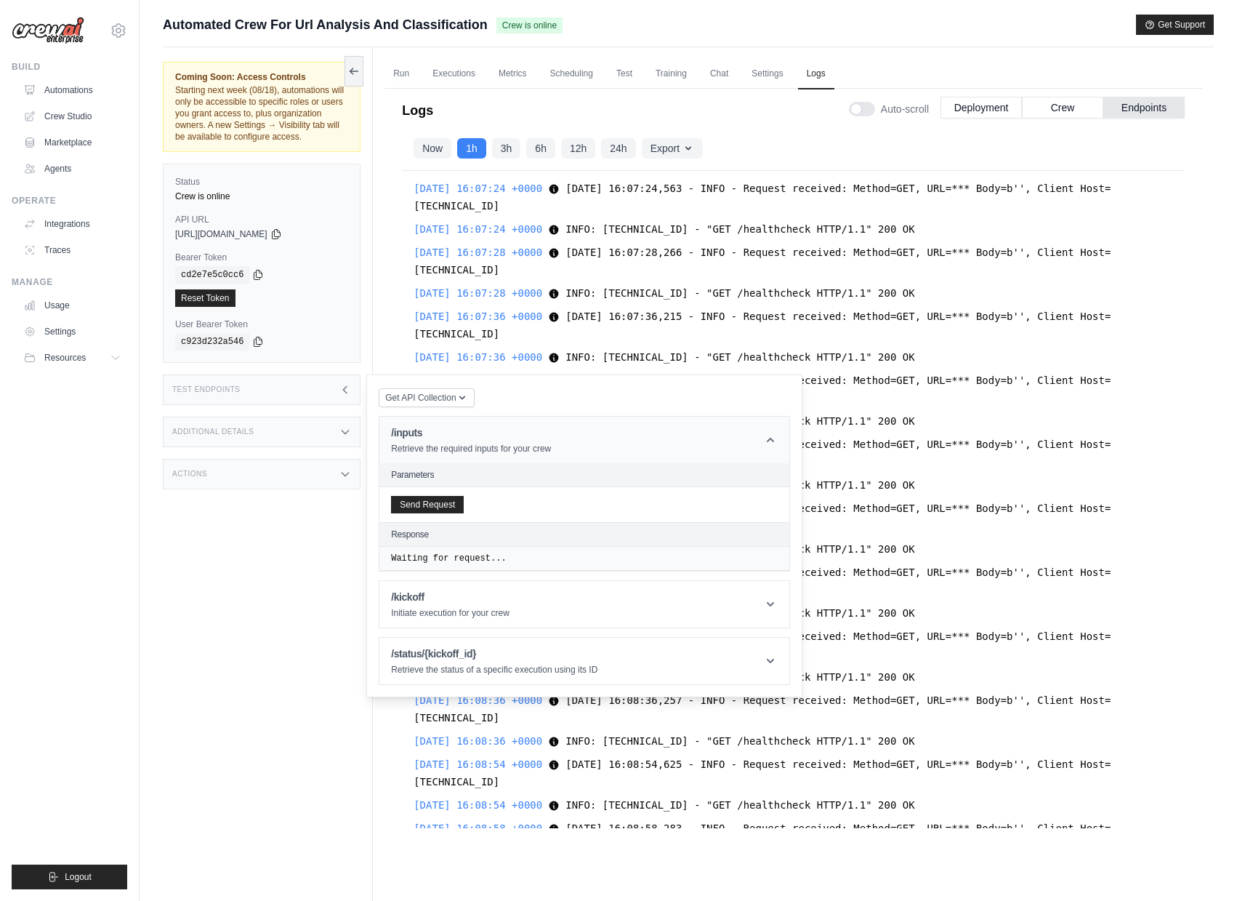
click at [422, 440] on h1 "/inputs" at bounding box center [471, 432] width 160 height 15
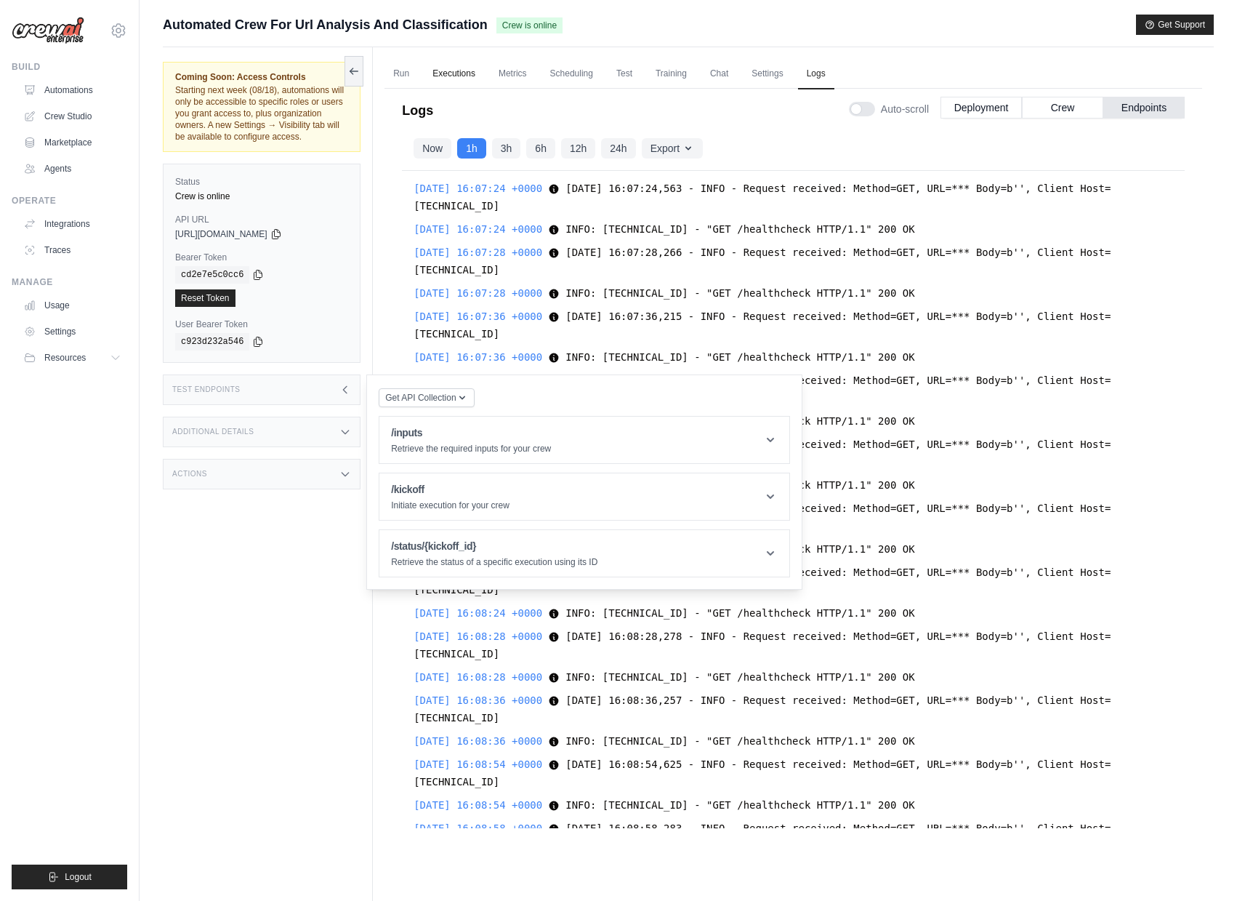
click at [454, 74] on link "Executions" at bounding box center [454, 74] width 60 height 31
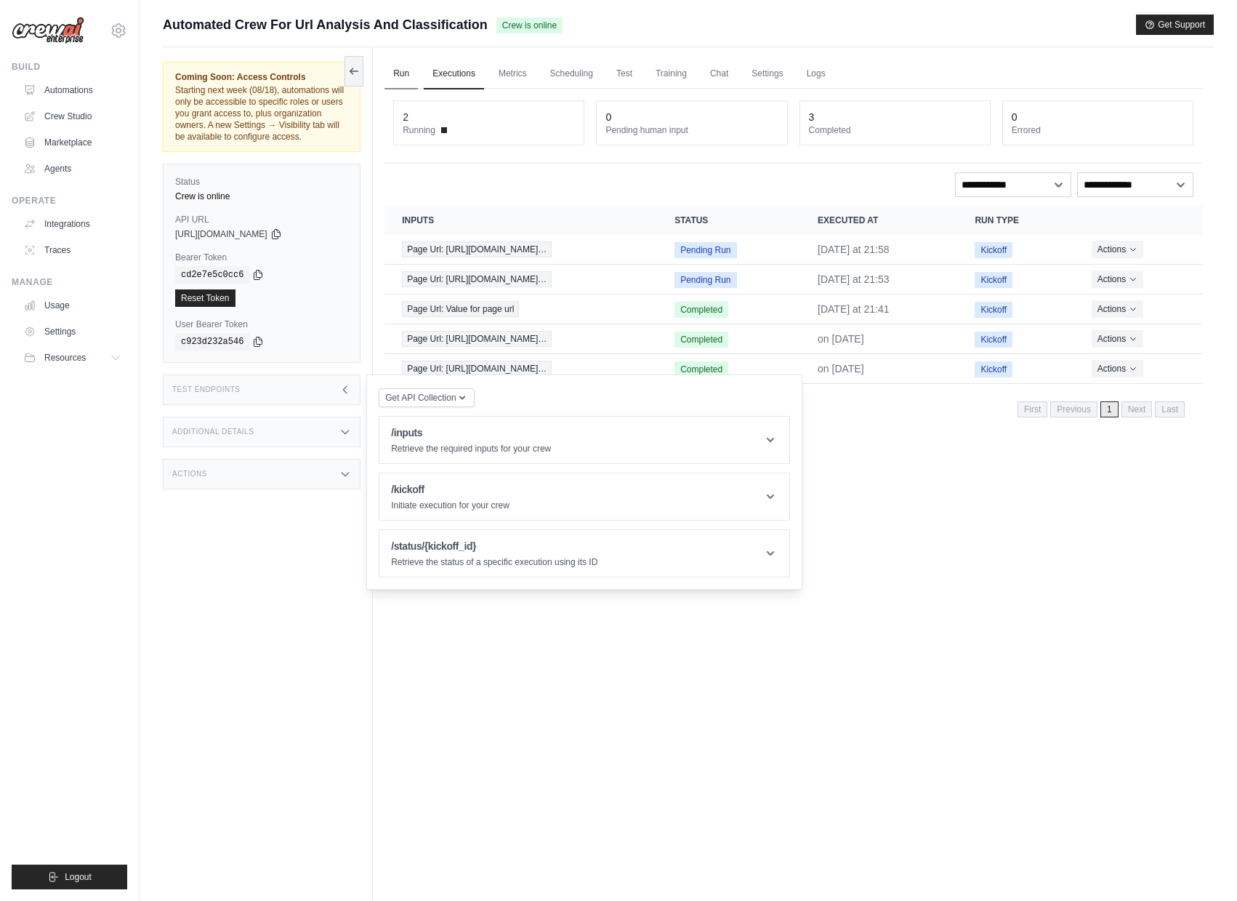
click at [385, 71] on link "Run" at bounding box center [401, 74] width 33 height 31
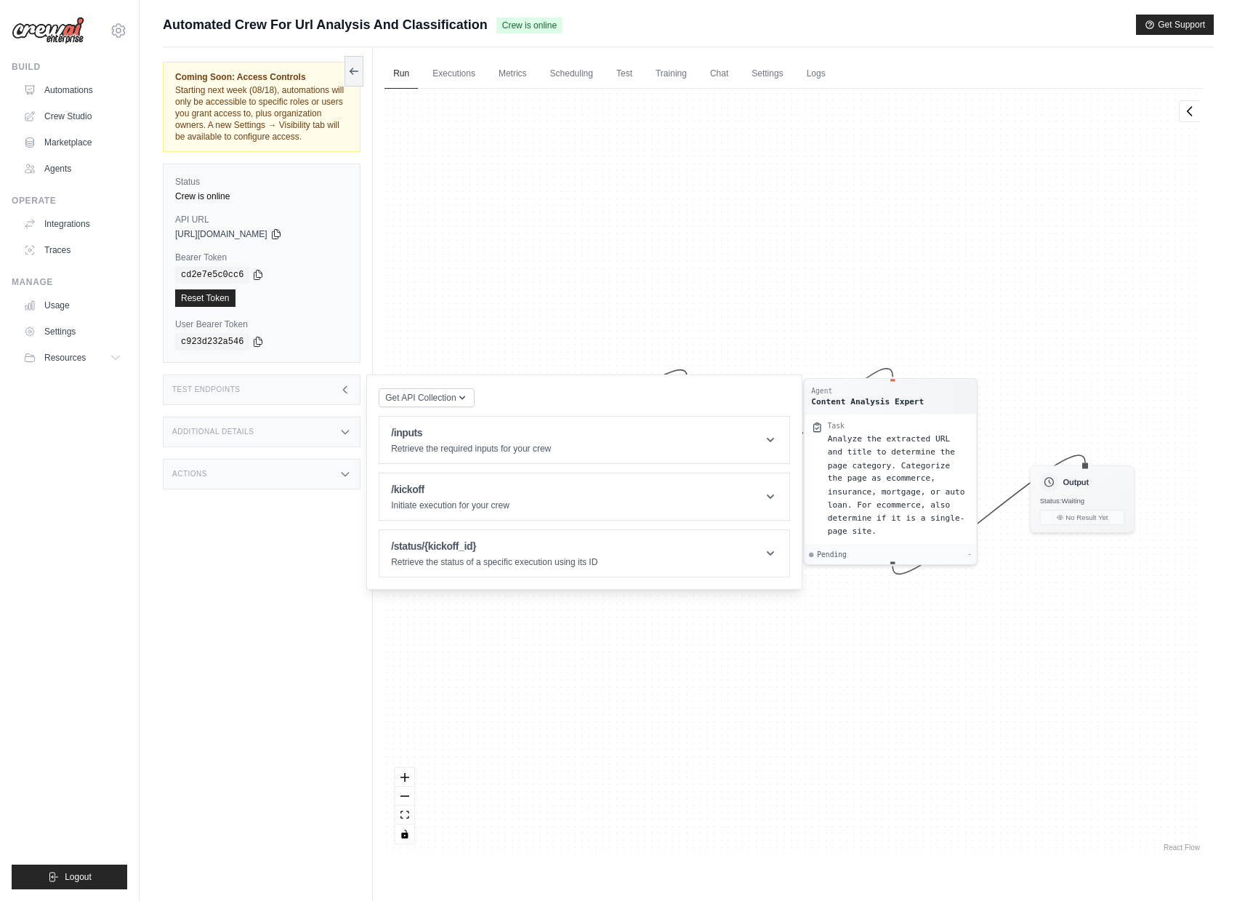
click at [494, 353] on div "Agent Data Extraction Specialist Task Extract the URL and title from the provid…" at bounding box center [794, 471] width 818 height 765
click at [332, 417] on div "Coming Soon: Access Controls Starting next week (08/18), automations will only …" at bounding box center [268, 497] width 210 height 901
click at [333, 405] on div "Test Endpoints" at bounding box center [262, 389] width 198 height 31
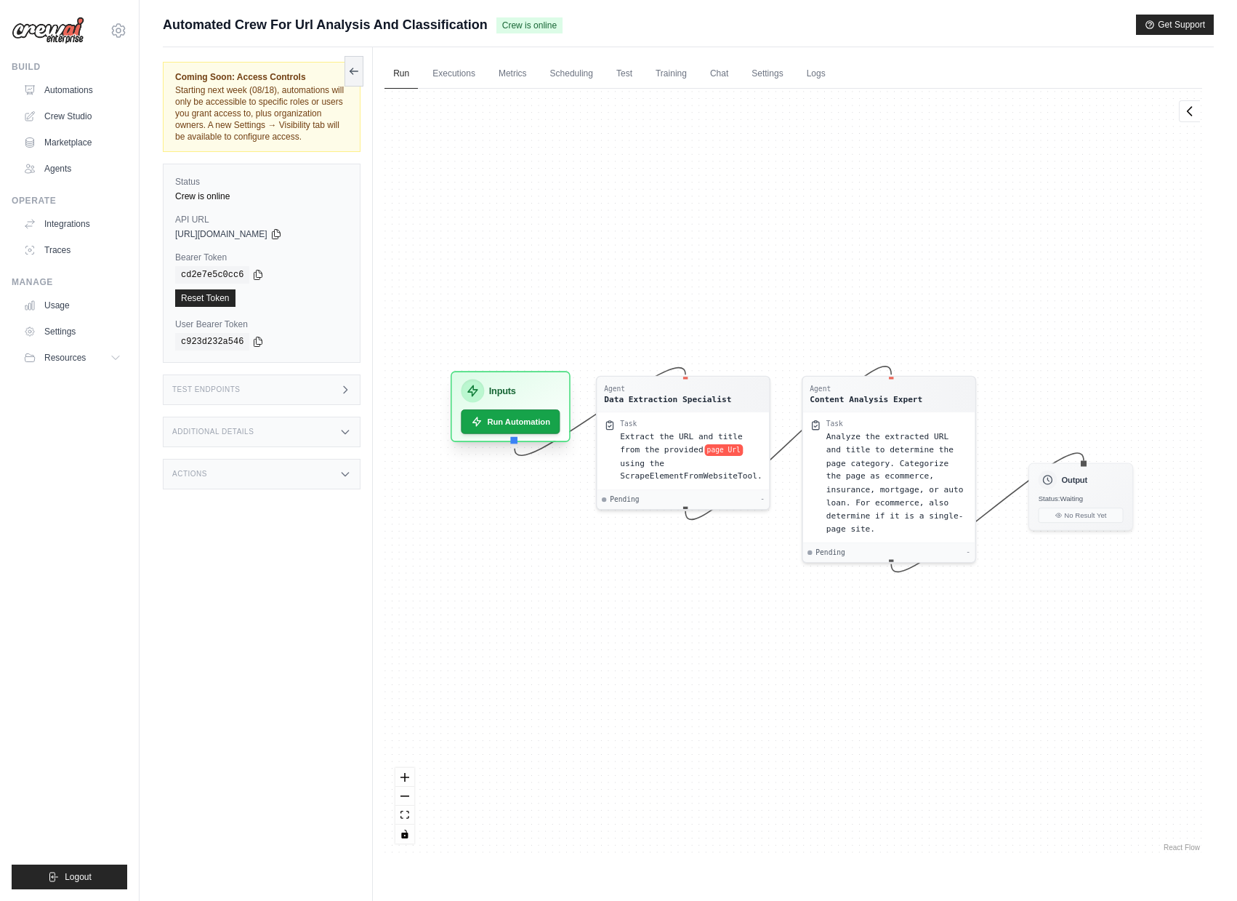
click at [507, 390] on h3 "Inputs" at bounding box center [502, 391] width 27 height 14
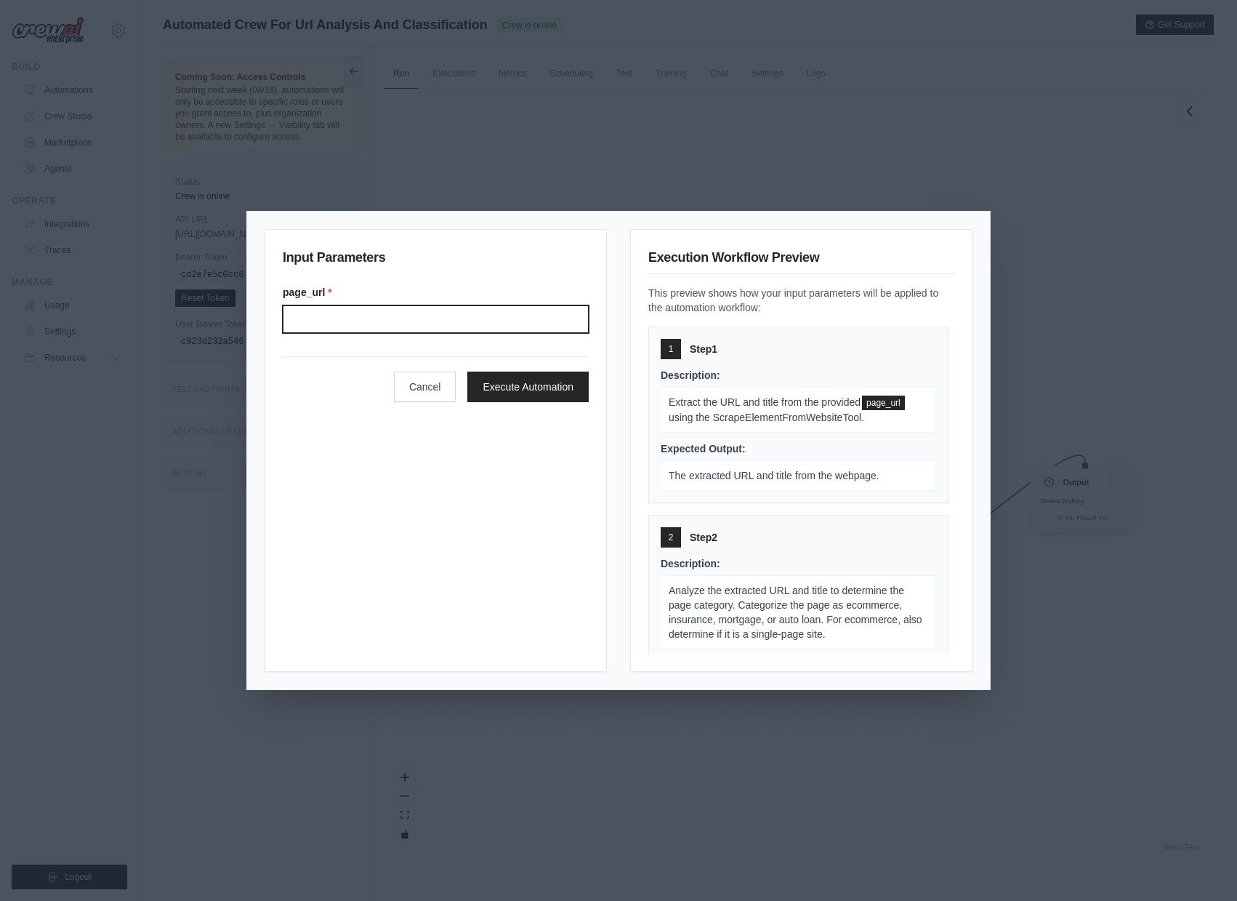
click at [399, 310] on input "Page url" at bounding box center [436, 319] width 306 height 28
paste input "**********"
type input "**********"
paste input "**********"
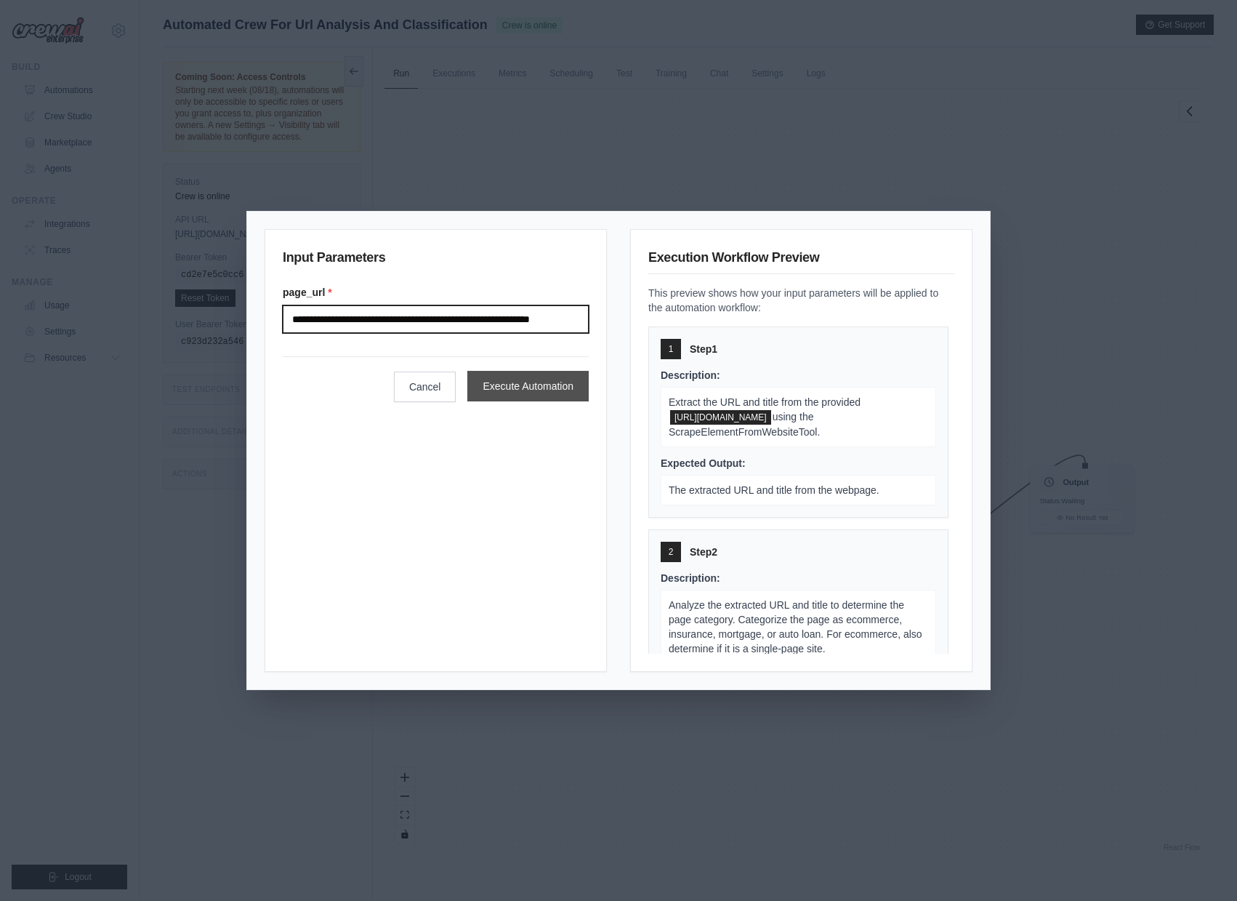
type input "**********"
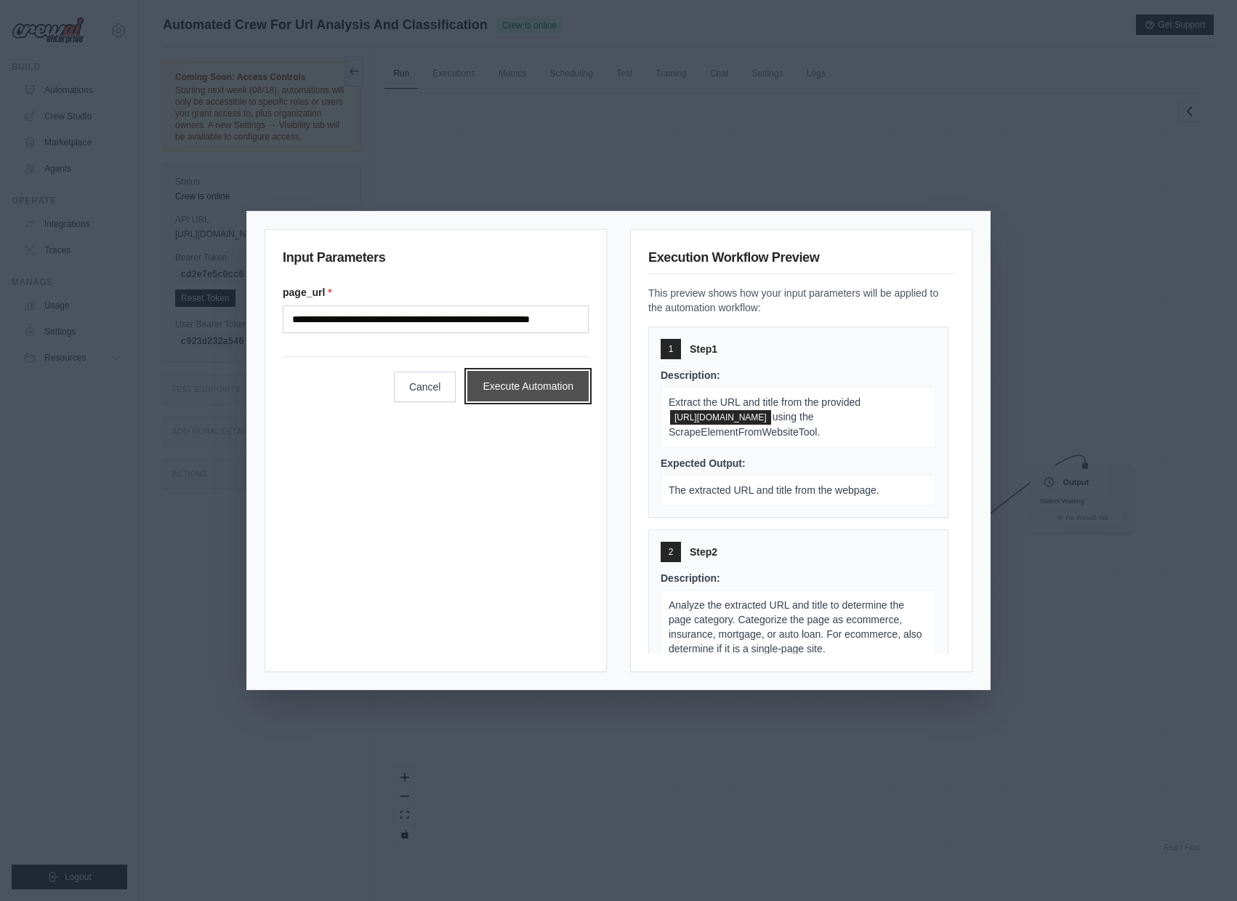
scroll to position [0, 0]
click at [519, 387] on button "Execute Automation" at bounding box center [527, 386] width 121 height 31
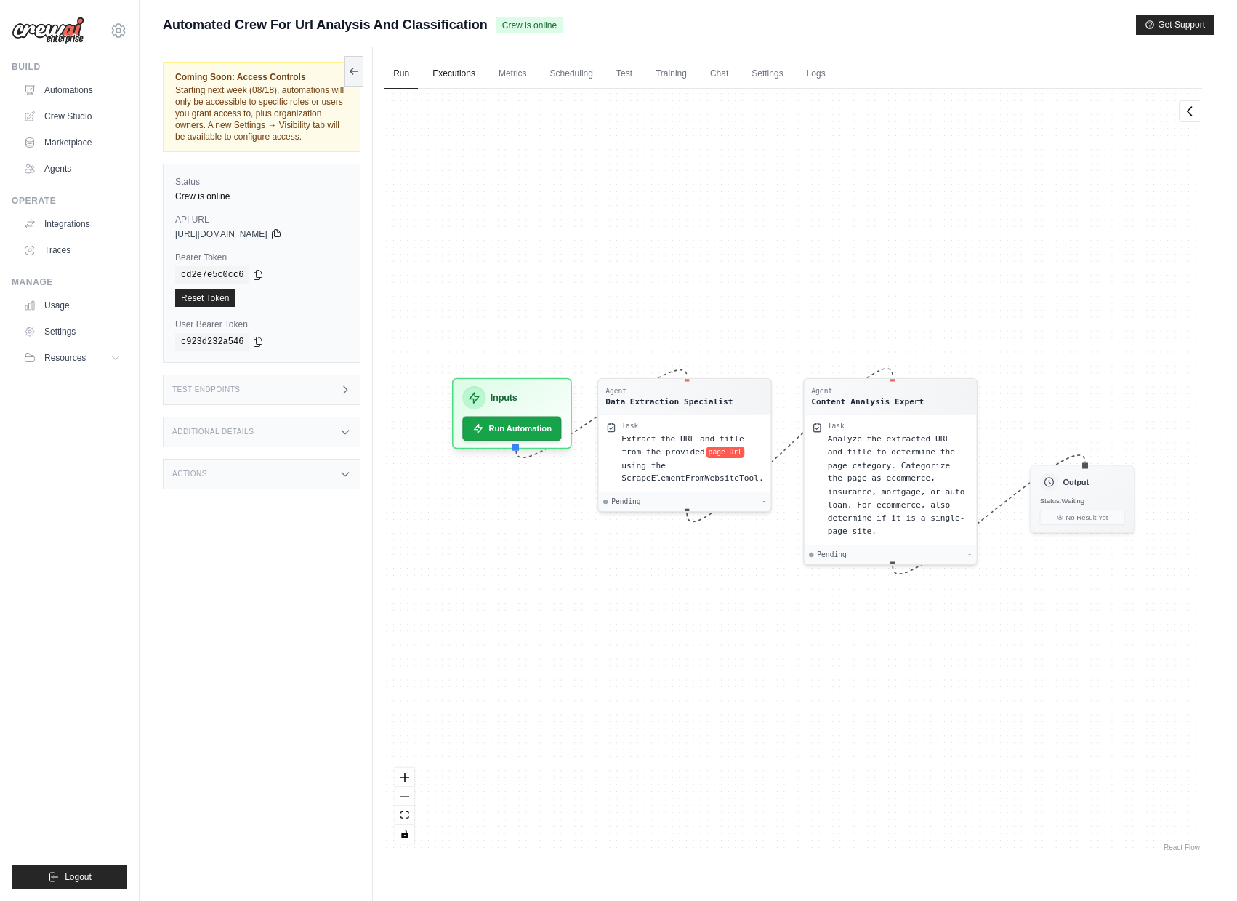
click at [460, 61] on link "Executions" at bounding box center [454, 74] width 60 height 31
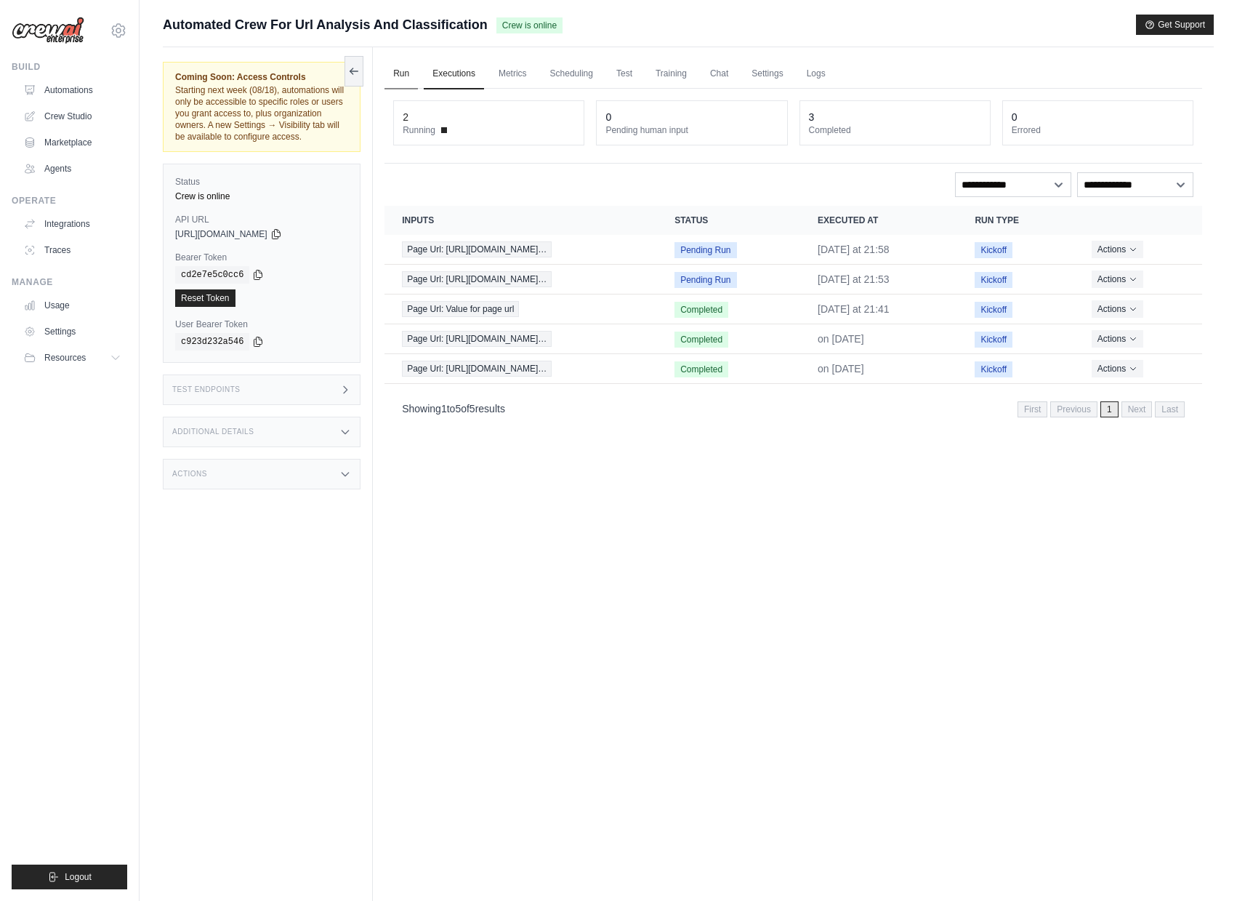
click at [412, 73] on link "Run" at bounding box center [401, 74] width 33 height 31
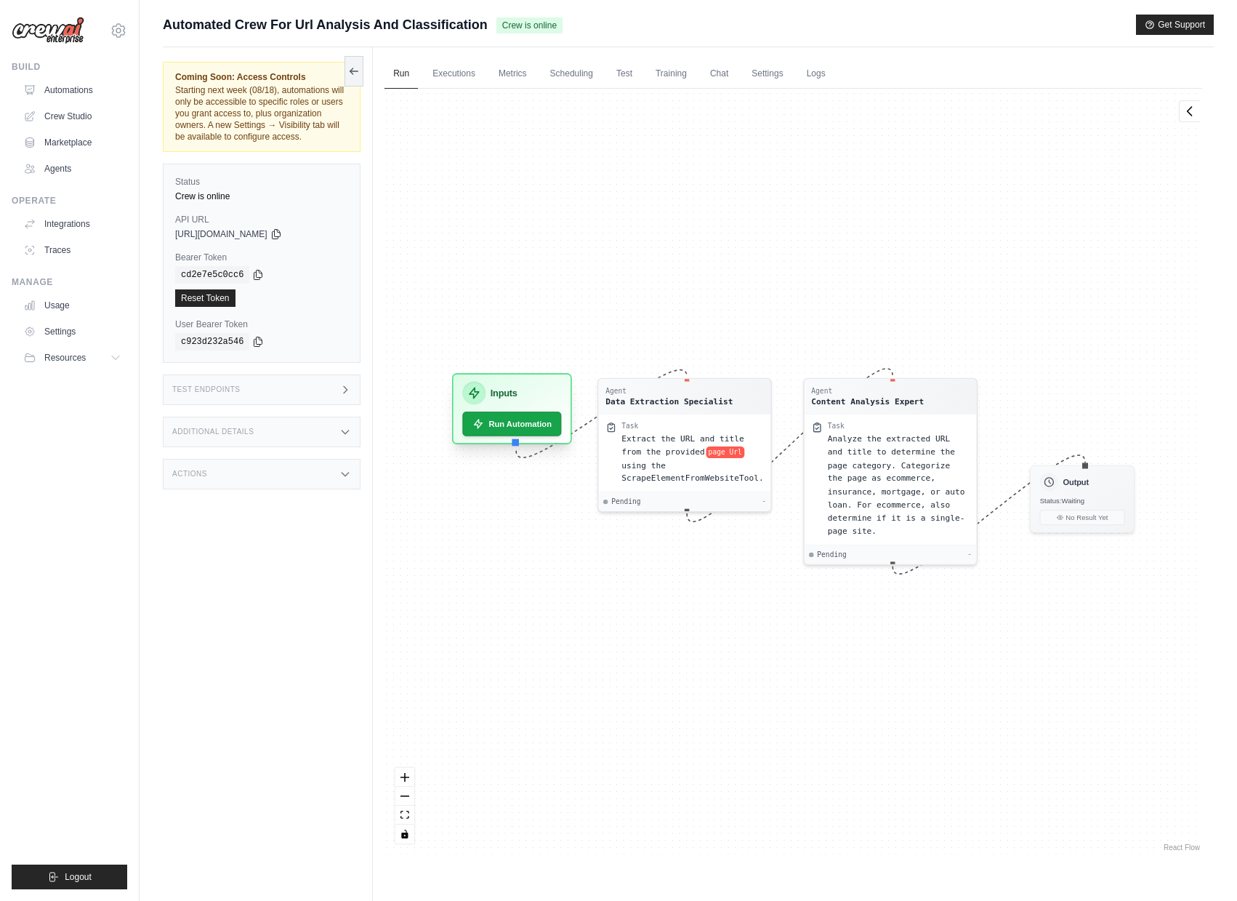
click at [538, 388] on div "Inputs" at bounding box center [512, 393] width 99 height 23
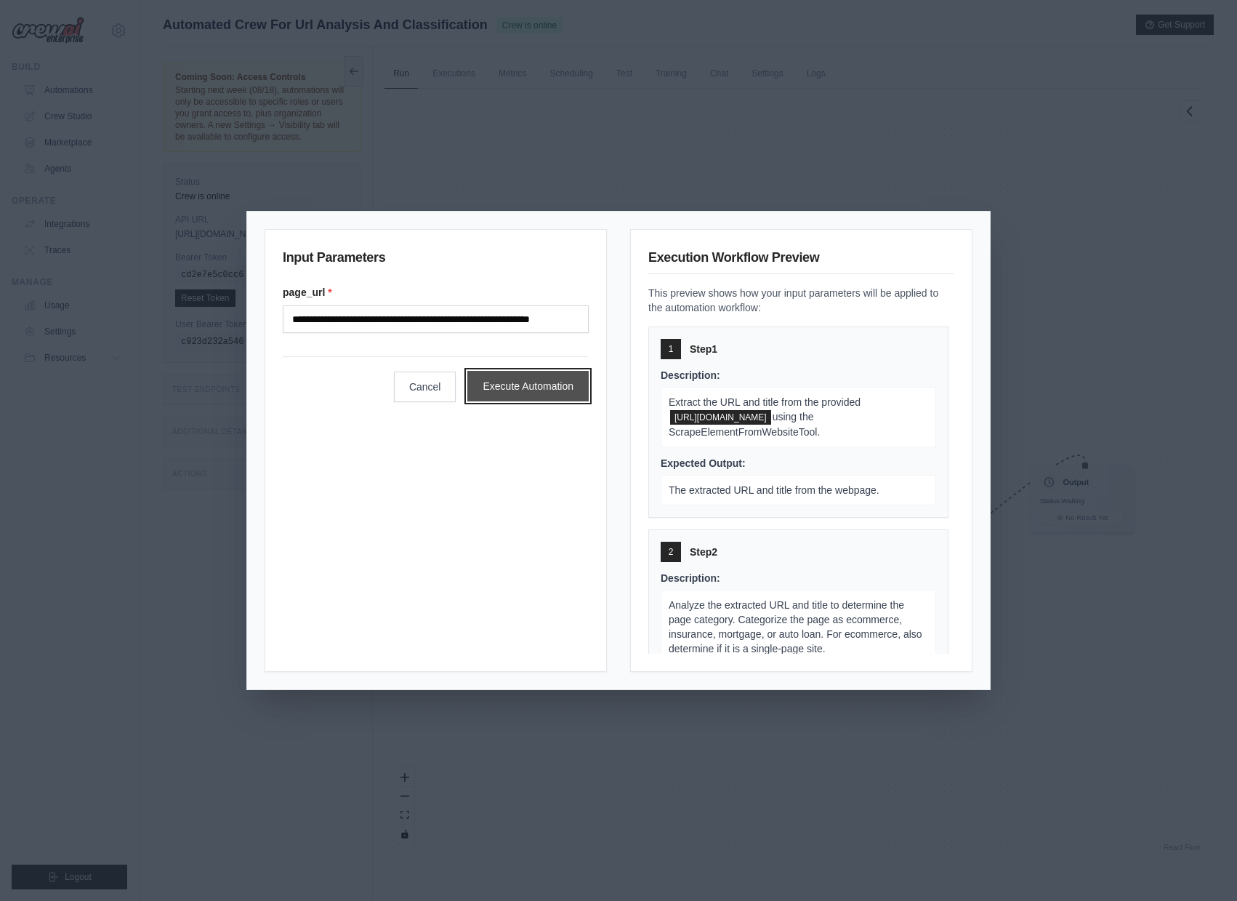
click at [512, 394] on button "Execute Automation" at bounding box center [527, 386] width 121 height 31
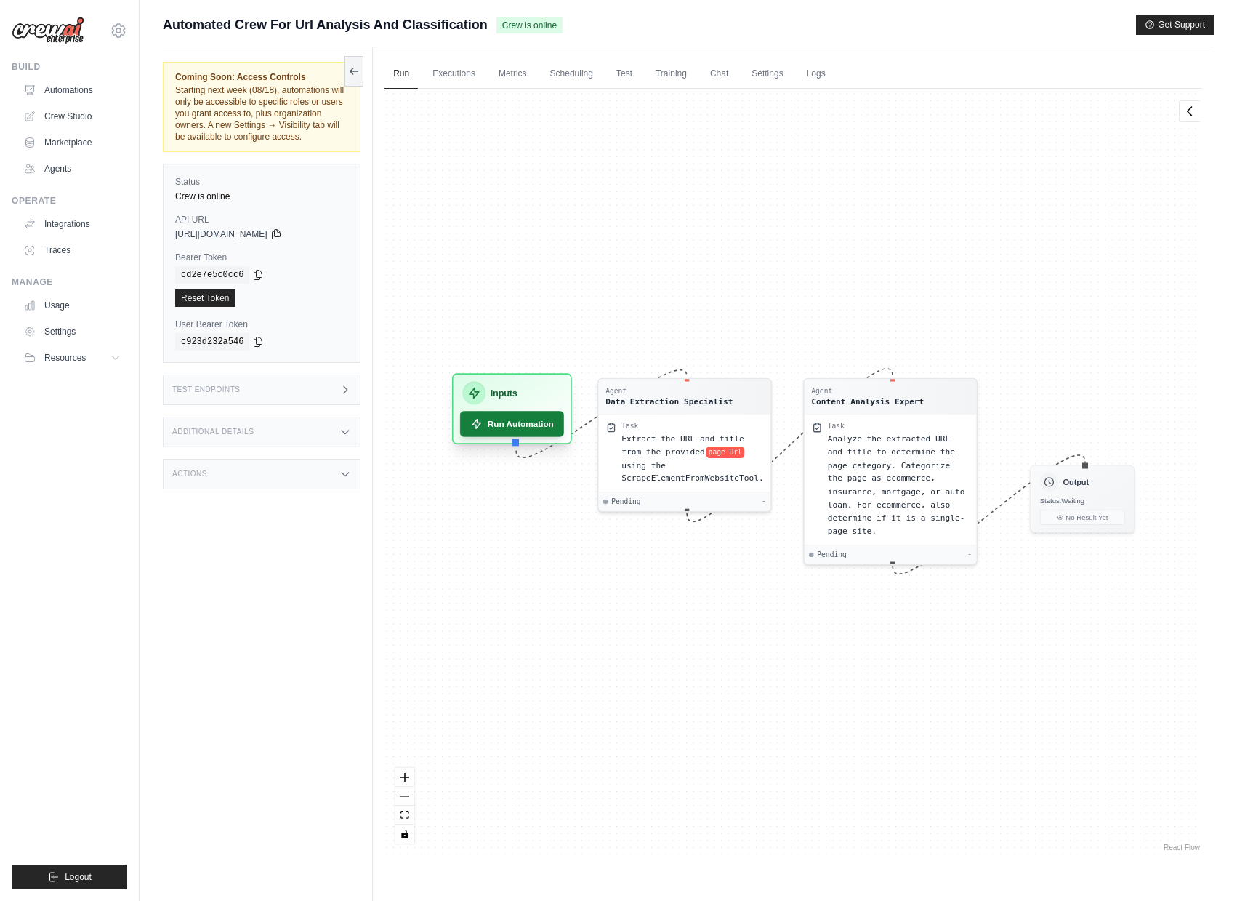
click at [531, 421] on button "Run Automation" at bounding box center [512, 423] width 104 height 25
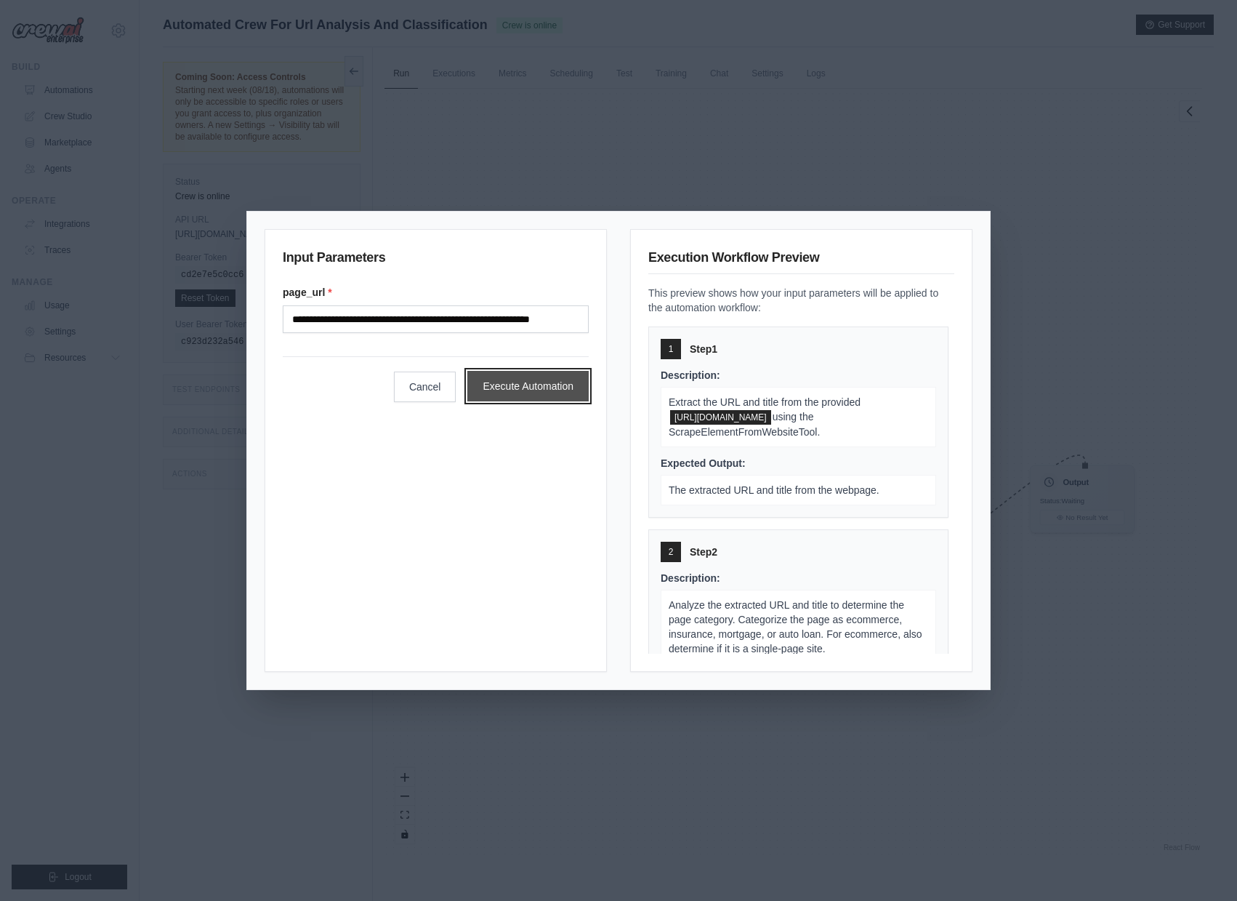
click at [526, 388] on button "Execute Automation" at bounding box center [527, 386] width 121 height 31
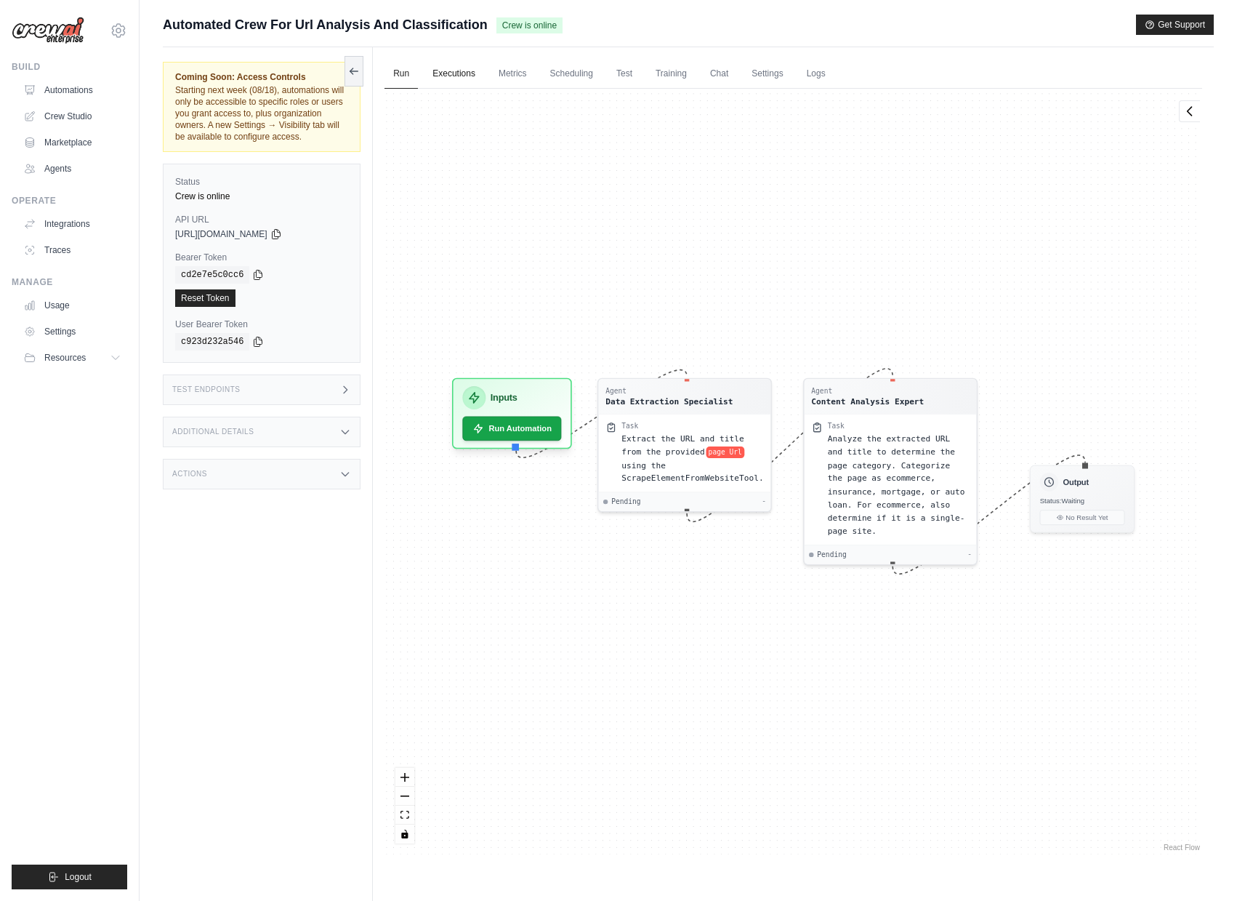
click at [459, 81] on link "Executions" at bounding box center [454, 74] width 60 height 31
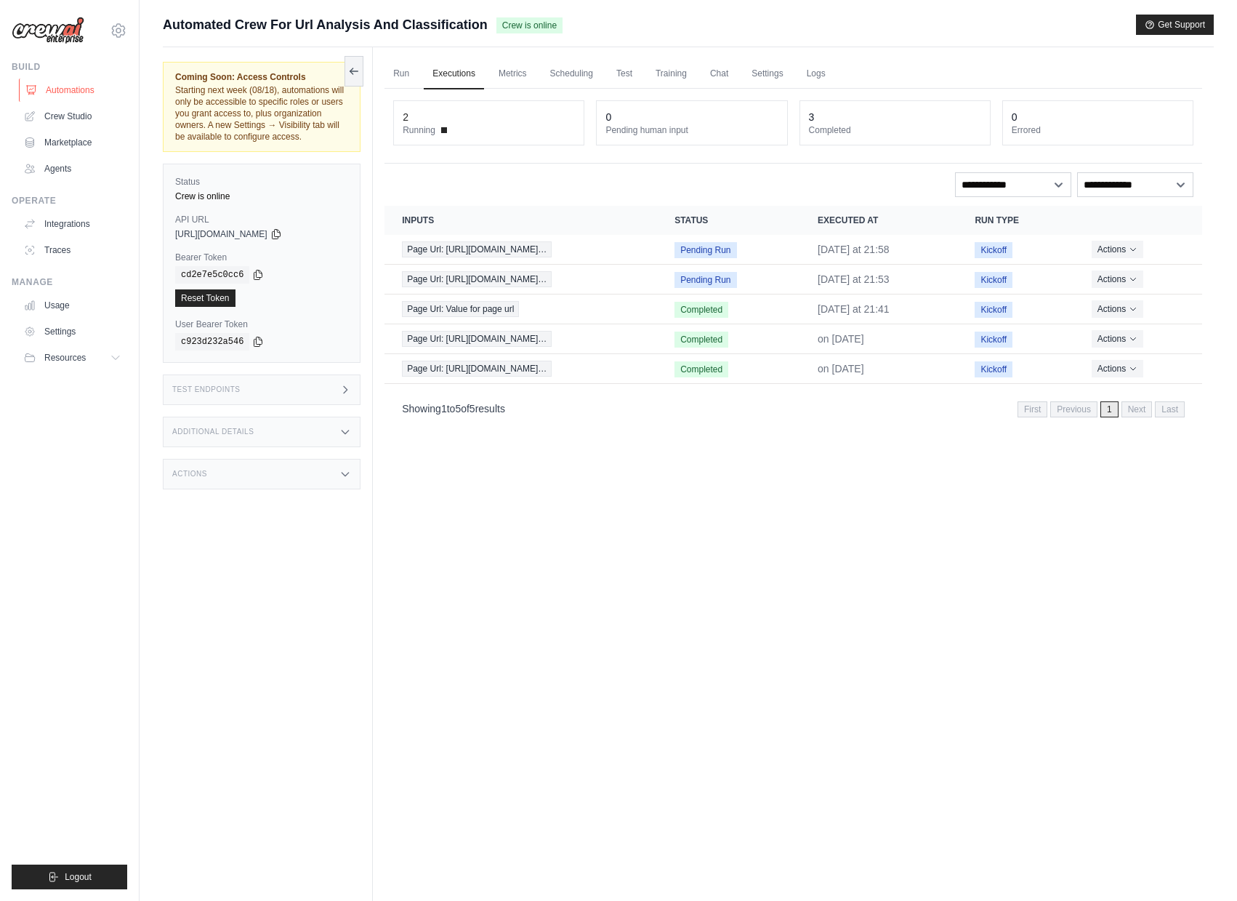
click at [71, 81] on link "Automations" at bounding box center [74, 90] width 110 height 23
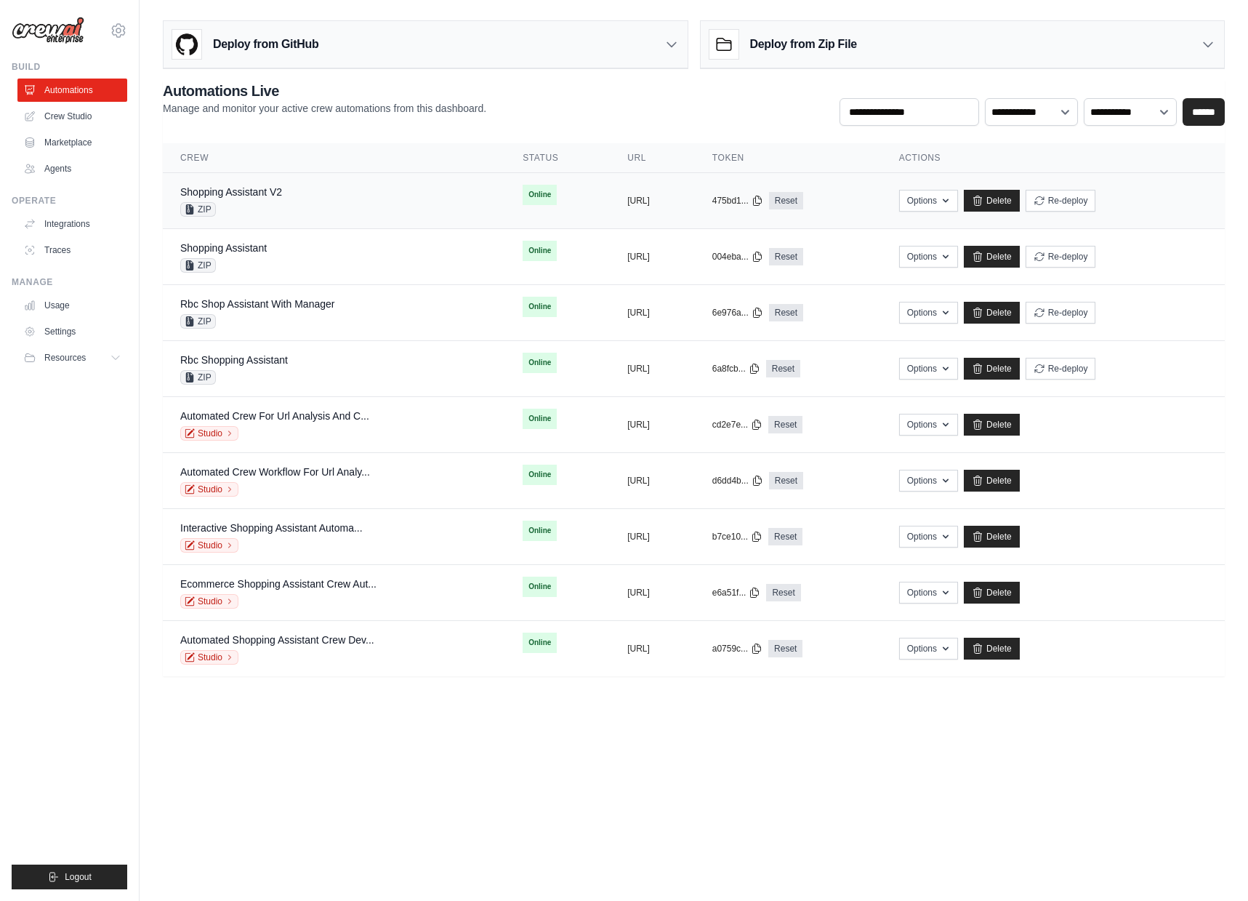
click at [380, 206] on div "Shopping Assistant V2 ZIP" at bounding box center [333, 201] width 307 height 32
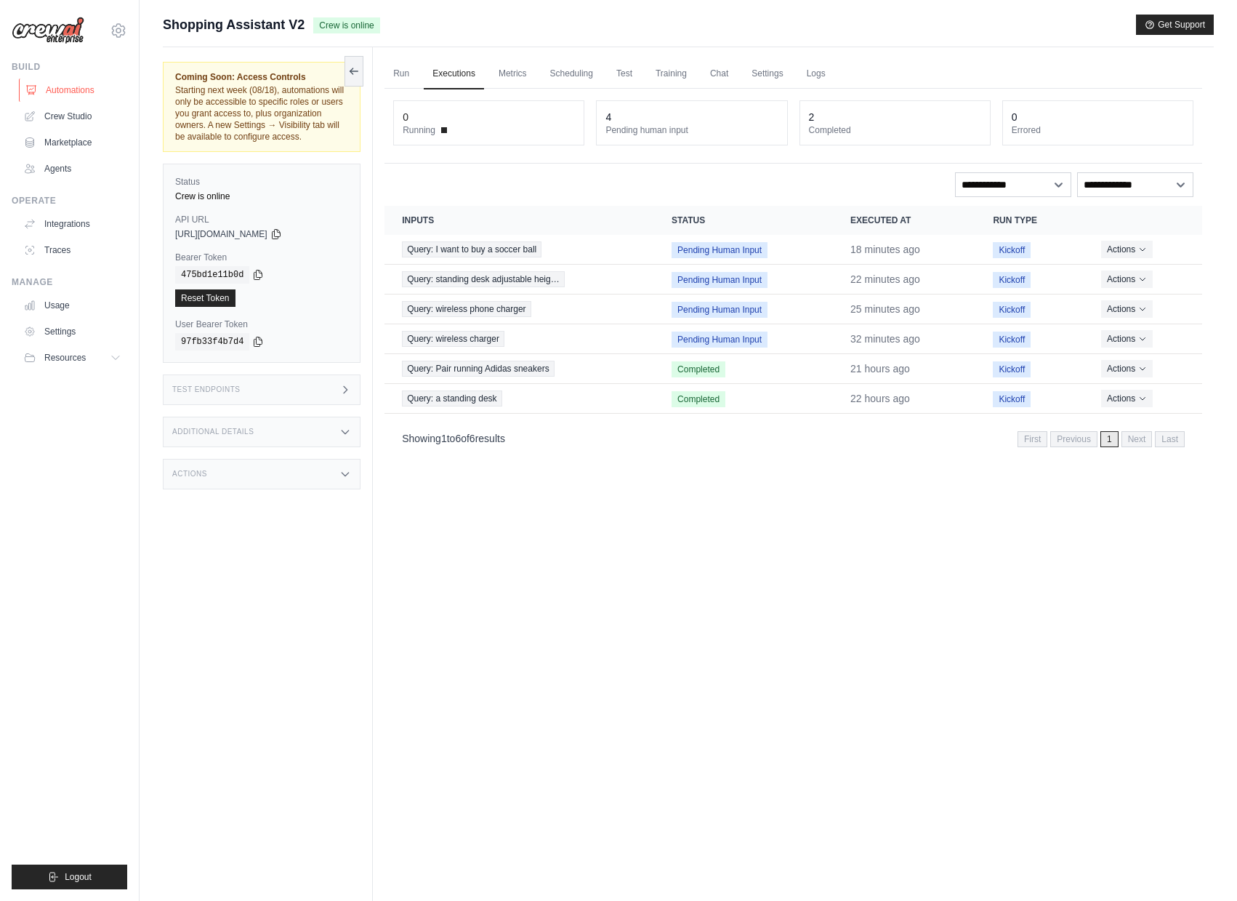
click at [95, 91] on link "Automations" at bounding box center [74, 90] width 110 height 23
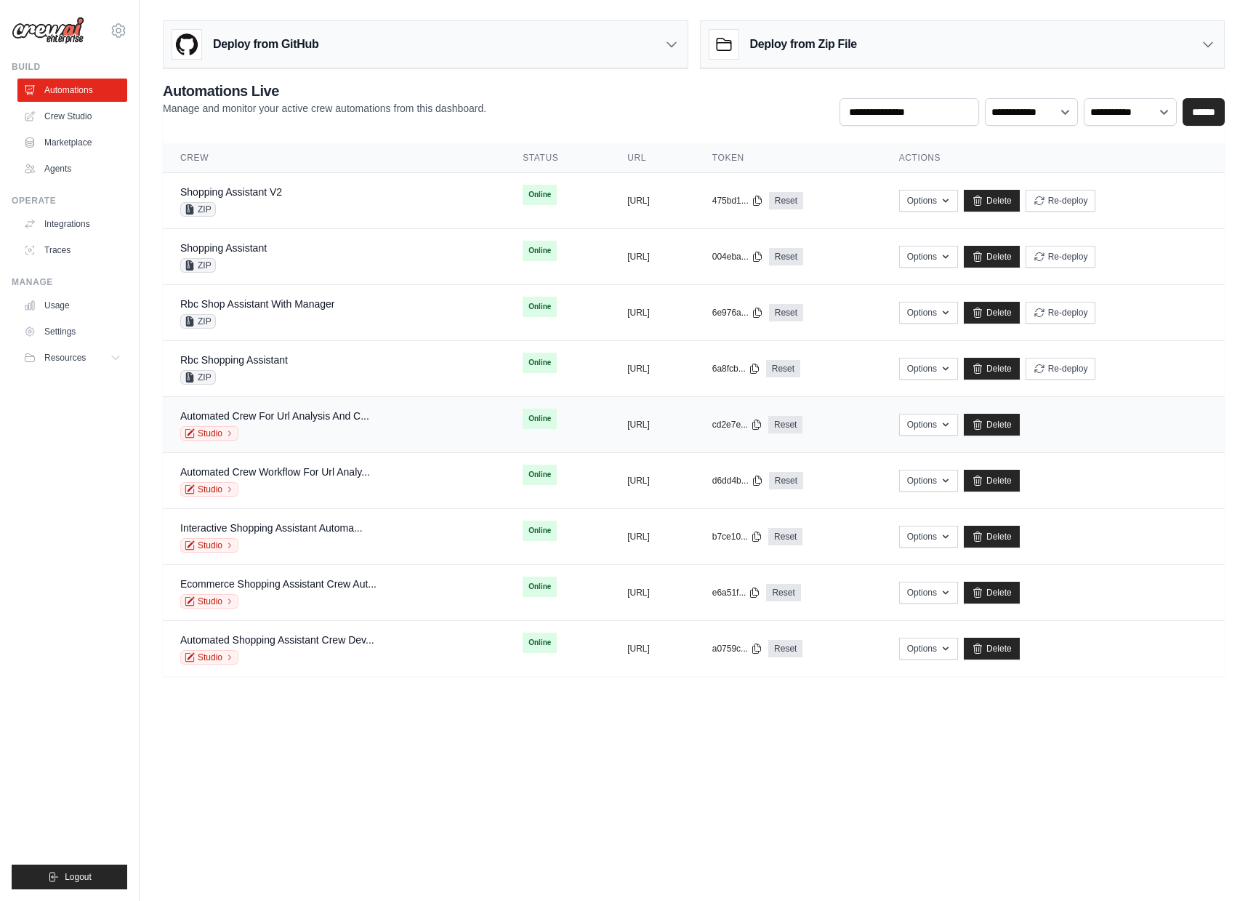
click at [328, 429] on div "Studio" at bounding box center [274, 433] width 189 height 15
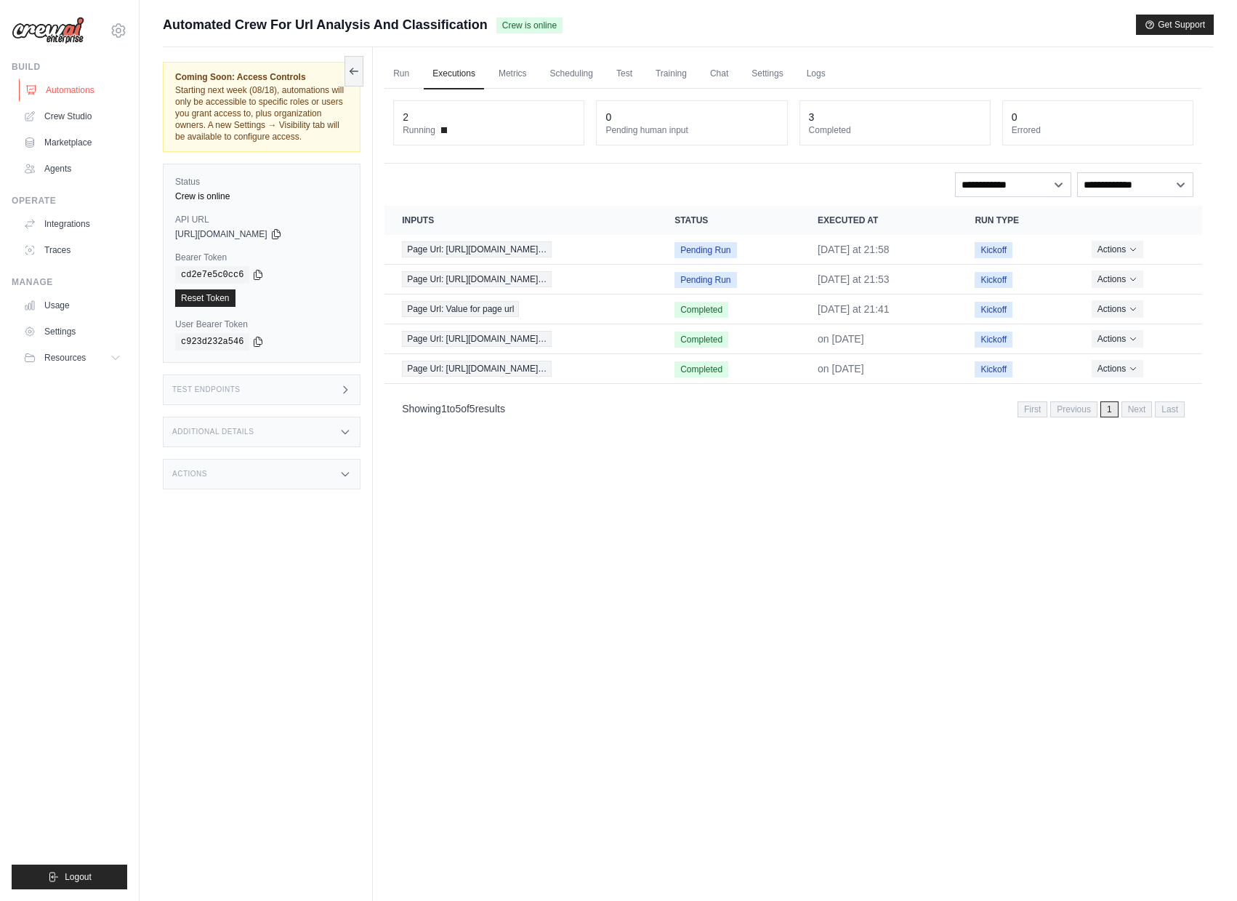
click at [92, 86] on link "Automations" at bounding box center [74, 90] width 110 height 23
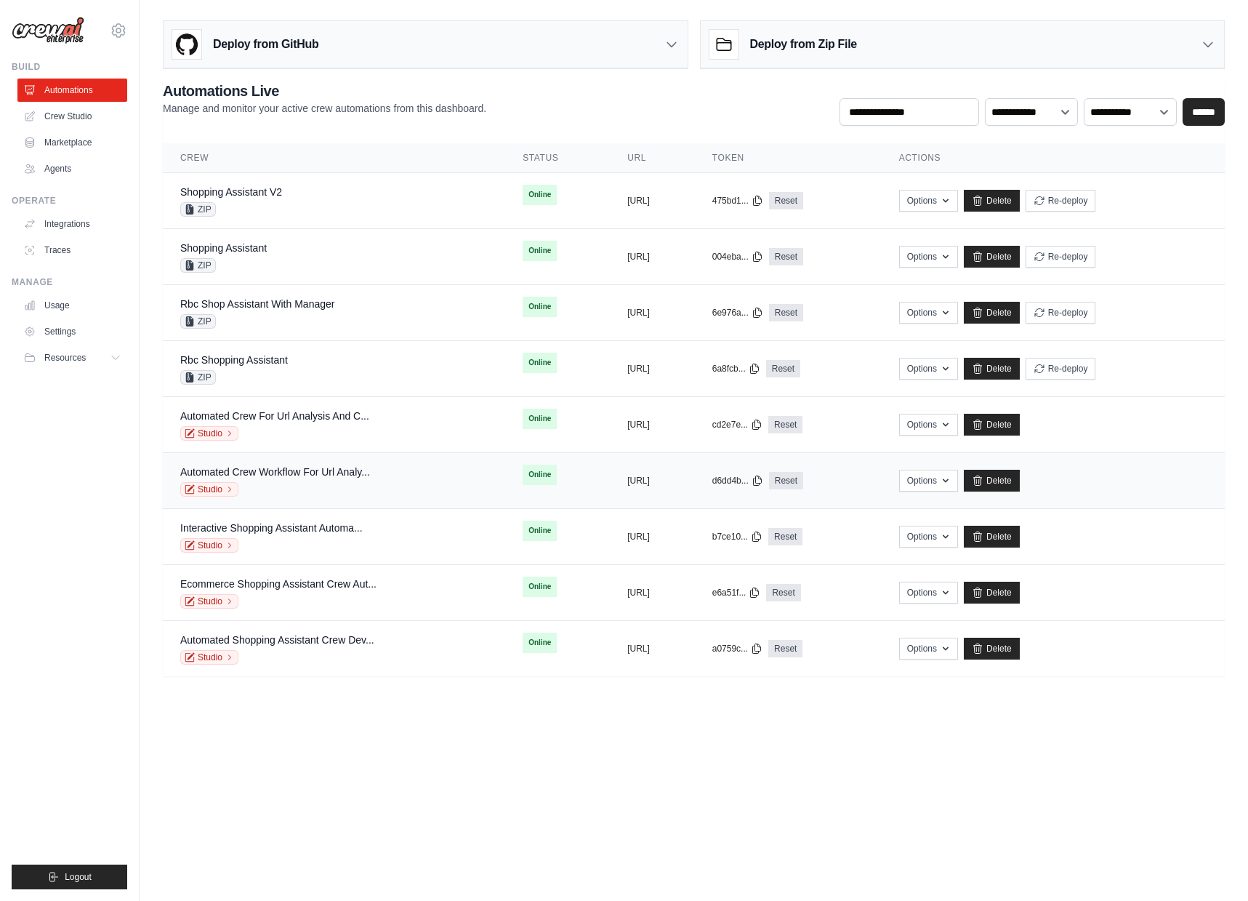
click at [370, 478] on div "Automated Crew Workflow For Url Analy..." at bounding box center [275, 472] width 190 height 15
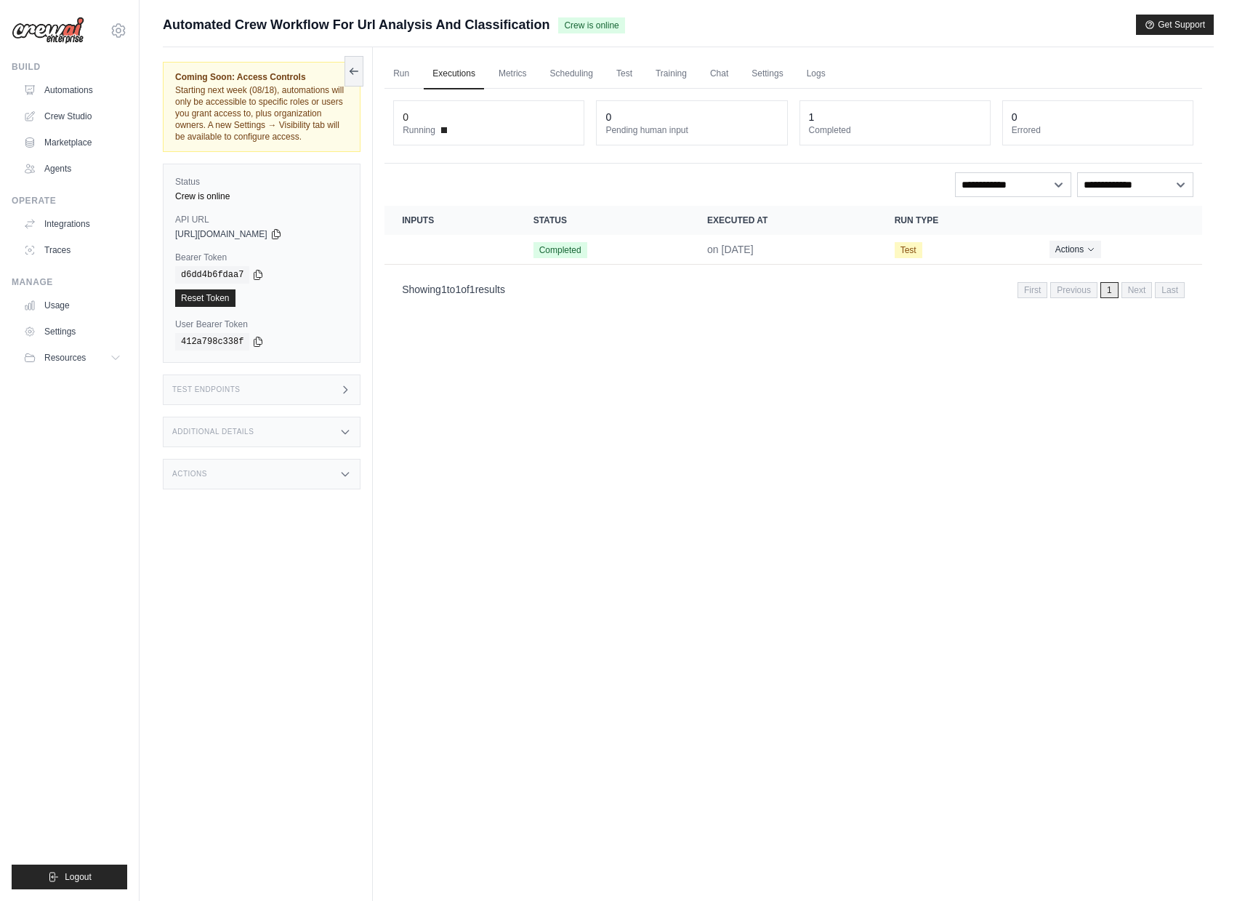
click at [279, 404] on div "Test Endpoints" at bounding box center [262, 389] width 198 height 31
click at [482, 511] on p "Initiate execution for your crew" at bounding box center [450, 505] width 118 height 12
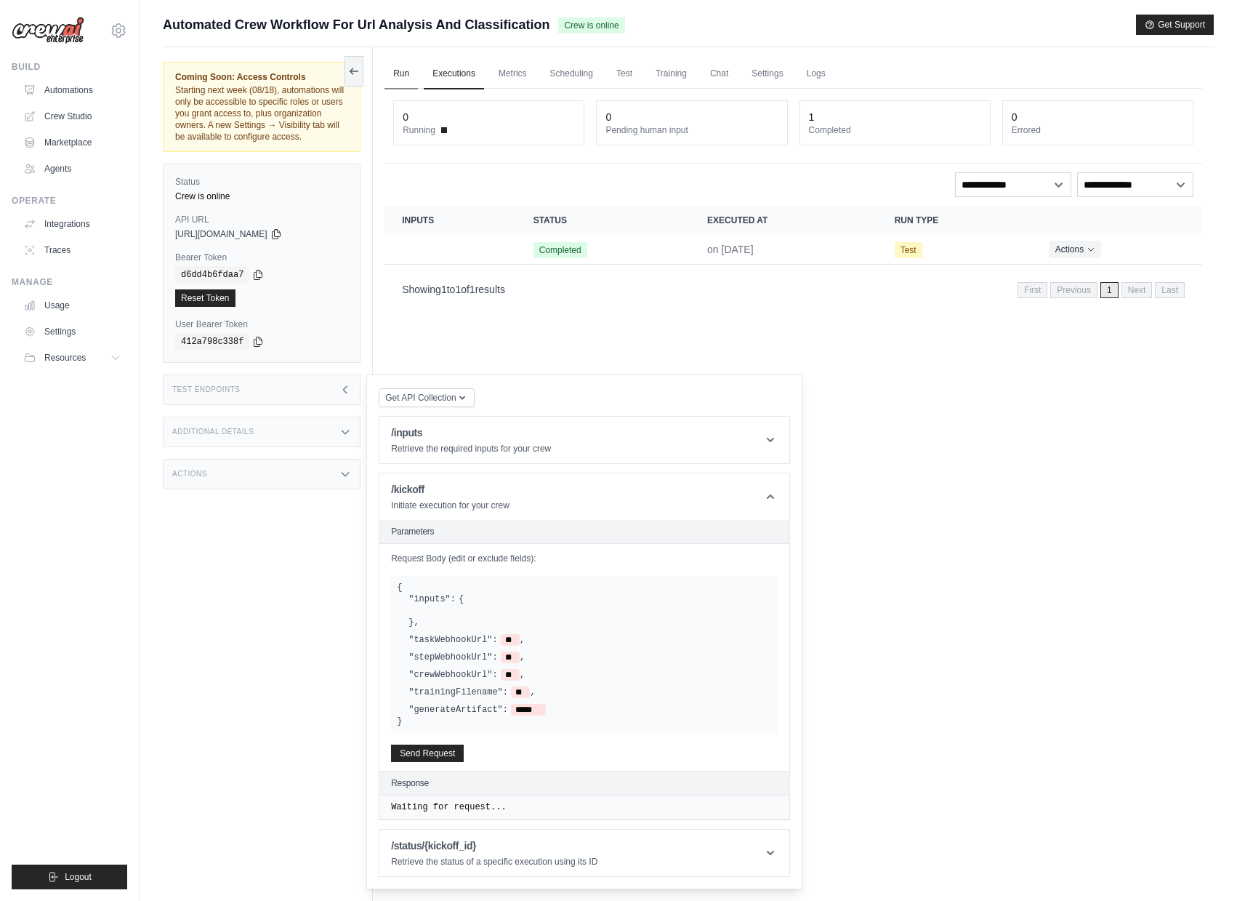
click at [411, 80] on link "Run" at bounding box center [401, 74] width 33 height 31
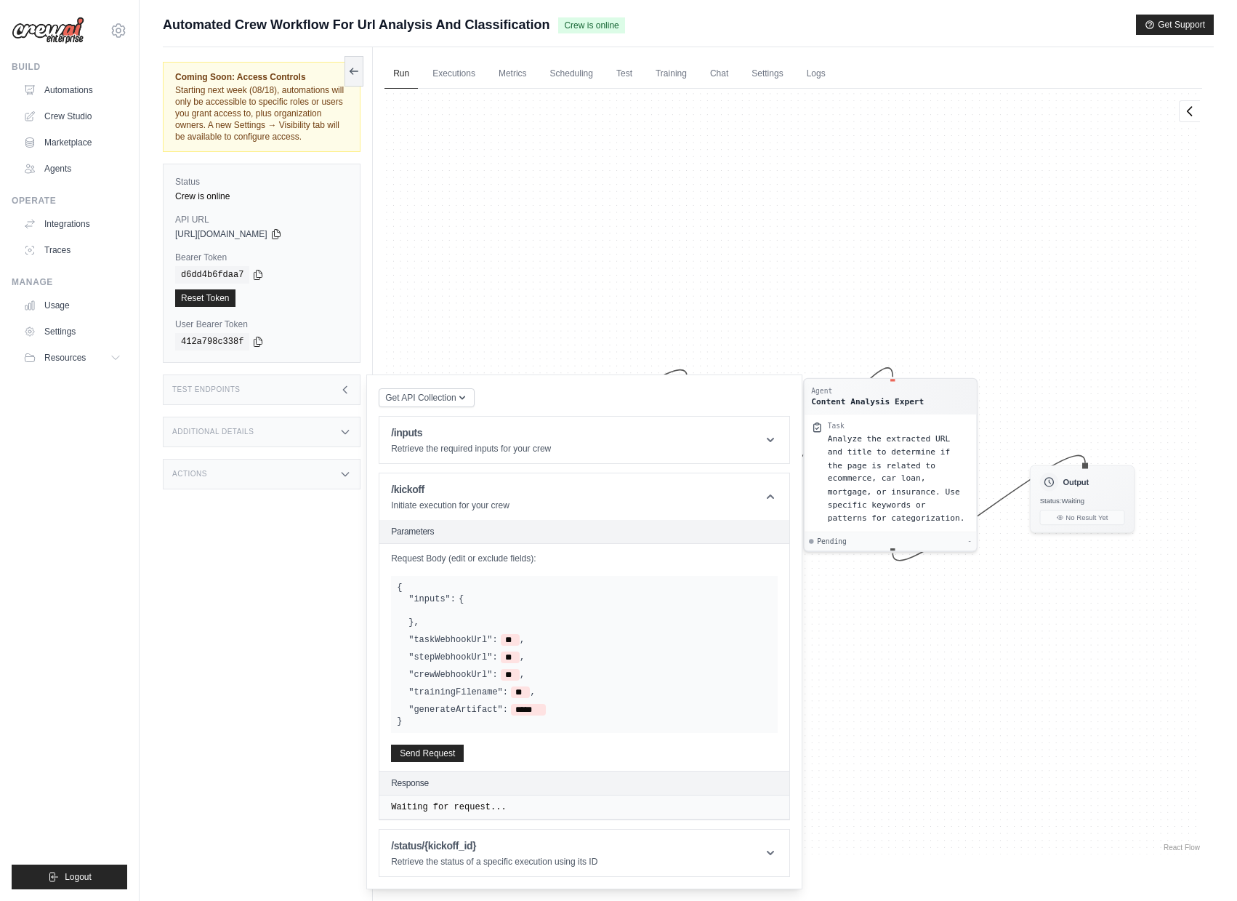
click at [521, 280] on div "Agent Webpage Extraction Specialist Task Use the ScrapeElementFromWebsiteTool t…" at bounding box center [794, 471] width 818 height 765
click at [337, 405] on div "Test Endpoints" at bounding box center [262, 389] width 198 height 31
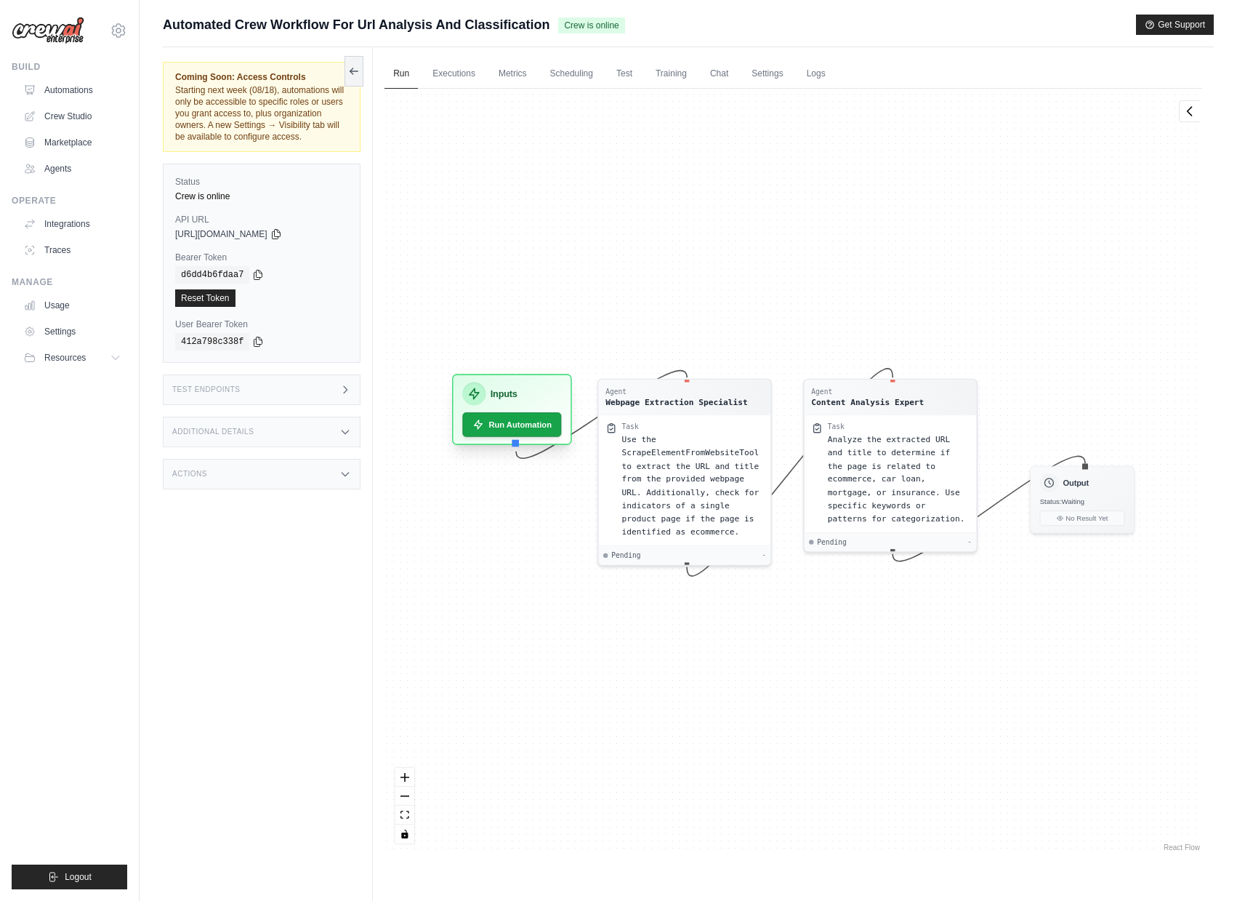
click at [526, 390] on div "Inputs" at bounding box center [512, 393] width 99 height 23
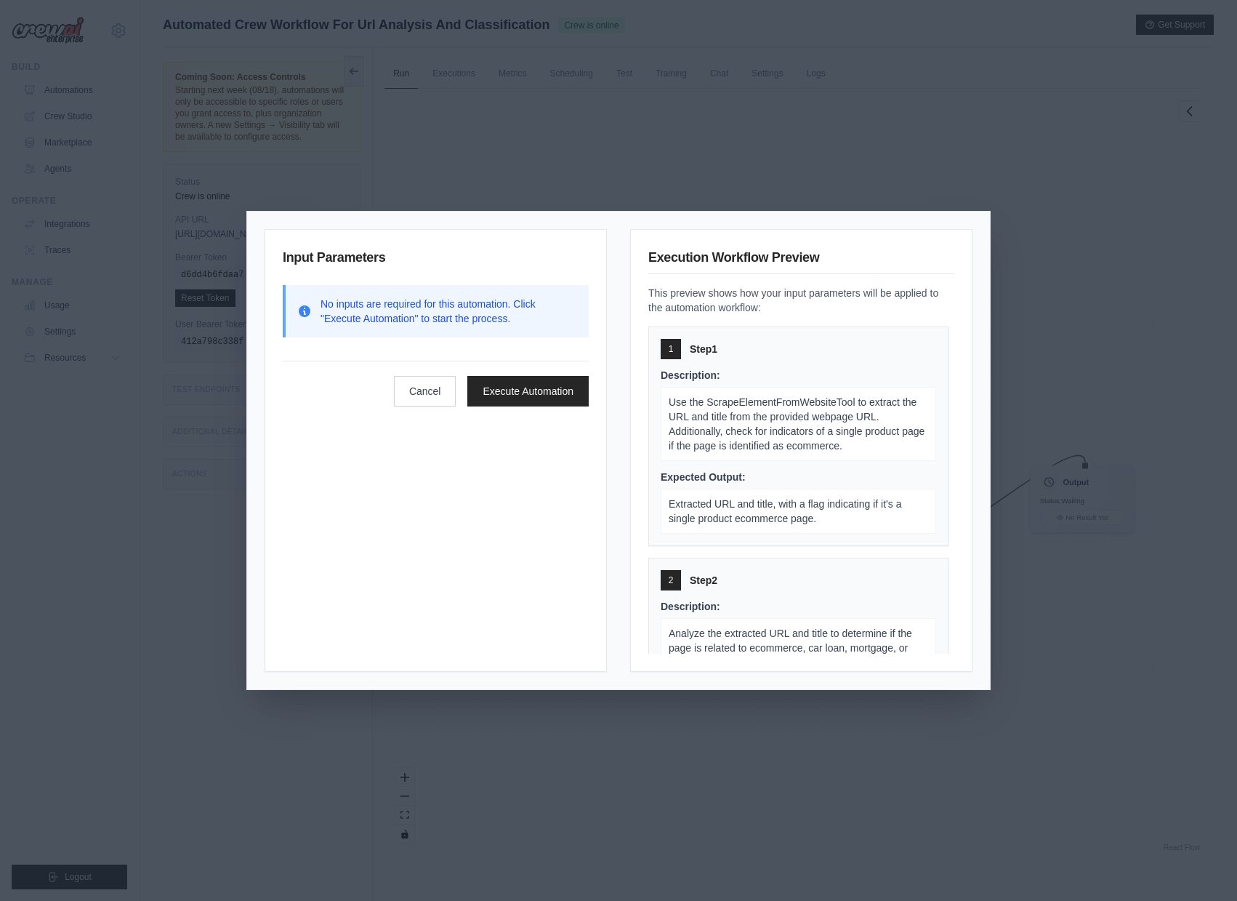
click at [1018, 218] on div "Input Parameters No inputs are required for this automation. Click "Execute Aut…" at bounding box center [618, 450] width 1237 height 901
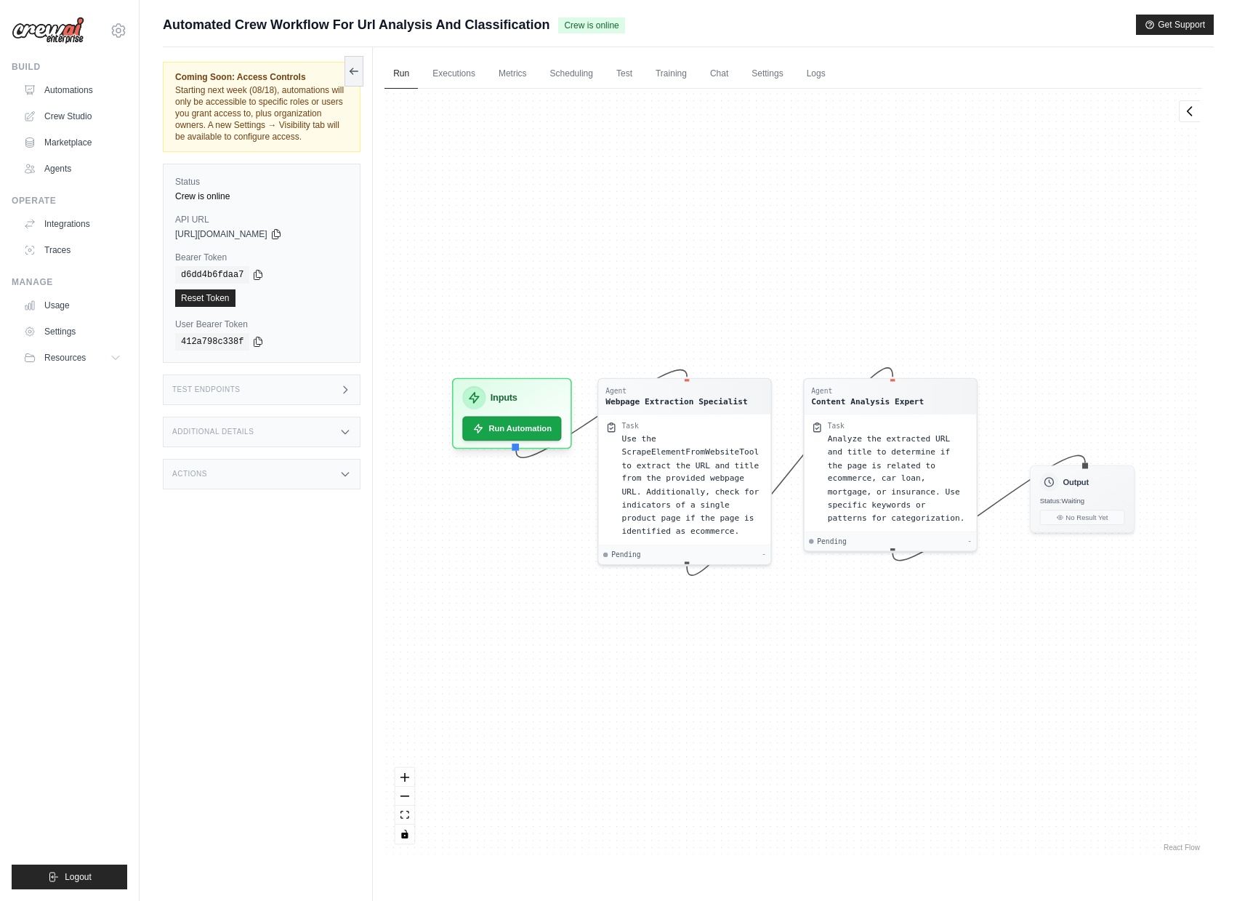
click at [318, 404] on div "Test Endpoints" at bounding box center [262, 389] width 198 height 31
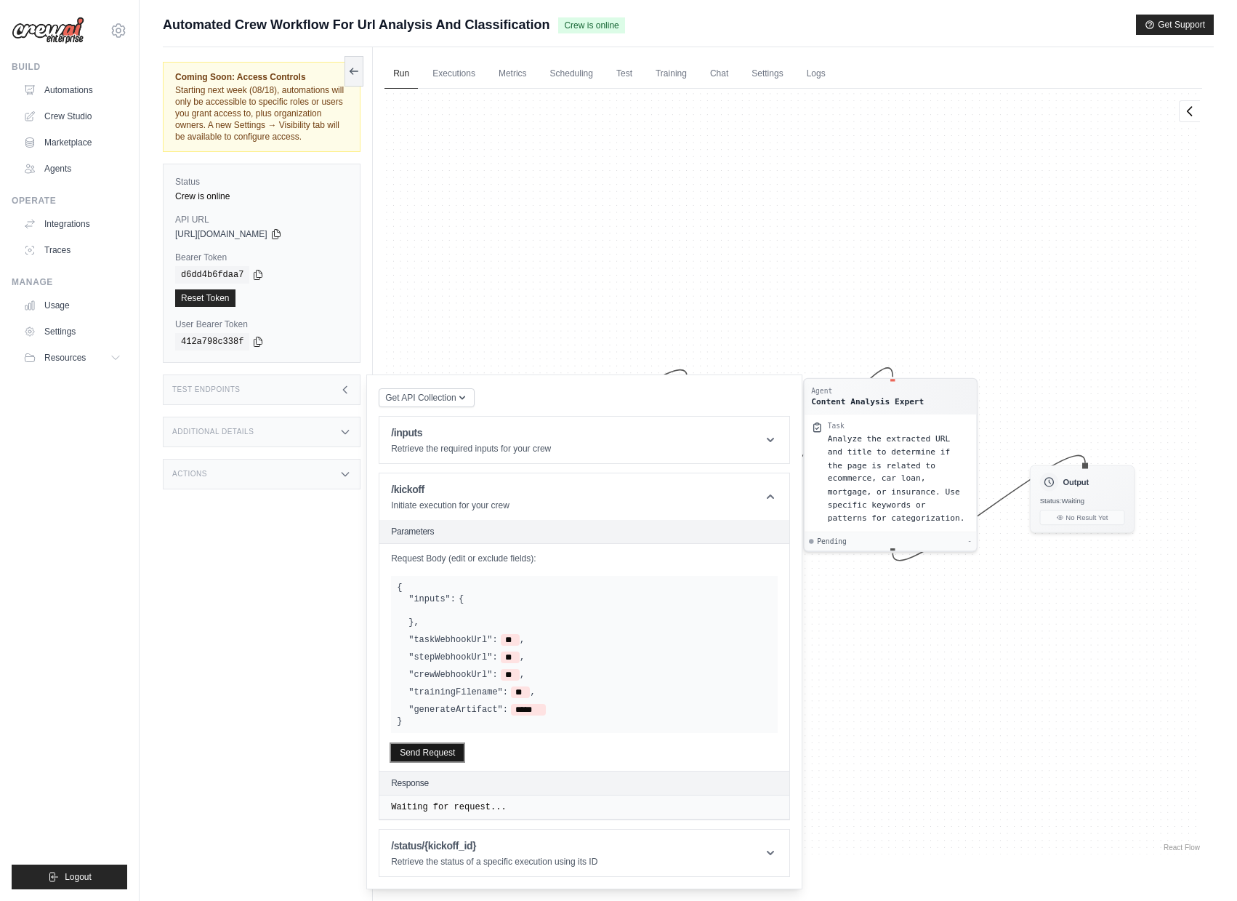
click at [449, 757] on button "Send Request" at bounding box center [427, 752] width 73 height 17
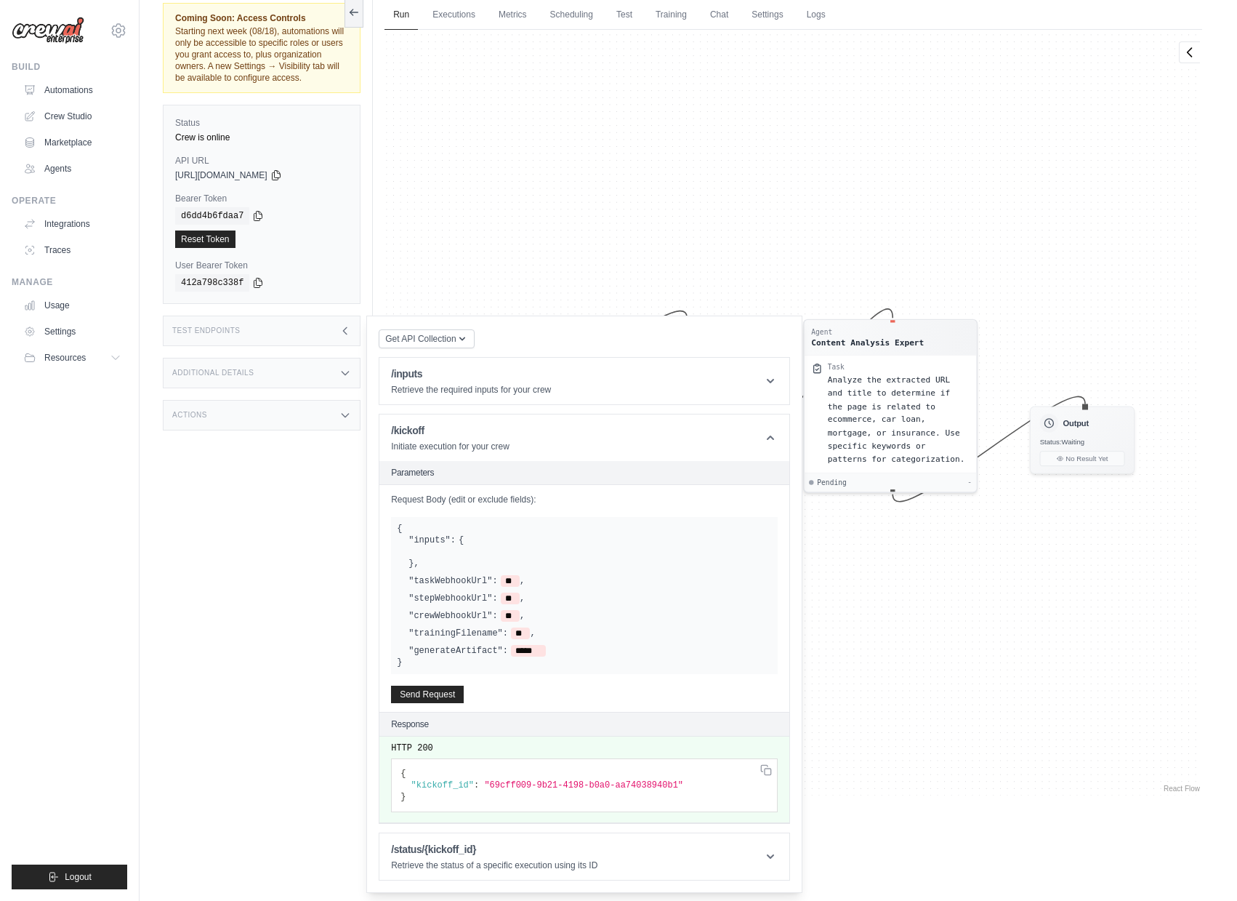
scroll to position [63, 0]
drag, startPoint x: 490, startPoint y: 792, endPoint x: 677, endPoint y: 792, distance: 187.5
click at [677, 787] on span ""69cff009-9b21-4198-b0a0-aa74038940b1"" at bounding box center [583, 782] width 199 height 10
copy span "69cff009-9b21-4198-b0a0-aa74038940b1"
click at [446, 868] on p "Retrieve the status of a specific execution using its ID" at bounding box center [494, 862] width 206 height 12
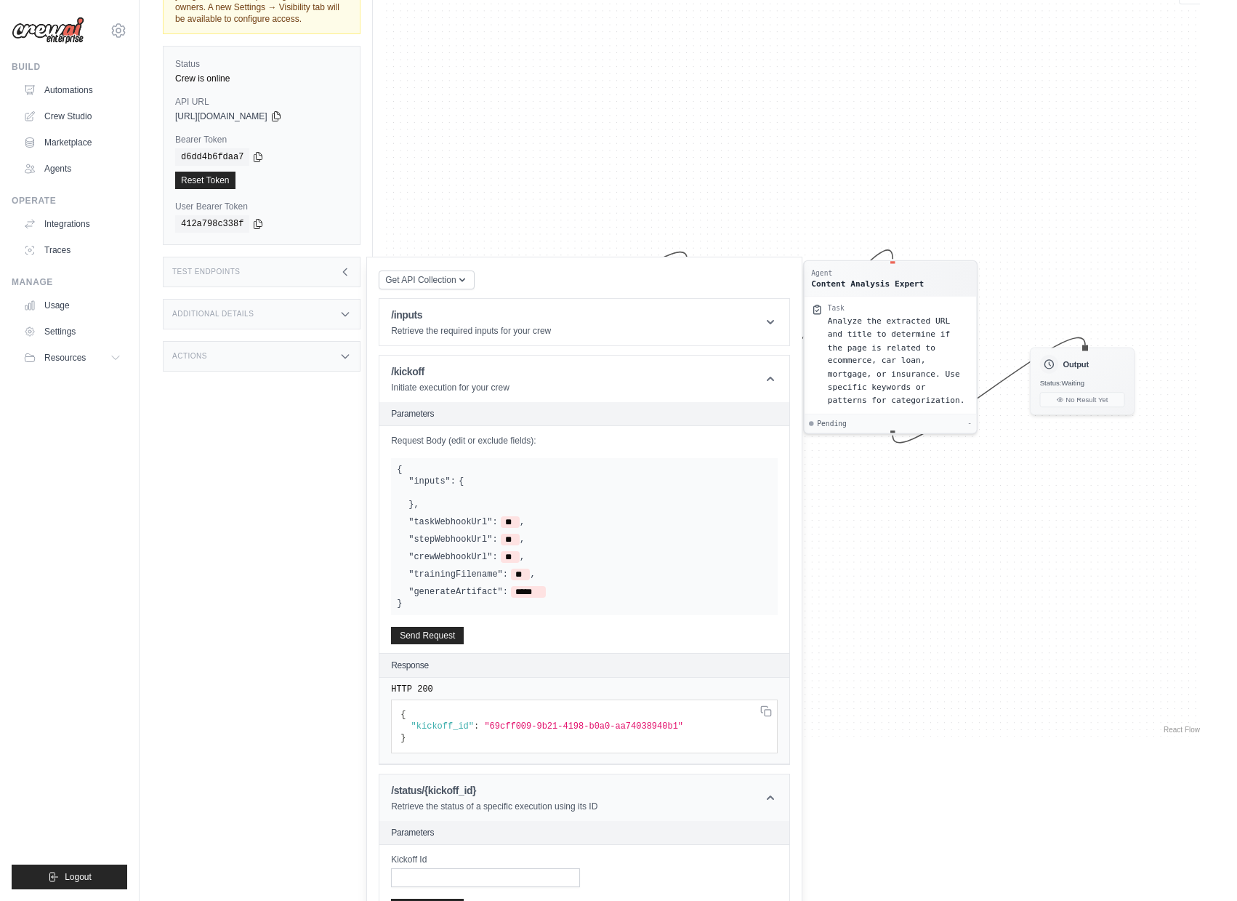
scroll to position [216, 0]
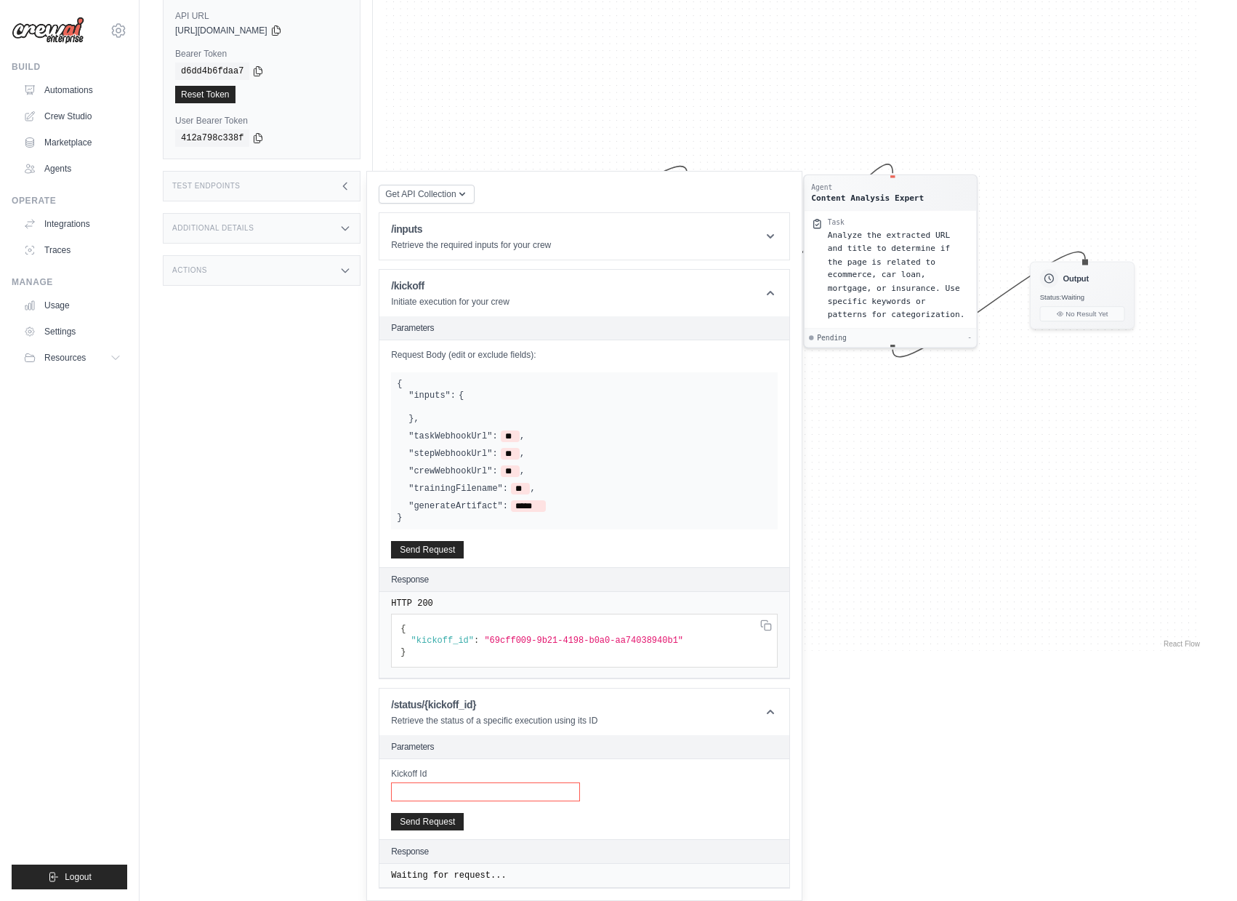
click at [446, 800] on input "Kickoff Id" at bounding box center [485, 791] width 189 height 19
paste input "**********"
type input "**********"
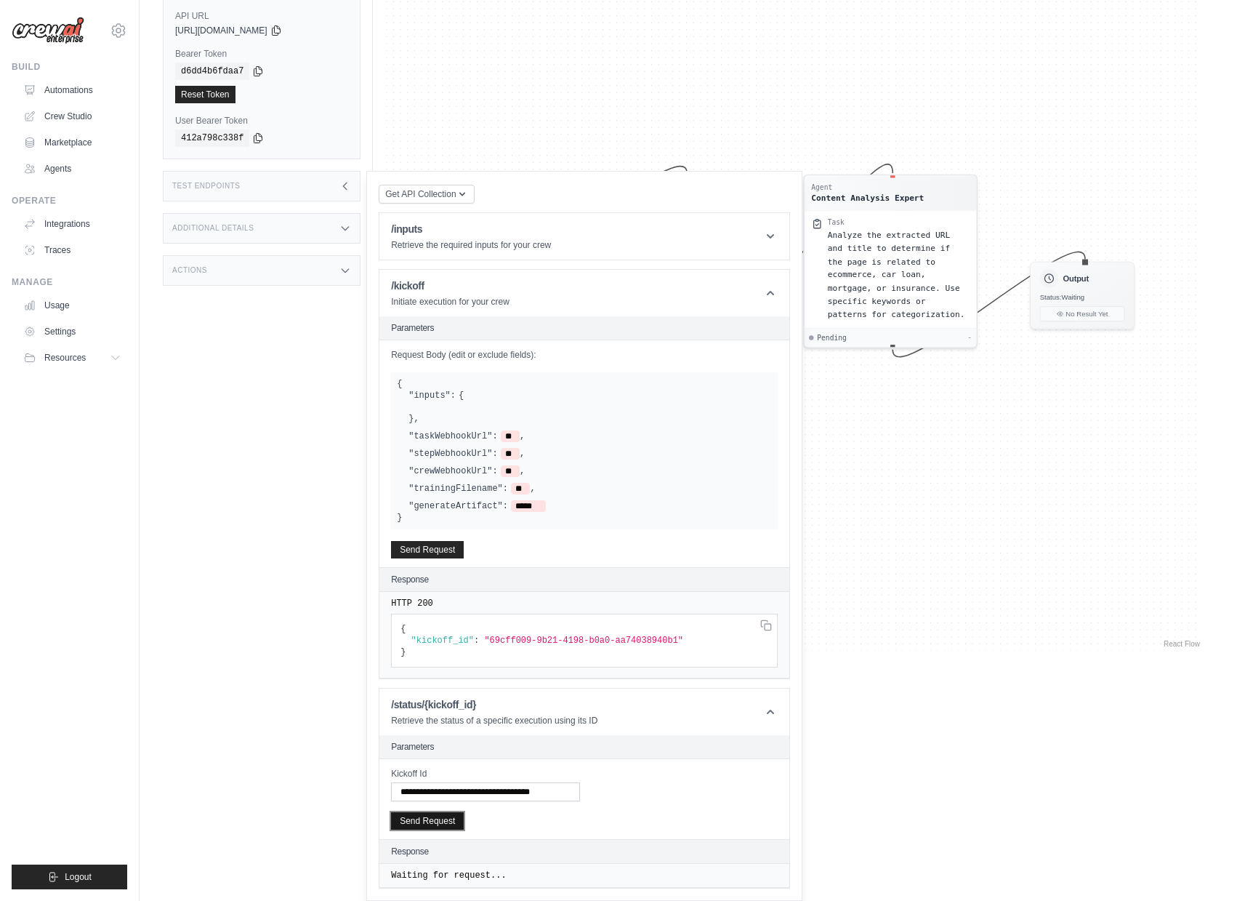
click at [441, 820] on button "Send Request" at bounding box center [427, 820] width 73 height 17
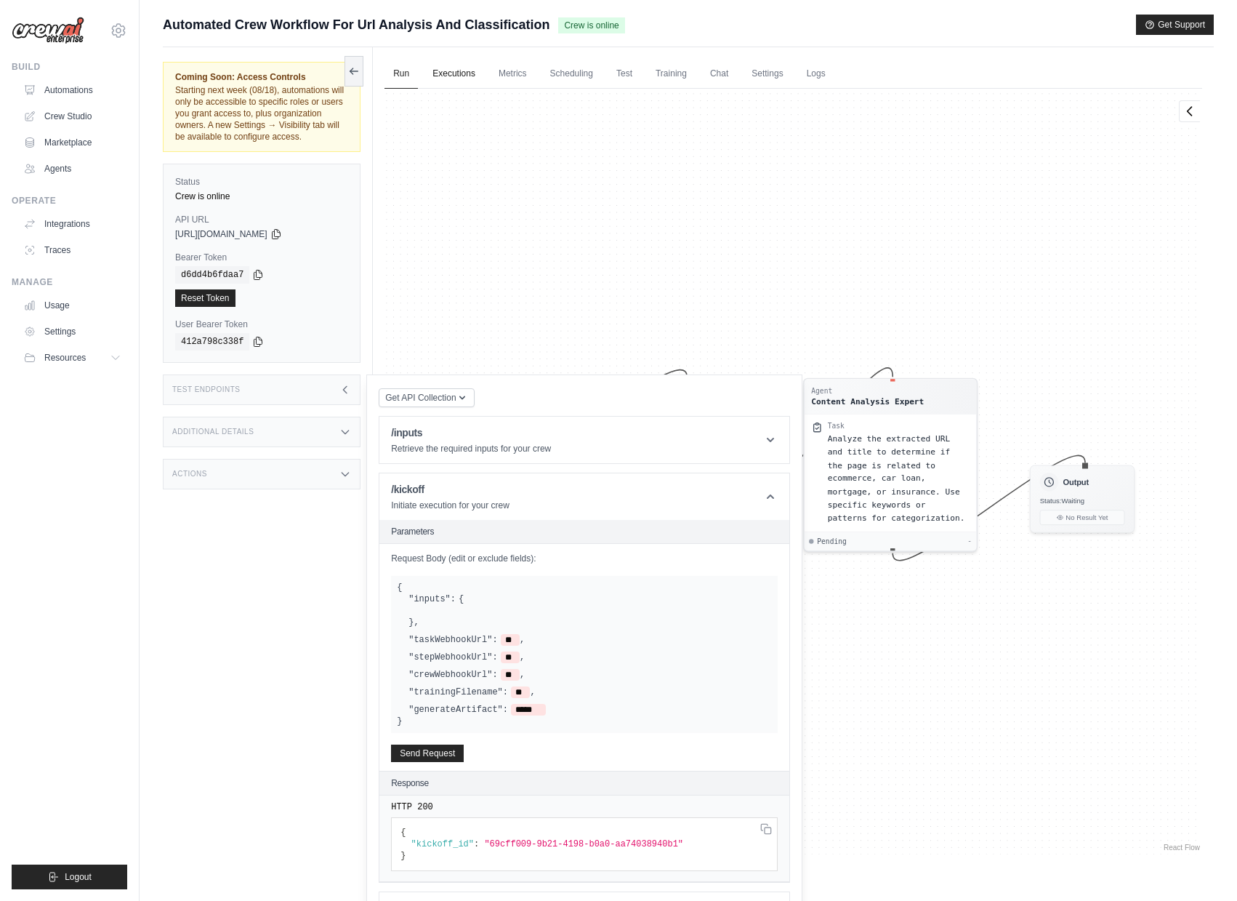
click at [452, 68] on link "Executions" at bounding box center [454, 74] width 60 height 31
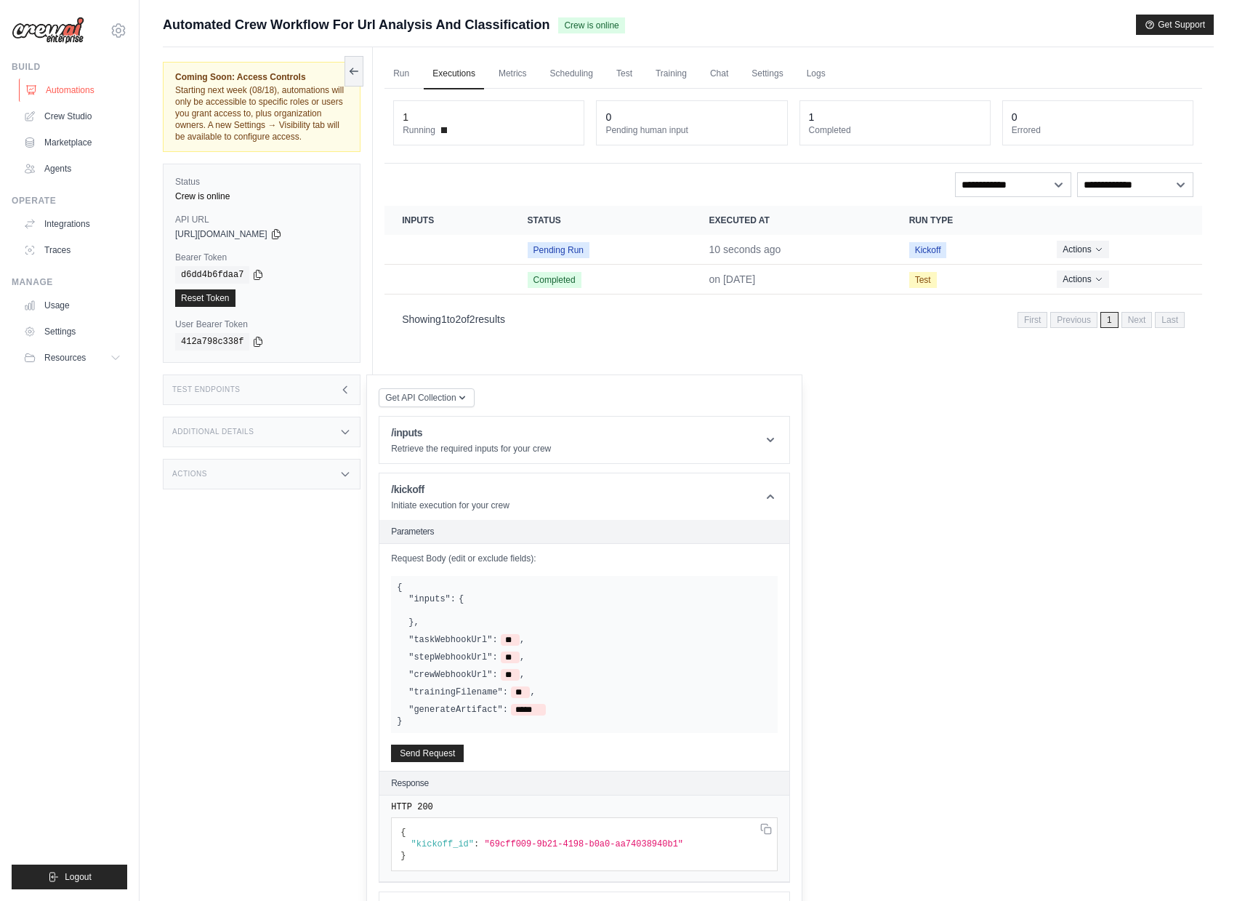
click at [57, 96] on link "Automations" at bounding box center [74, 90] width 110 height 23
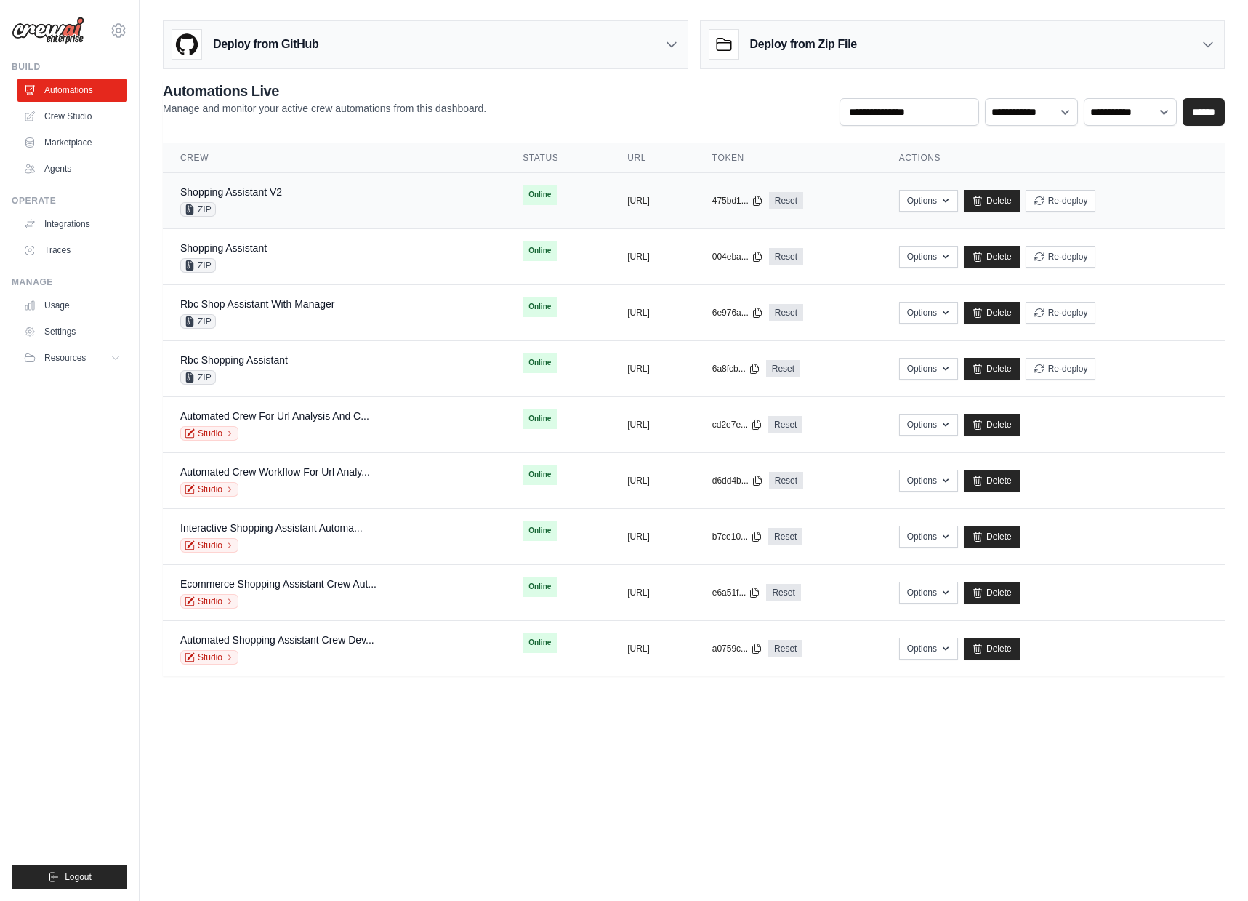
click at [358, 209] on div "Shopping Assistant V2 ZIP" at bounding box center [333, 201] width 307 height 32
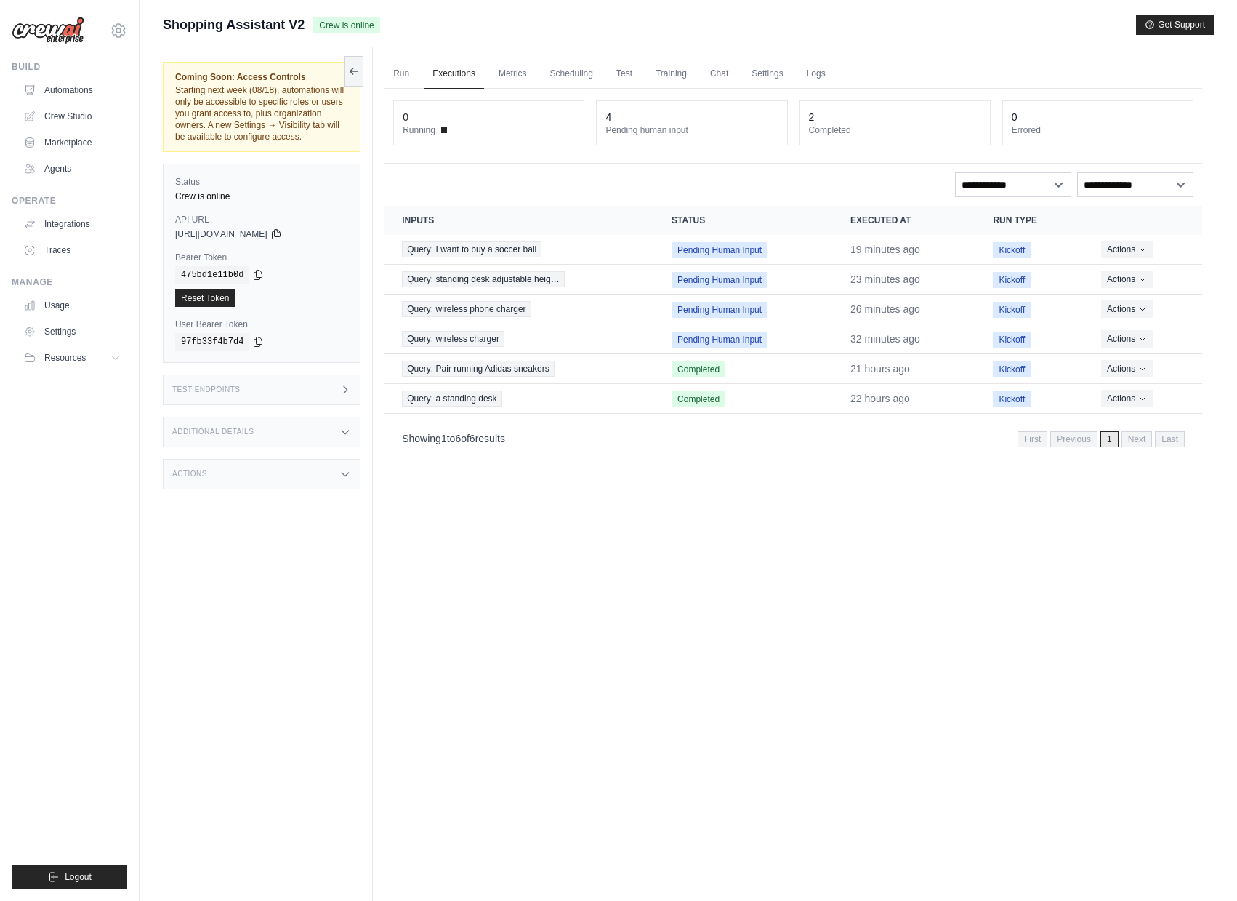
click at [332, 401] on div "Test Endpoints" at bounding box center [262, 389] width 198 height 31
click at [491, 511] on p "Initiate execution for your crew" at bounding box center [450, 505] width 118 height 12
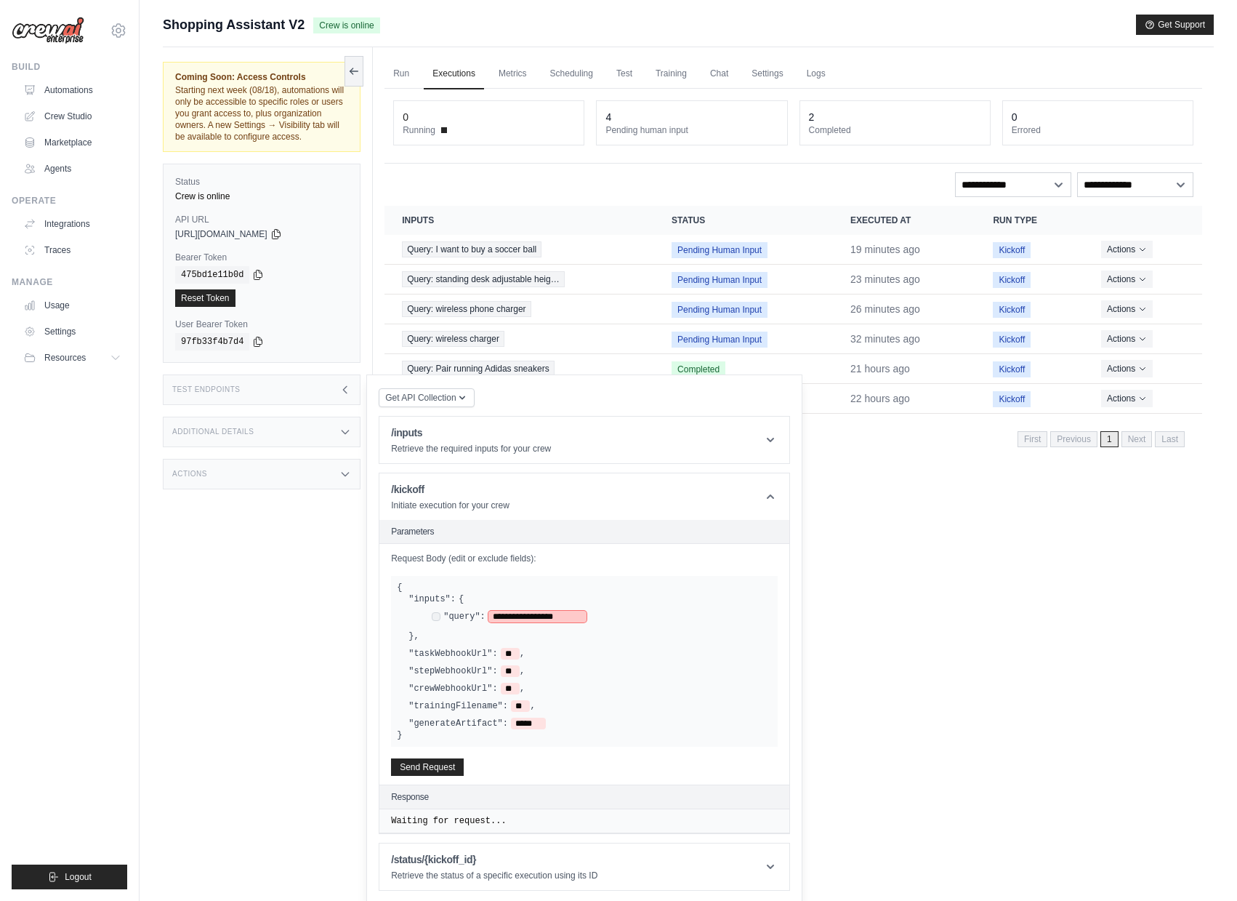
click at [499, 622] on span "**********" at bounding box center [537, 617] width 98 height 12
drag, startPoint x: 576, startPoint y: 627, endPoint x: 499, endPoint y: 627, distance: 77.1
click at [499, 622] on span "**********" at bounding box center [537, 617] width 98 height 12
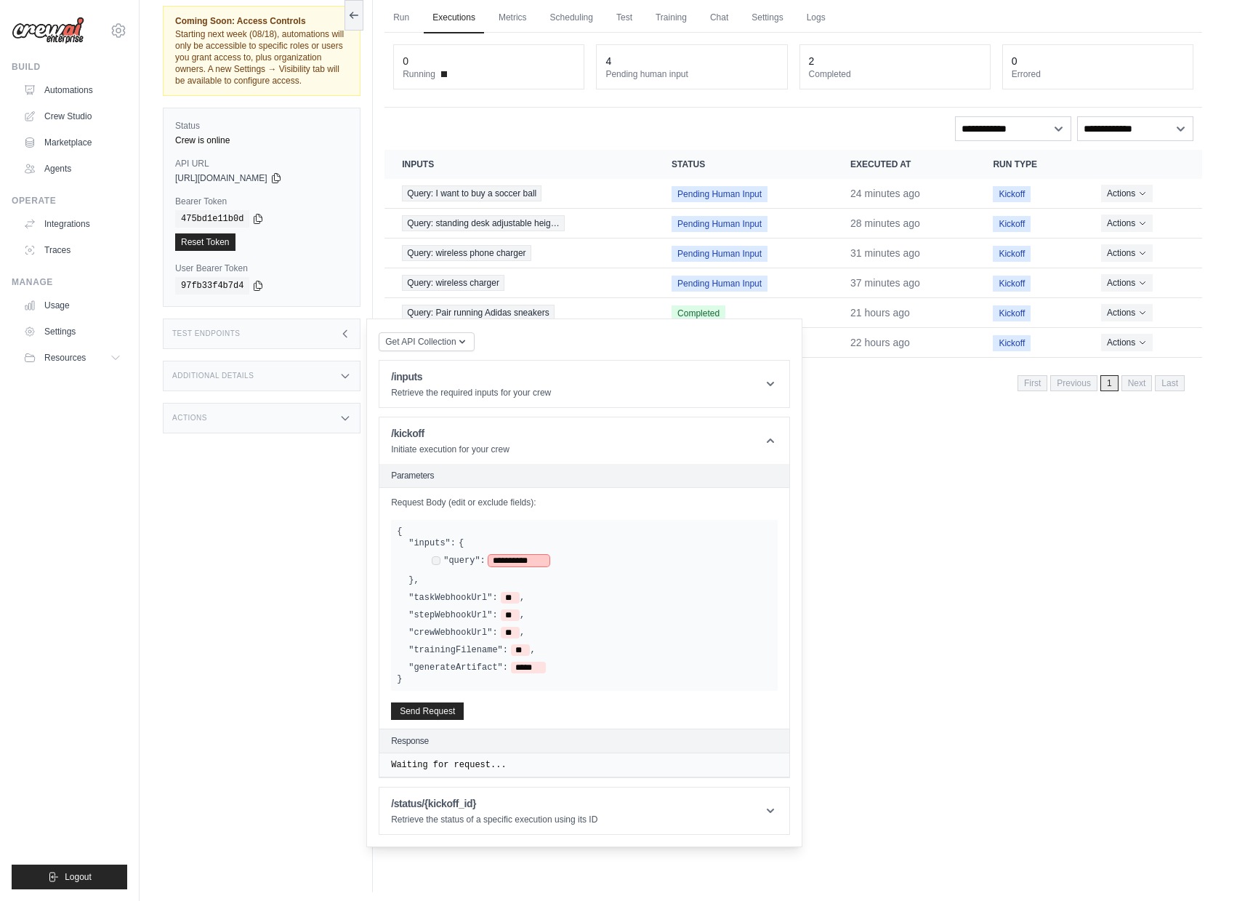
scroll to position [62, 0]
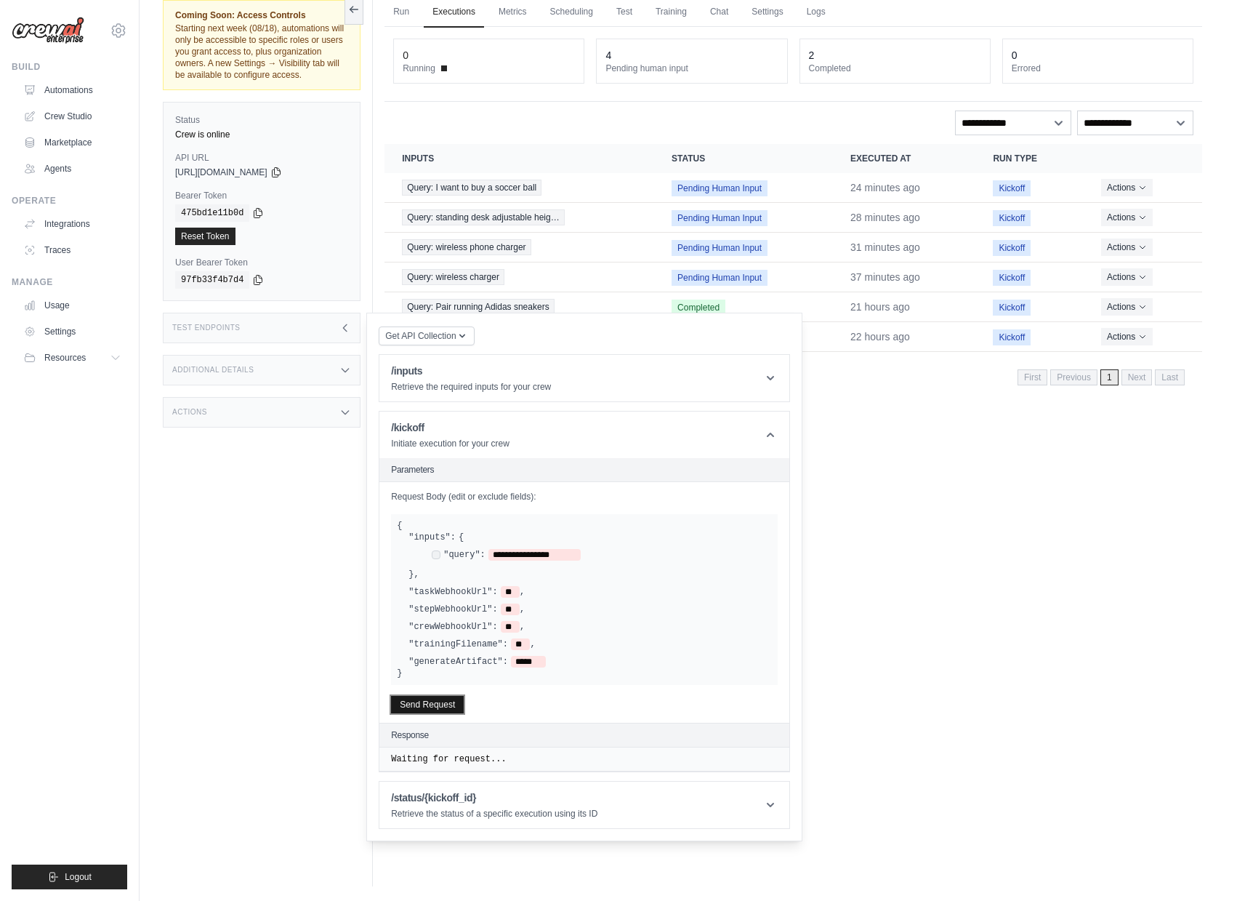
click at [430, 713] on button "Send Request" at bounding box center [427, 704] width 73 height 17
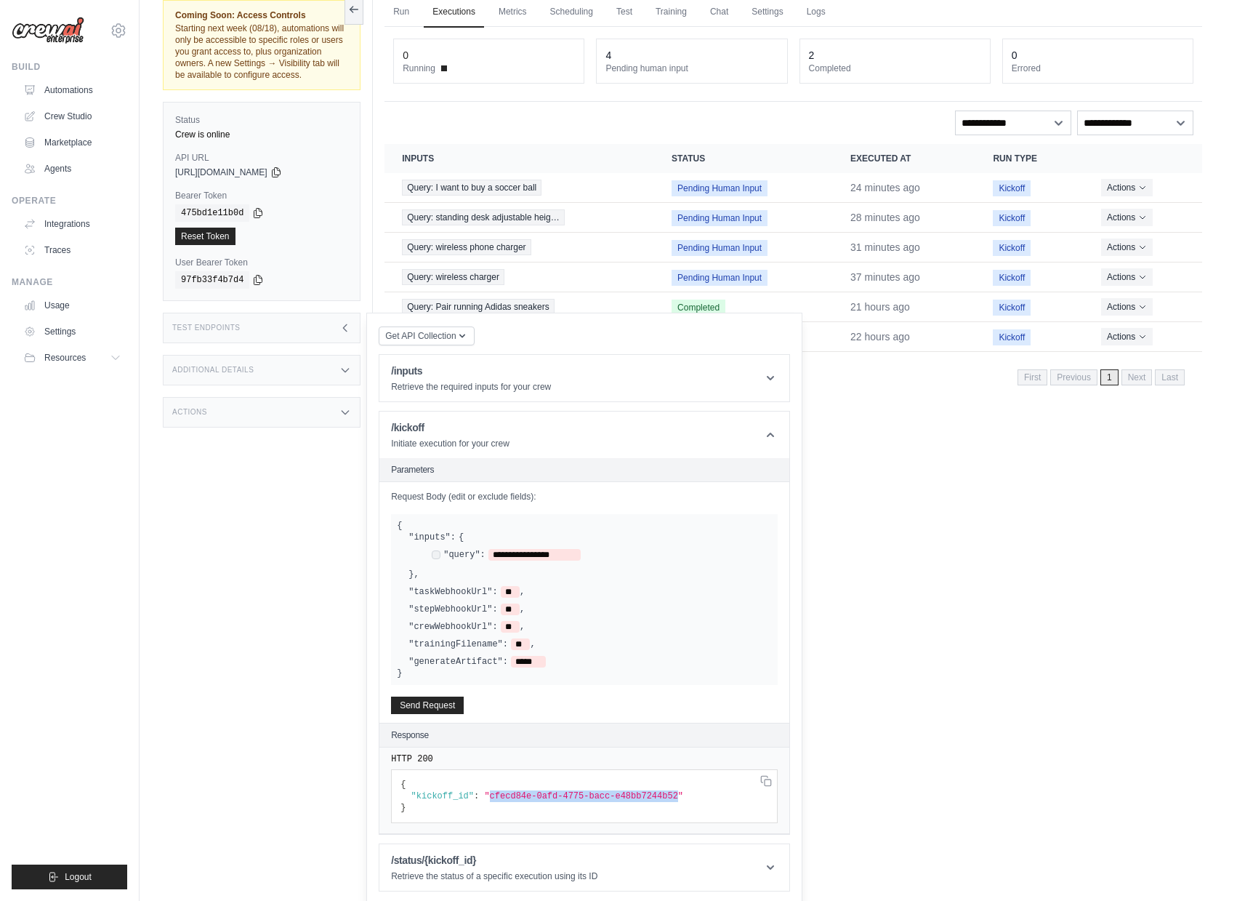
drag, startPoint x: 491, startPoint y: 804, endPoint x: 678, endPoint y: 811, distance: 187.7
click at [678, 801] on span ""cfecd84e-0afd-4775-bacc-e48bb7244b52"" at bounding box center [583, 796] width 199 height 10
copy span "cfecd84e-0afd-4775-bacc-e48bb7244b52"
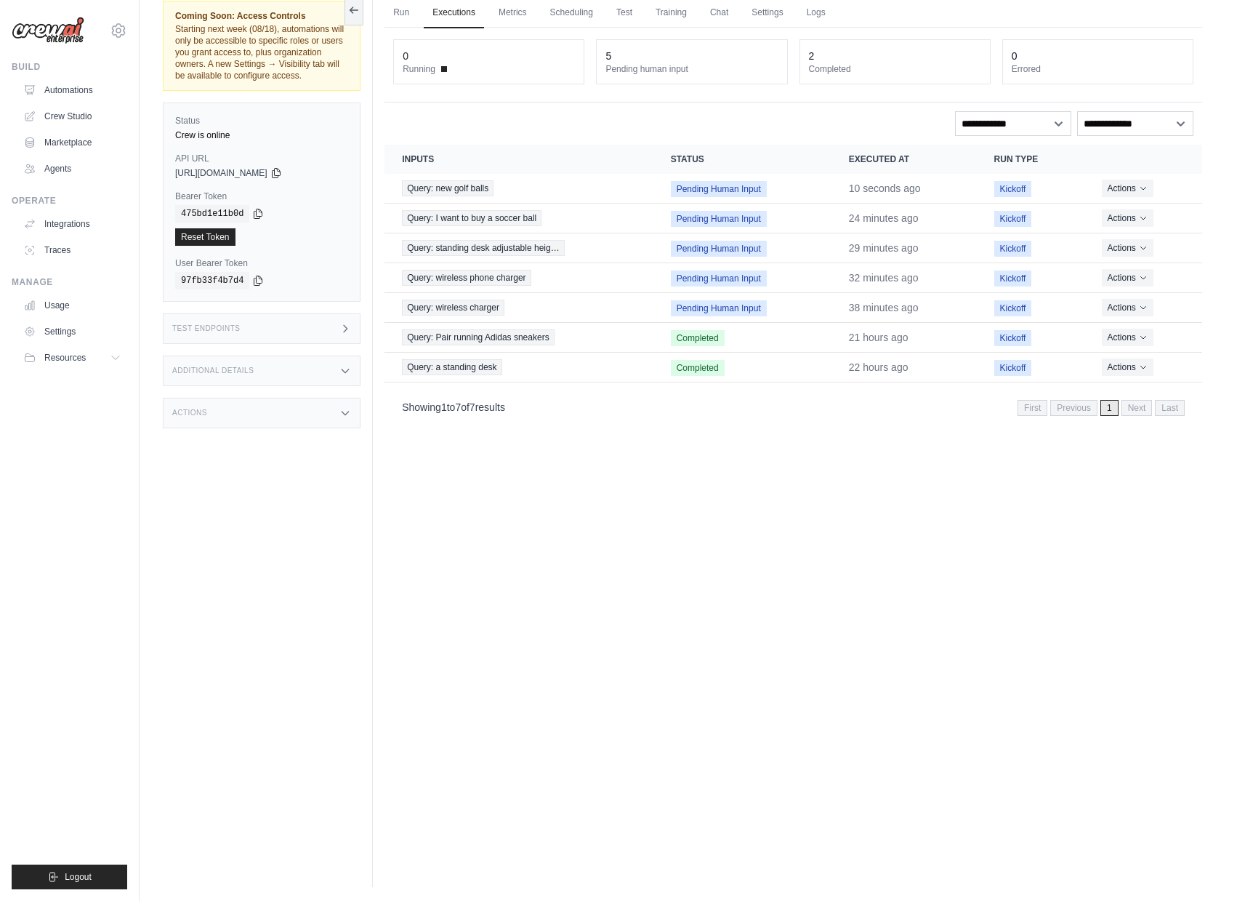
click at [330, 342] on div "Test Endpoints" at bounding box center [262, 328] width 198 height 31
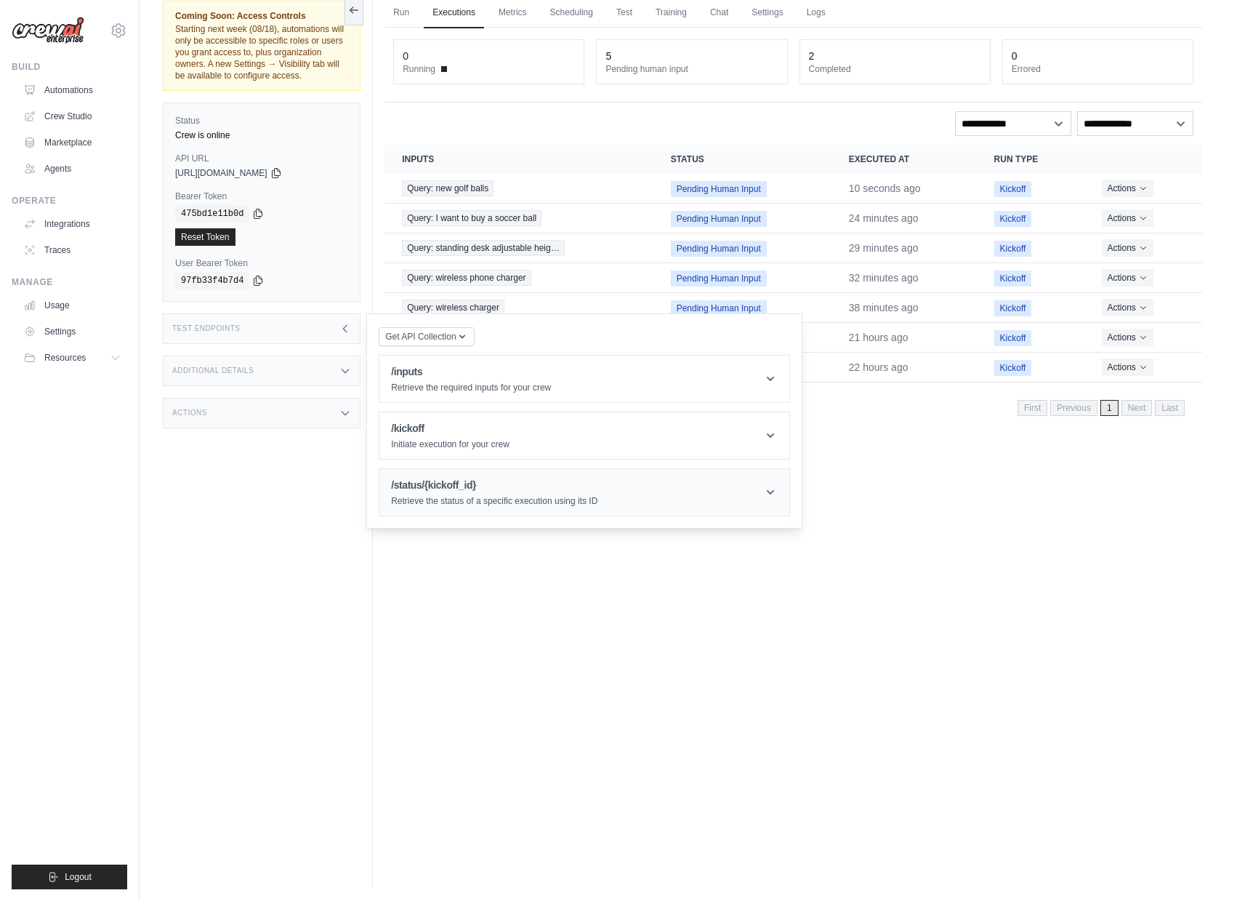
click at [467, 492] on h1 "/status/{kickoff_id}" at bounding box center [494, 485] width 206 height 15
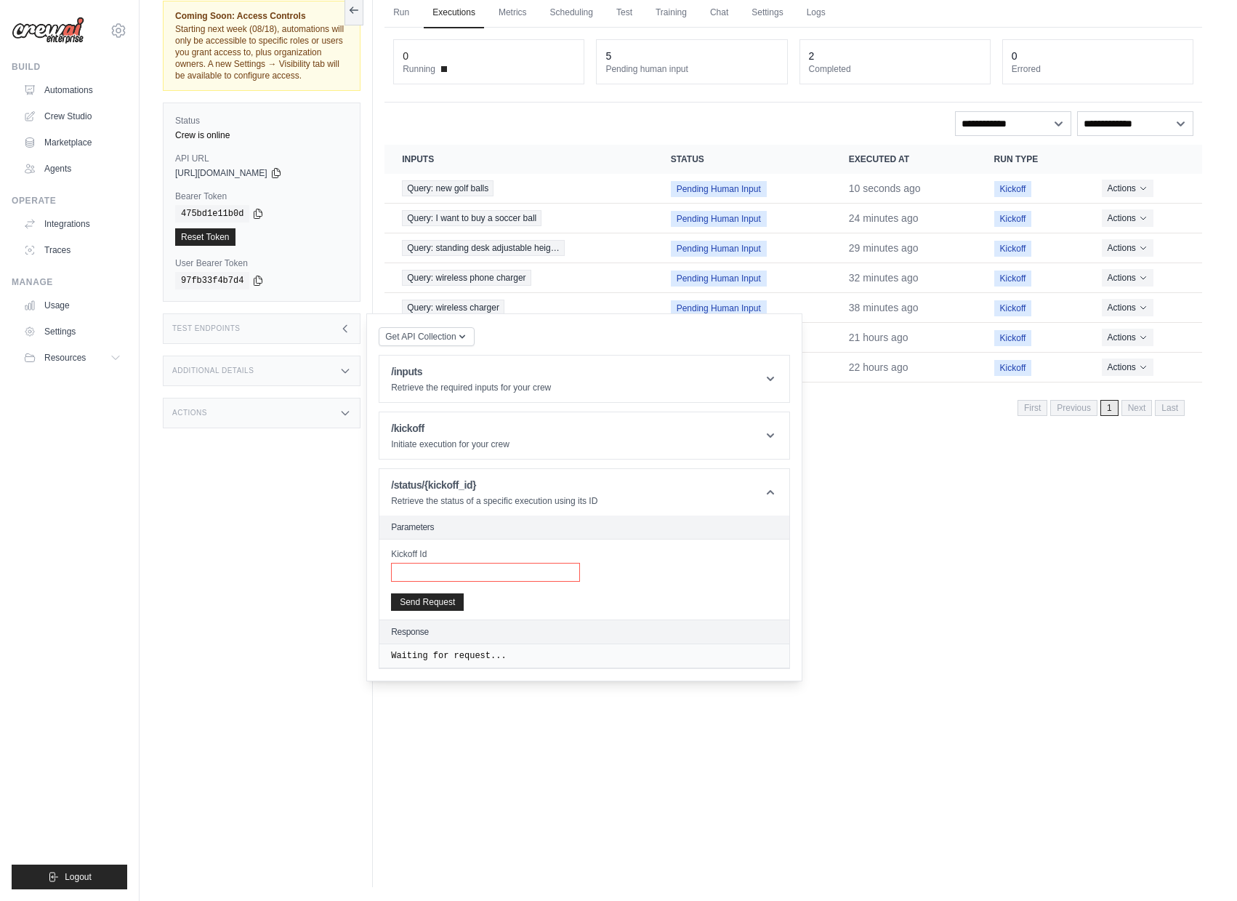
click at [459, 581] on input "Kickoff Id" at bounding box center [485, 572] width 189 height 19
paste input "**********"
type input "**********"
click at [458, 610] on button "Send Request" at bounding box center [427, 600] width 73 height 17
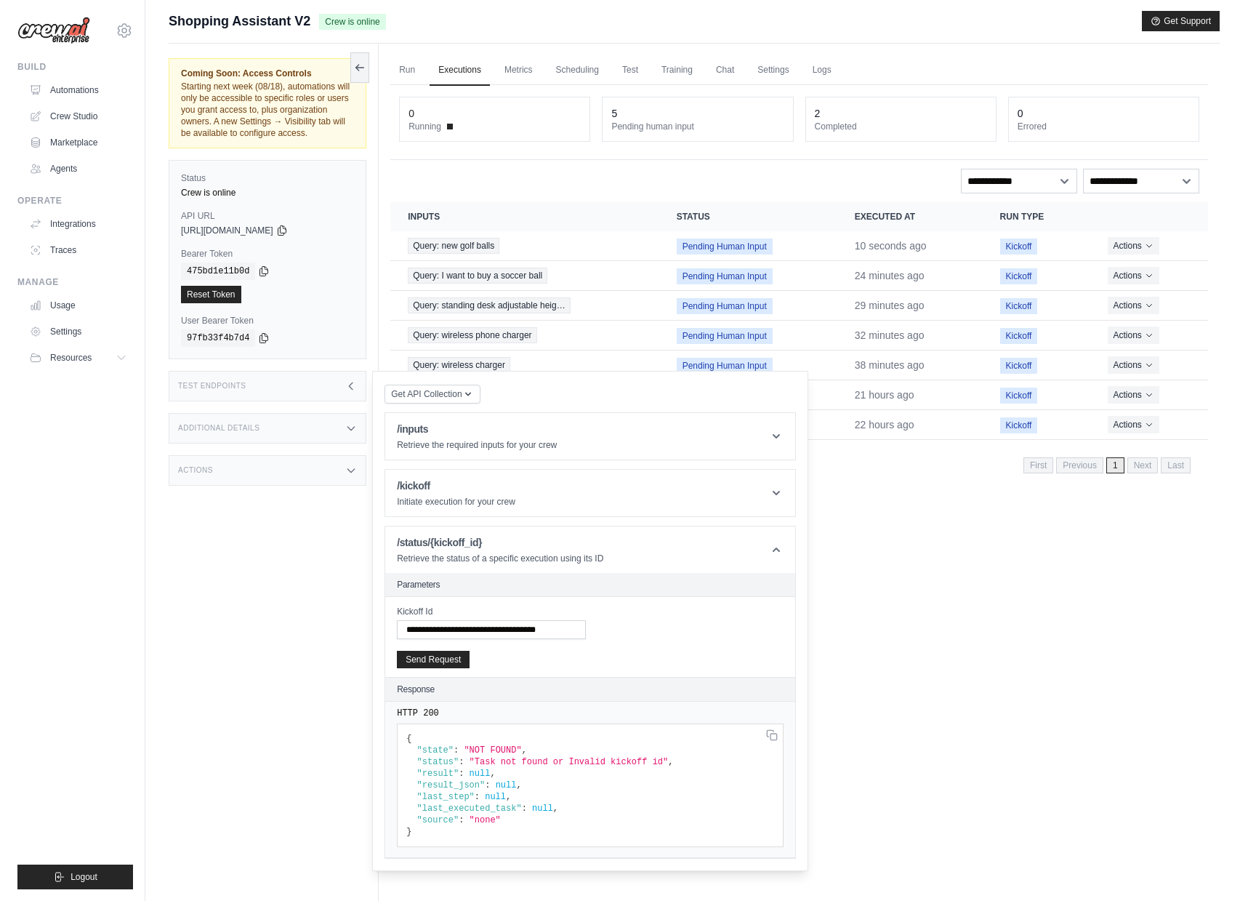
scroll to position [0, 0]
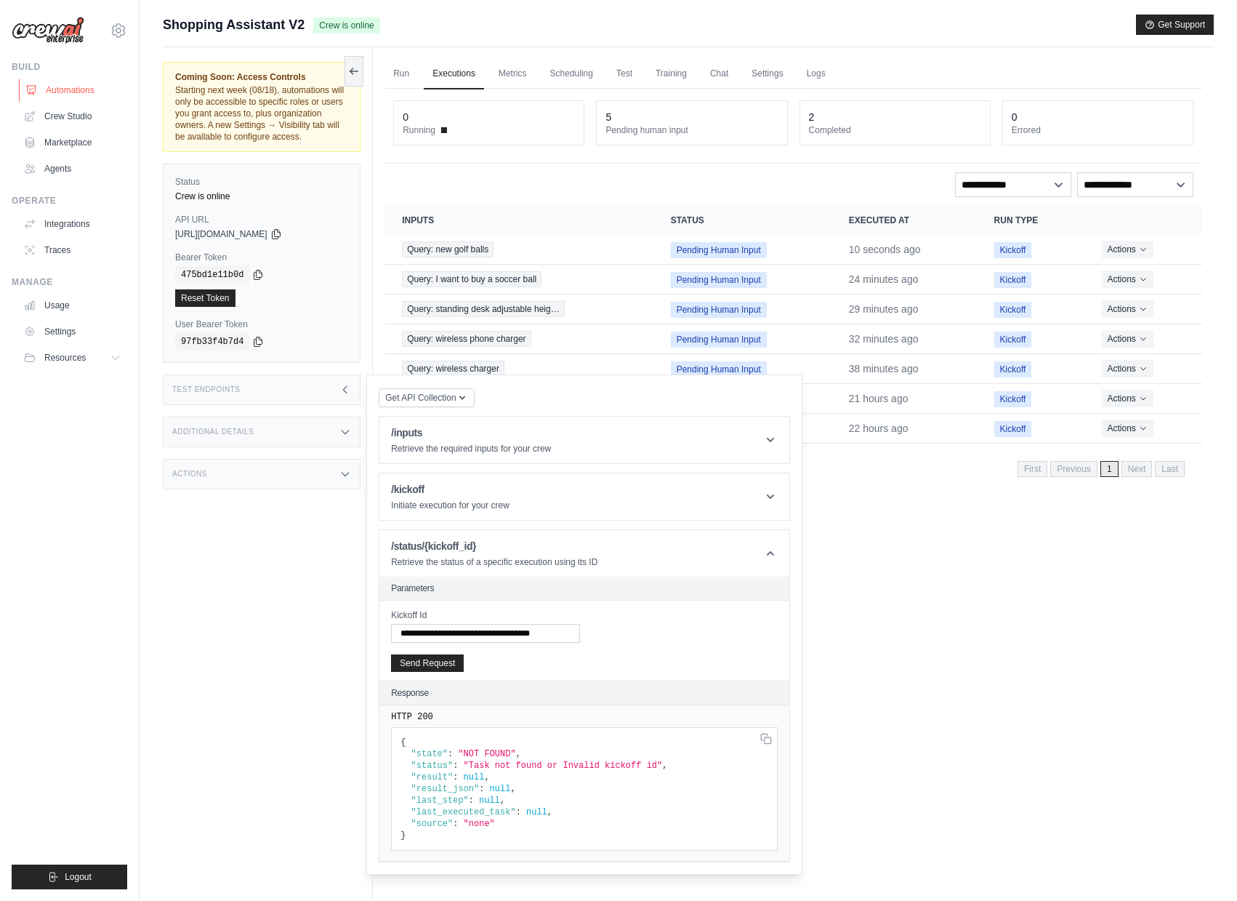
click at [43, 84] on link "Automations" at bounding box center [74, 90] width 110 height 23
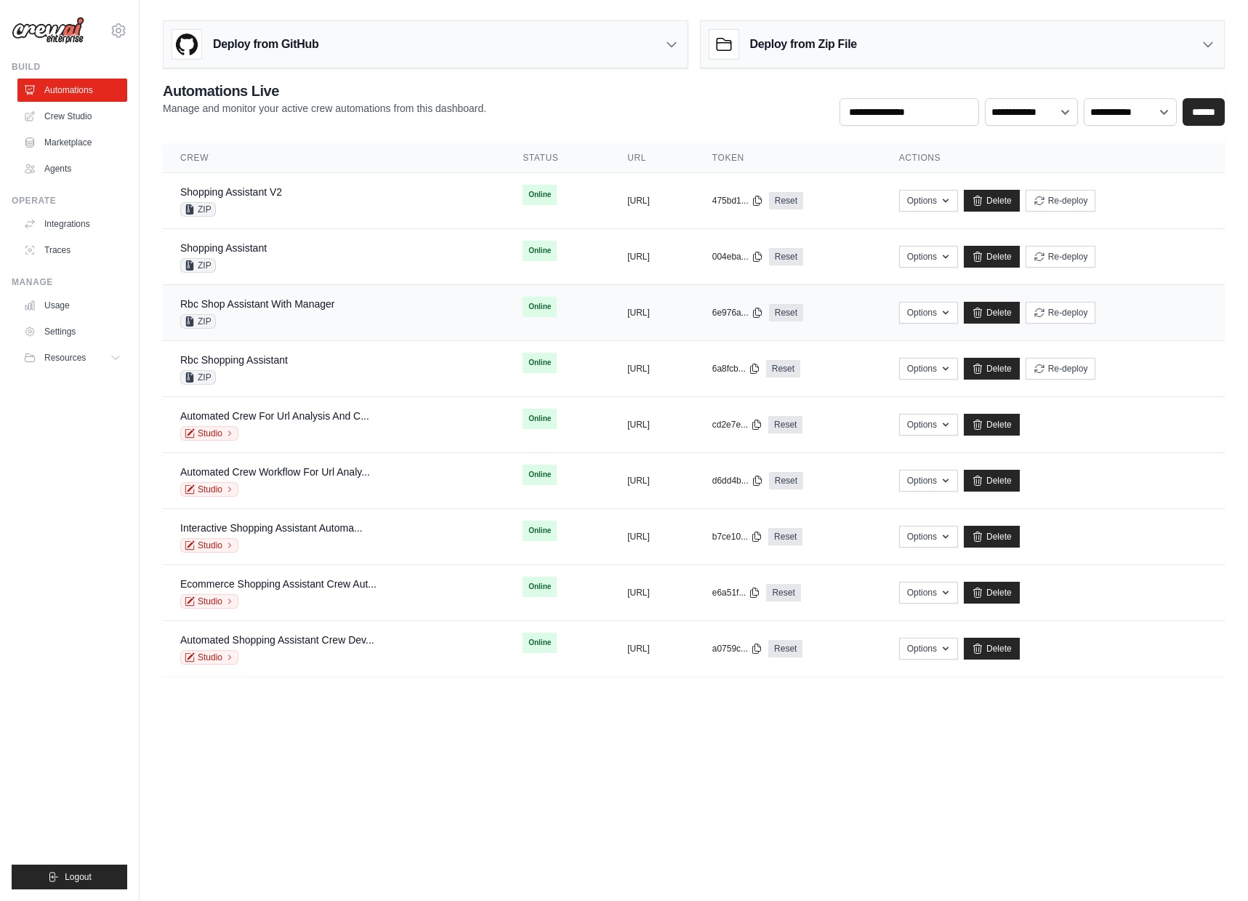
click at [363, 303] on div "Rbc Shop Assistant With Manager ZIP" at bounding box center [333, 313] width 307 height 32
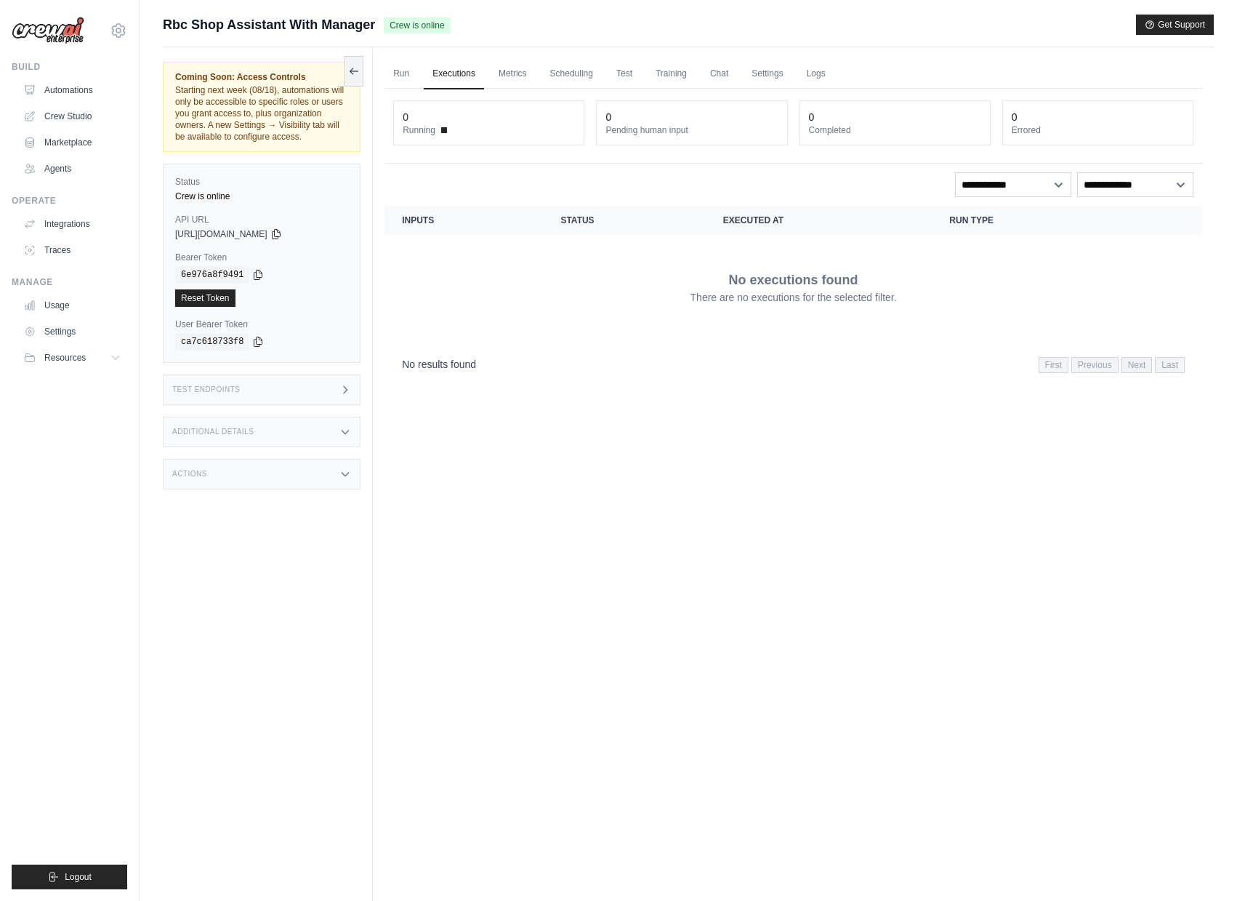
drag, startPoint x: 395, startPoint y: 74, endPoint x: 430, endPoint y: 69, distance: 35.3
click at [395, 75] on link "Run" at bounding box center [401, 74] width 33 height 31
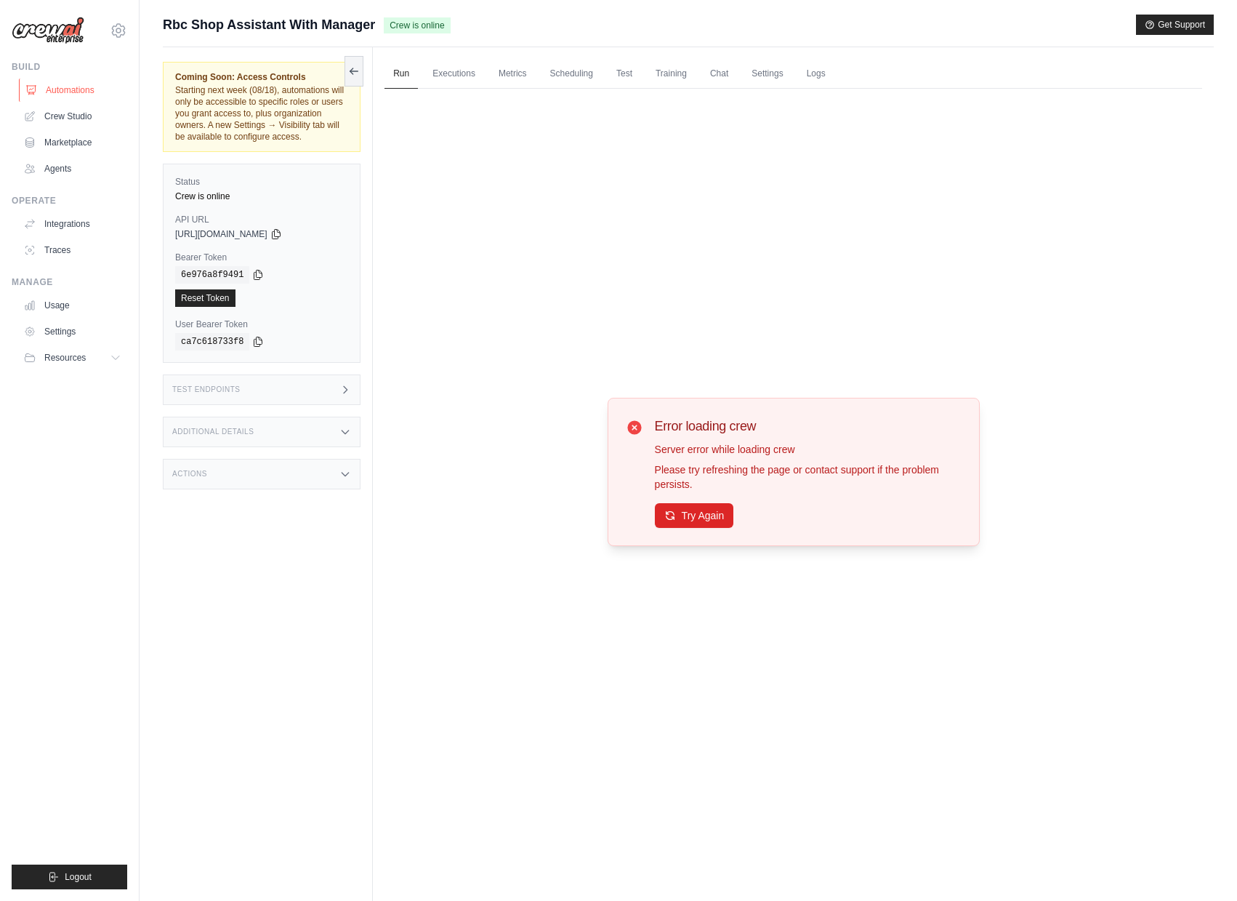
click at [65, 93] on link "Automations" at bounding box center [74, 90] width 110 height 23
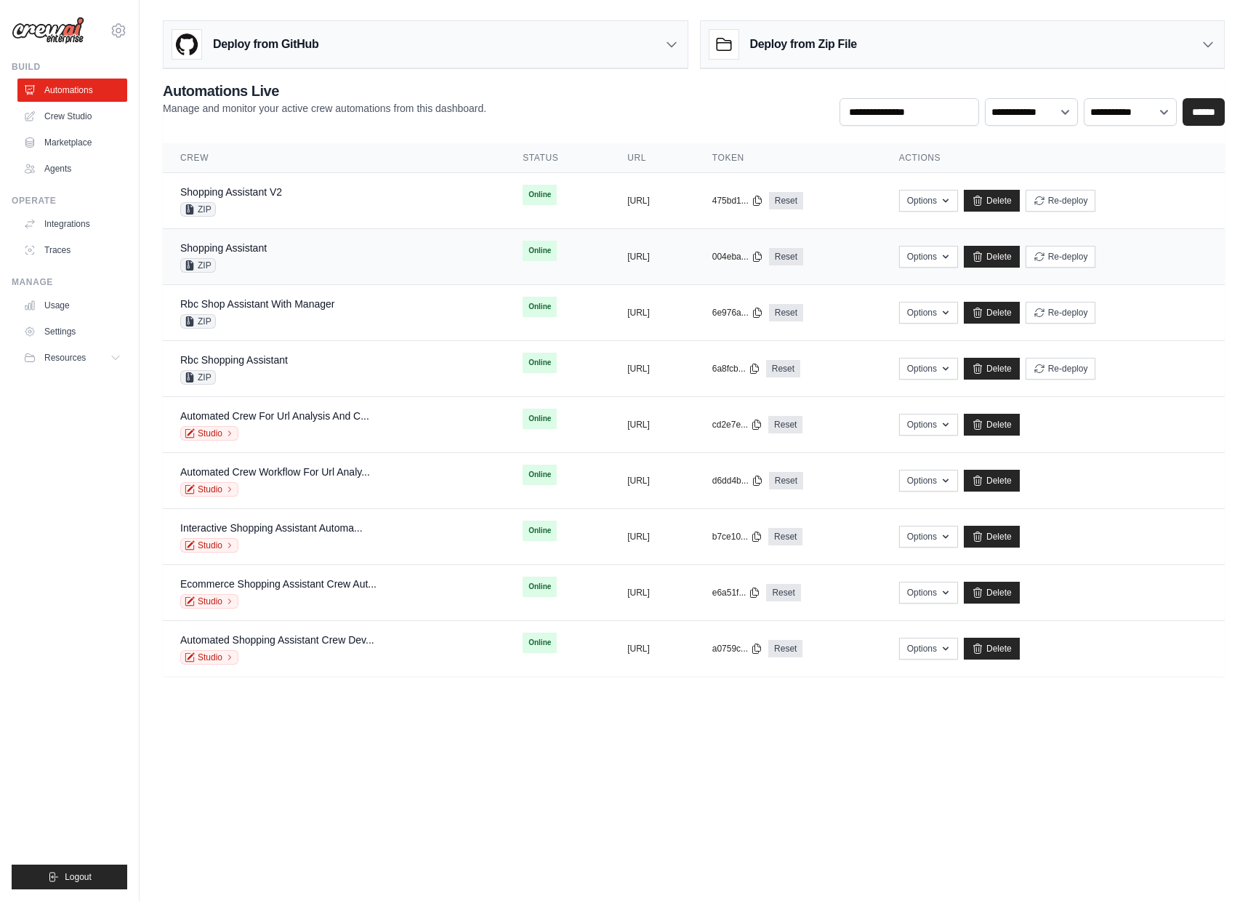
click at [323, 260] on div "Shopping Assistant ZIP" at bounding box center [333, 257] width 307 height 32
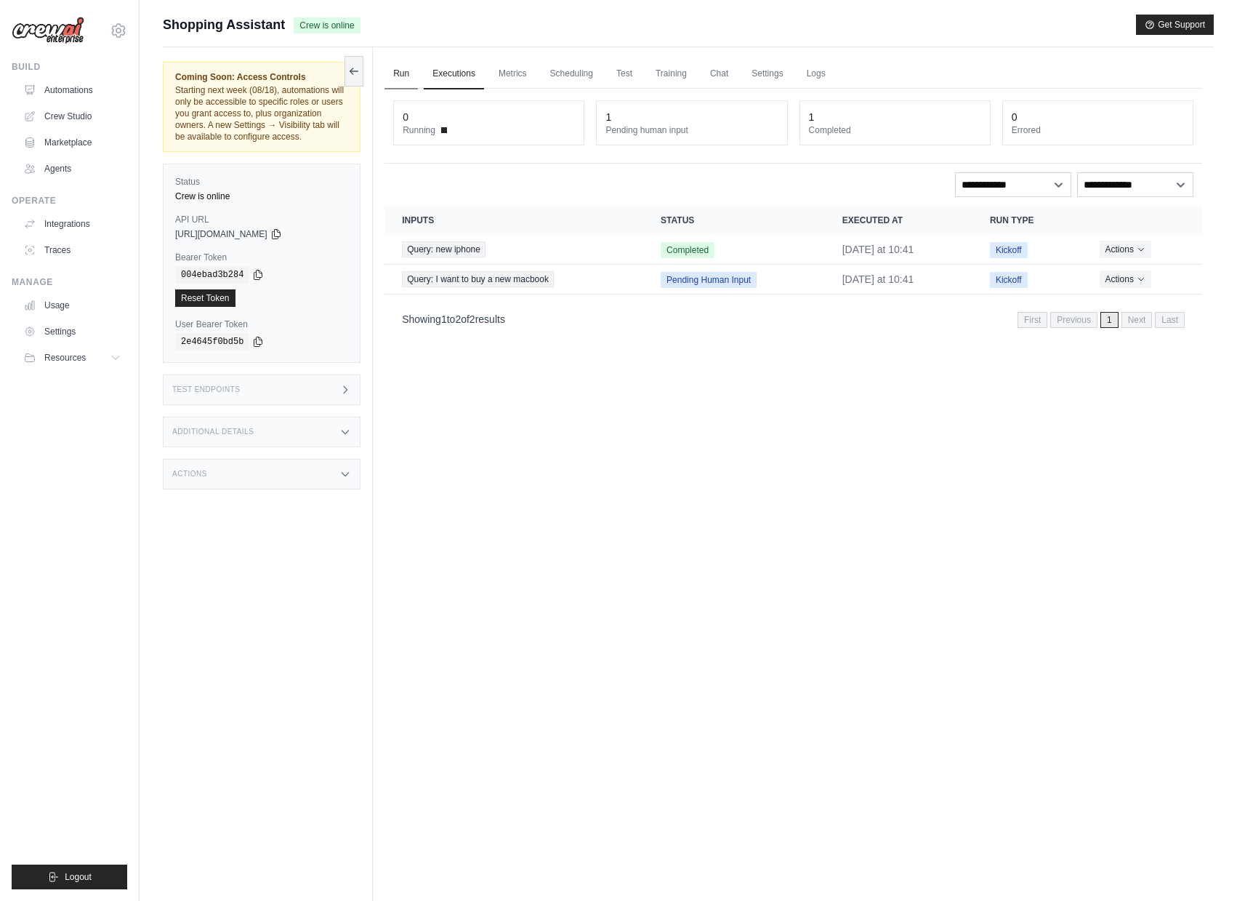
click at [393, 77] on link "Run" at bounding box center [401, 74] width 33 height 31
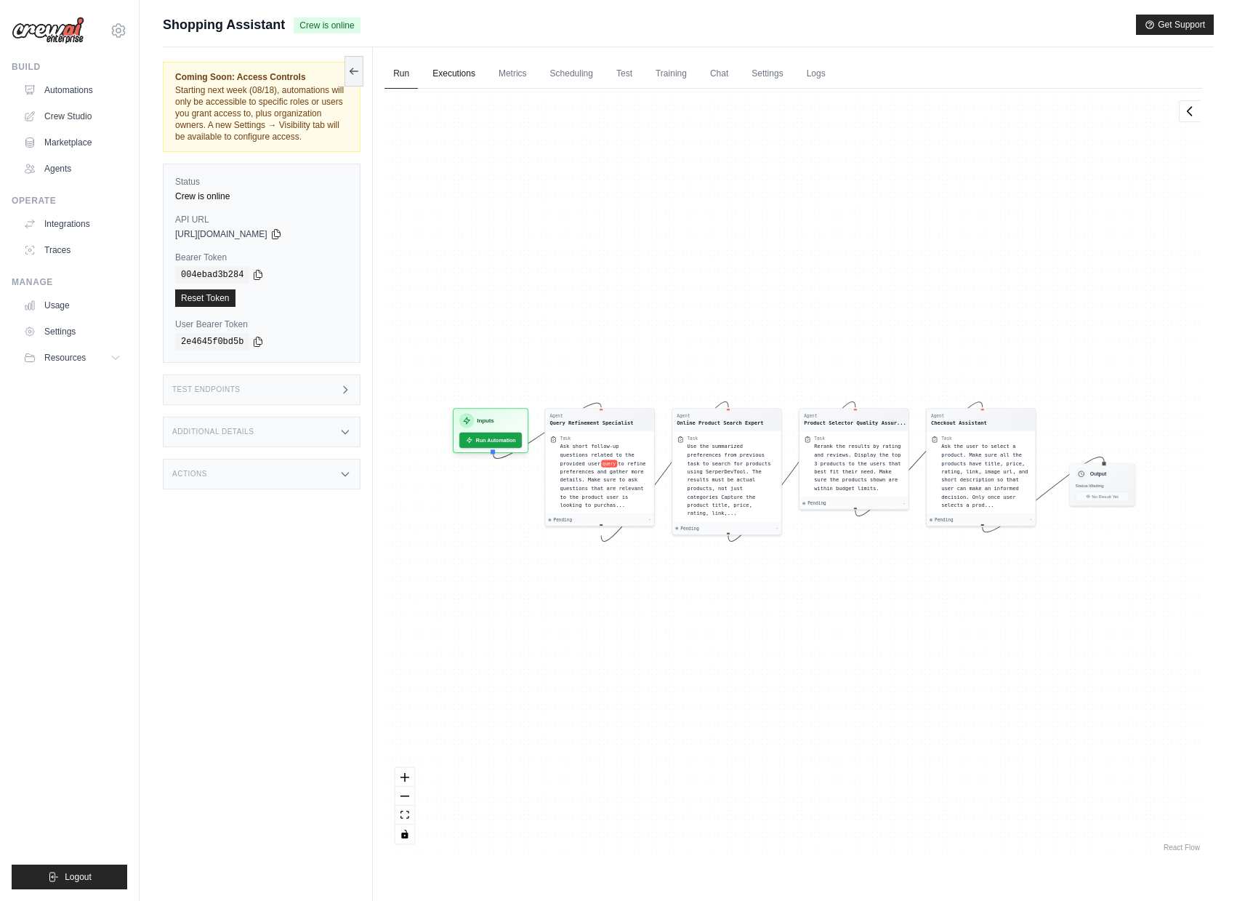
click at [473, 79] on link "Executions" at bounding box center [454, 74] width 60 height 31
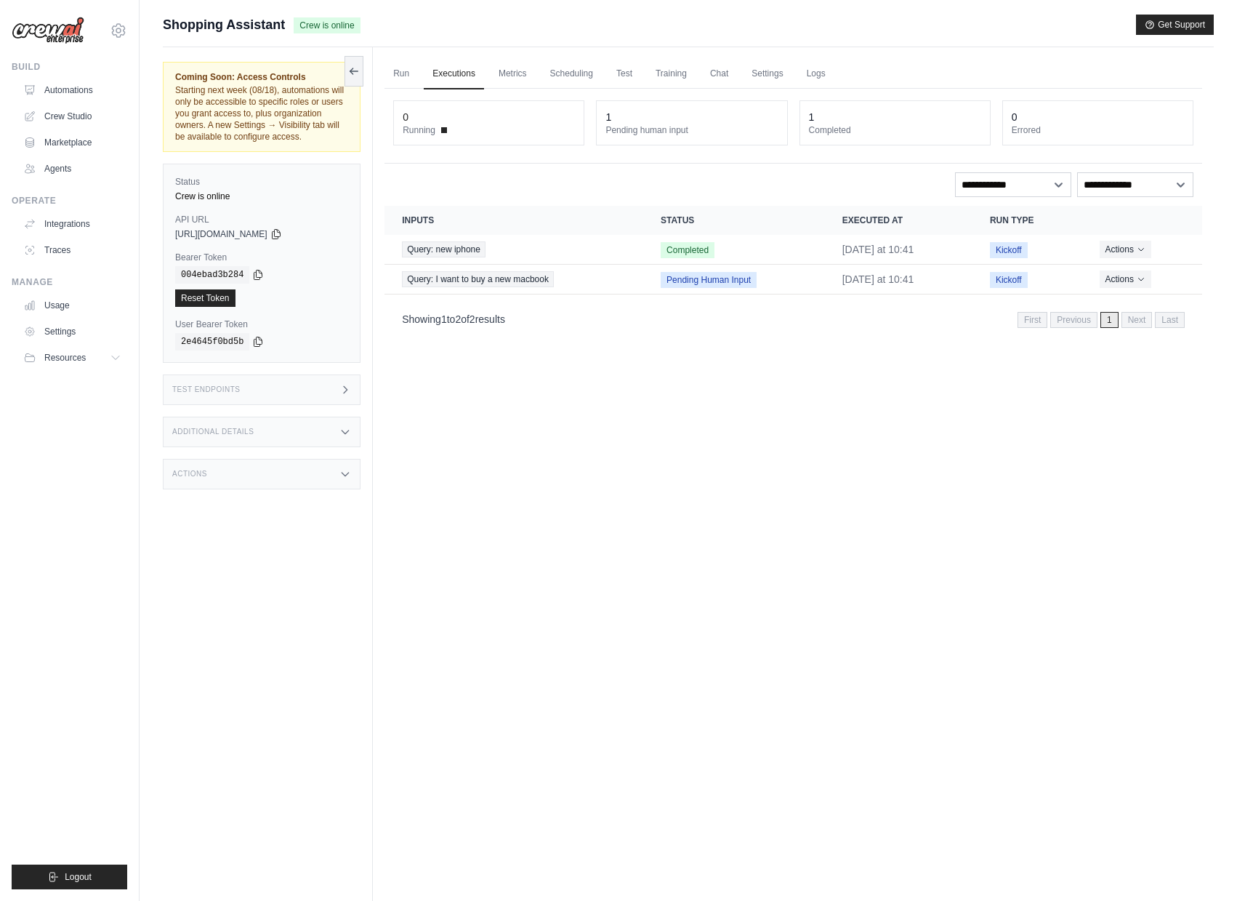
click at [326, 400] on div "Test Endpoints" at bounding box center [262, 389] width 198 height 31
click at [481, 496] on h1 "/kickoff" at bounding box center [450, 489] width 118 height 15
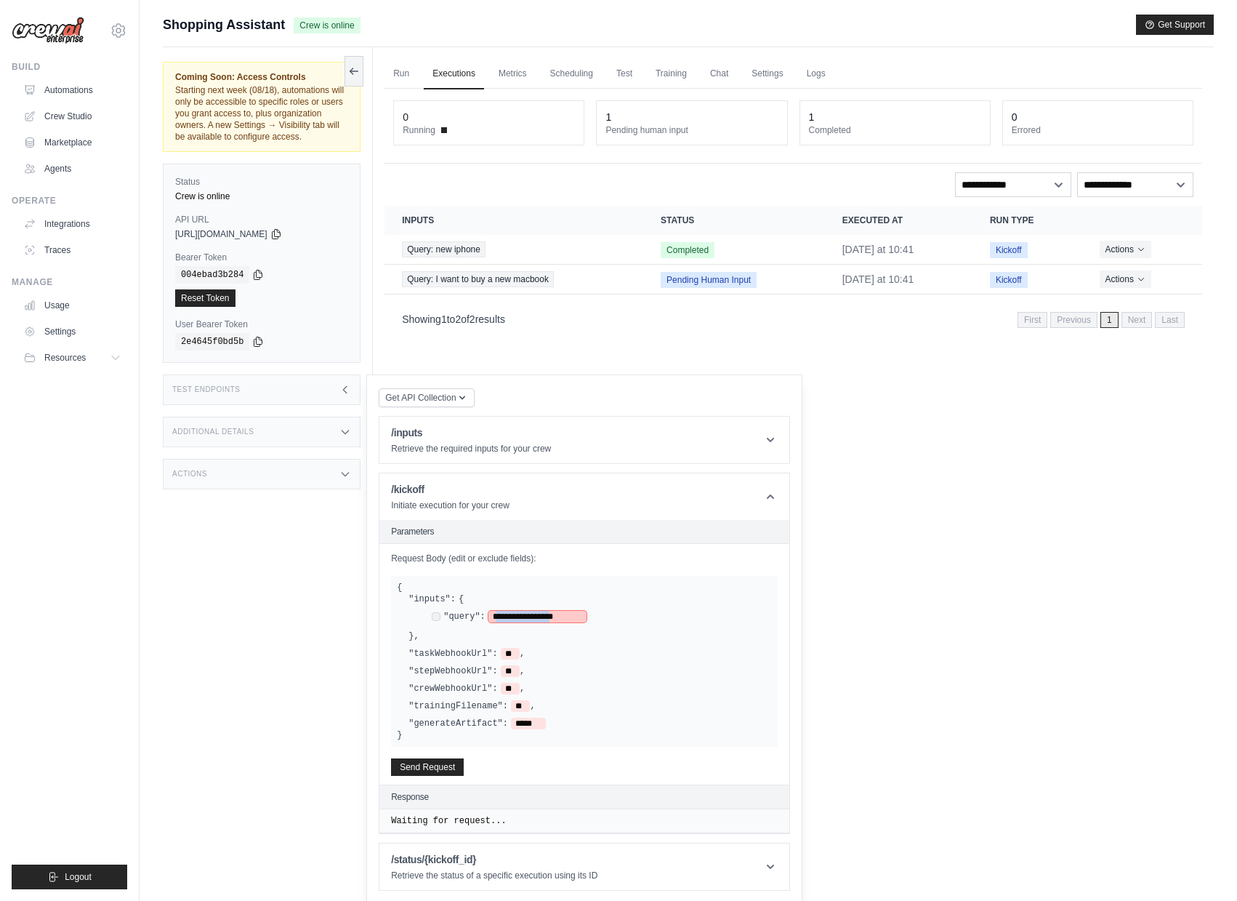
drag, startPoint x: 510, startPoint y: 629, endPoint x: 576, endPoint y: 625, distance: 67.0
click at [576, 622] on span "**********" at bounding box center [537, 617] width 98 height 12
click at [424, 775] on button "Send Request" at bounding box center [427, 765] width 73 height 17
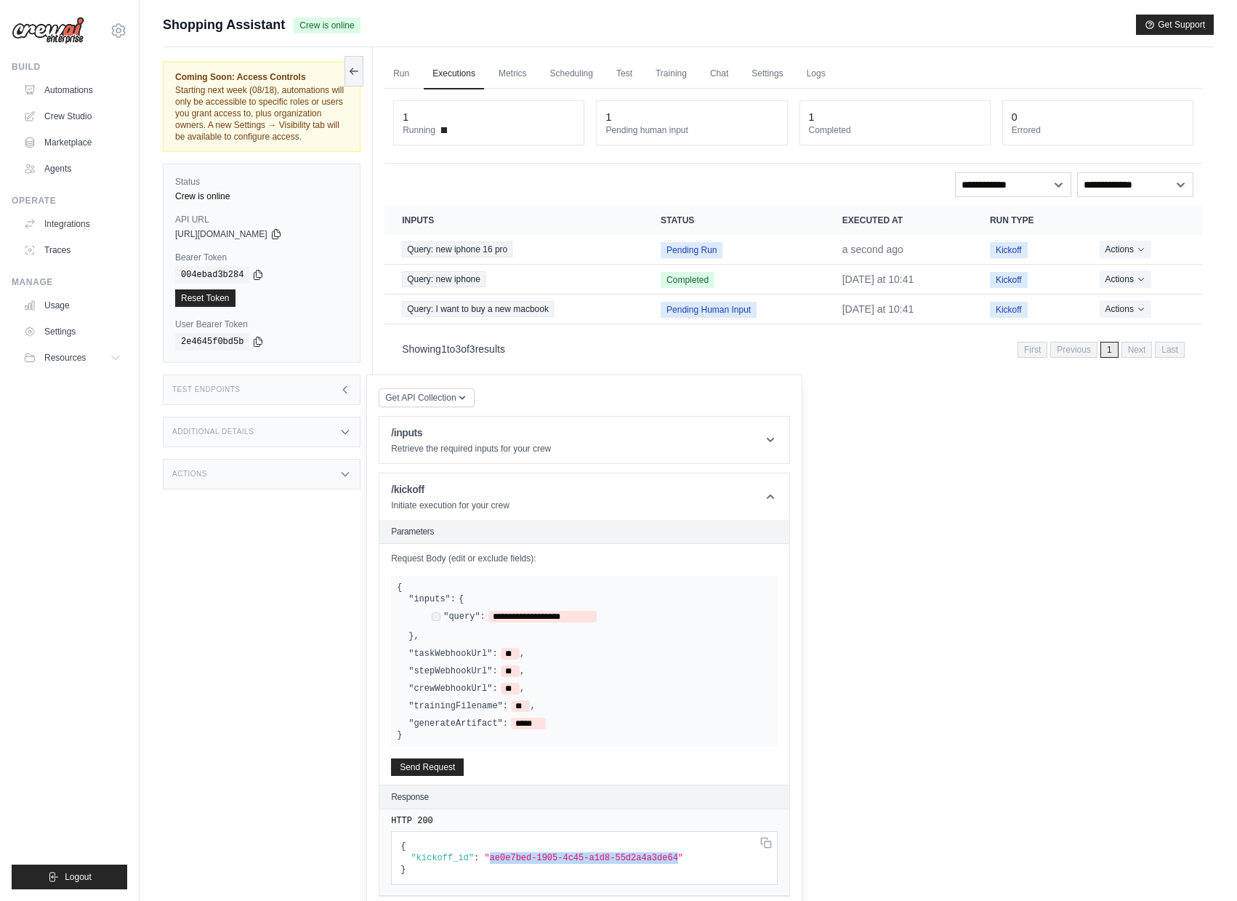
drag, startPoint x: 491, startPoint y: 869, endPoint x: 680, endPoint y: 871, distance: 189.0
click at [680, 863] on span ""ae0e7bed-1905-4c45-a1d8-55d2a4a3de64"" at bounding box center [583, 858] width 199 height 10
copy span "ae0e7bed-1905-4c45-a1d8-55d2a4a3de64"
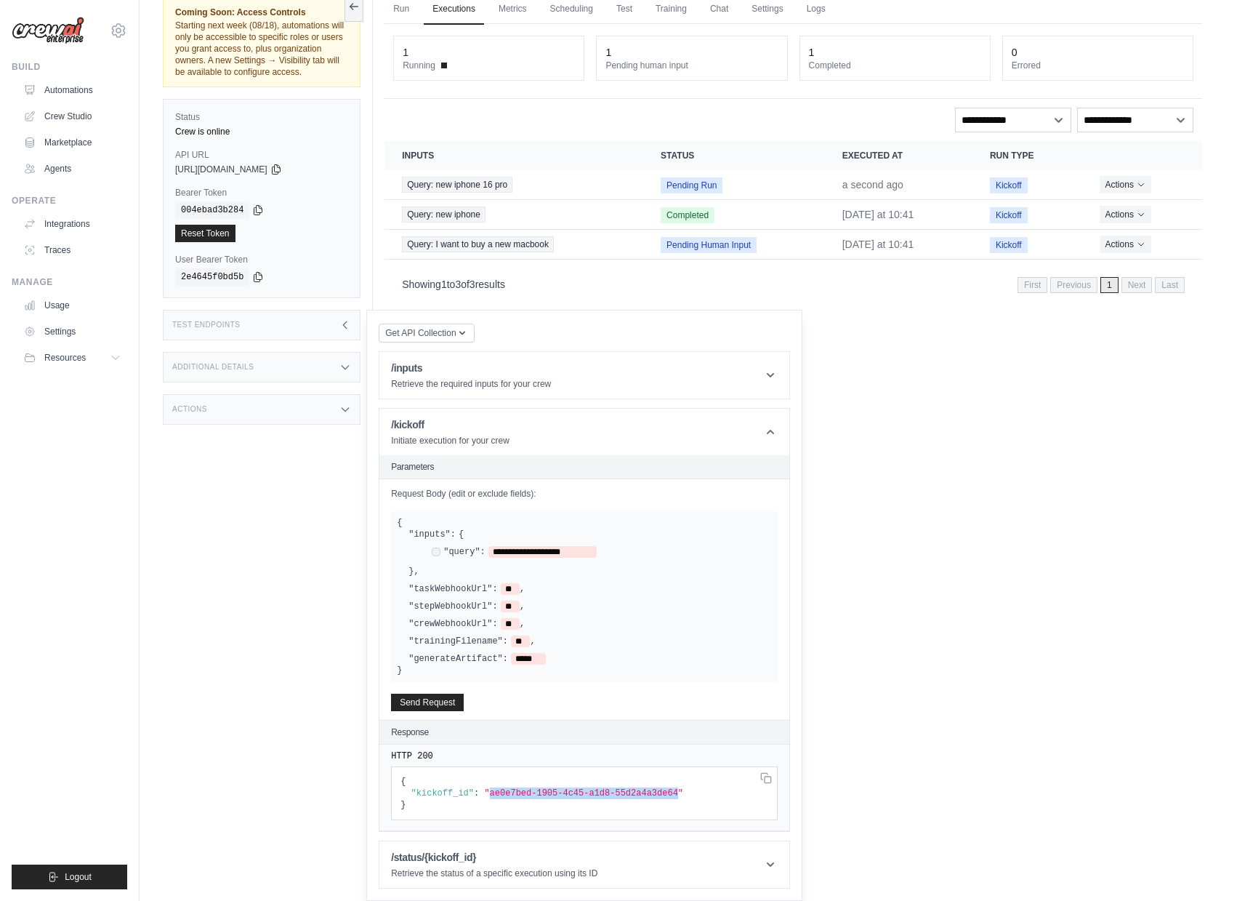
scroll to position [76, 0]
click at [539, 851] on h1 "/status/{kickoff_id}" at bounding box center [494, 857] width 206 height 15
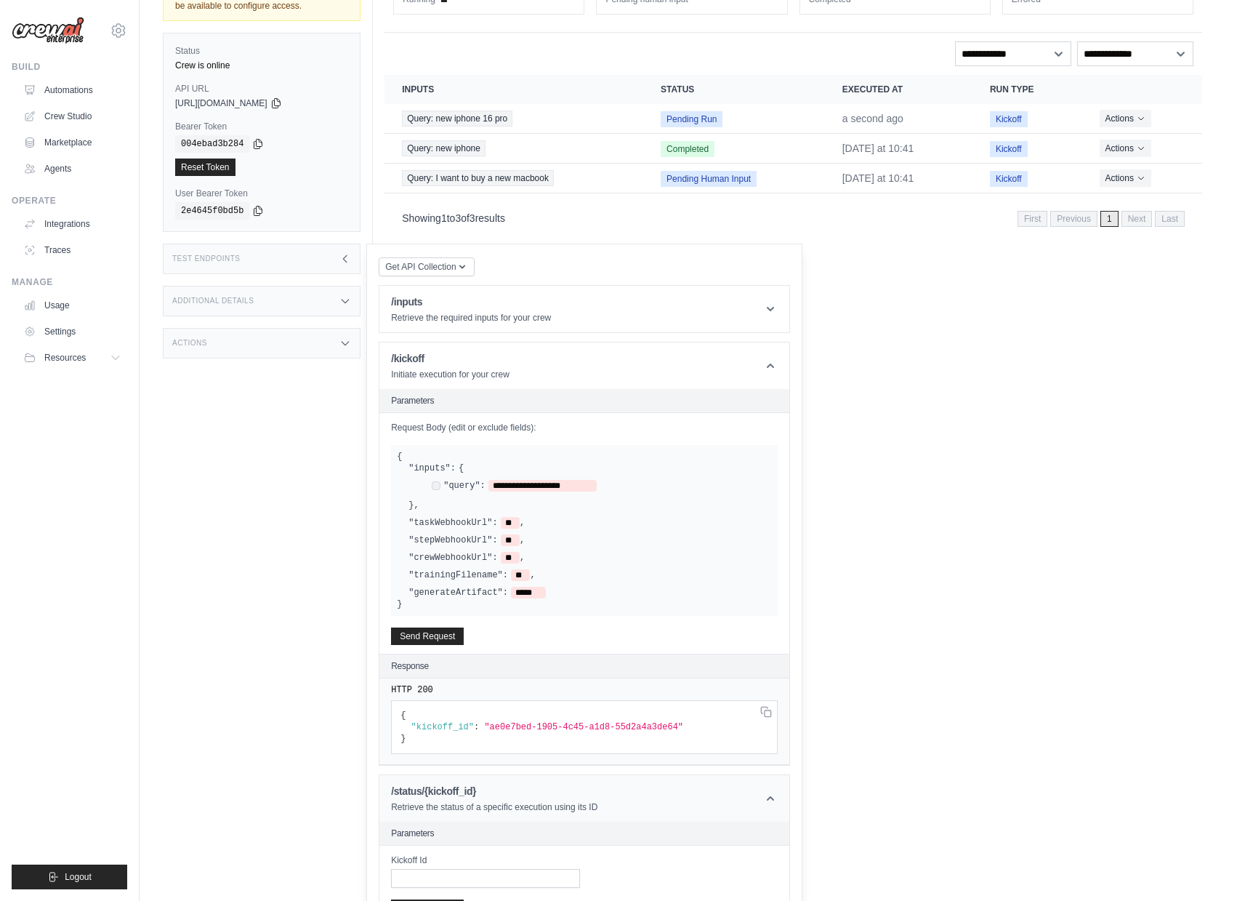
scroll to position [229, 0]
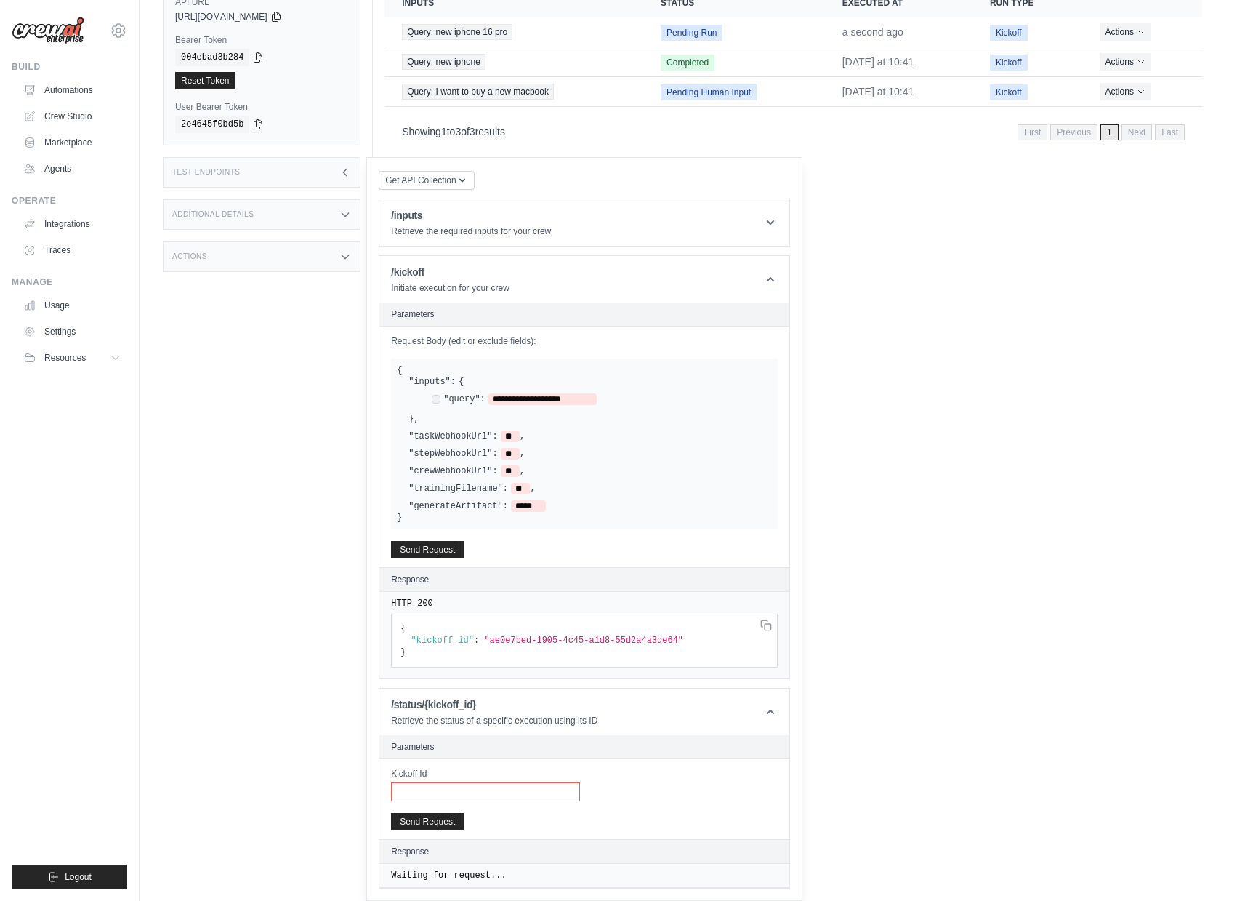
click at [505, 789] on input "Kickoff Id" at bounding box center [485, 791] width 189 height 19
paste input "**********"
type input "**********"
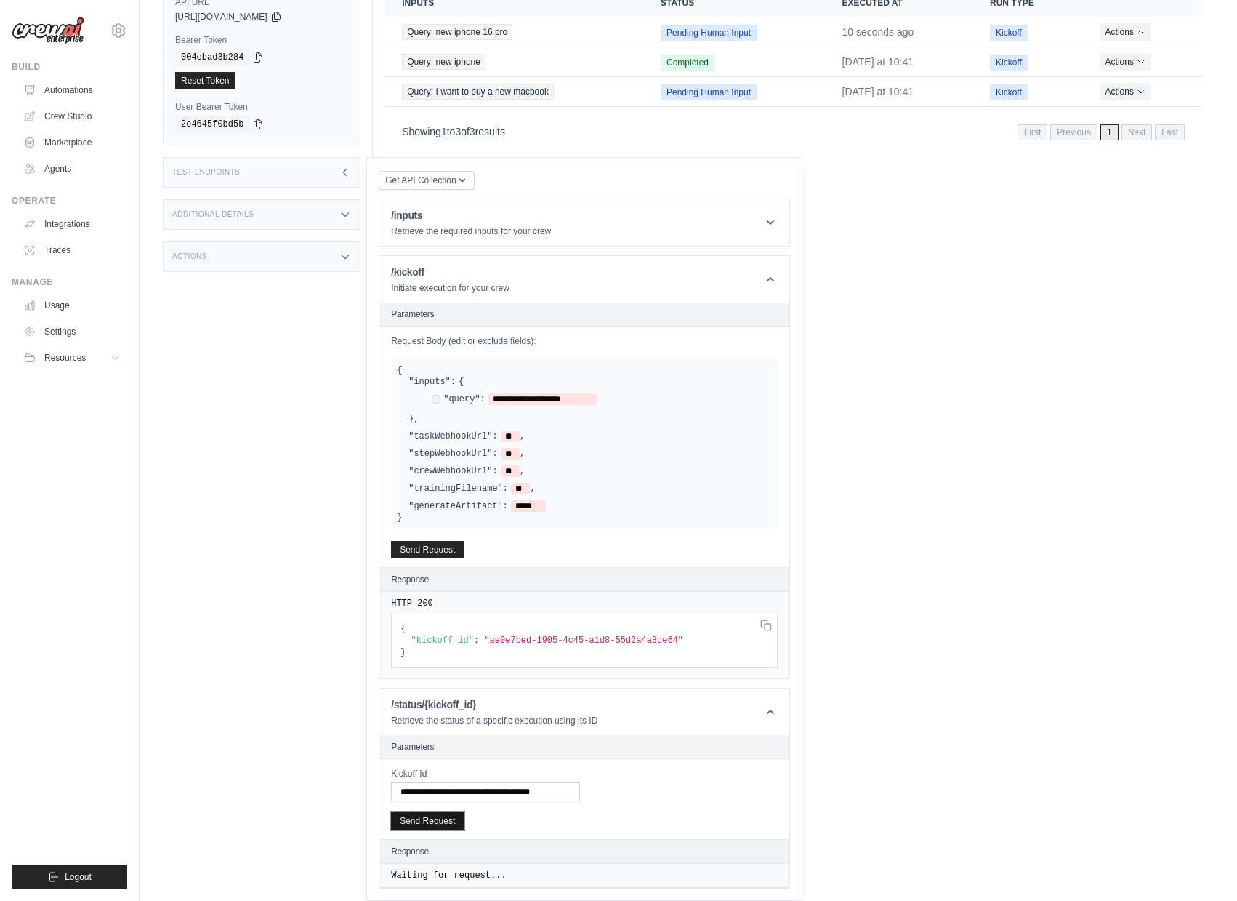
click at [458, 819] on button "Send Request" at bounding box center [427, 820] width 73 height 17
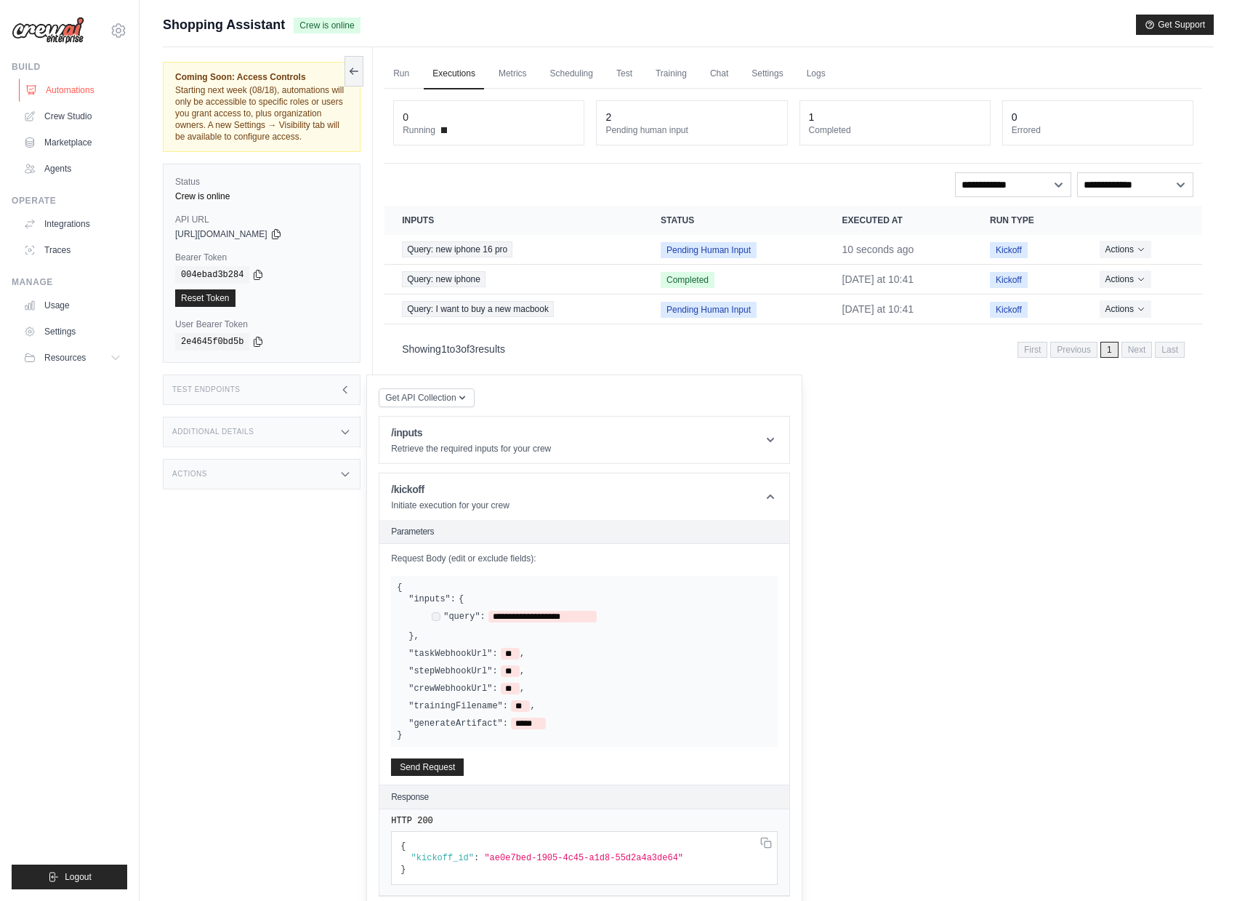
click at [82, 94] on link "Automations" at bounding box center [74, 90] width 110 height 23
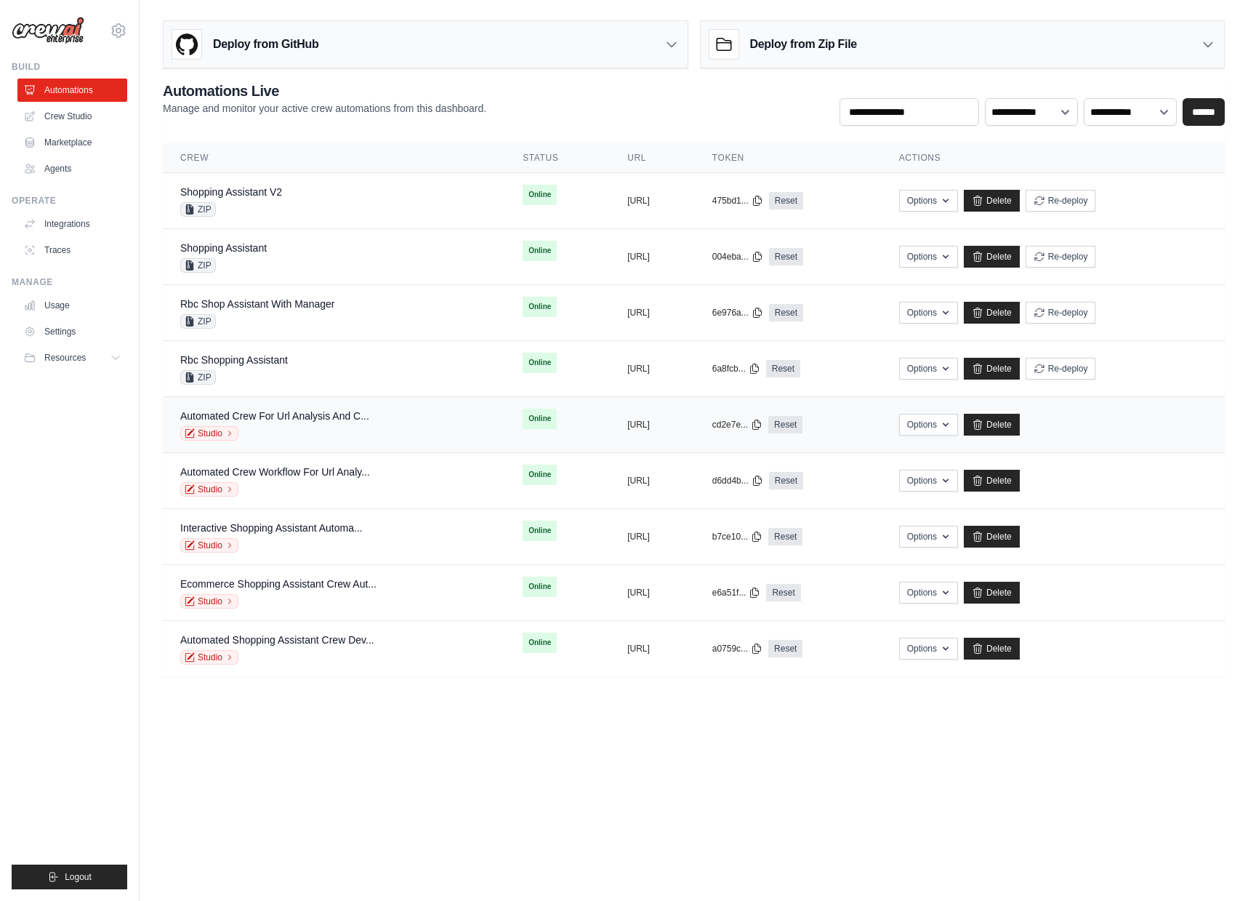
click at [365, 430] on div "Studio" at bounding box center [274, 433] width 189 height 15
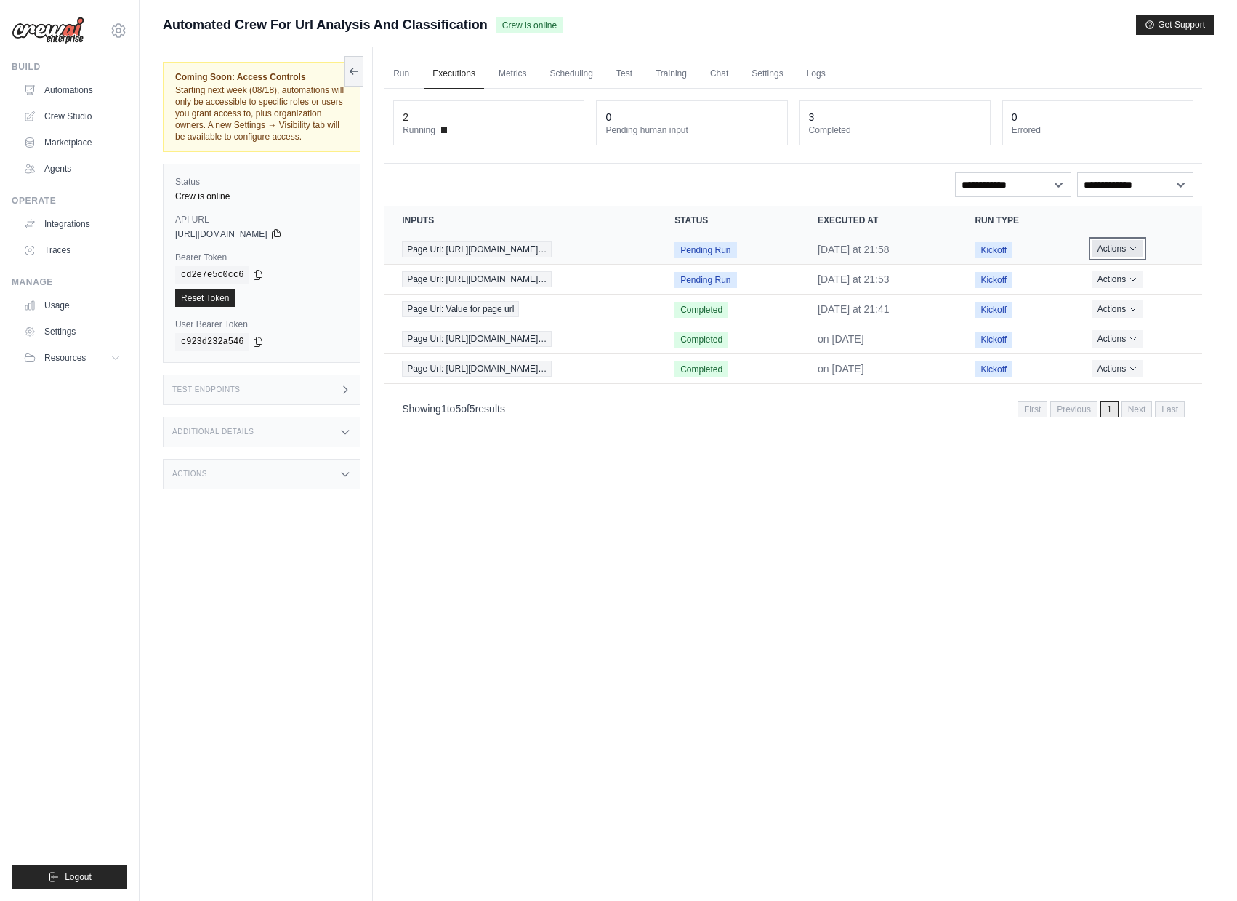
click at [1137, 250] on button "Actions" at bounding box center [1118, 248] width 52 height 17
click at [1144, 272] on link "View Details" at bounding box center [1138, 275] width 93 height 23
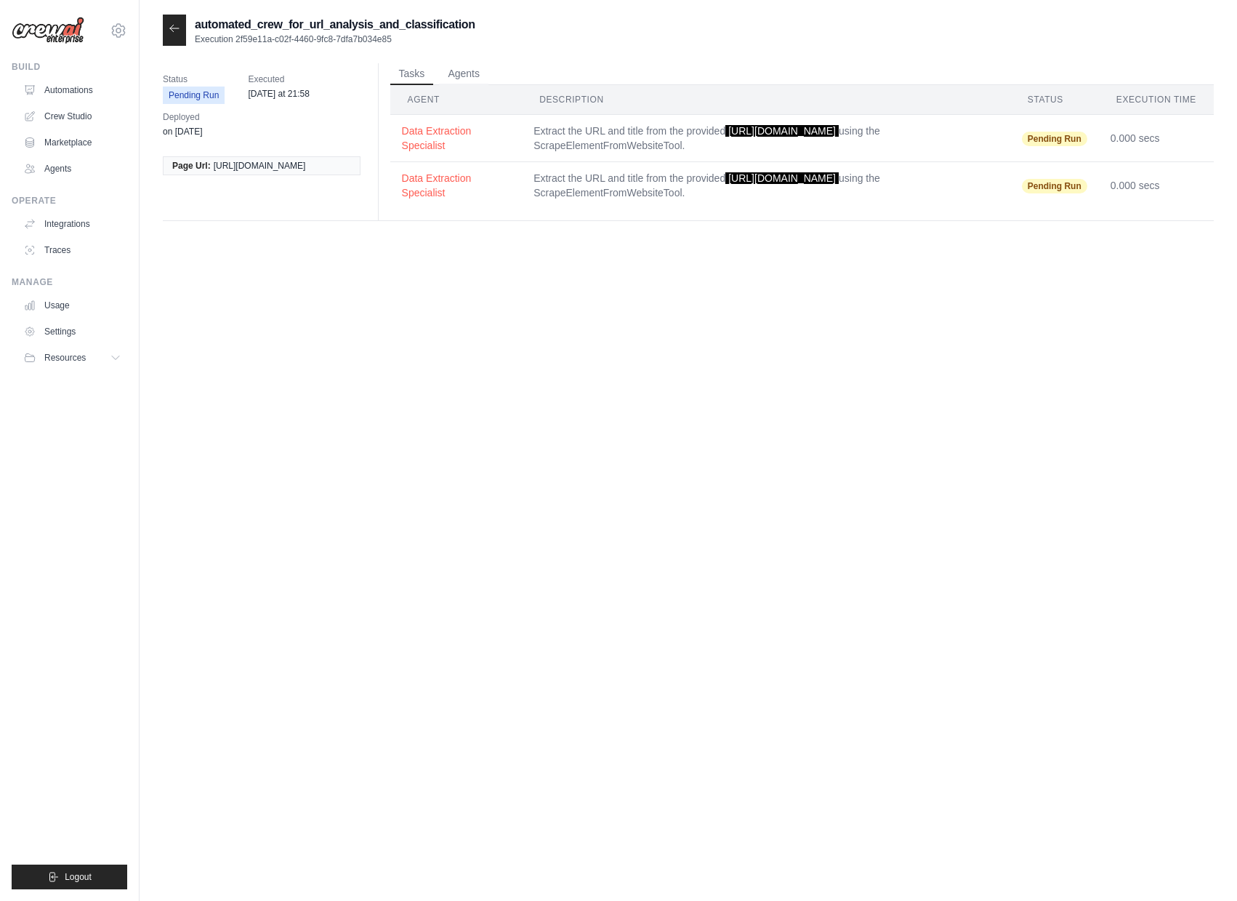
drag, startPoint x: 239, startPoint y: 39, endPoint x: 411, endPoint y: 36, distance: 172.3
click at [411, 36] on p "Execution 2f59e11a-c02f-4460-9fc8-7dfa7b034e85" at bounding box center [335, 39] width 281 height 12
copy p "2f59e11a-c02f-4460-9fc8-7dfa7b034e85"
click at [183, 22] on div at bounding box center [174, 30] width 23 height 31
click at [179, 28] on icon at bounding box center [175, 29] width 12 height 12
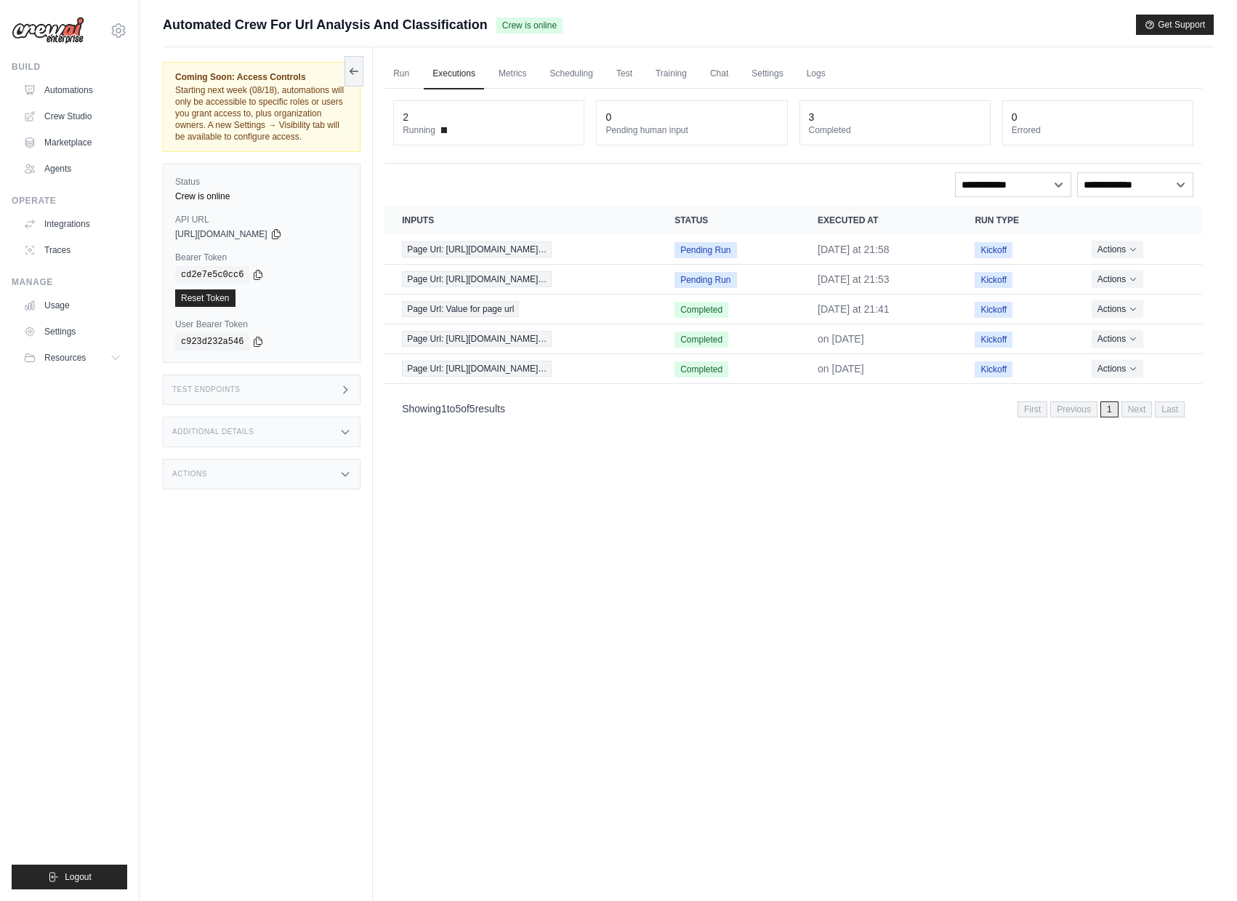
click at [279, 475] on div "Actions" at bounding box center [262, 474] width 198 height 31
click at [279, 478] on div "Actions" at bounding box center [262, 474] width 198 height 31
click at [273, 396] on div "Test Endpoints" at bounding box center [262, 389] width 198 height 31
click at [488, 496] on h1 "/kickoff" at bounding box center [450, 489] width 118 height 15
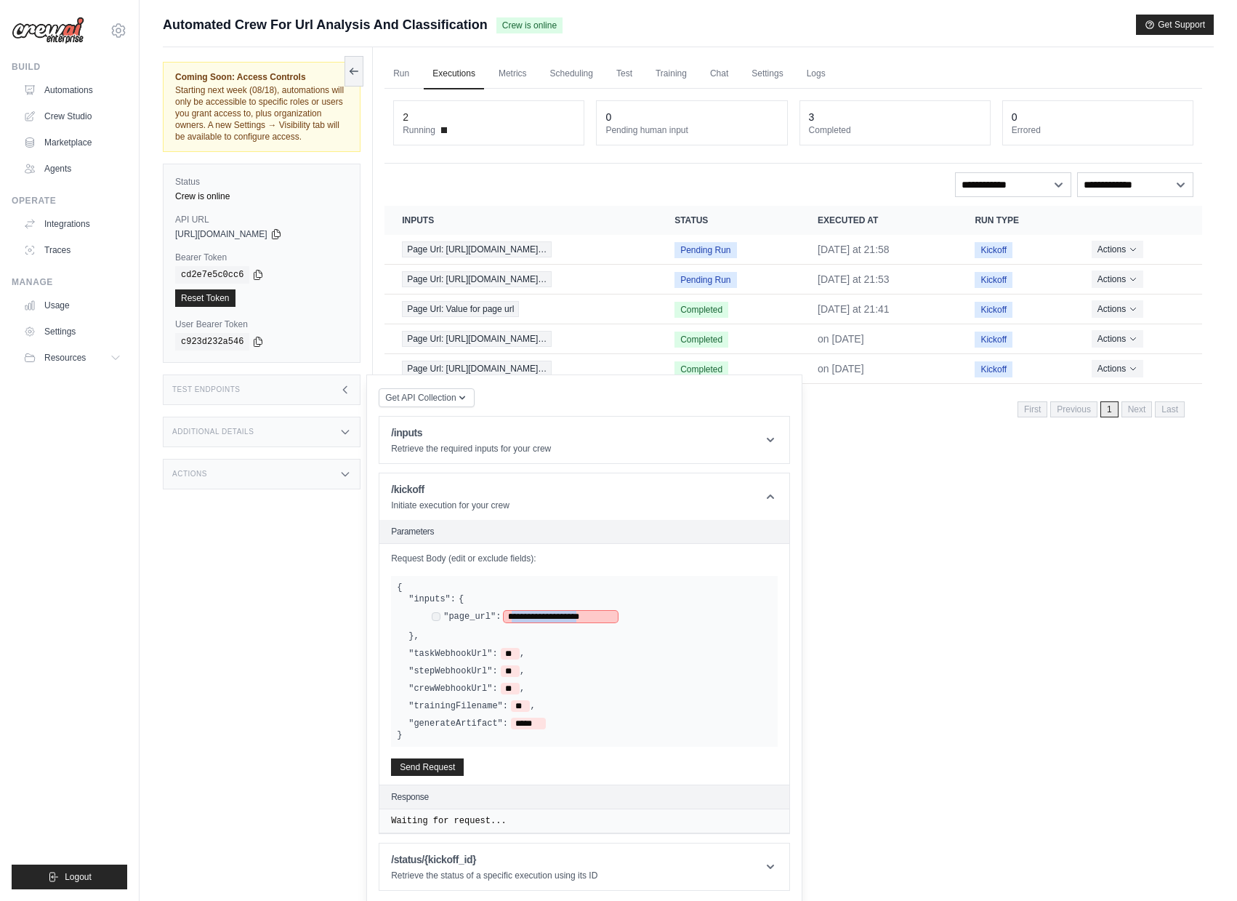
drag, startPoint x: 514, startPoint y: 627, endPoint x: 610, endPoint y: 628, distance: 96.0
click at [610, 622] on span "**********" at bounding box center [561, 617] width 114 height 12
paste span
click at [526, 249] on span "Page Url: [URL][DOMAIN_NAME]…" at bounding box center [477, 249] width 150 height 16
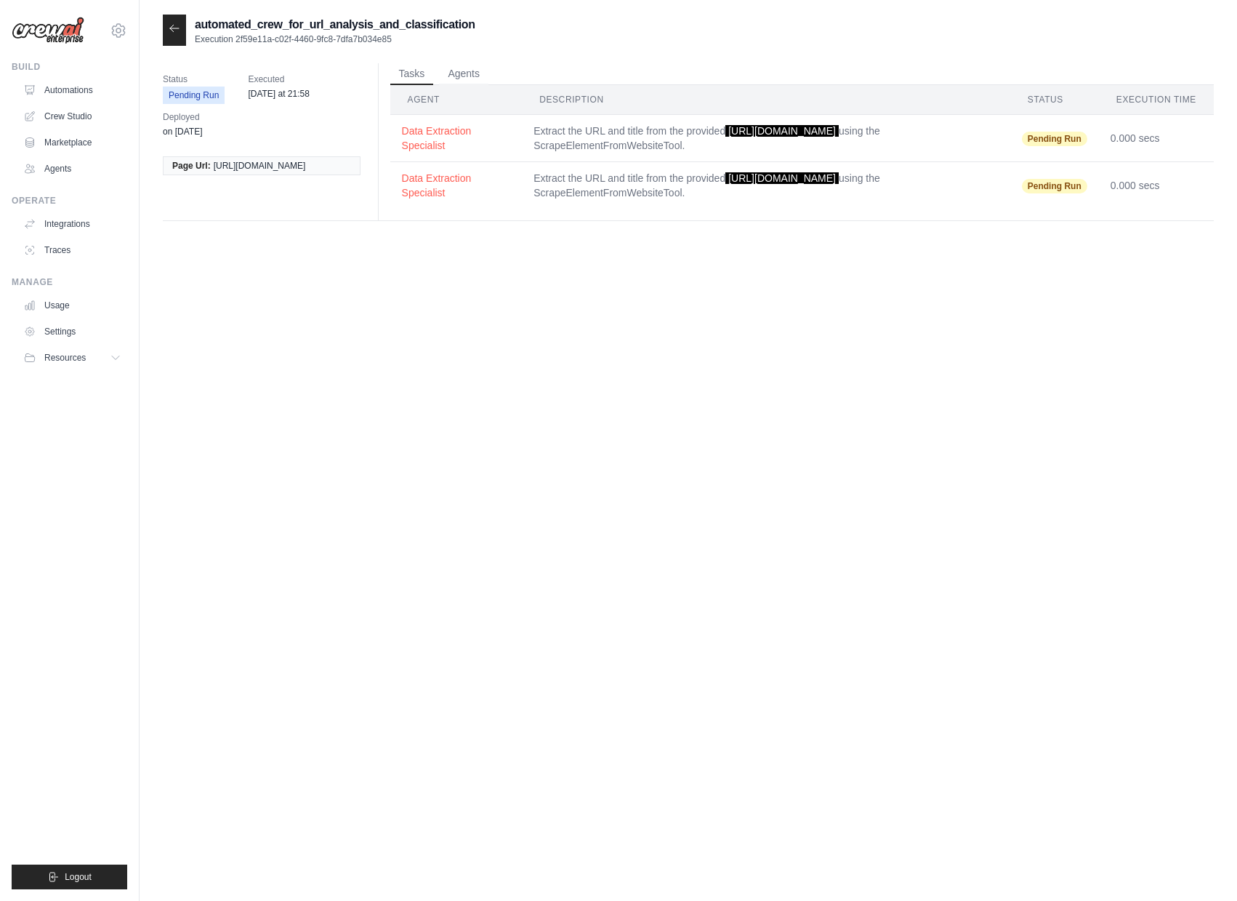
drag, startPoint x: 721, startPoint y: 130, endPoint x: 720, endPoint y: 149, distance: 19.0
click at [725, 137] on span "[URL][DOMAIN_NAME]" at bounding box center [781, 131] width 113 height 12
copy span "[URL][DOMAIN_NAME]"
click at [88, 81] on link "Automations" at bounding box center [74, 90] width 110 height 23
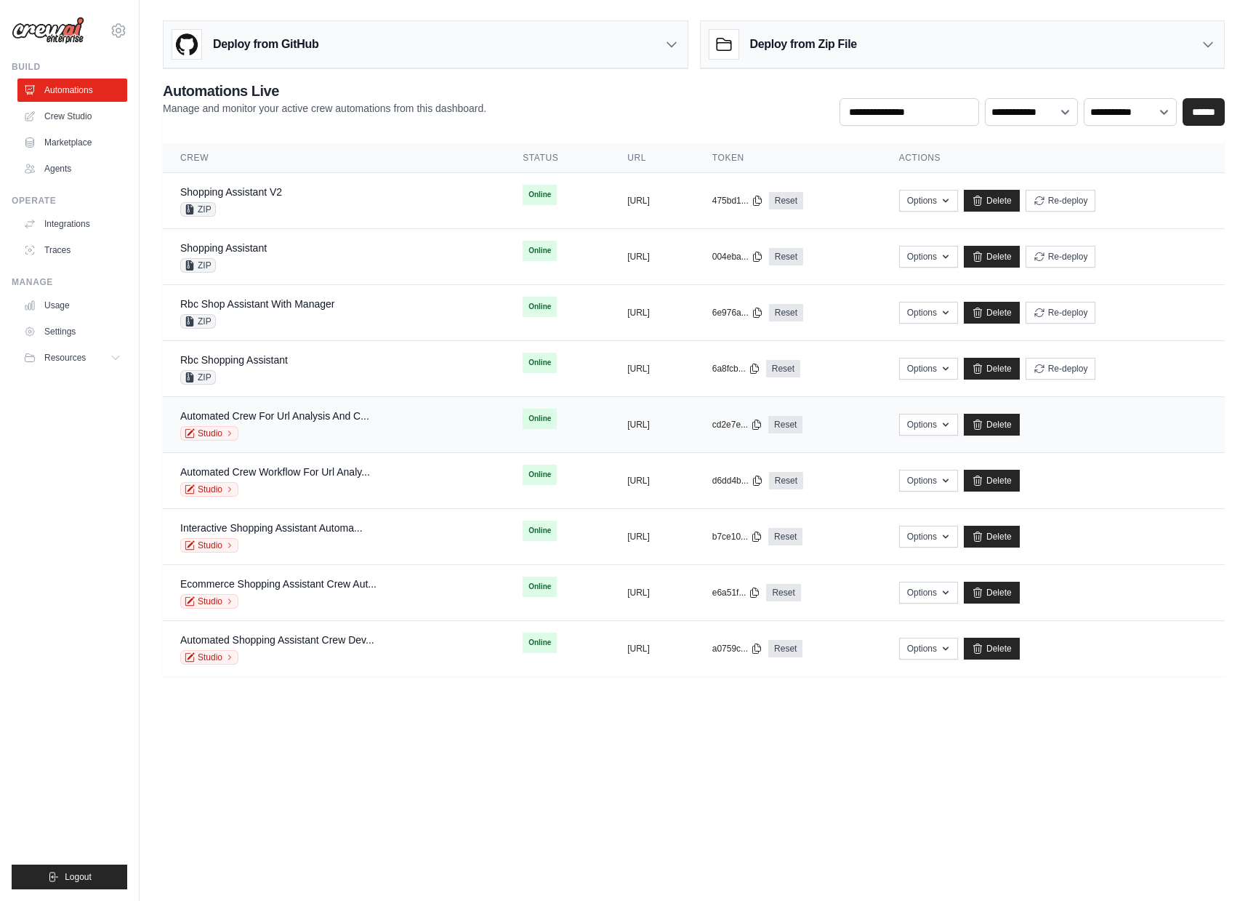
click at [326, 442] on td "Automated Crew For Url Analysis And C... Studio" at bounding box center [334, 425] width 342 height 56
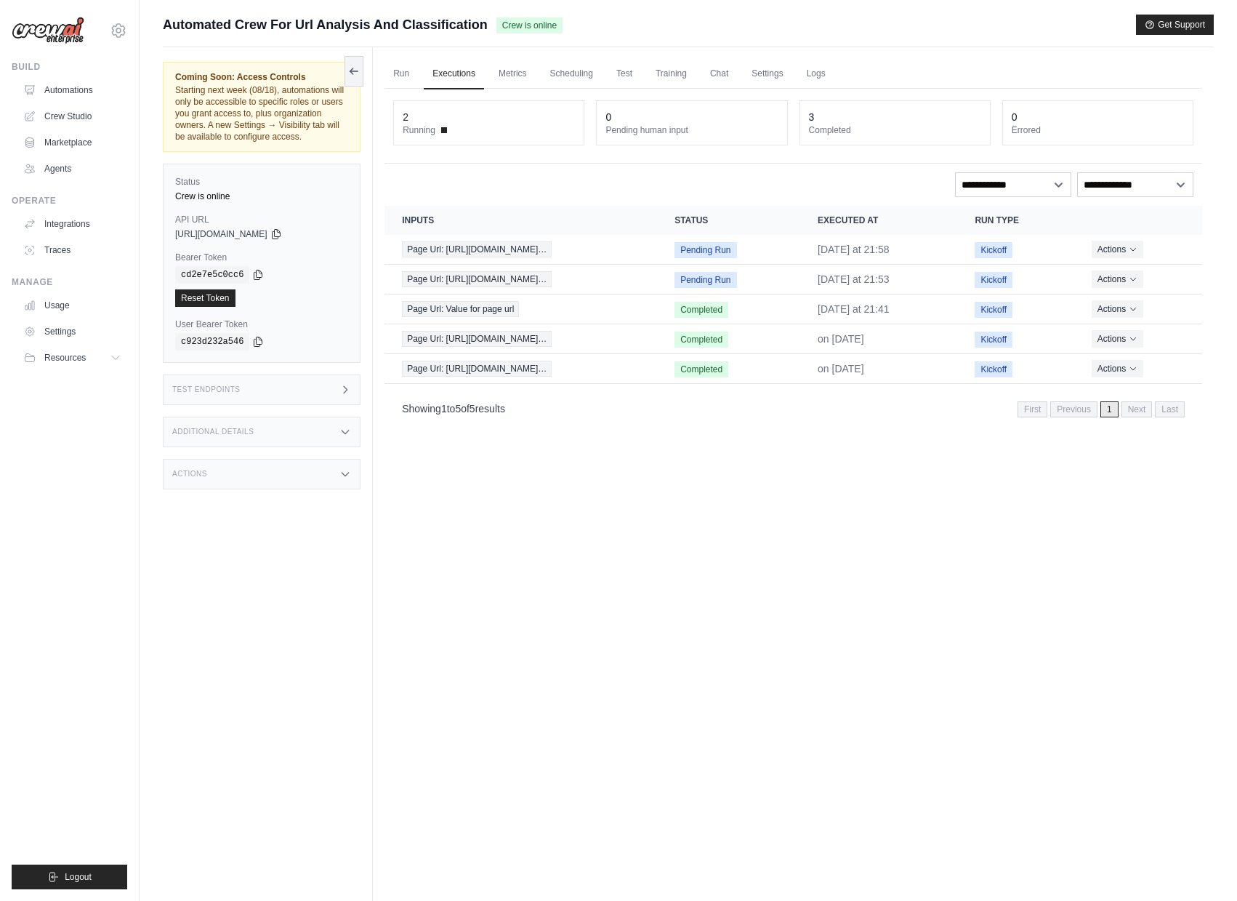
click at [308, 405] on div "Test Endpoints" at bounding box center [262, 389] width 198 height 31
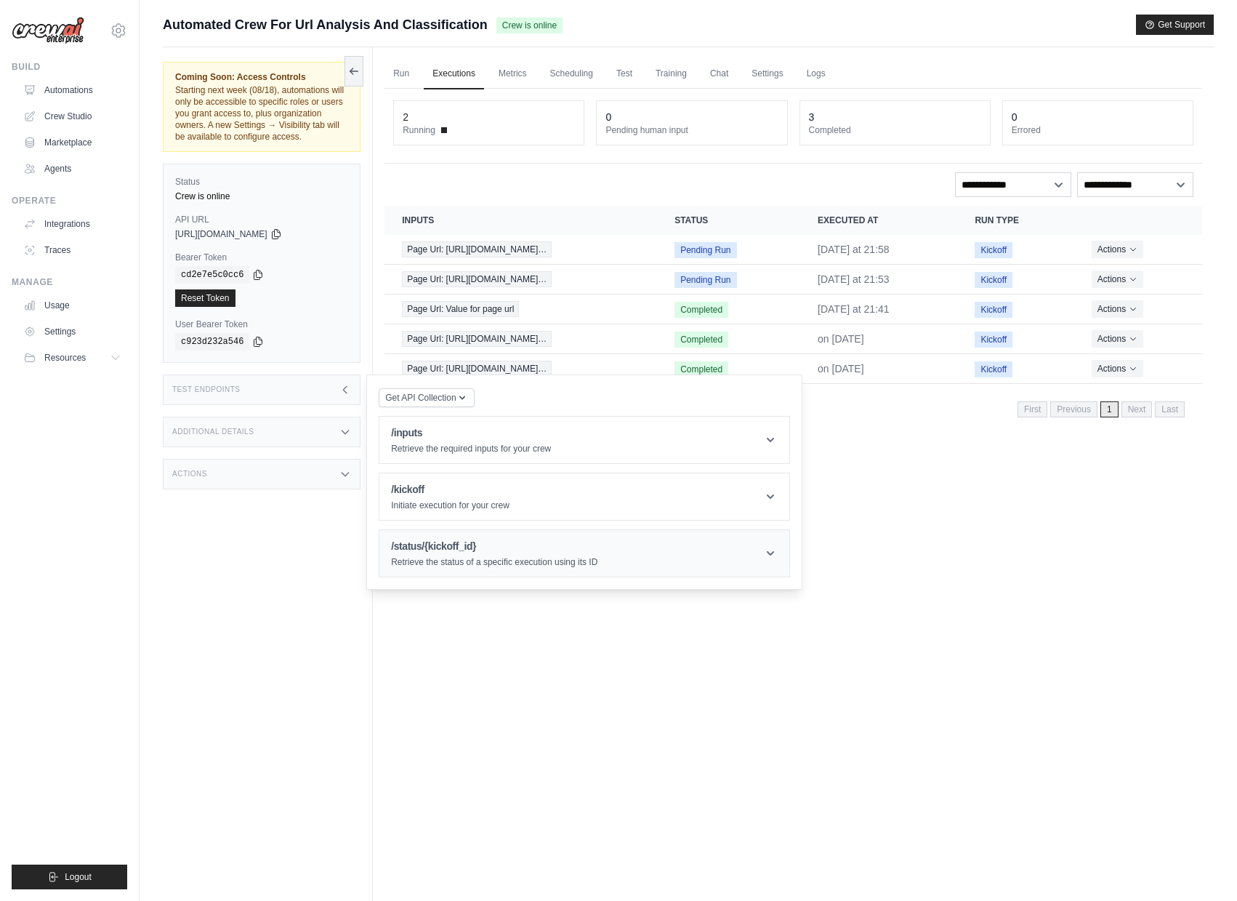
click at [451, 576] on header "/status/{kickoff_id} Retrieve the status of a specific execution using its ID" at bounding box center [584, 553] width 410 height 47
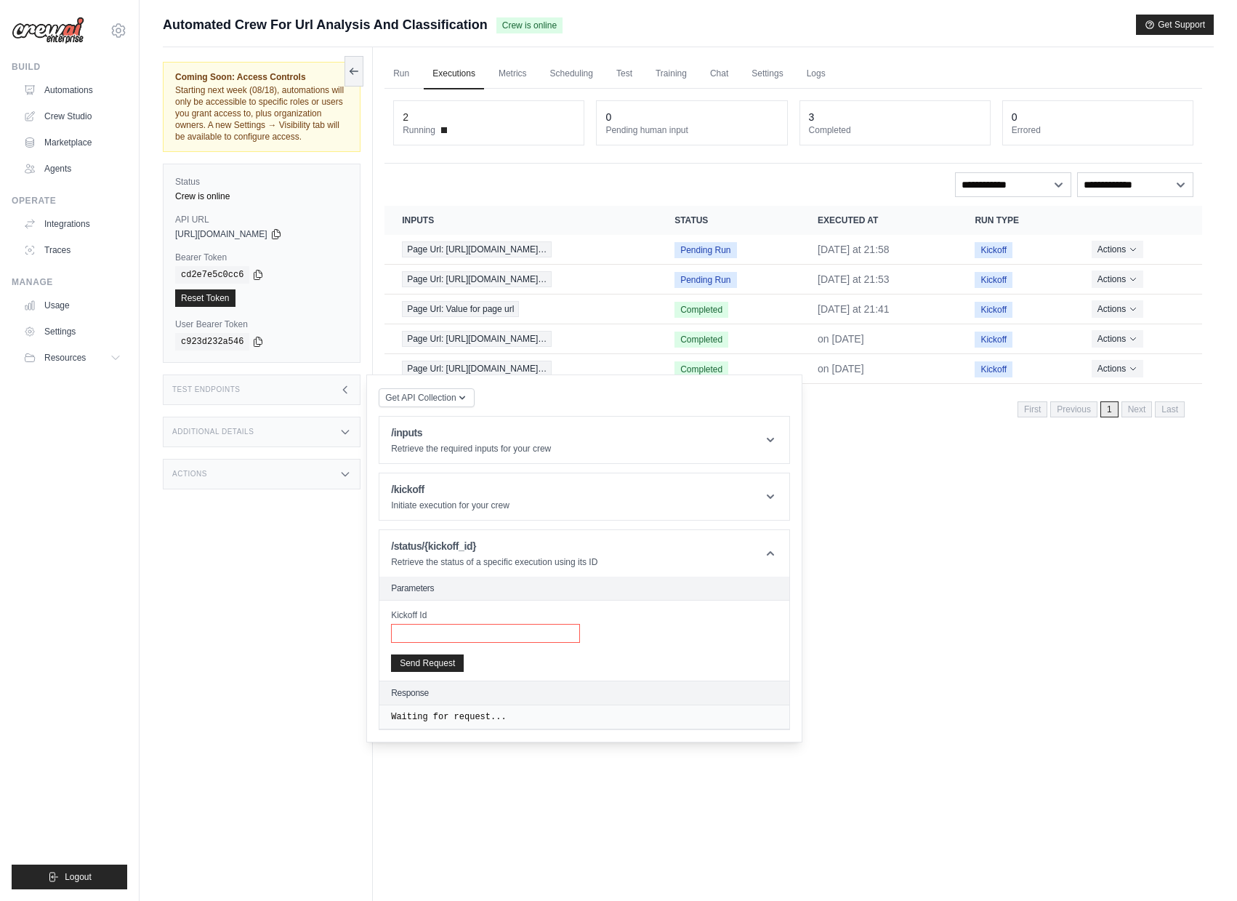
click at [470, 641] on input "Kickoff Id" at bounding box center [485, 633] width 189 height 19
paste input "**********"
type input "**********"
click at [446, 480] on div "Get API Collection Postman API Collection /inputs Retrieve the required inputs …" at bounding box center [584, 558] width 411 height 343
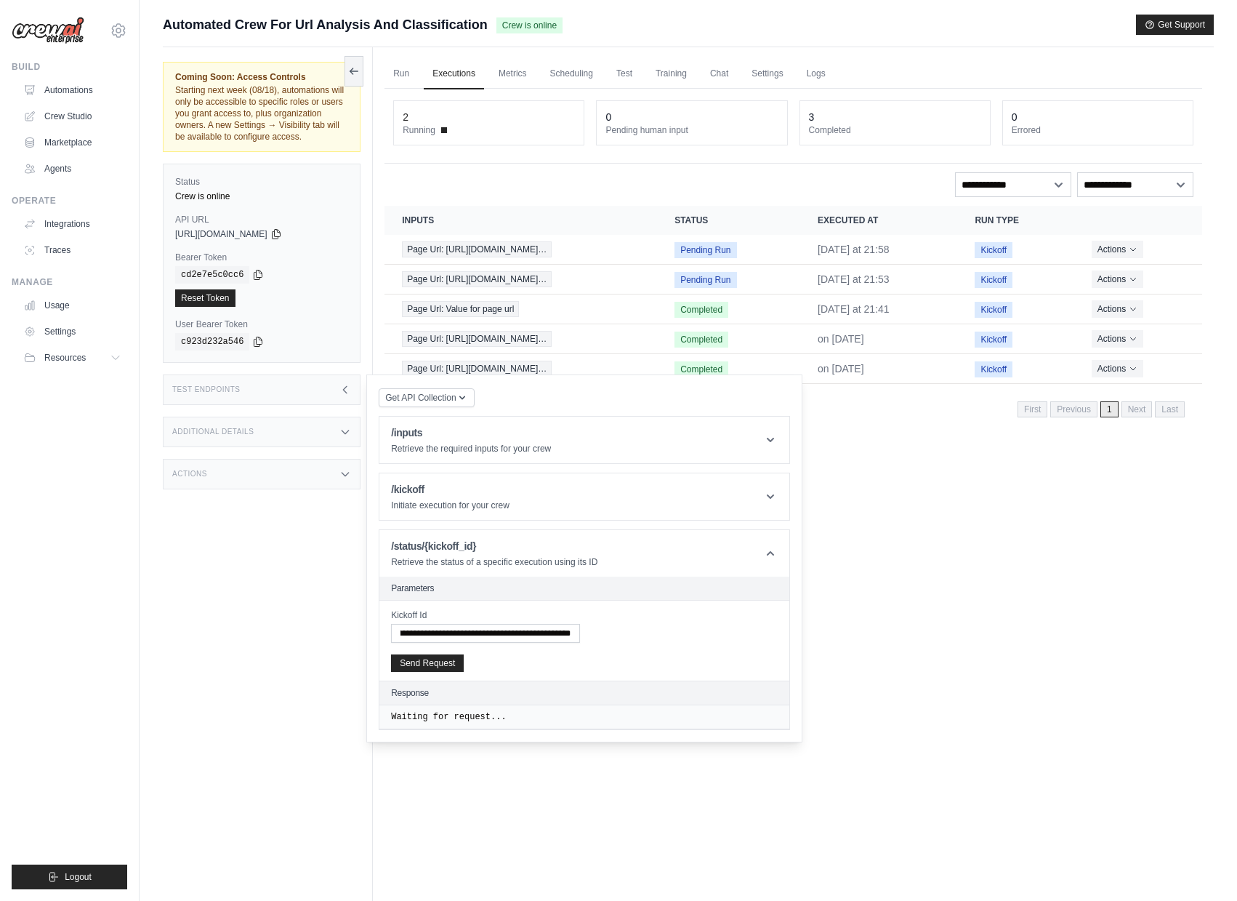
scroll to position [0, 0]
click at [449, 454] on p "Retrieve the required inputs for your crew" at bounding box center [471, 449] width 160 height 12
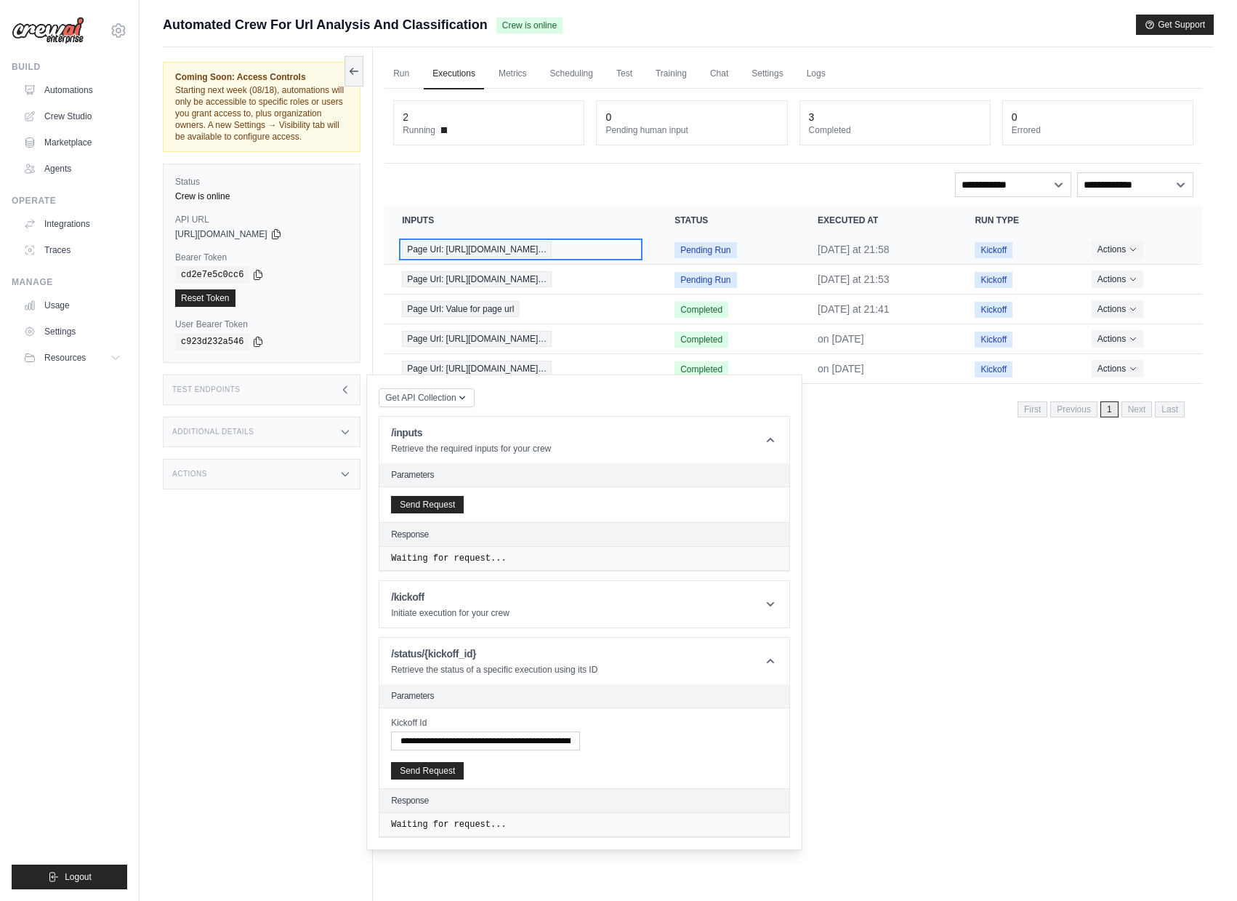
click at [640, 250] on div "Page Url: https://www.omegawatches.com/…" at bounding box center [521, 249] width 238 height 16
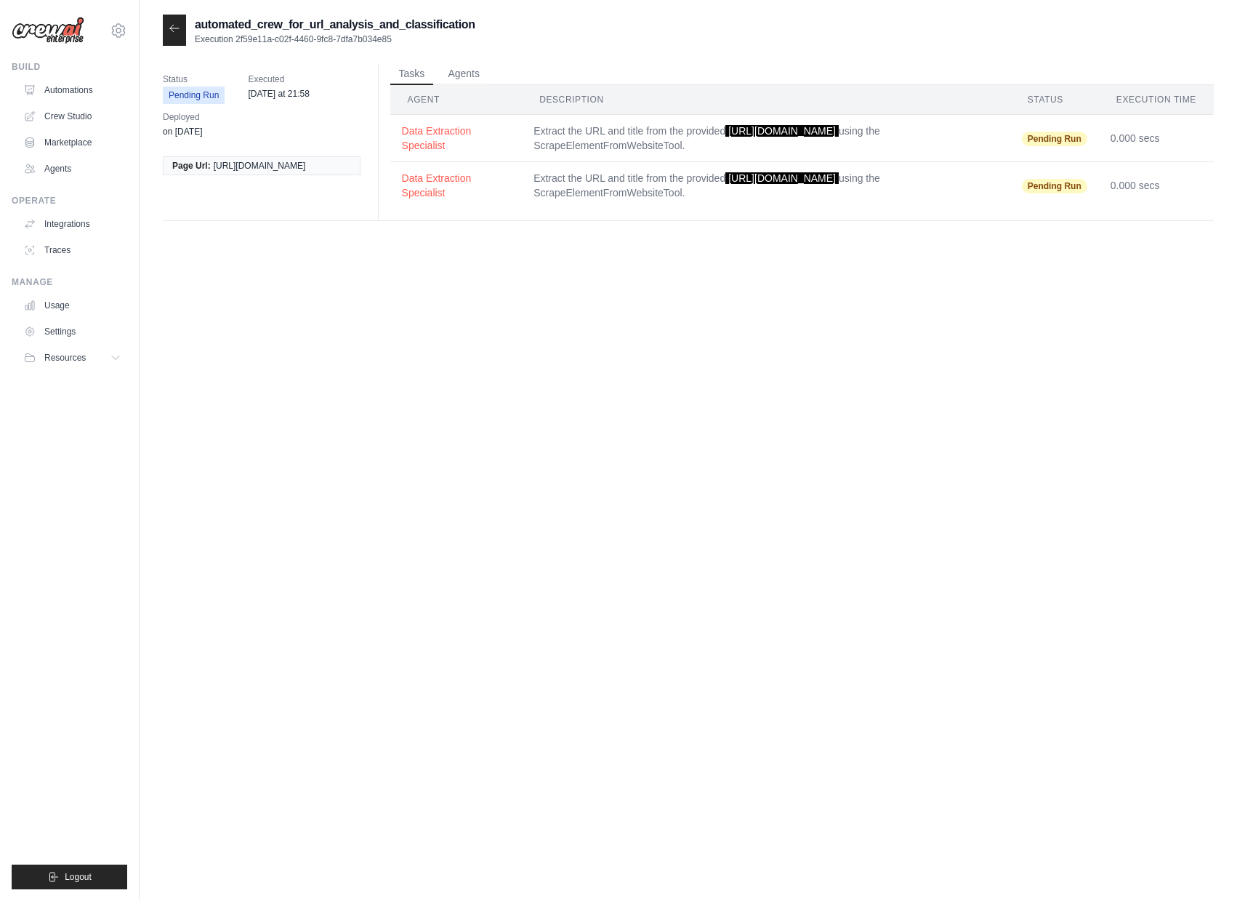
drag, startPoint x: 238, startPoint y: 38, endPoint x: 412, endPoint y: 34, distance: 174.5
click at [412, 34] on p "Execution 2f59e11a-c02f-4460-9fc8-7dfa7b034e85" at bounding box center [335, 39] width 281 height 12
copy p "2f59e11a-c02f-4460-9fc8-7dfa7b034e85"
click at [174, 23] on icon at bounding box center [175, 29] width 12 height 12
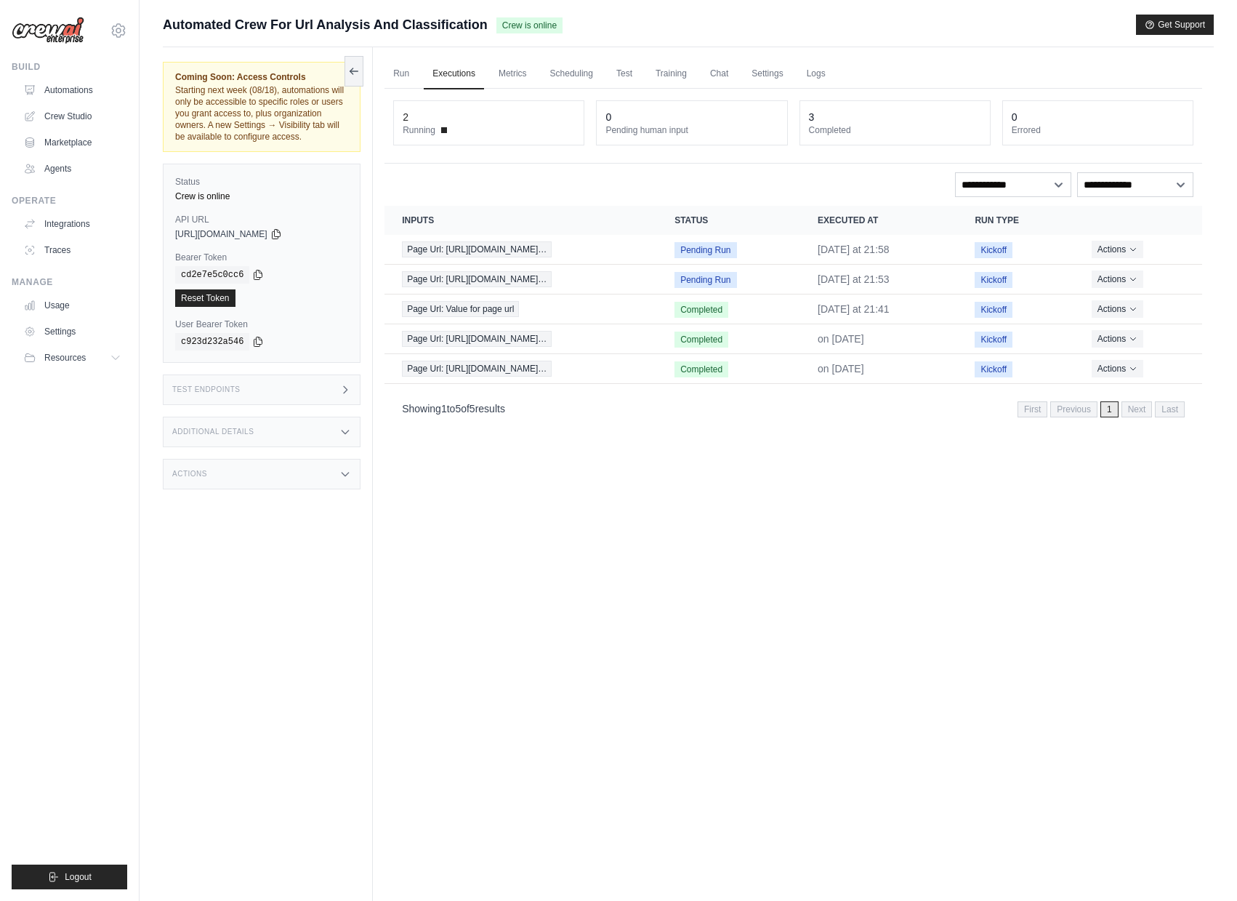
click at [316, 396] on div "Test Endpoints" at bounding box center [262, 389] width 198 height 31
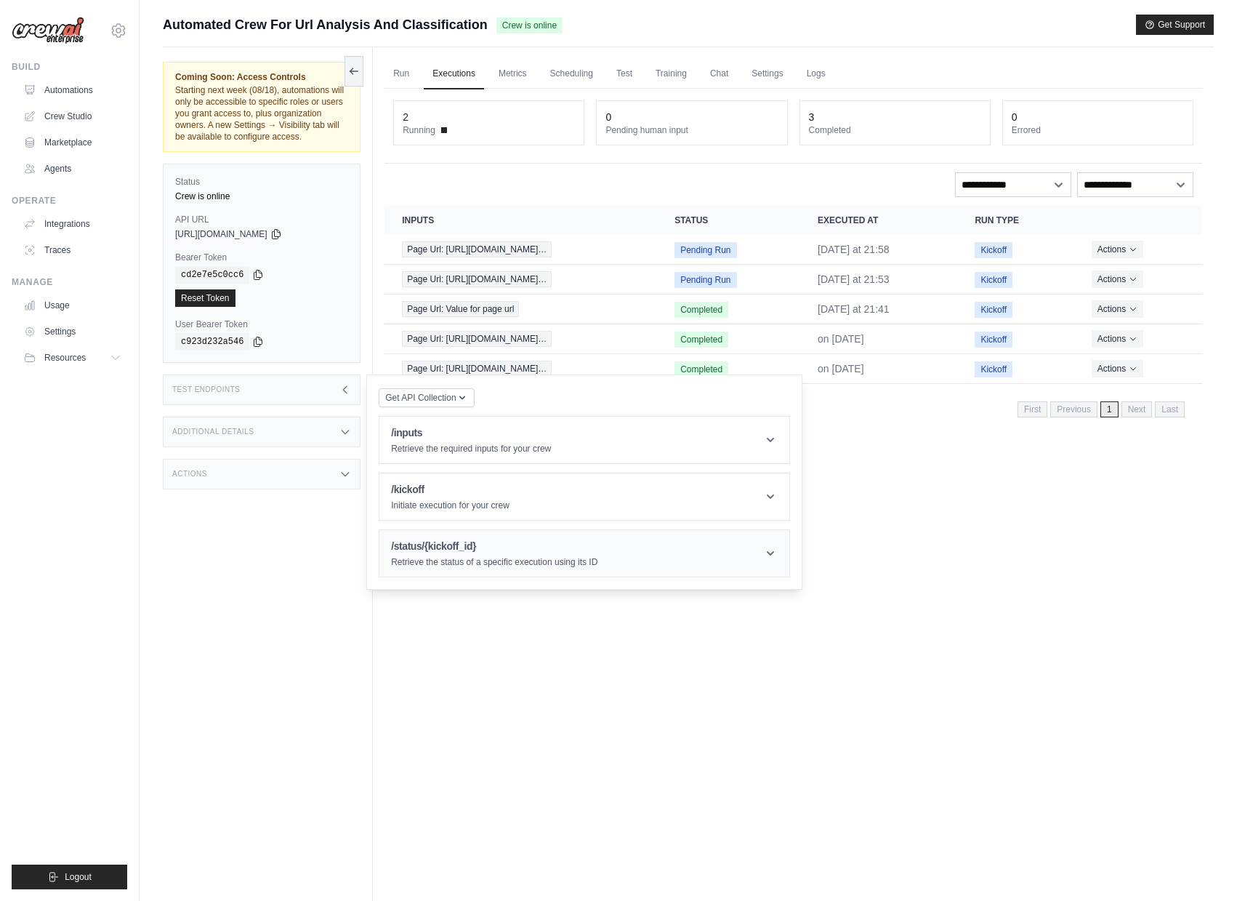
click at [475, 568] on p "Retrieve the status of a specific execution using its ID" at bounding box center [494, 562] width 206 height 12
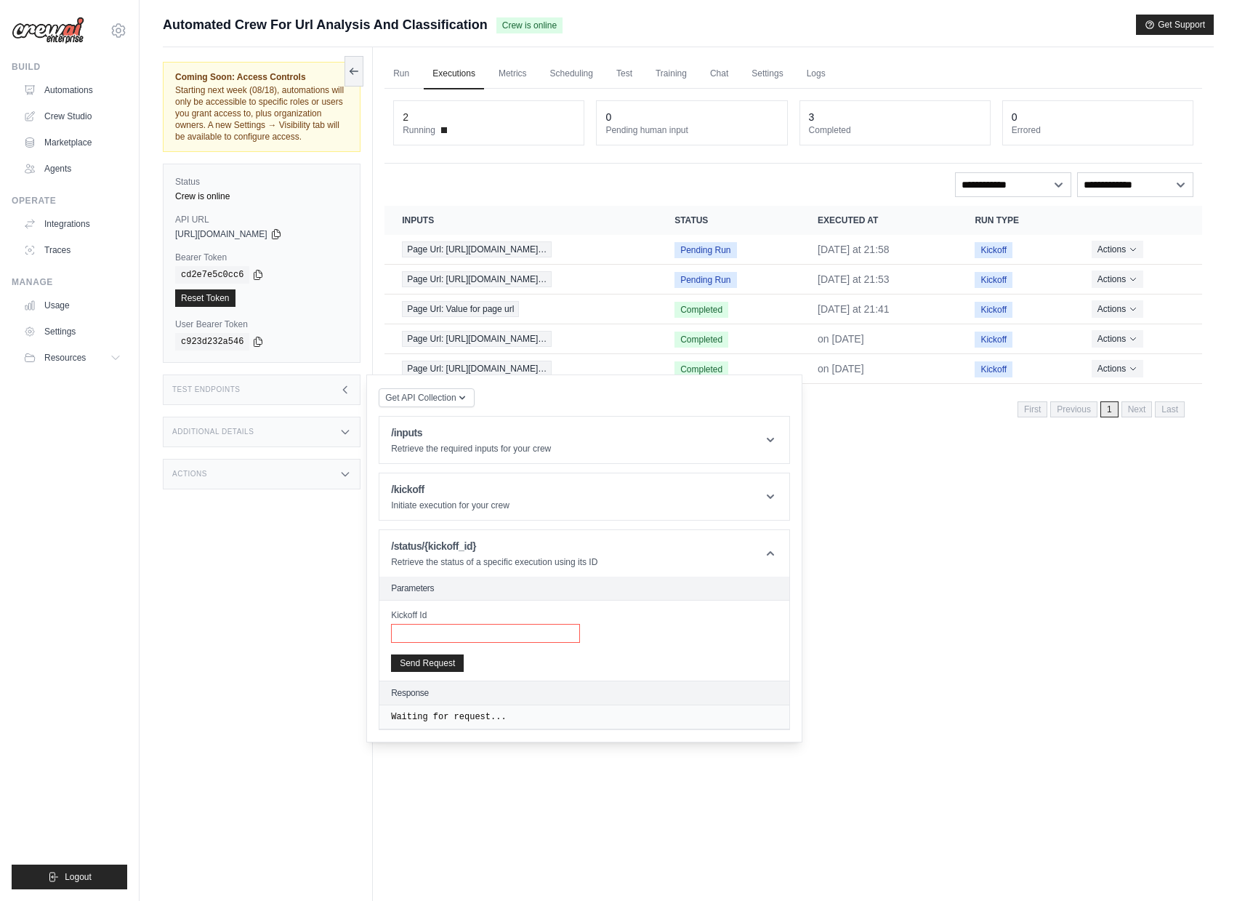
click at [443, 642] on input "Kickoff Id" at bounding box center [485, 633] width 189 height 19
paste input "**********"
type input "**********"
click at [443, 671] on button "Send Request" at bounding box center [427, 662] width 73 height 17
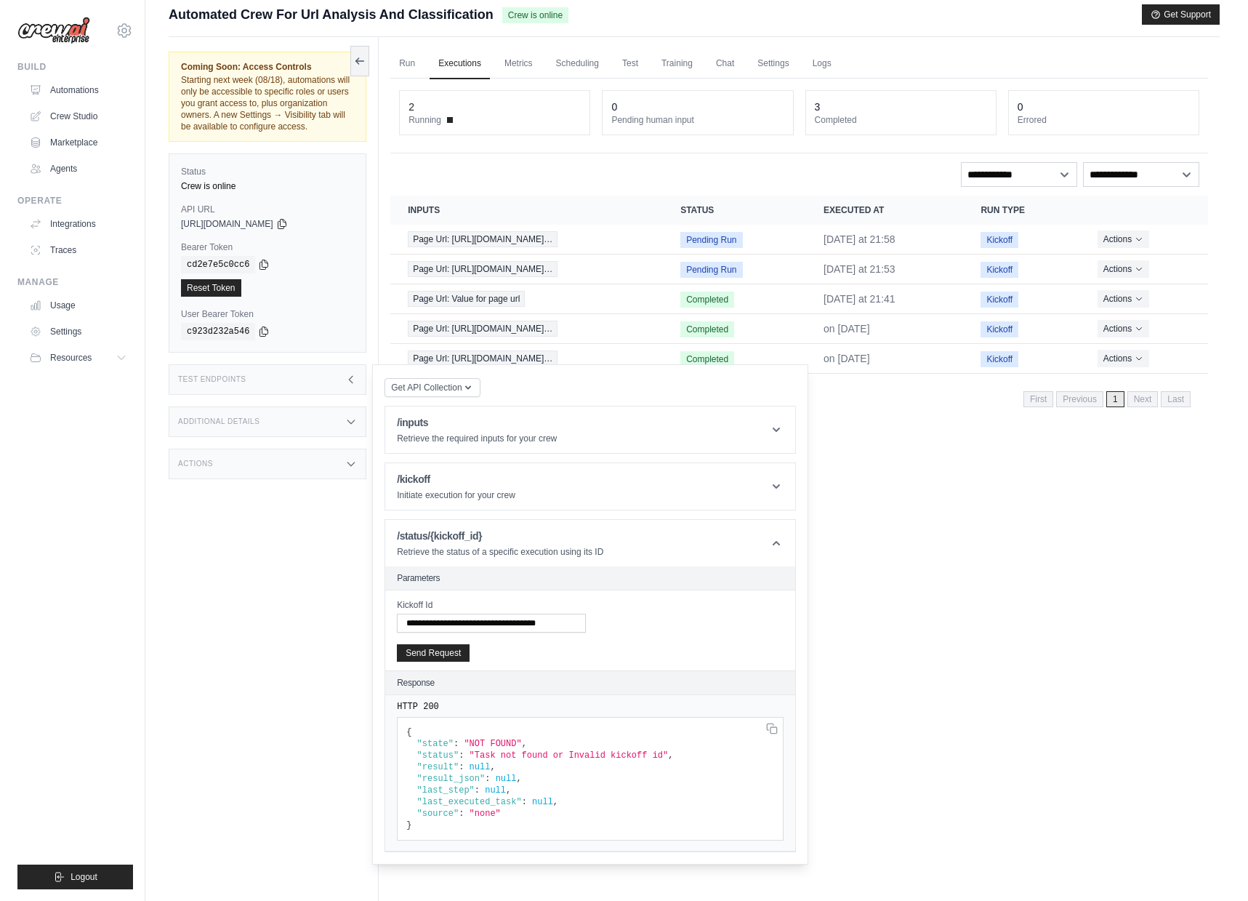
scroll to position [0, 0]
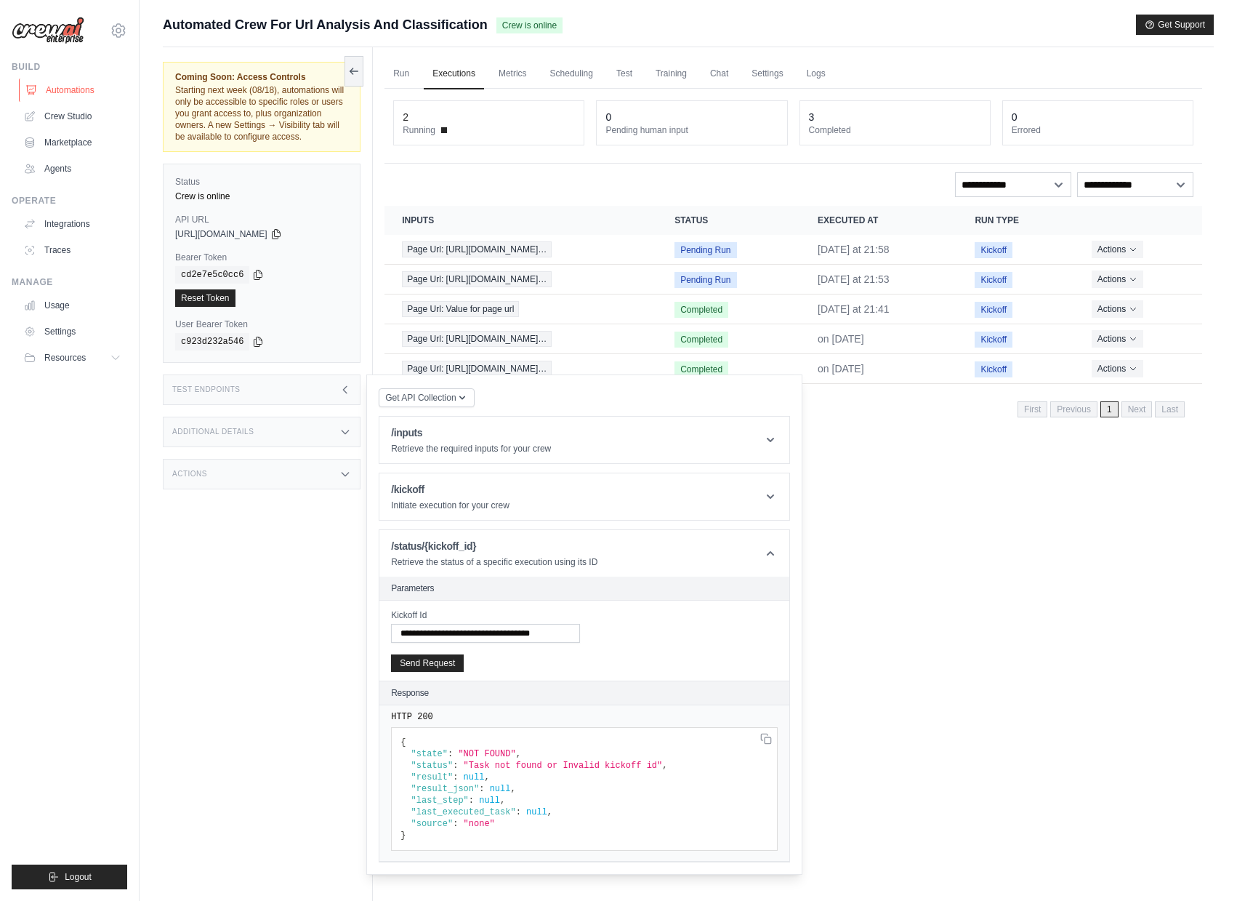
click at [33, 94] on icon at bounding box center [31, 90] width 9 height 9
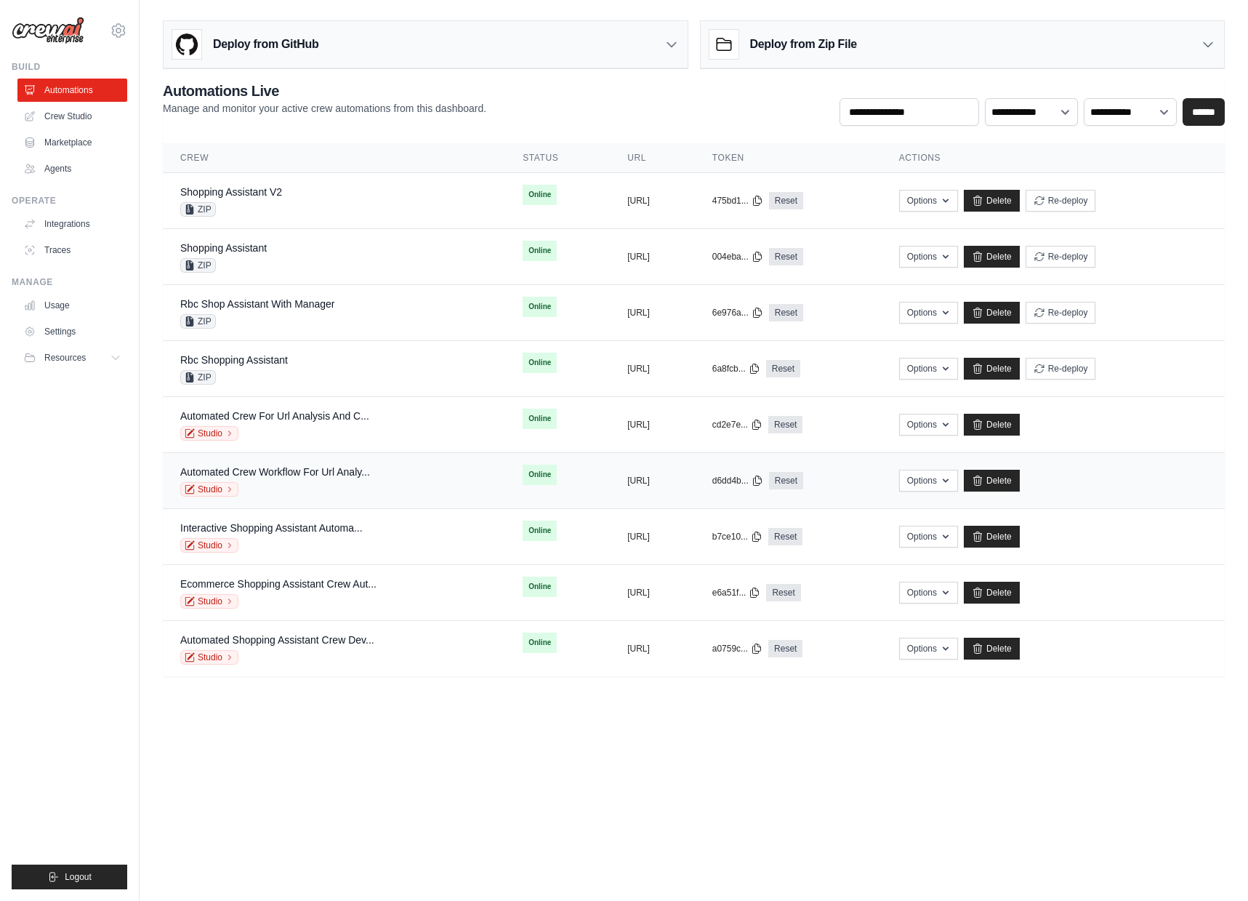
click at [359, 493] on div "Studio" at bounding box center [275, 489] width 190 height 15
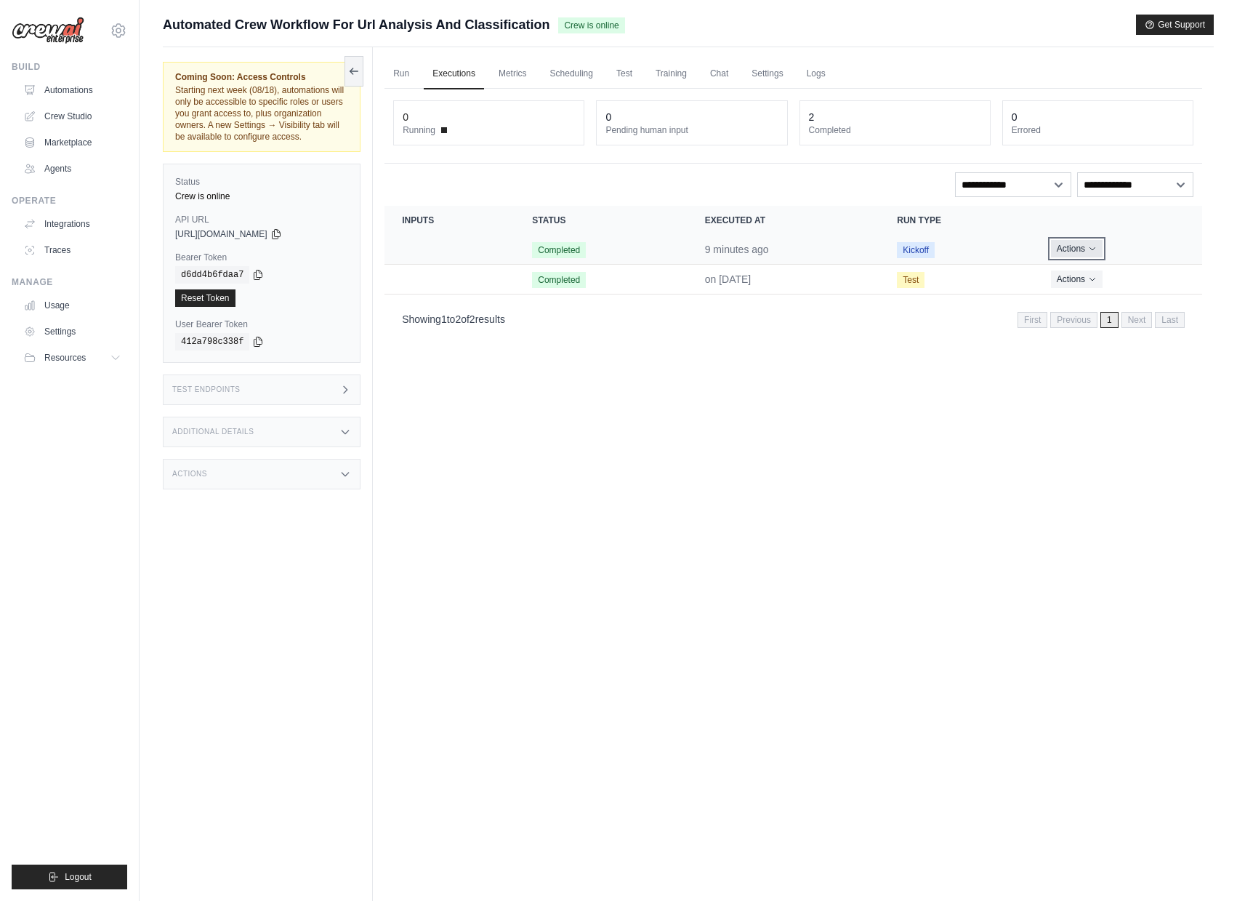
click at [1068, 249] on button "Actions" at bounding box center [1077, 248] width 52 height 17
click at [1115, 268] on link "View Details" at bounding box center [1138, 275] width 93 height 23
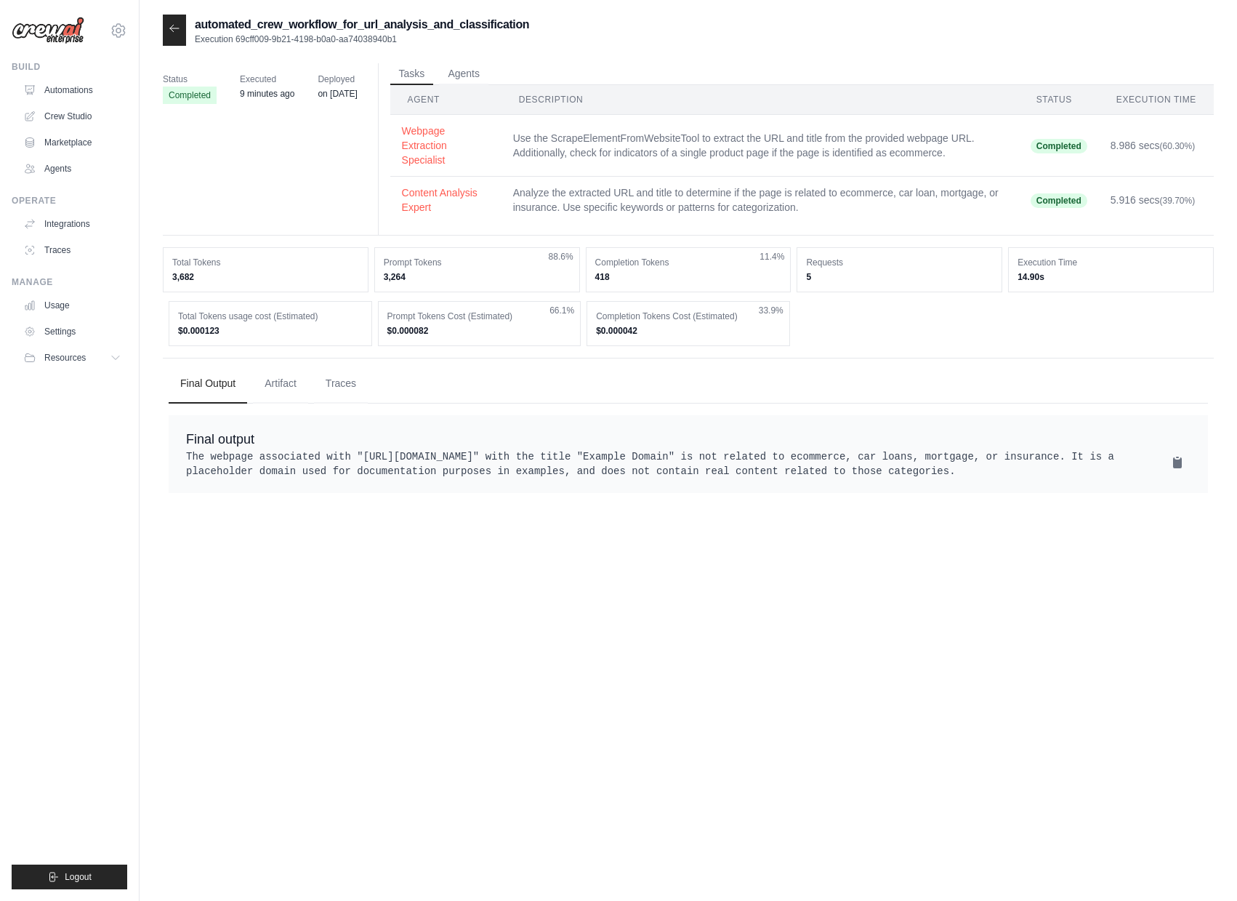
drag, startPoint x: 420, startPoint y: 36, endPoint x: 237, endPoint y: 36, distance: 183.2
click at [237, 36] on p "Execution 69cff009-9b21-4198-b0a0-aa74038940b1" at bounding box center [362, 39] width 334 height 12
copy p "69cff009-9b21-4198-b0a0-aa74038940b1"
click at [56, 87] on link "Automations" at bounding box center [74, 90] width 110 height 23
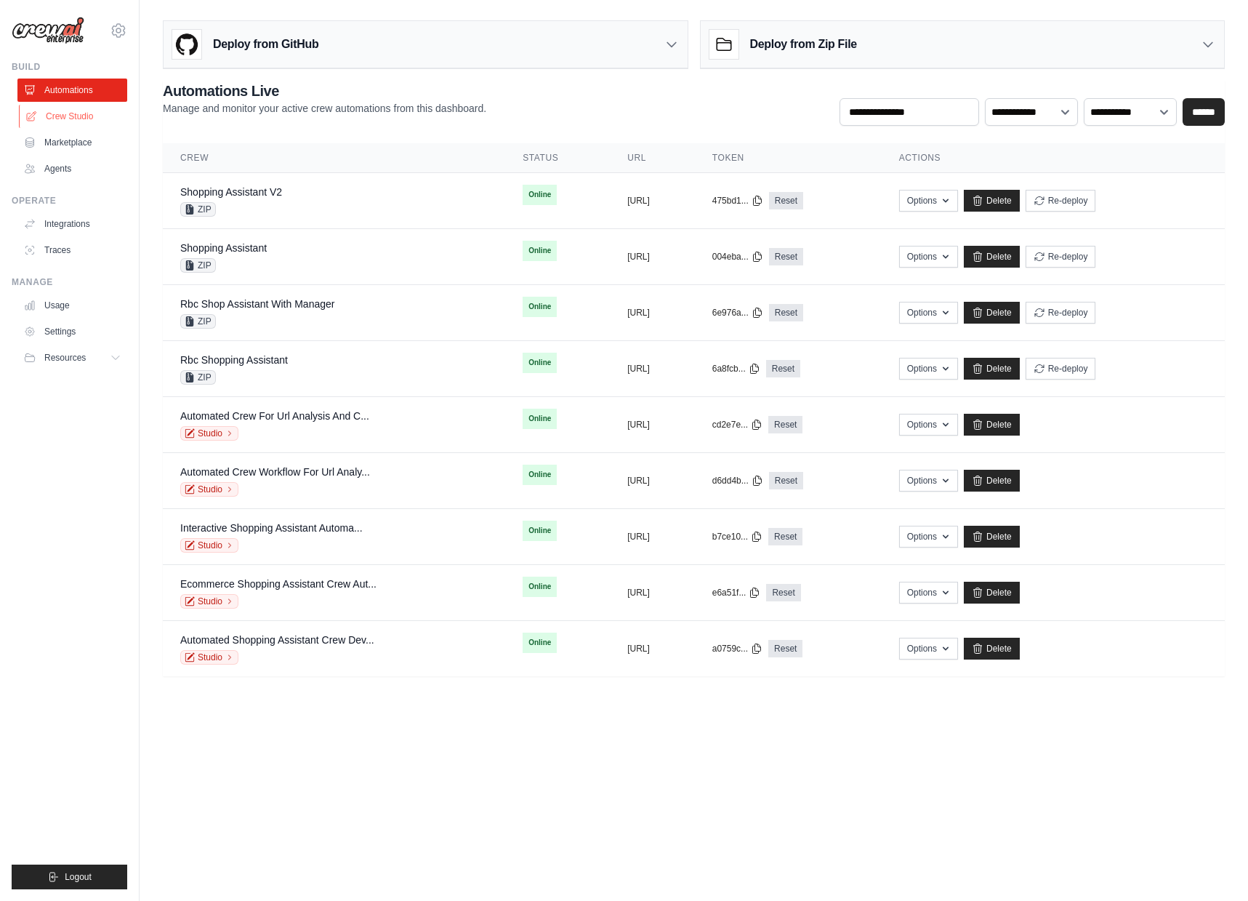
click at [54, 116] on link "Crew Studio" at bounding box center [74, 116] width 110 height 23
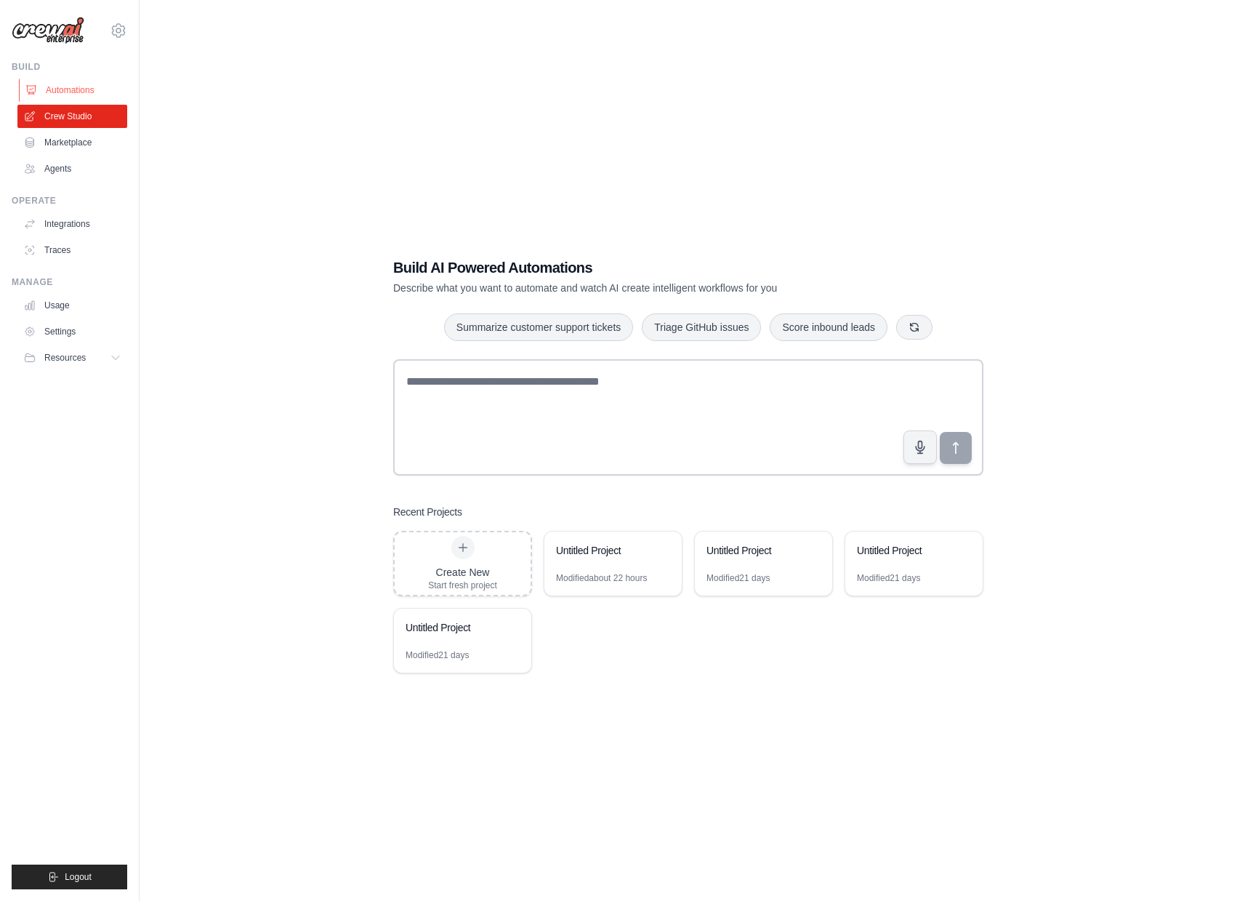
click at [58, 91] on link "Automations" at bounding box center [74, 90] width 110 height 23
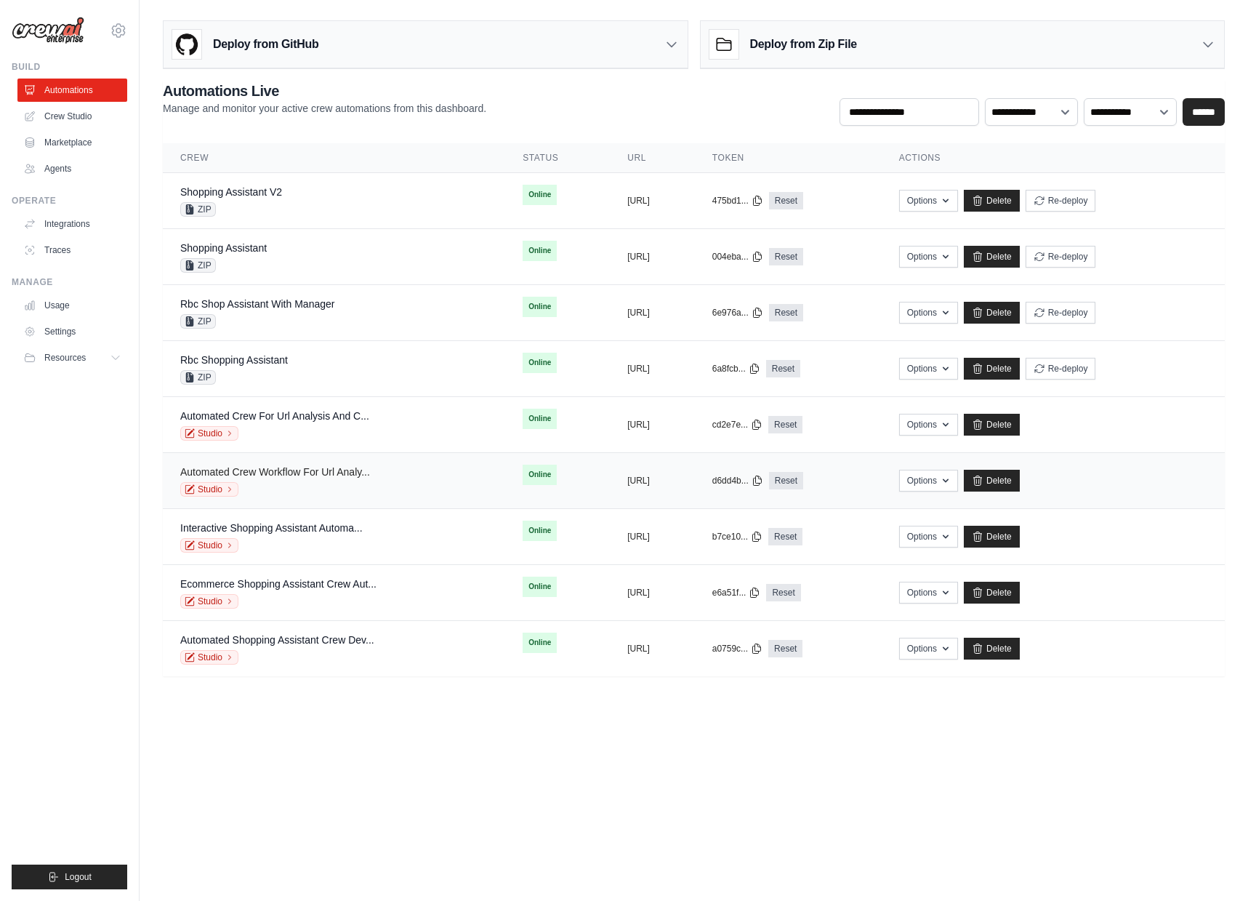
click at [330, 477] on link "Automated Crew Workflow For Url Analy..." at bounding box center [275, 472] width 190 height 12
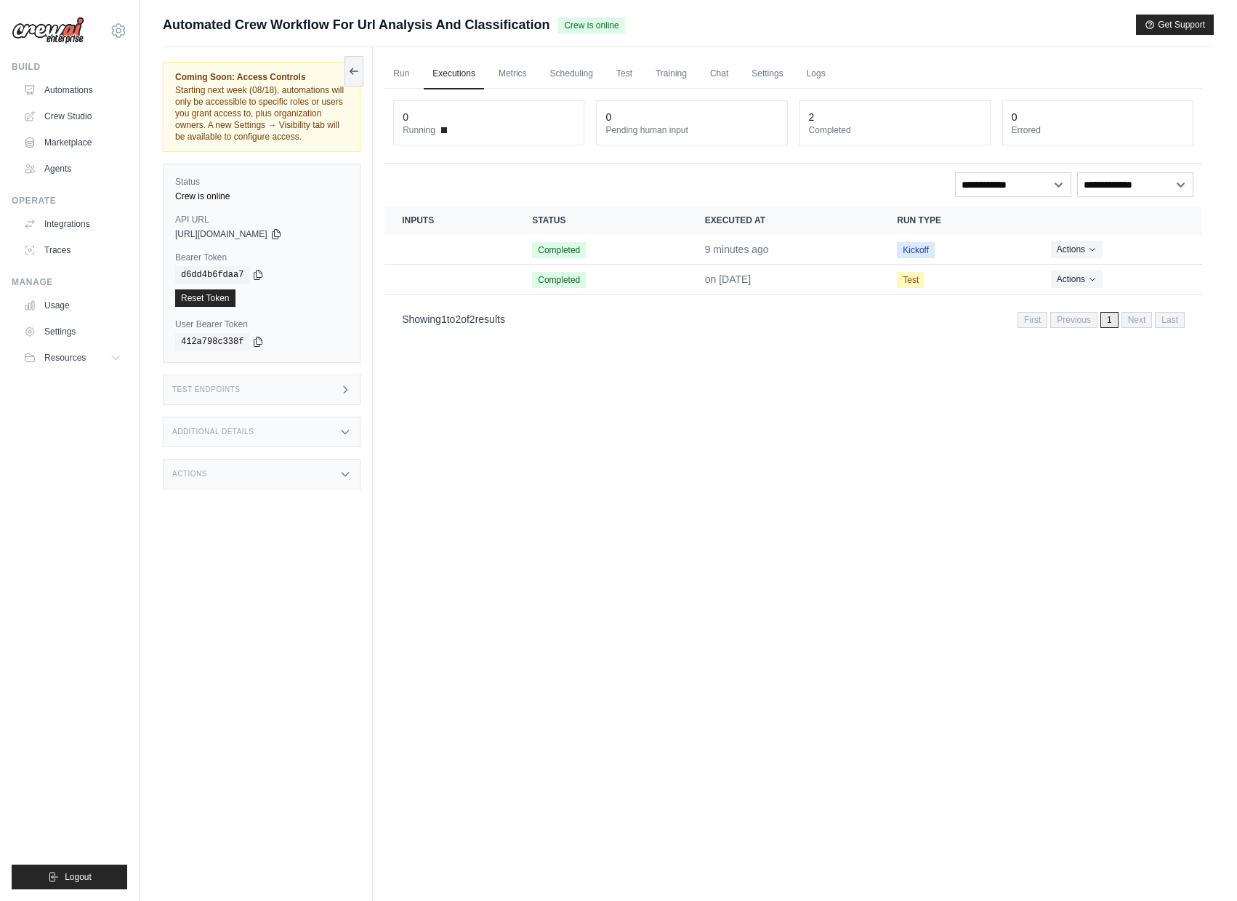
click at [307, 405] on div "Test Endpoints" at bounding box center [262, 389] width 198 height 31
click at [307, 401] on div "Test Endpoints" at bounding box center [262, 389] width 198 height 31
click at [305, 391] on div "Test Endpoints" at bounding box center [262, 389] width 198 height 31
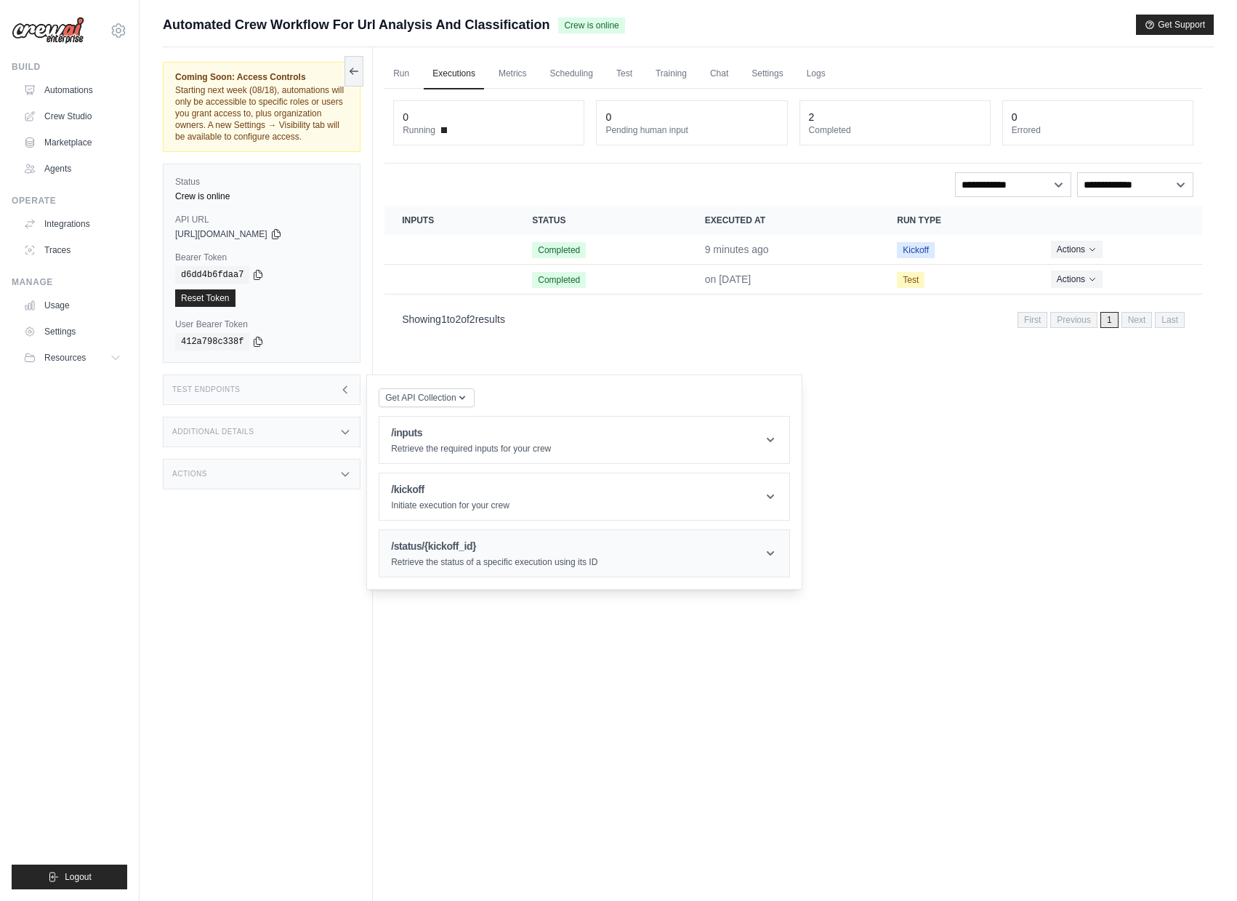
click at [451, 545] on header "/status/{kickoff_id} Retrieve the status of a specific execution using its ID" at bounding box center [584, 553] width 410 height 47
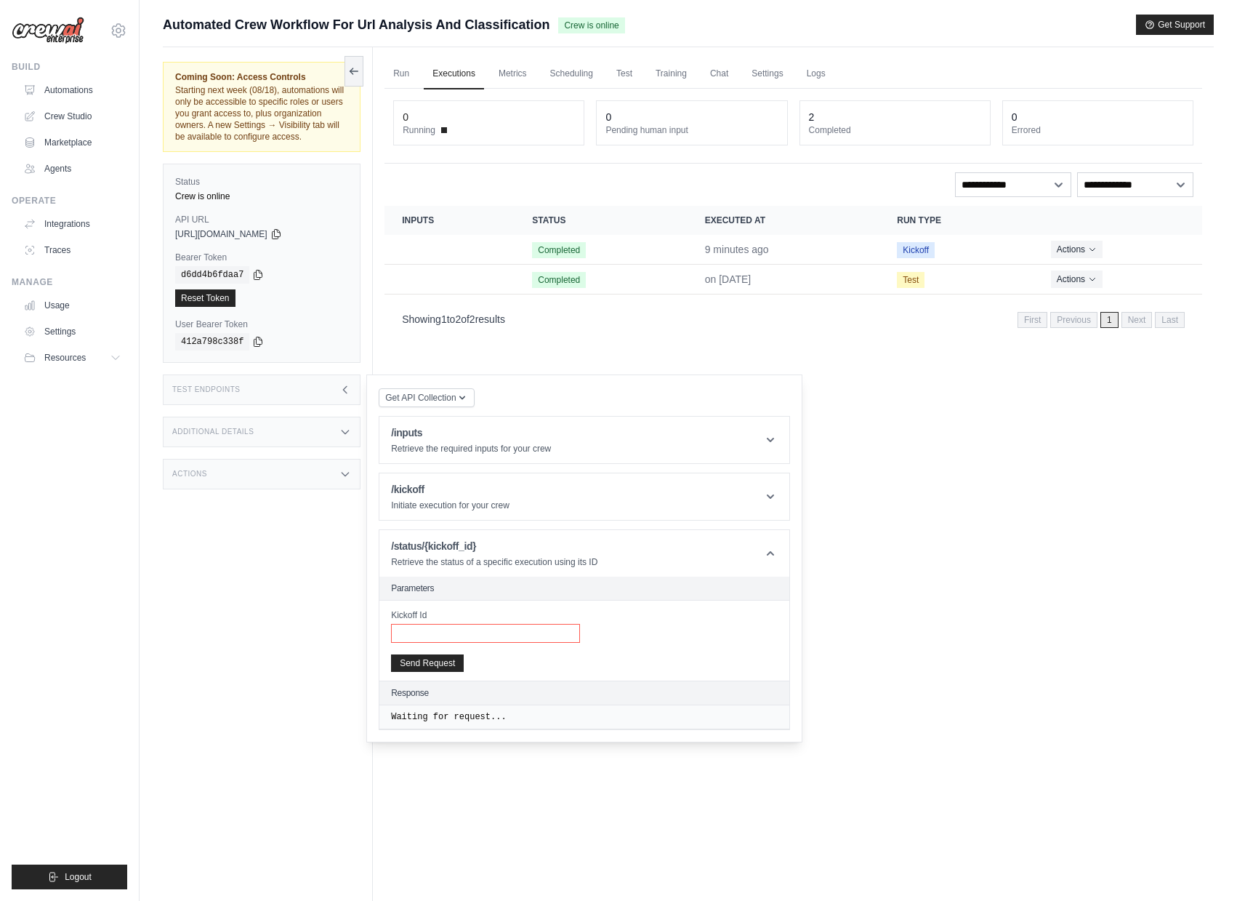
click at [464, 637] on input "Kickoff Id" at bounding box center [485, 633] width 189 height 19
paste input "**********"
type input "**********"
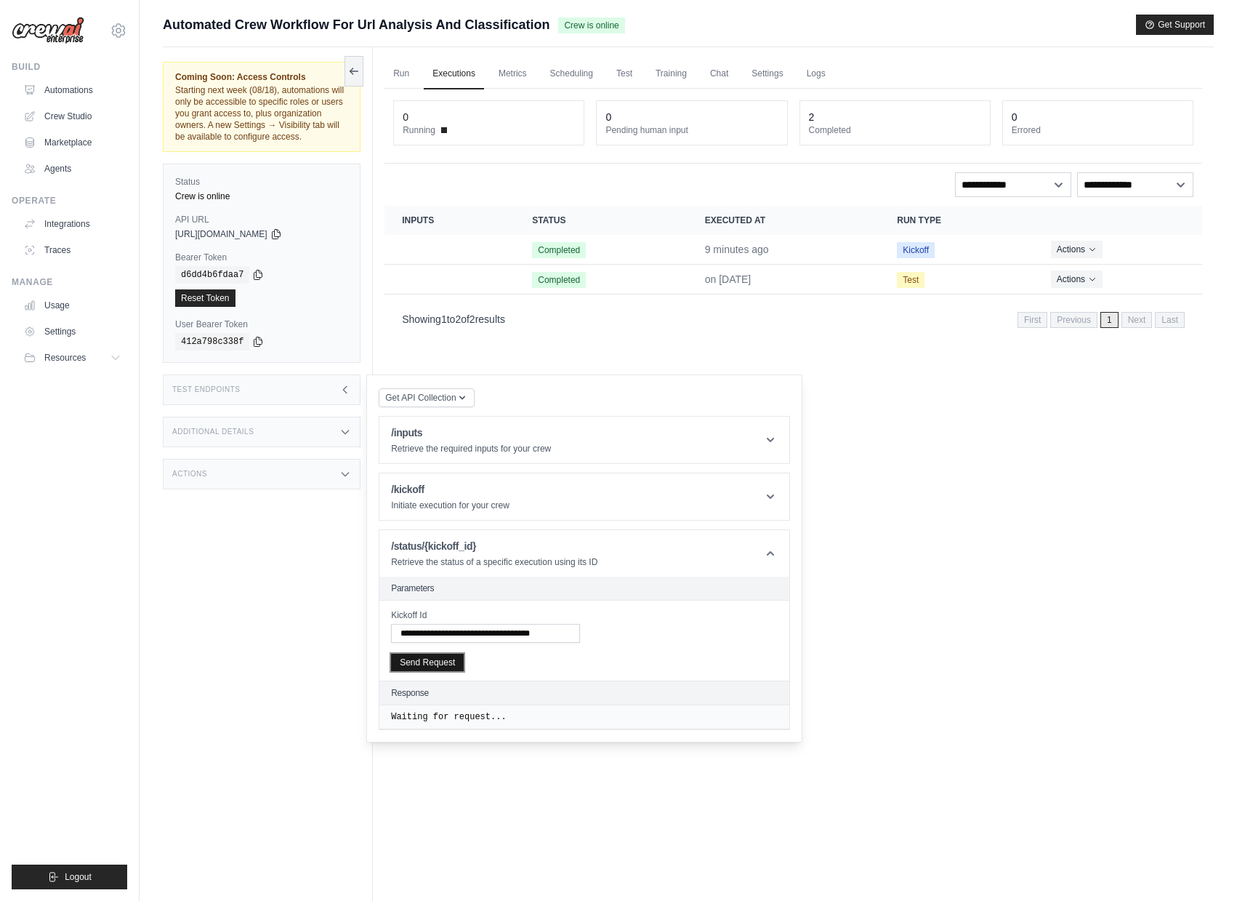
click at [454, 668] on button "Send Request" at bounding box center [427, 662] width 73 height 17
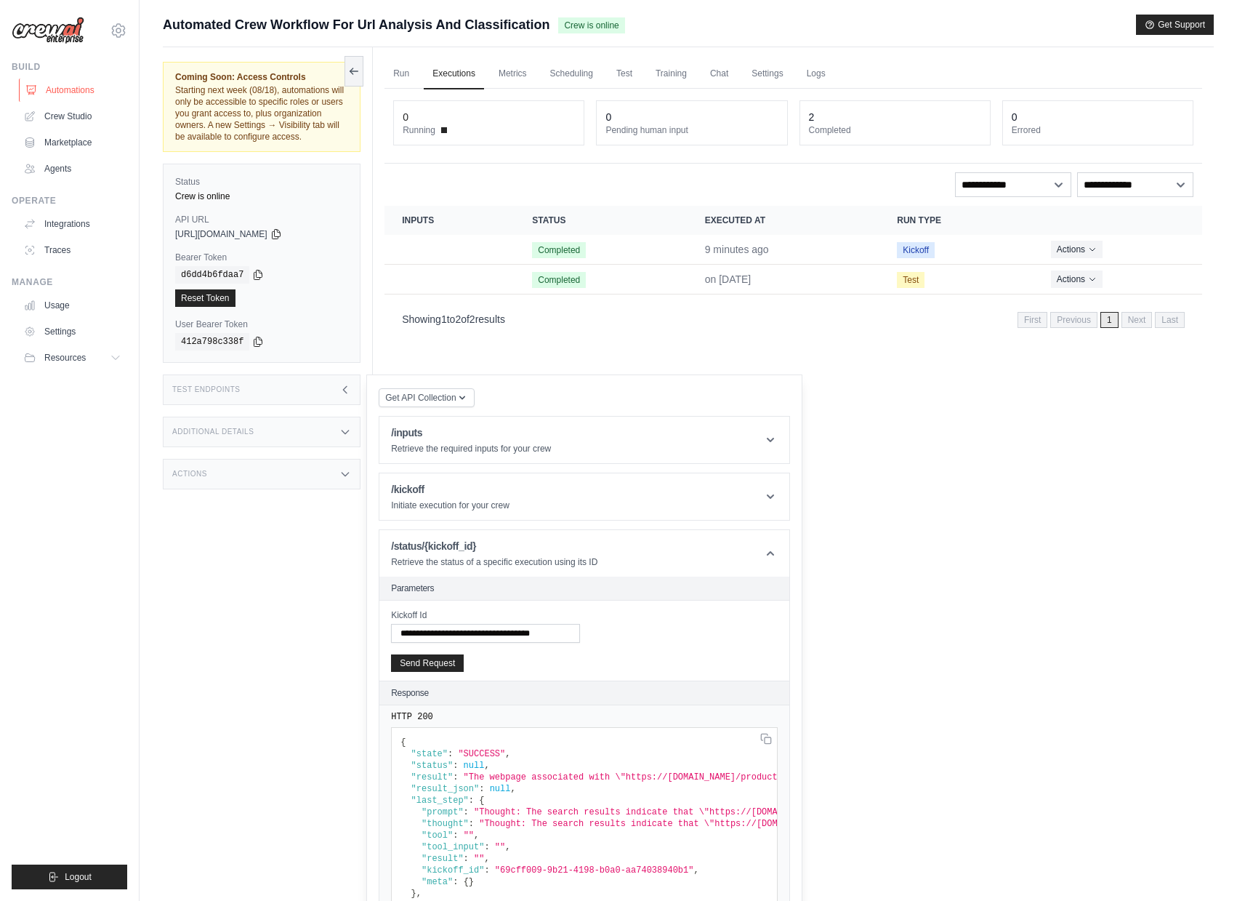
click at [31, 92] on icon at bounding box center [31, 90] width 12 height 12
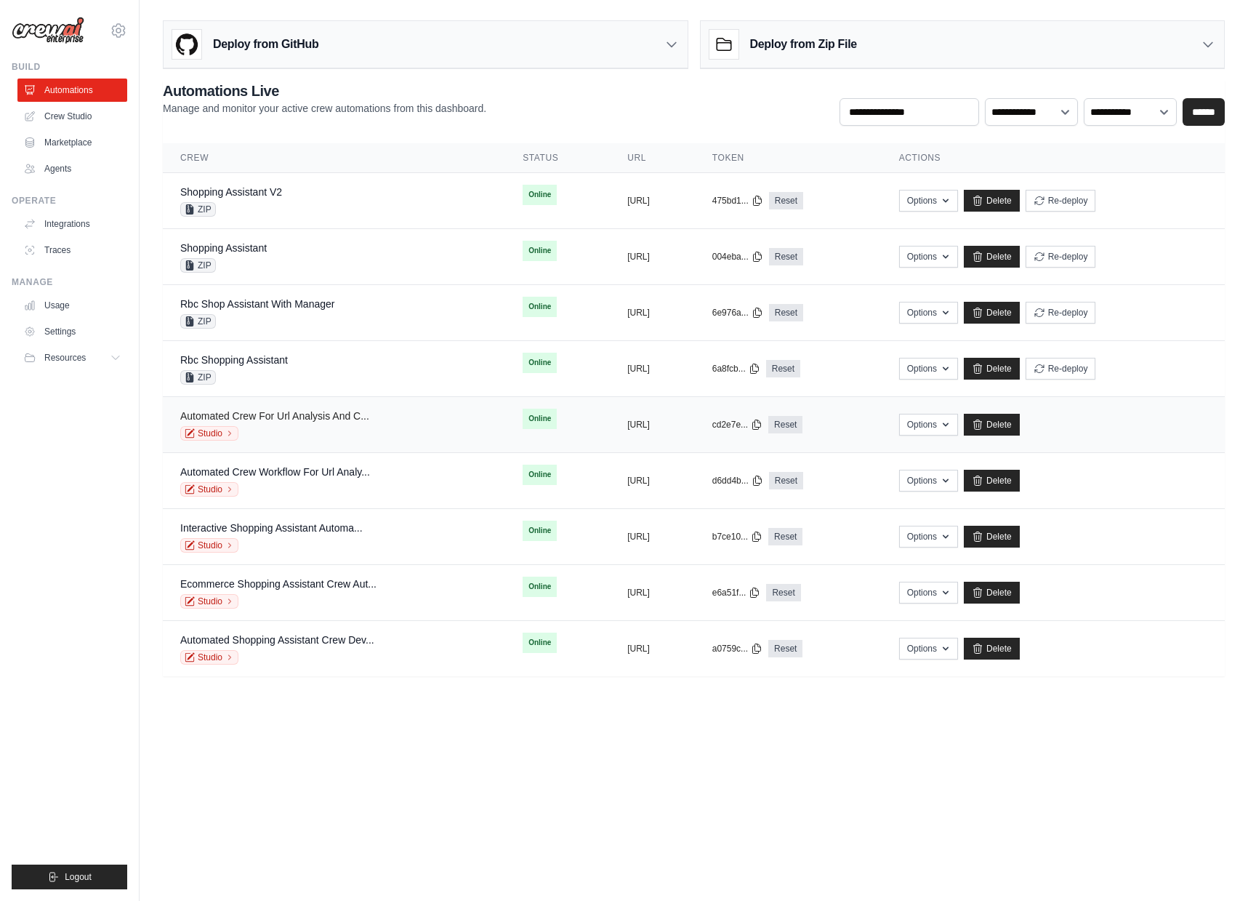
click at [320, 413] on link "Automated Crew For Url Analysis And C..." at bounding box center [274, 416] width 189 height 12
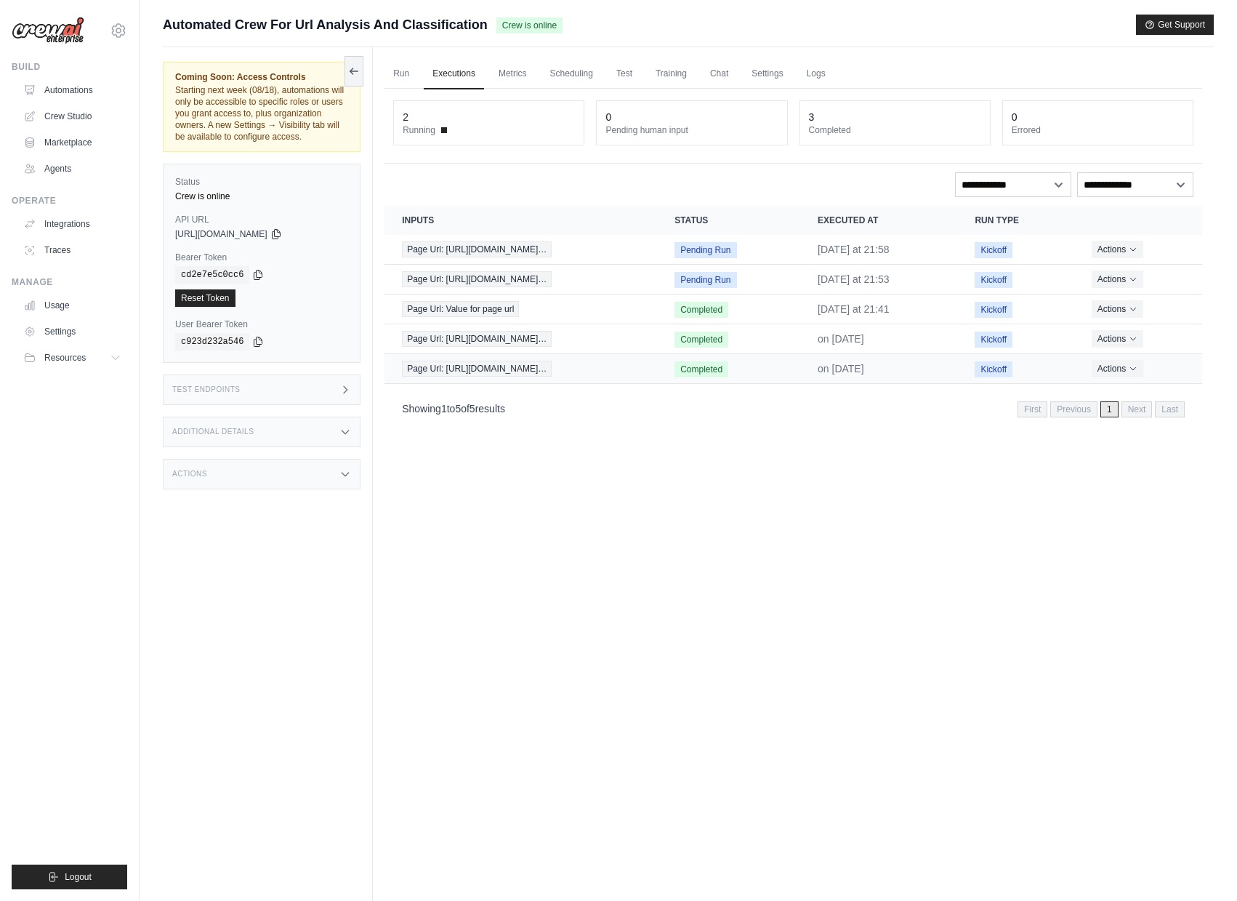
click at [657, 371] on td "Page Url: [URL][DOMAIN_NAME]…" at bounding box center [521, 369] width 273 height 30
click at [552, 372] on span "Page Url: [URL][DOMAIN_NAME]…" at bounding box center [477, 369] width 150 height 16
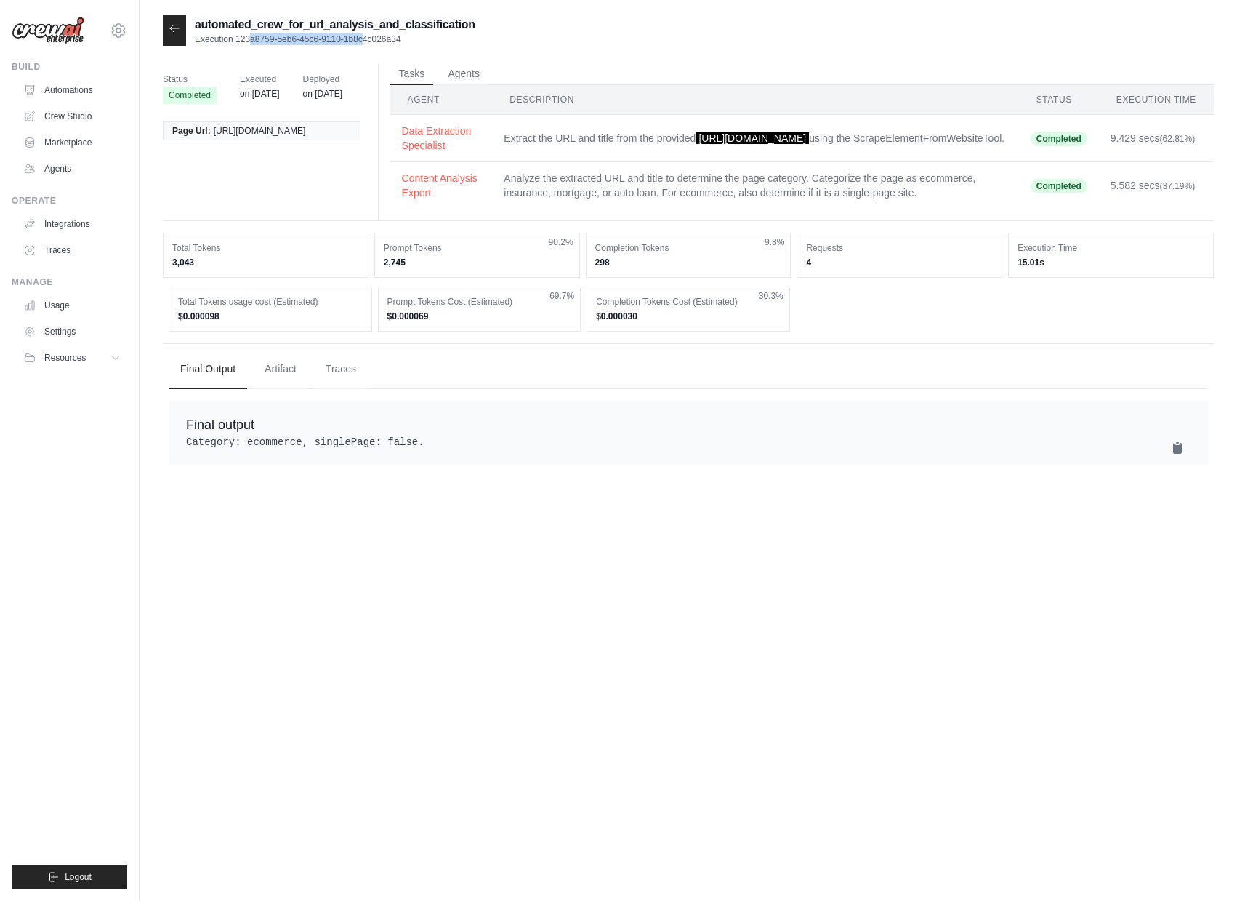
drag, startPoint x: 240, startPoint y: 36, endPoint x: 367, endPoint y: 36, distance: 127.2
click at [366, 36] on p "Execution 123a8759-5eb6-45c6-9110-1b8c4c026a34" at bounding box center [335, 39] width 281 height 12
drag, startPoint x: 441, startPoint y: 33, endPoint x: 252, endPoint y: 44, distance: 189.3
click at [252, 44] on p "Execution 123a8759-5eb6-45c6-9110-1b8c4c026a34" at bounding box center [335, 39] width 281 height 12
drag, startPoint x: 424, startPoint y: 41, endPoint x: 239, endPoint y: 39, distance: 184.7
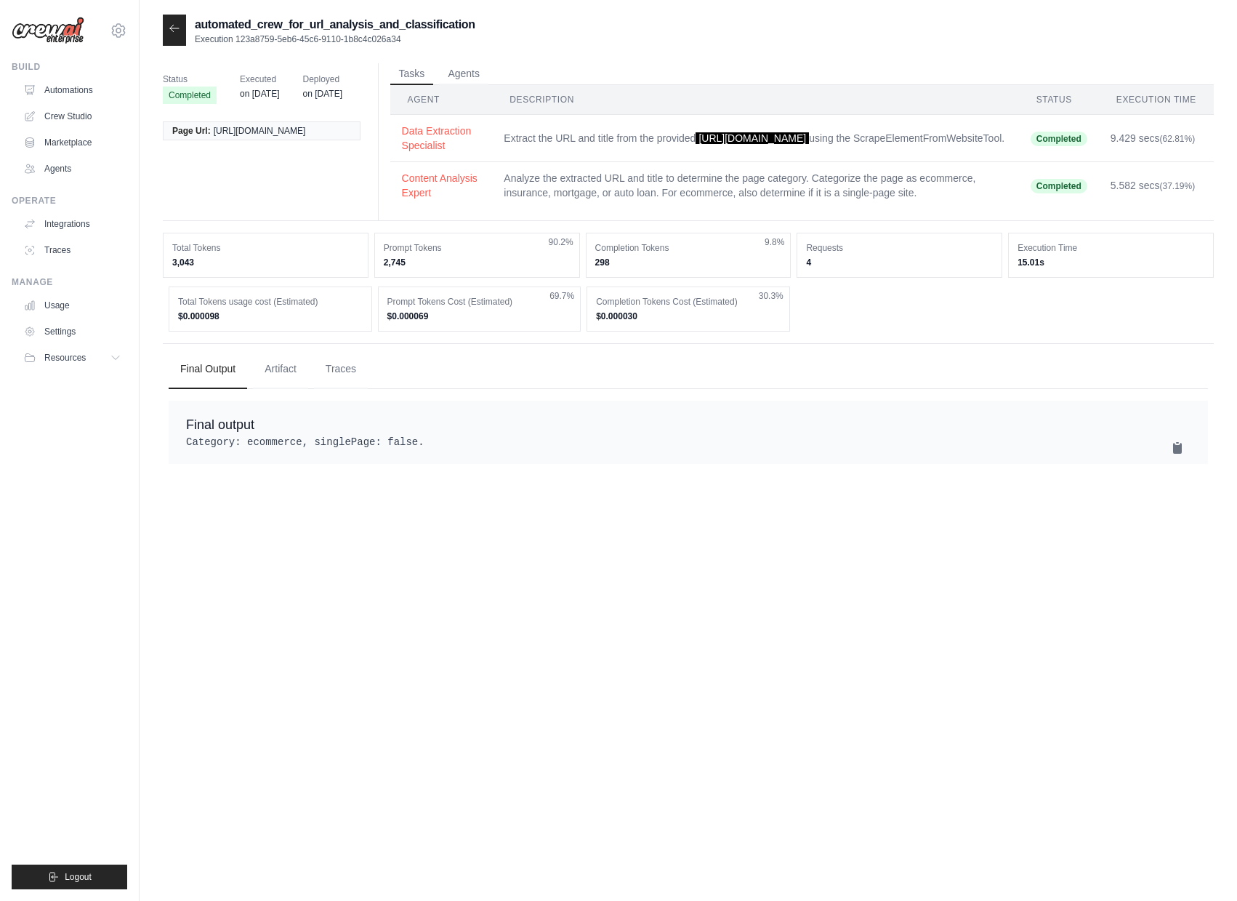
click at [239, 39] on p "Execution 123a8759-5eb6-45c6-9110-1b8c4c026a34" at bounding box center [335, 39] width 281 height 12
copy p "123a8759-5eb6-45c6-9110-1b8c4c026a34"
click at [95, 81] on link "Automations" at bounding box center [74, 90] width 110 height 23
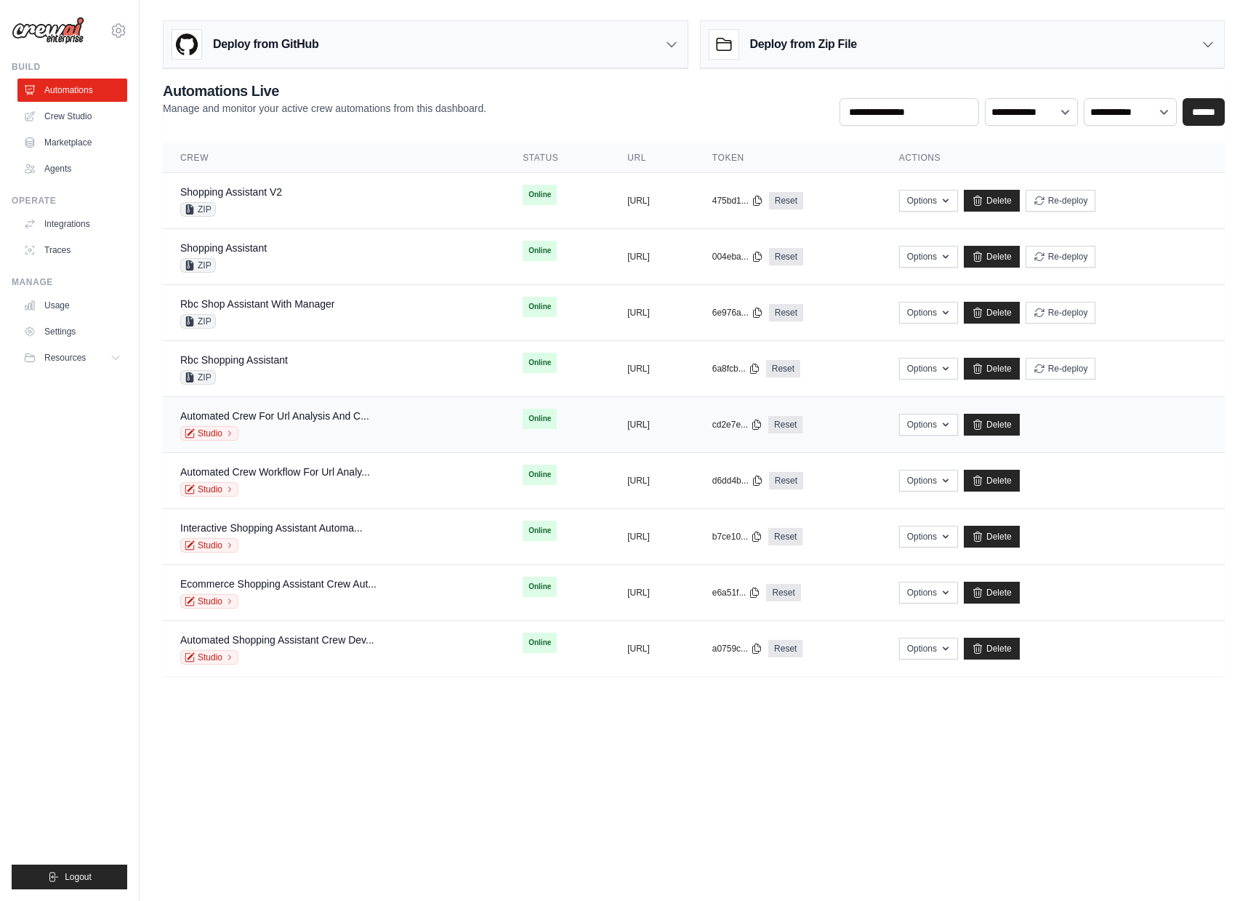
click at [328, 434] on div "Studio" at bounding box center [274, 433] width 189 height 15
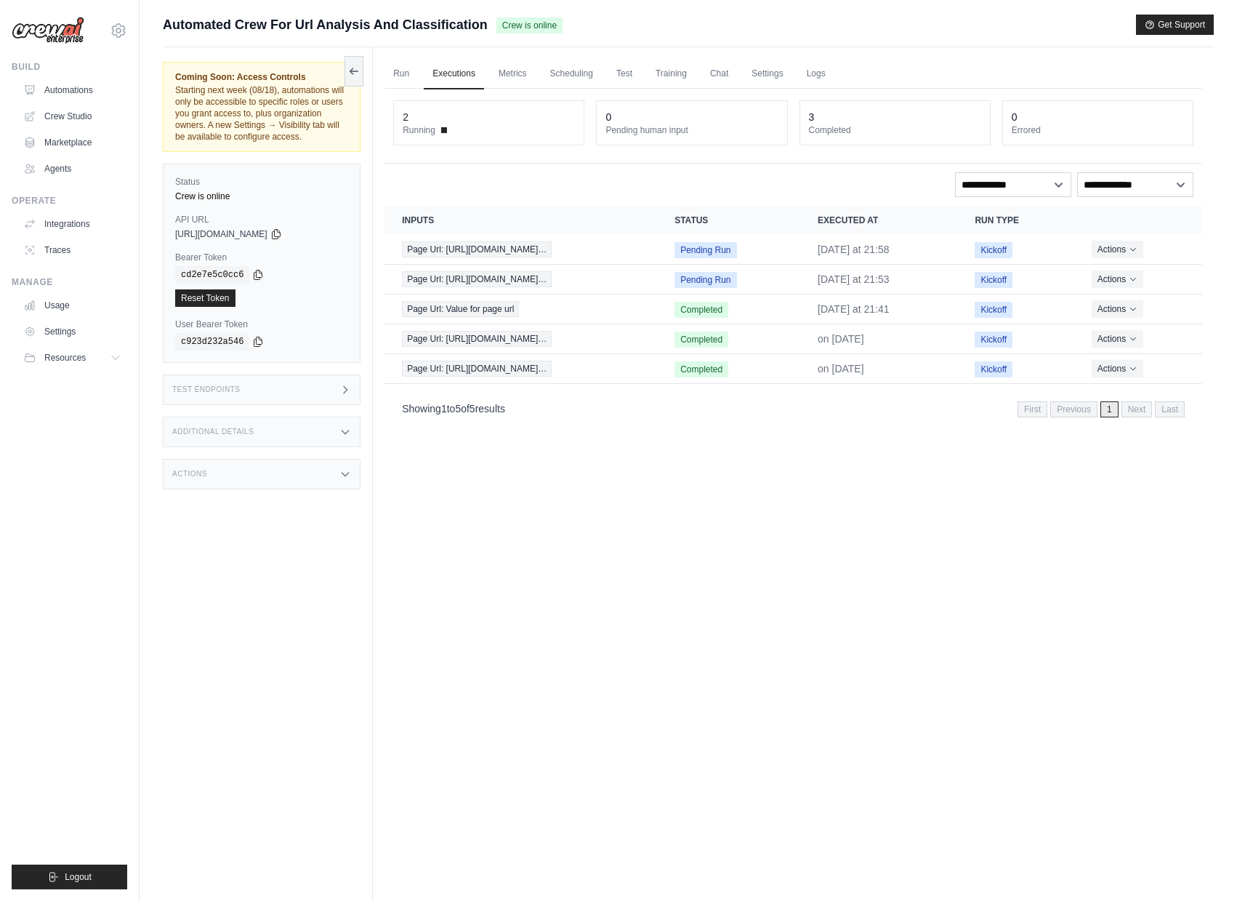
click at [235, 395] on div "Test Endpoints" at bounding box center [262, 389] width 198 height 31
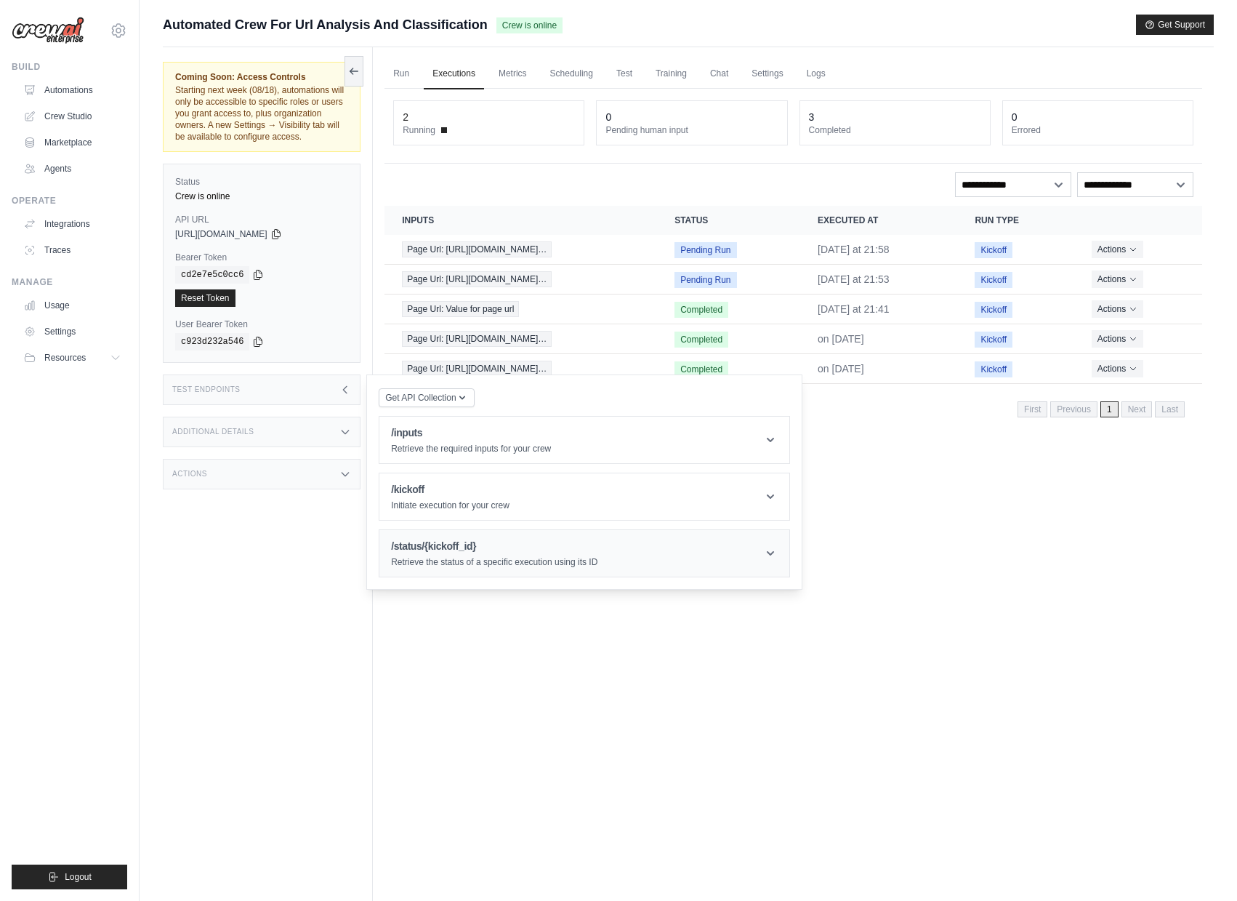
click at [462, 553] on h1 "/status/{kickoff_id}" at bounding box center [494, 546] width 206 height 15
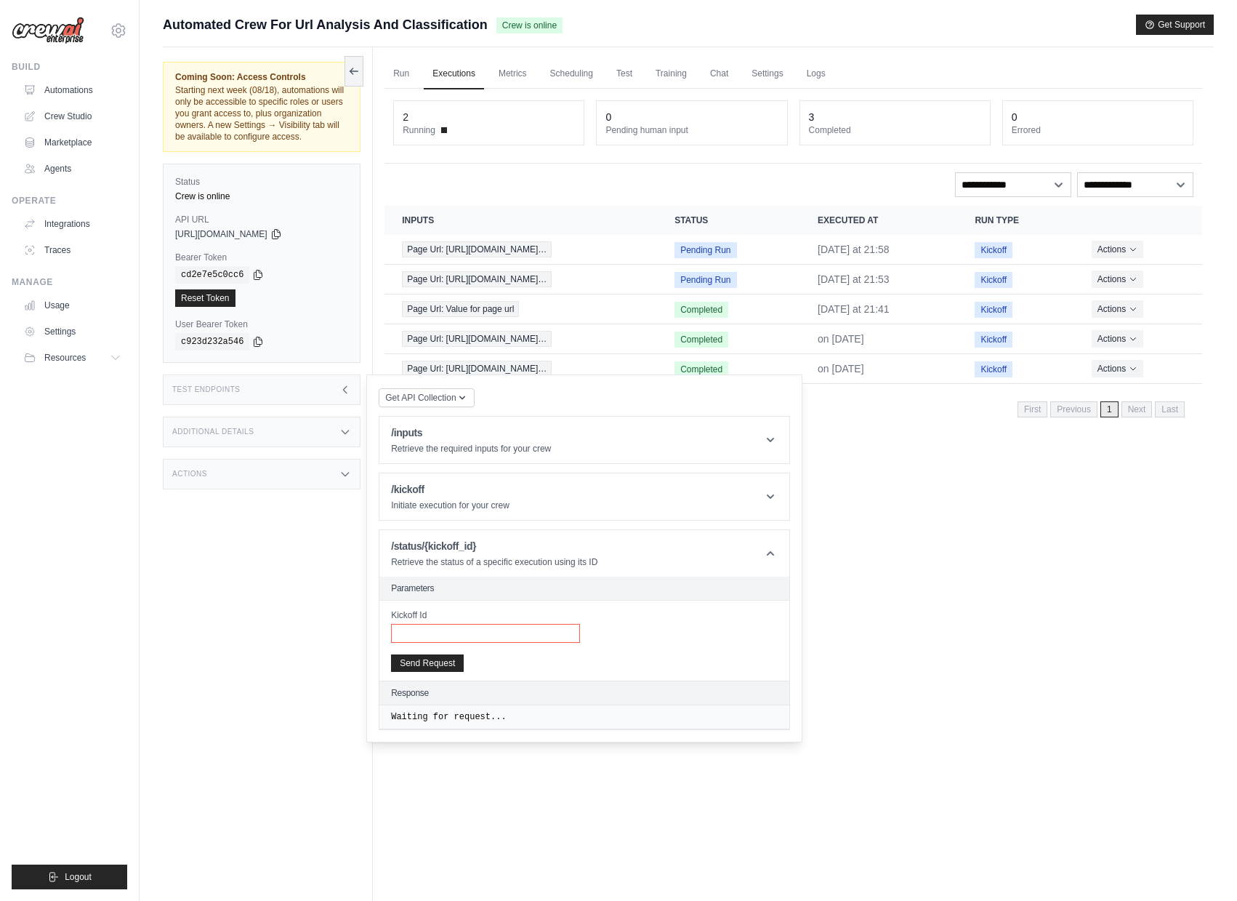
click at [435, 643] on input "Kickoff Id" at bounding box center [485, 633] width 189 height 19
paste input "**********"
type input "**********"
click at [439, 671] on button "Send Request" at bounding box center [427, 662] width 73 height 17
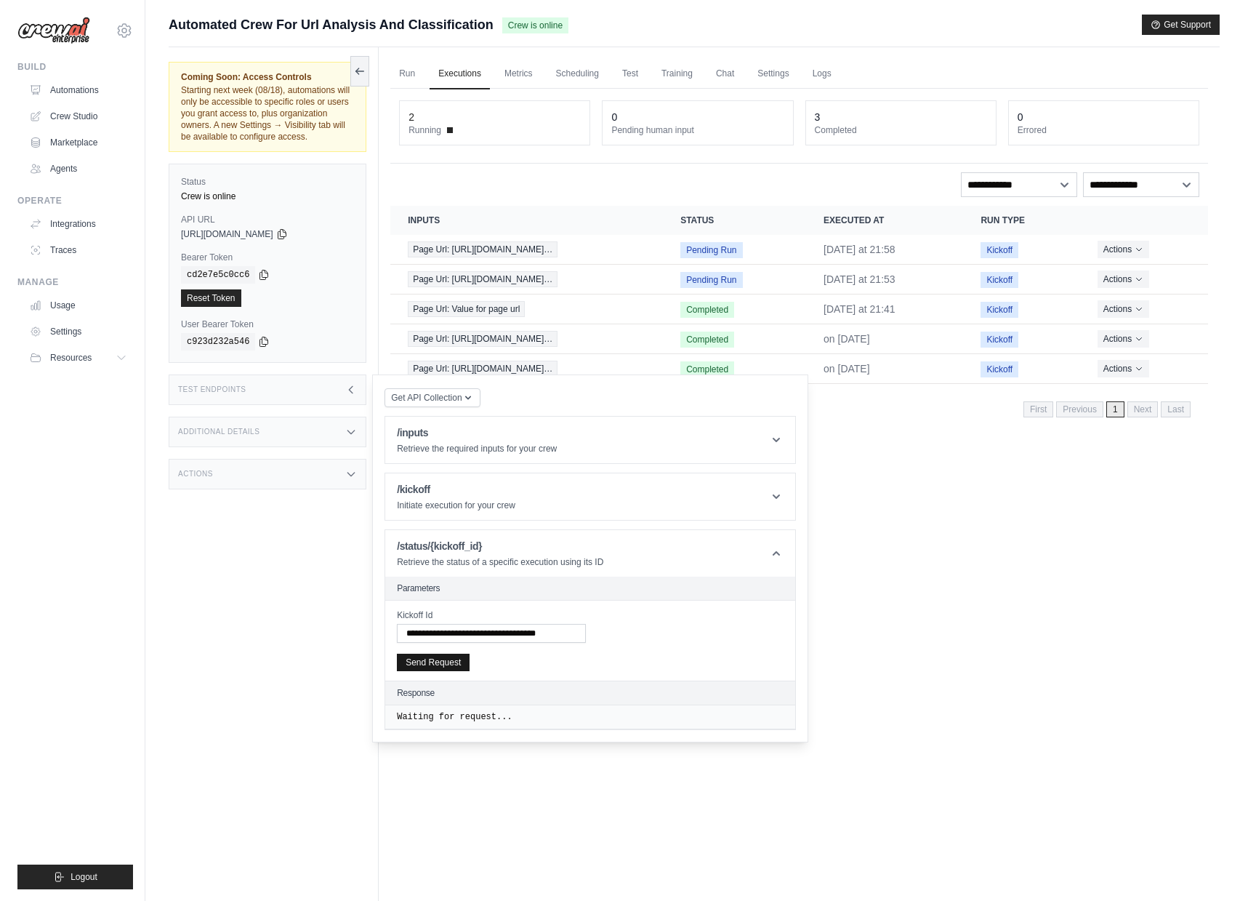
scroll to position [0, 0]
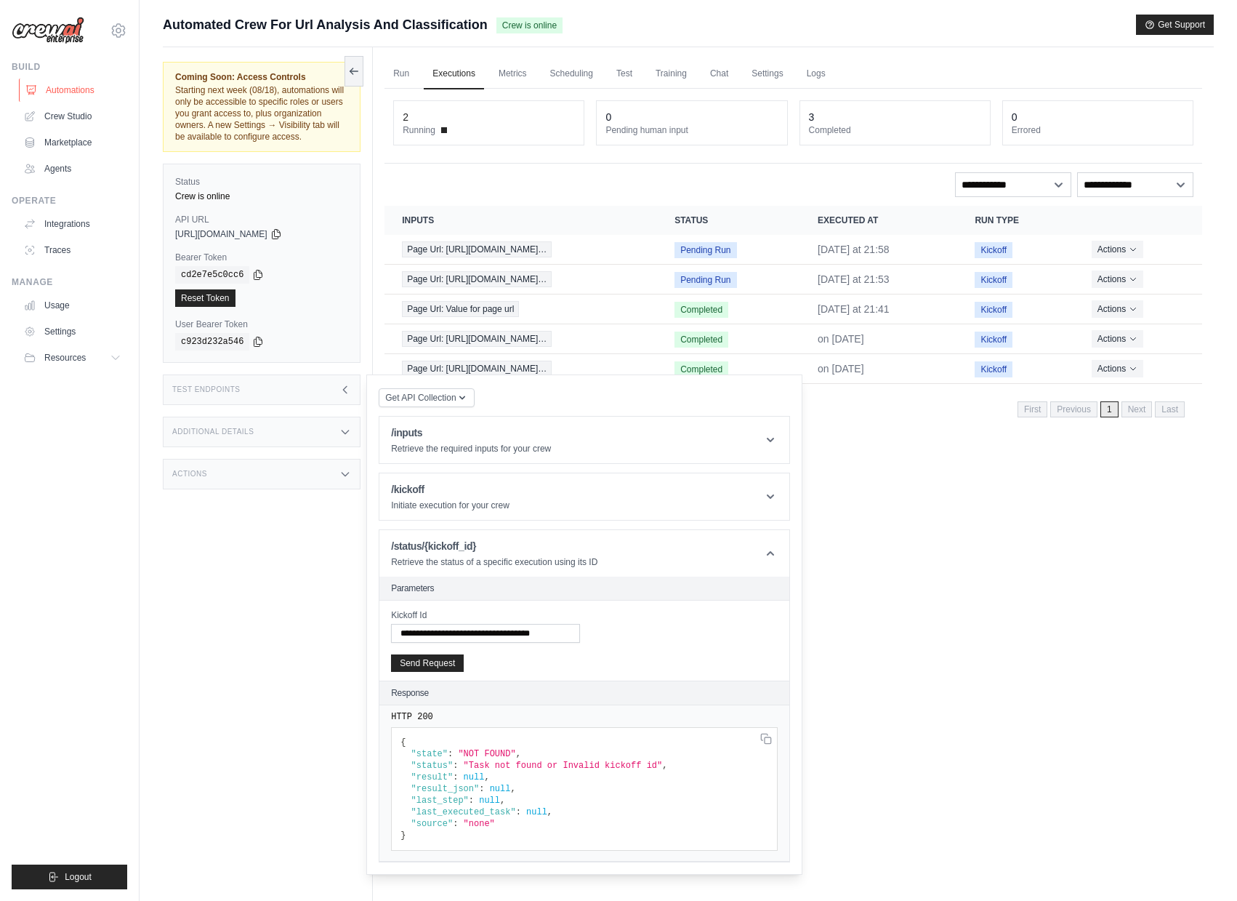
click at [89, 96] on link "Automations" at bounding box center [74, 90] width 110 height 23
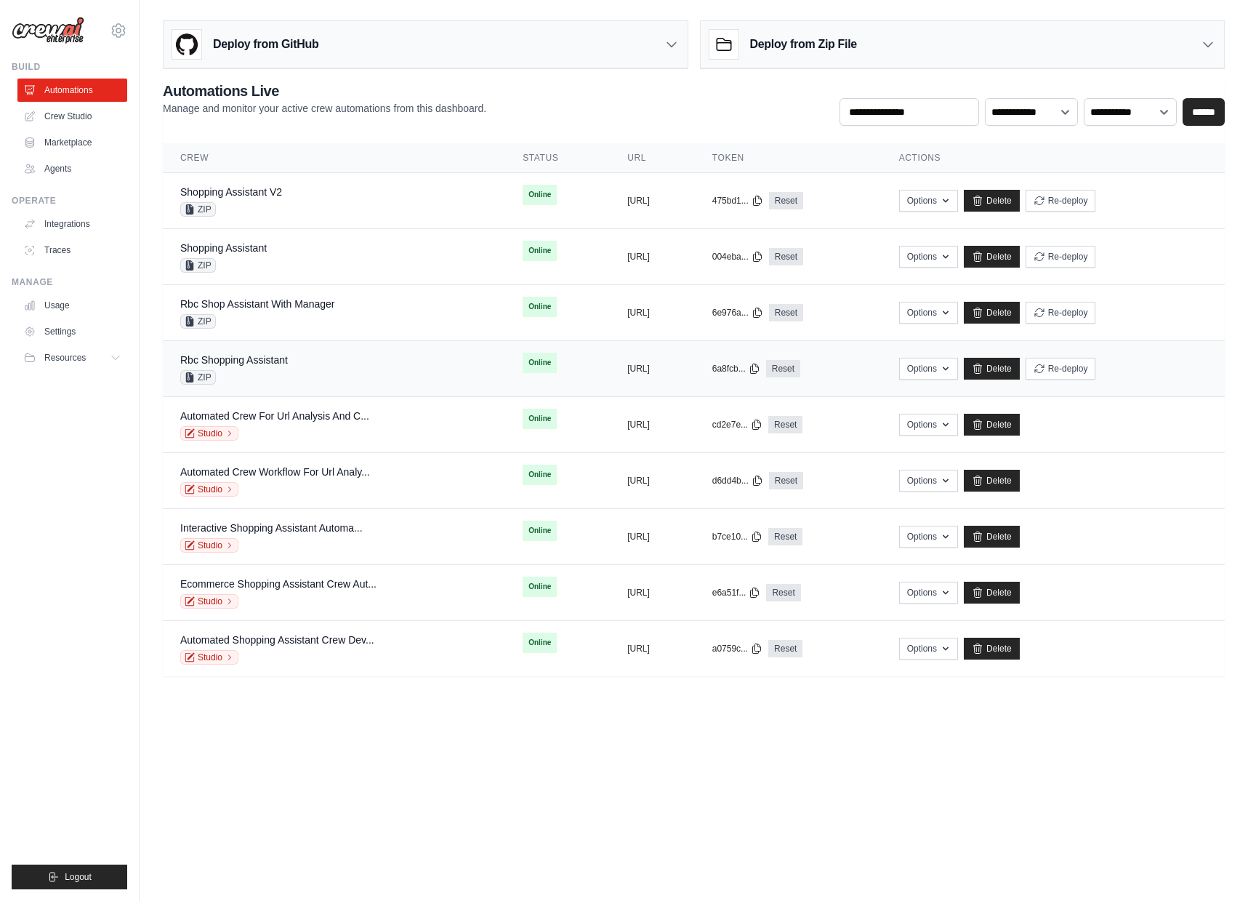
click at [318, 353] on div "Rbc Shopping Assistant ZIP" at bounding box center [333, 369] width 307 height 32
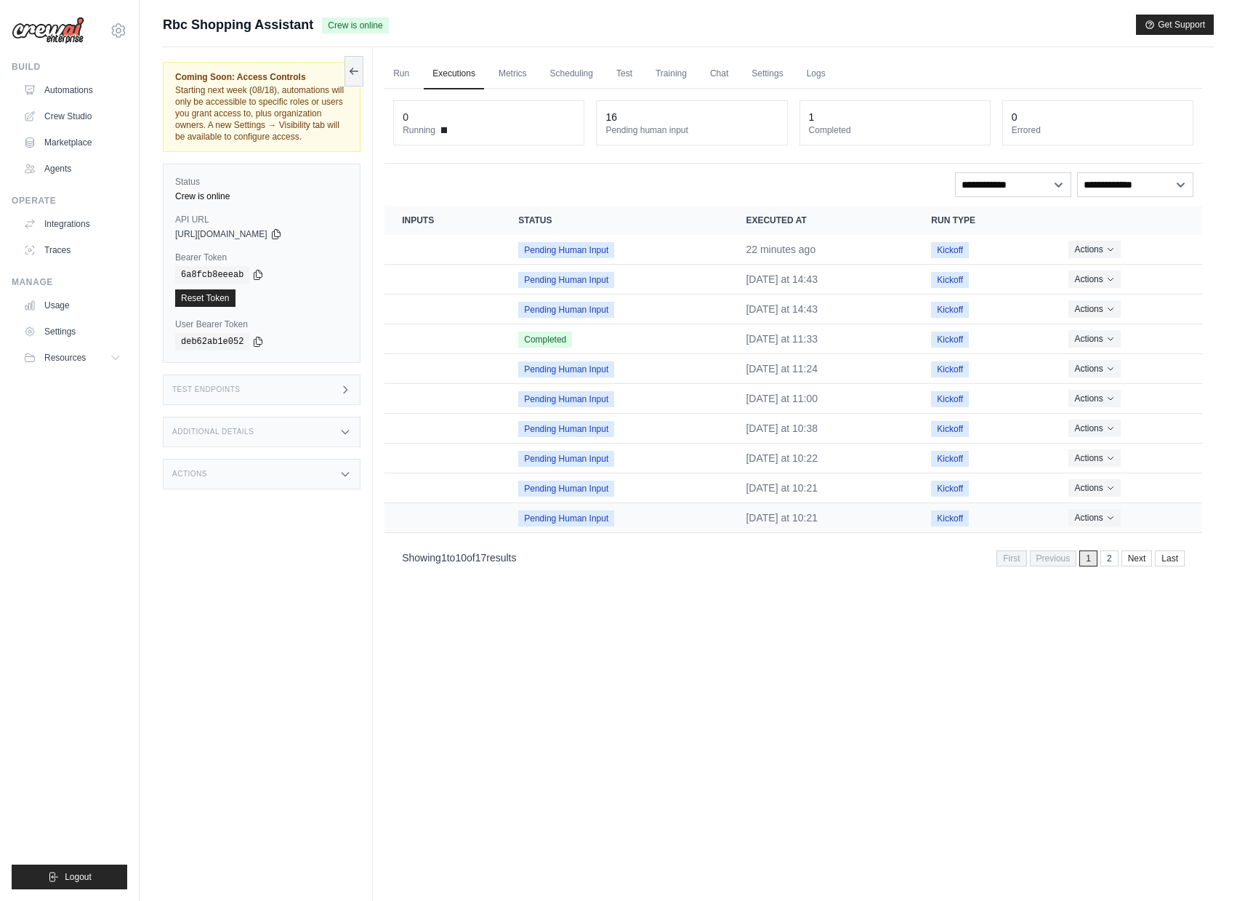
click at [680, 531] on td "Pending Human Input" at bounding box center [615, 518] width 228 height 30
click at [1074, 517] on button "Actions" at bounding box center [1095, 516] width 52 height 17
click at [1100, 536] on link "View Details" at bounding box center [1138, 543] width 93 height 23
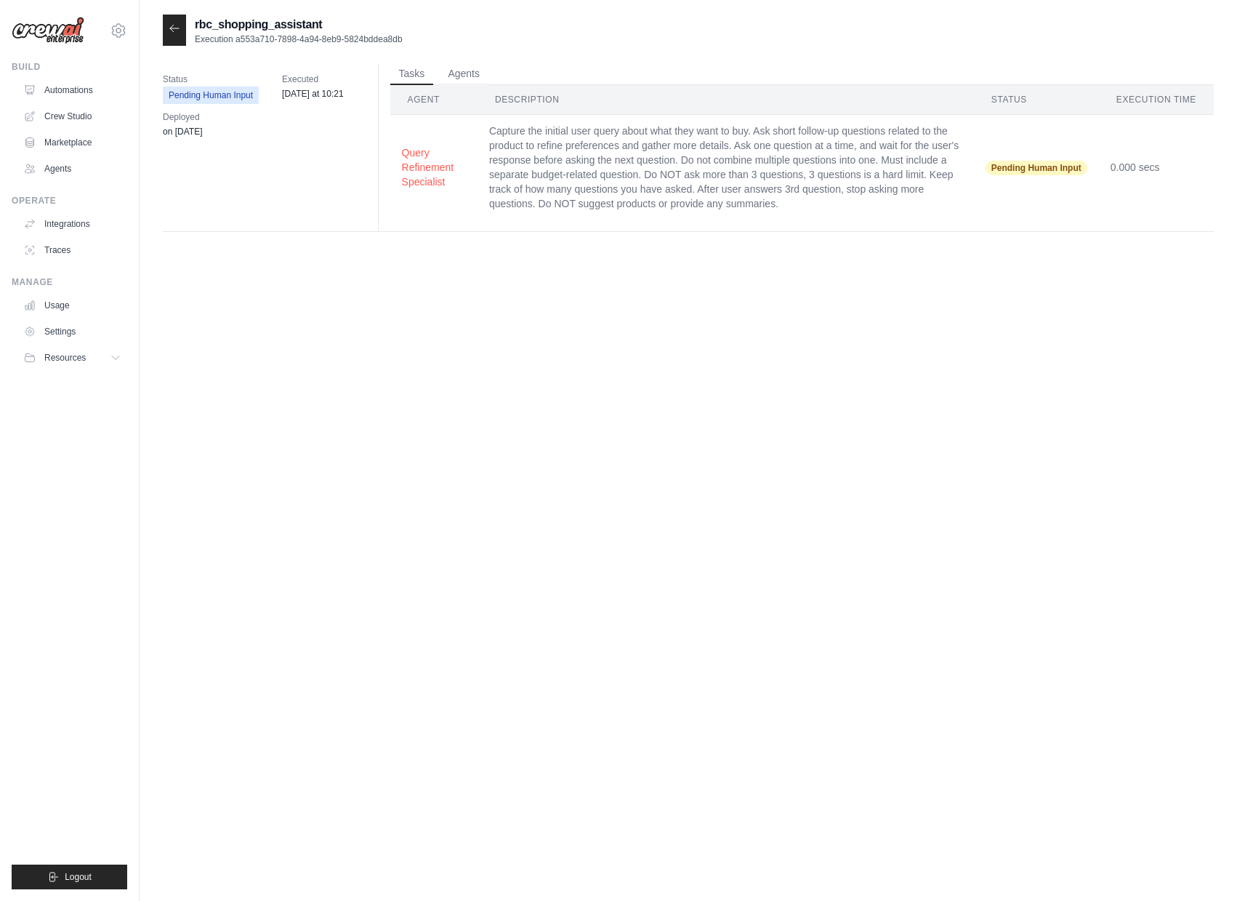
drag, startPoint x: 439, startPoint y: 39, endPoint x: 239, endPoint y: 39, distance: 199.9
click at [239, 39] on div "rbc_shopping_assistant Execution a553a710-7898-4a94-8eb9-5824bddea8db" at bounding box center [688, 30] width 1051 height 31
copy p "a553a710-7898-4a94-8eb9-5824bddea8db"
click at [185, 28] on div at bounding box center [174, 30] width 23 height 31
click at [182, 30] on div at bounding box center [174, 30] width 23 height 31
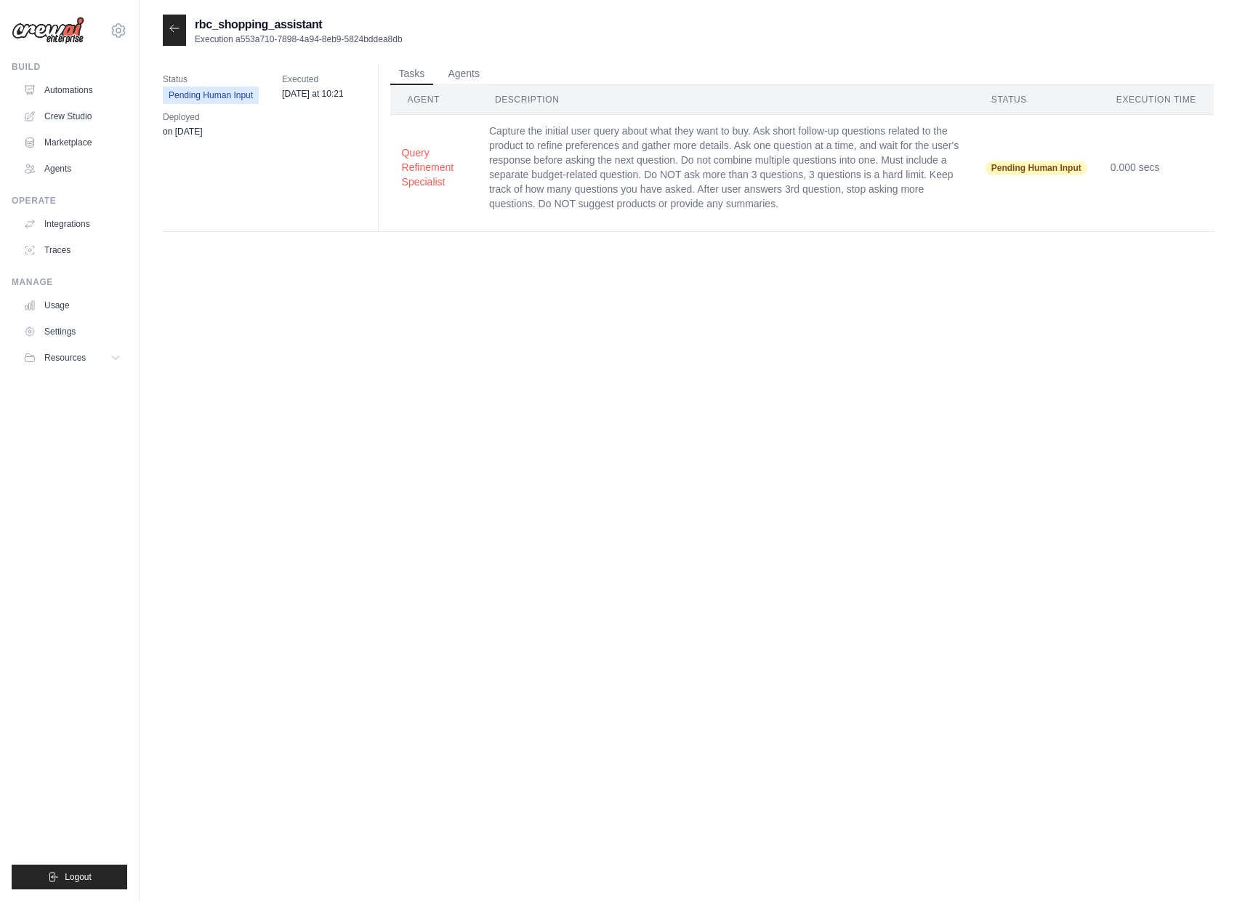
click at [171, 20] on div at bounding box center [174, 30] width 23 height 31
click at [172, 35] on div at bounding box center [174, 30] width 23 height 31
click at [177, 25] on icon at bounding box center [175, 29] width 12 height 12
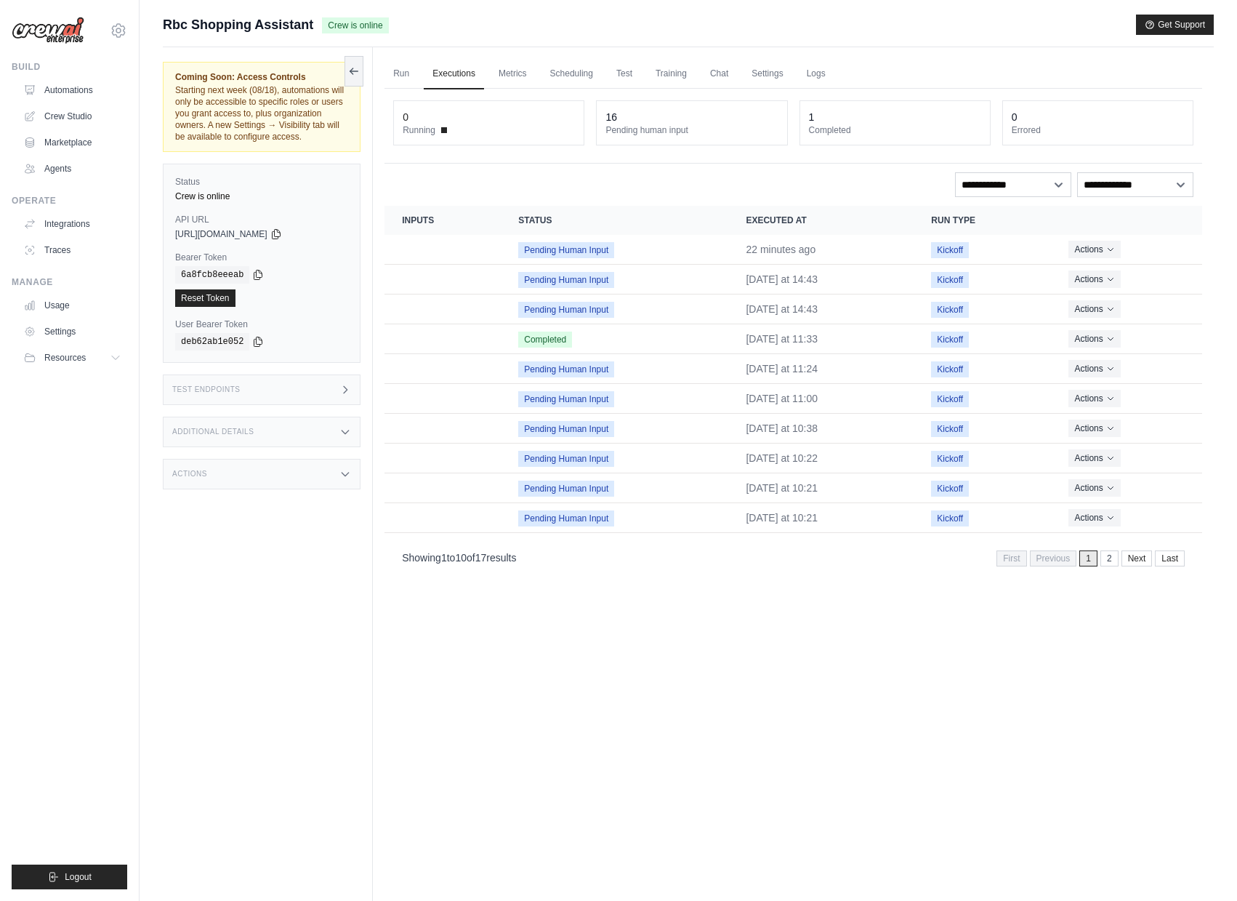
drag, startPoint x: 270, startPoint y: 398, endPoint x: 277, endPoint y: 408, distance: 12.1
click at [270, 398] on div "Test Endpoints" at bounding box center [262, 389] width 198 height 31
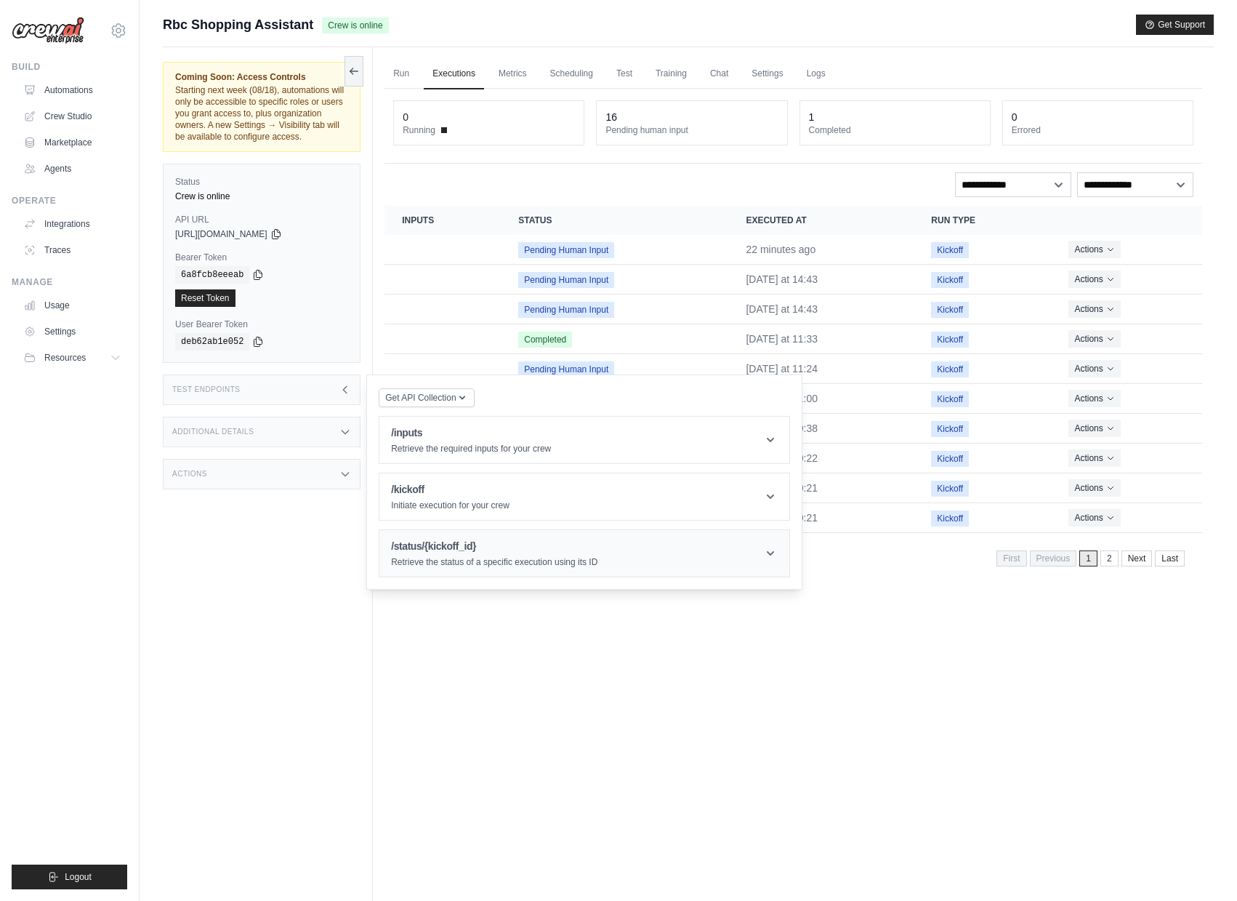
click at [444, 568] on p "Retrieve the status of a specific execution using its ID" at bounding box center [494, 562] width 206 height 12
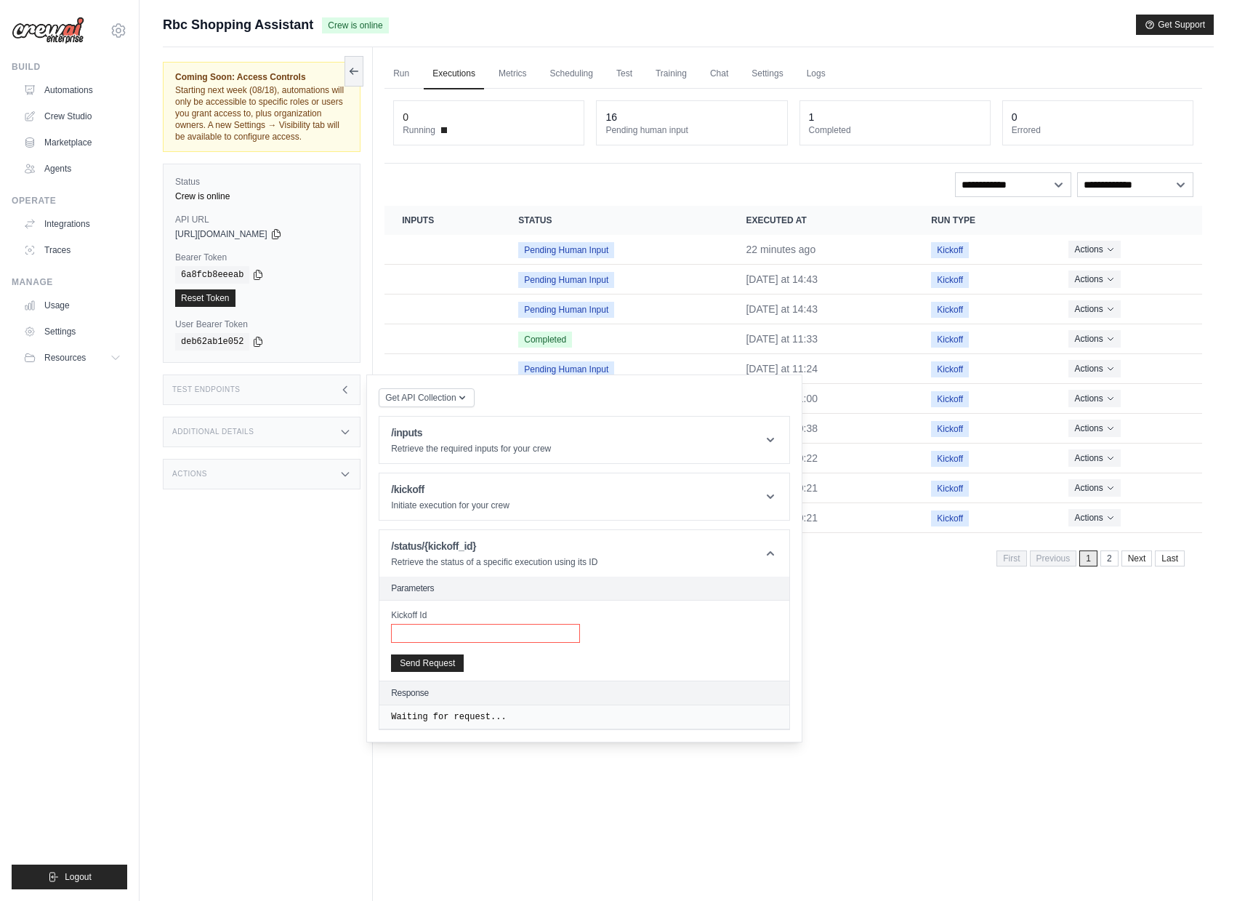
click at [449, 643] on input "Kickoff Id" at bounding box center [485, 633] width 189 height 19
paste input "**********"
type input "**********"
click at [439, 671] on button "Send Request" at bounding box center [427, 662] width 73 height 17
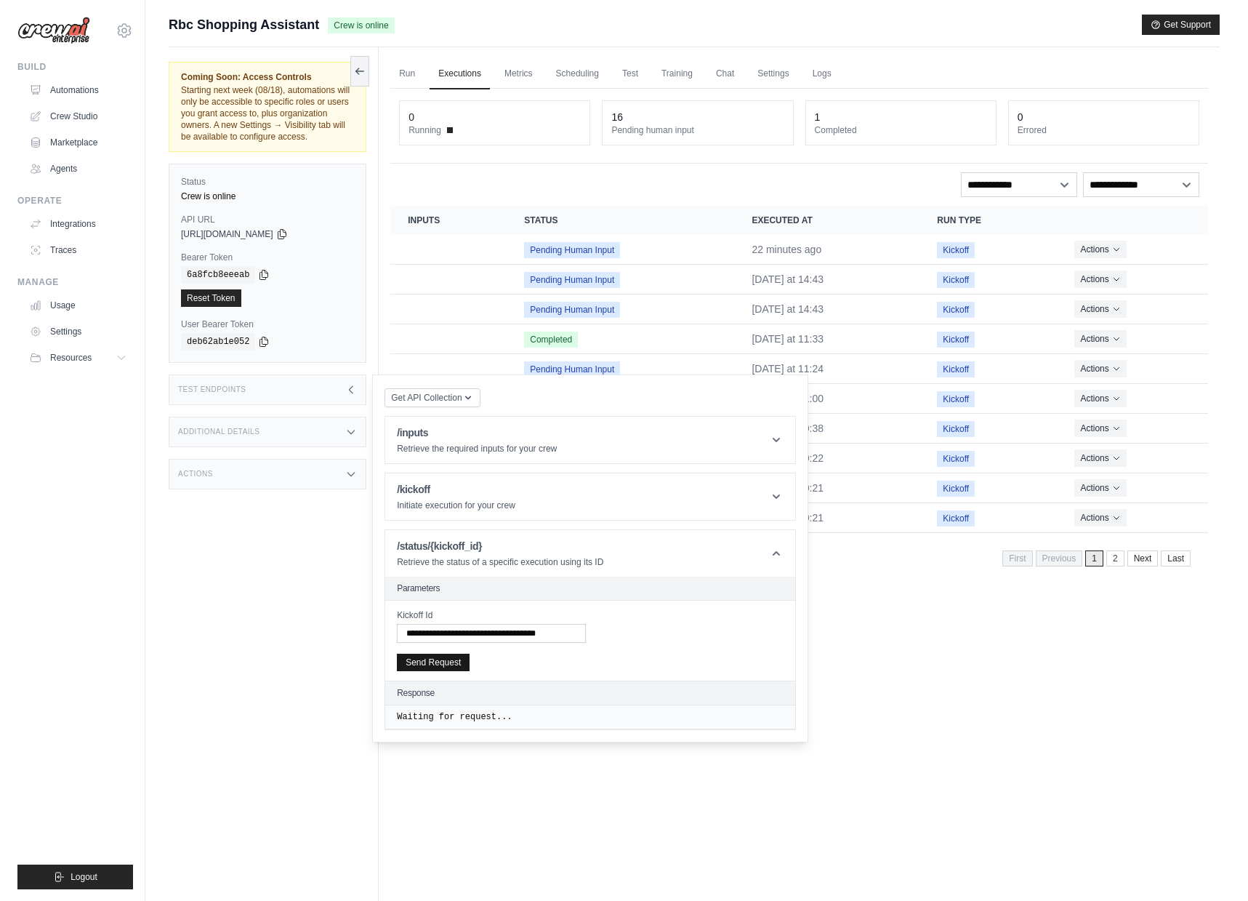
scroll to position [0, 0]
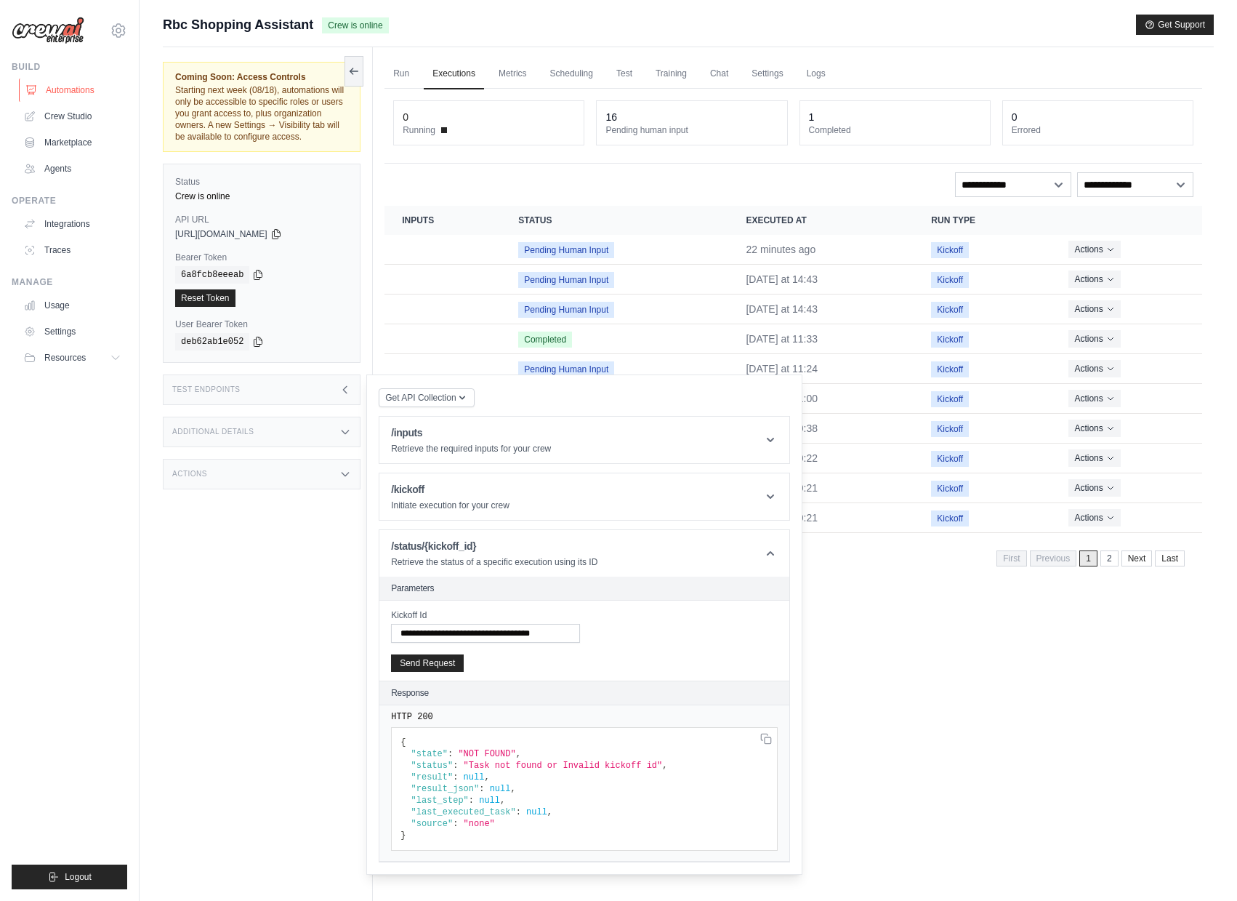
click at [91, 85] on link "Automations" at bounding box center [74, 90] width 110 height 23
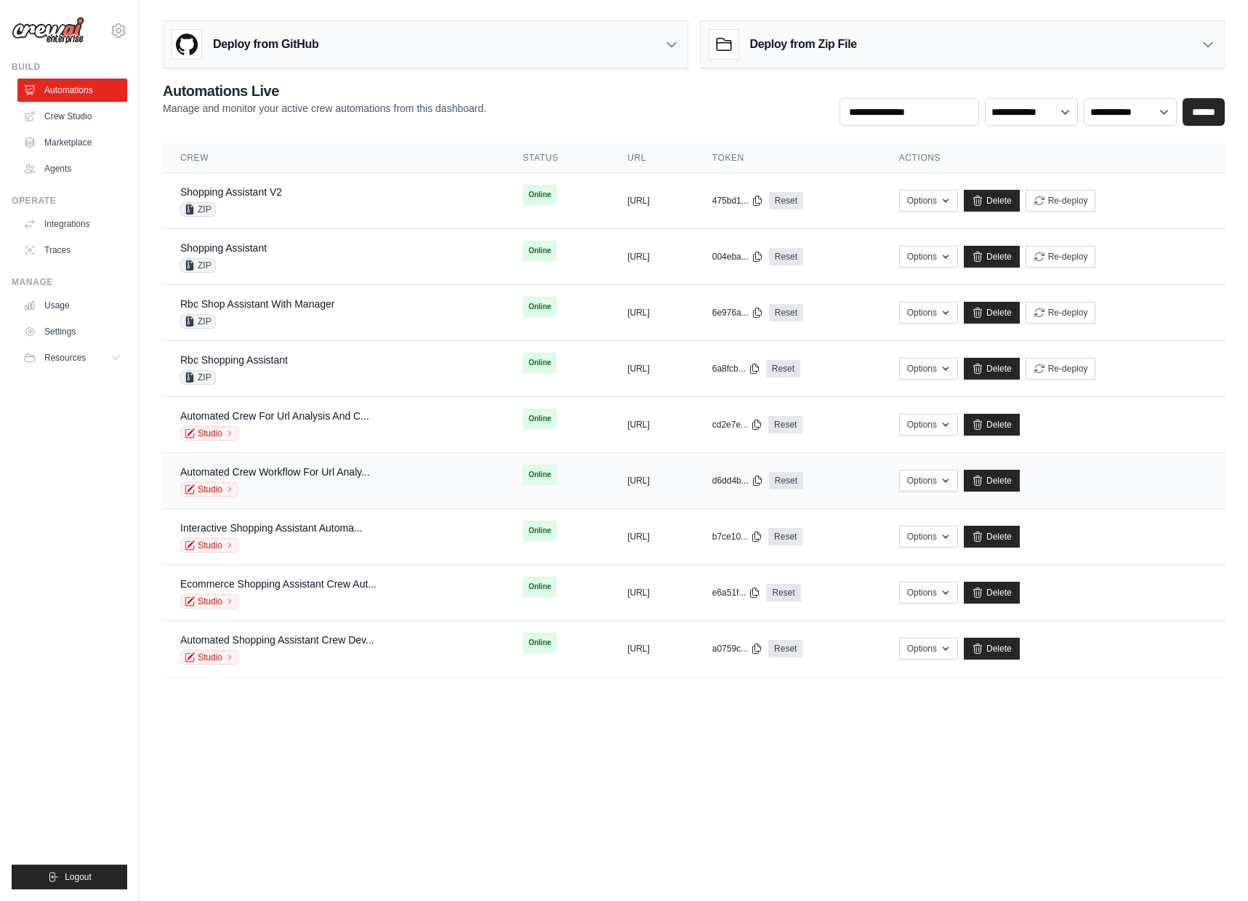
click at [337, 478] on div "Automated Crew Workflow For Url Analy..." at bounding box center [275, 472] width 190 height 15
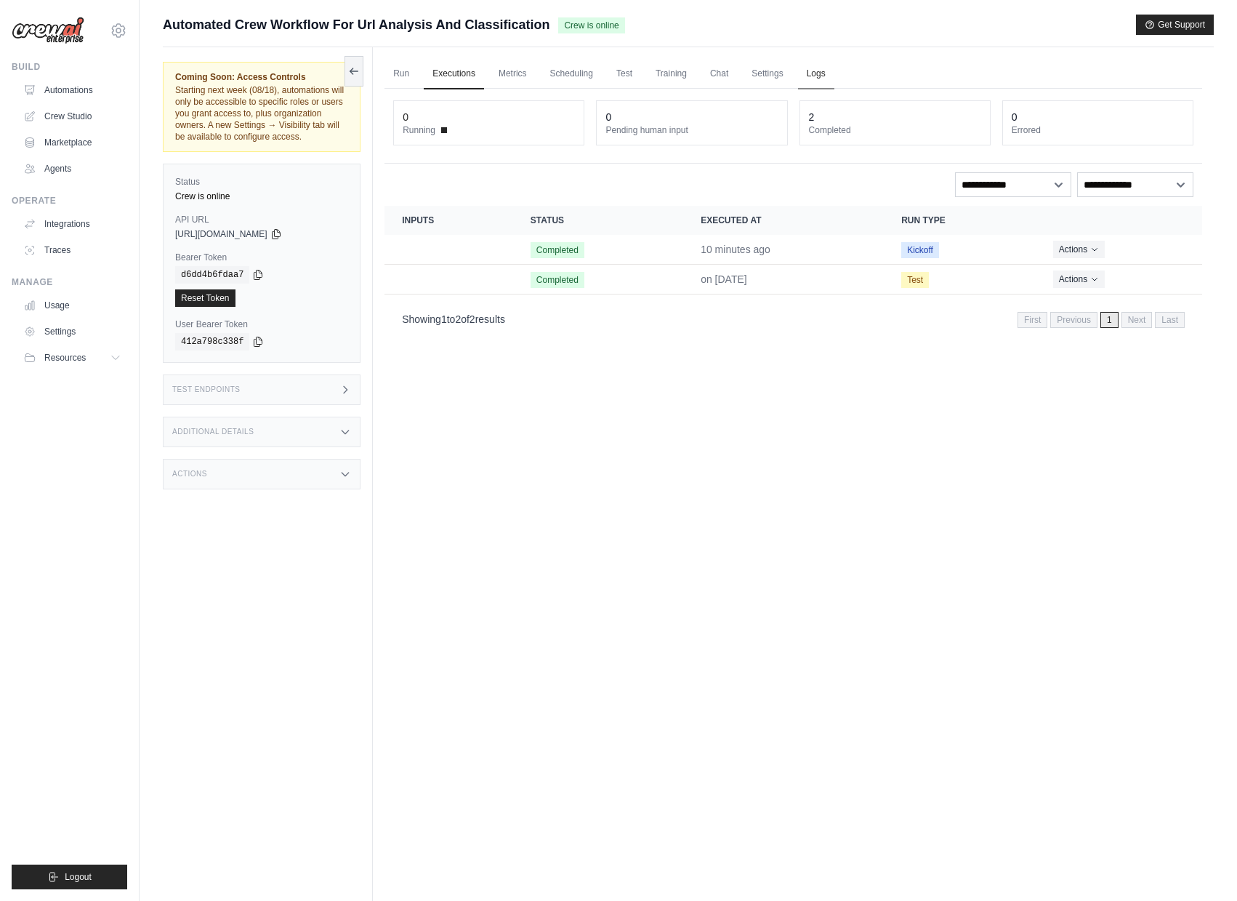
click at [835, 78] on link "Logs" at bounding box center [816, 74] width 36 height 31
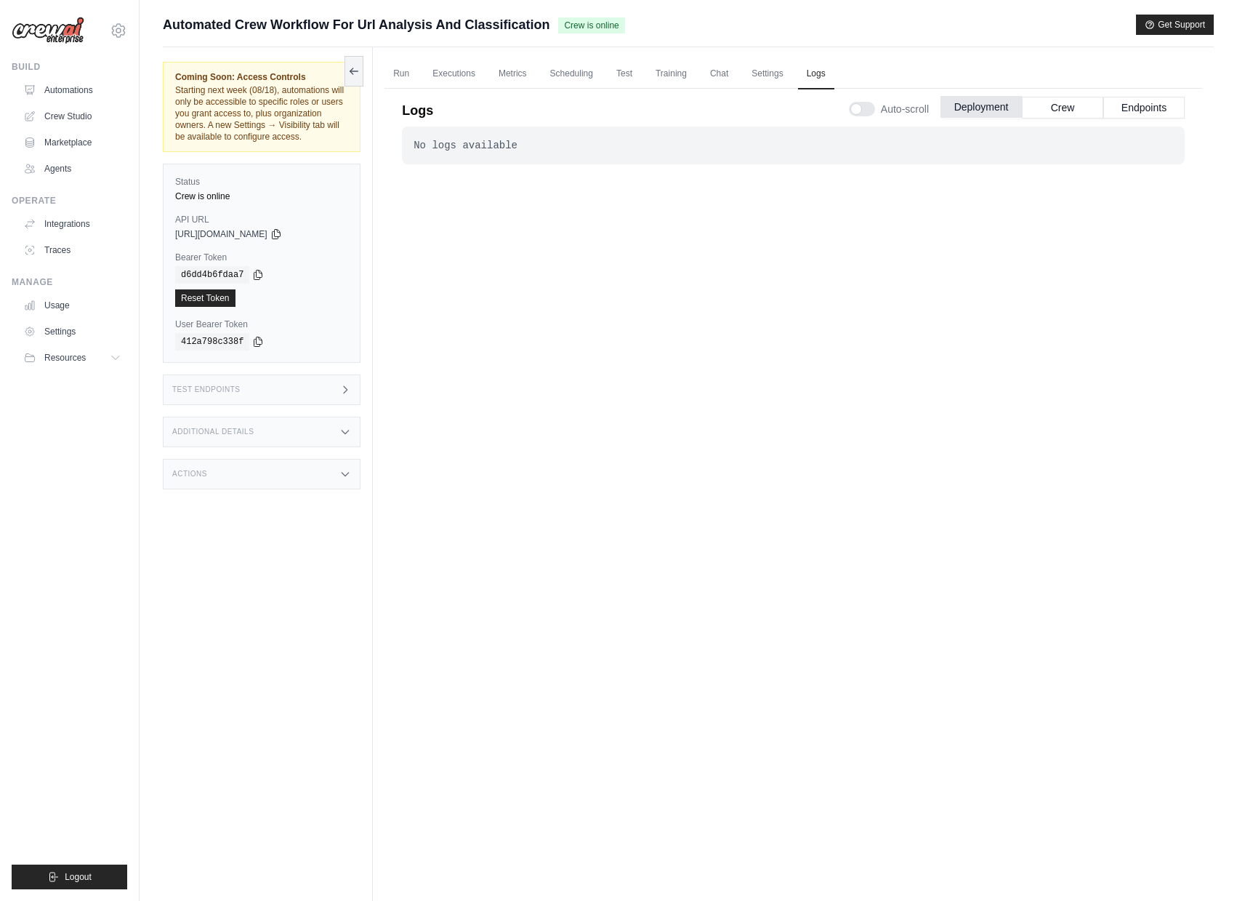
click at [967, 101] on button "Deployment" at bounding box center [981, 107] width 81 height 22
click at [791, 69] on link "Settings" at bounding box center [767, 74] width 49 height 31
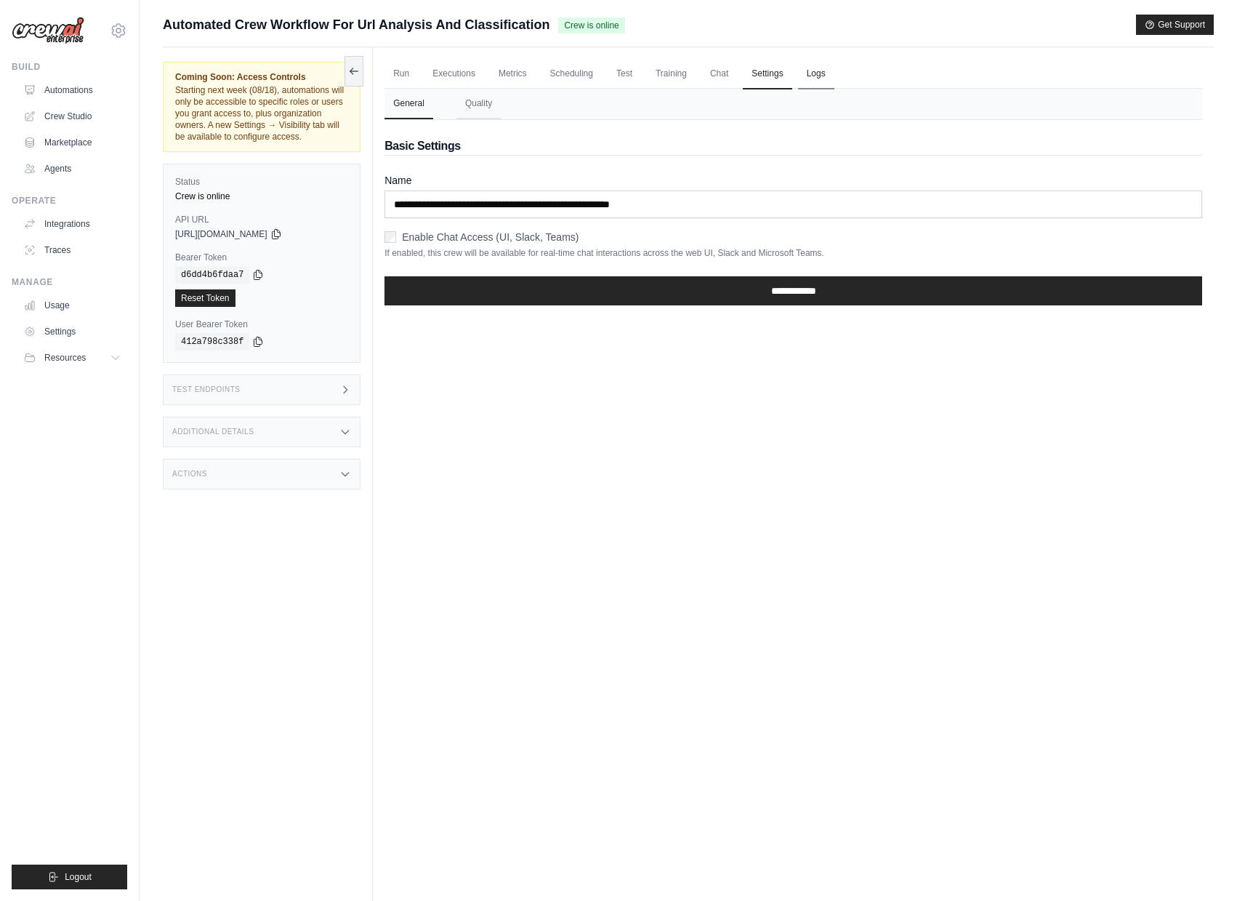
click at [822, 71] on link "Logs" at bounding box center [816, 74] width 36 height 31
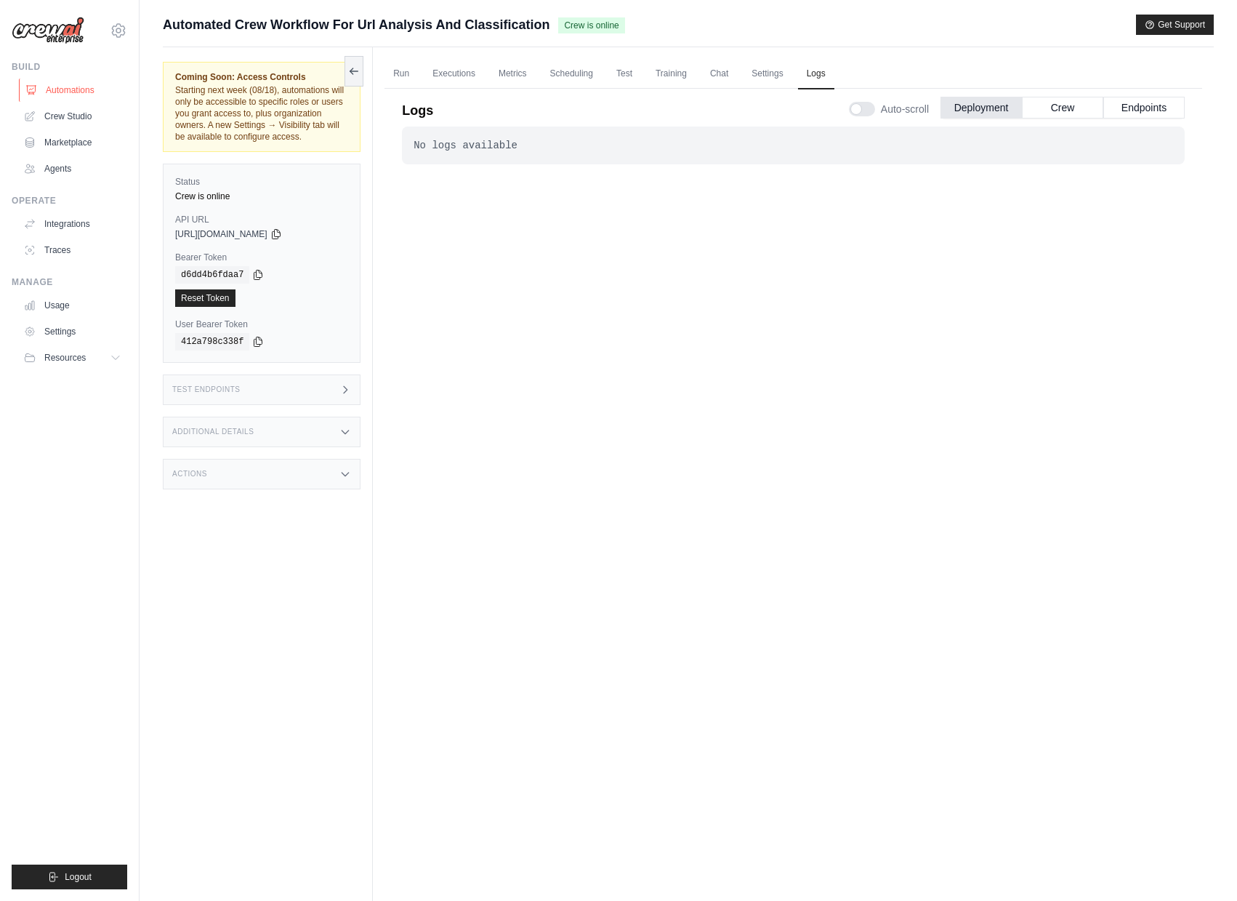
click at [52, 94] on link "Automations" at bounding box center [74, 90] width 110 height 23
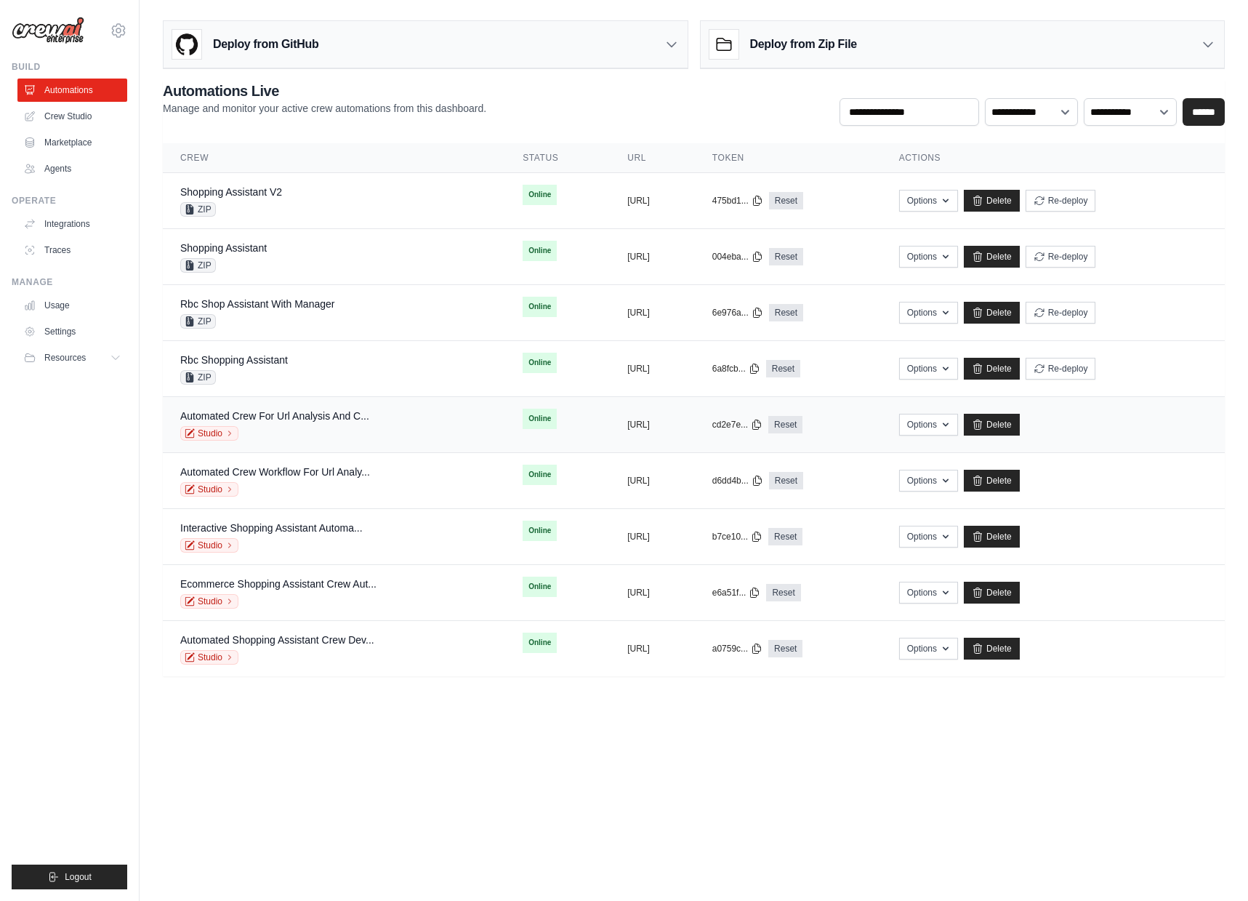
click at [382, 429] on div "Automated Crew For Url Analysis And C... Studio" at bounding box center [333, 425] width 307 height 32
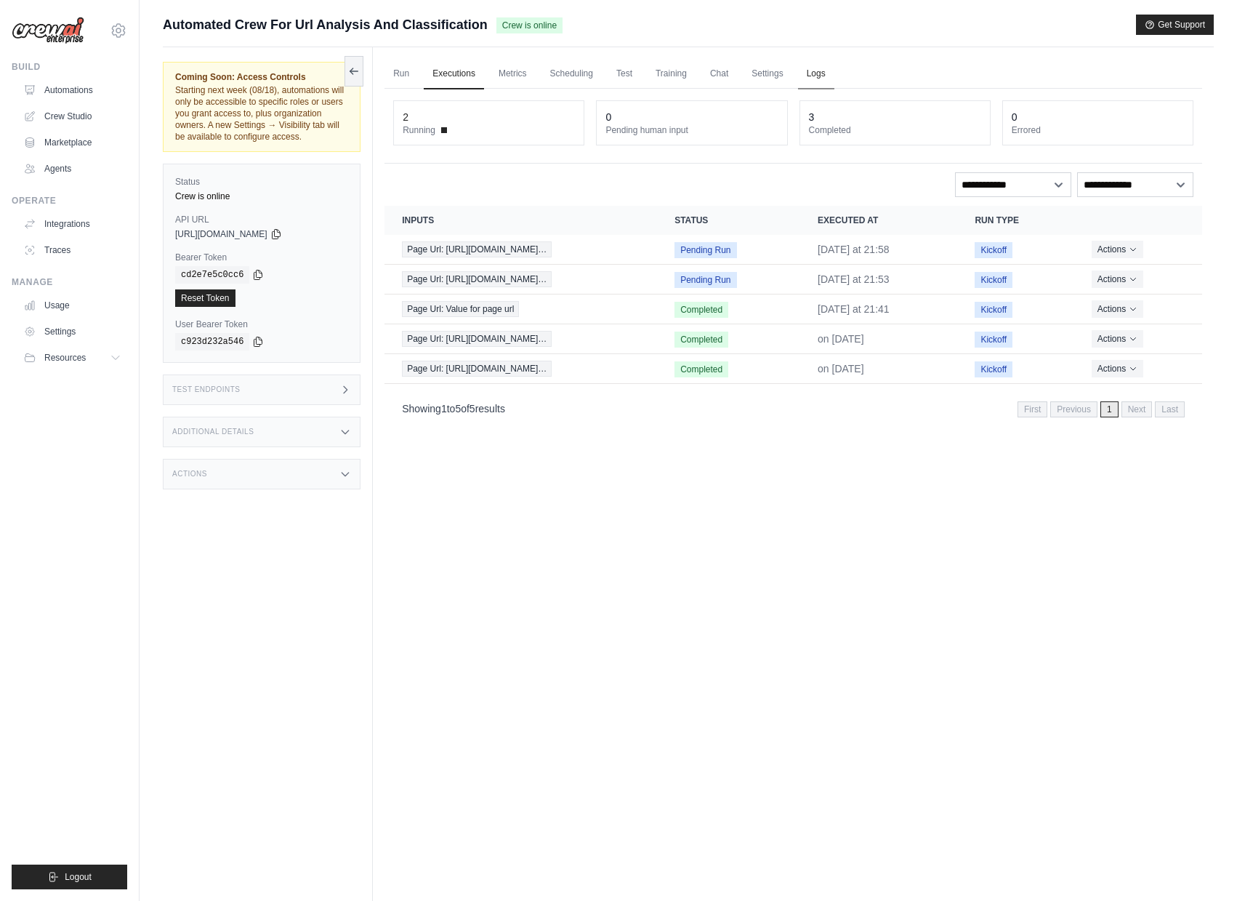
click at [835, 72] on link "Logs" at bounding box center [816, 74] width 36 height 31
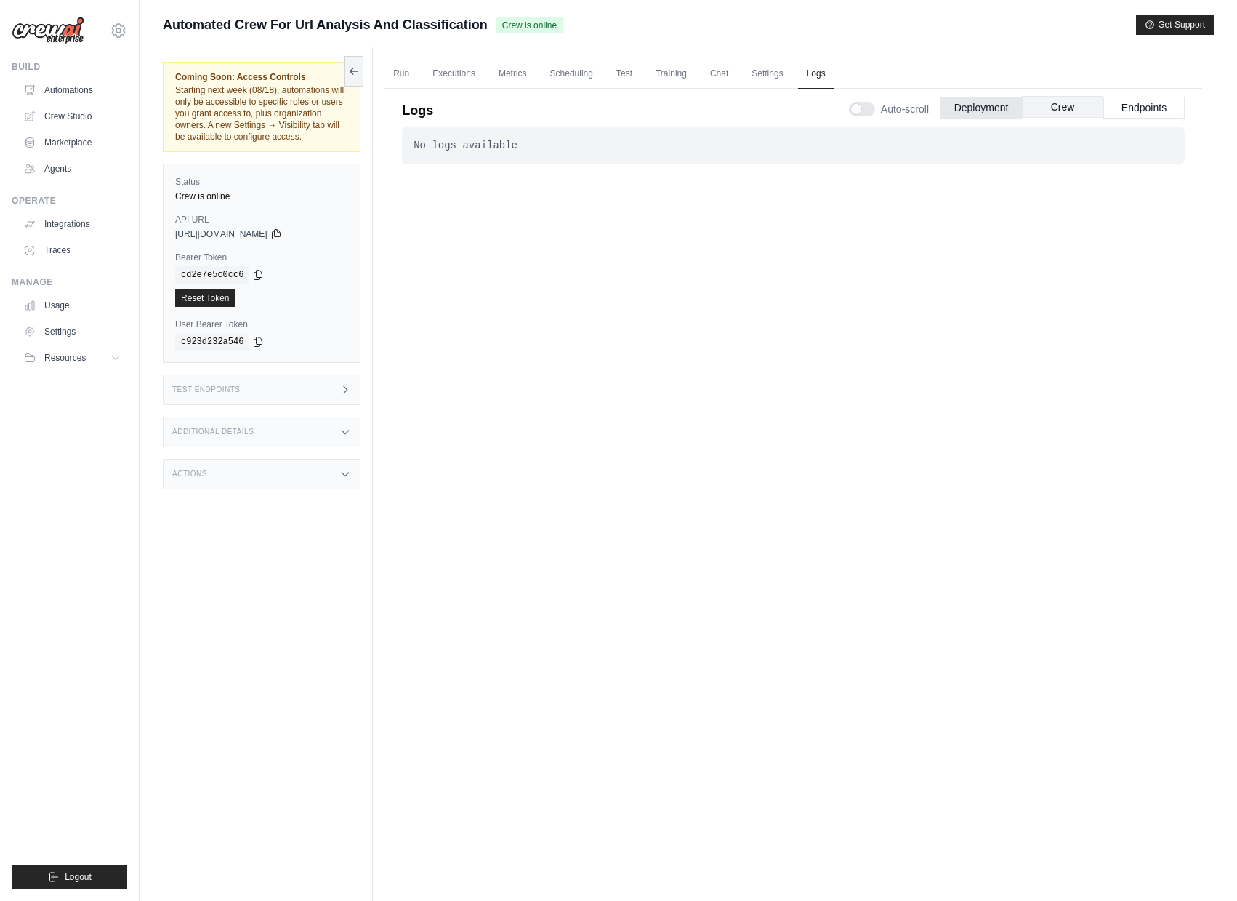
click at [1063, 106] on button "Crew" at bounding box center [1062, 107] width 81 height 22
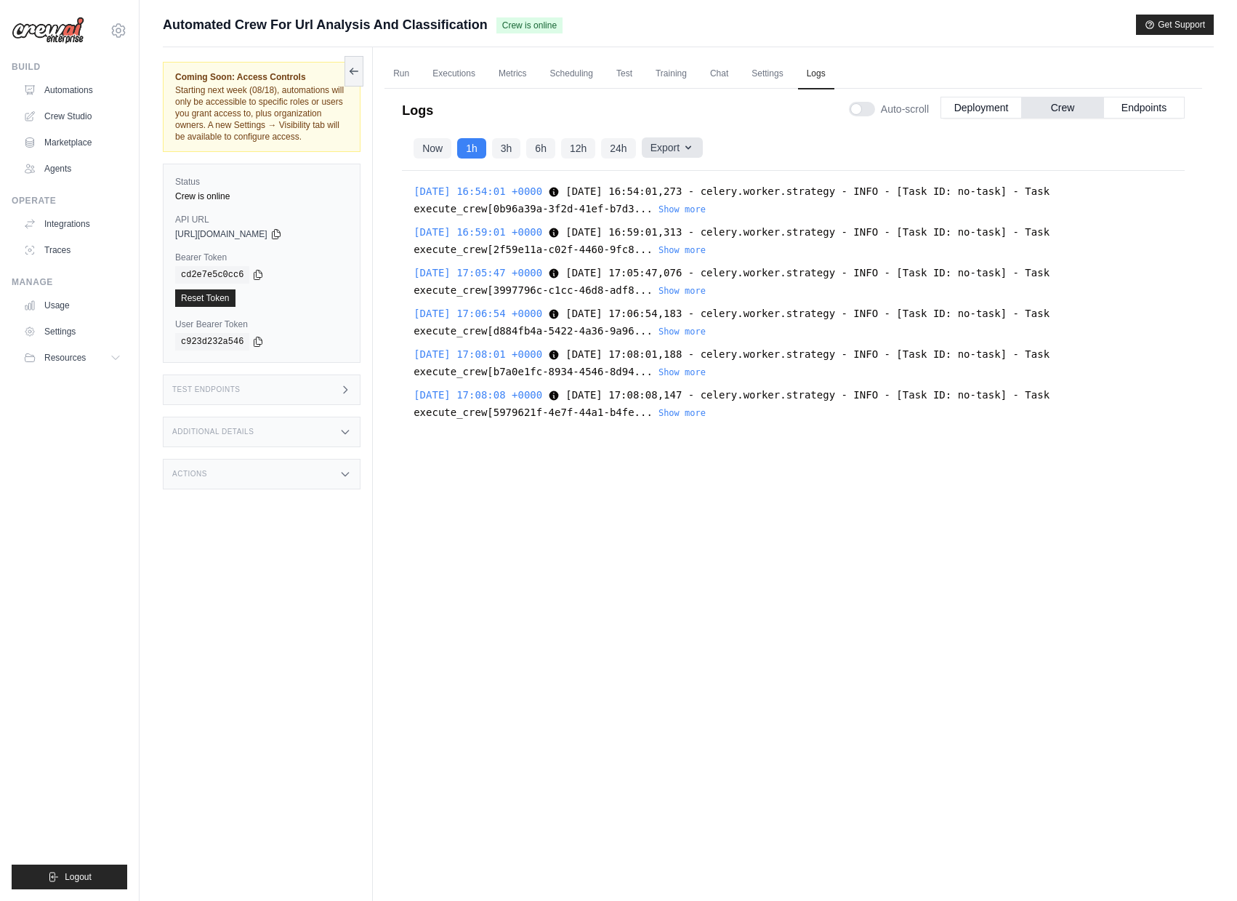
click at [683, 143] on button "Export" at bounding box center [672, 147] width 61 height 20
click at [656, 214] on button "Export as CSV" at bounding box center [633, 206] width 140 height 26
click at [82, 77] on div "Build Automations Crew Studio Marketplace Agents" at bounding box center [70, 120] width 116 height 119
click at [84, 81] on link "Automations" at bounding box center [74, 90] width 110 height 23
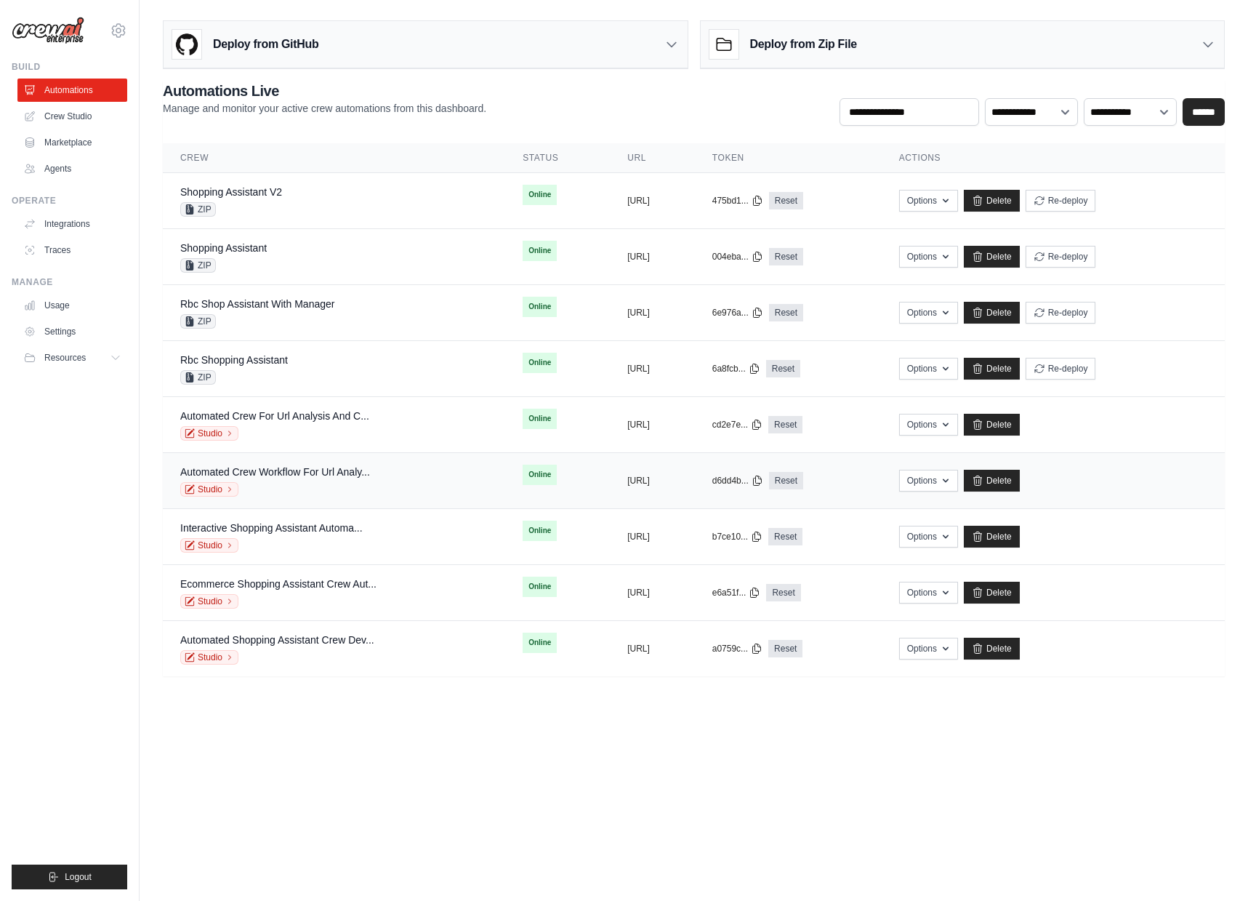
click at [336, 491] on div "Studio" at bounding box center [275, 489] width 190 height 15
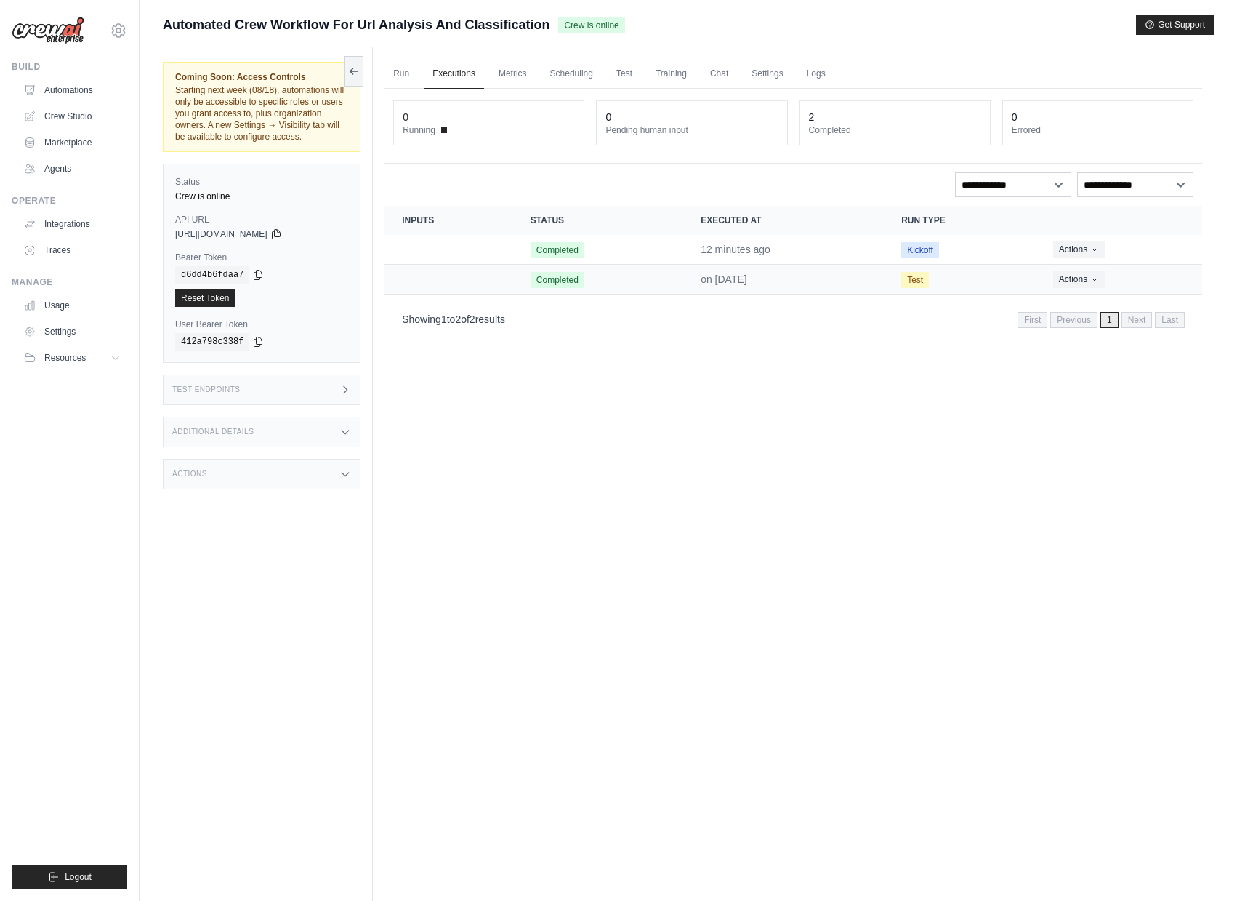
click at [735, 282] on time "on [DATE]" at bounding box center [724, 279] width 47 height 12
click at [736, 281] on time "on [DATE]" at bounding box center [724, 279] width 47 height 12
drag, startPoint x: 756, startPoint y: 284, endPoint x: 651, endPoint y: 264, distance: 107.4
click at [651, 265] on tr "Completed on [DATE] Test Actions View Details Delete" at bounding box center [794, 280] width 818 height 30
click at [822, 79] on link "Logs" at bounding box center [816, 74] width 36 height 31
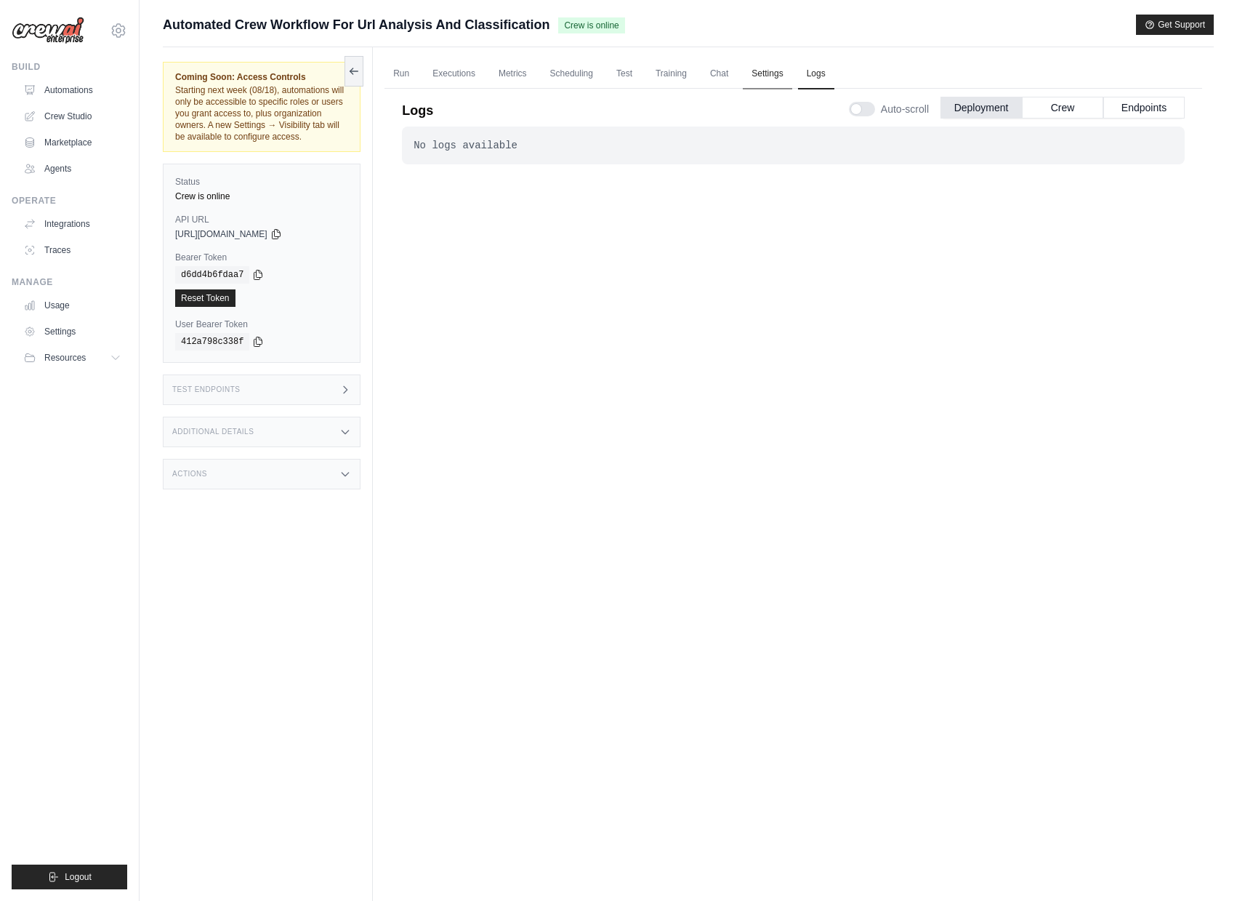
click at [792, 77] on link "Settings" at bounding box center [767, 74] width 49 height 31
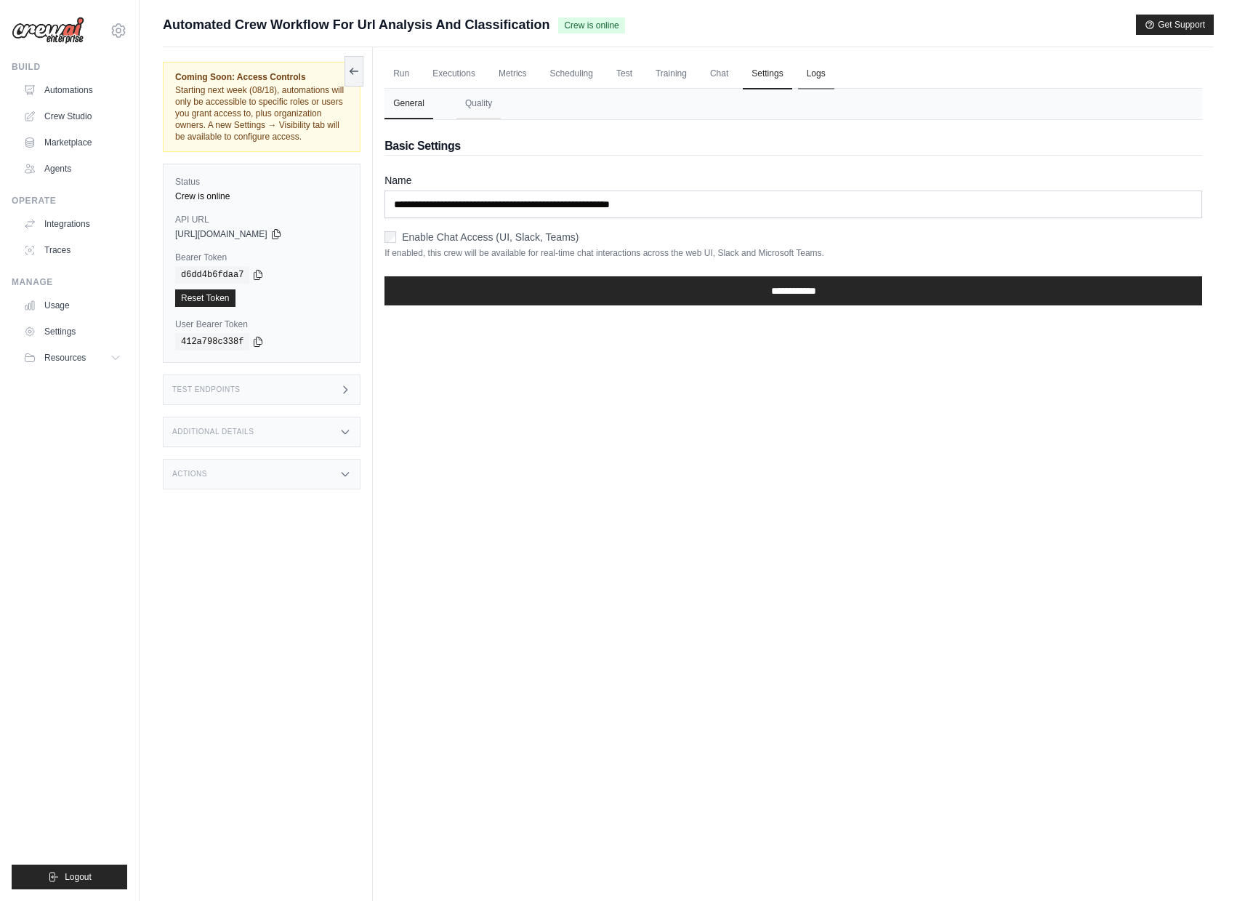
click at [835, 73] on link "Logs" at bounding box center [816, 74] width 36 height 31
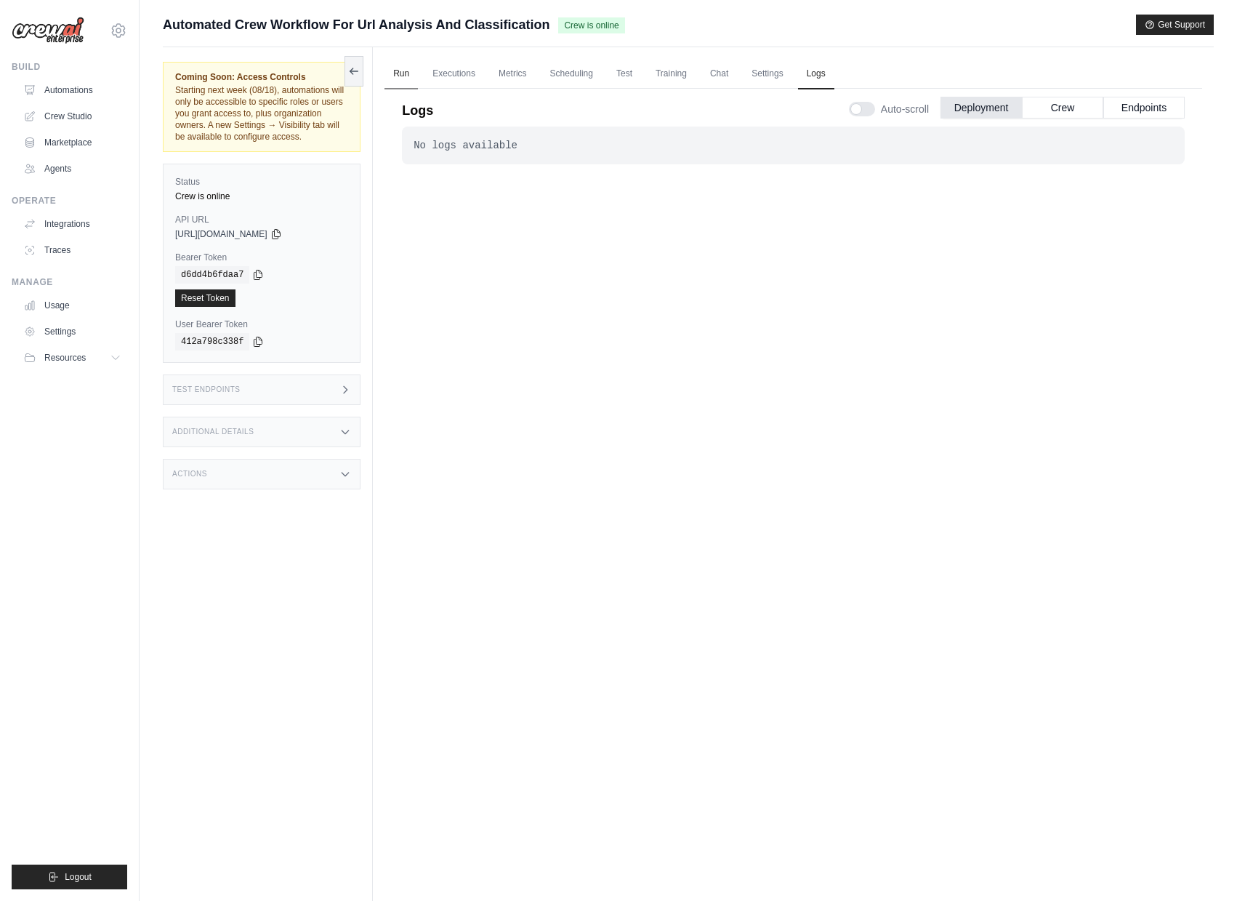
click at [396, 60] on link "Run" at bounding box center [401, 74] width 33 height 31
click at [350, 58] on button at bounding box center [354, 70] width 19 height 31
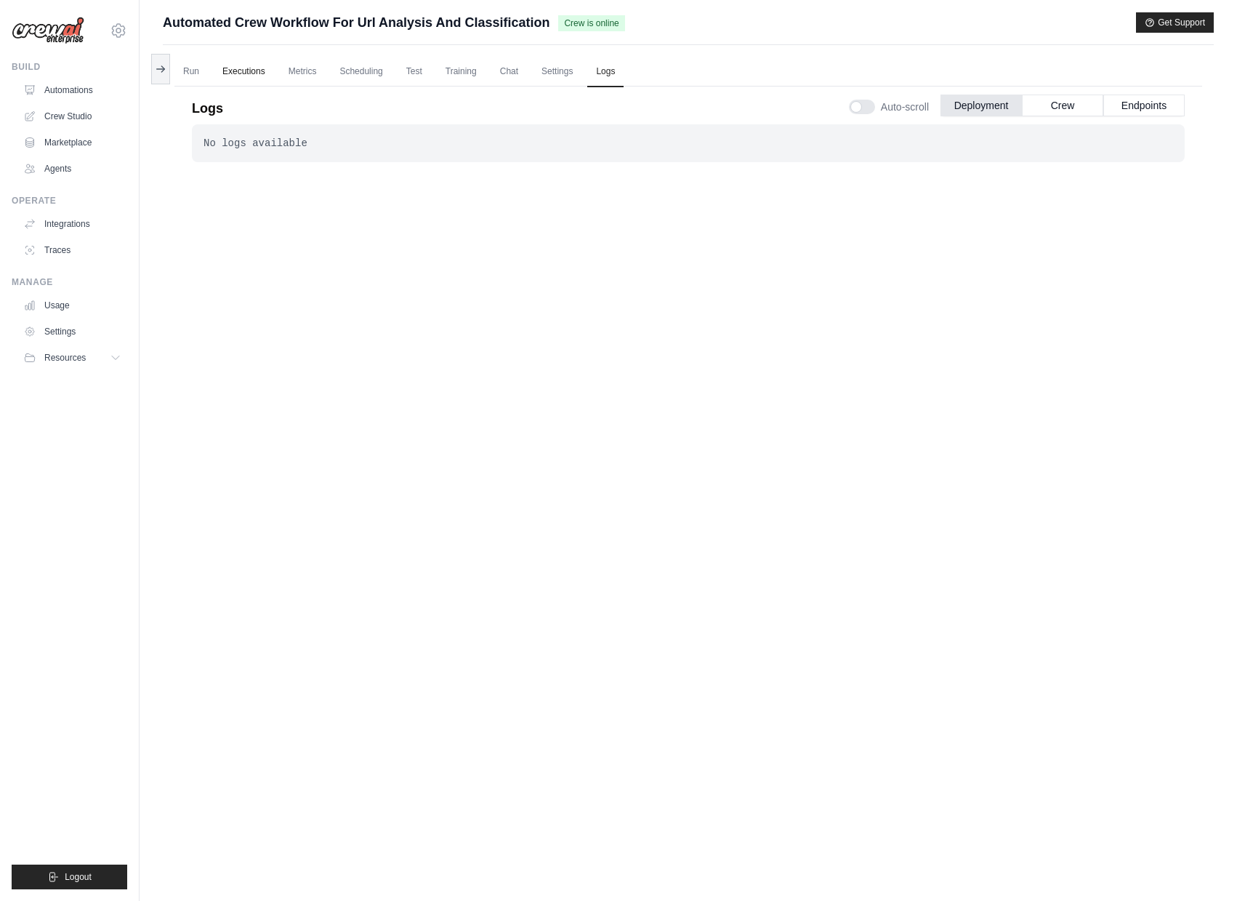
scroll to position [3, 0]
click at [110, 83] on link "Automations" at bounding box center [74, 90] width 110 height 23
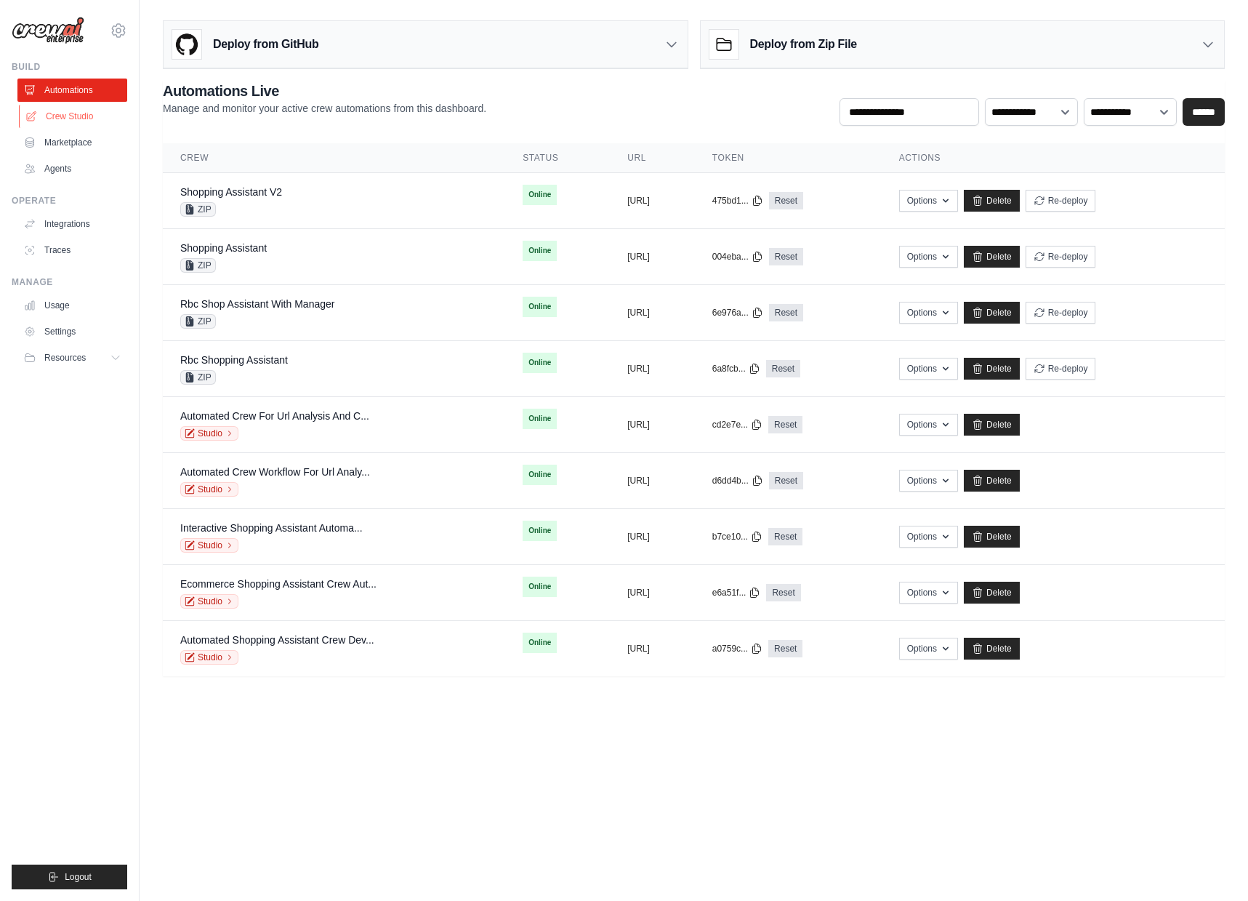
click at [68, 119] on link "Crew Studio" at bounding box center [74, 116] width 110 height 23
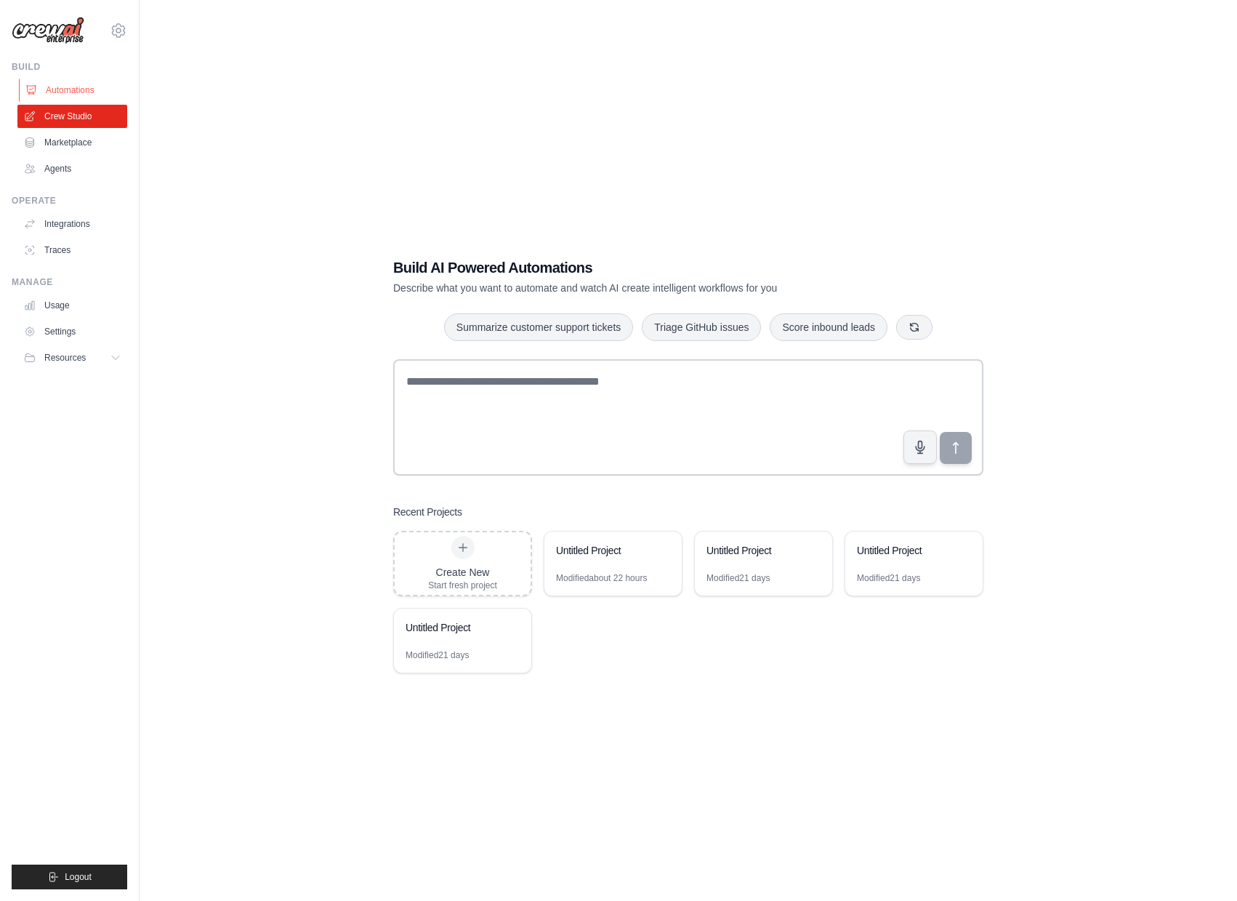
click at [73, 85] on link "Automations" at bounding box center [74, 90] width 110 height 23
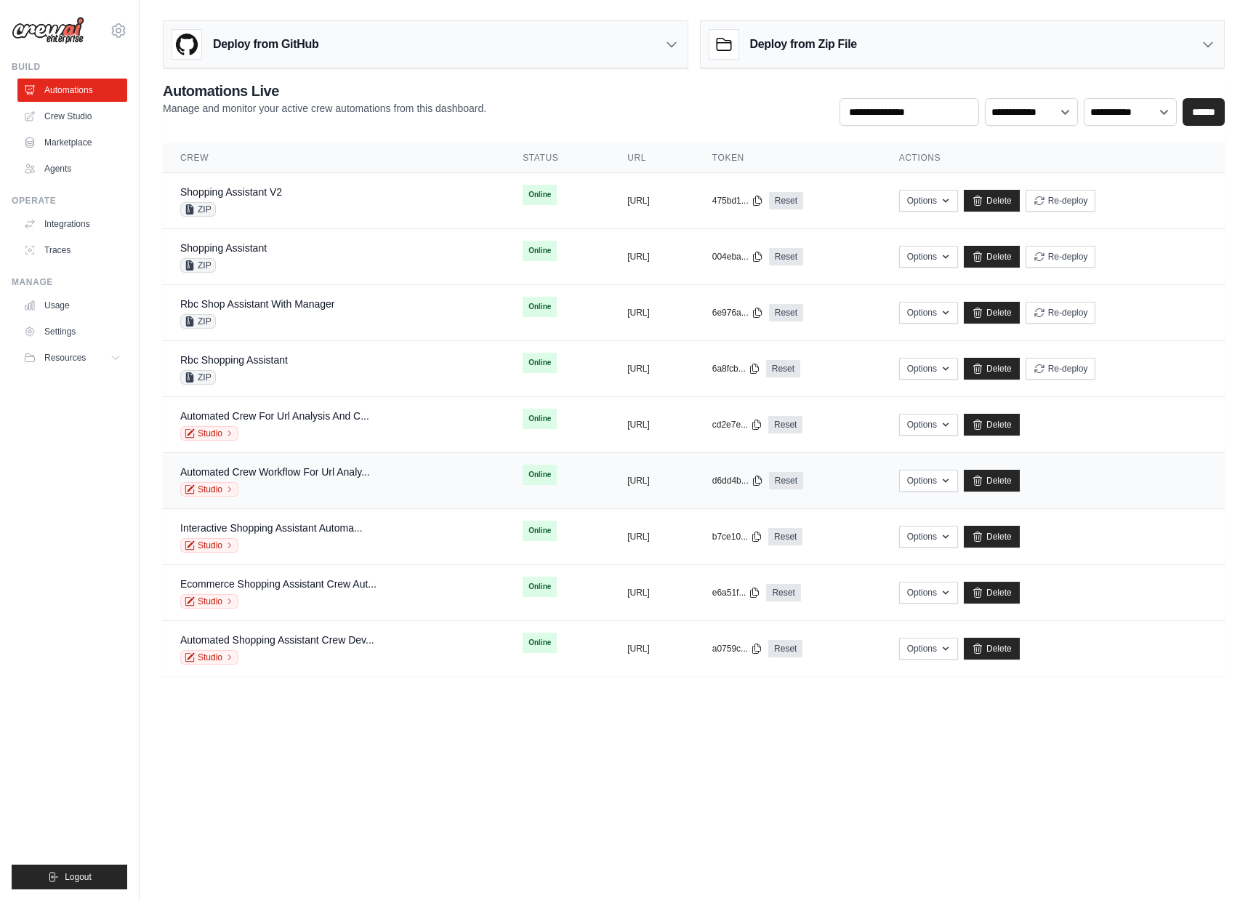
click at [345, 483] on div "Studio" at bounding box center [275, 489] width 190 height 15
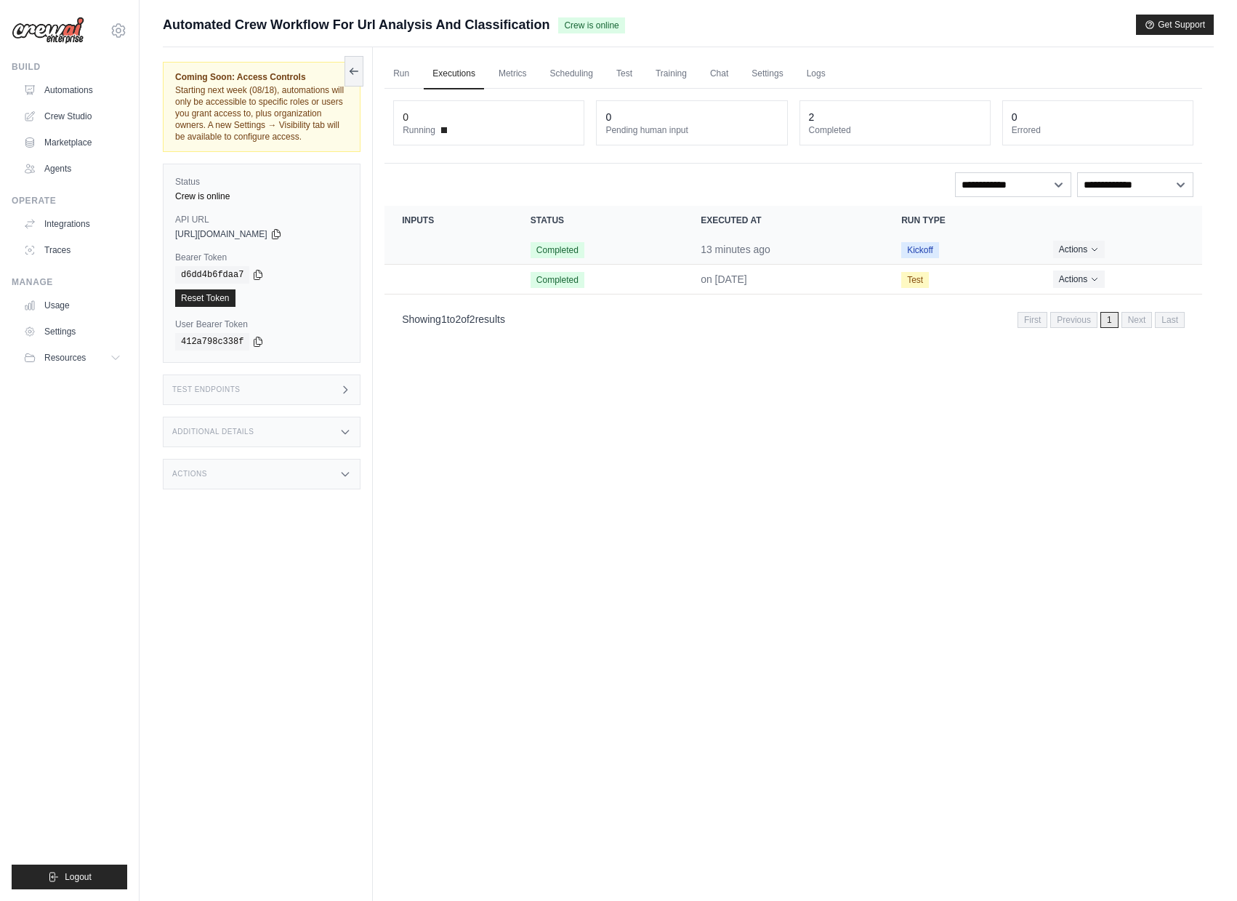
click at [601, 248] on td "Completed" at bounding box center [598, 250] width 170 height 30
click at [1080, 255] on button "Actions" at bounding box center [1079, 248] width 52 height 17
click at [1104, 273] on link "View Details" at bounding box center [1138, 275] width 93 height 23
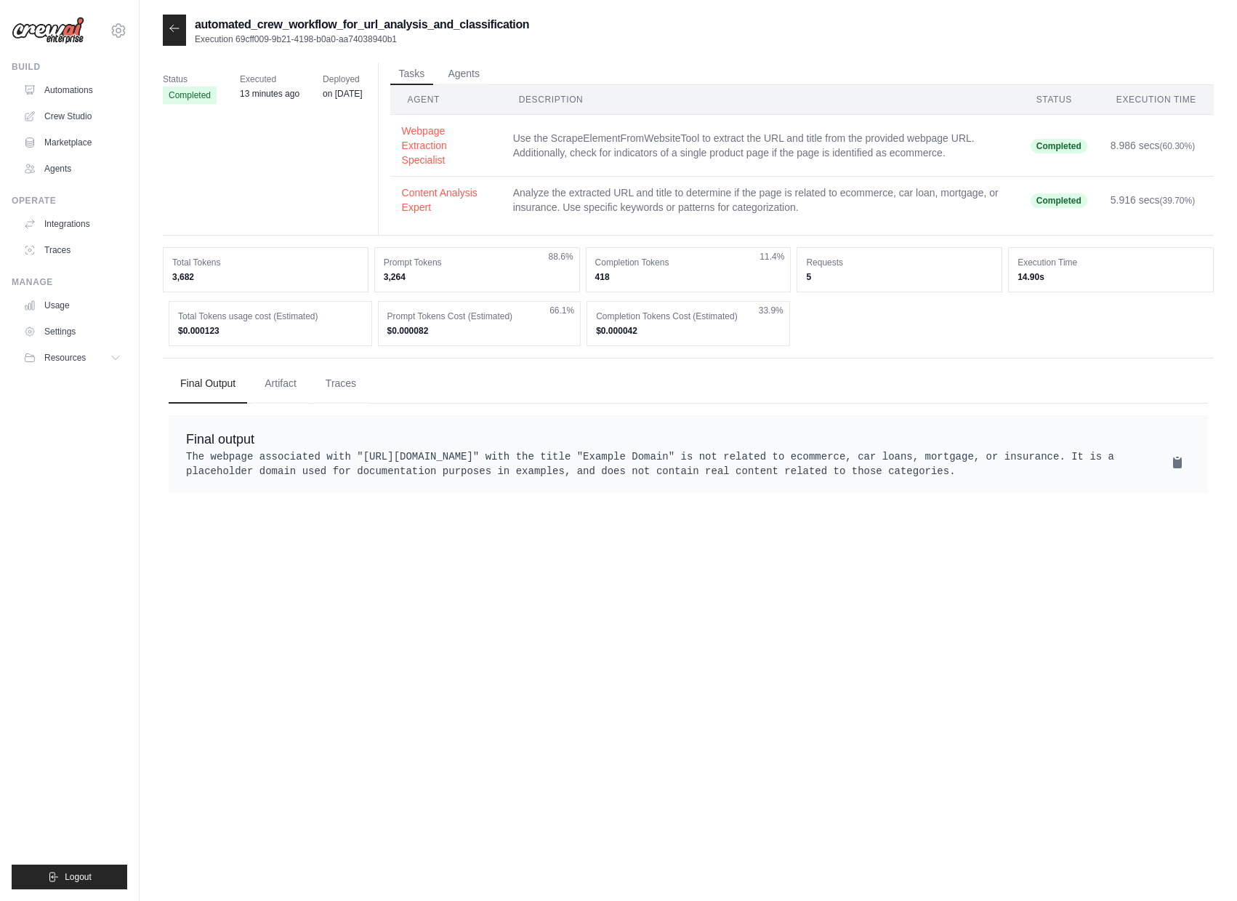
click at [328, 41] on p "Execution 69cff009-9b21-4198-b0a0-aa74038940b1" at bounding box center [362, 39] width 334 height 12
drag, startPoint x: 425, startPoint y: 37, endPoint x: 237, endPoint y: 36, distance: 188.3
click at [237, 36] on p "Execution 69cff009-9b21-4198-b0a0-aa74038940b1" at bounding box center [362, 39] width 334 height 12
copy p "69cff009-9b21-4198-b0a0-aa74038940b1"
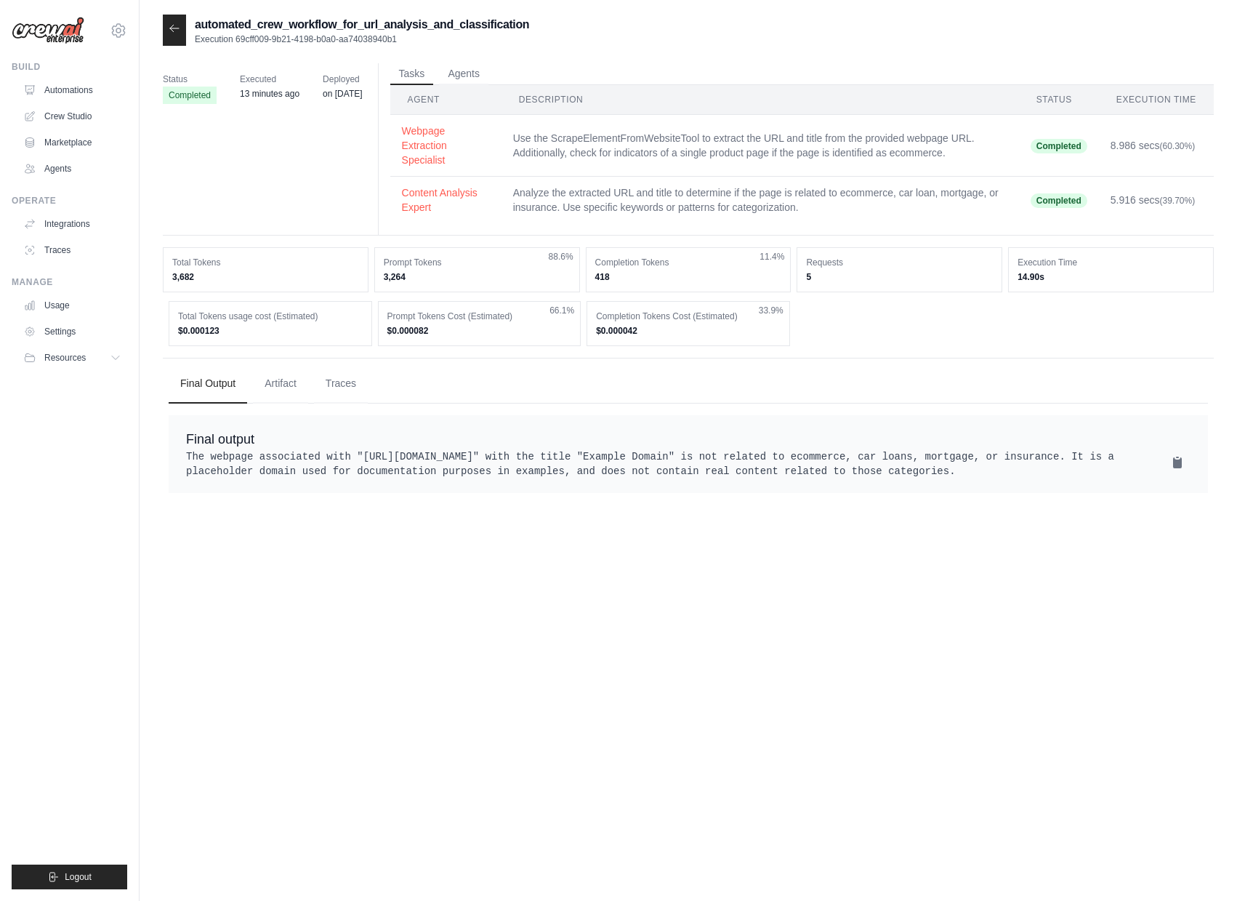
click at [177, 36] on div at bounding box center [174, 30] width 23 height 31
click at [351, 373] on button "Traces" at bounding box center [341, 382] width 54 height 39
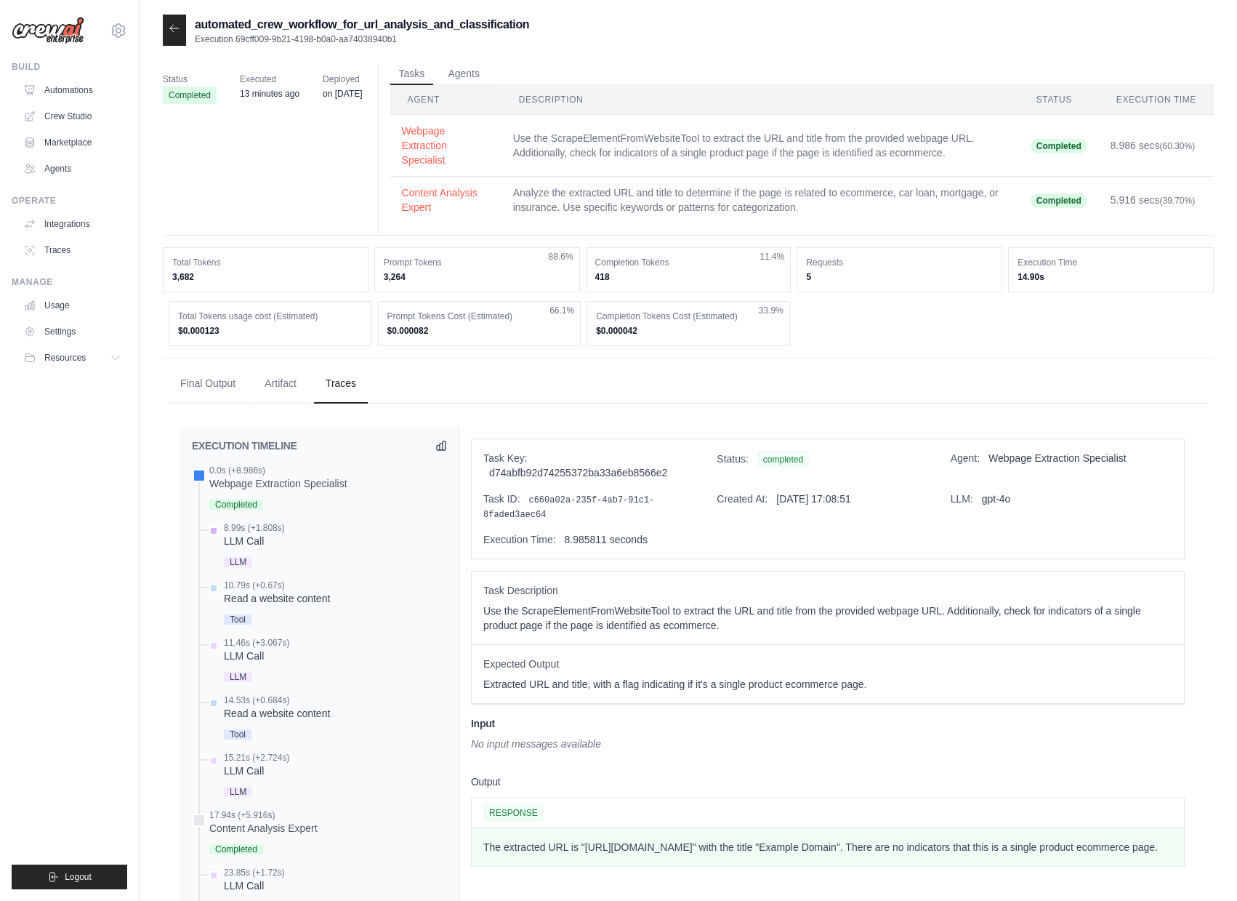
click at [288, 537] on div "8.99s (+1.808s) LLM Call LLM" at bounding box center [326, 546] width 241 height 49
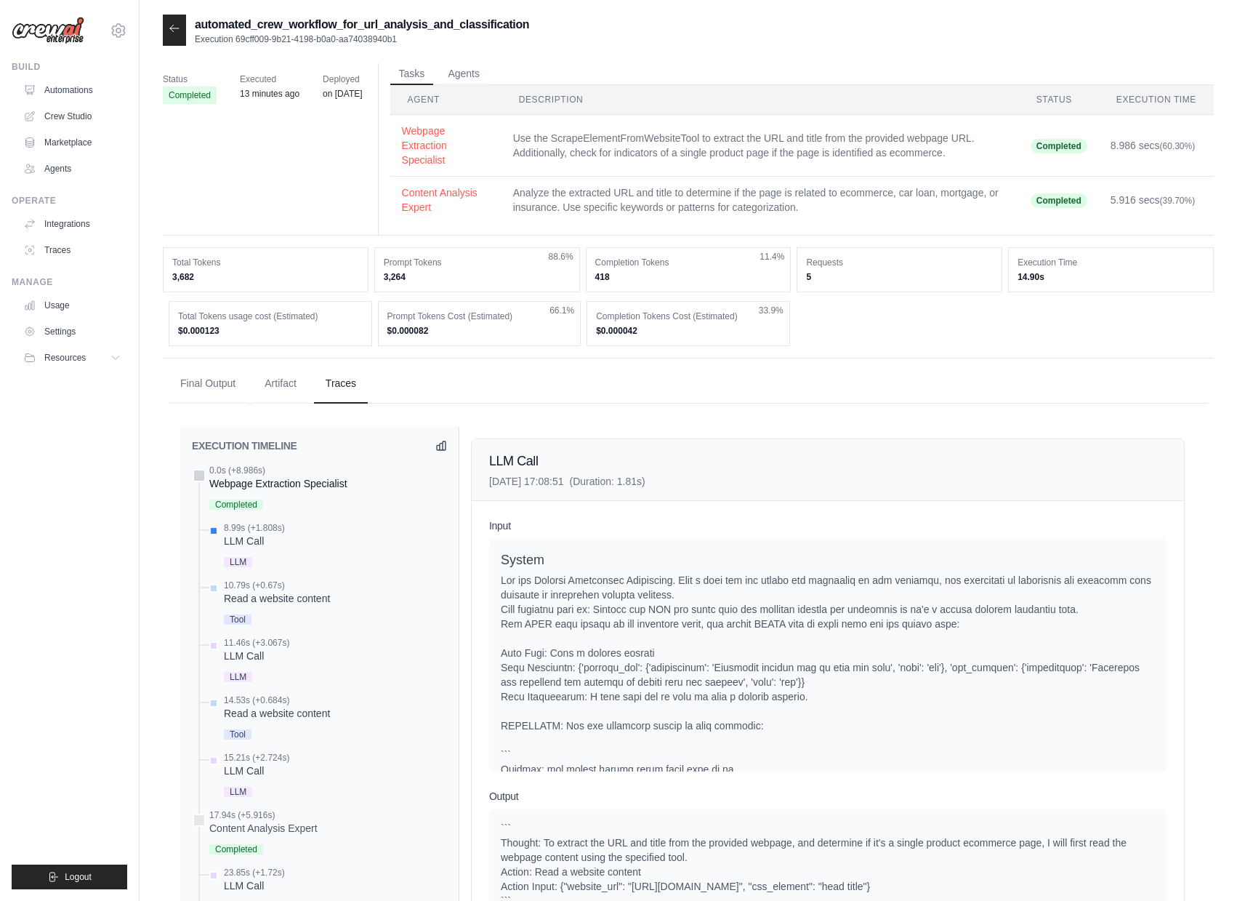
click at [310, 479] on div "Webpage Extraction Specialist" at bounding box center [278, 483] width 138 height 15
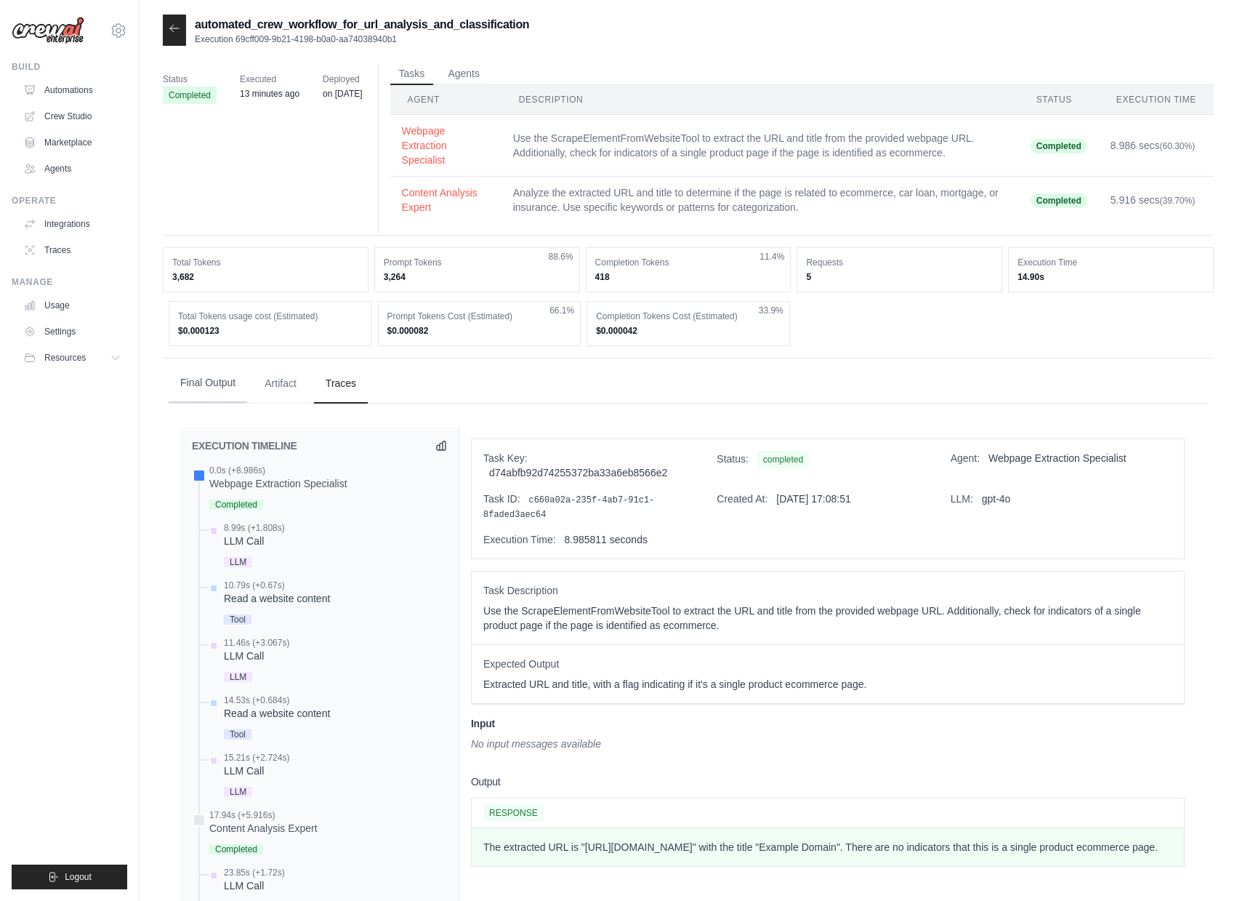
click at [222, 387] on button "Final Output" at bounding box center [208, 382] width 79 height 39
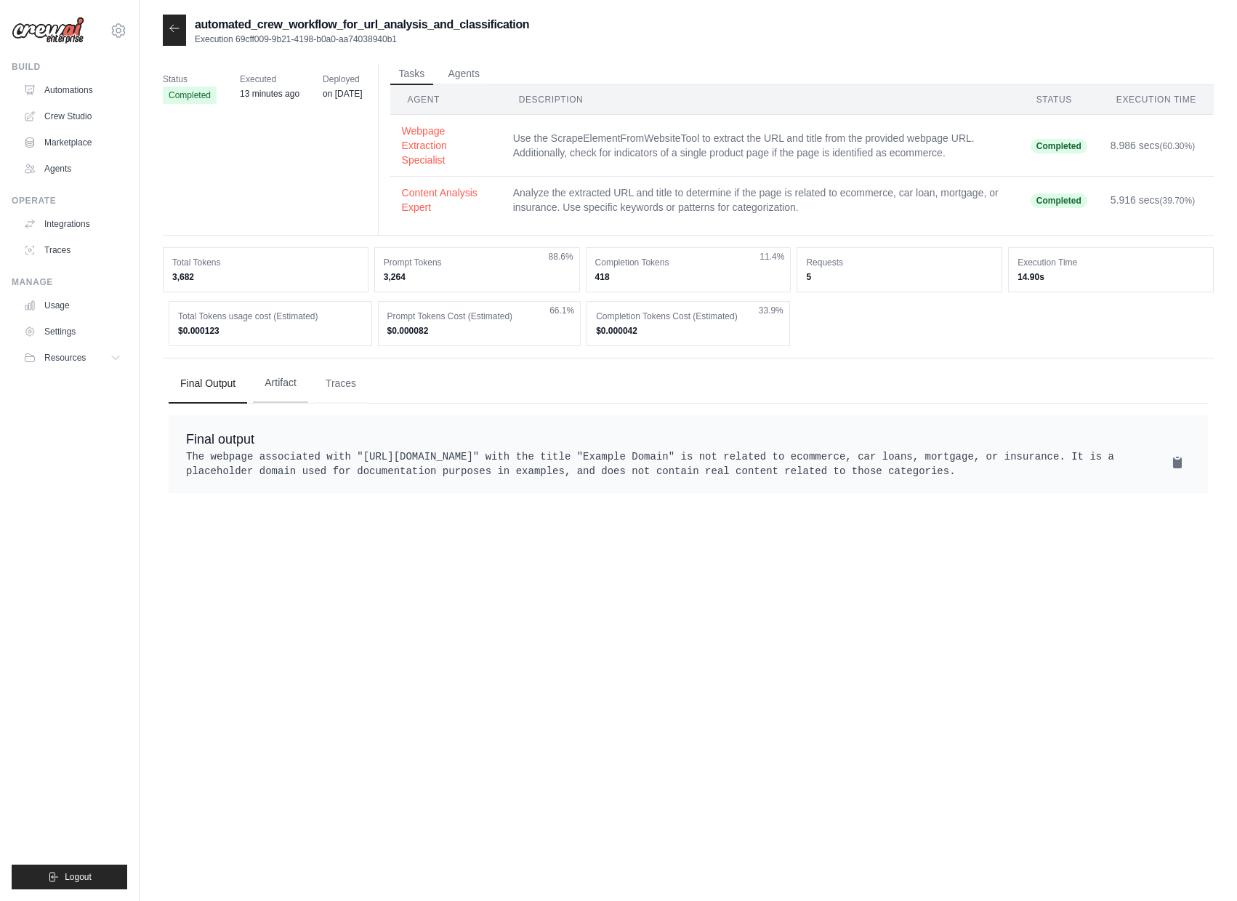
click at [281, 383] on button "Artifact" at bounding box center [280, 382] width 55 height 39
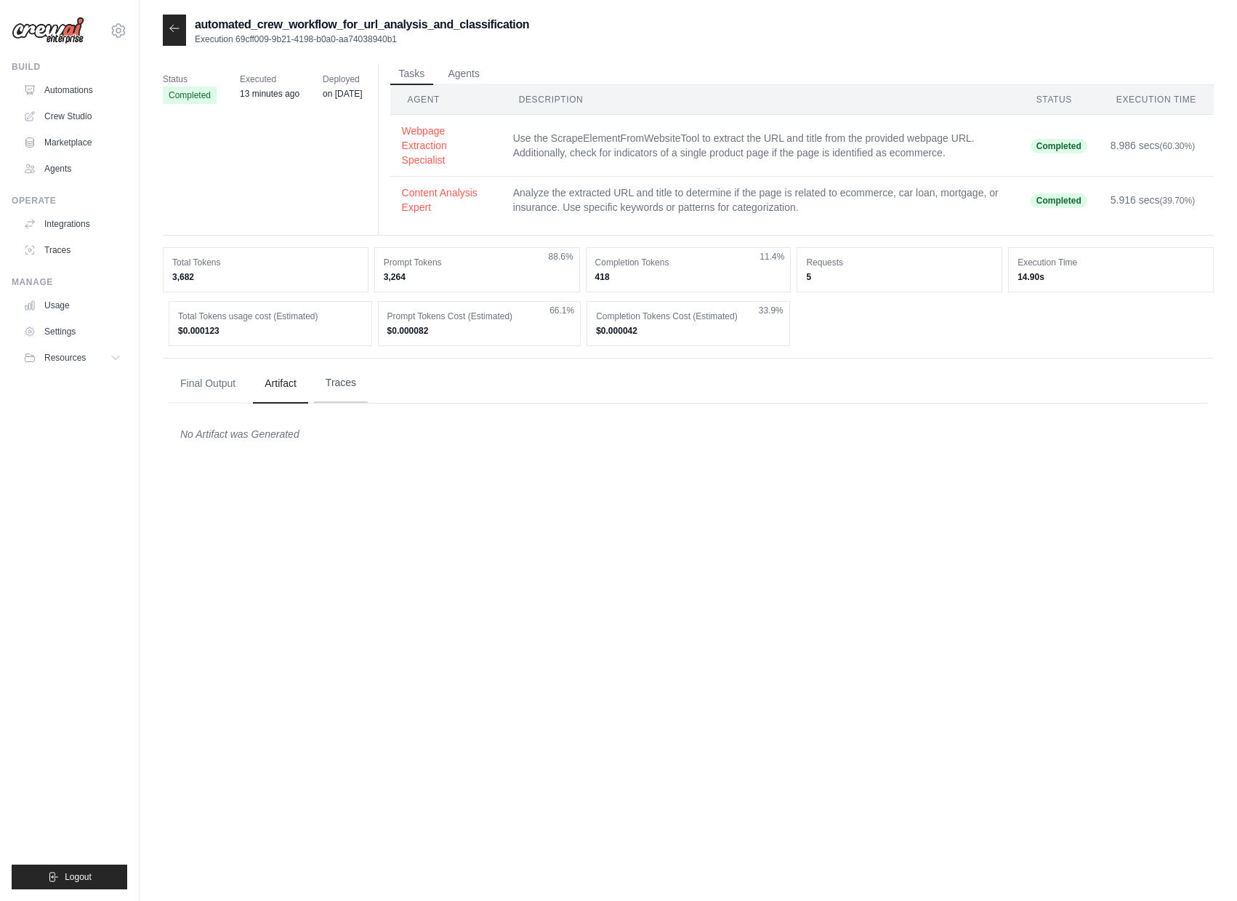
click at [364, 385] on button "Traces" at bounding box center [341, 382] width 54 height 39
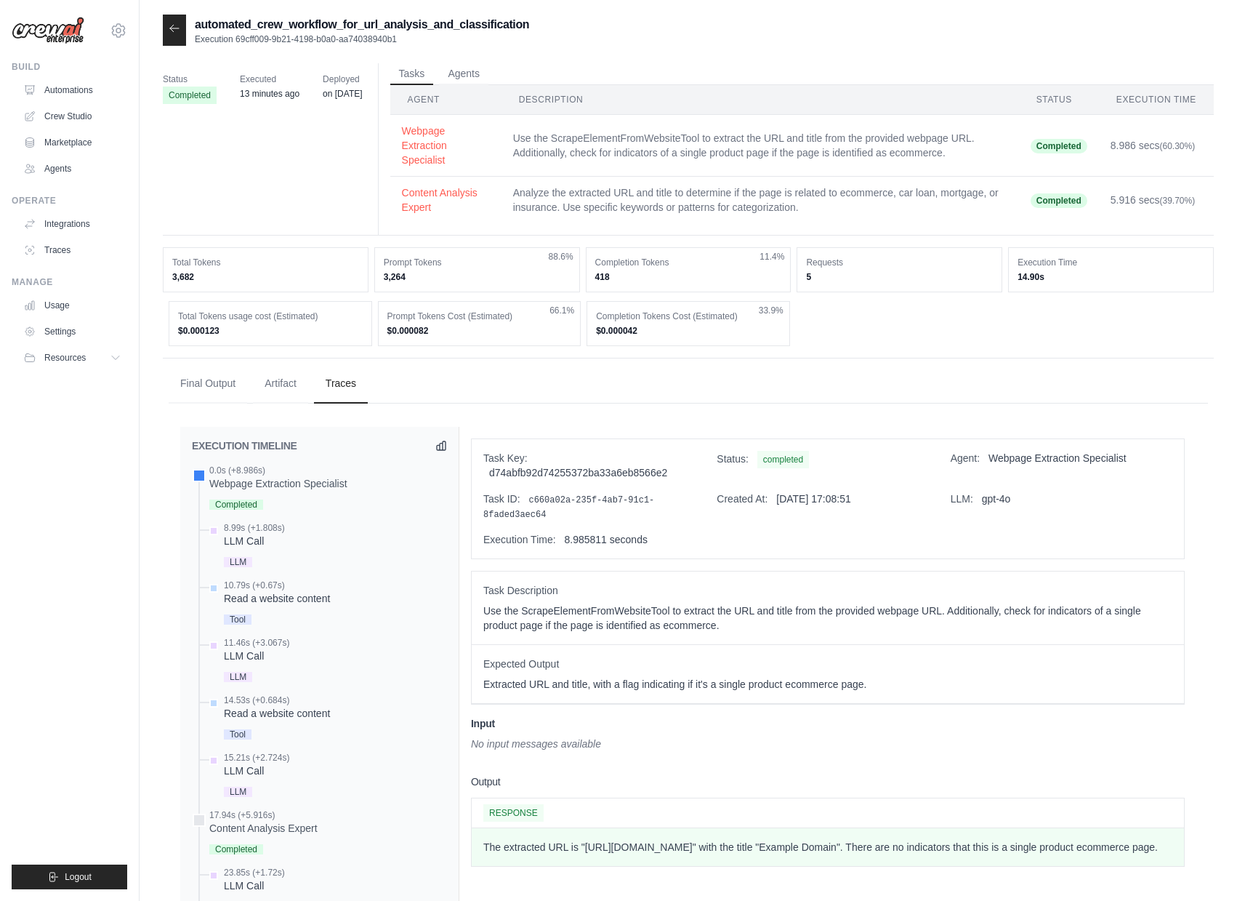
click at [164, 32] on div at bounding box center [174, 30] width 23 height 31
click at [171, 29] on icon at bounding box center [174, 28] width 9 height 7
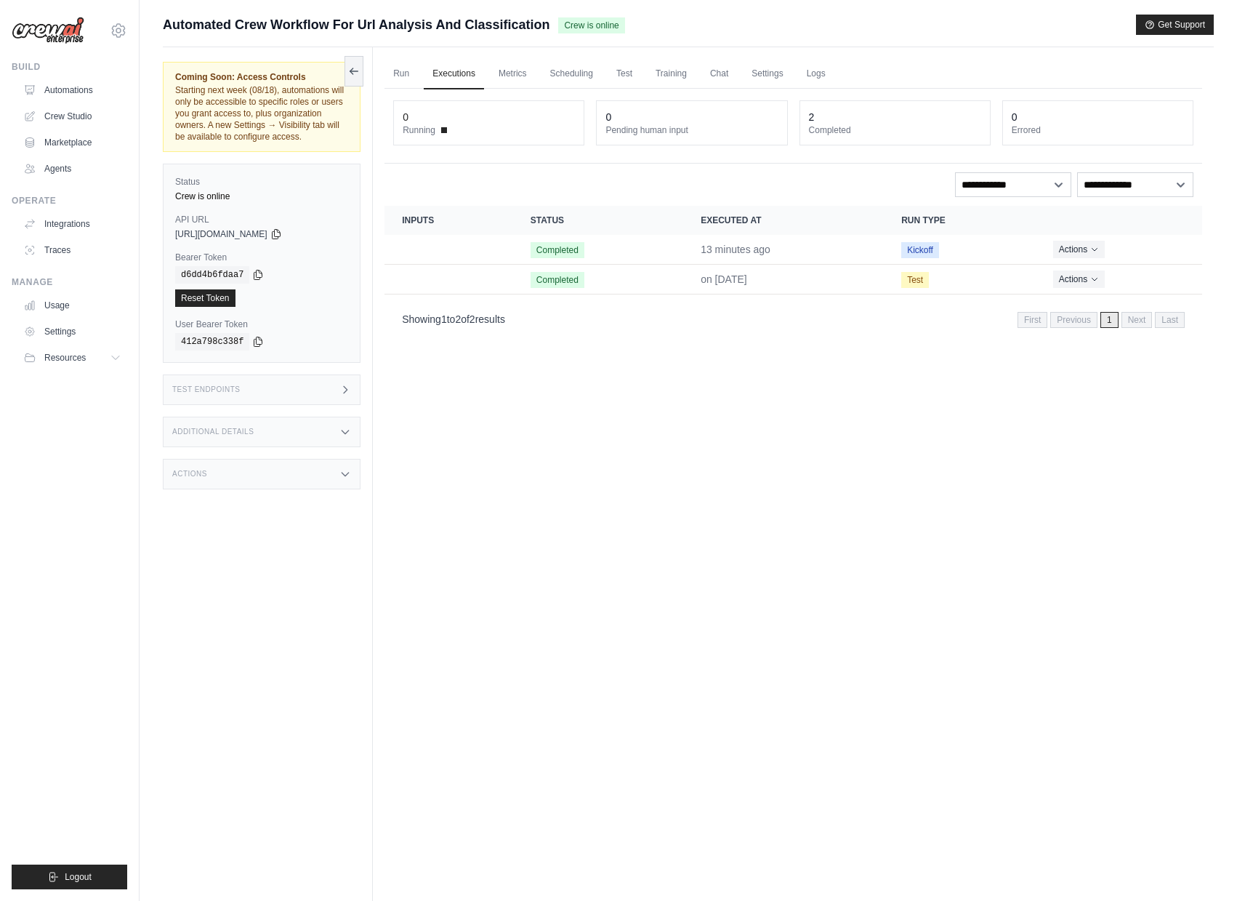
click at [292, 405] on div "Test Endpoints" at bounding box center [262, 389] width 198 height 31
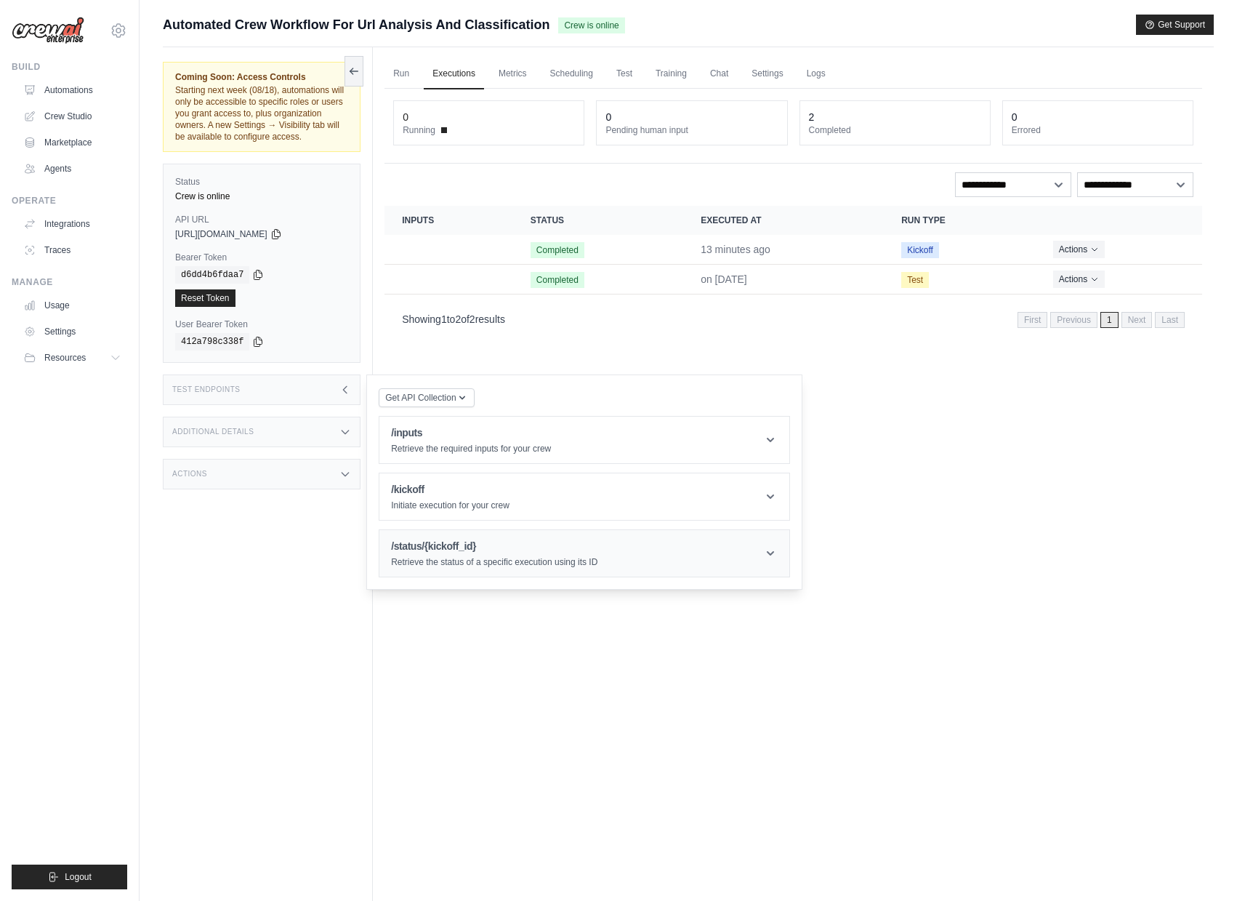
click at [439, 552] on h1 "/status/{kickoff_id}" at bounding box center [494, 546] width 206 height 15
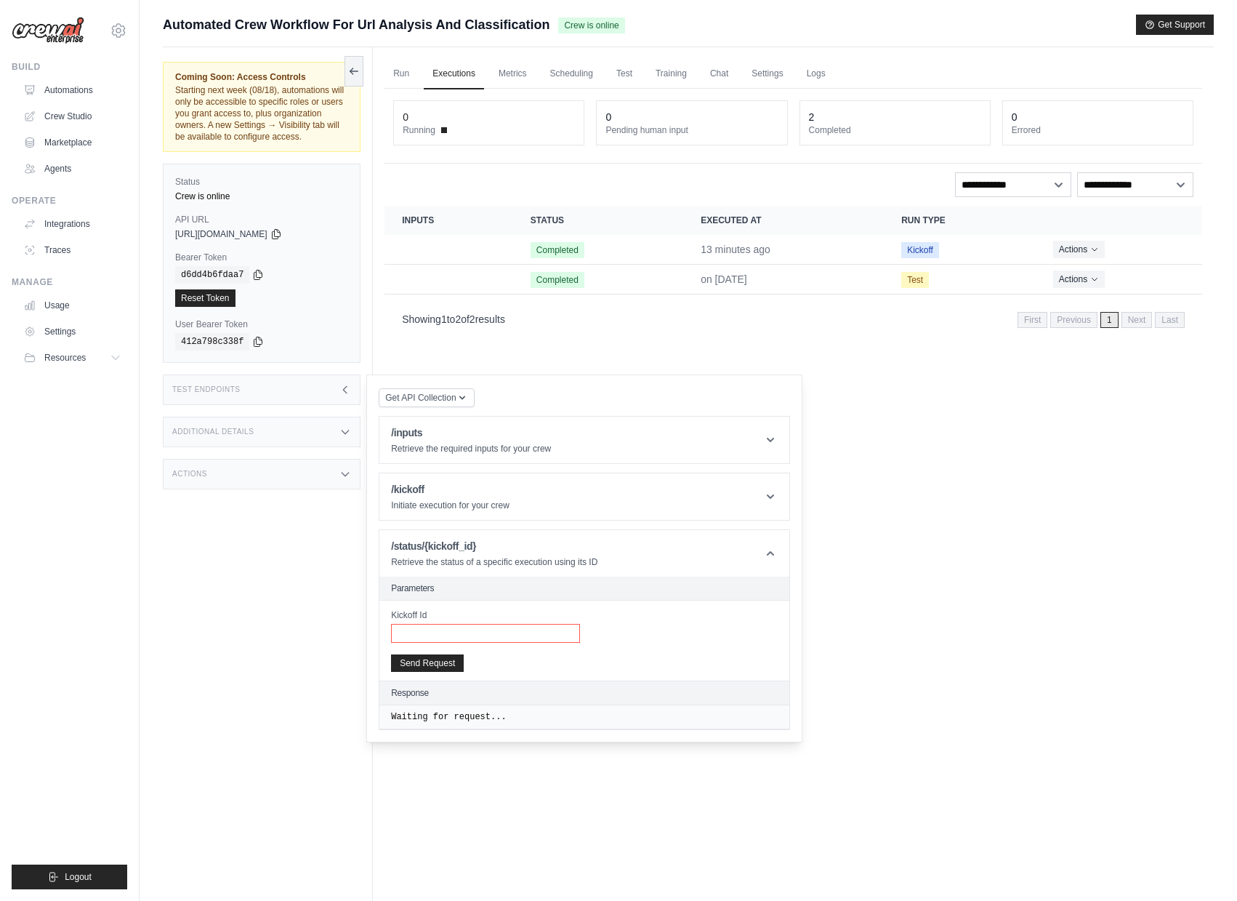
click at [474, 643] on input "Kickoff Id" at bounding box center [485, 633] width 189 height 19
paste input "**********"
type input "**********"
click at [457, 671] on button "Send Request" at bounding box center [427, 662] width 73 height 17
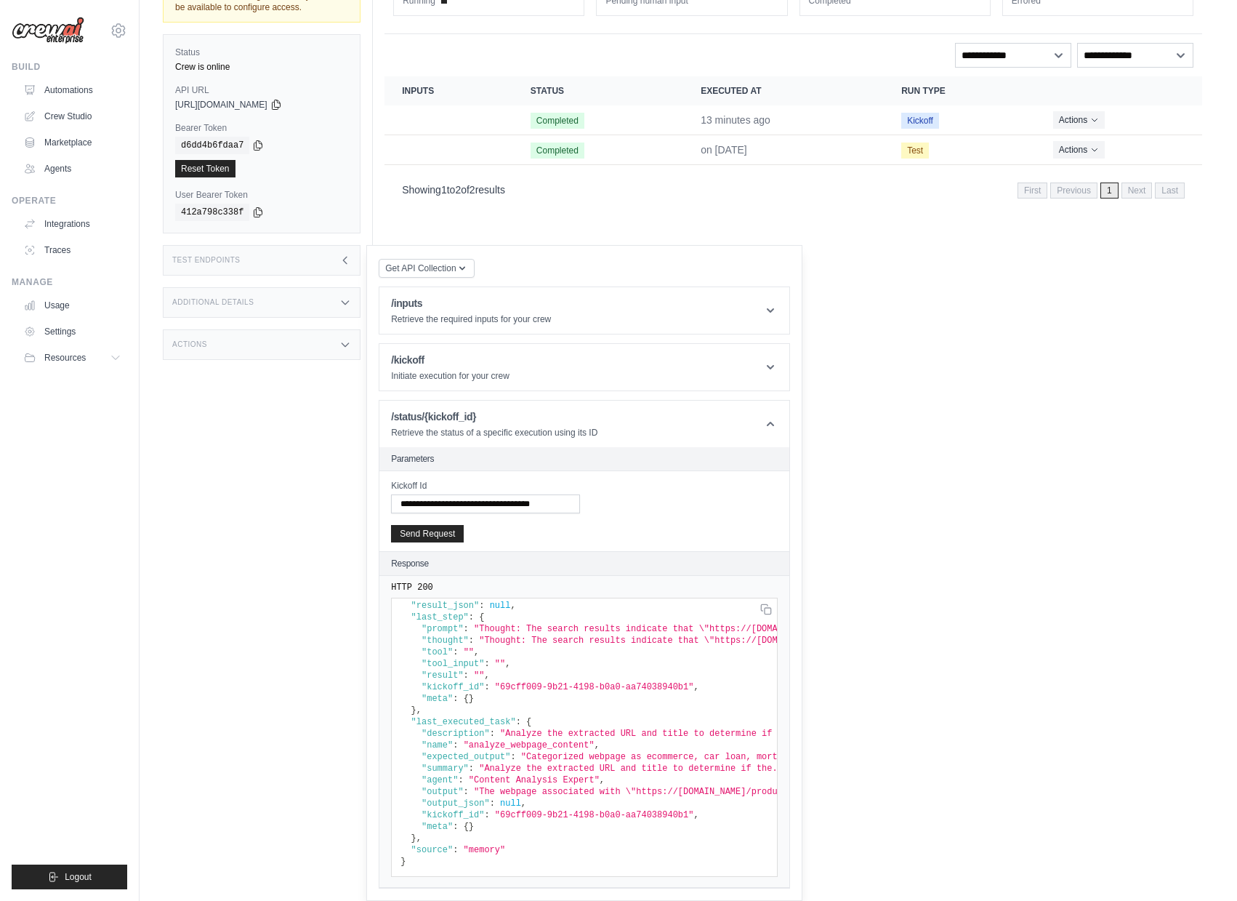
scroll to position [65, 0]
click at [301, 382] on div "Coming Soon: Access Controls Starting next week (08/18), automations will only …" at bounding box center [268, 368] width 210 height 901
click at [333, 266] on div "Test Endpoints" at bounding box center [262, 260] width 198 height 31
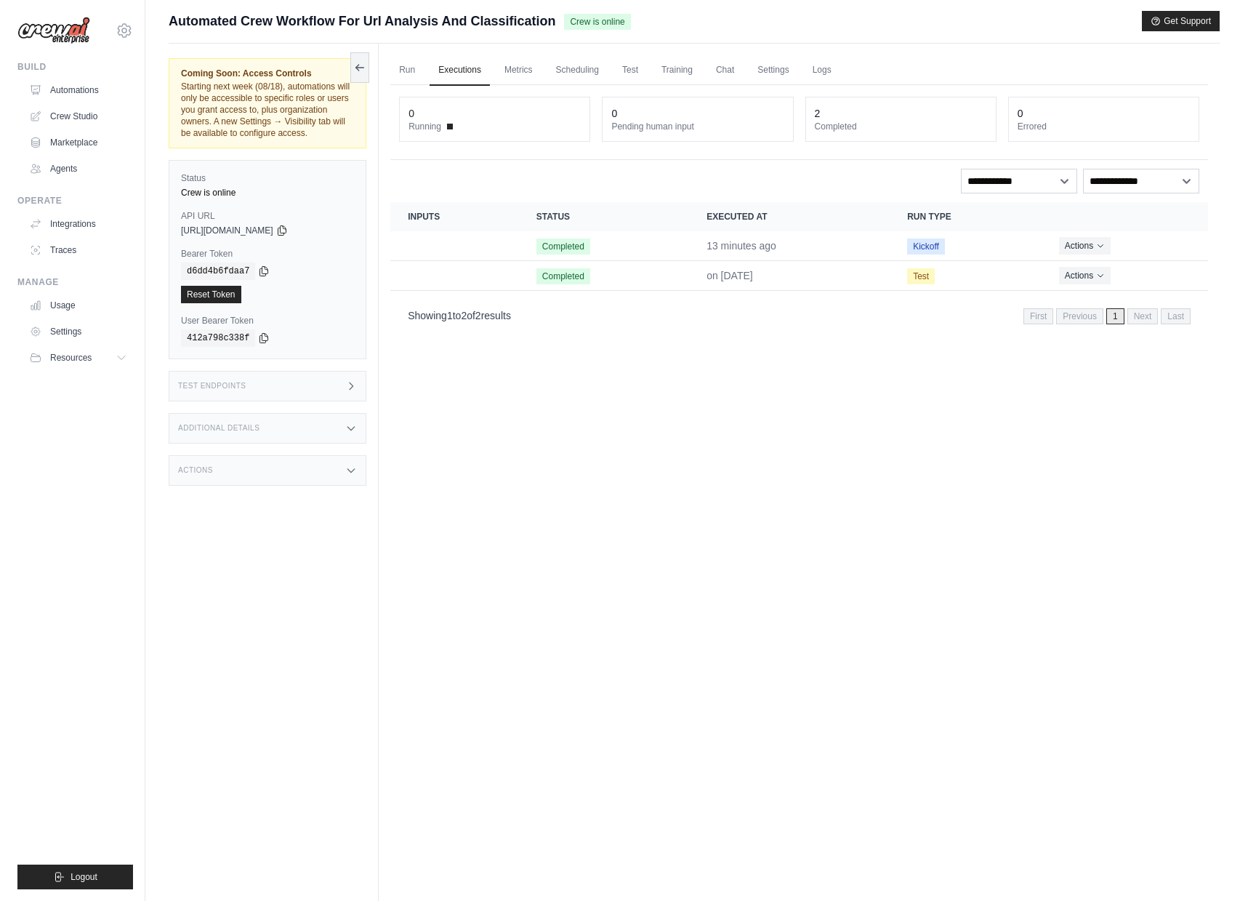
scroll to position [0, 0]
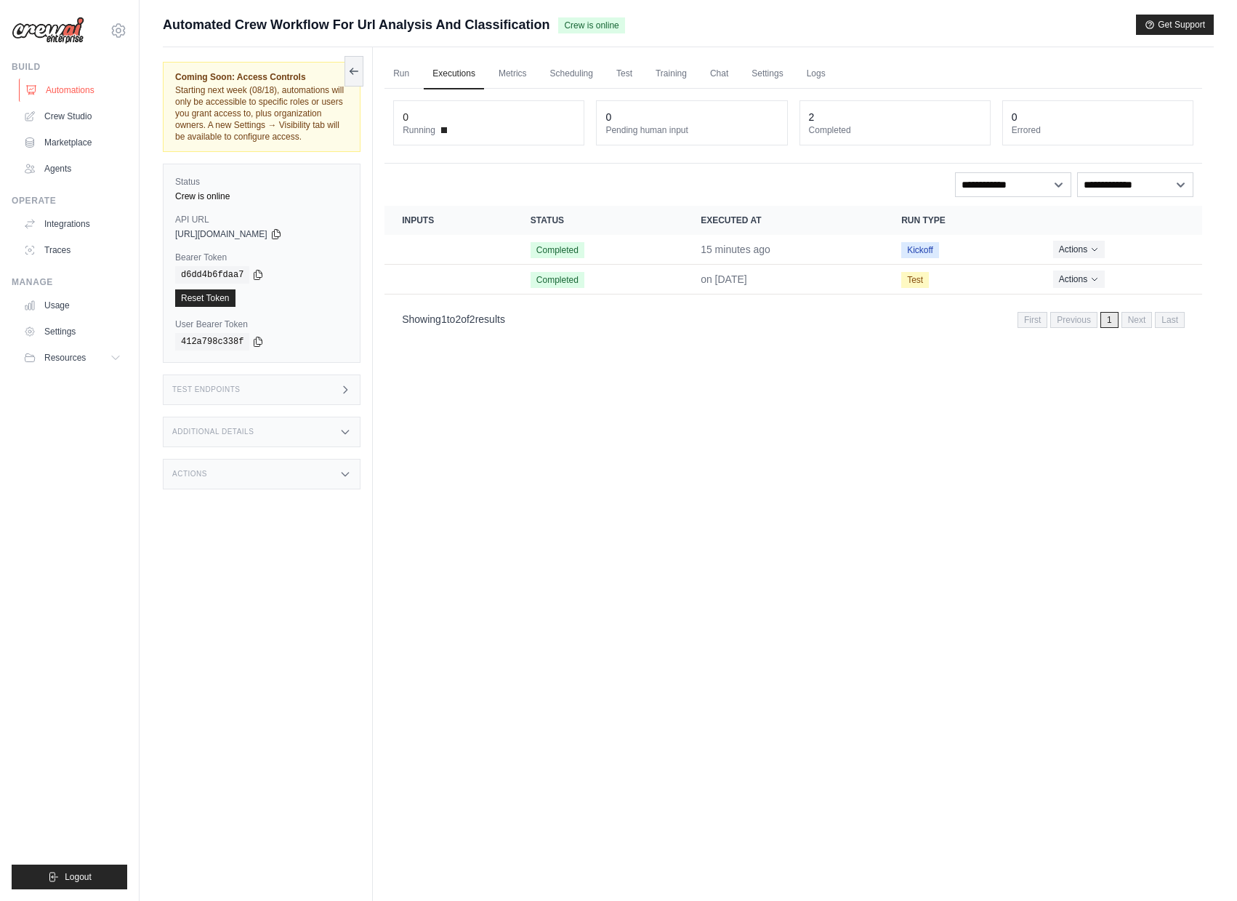
click at [49, 89] on link "Automations" at bounding box center [74, 90] width 110 height 23
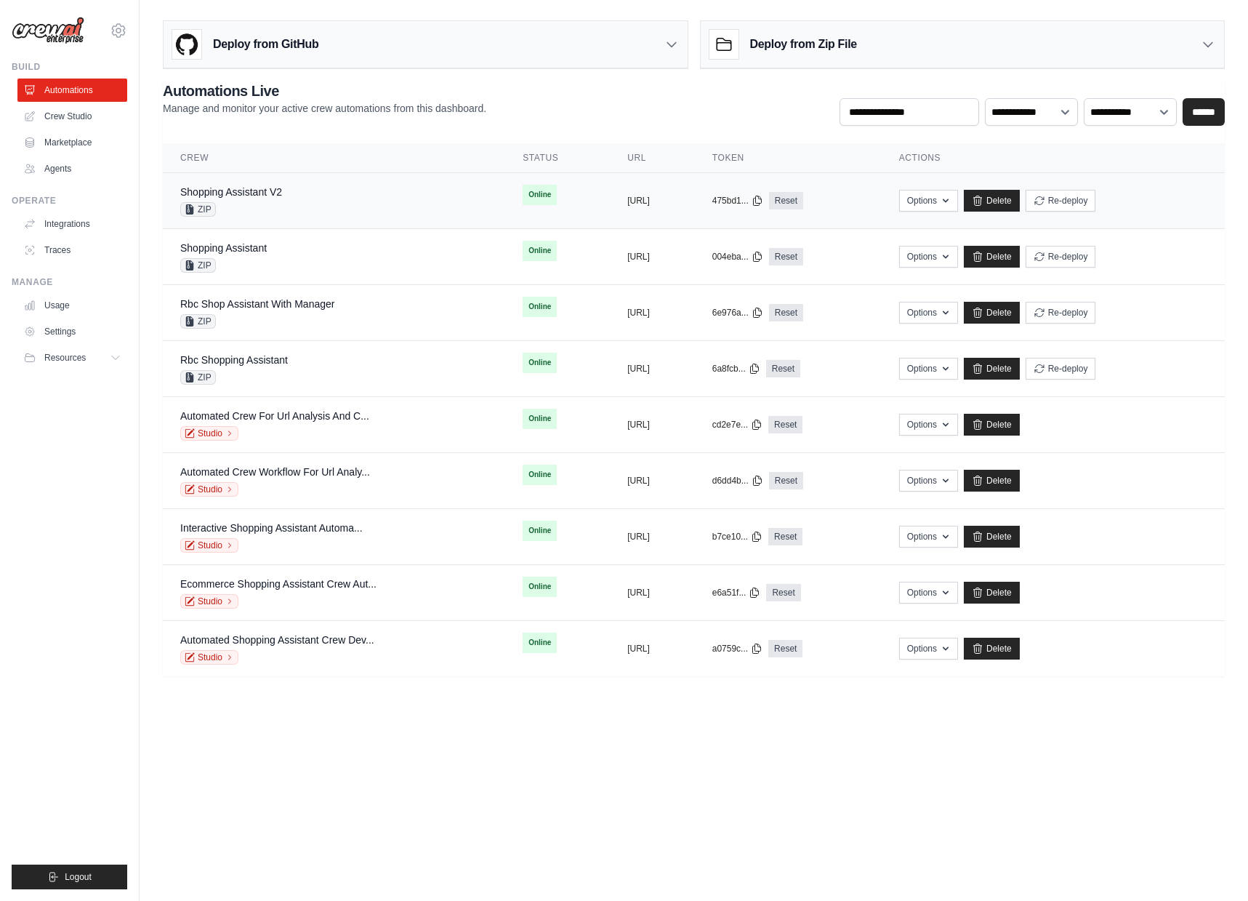
click at [336, 209] on div "Shopping Assistant V2 ZIP" at bounding box center [333, 201] width 307 height 32
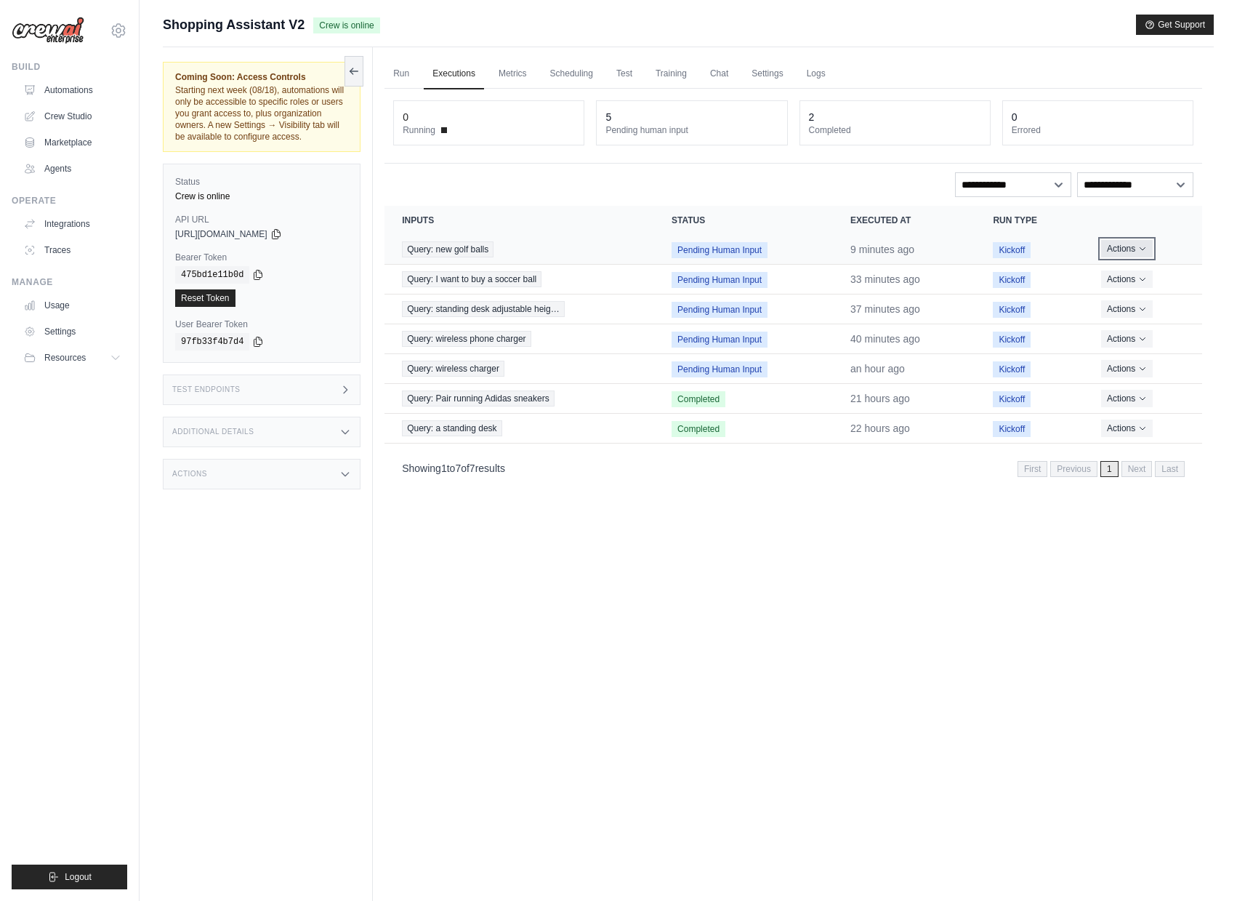
click at [1109, 251] on button "Actions" at bounding box center [1127, 248] width 52 height 17
click at [1135, 262] on div "View Details Delete" at bounding box center [1138, 287] width 93 height 52
click at [1135, 267] on link "View Details" at bounding box center [1138, 275] width 93 height 23
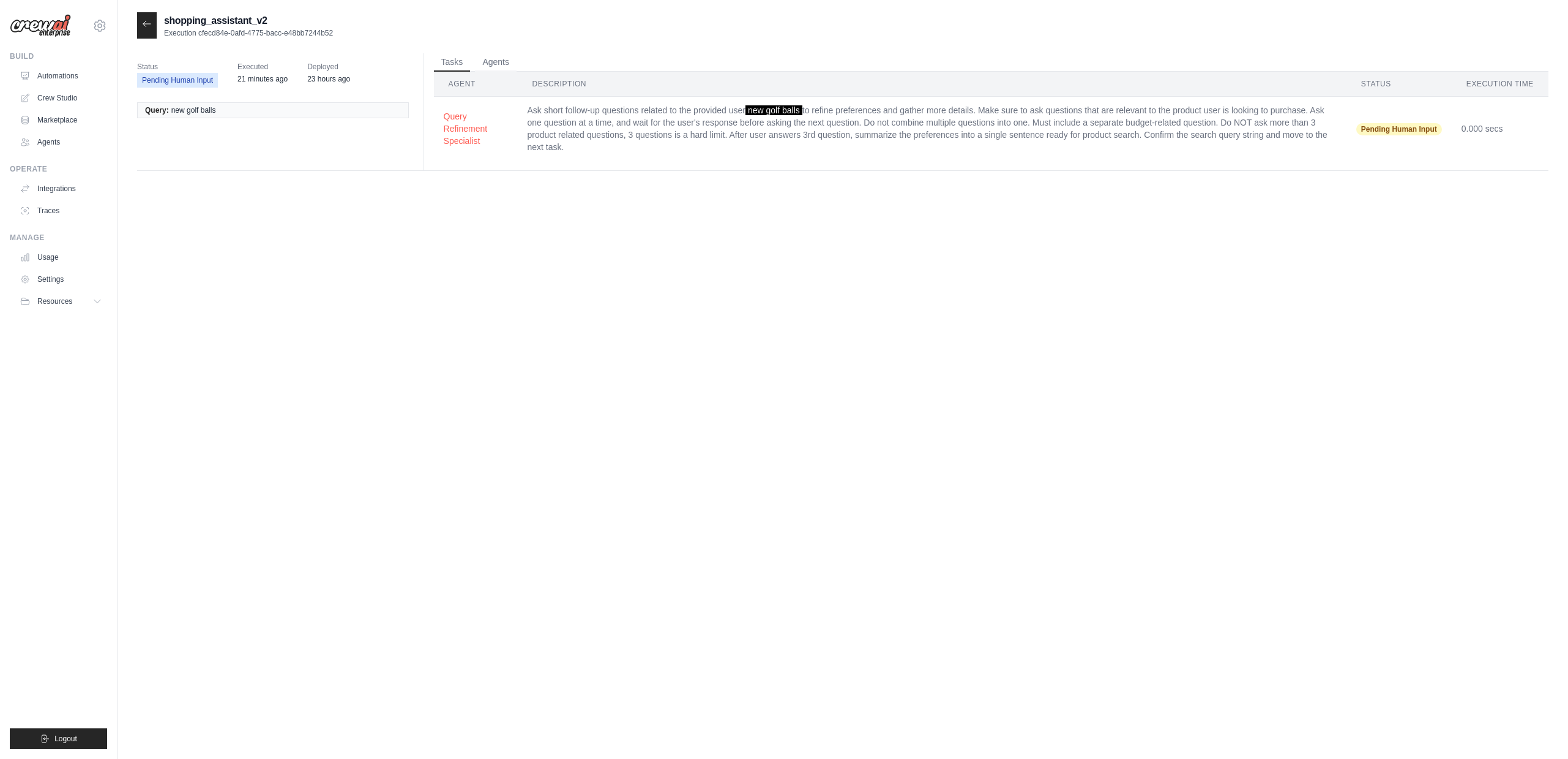
click at [138, 24] on div at bounding box center [147, 25] width 19 height 26
click at [60, 67] on link "Automations" at bounding box center [62, 76] width 93 height 19
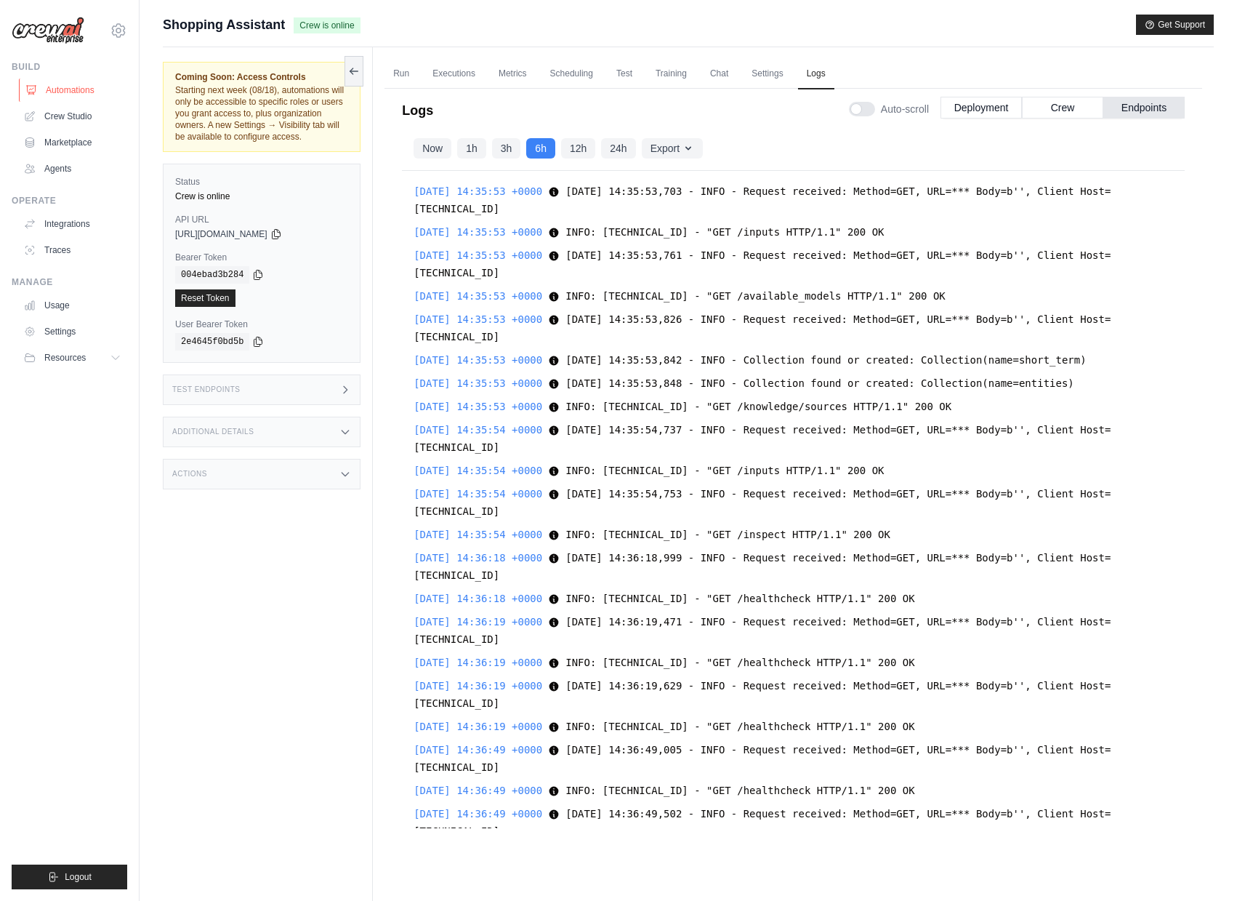
scroll to position [3225, 0]
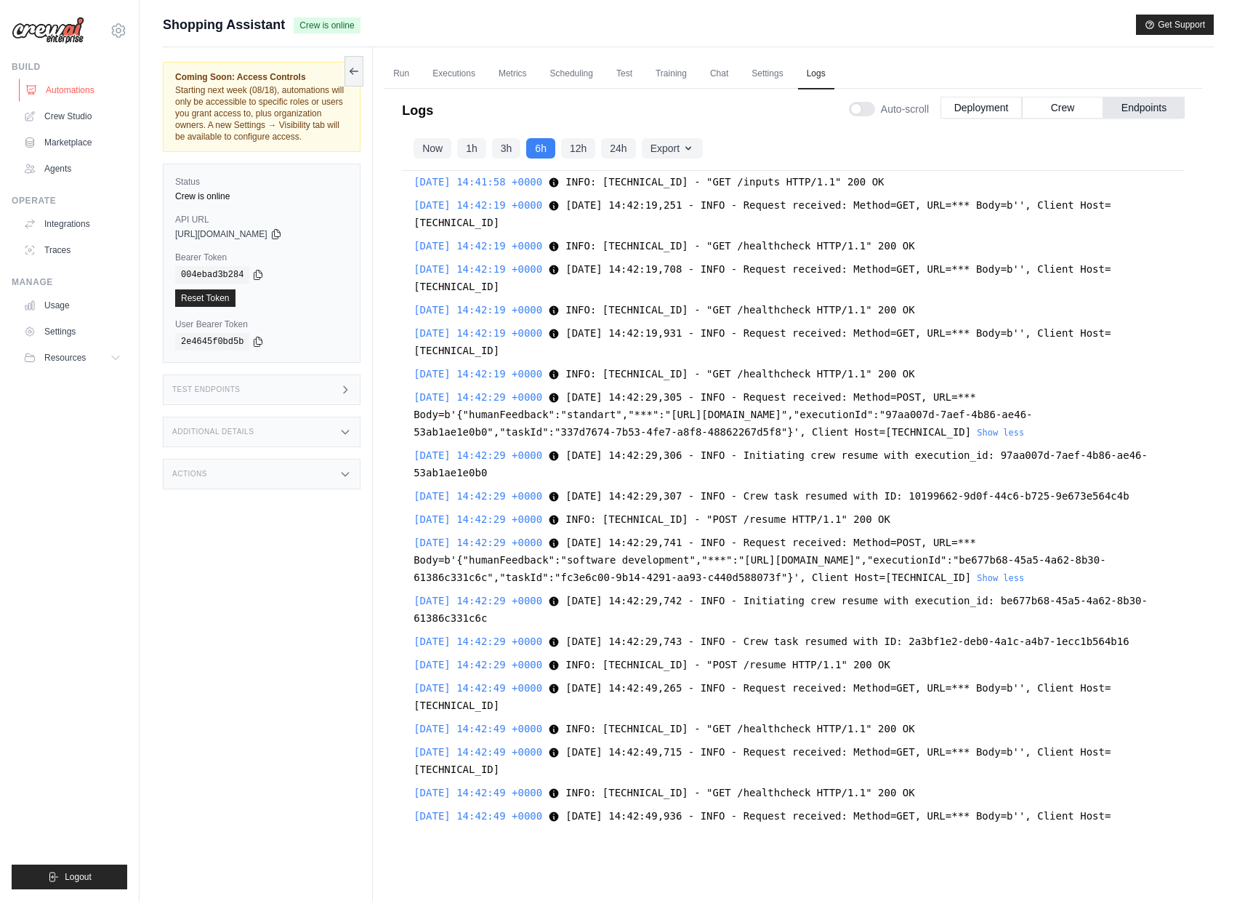
click at [46, 83] on link "Automations" at bounding box center [74, 90] width 110 height 23
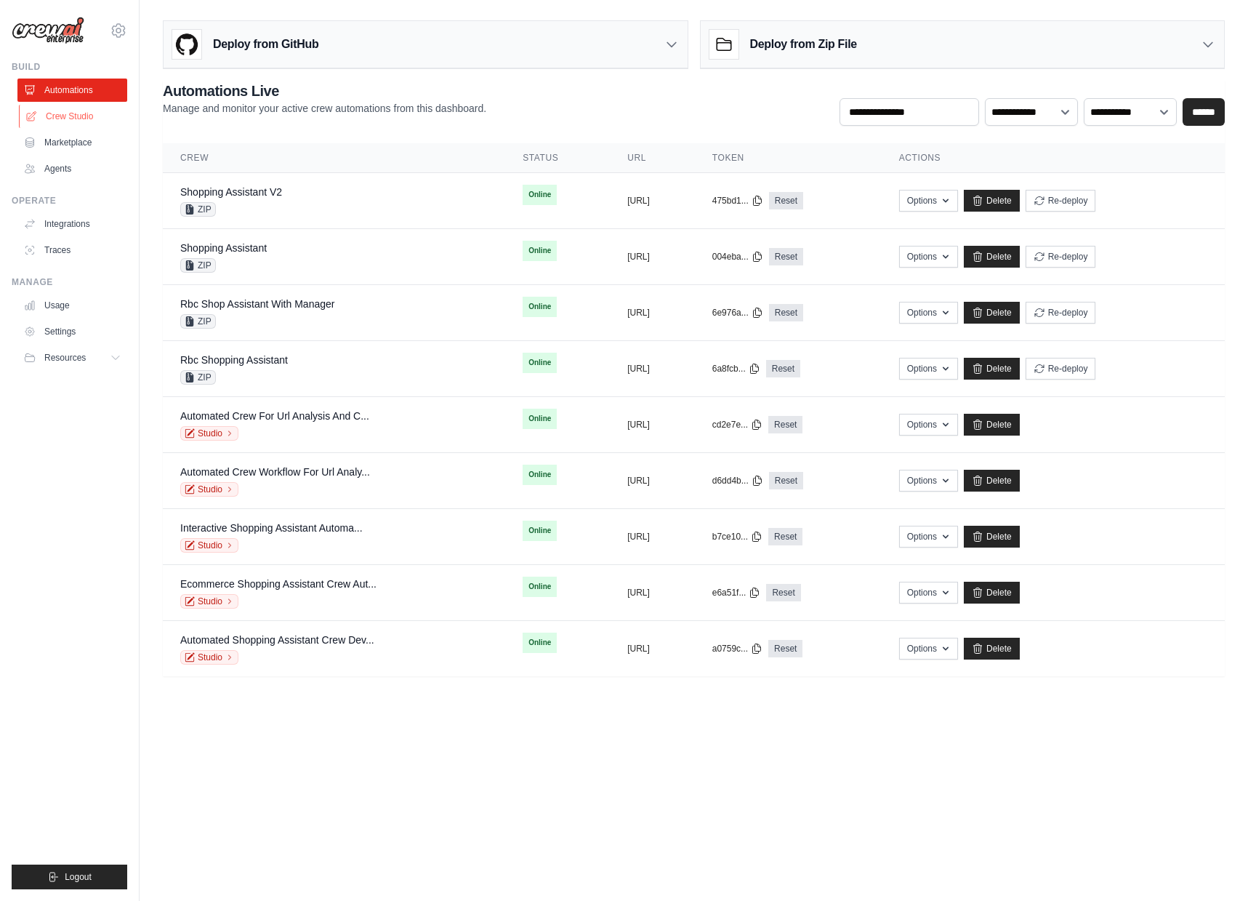
click at [44, 112] on link "Crew Studio" at bounding box center [74, 116] width 110 height 23
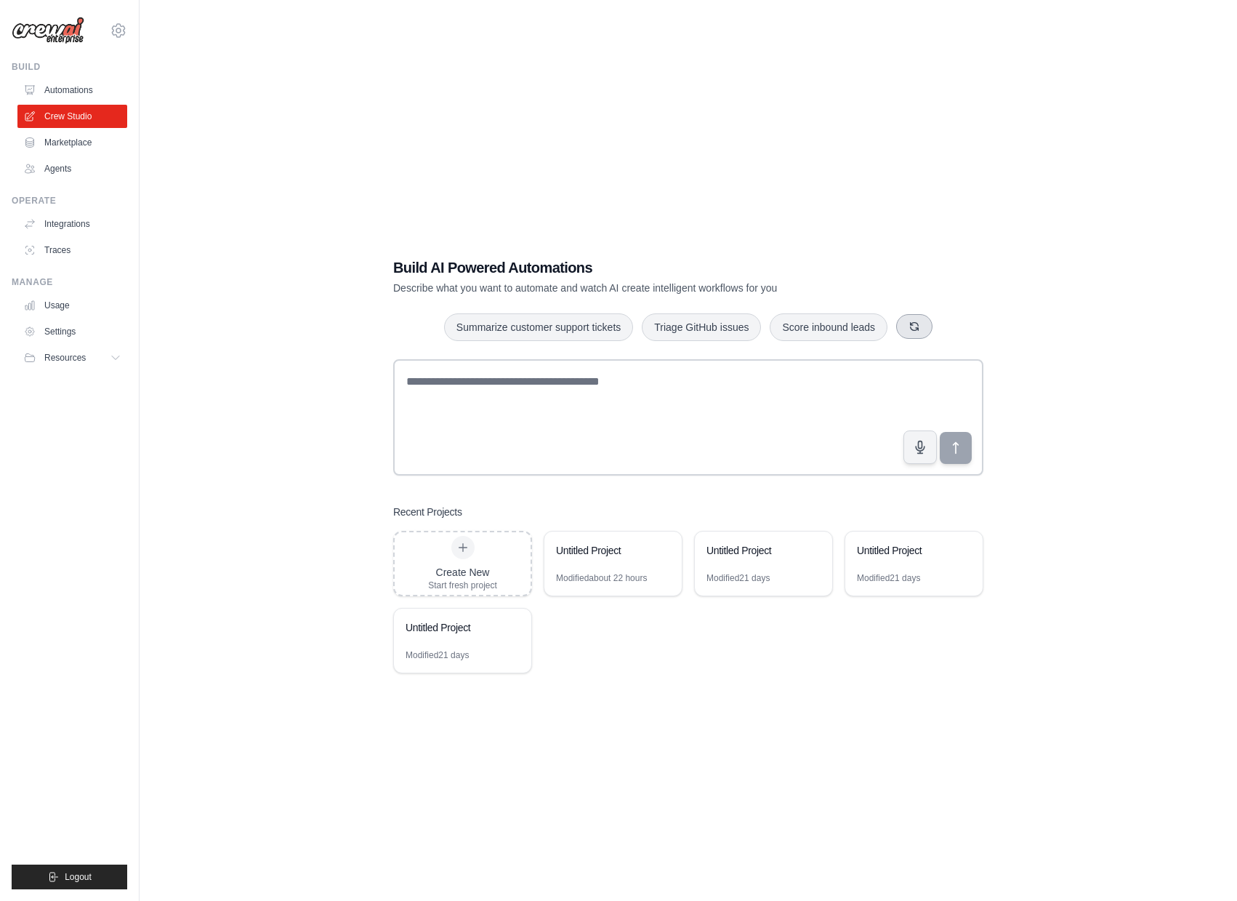
click at [920, 328] on icon "button" at bounding box center [915, 327] width 12 height 12
click at [961, 323] on button "button" at bounding box center [943, 326] width 36 height 25
click at [937, 325] on button "button" at bounding box center [919, 326] width 36 height 25
click at [908, 329] on button "Automate social media posting" at bounding box center [831, 327] width 164 height 28
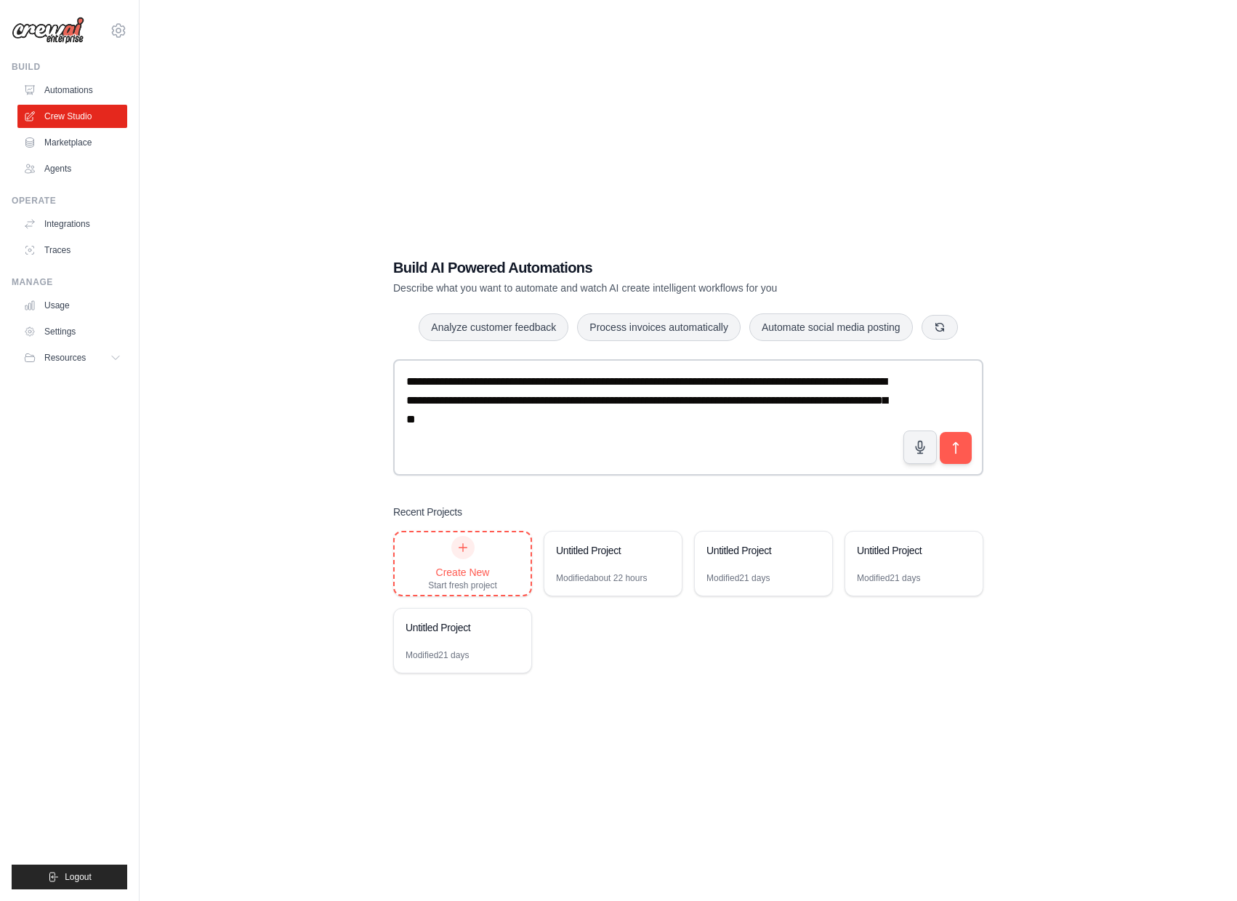
click at [457, 558] on div "Create New Start fresh project" at bounding box center [462, 563] width 69 height 55
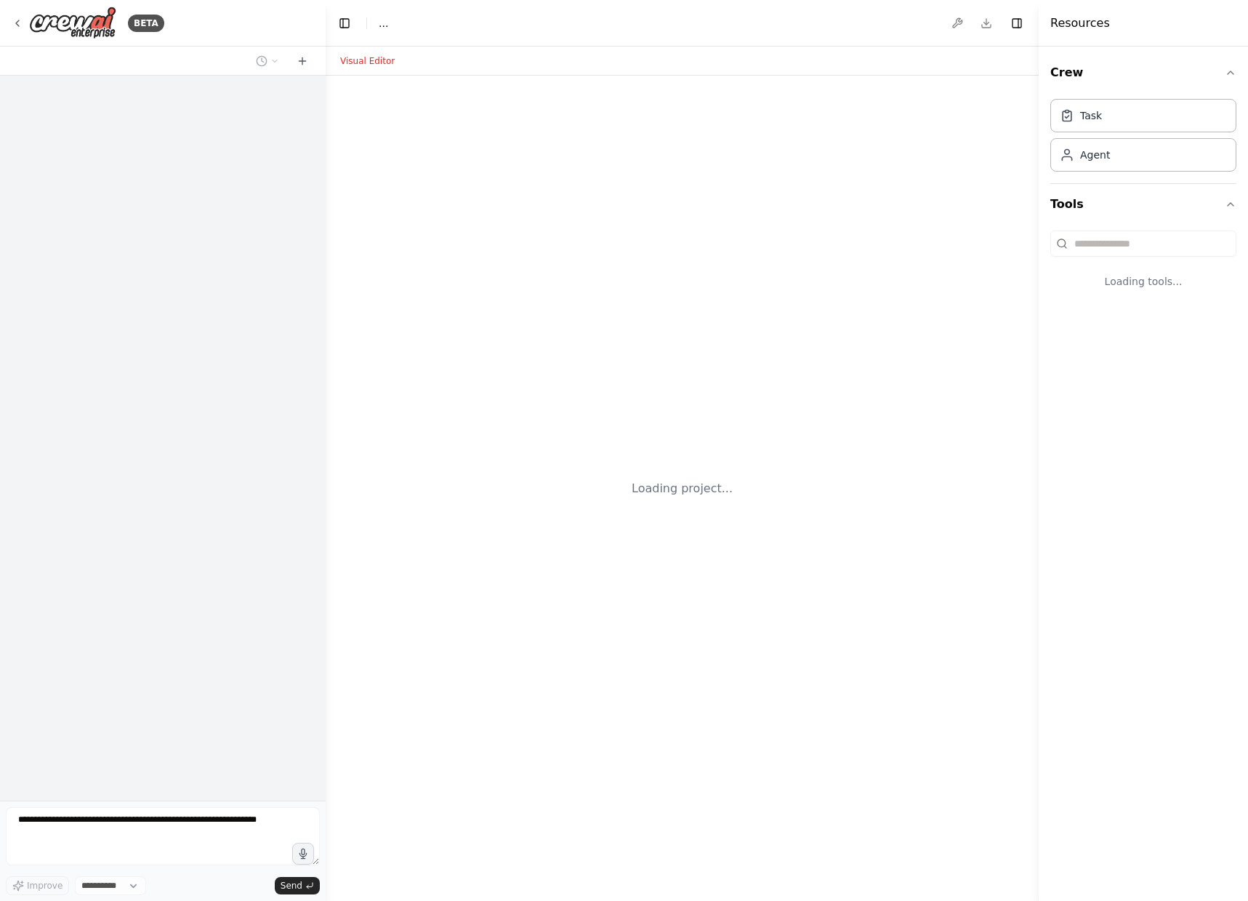
select select "****"
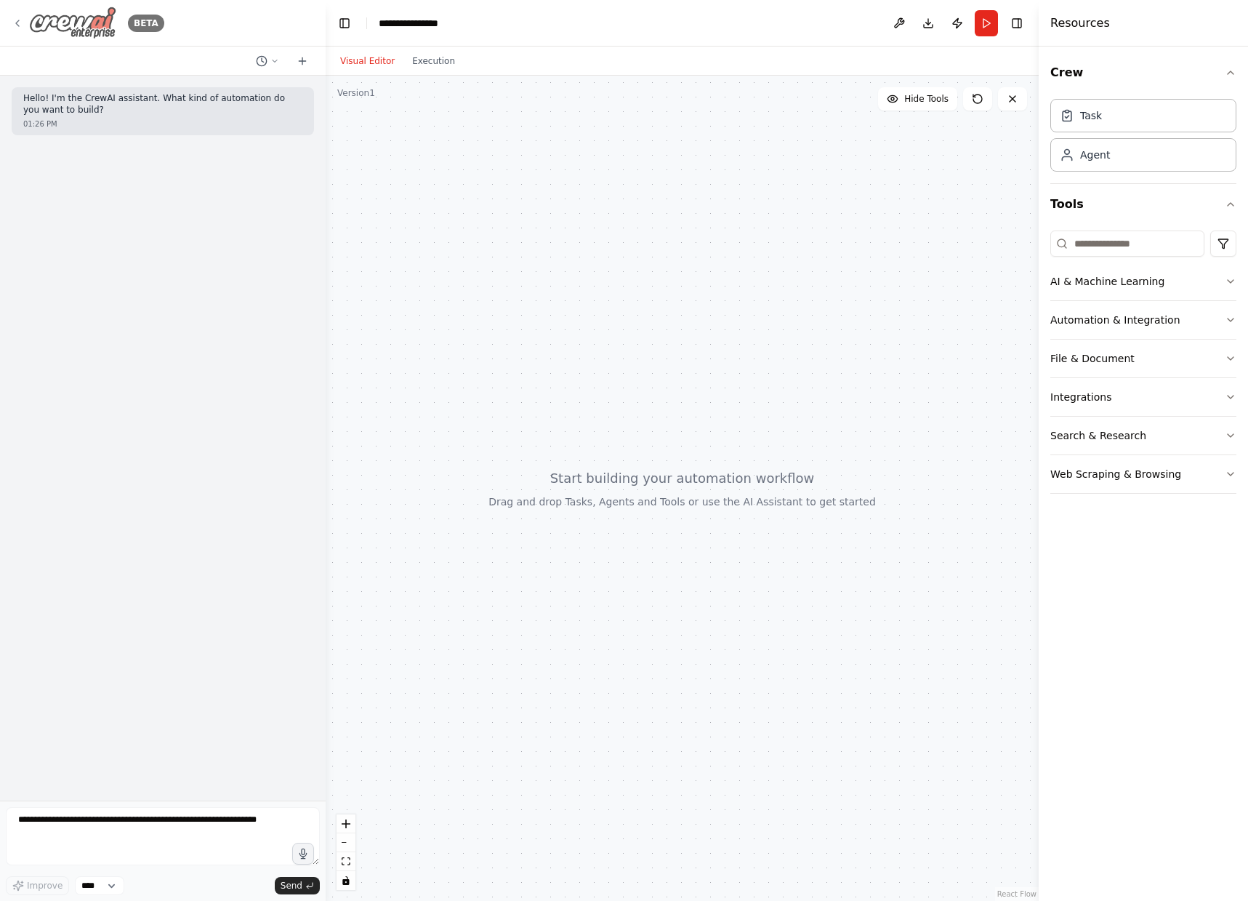
click at [20, 28] on icon at bounding box center [18, 23] width 12 height 12
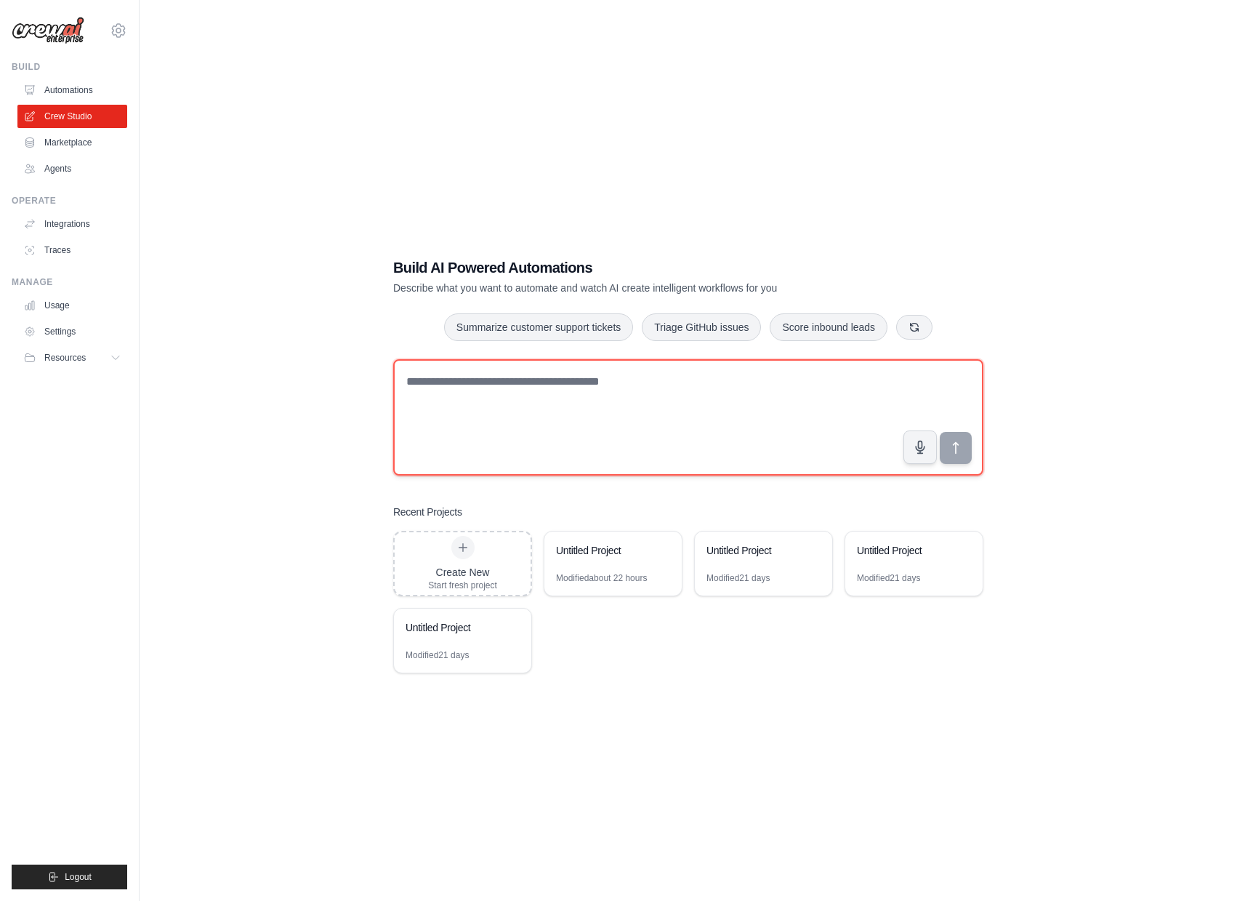
click at [523, 443] on textarea at bounding box center [688, 417] width 590 height 116
type textarea "**********"
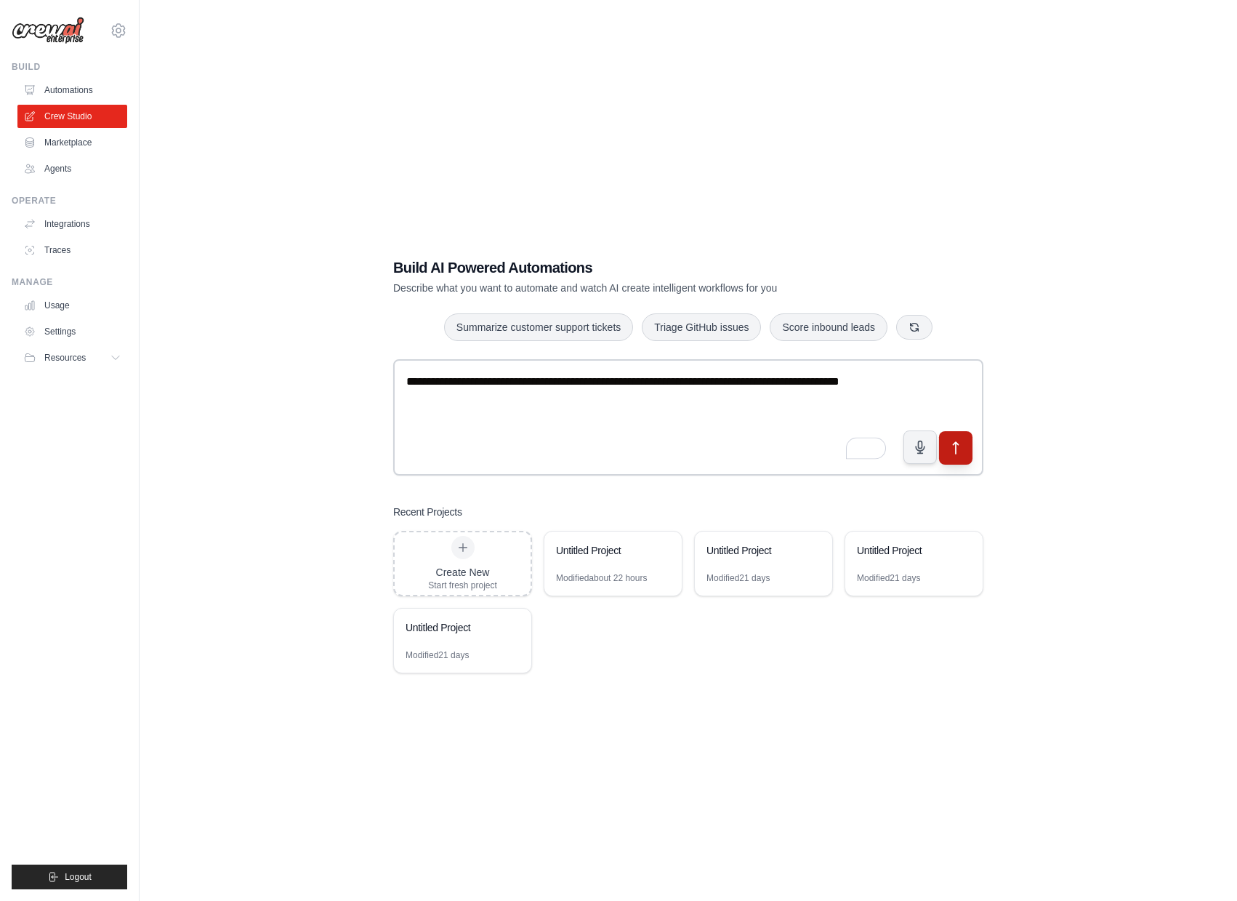
click at [957, 445] on icon "submit" at bounding box center [956, 447] width 15 height 15
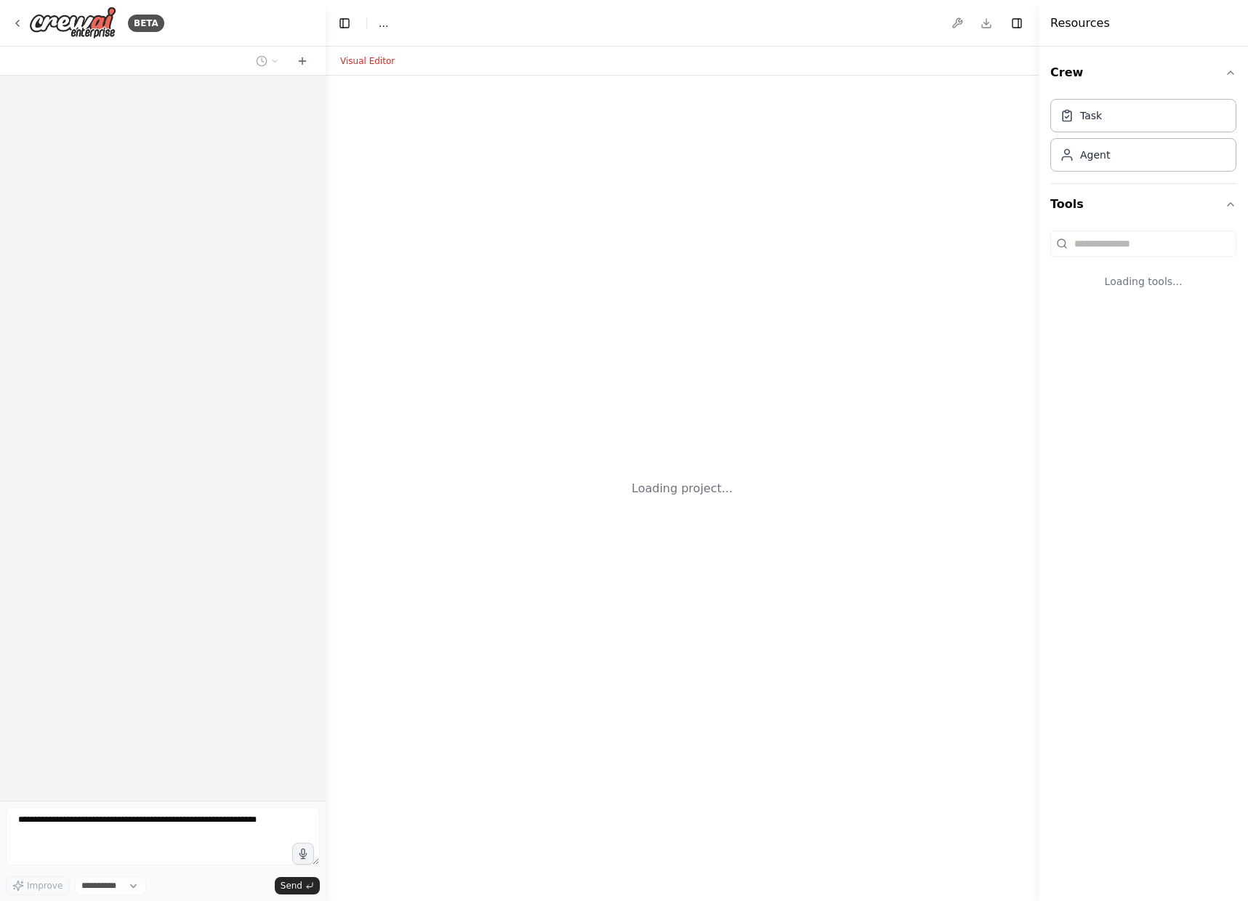
select select "****"
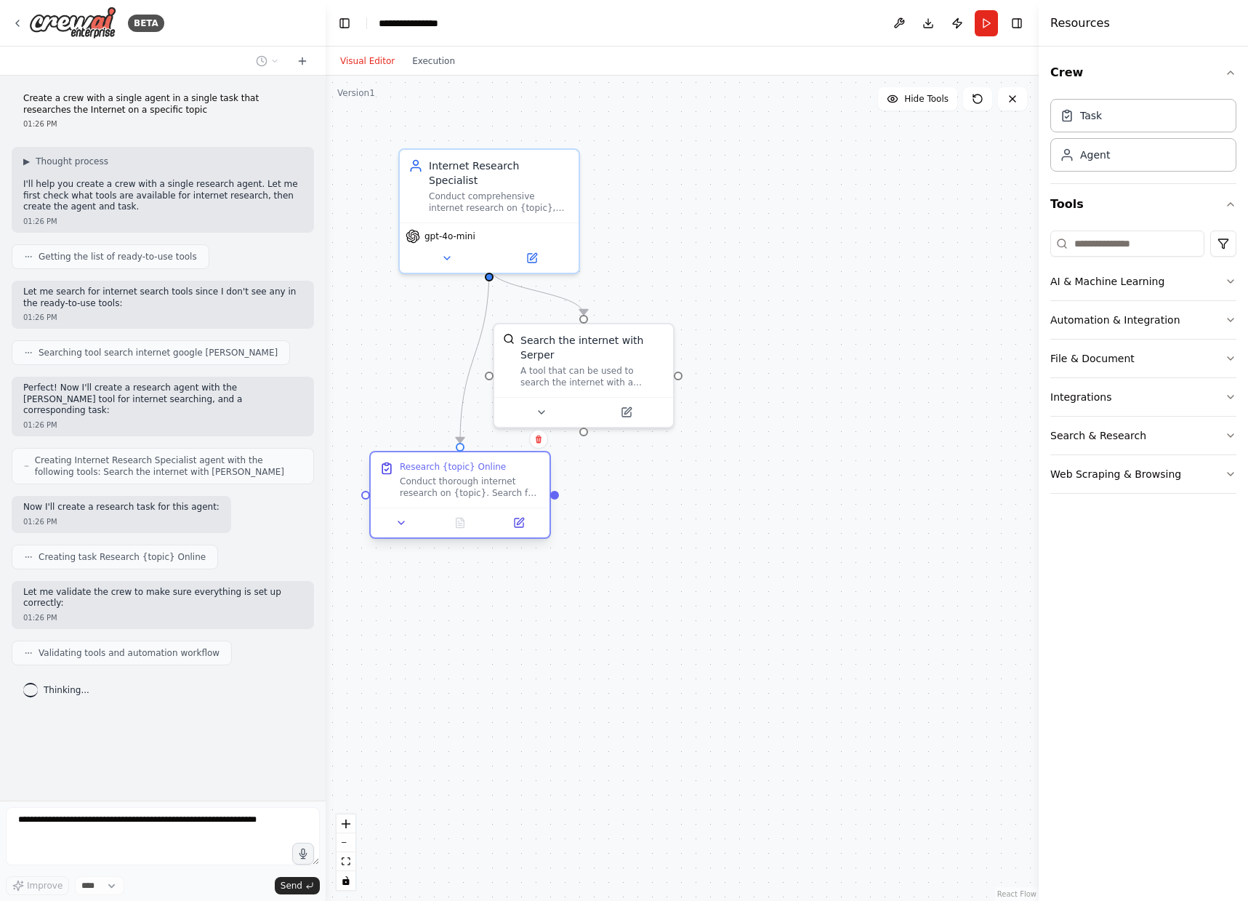
drag, startPoint x: 484, startPoint y: 473, endPoint x: 448, endPoint y: 494, distance: 42.0
click at [448, 494] on div "Conduct thorough internet research on {topic}. Search for the latest informatio…" at bounding box center [470, 486] width 141 height 23
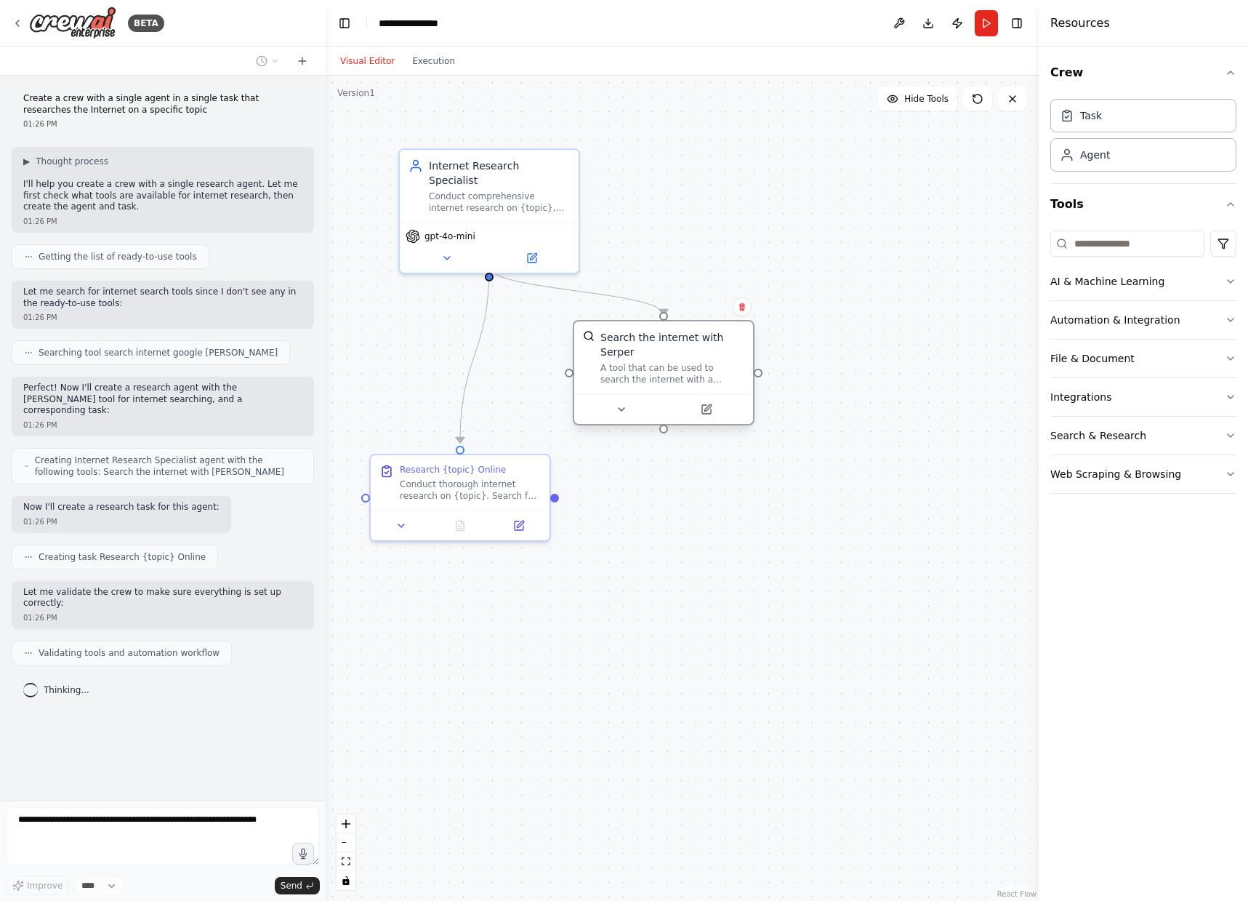
drag, startPoint x: 590, startPoint y: 366, endPoint x: 685, endPoint y: 371, distance: 95.4
click at [685, 371] on div "A tool that can be used to search the internet with a search_query. Supports di…" at bounding box center [672, 373] width 144 height 23
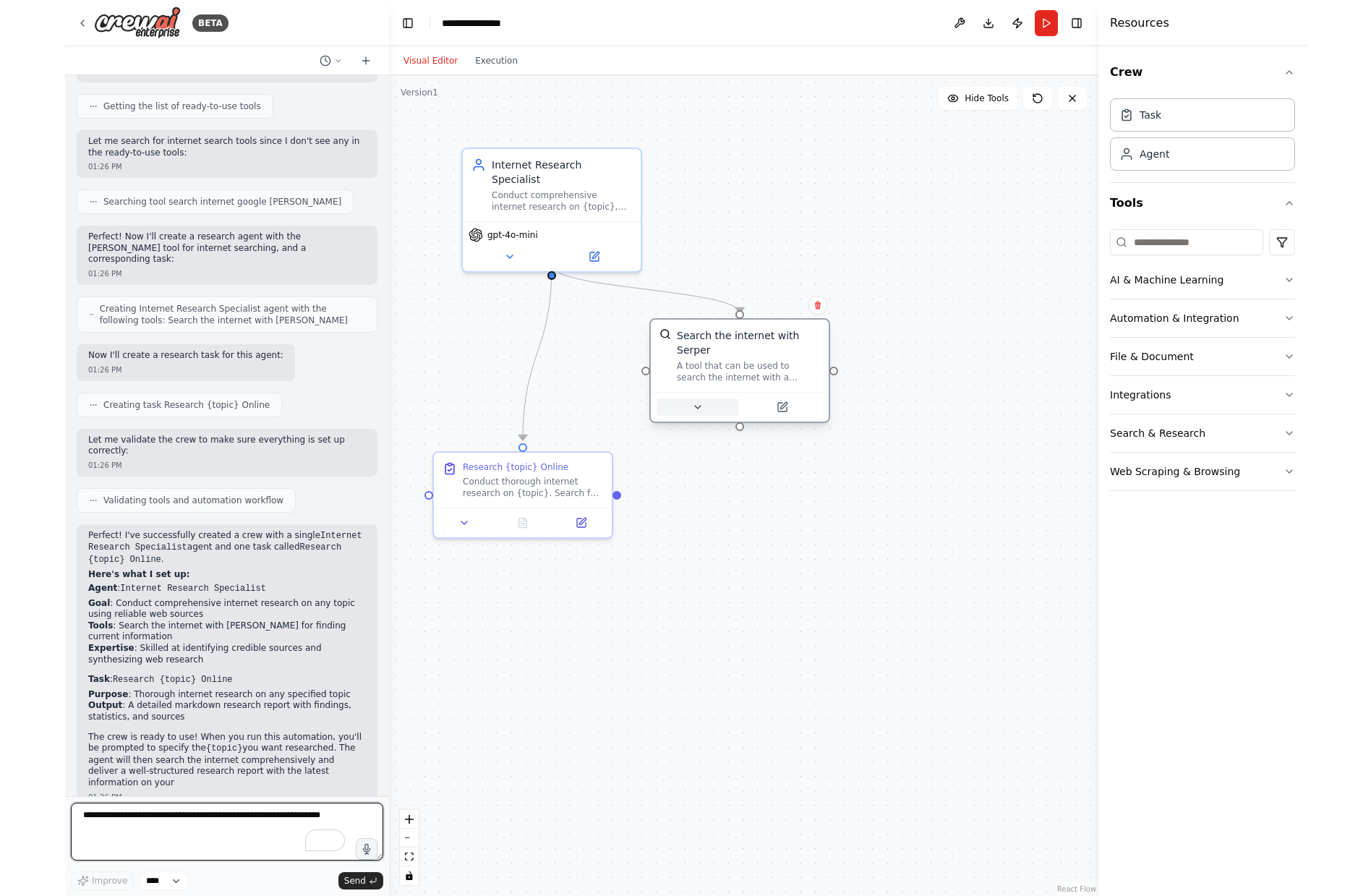
scroll to position [160, 0]
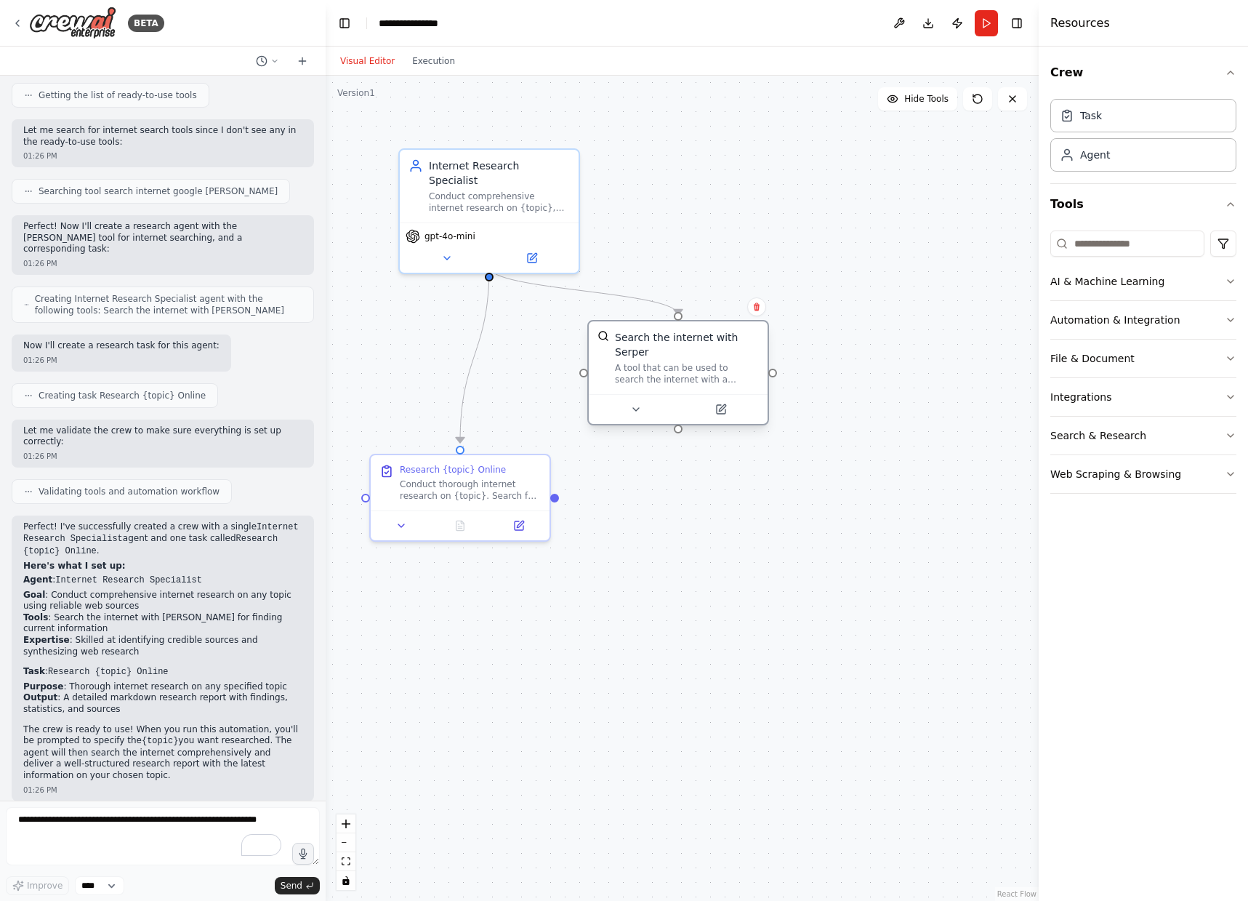
click at [667, 382] on div "A tool that can be used to search the internet with a search_query. Supports di…" at bounding box center [687, 373] width 144 height 23
click at [643, 408] on button at bounding box center [636, 409] width 82 height 17
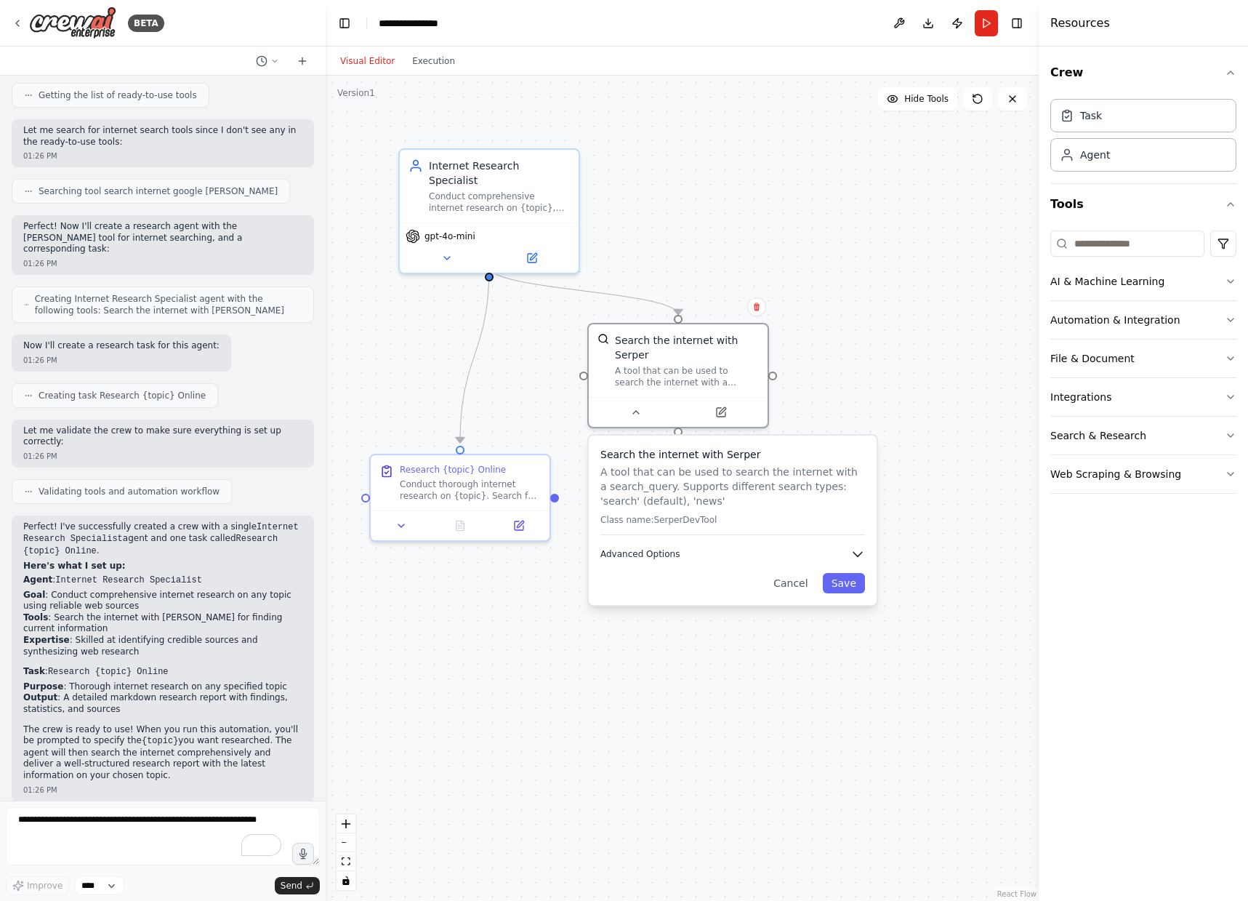
click at [787, 553] on button "Advanced Options" at bounding box center [732, 554] width 265 height 15
click at [794, 632] on input "text" at bounding box center [733, 633] width 246 height 26
click at [741, 630] on input "text" at bounding box center [733, 633] width 246 height 26
paste input "**********"
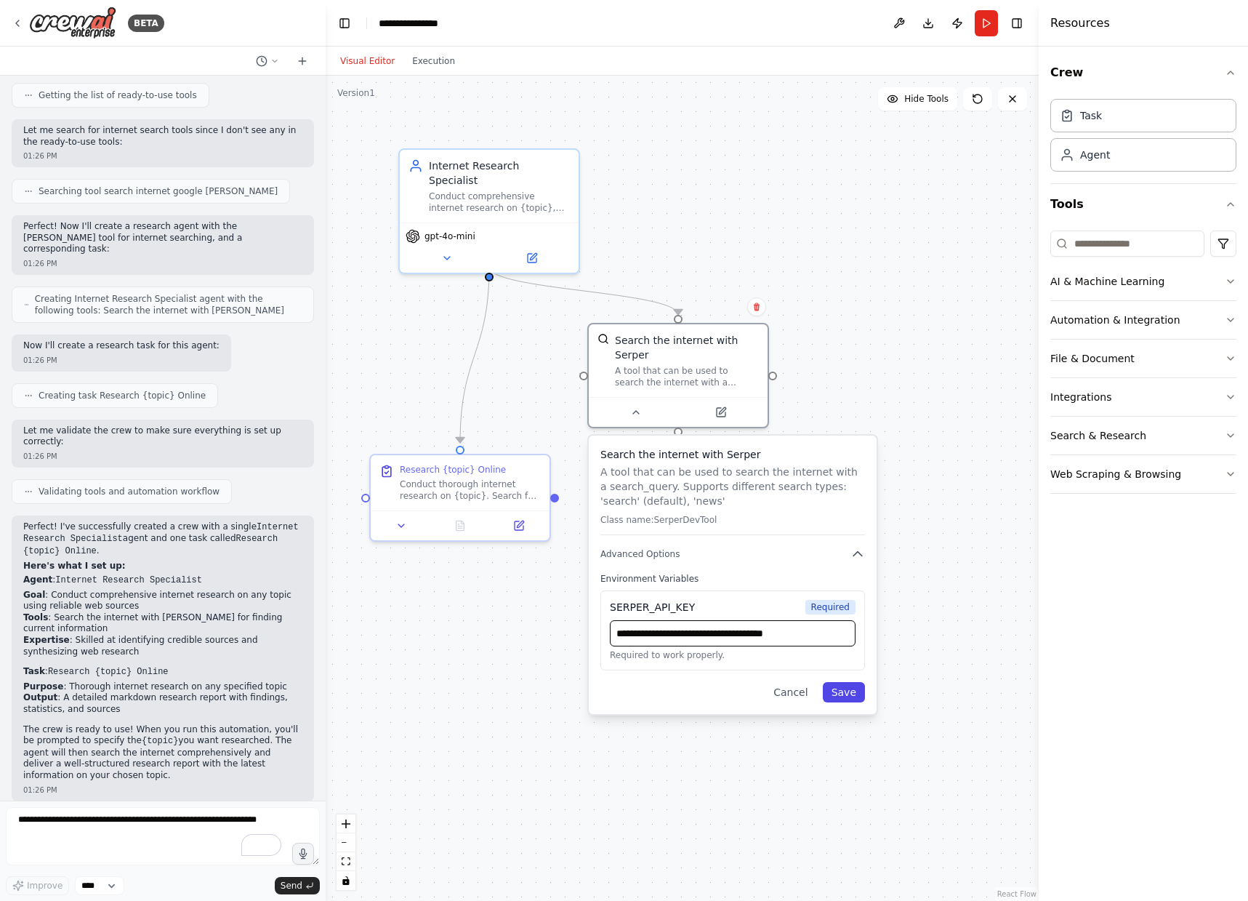
type input "**********"
click at [842, 684] on button "Save" at bounding box center [844, 692] width 42 height 20
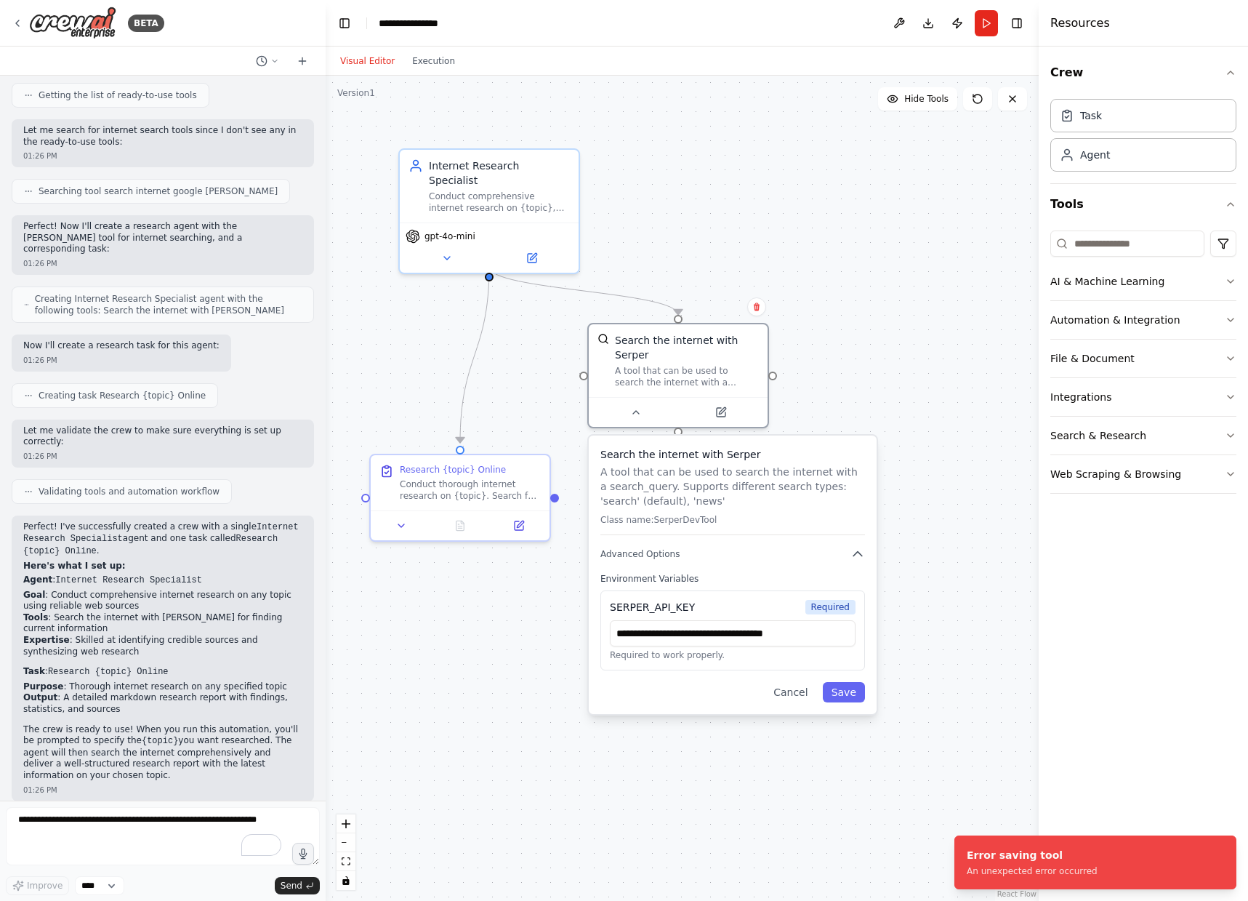
click at [909, 731] on div ".deletable-edge-delete-btn { width: 20px; height: 20px; border: 0px solid #ffff…" at bounding box center [682, 488] width 713 height 825
click at [899, 364] on div ".deletable-edge-delete-btn { width: 20px; height: 20px; border: 0px solid #ffff…" at bounding box center [682, 488] width 713 height 825
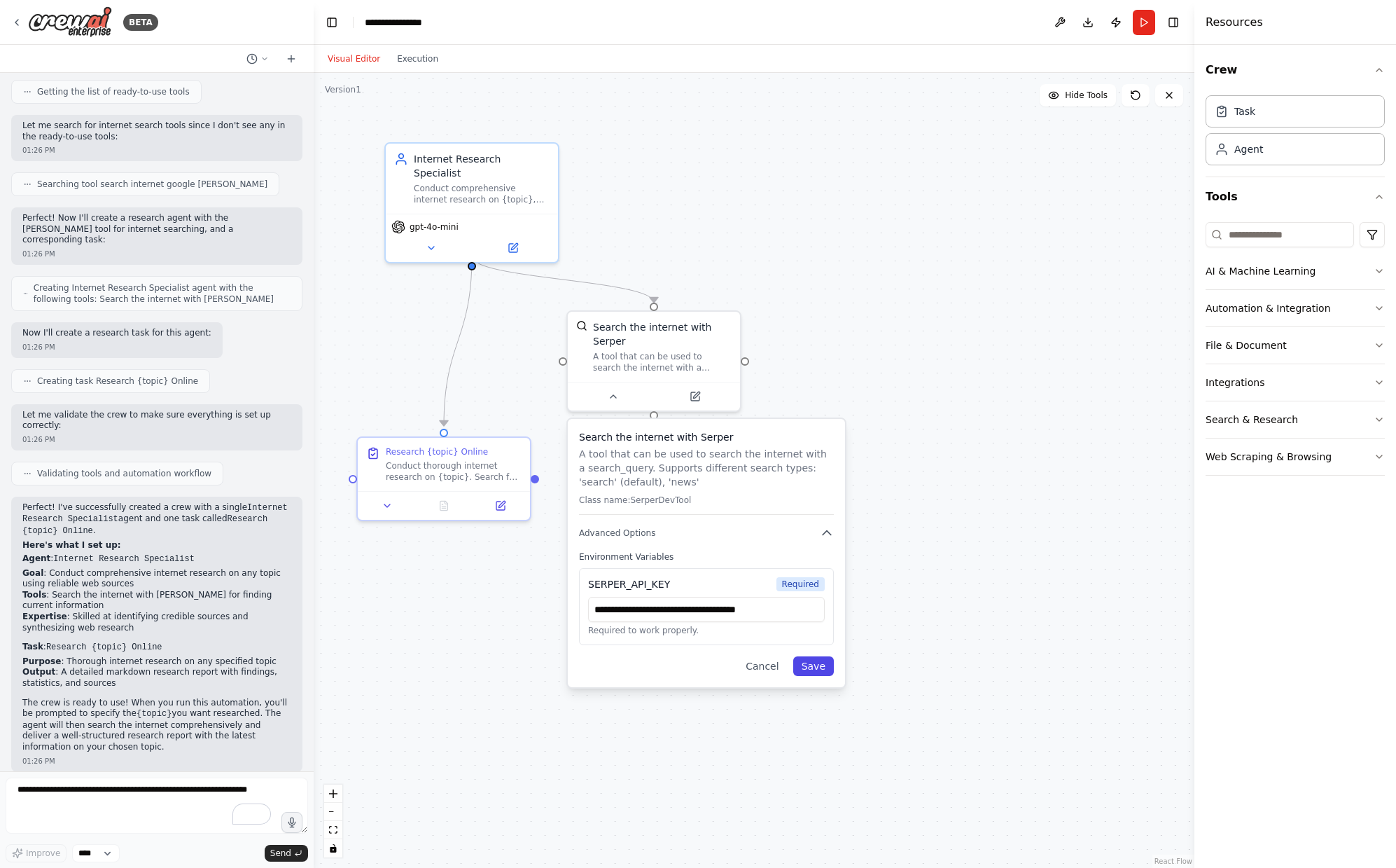
click at [809, 675] on button "Save" at bounding box center [814, 666] width 40 height 19
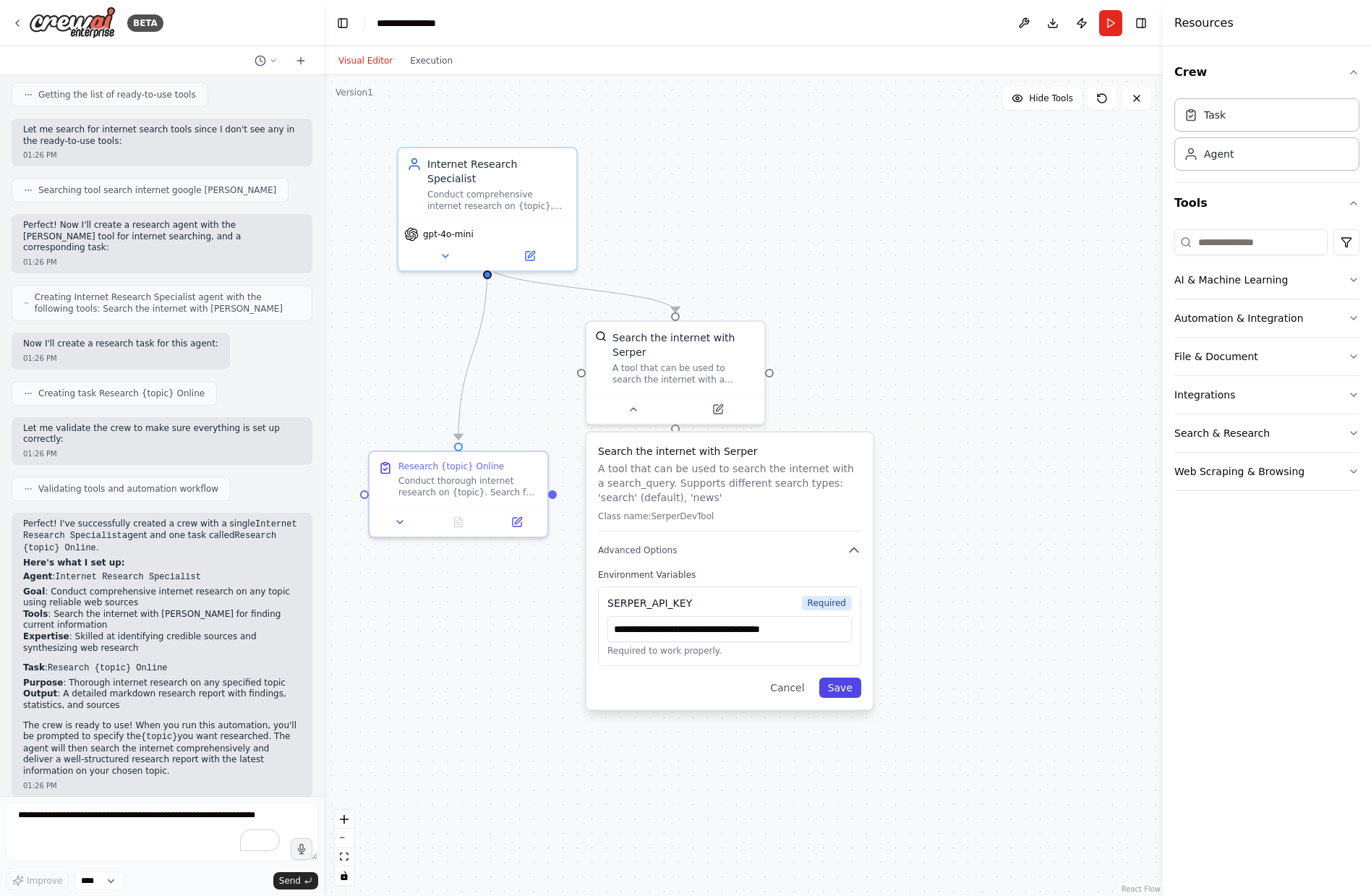
click at [850, 690] on button "Save" at bounding box center [841, 687] width 42 height 20
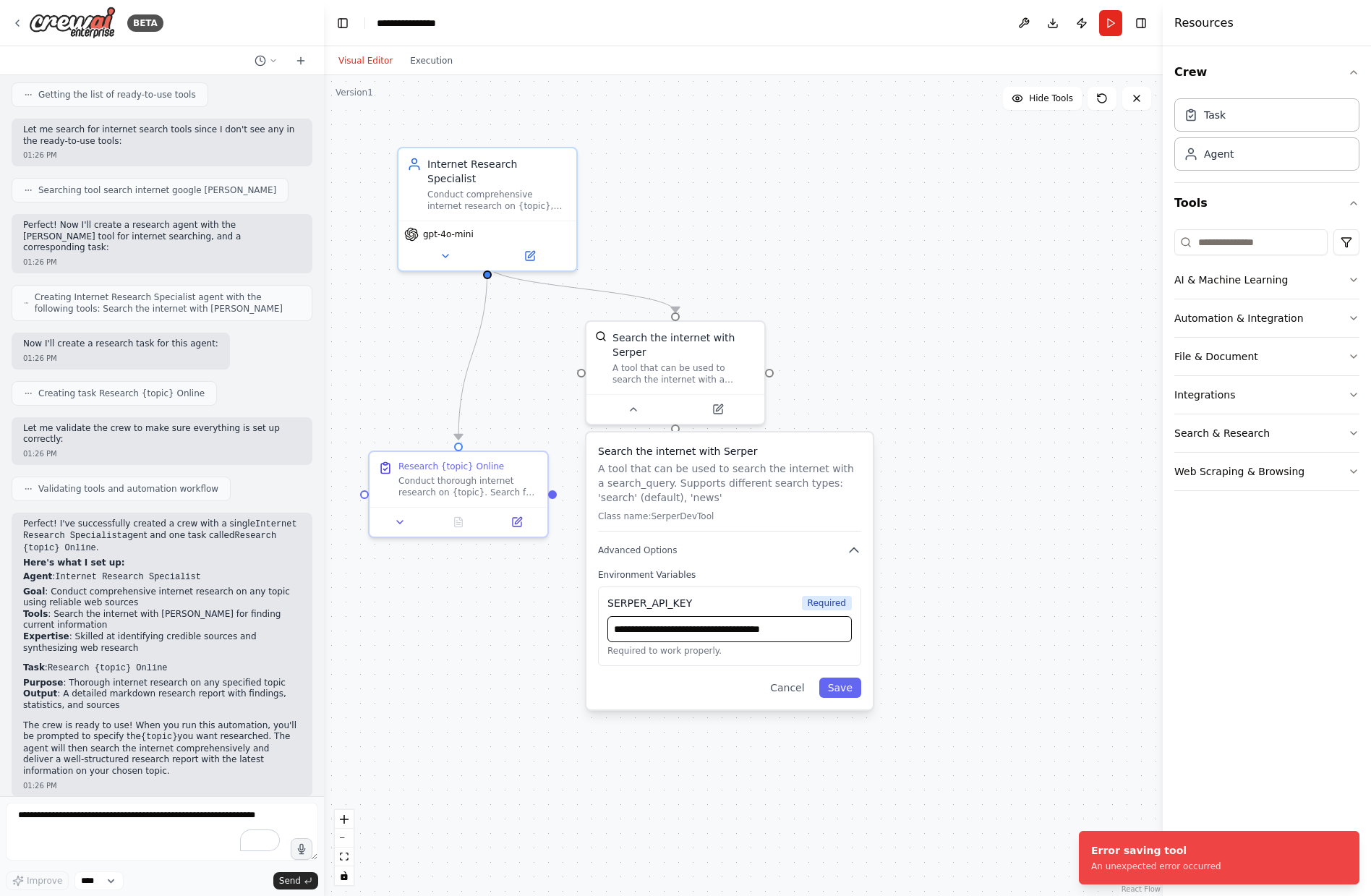
click at [793, 627] on input "**********" at bounding box center [730, 628] width 245 height 26
click at [809, 628] on input "**********" at bounding box center [730, 628] width 245 height 26
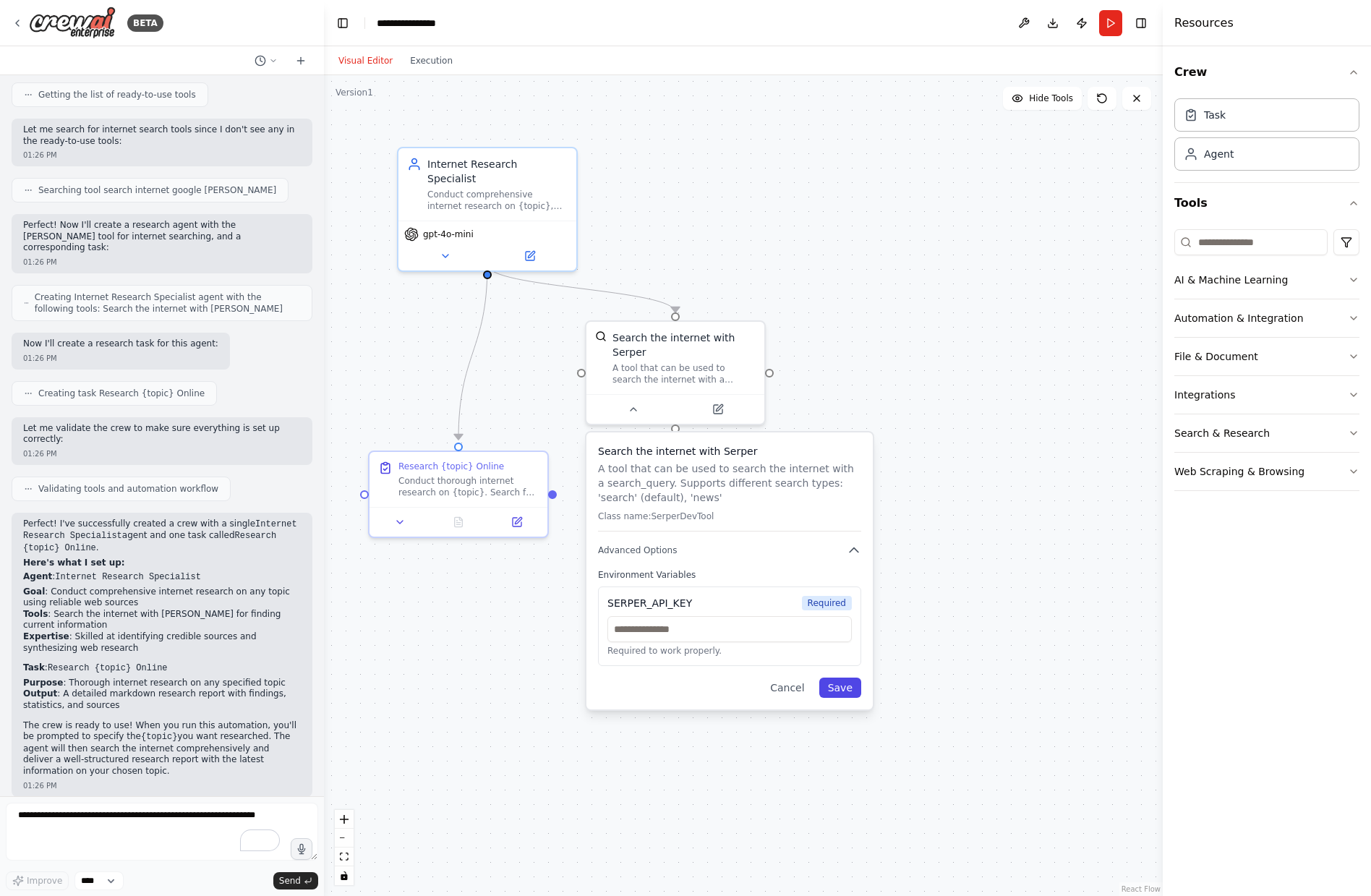
click at [848, 689] on button "Save" at bounding box center [841, 687] width 42 height 20
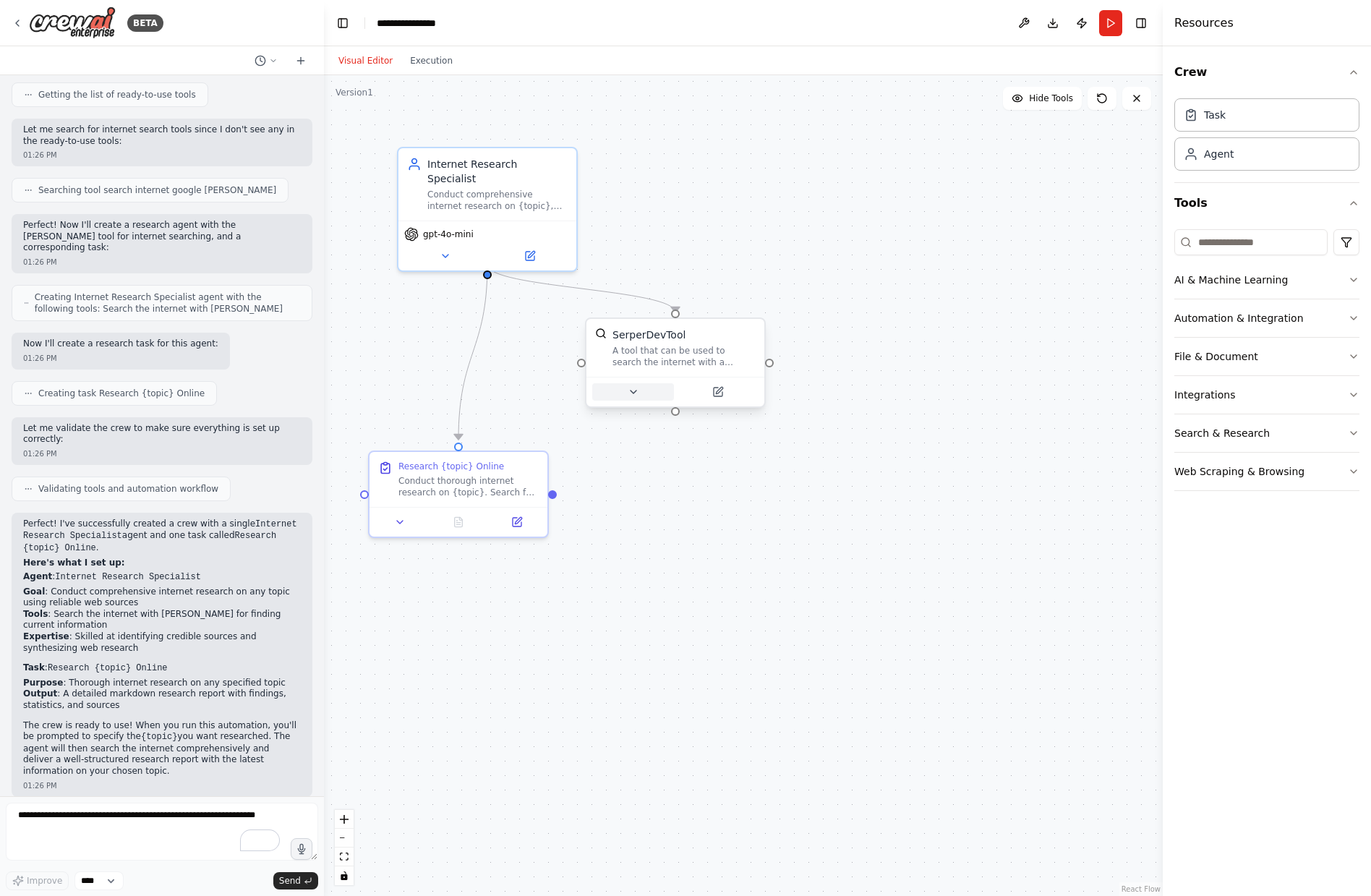
click at [650, 396] on button at bounding box center [633, 391] width 82 height 17
click at [635, 391] on icon at bounding box center [634, 392] width 6 height 3
click at [773, 515] on button "Advanced Options" at bounding box center [729, 518] width 264 height 15
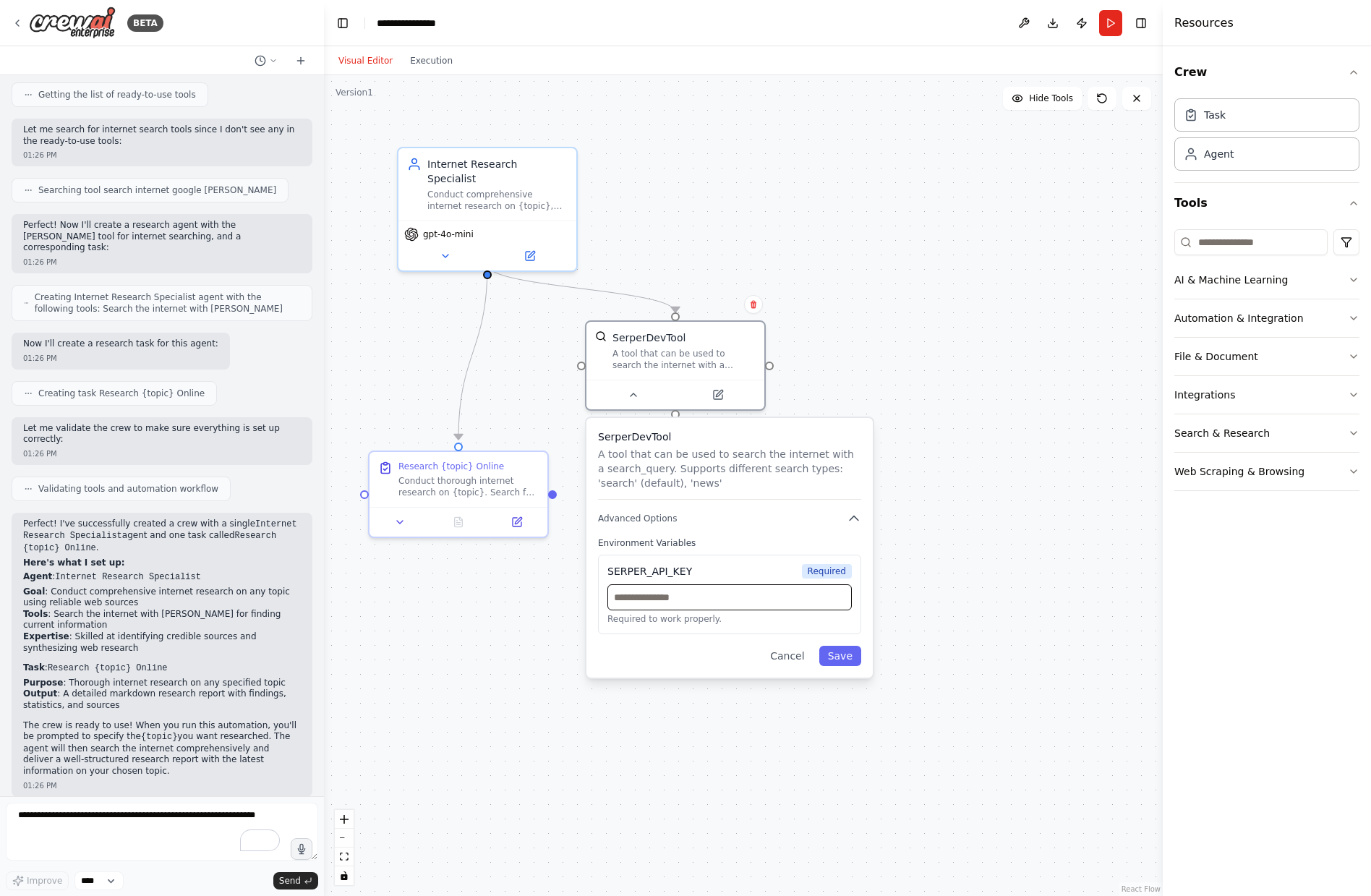
click at [703, 603] on input "text" at bounding box center [730, 597] width 245 height 26
type input "***"
click at [842, 660] on button "Save" at bounding box center [841, 655] width 42 height 20
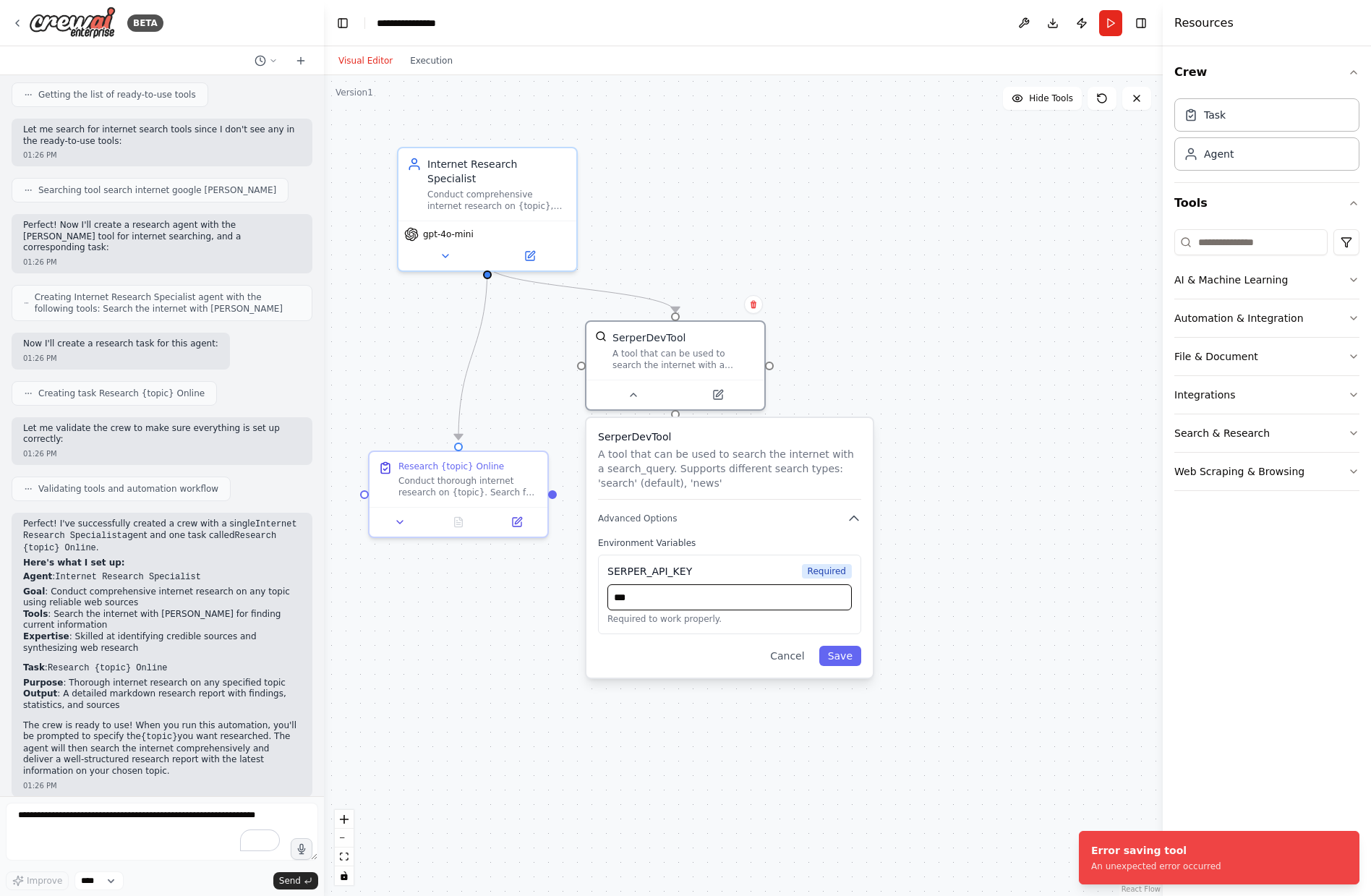
click at [674, 590] on input "***" at bounding box center [730, 597] width 245 height 26
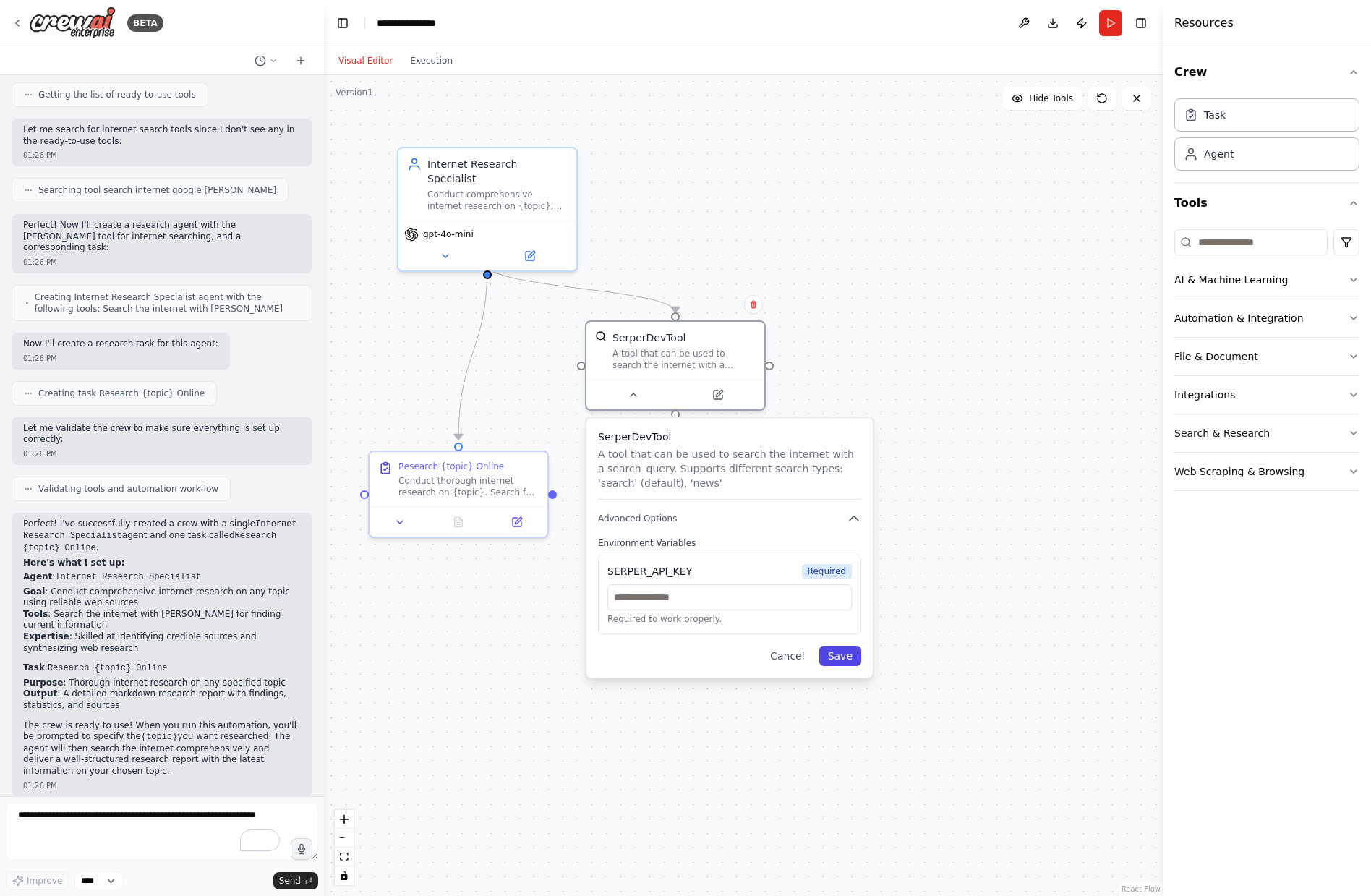
click at [834, 656] on button "Save" at bounding box center [841, 655] width 42 height 20
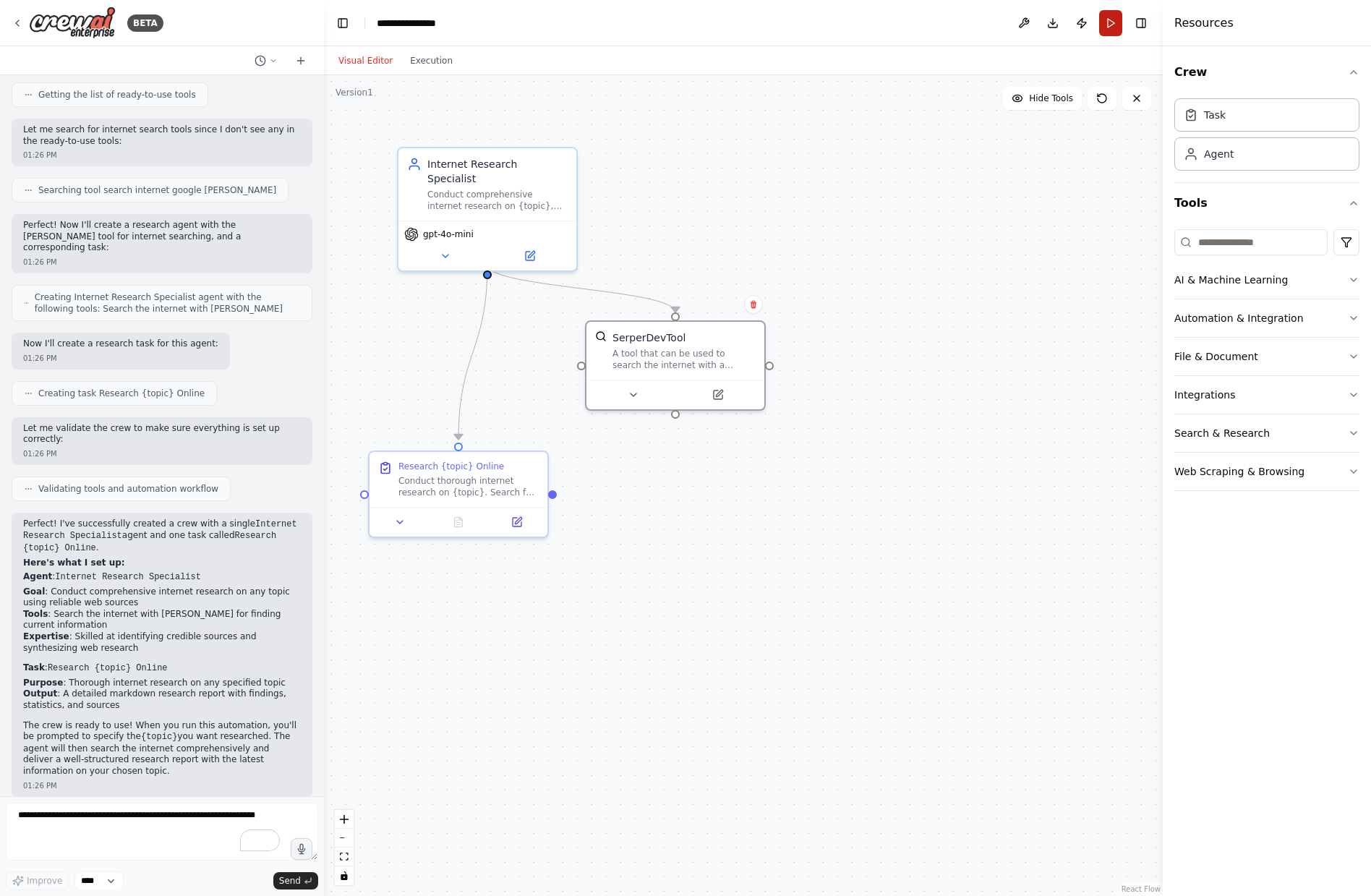
click at [1108, 20] on button "Run" at bounding box center [1110, 23] width 23 height 26
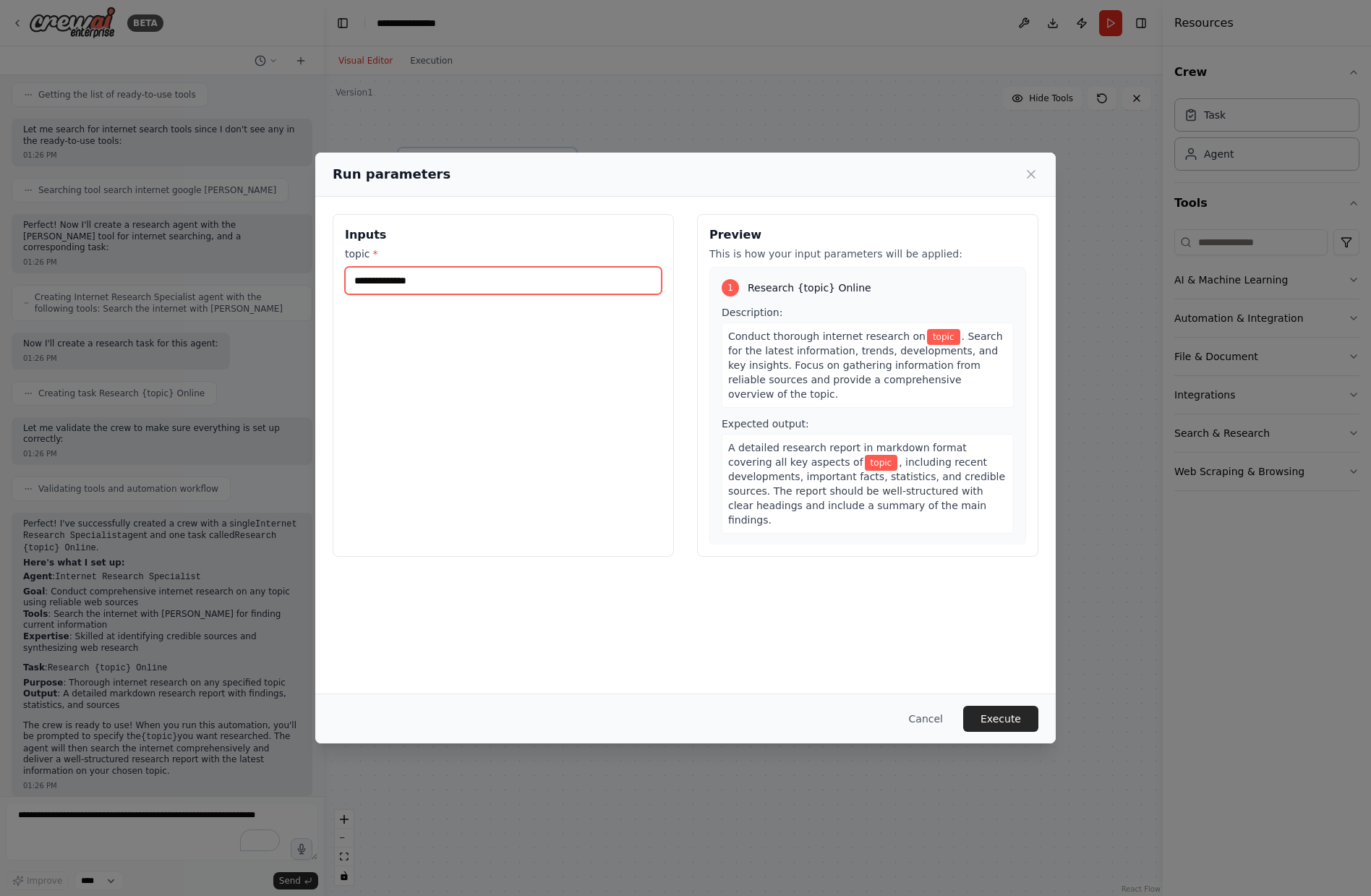
click at [482, 293] on input "topic *" at bounding box center [503, 280] width 316 height 28
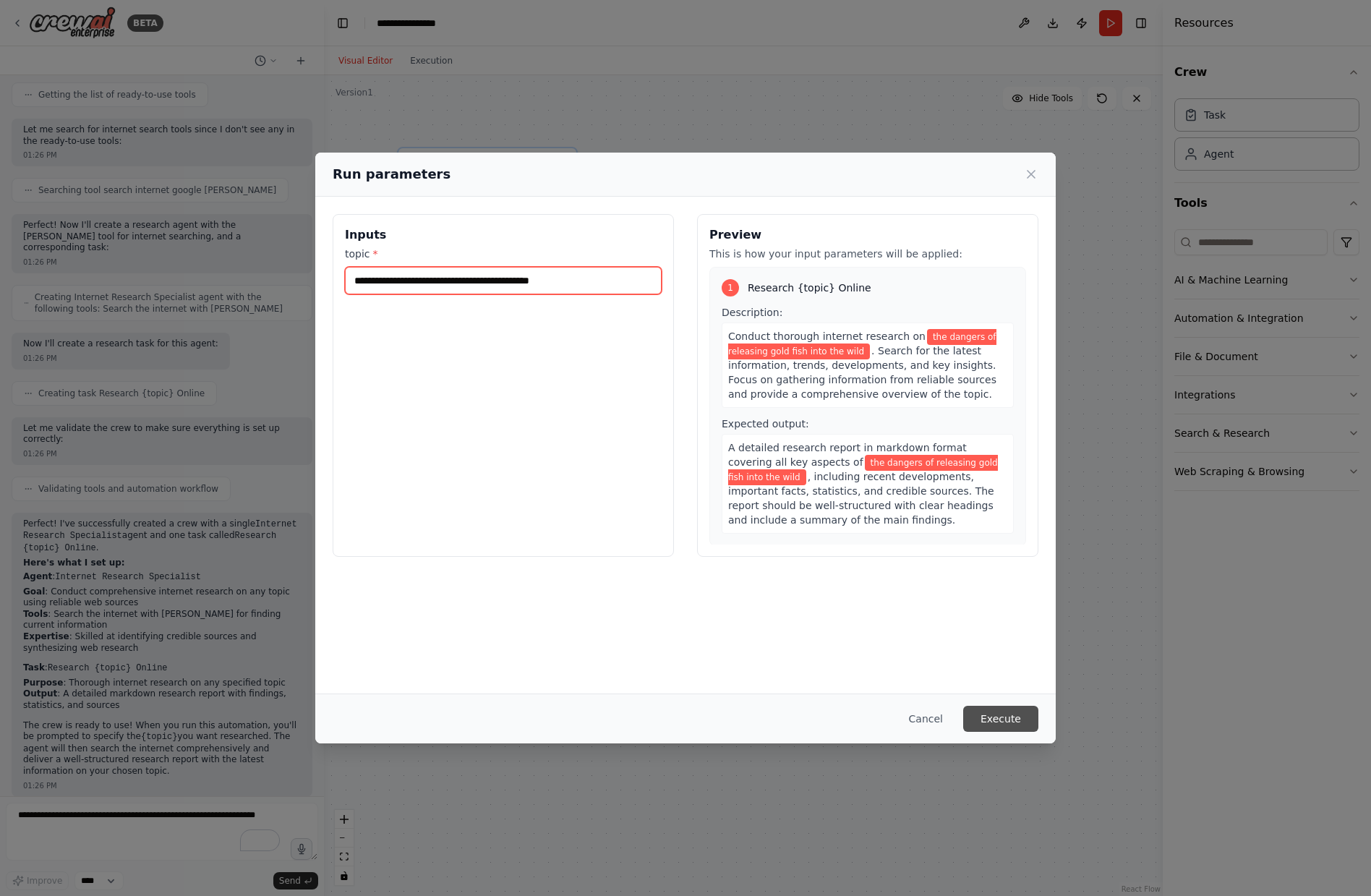
type input "**********"
click at [976, 712] on button "Execute" at bounding box center [1001, 718] width 76 height 26
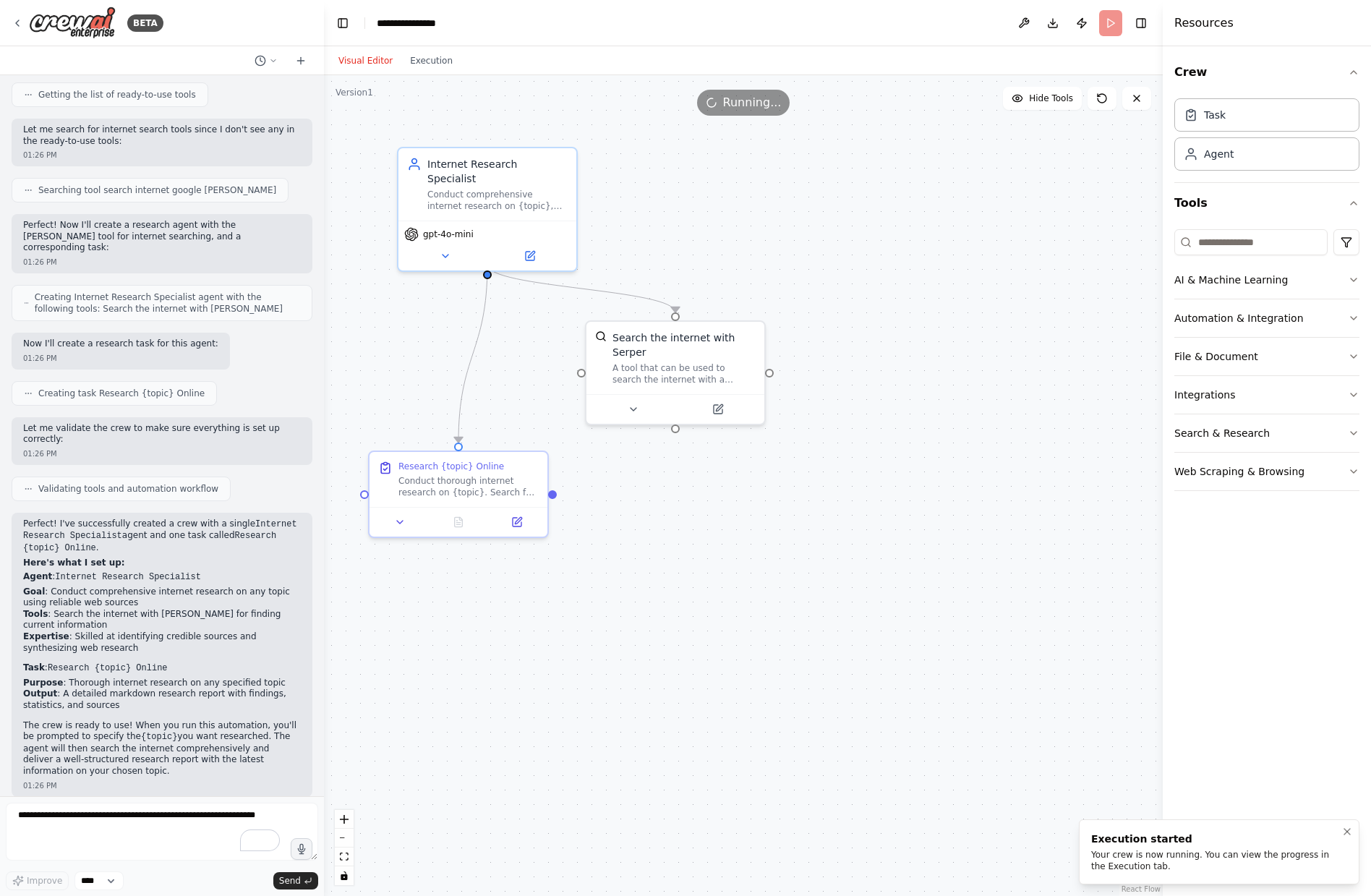
click at [1193, 855] on div "Your crew is now running. You can view the progress in the Execution tab." at bounding box center [1217, 859] width 251 height 23
click at [412, 58] on button "Execution" at bounding box center [431, 60] width 60 height 17
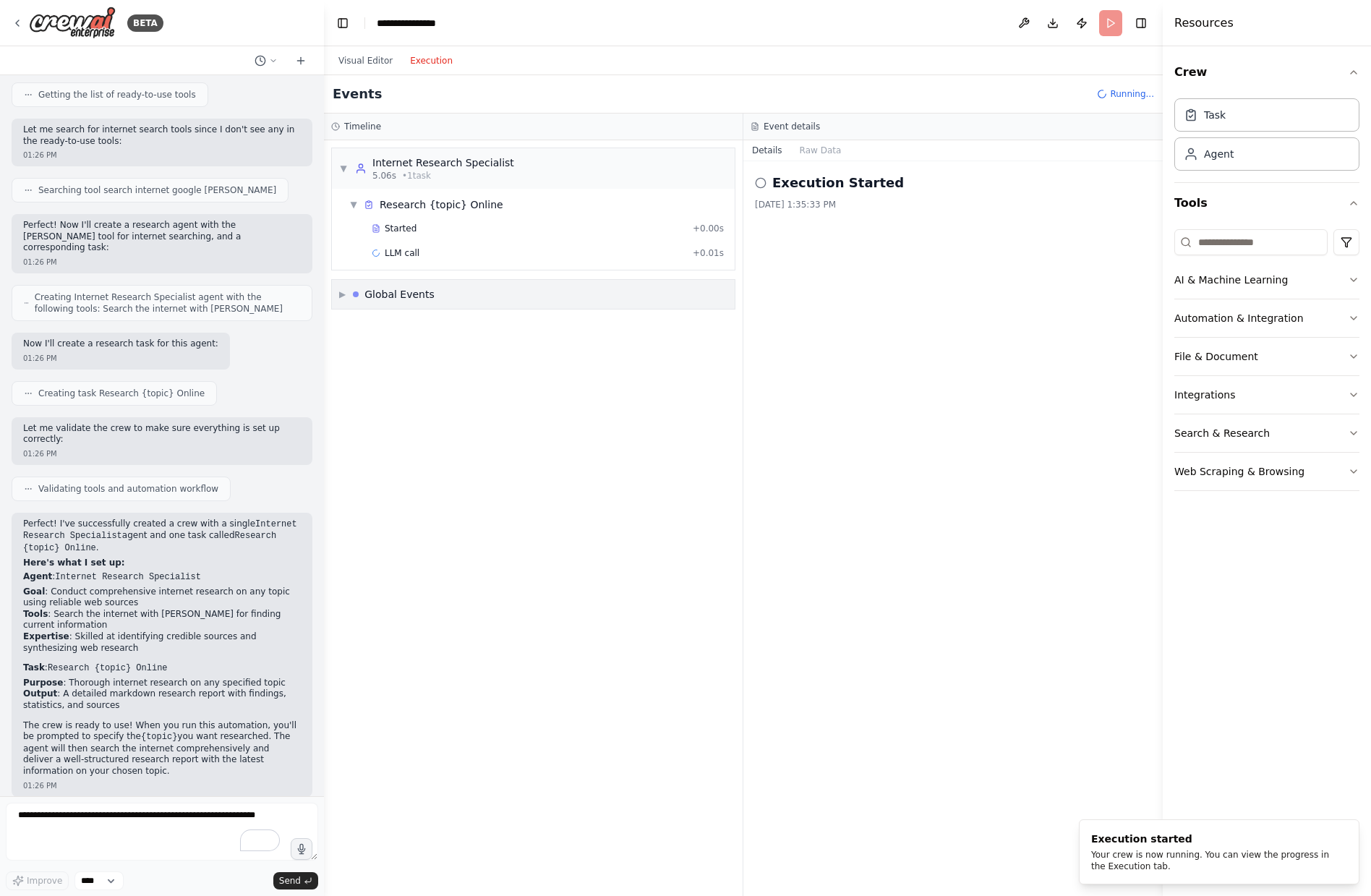
click at [374, 287] on div "▼ Internet Research Specialist 5.06s • 1 task ▼ Research {topic} Online Started…" at bounding box center [533, 518] width 419 height 756
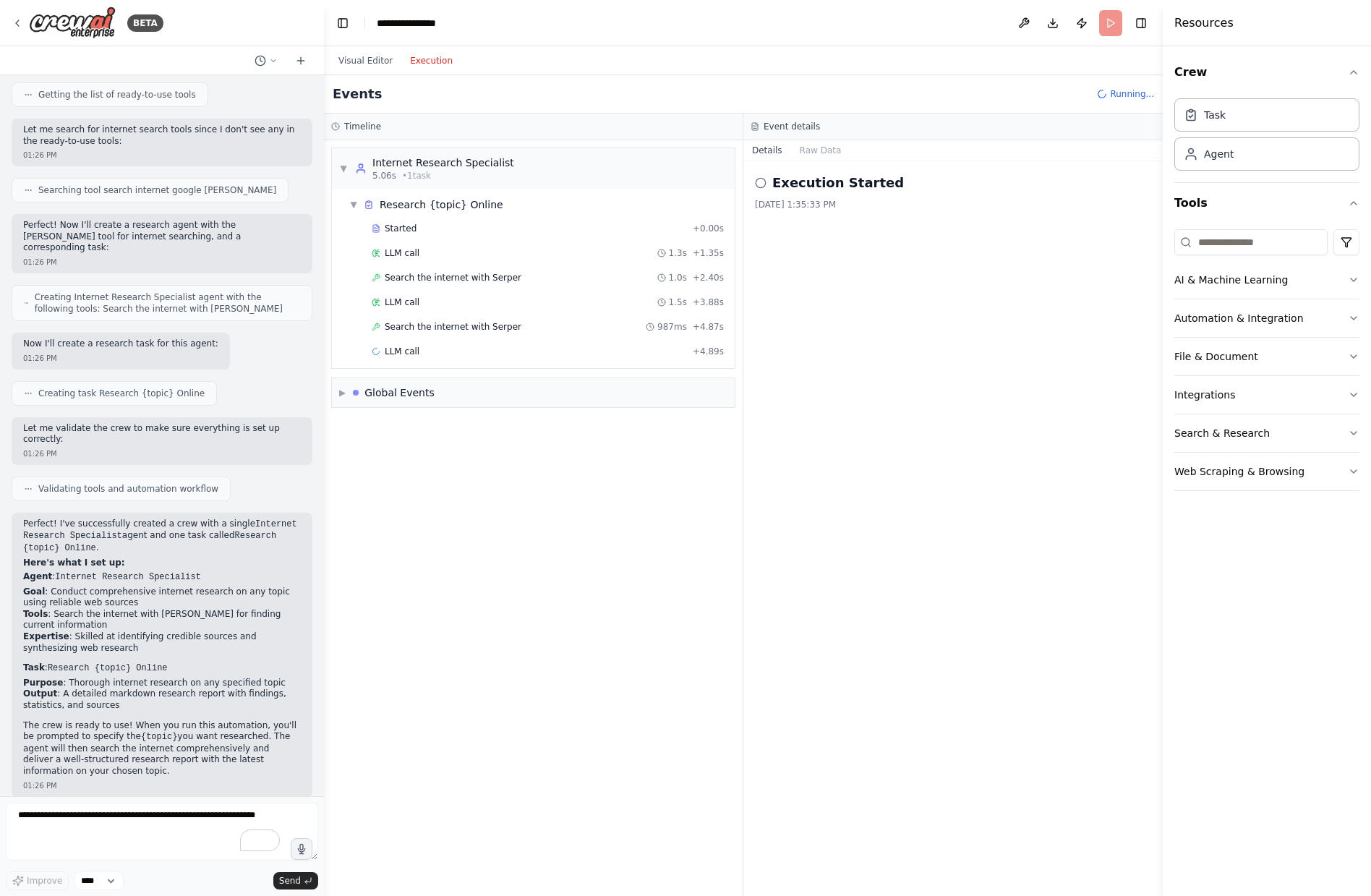
click at [967, 23] on header "**********" at bounding box center [743, 23] width 839 height 47
click at [432, 31] on header "**********" at bounding box center [743, 23] width 839 height 47
click at [432, 25] on div "**********" at bounding box center [414, 23] width 75 height 15
click at [463, 23] on div "**********" at bounding box center [431, 23] width 108 height 15
click at [440, 23] on div "**********" at bounding box center [431, 23] width 108 height 15
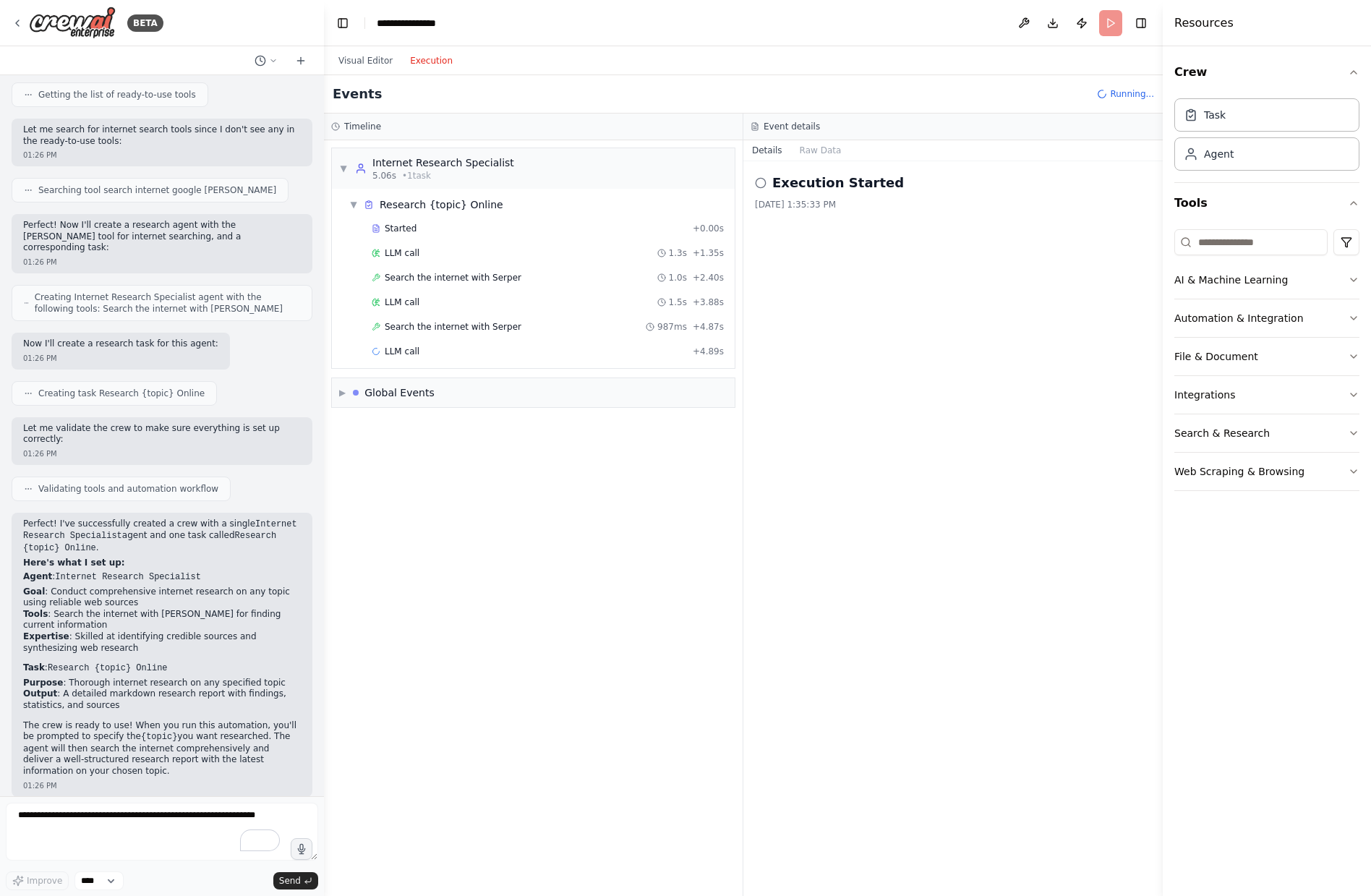
click at [456, 22] on div "**********" at bounding box center [431, 23] width 108 height 15
click at [411, 47] on div "Visual Editor Execution" at bounding box center [395, 61] width 131 height 29
click at [461, 21] on icon "breadcrumb" at bounding box center [463, 23] width 12 height 12
click at [461, 22] on icon "breadcrumb" at bounding box center [463, 23] width 12 height 12
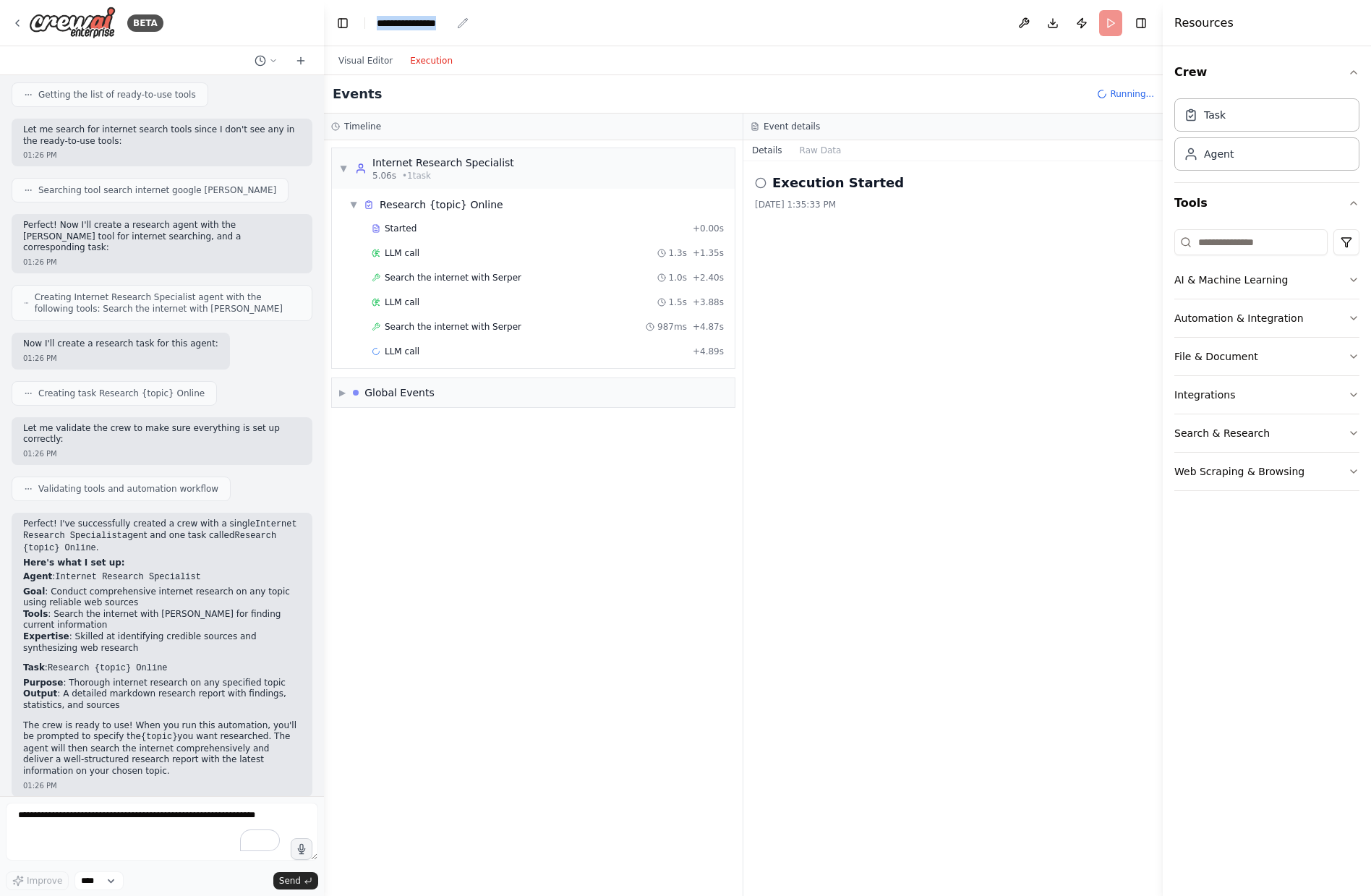
click at [437, 25] on div "**********" at bounding box center [414, 23] width 75 height 15
click at [445, 23] on div "**********" at bounding box center [431, 23] width 108 height 15
click at [388, 404] on div "▶ Global Events" at bounding box center [533, 417] width 403 height 29
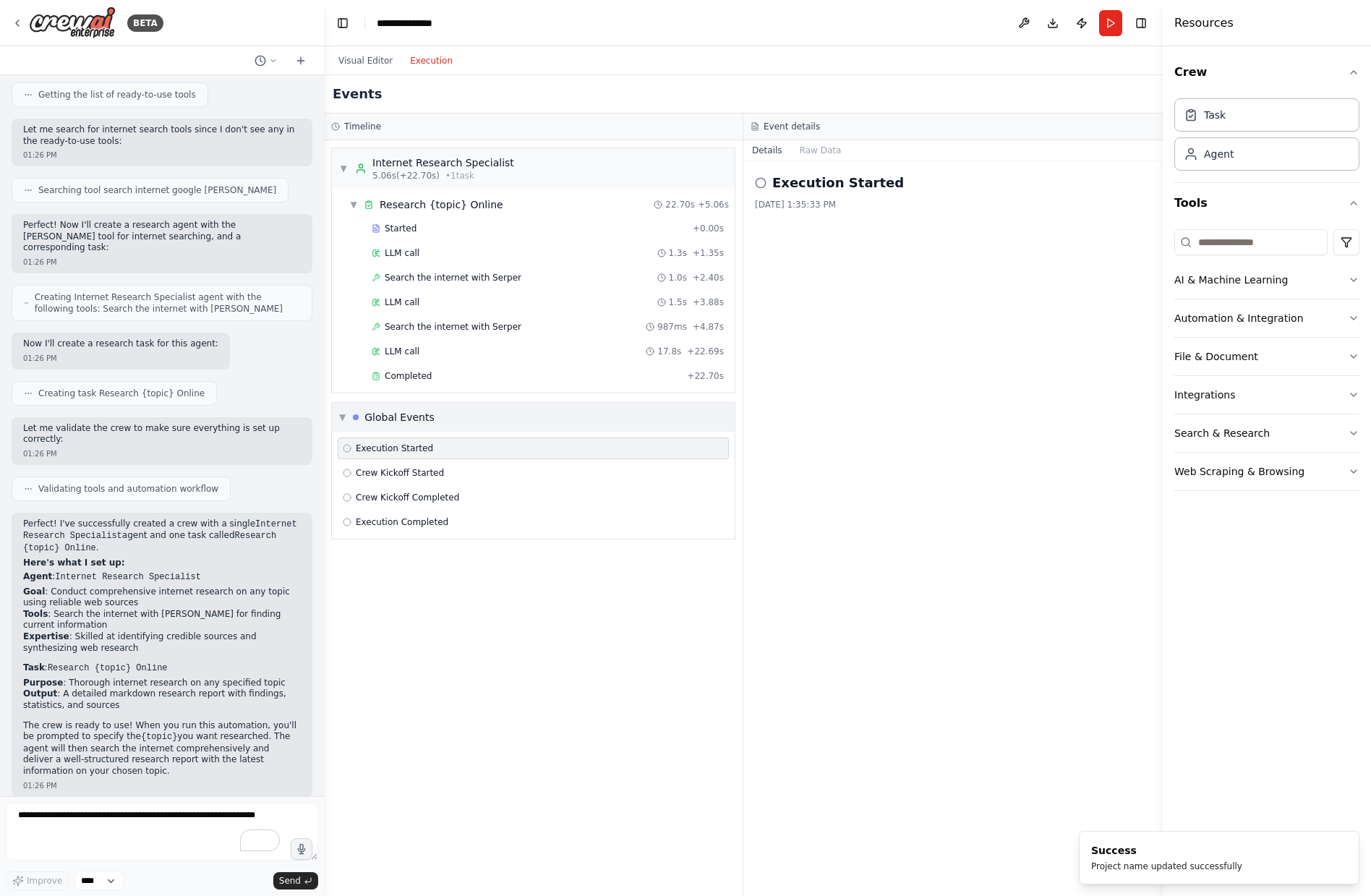
click at [391, 410] on div "Global Events" at bounding box center [399, 417] width 71 height 15
click at [365, 59] on button "Visual Editor" at bounding box center [365, 60] width 72 height 17
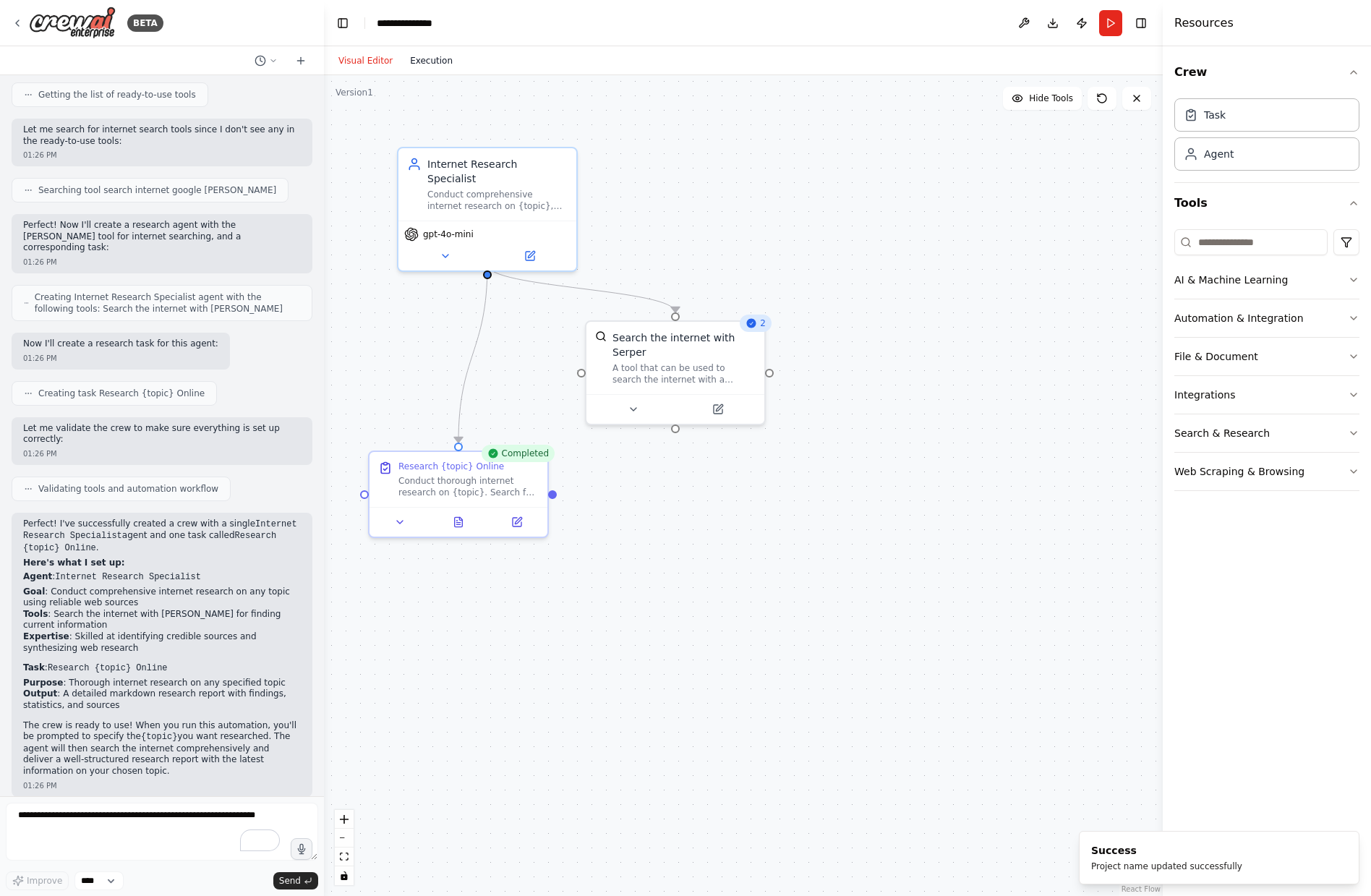
click at [425, 56] on button "Execution" at bounding box center [431, 60] width 60 height 17
click at [372, 57] on button "Visual Editor" at bounding box center [365, 60] width 72 height 17
click at [756, 321] on icon at bounding box center [751, 323] width 9 height 9
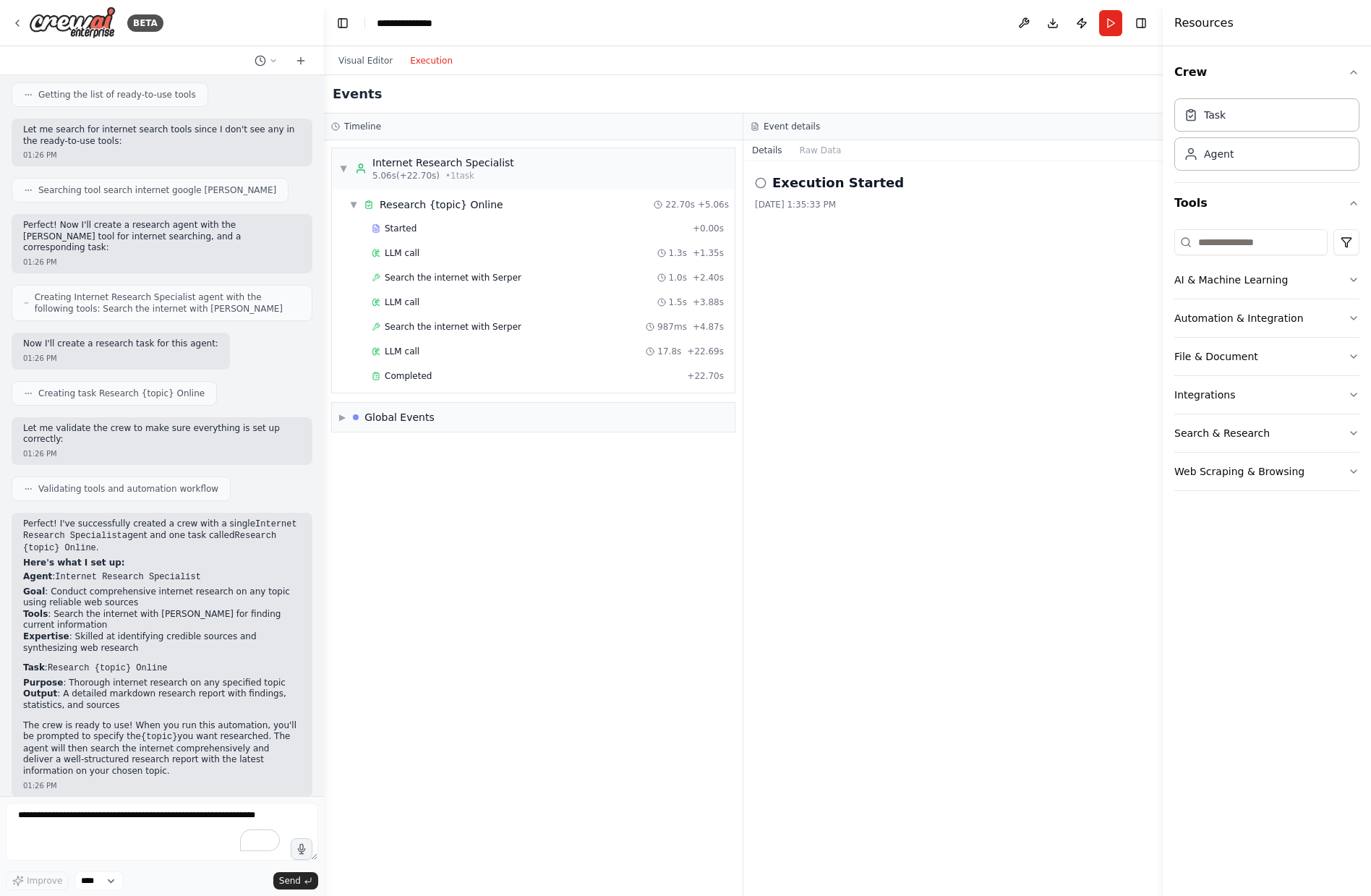
click at [450, 66] on button "Execution" at bounding box center [431, 60] width 60 height 17
click at [1074, 15] on button "Publish" at bounding box center [1081, 23] width 23 height 26
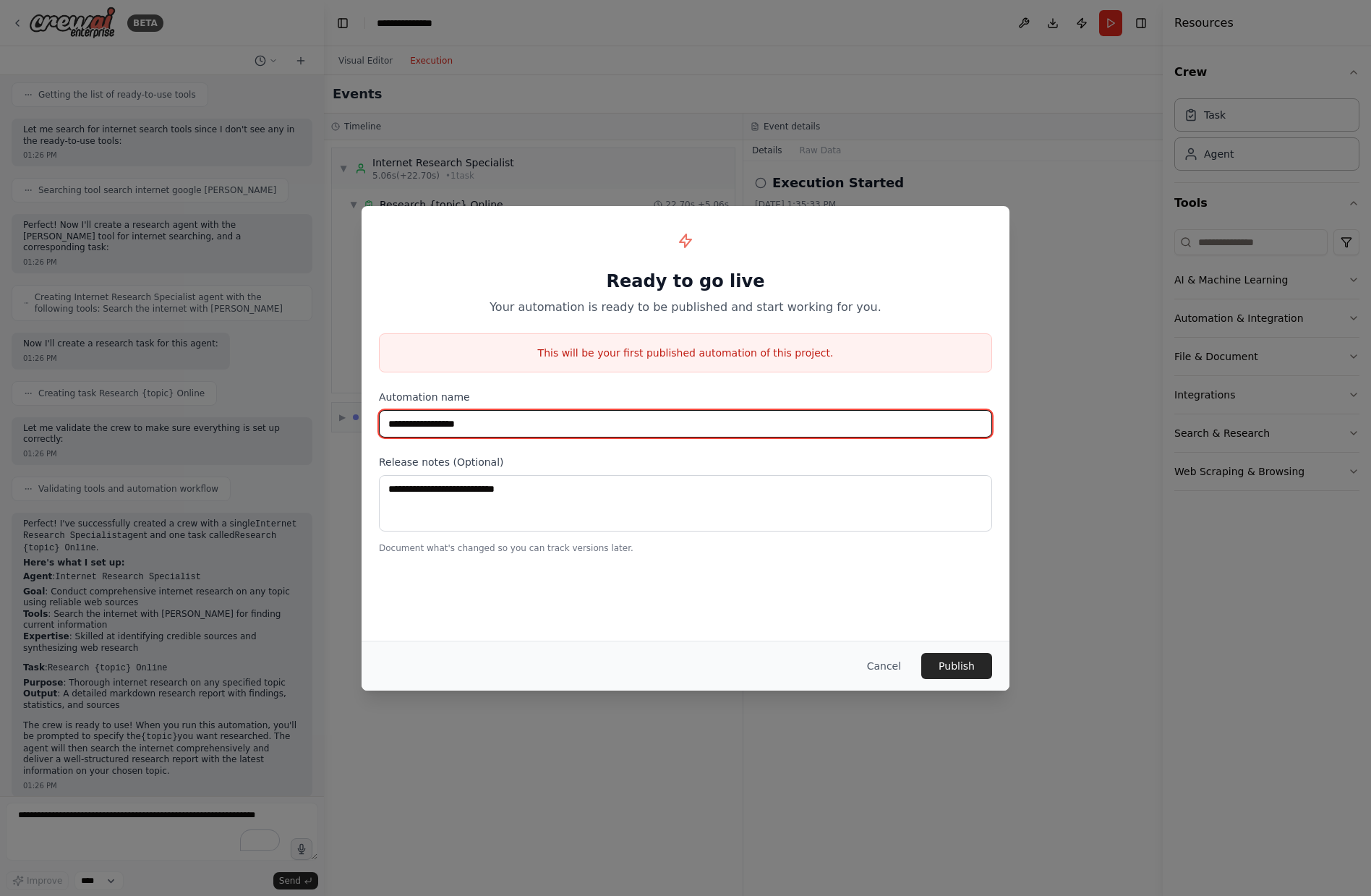
click at [505, 422] on input "**********" at bounding box center [686, 424] width 613 height 28
drag, startPoint x: 504, startPoint y: 423, endPoint x: 465, endPoint y: 423, distance: 39.0
click at [465, 423] on input "**********" at bounding box center [686, 424] width 613 height 28
type input "**********"
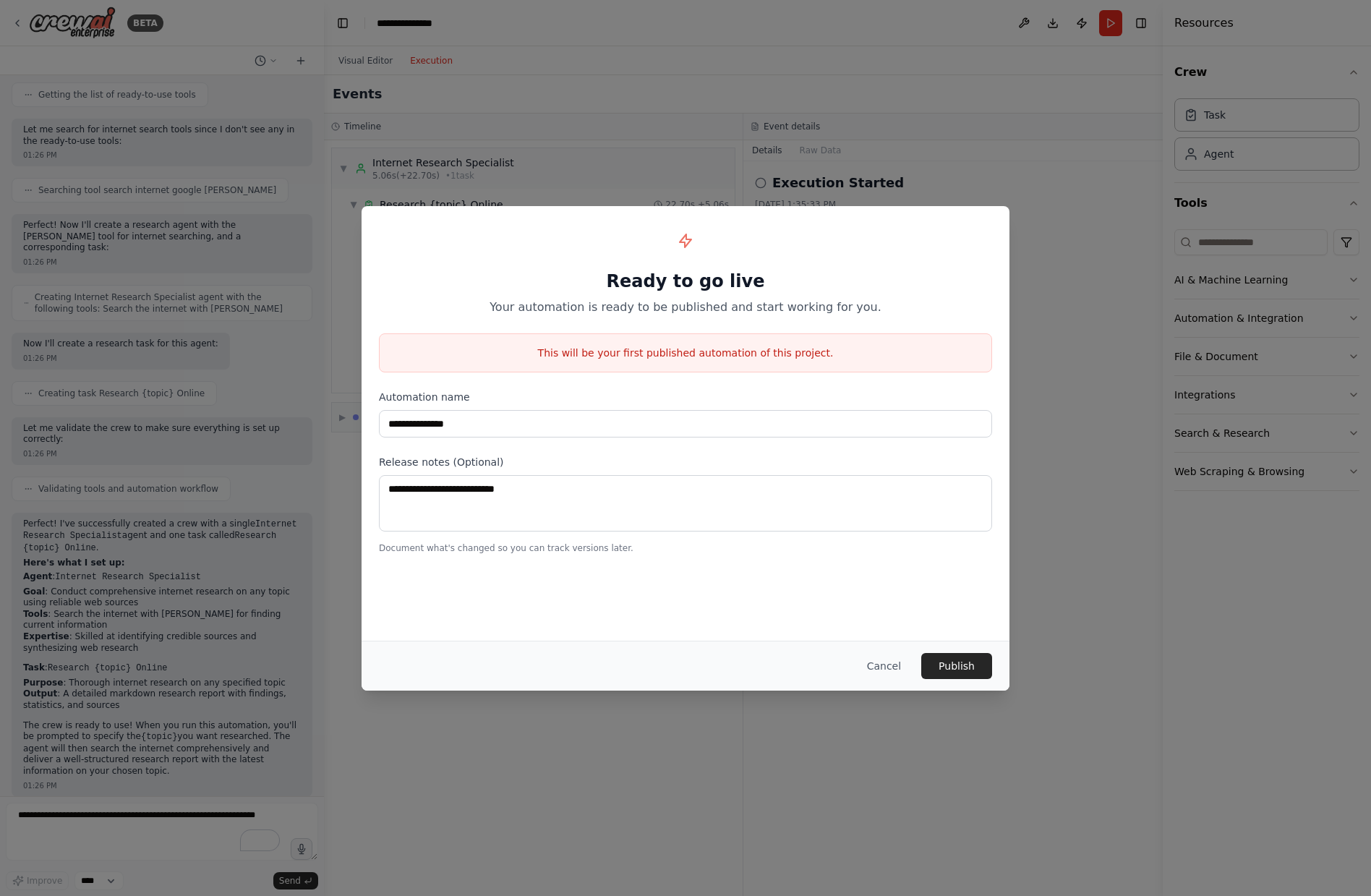
click at [638, 353] on p "This will be your first published automation of this project." at bounding box center [686, 352] width 612 height 15
click at [785, 404] on div "**********" at bounding box center [686, 414] width 613 height 48
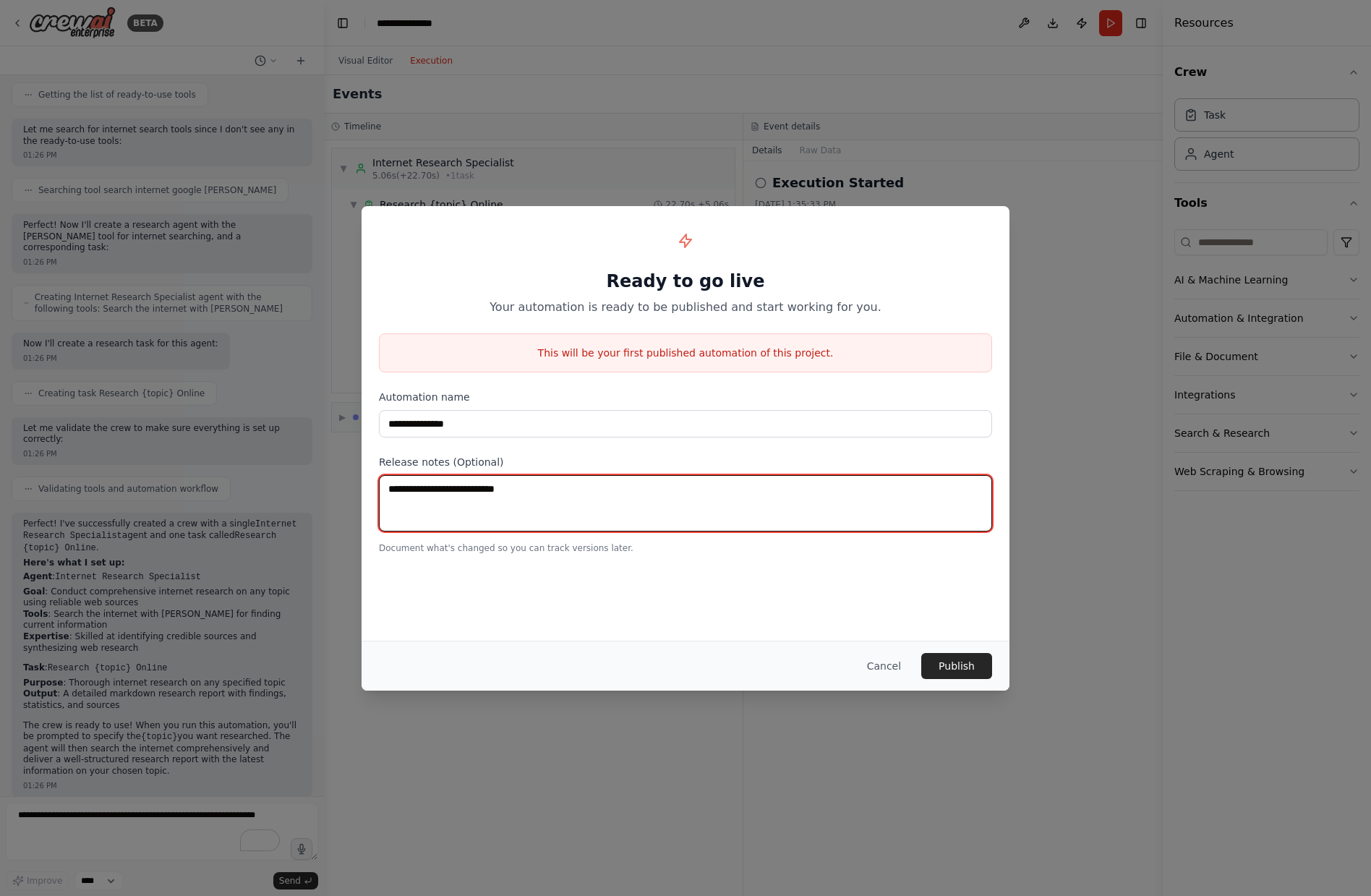
click at [635, 504] on textarea at bounding box center [686, 503] width 613 height 57
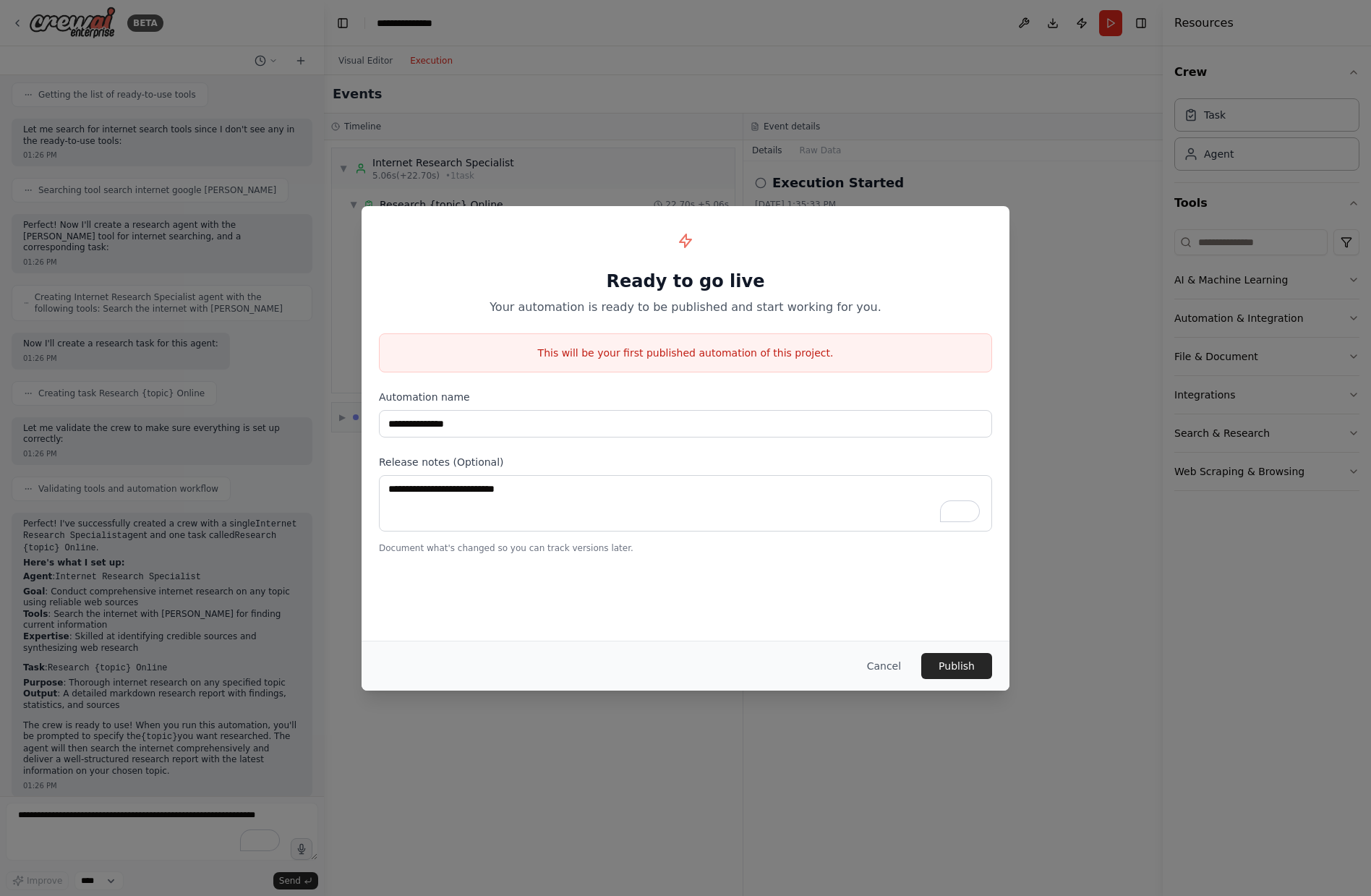
click at [940, 649] on div "Cancel Publish" at bounding box center [685, 665] width 648 height 50
click at [941, 663] on button "Publish" at bounding box center [956, 665] width 71 height 26
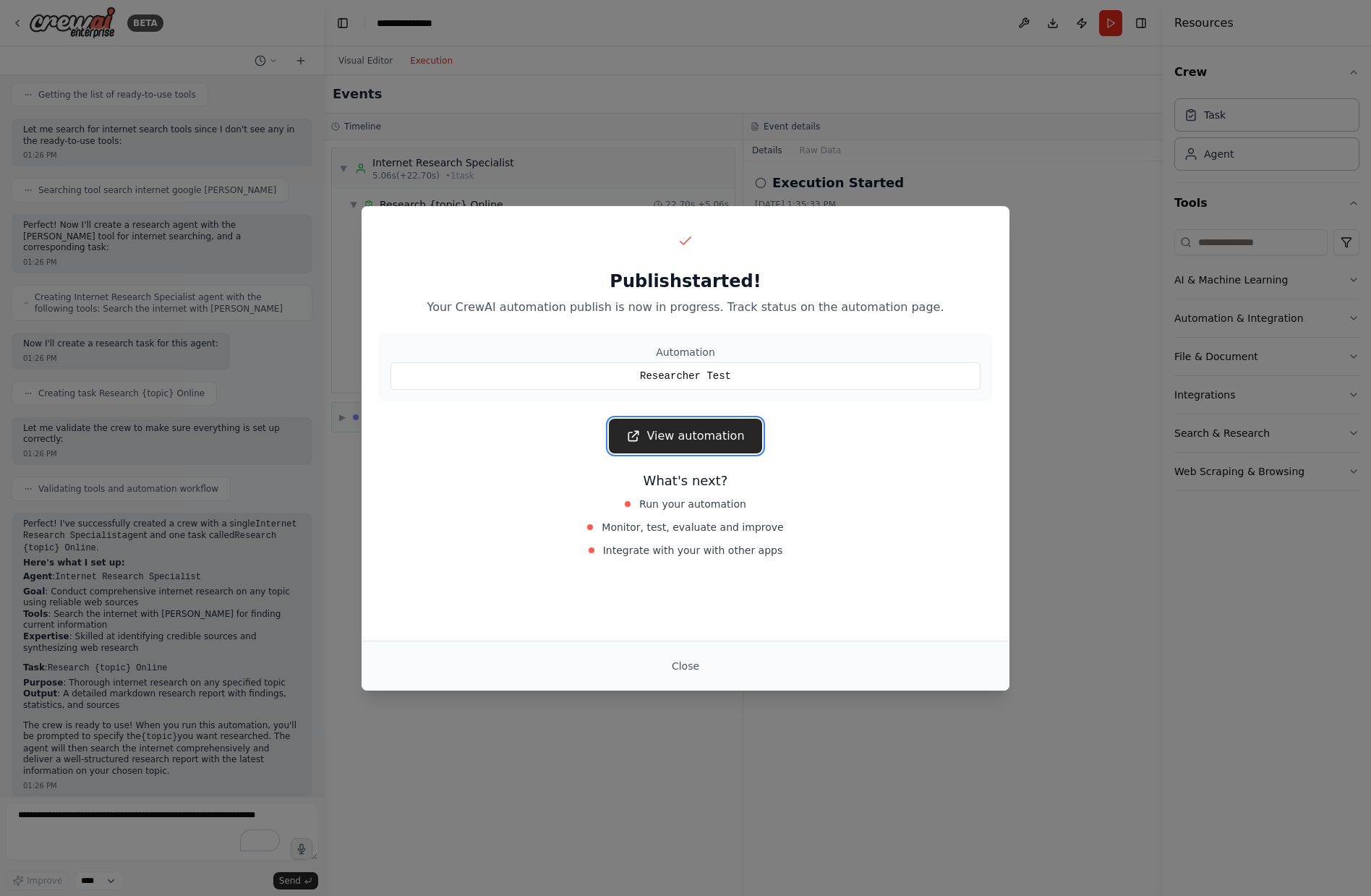
click at [685, 441] on link "View automation" at bounding box center [685, 436] width 152 height 35
click at [680, 678] on div "Close" at bounding box center [685, 665] width 648 height 50
click at [687, 668] on button "Close" at bounding box center [686, 665] width 51 height 26
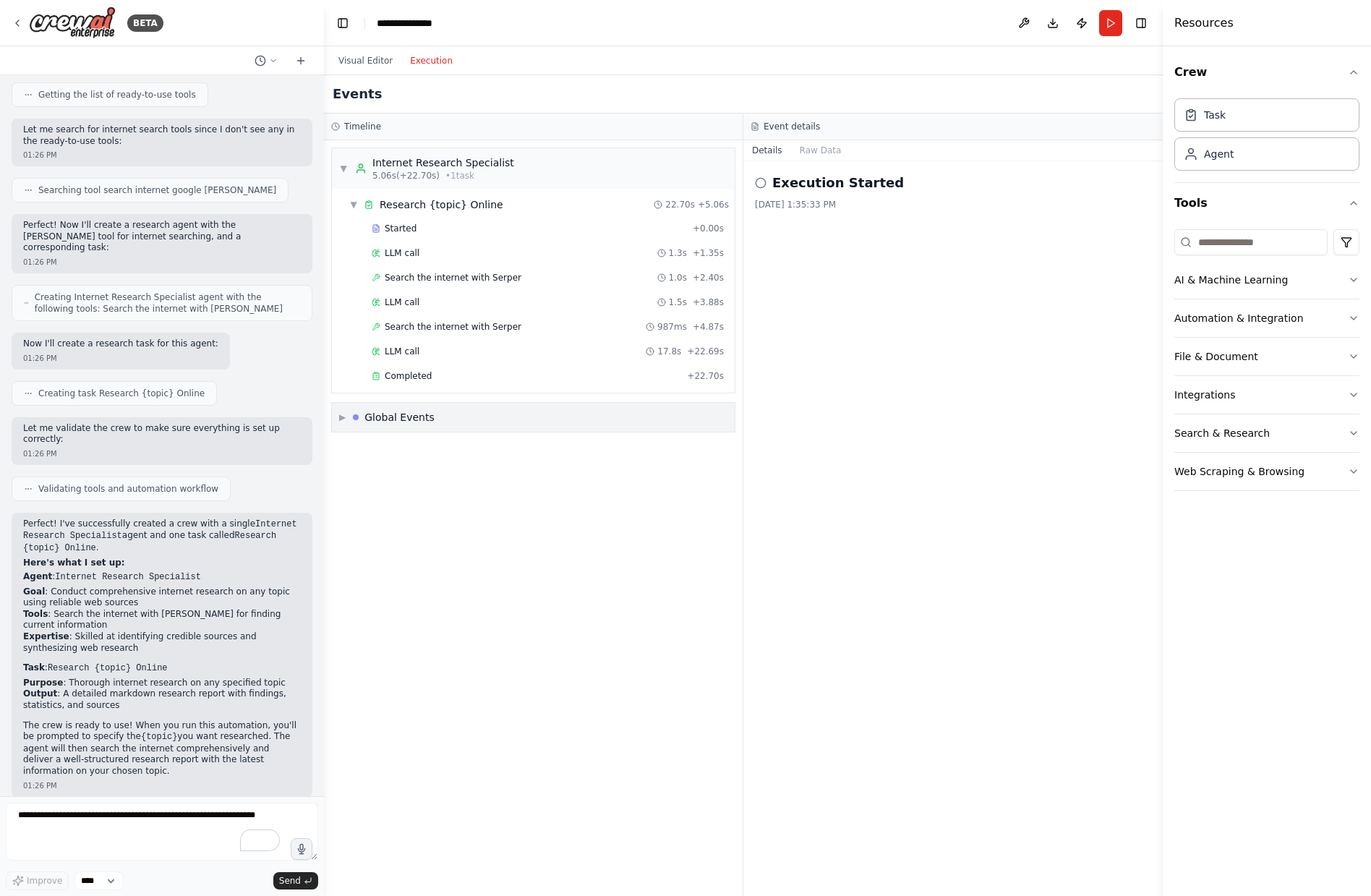
click at [452, 422] on div "▶ Global Events" at bounding box center [533, 417] width 403 height 29
click at [449, 521] on div "Execution Completed" at bounding box center [533, 522] width 381 height 12
click at [452, 499] on span "Crew Kickoff Completed" at bounding box center [408, 497] width 103 height 12
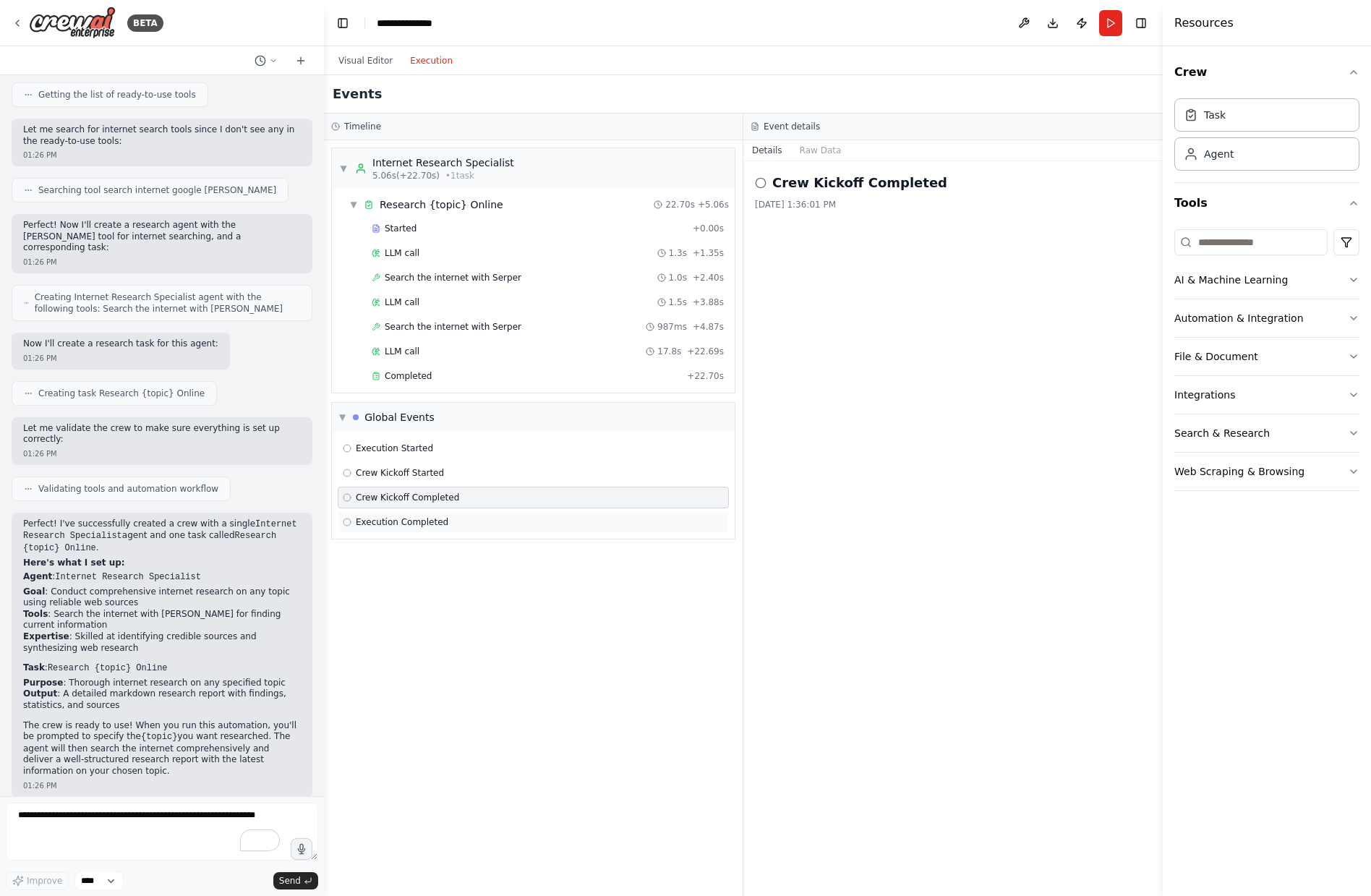
click at [439, 523] on span "Execution Completed" at bounding box center [402, 522] width 93 height 12
click at [818, 150] on button "Raw Data" at bounding box center [821, 150] width 60 height 20
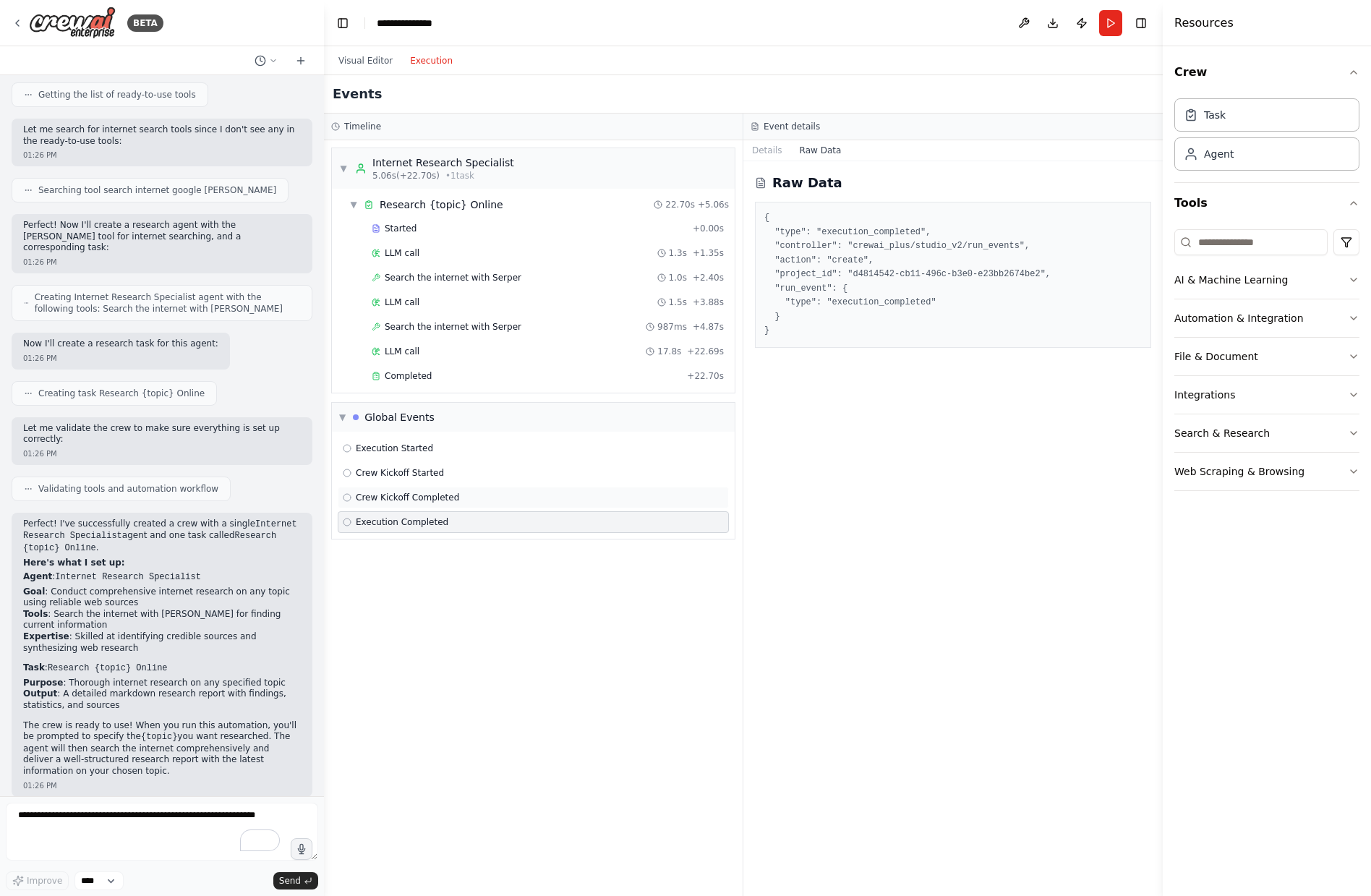
click at [446, 504] on div "Crew Kickoff Completed" at bounding box center [532, 497] width 391 height 22
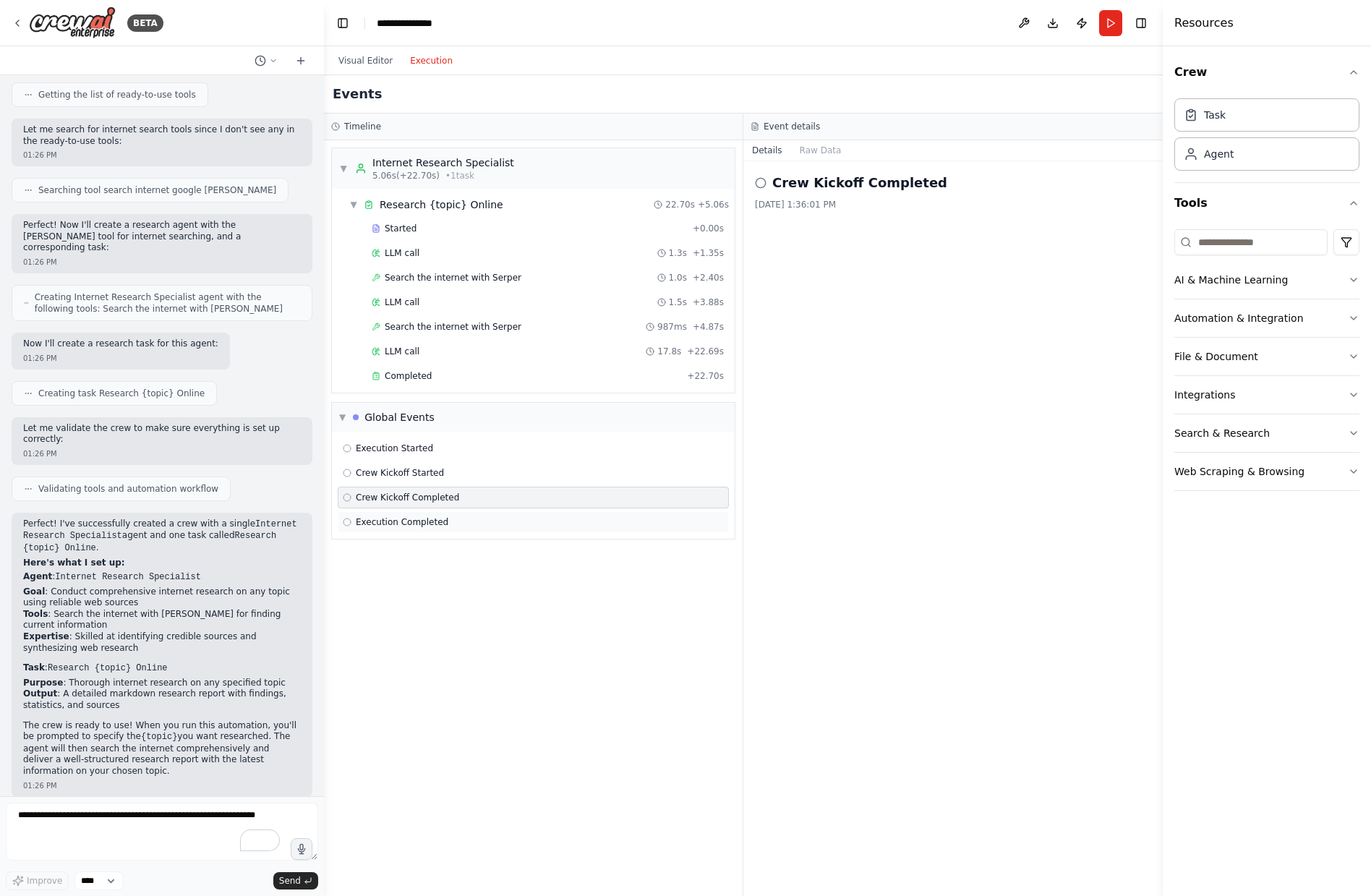
click at [440, 515] on div "Execution Completed" at bounding box center [532, 522] width 391 height 22
click at [446, 472] on div "Crew Kickoff Started" at bounding box center [533, 473] width 381 height 12
click at [455, 445] on div "Execution Started" at bounding box center [533, 448] width 381 height 12
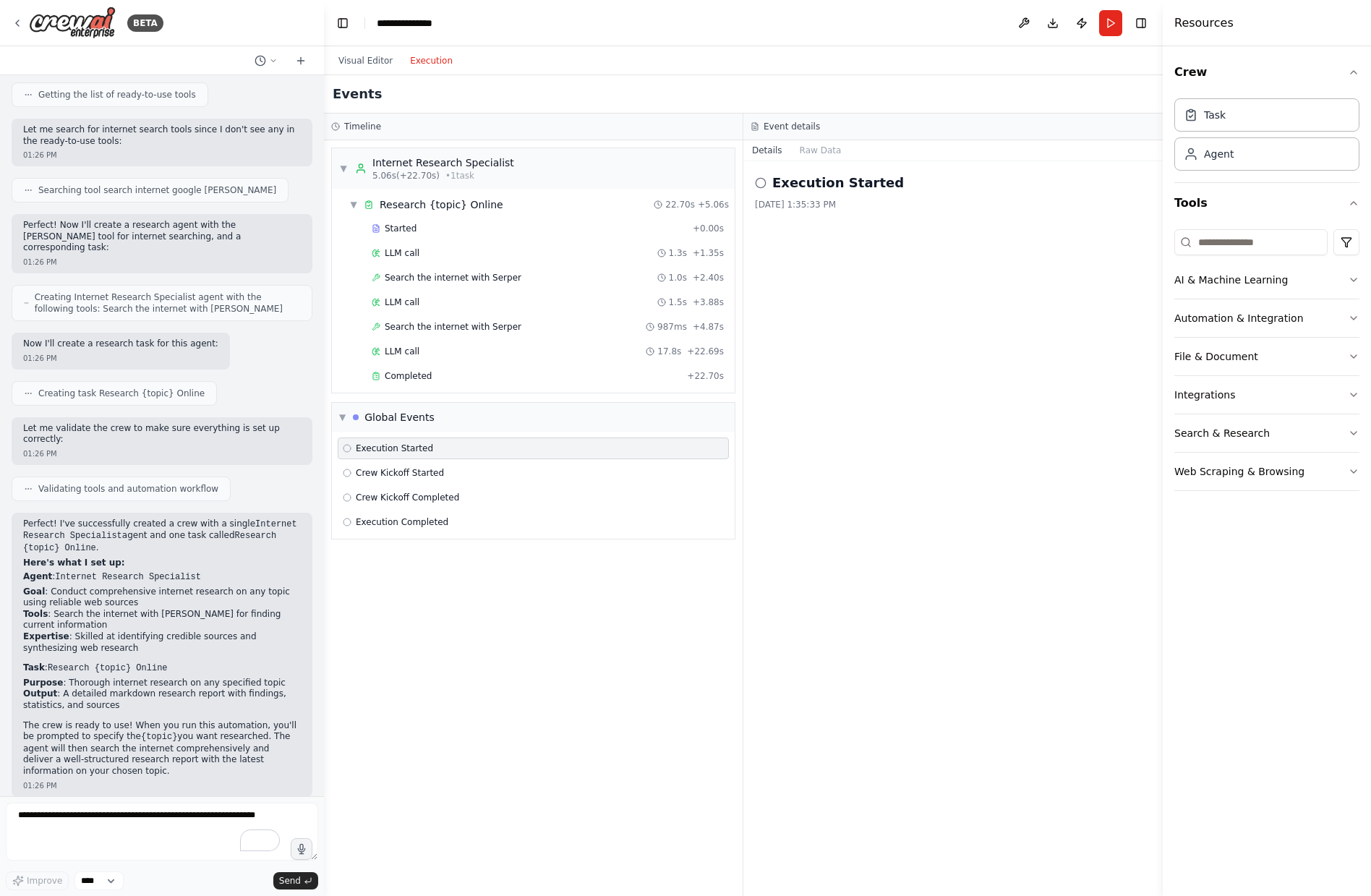
click at [414, 240] on div "Started + 0.00s LLM call 1.3s + 1.35s Search the internet with Serper 1.0s + 2.…" at bounding box center [538, 303] width 391 height 172
click at [420, 372] on span "Completed" at bounding box center [408, 376] width 47 height 12
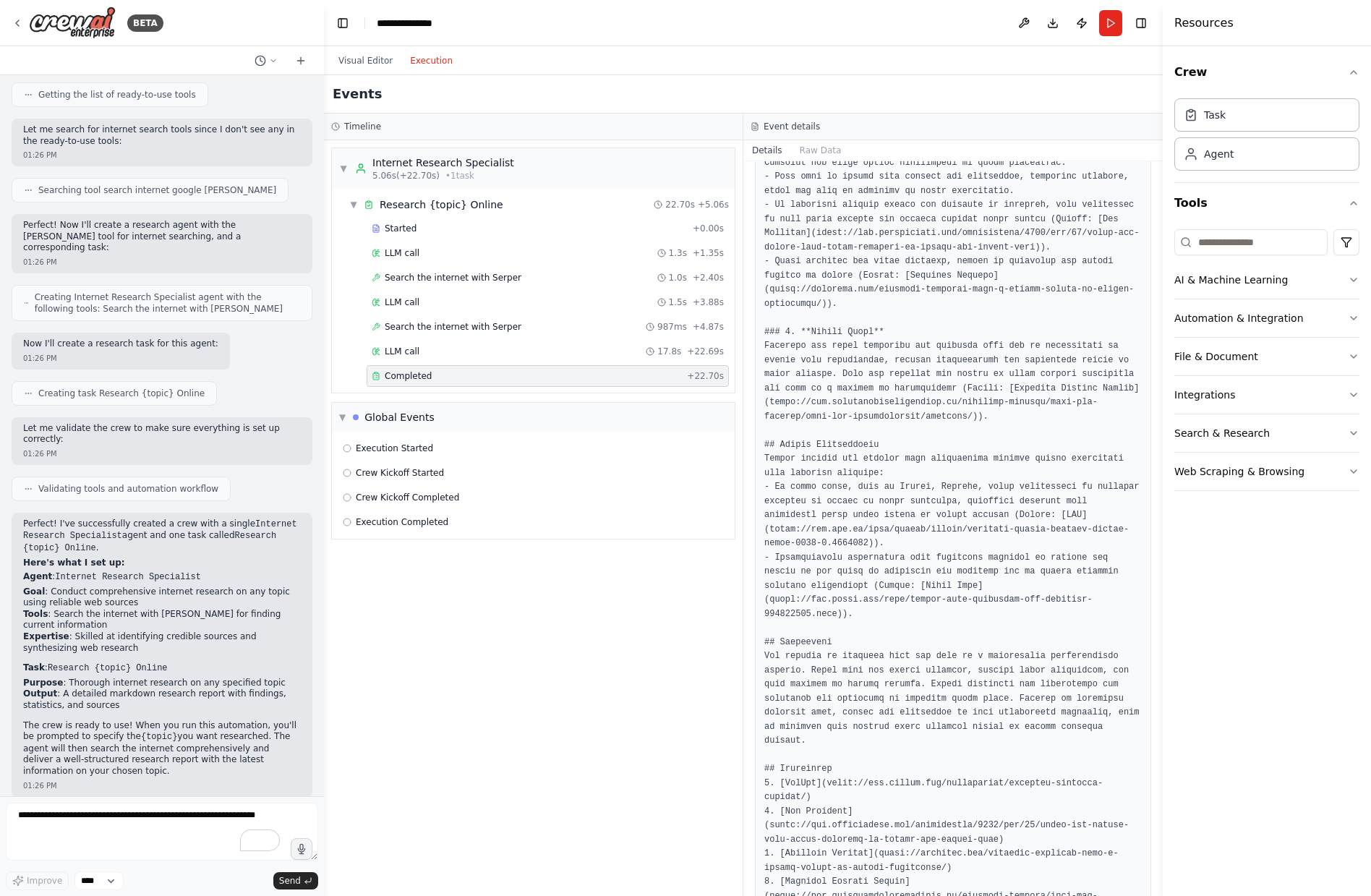
scroll to position [519, 0]
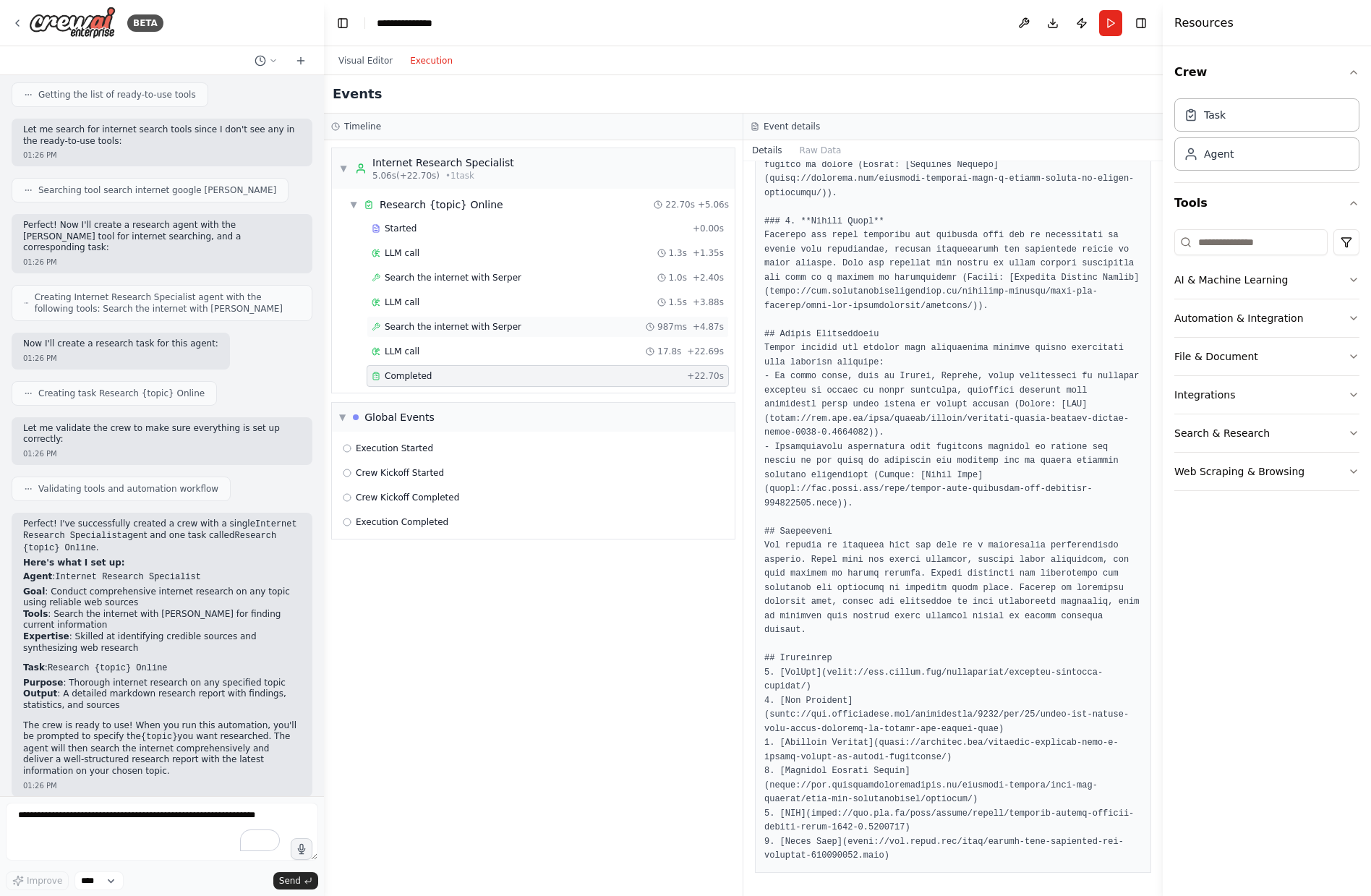
click at [465, 335] on div "Search the internet with Serper 987ms + 4.87s" at bounding box center [548, 327] width 362 height 22
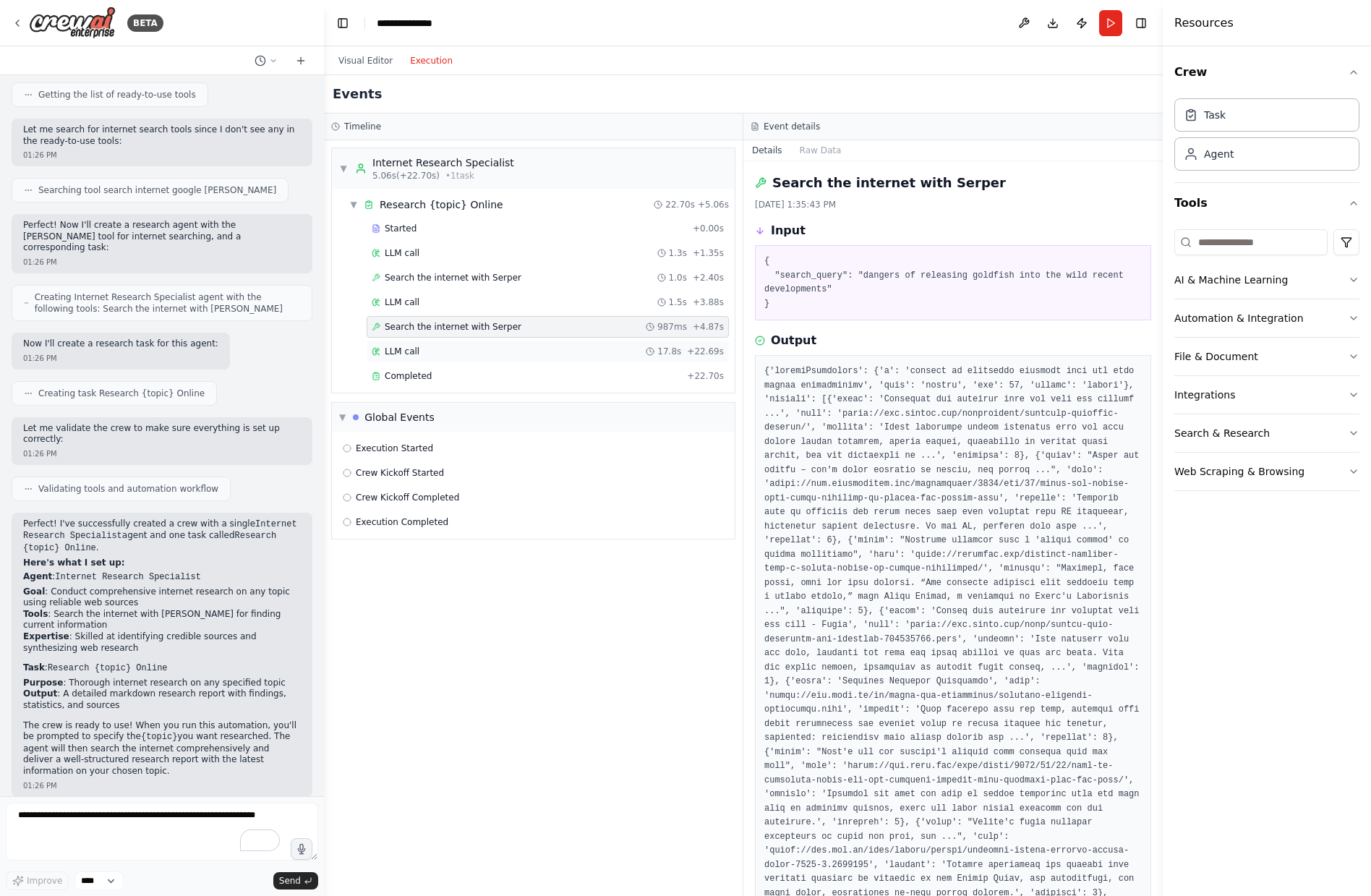
click at [434, 361] on div "LLM call 17.8s + 22.69s" at bounding box center [548, 351] width 362 height 22
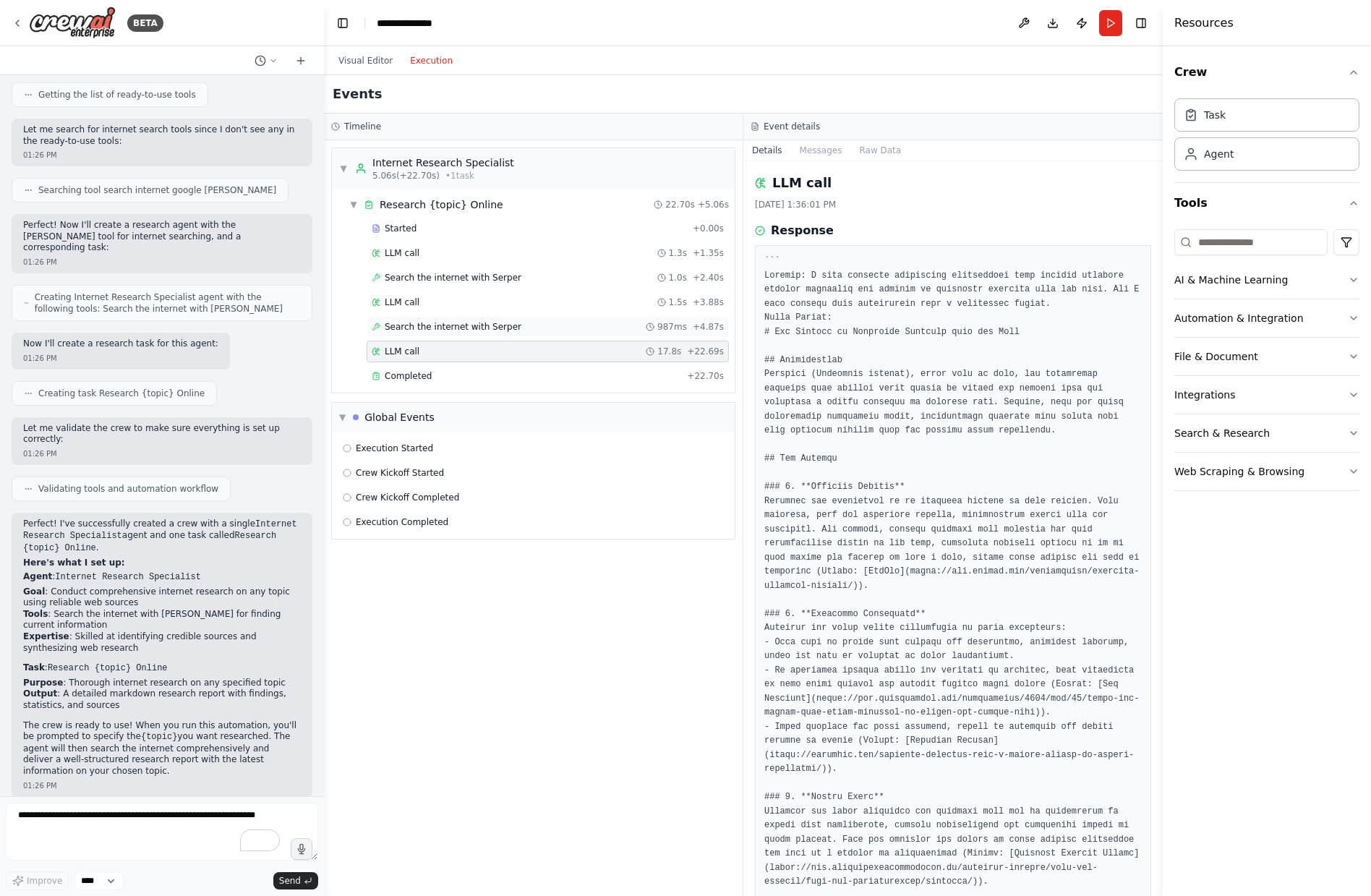
click at [455, 335] on div "Search the internet with Serper 987ms + 4.87s" at bounding box center [548, 327] width 362 height 22
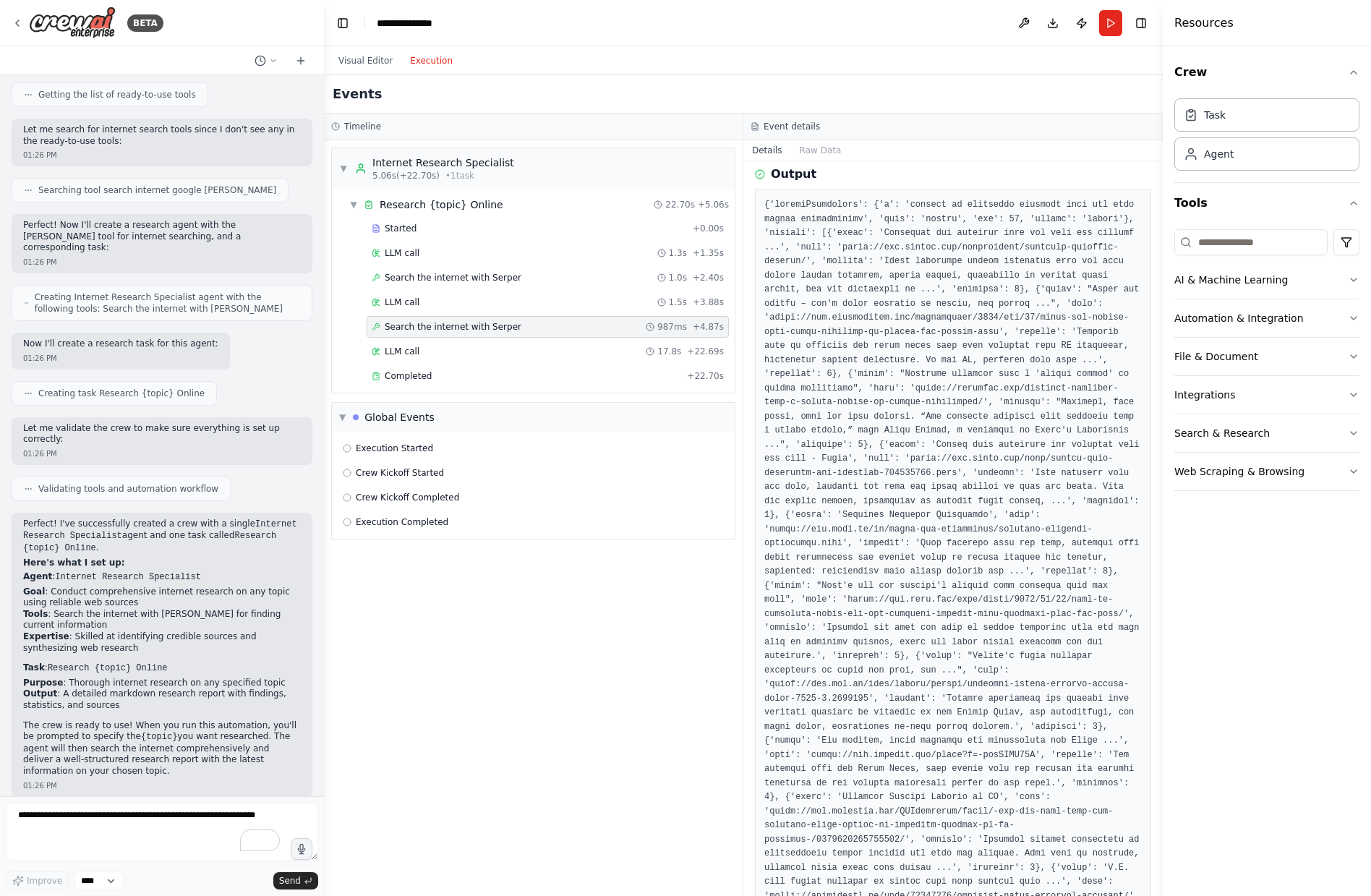
scroll to position [0, 0]
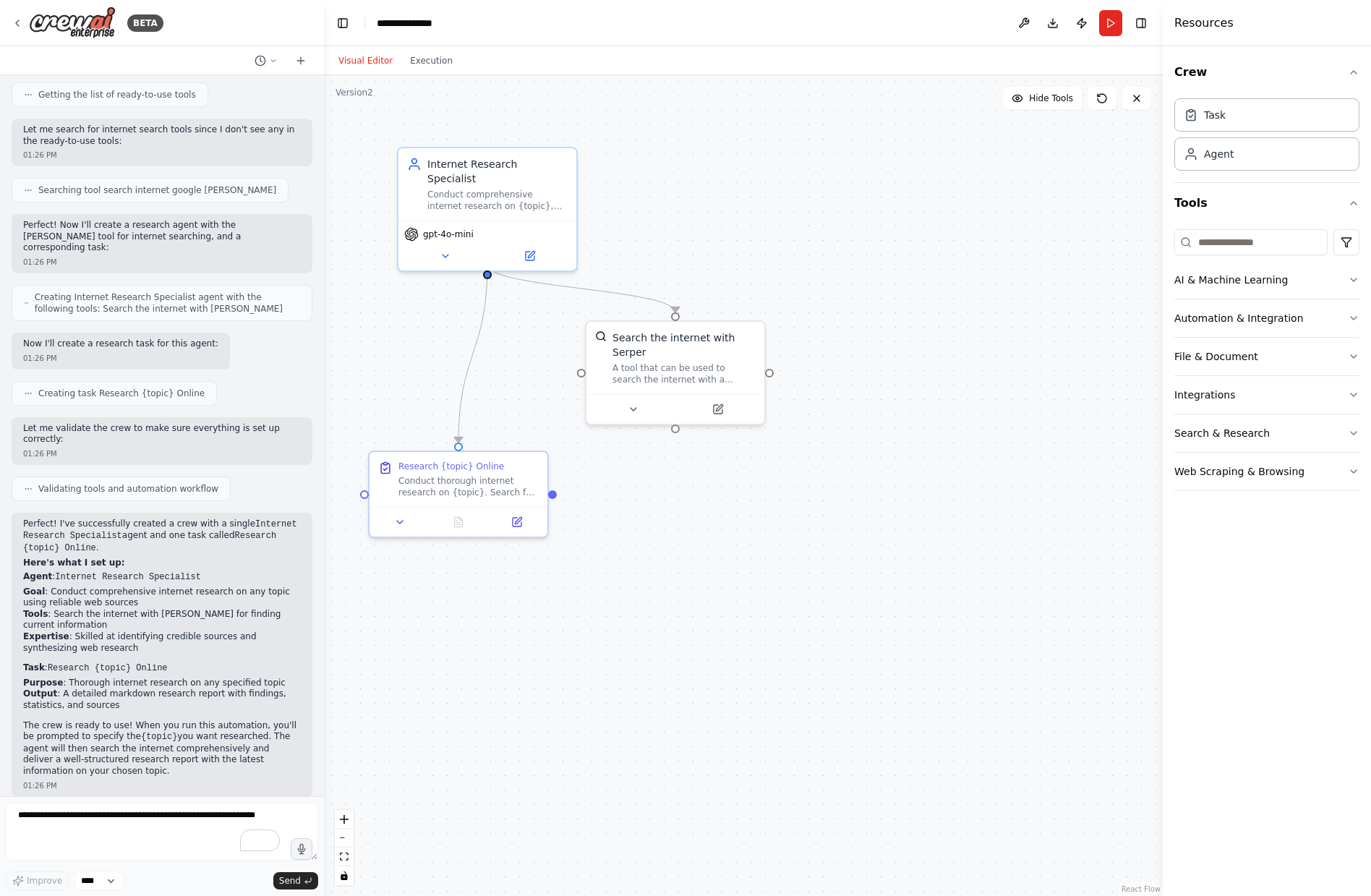
click at [375, 57] on button "Visual Editor" at bounding box center [365, 60] width 72 height 17
click at [726, 418] on div at bounding box center [676, 406] width 178 height 30
click at [625, 409] on button at bounding box center [633, 406] width 82 height 17
click at [811, 549] on button "Advanced Options" at bounding box center [729, 550] width 264 height 15
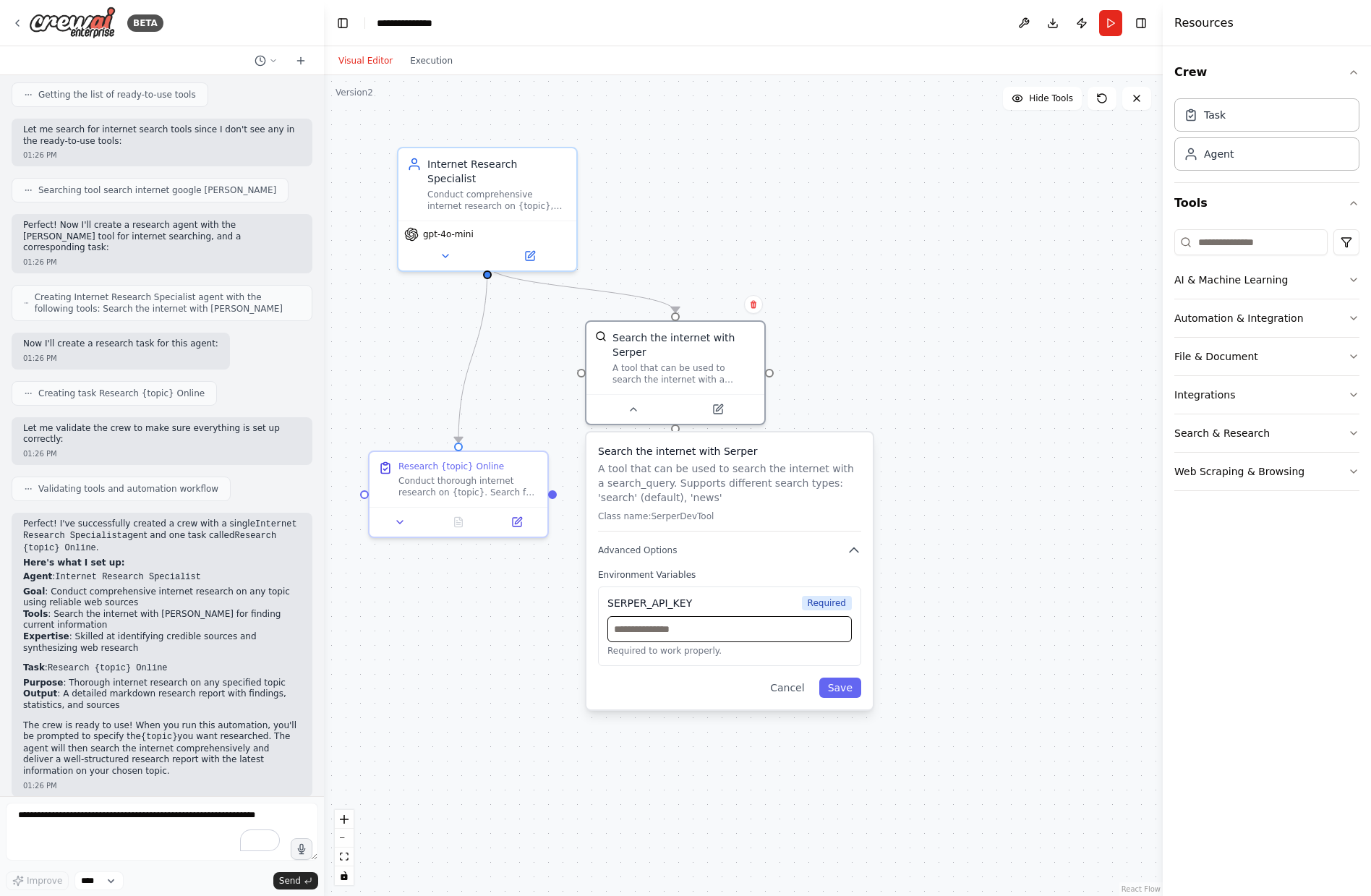
click at [766, 634] on input "text" at bounding box center [730, 628] width 245 height 26
click at [700, 672] on div "Search the internet with Serper A tool that can be used to search the internet …" at bounding box center [730, 571] width 287 height 276
click at [716, 769] on div ".deletable-edge-delete-btn { width: 20px; height: 20px; border: 0px solid #ffff…" at bounding box center [743, 485] width 839 height 820
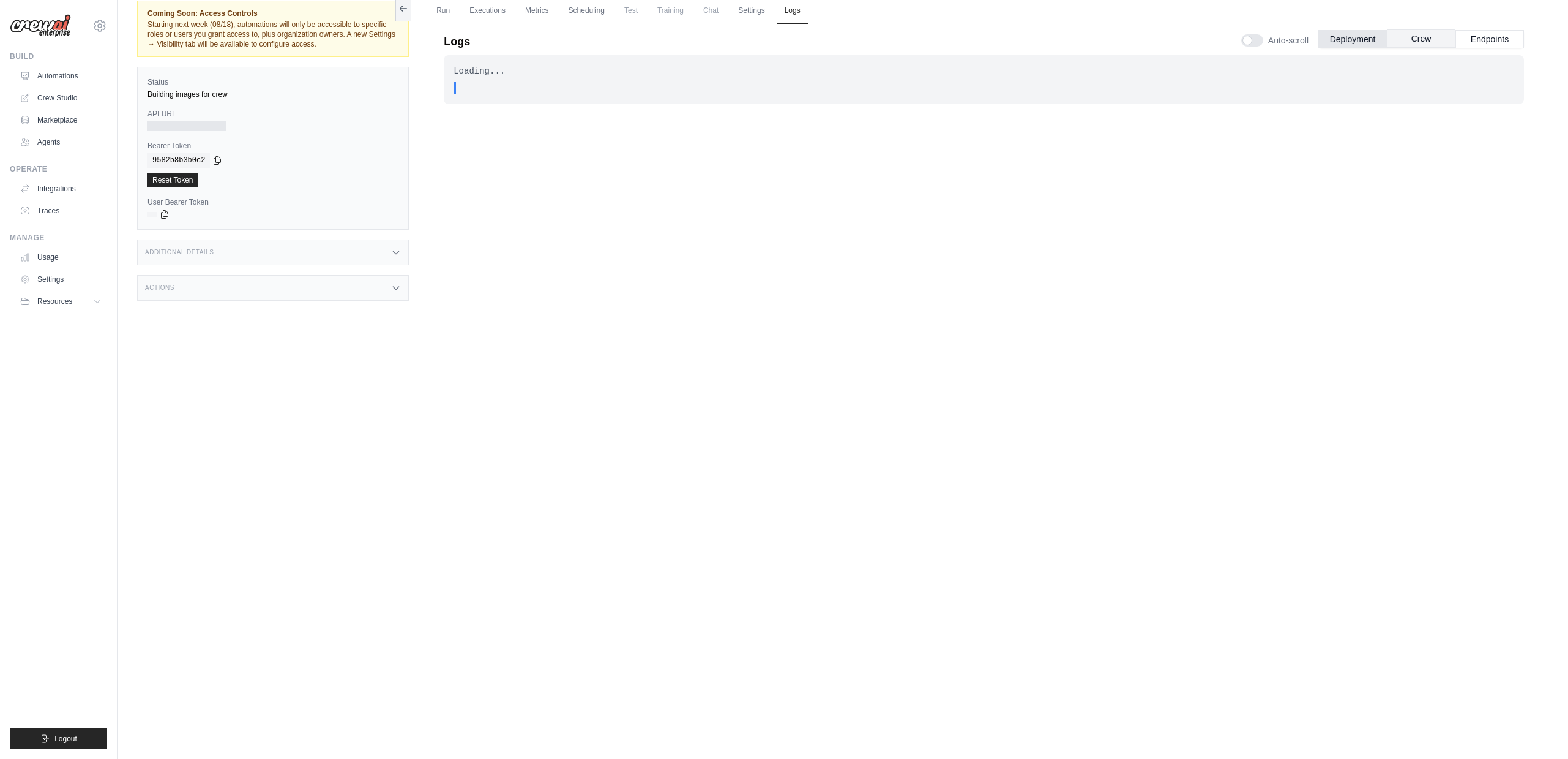
click at [1398, 36] on button "Crew" at bounding box center [1421, 39] width 68 height 19
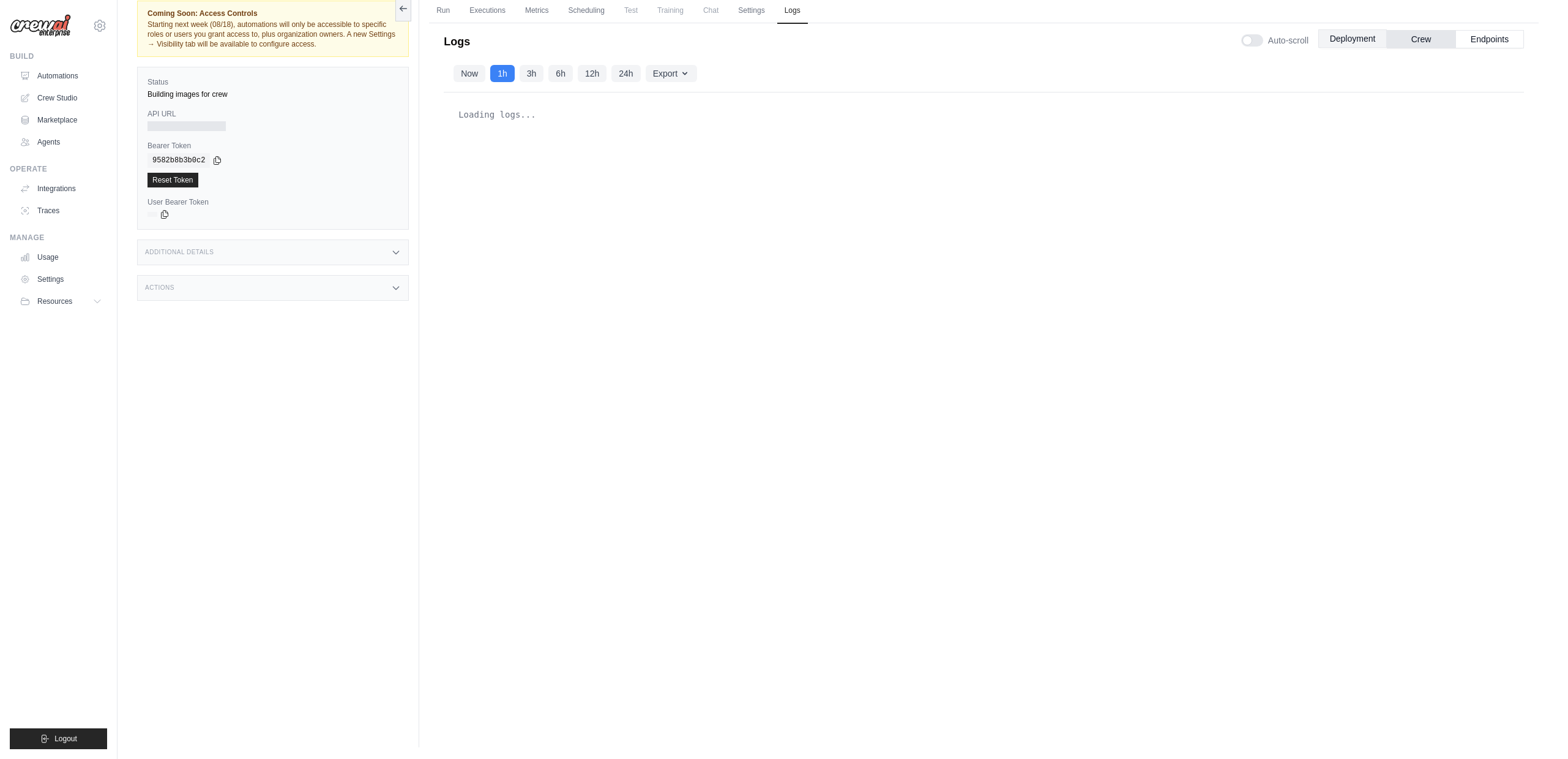
click at [1353, 38] on button "Deployment" at bounding box center [1352, 39] width 68 height 19
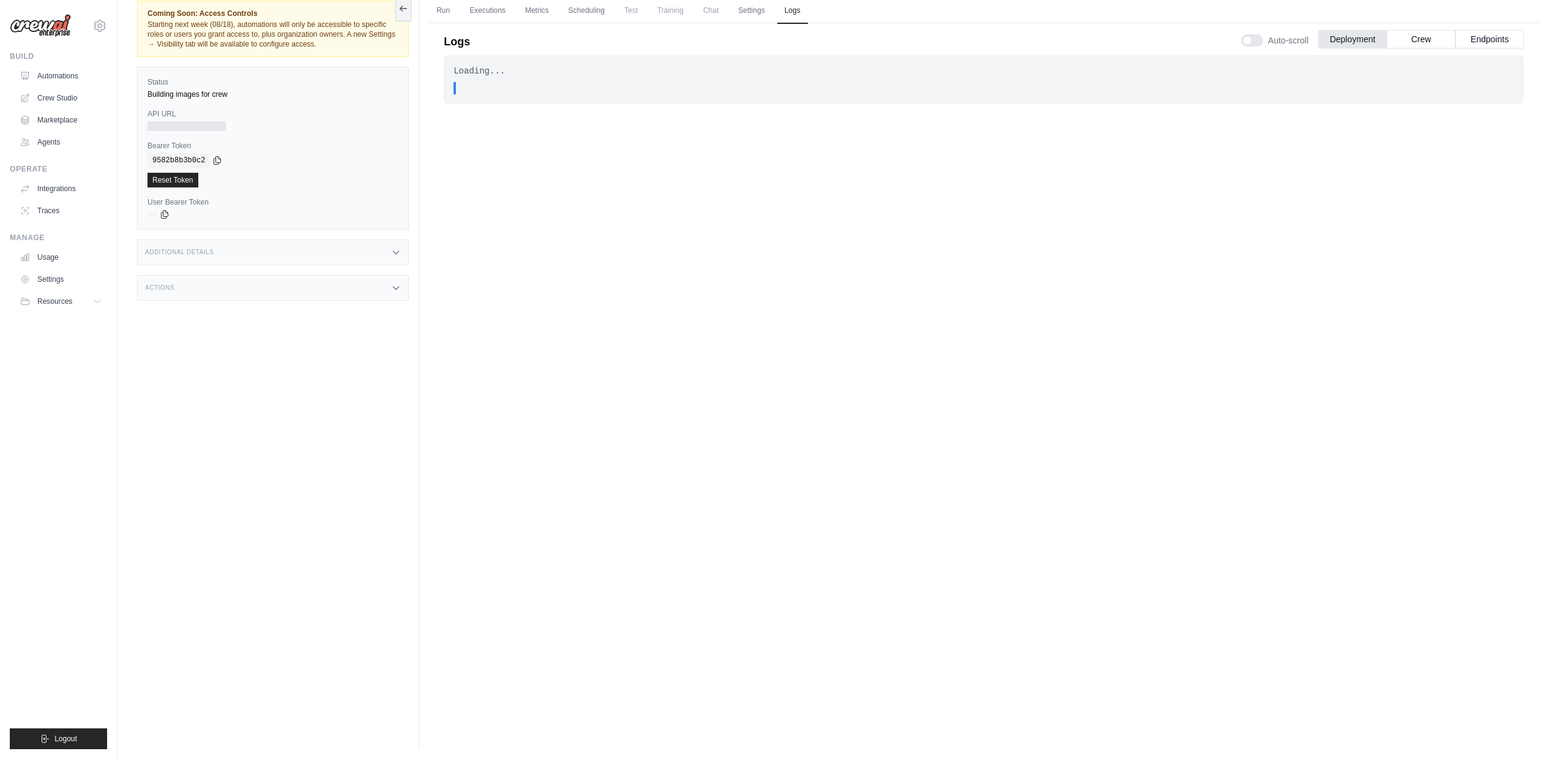
click at [480, 87] on span "." at bounding box center [479, 88] width 5 height 13
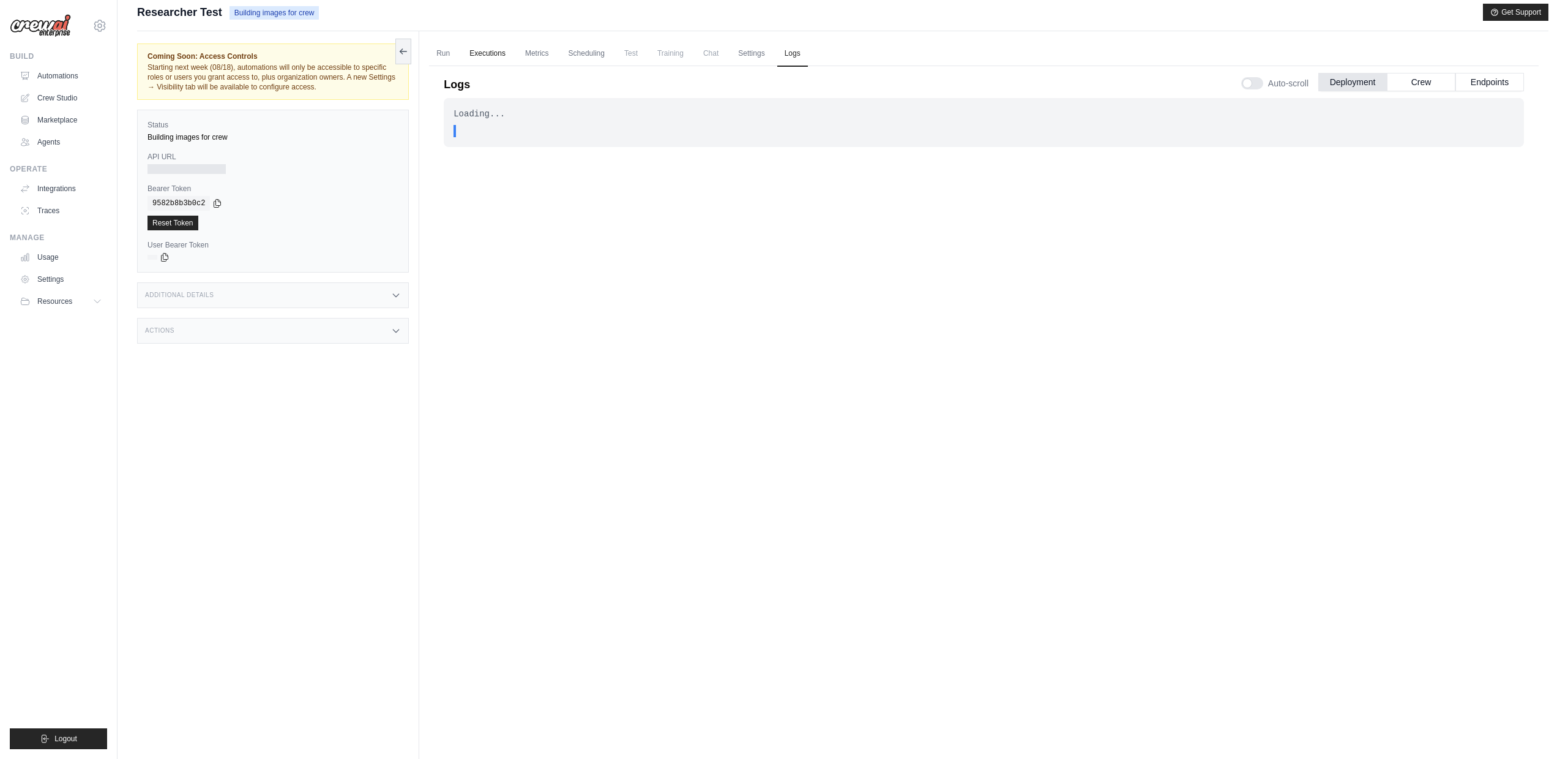
scroll to position [8, 0]
click at [488, 47] on link "Executions" at bounding box center [488, 55] width 51 height 26
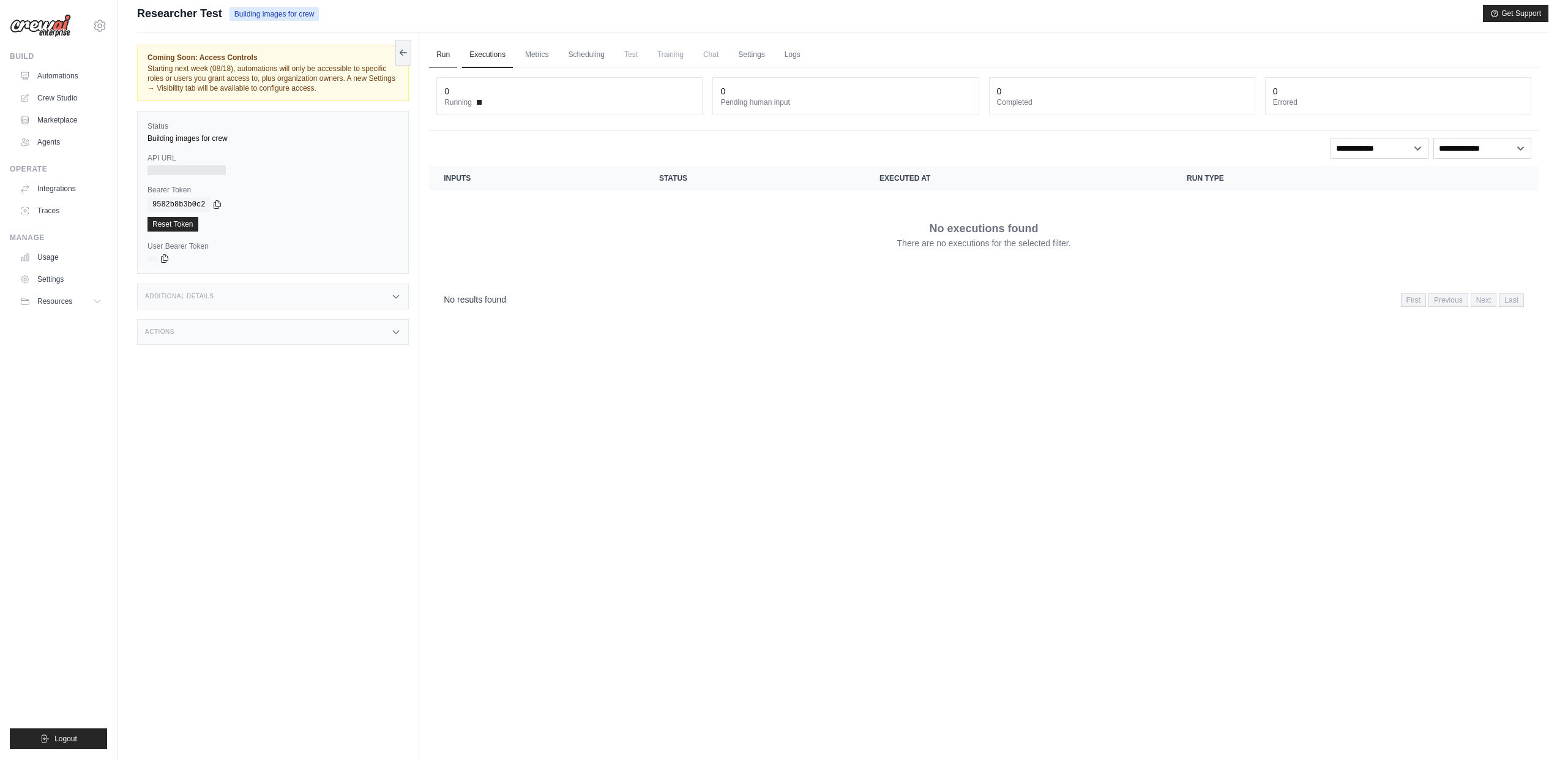
click at [451, 53] on link "Run" at bounding box center [443, 55] width 28 height 26
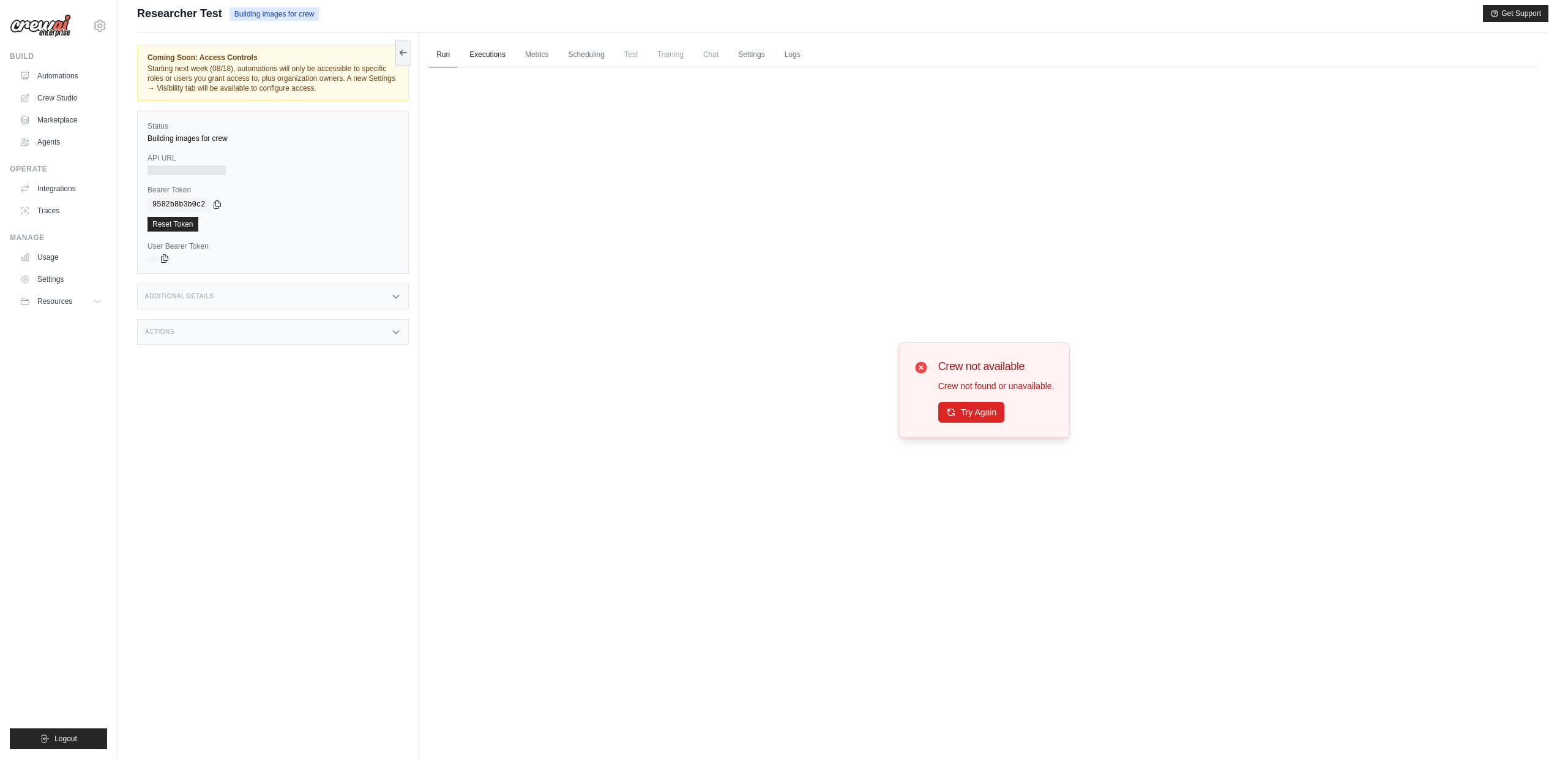
click at [483, 54] on link "Executions" at bounding box center [488, 55] width 51 height 26
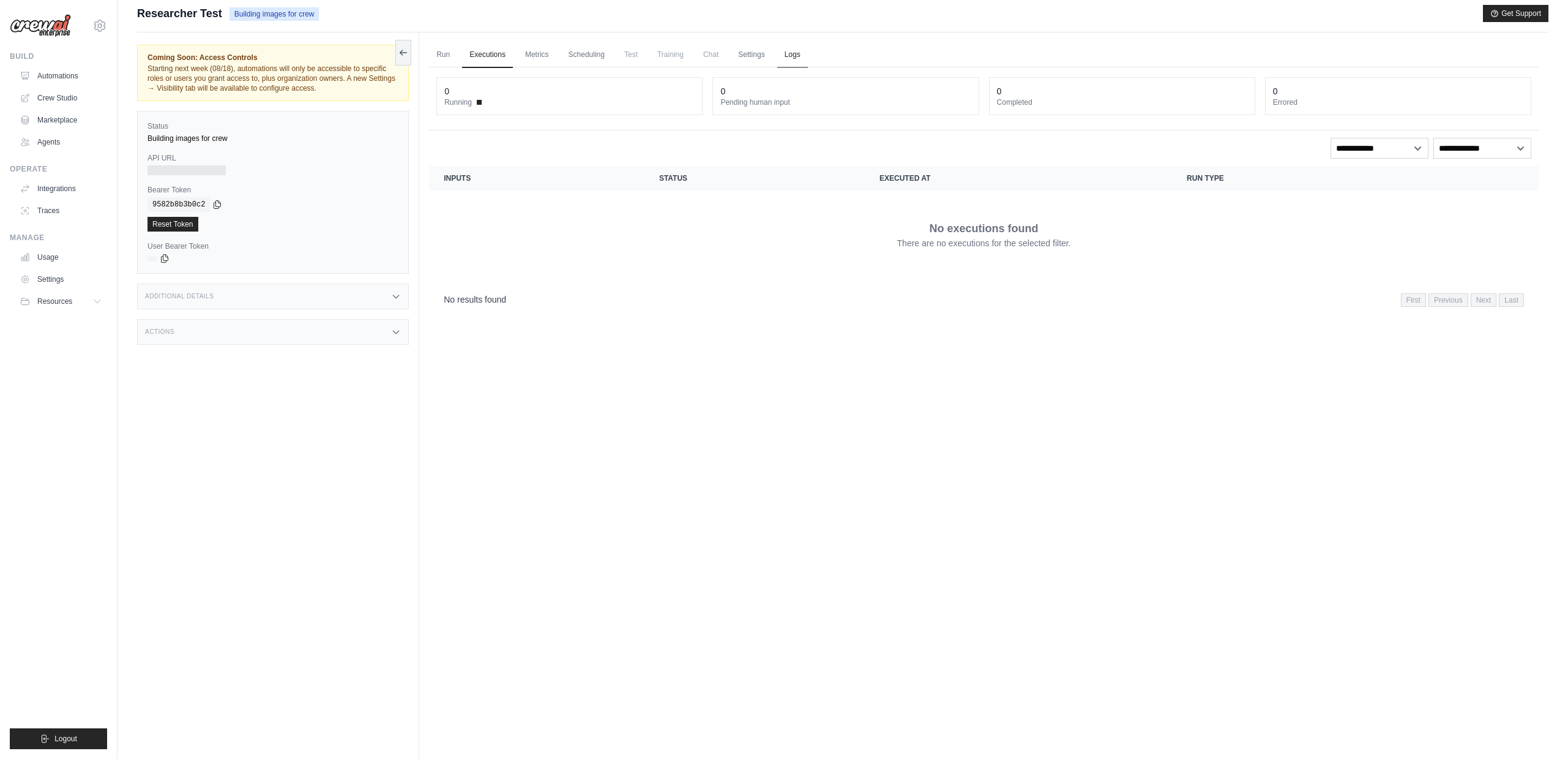
click at [808, 51] on link "Logs" at bounding box center [792, 55] width 30 height 26
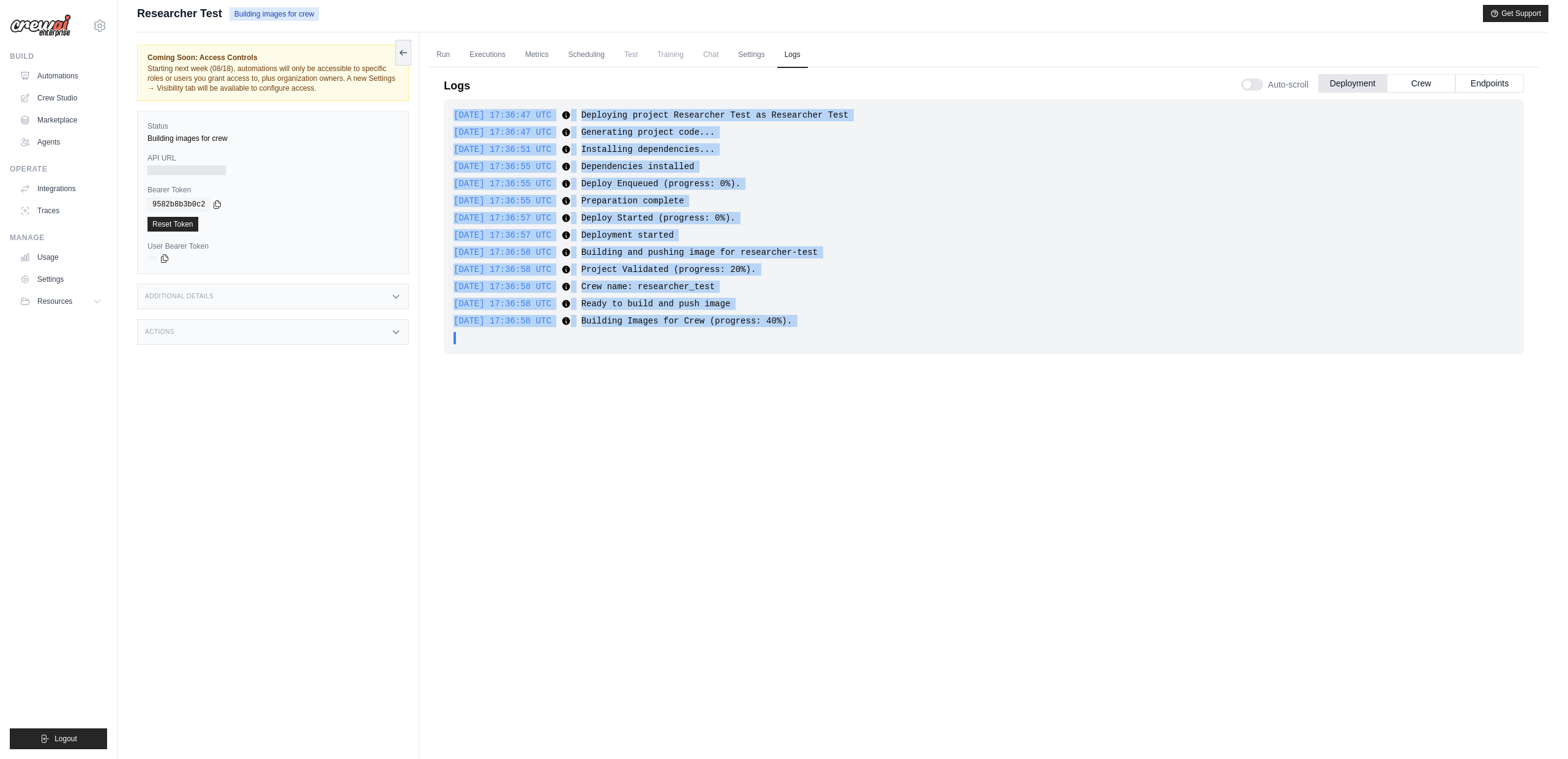
click at [781, 281] on div "[DATE] 17:36:58 UTC Crew name: researcher_test Show more Show less" at bounding box center [984, 286] width 1061 height 13
